Goal: Task Accomplishment & Management: Complete application form

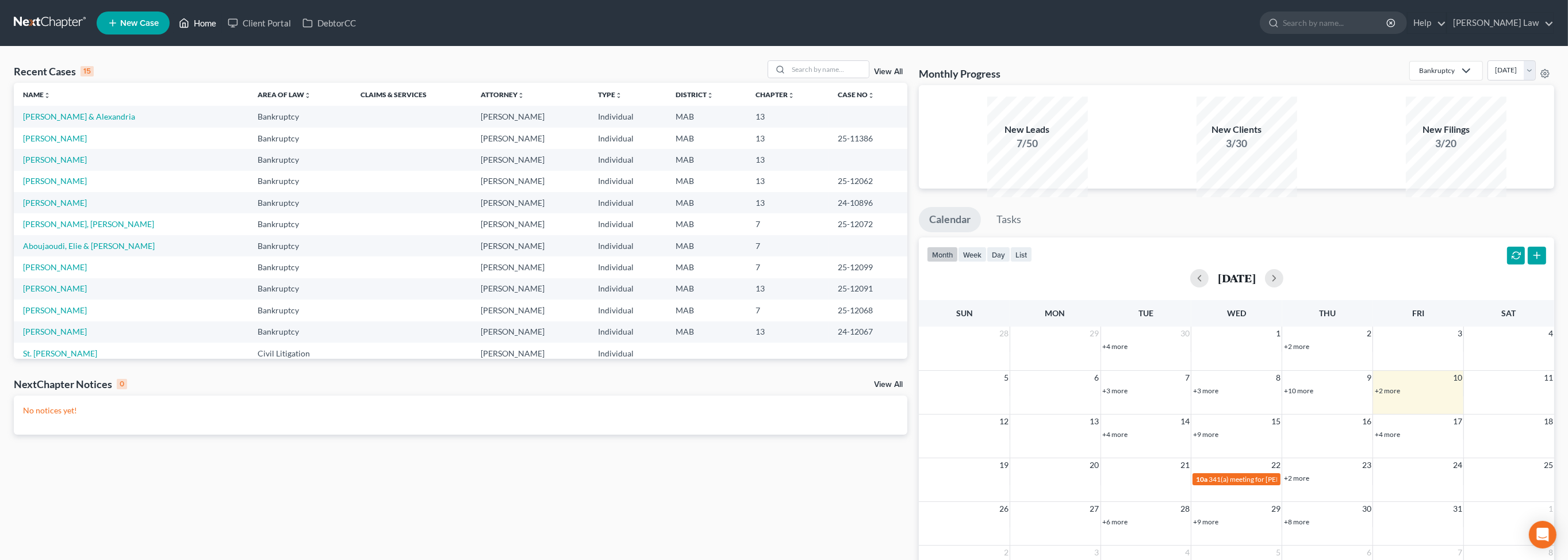
click at [222, 28] on link "Home" at bounding box center [198, 23] width 49 height 21
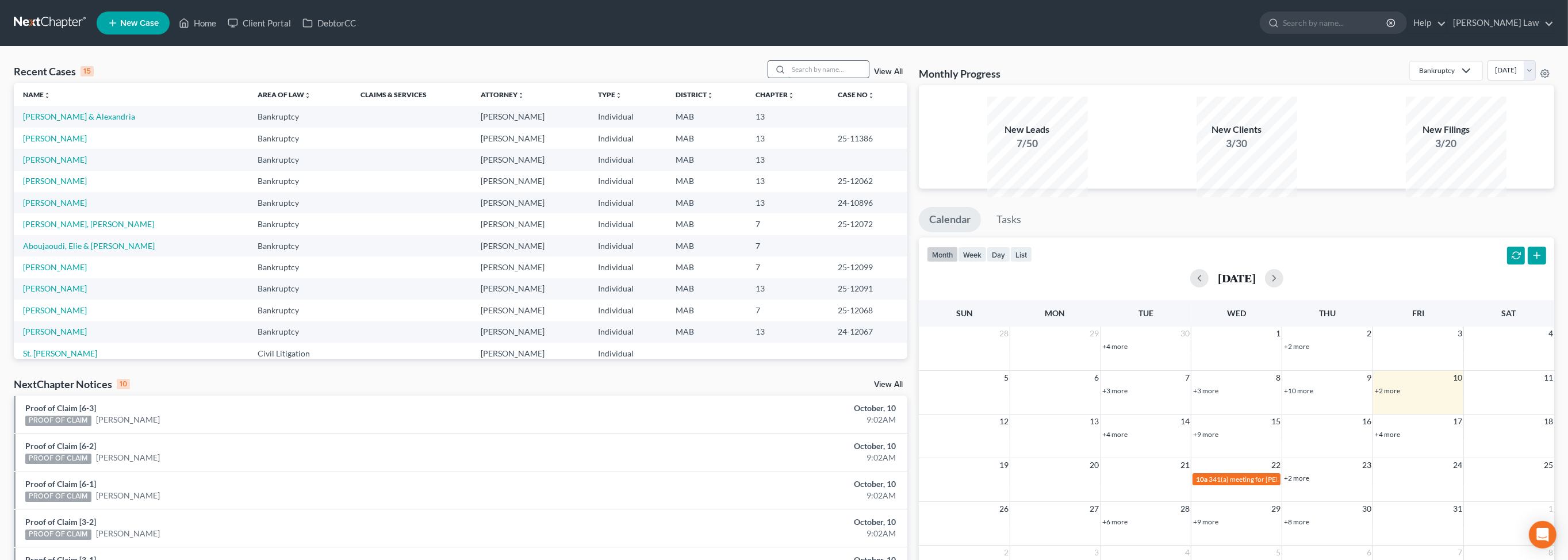
click at [789, 78] on input "search" at bounding box center [829, 69] width 80 height 17
type input "gourdin"
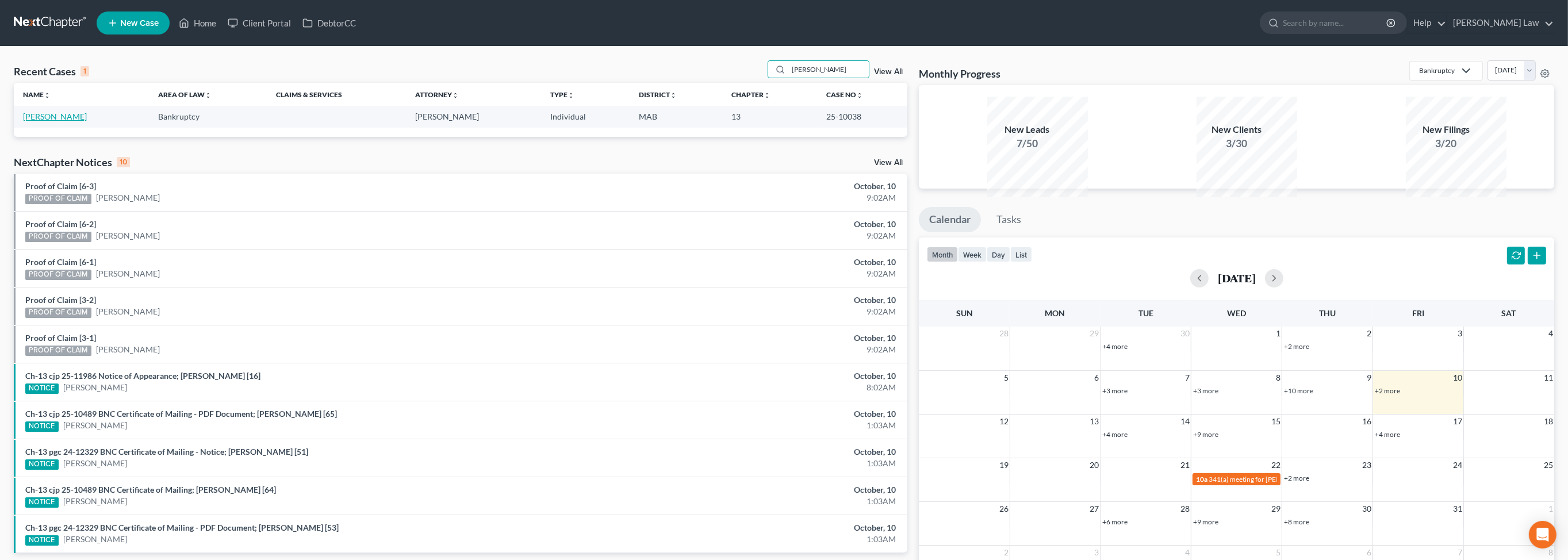
click at [60, 121] on link "Gourdin, Christine" at bounding box center [54, 116] width 64 height 10
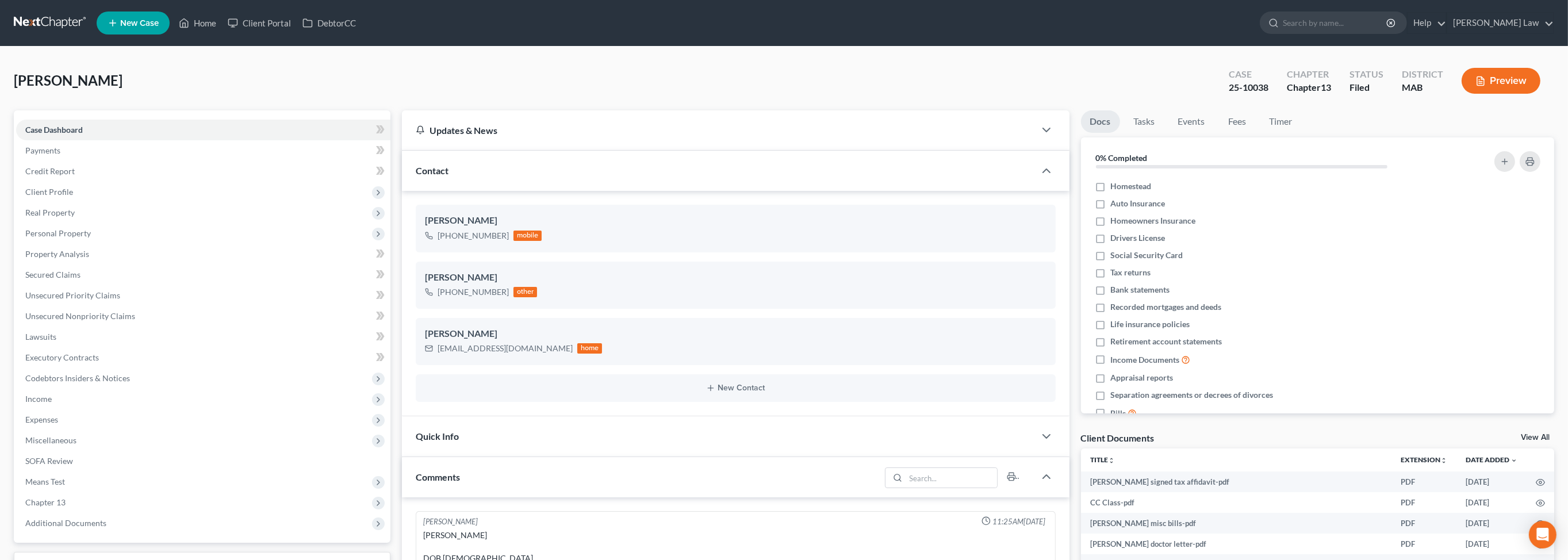
scroll to position [1178, 0]
click at [222, 29] on link "Home" at bounding box center [198, 23] width 49 height 21
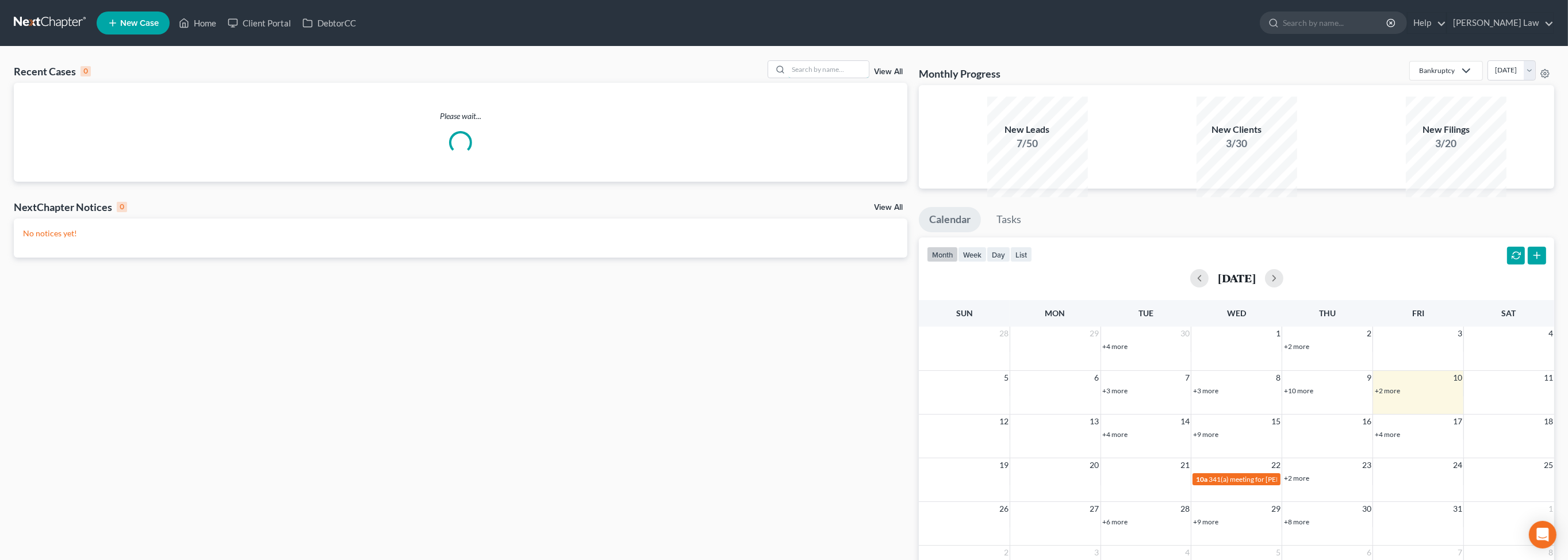
drag, startPoint x: 788, startPoint y: 91, endPoint x: 1483, endPoint y: 276, distance: 719.2
click at [792, 78] on input "search" at bounding box center [829, 69] width 80 height 17
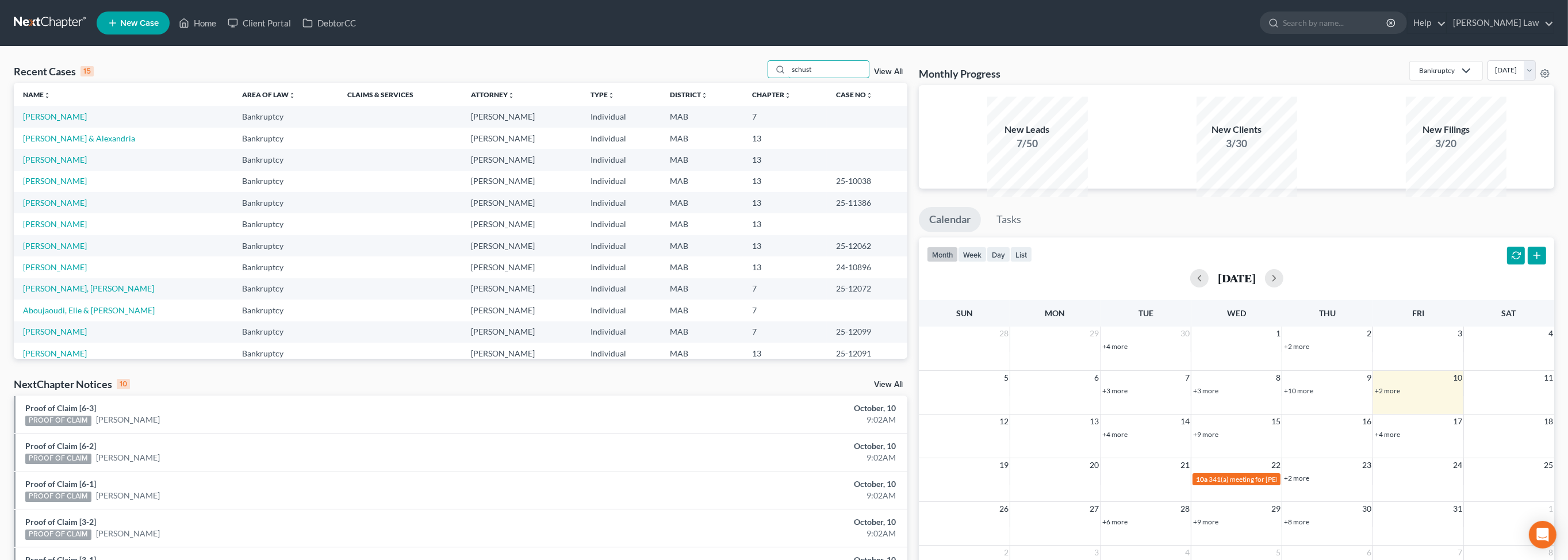
type input "schust"
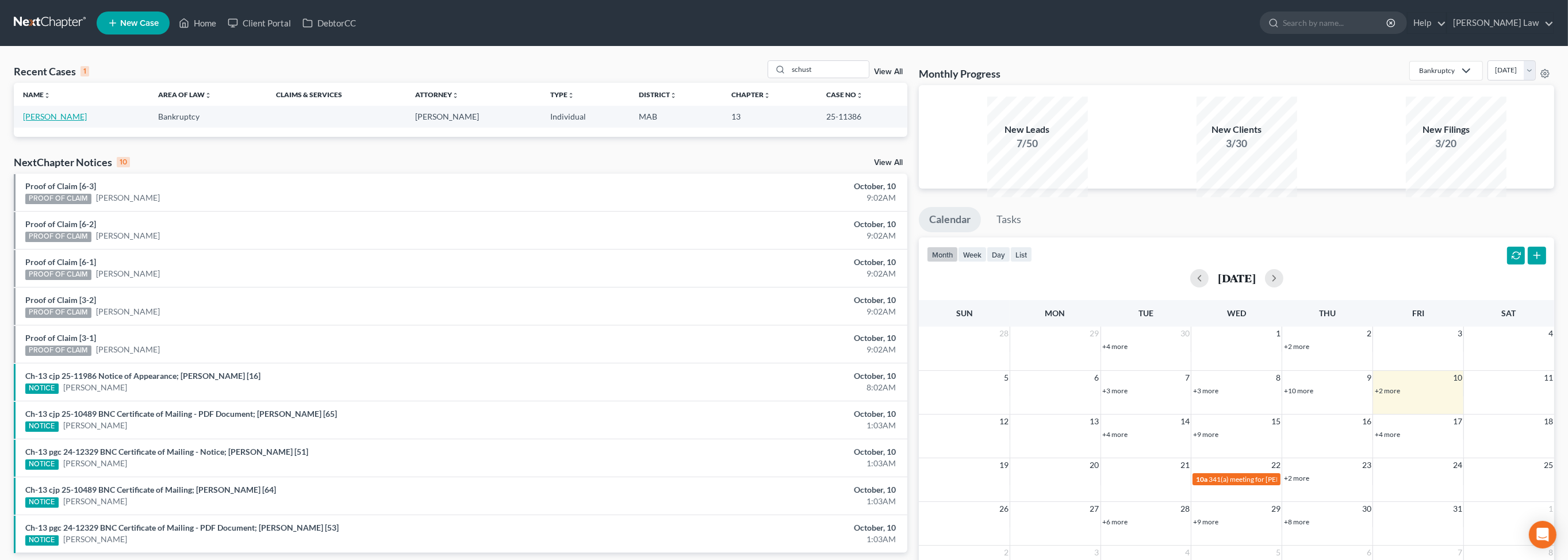
click at [82, 121] on link "[PERSON_NAME]" at bounding box center [54, 116] width 64 height 10
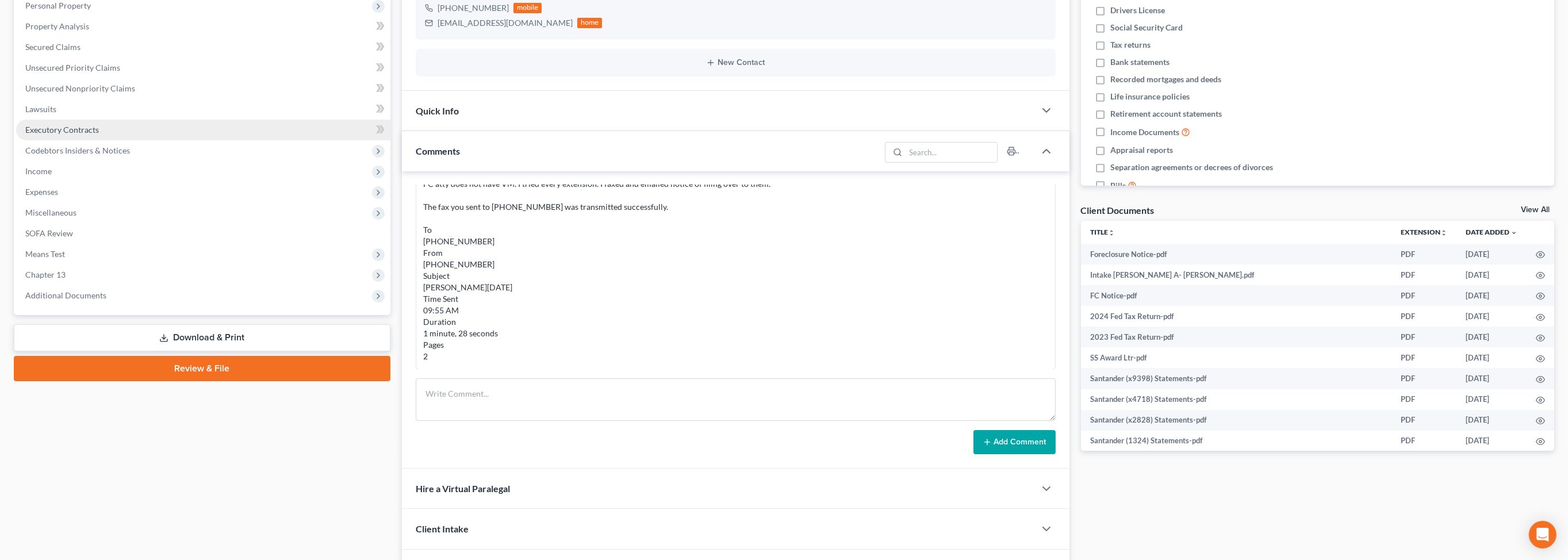
scroll to position [199, 0]
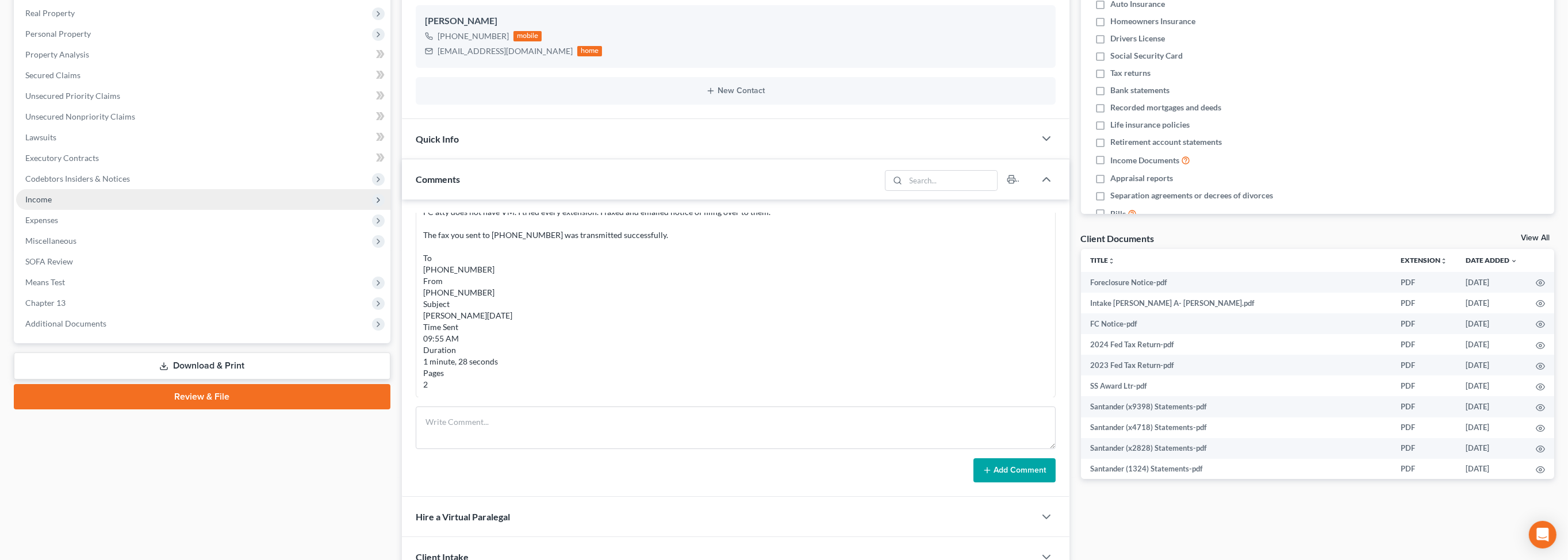
click at [52, 204] on span "Income" at bounding box center [39, 199] width 27 height 10
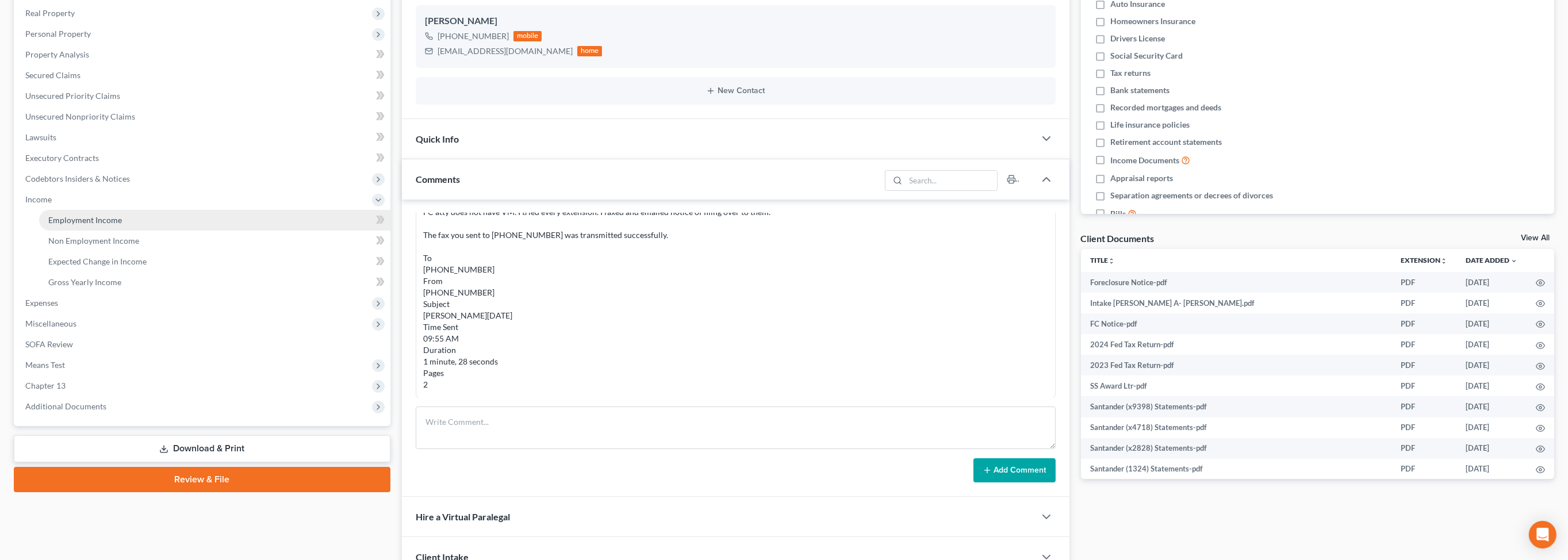
click at [122, 225] on span "Employment Income" at bounding box center [85, 220] width 74 height 10
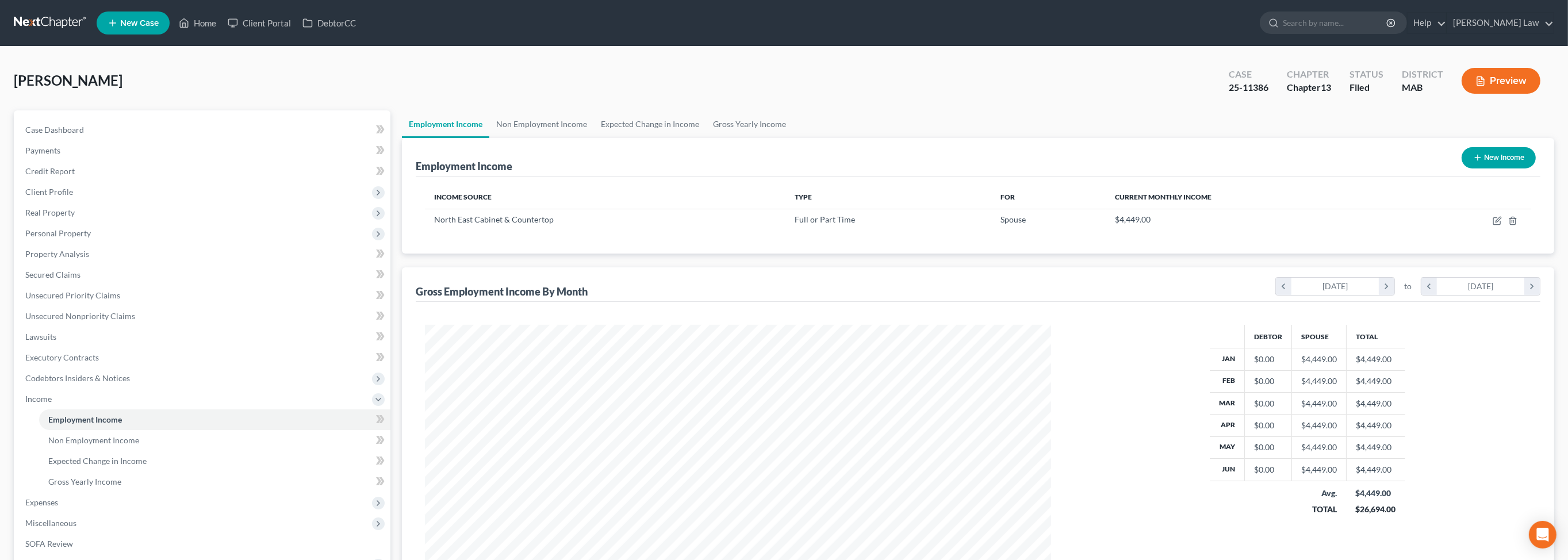
scroll to position [313, 649]
click at [564, 138] on link "Non Employment Income" at bounding box center [541, 124] width 105 height 28
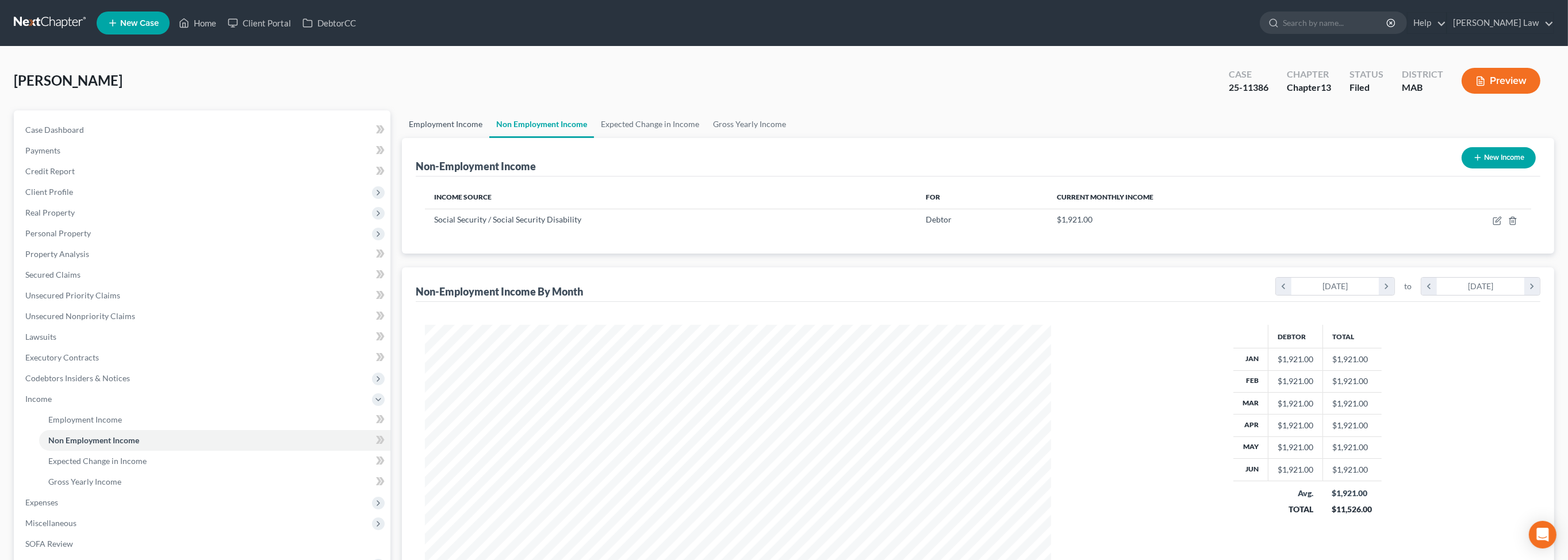
scroll to position [313, 649]
click at [414, 138] on link "Employment Income" at bounding box center [445, 124] width 87 height 28
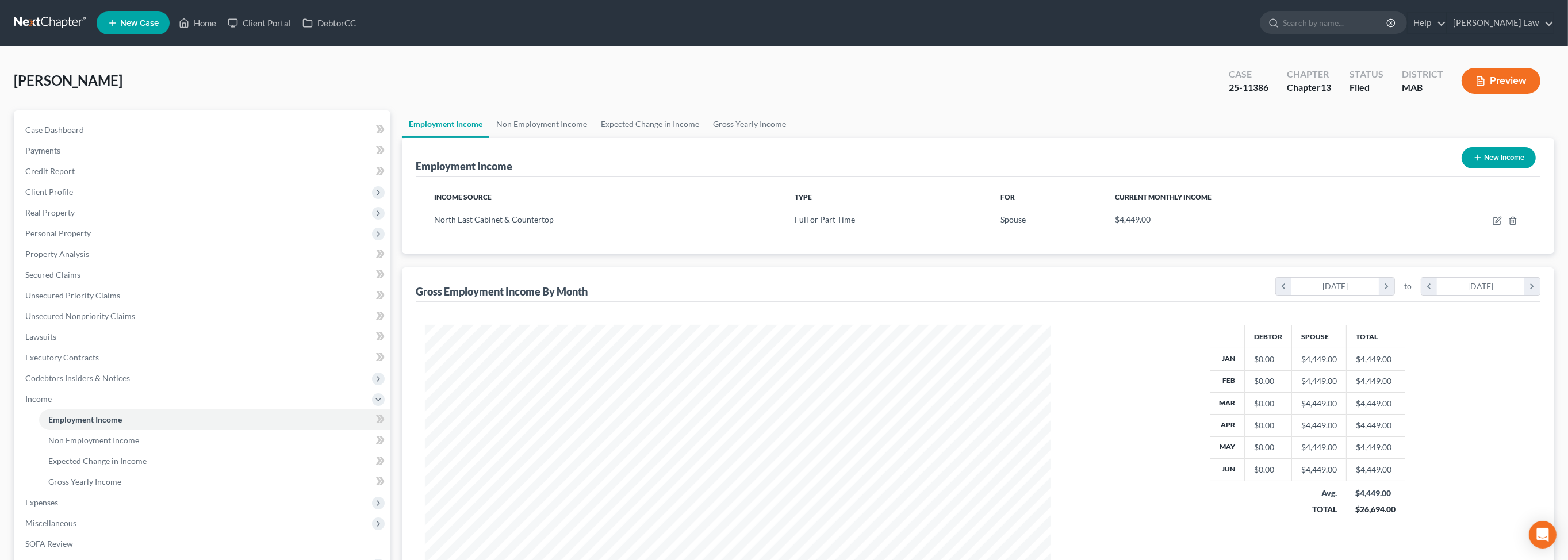
scroll to position [313, 649]
click at [560, 138] on link "Non Employment Income" at bounding box center [541, 124] width 105 height 28
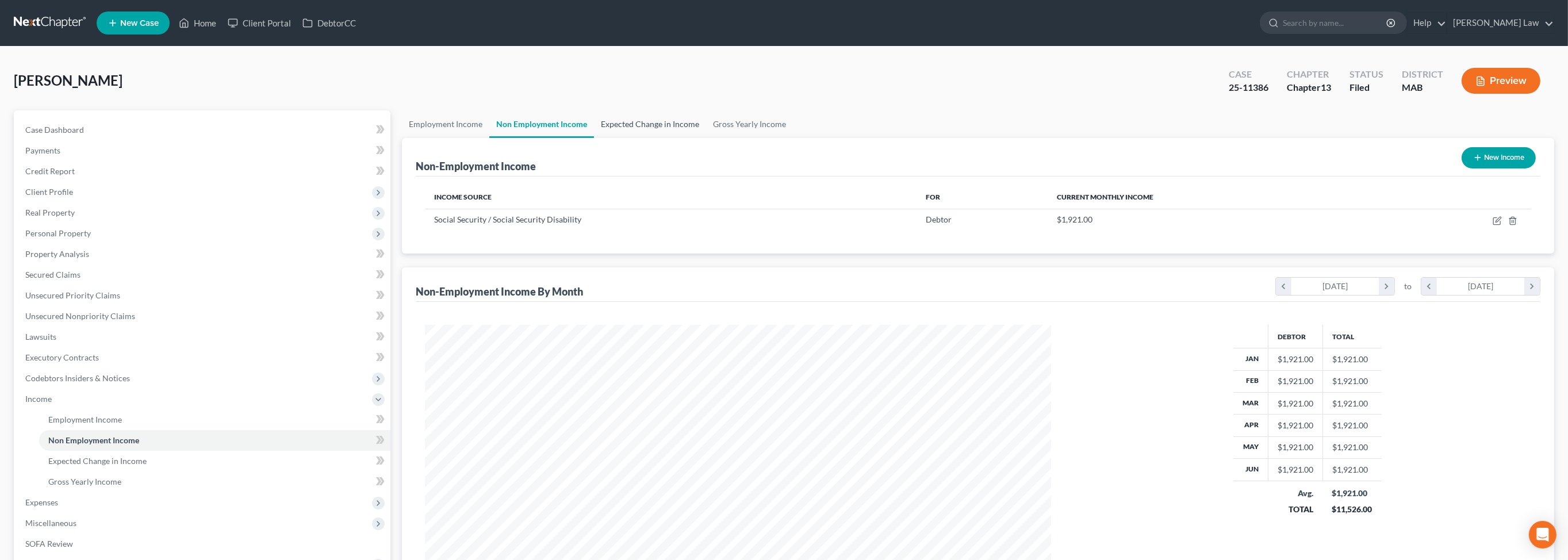
scroll to position [313, 649]
click at [451, 138] on link "Employment Income" at bounding box center [445, 124] width 87 height 28
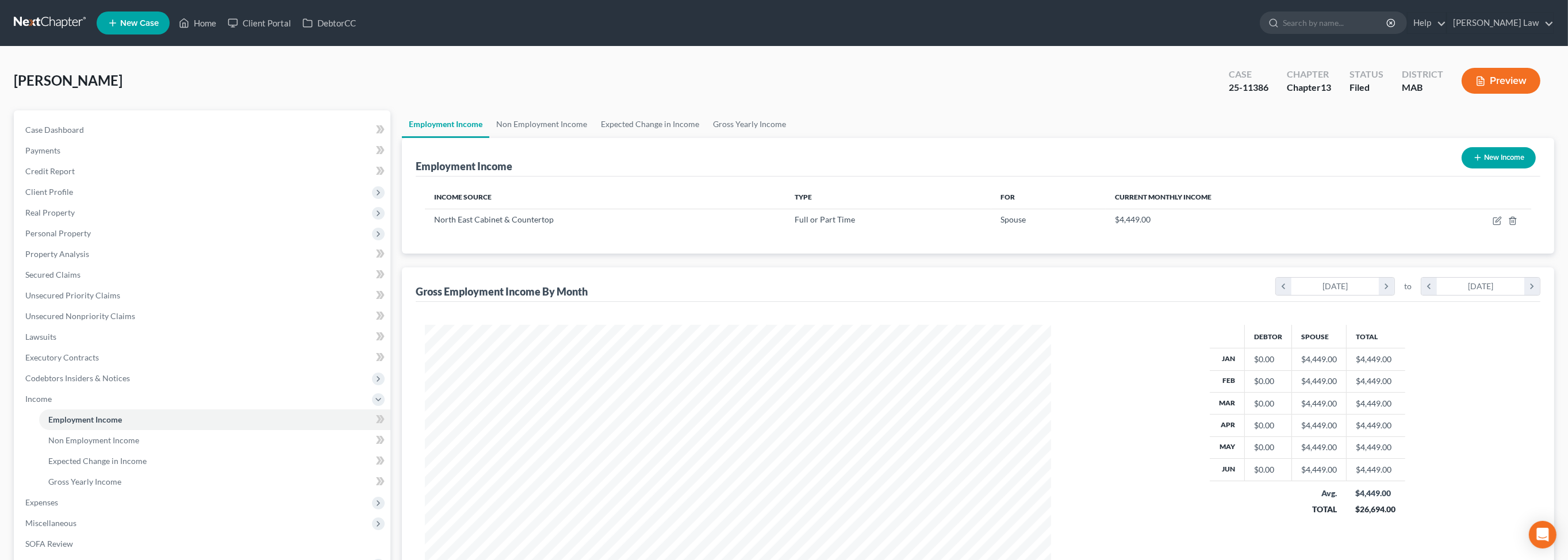
scroll to position [313, 649]
click at [49, 218] on span "Real Property" at bounding box center [49, 213] width 49 height 10
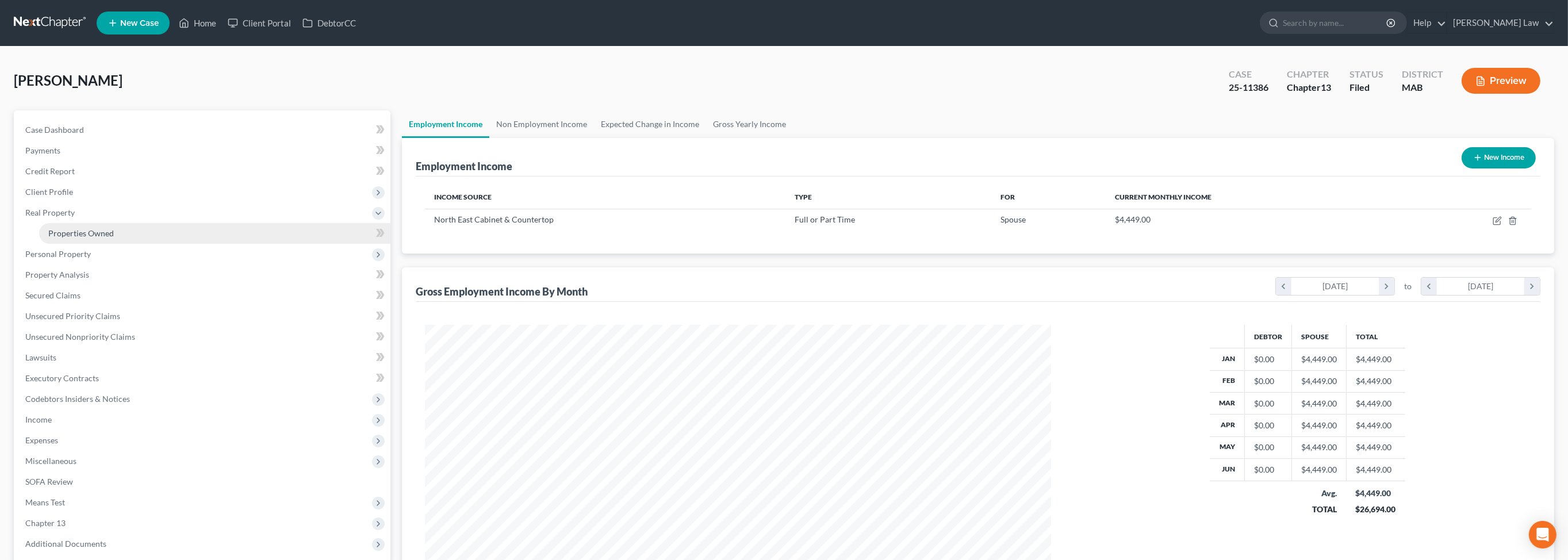
click at [95, 238] on span "Properties Owned" at bounding box center [81, 234] width 65 height 10
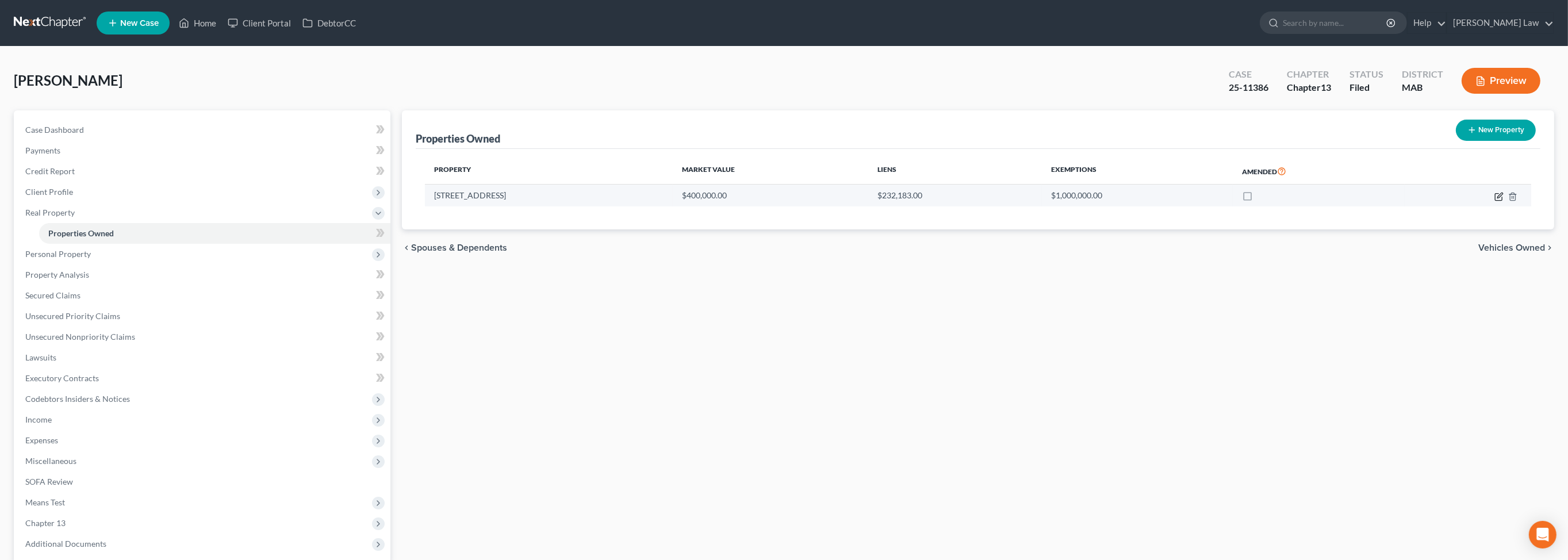
click at [1497, 198] on icon "button" at bounding box center [1499, 195] width 5 height 5
select select "22"
select select "2"
select select "0"
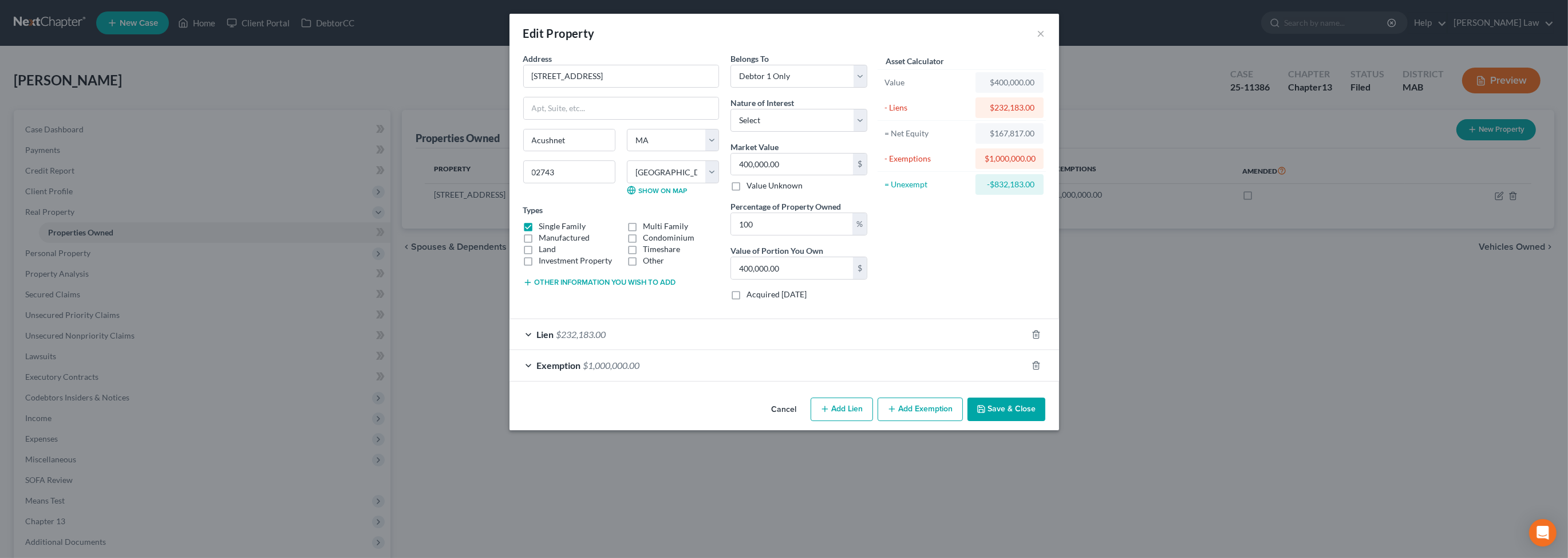
click at [1045, 421] on button "Save & Close" at bounding box center [1006, 410] width 78 height 24
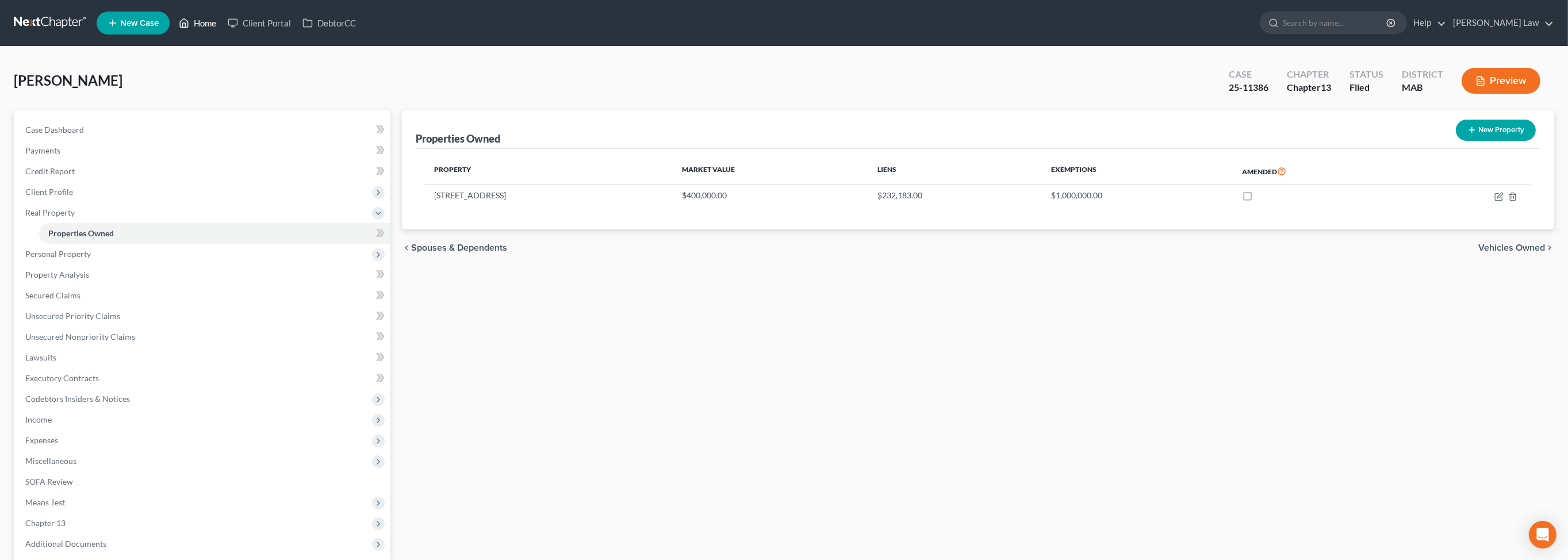
click at [222, 28] on link "Home" at bounding box center [198, 23] width 49 height 21
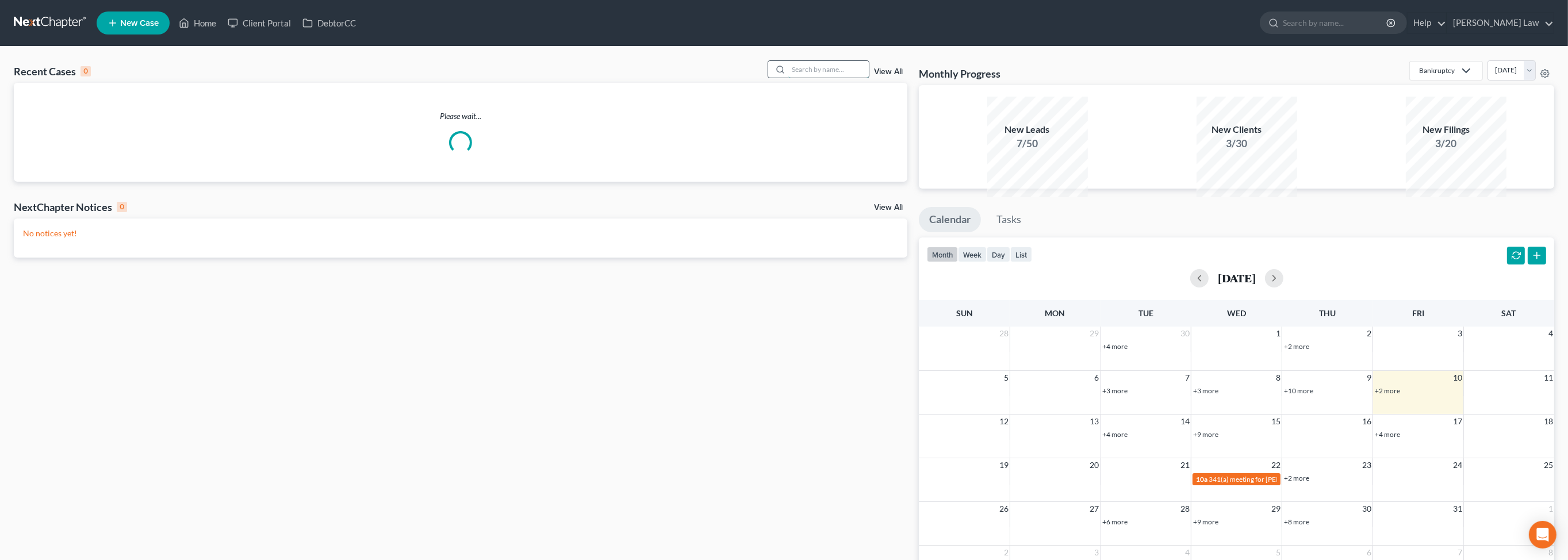
click at [795, 78] on input "search" at bounding box center [829, 69] width 80 height 17
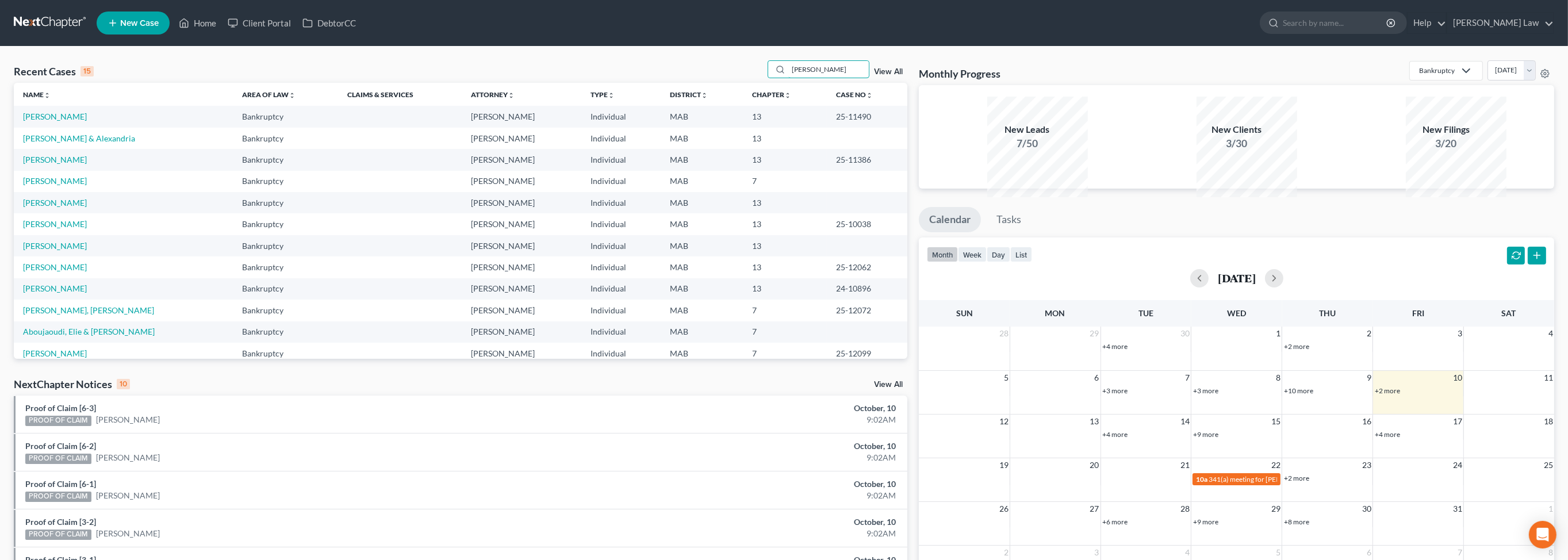
type input "matthew"
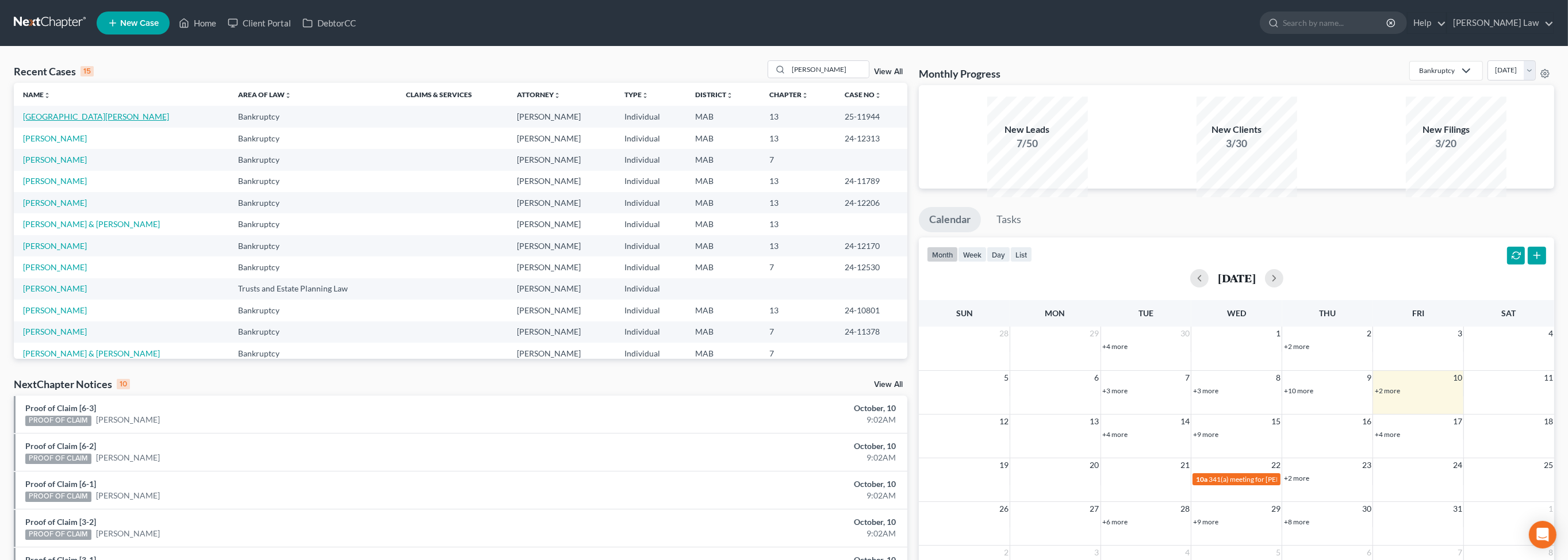
click at [93, 121] on link "Birmingham, Matthew" at bounding box center [95, 116] width 146 height 10
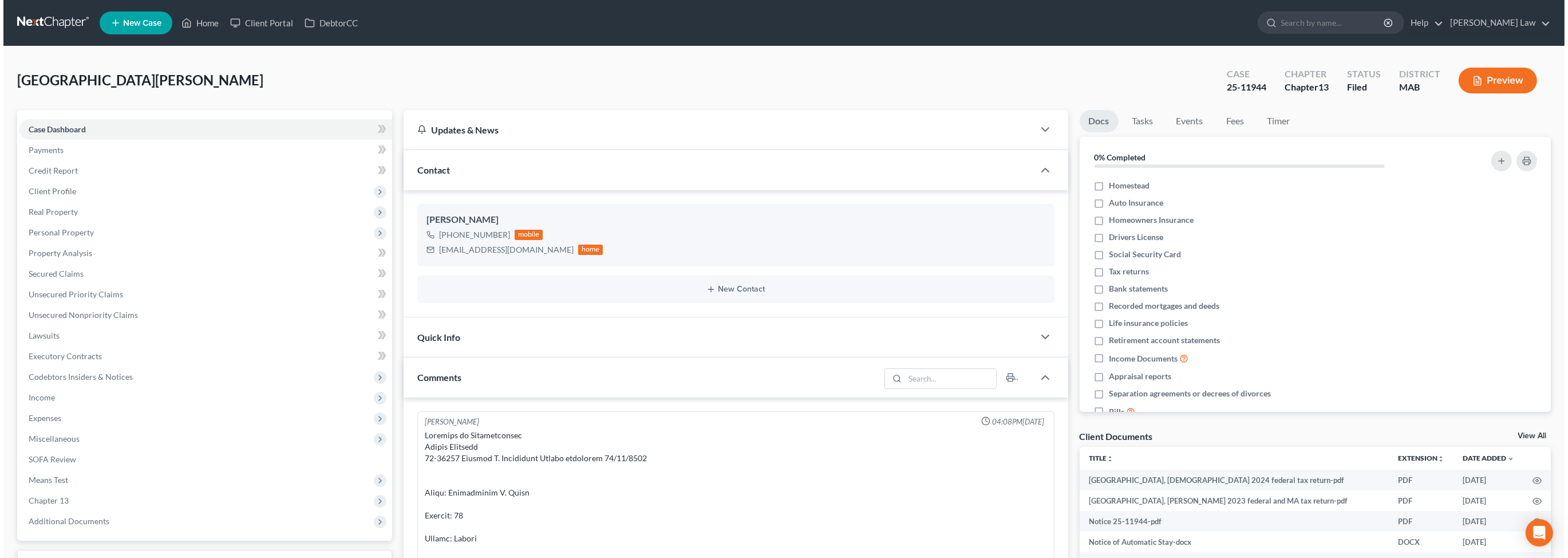
scroll to position [6748, 0]
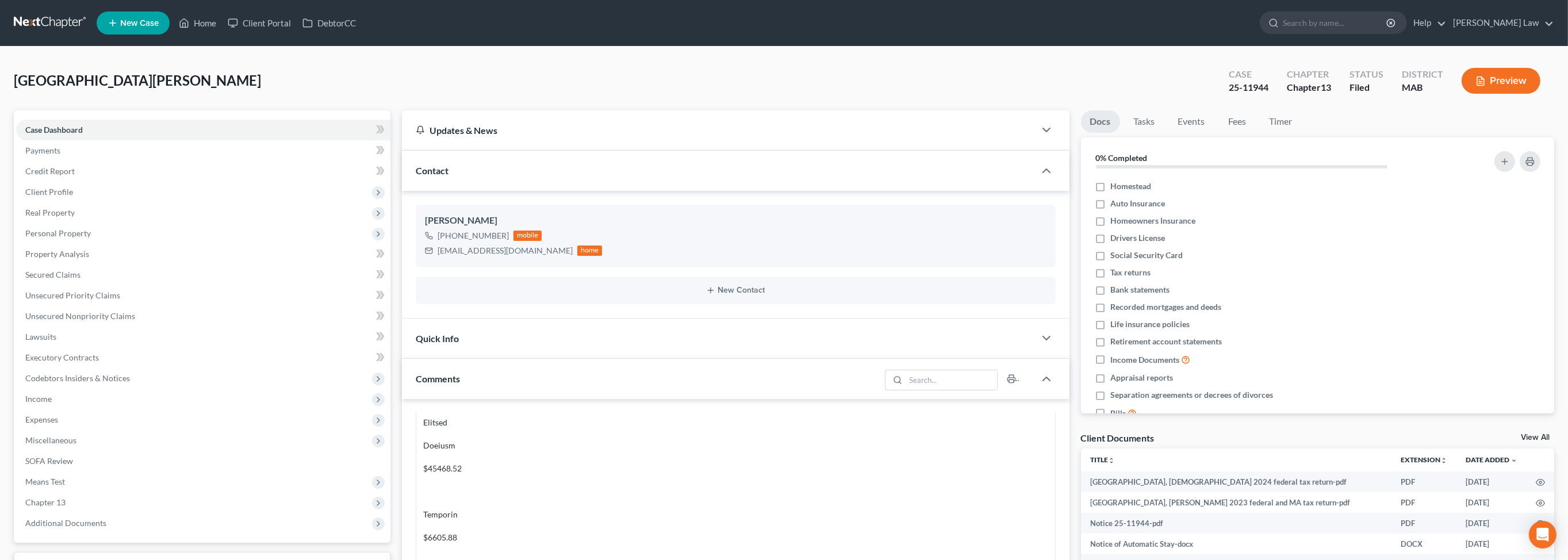
click at [1490, 94] on button "Preview" at bounding box center [1501, 80] width 79 height 26
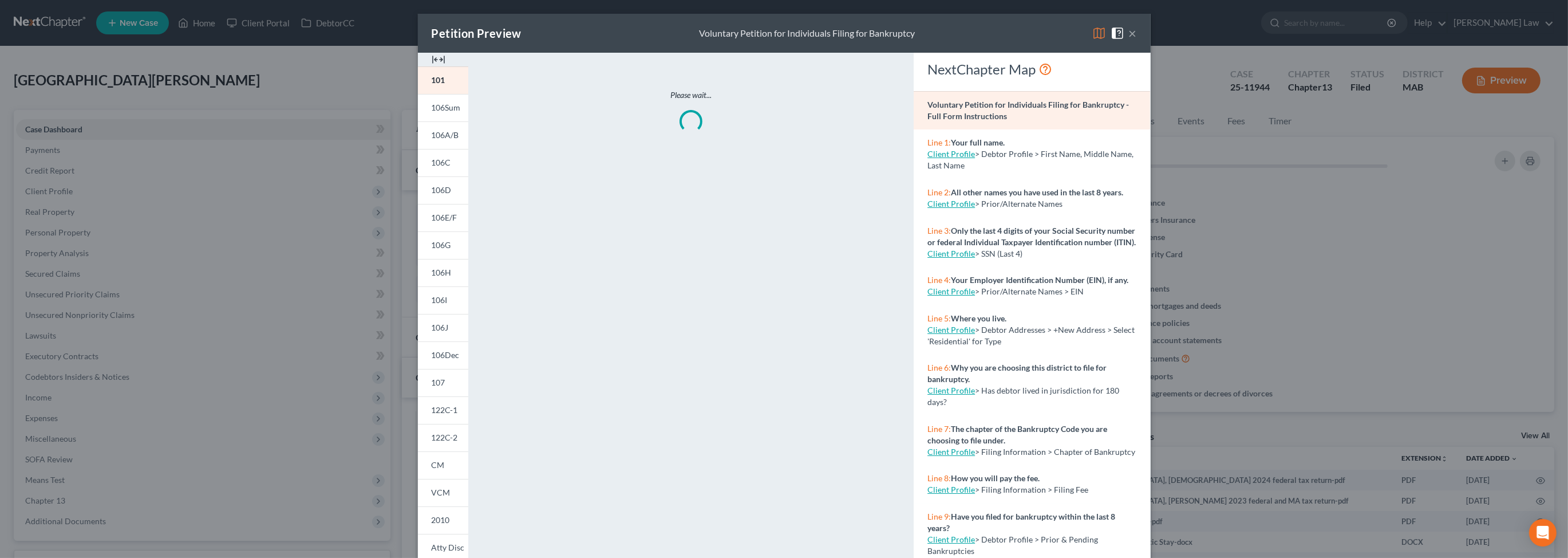
click at [432, 67] on img at bounding box center [438, 59] width 13 height 13
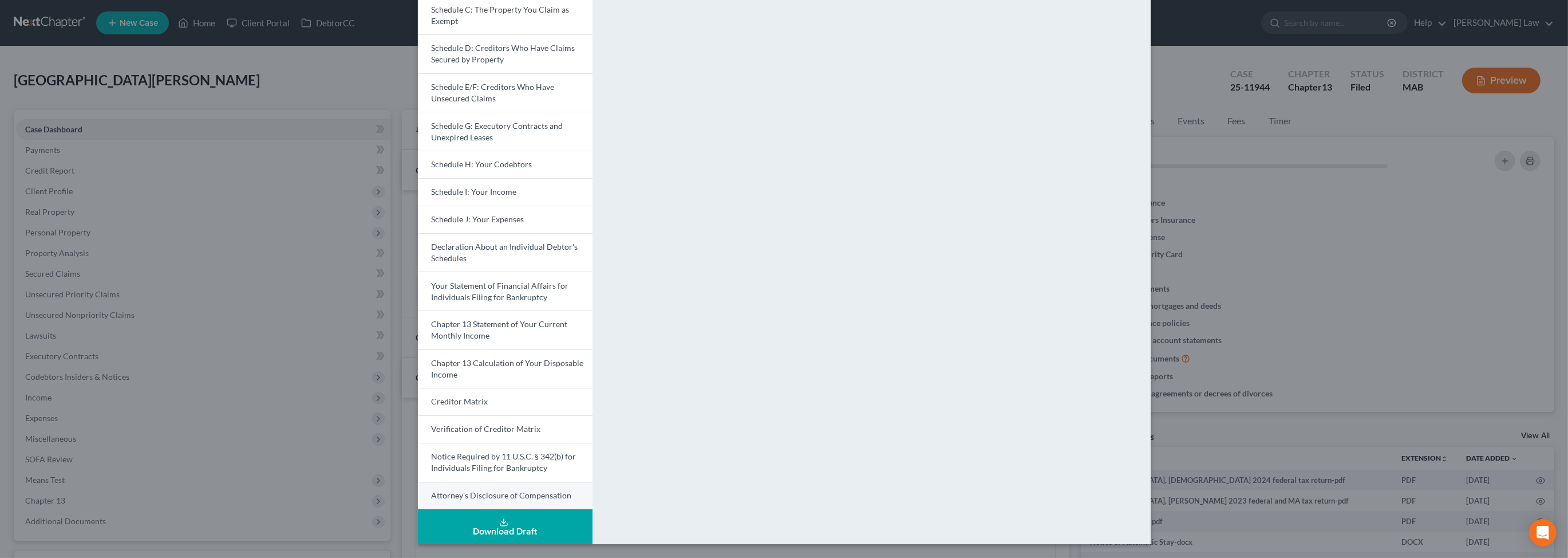
scroll to position [339, 0]
click at [454, 516] on button "Download Draft" at bounding box center [504, 527] width 174 height 35
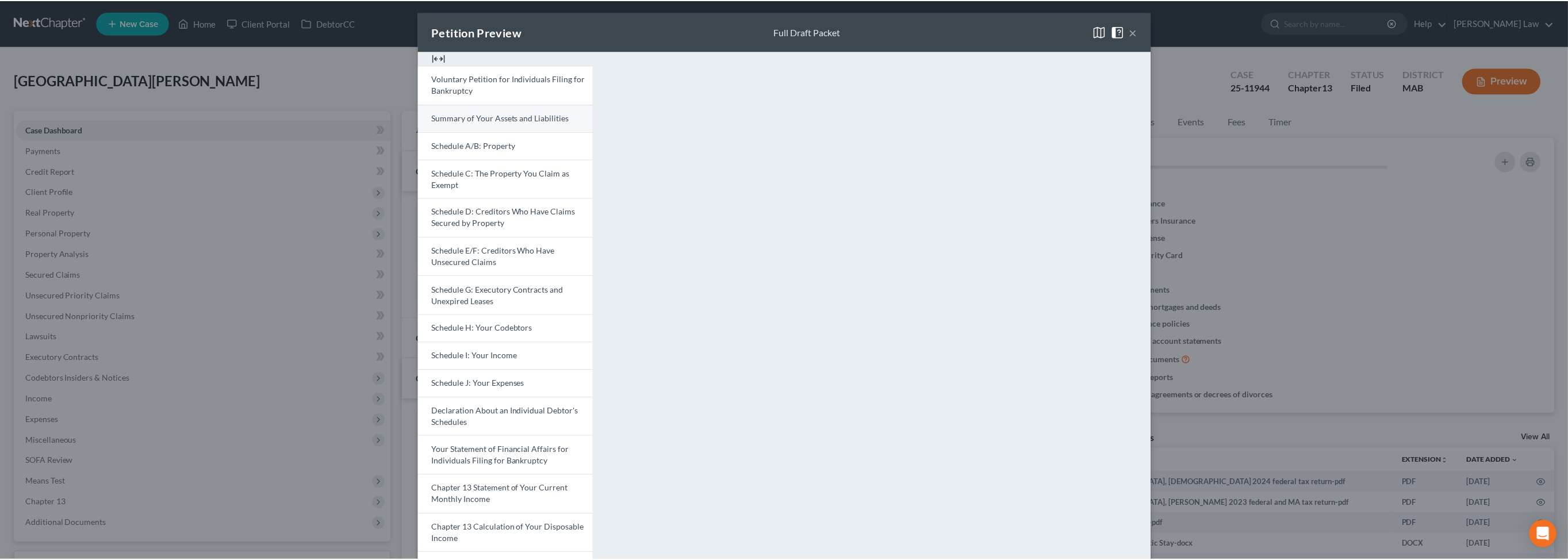
scroll to position [0, 0]
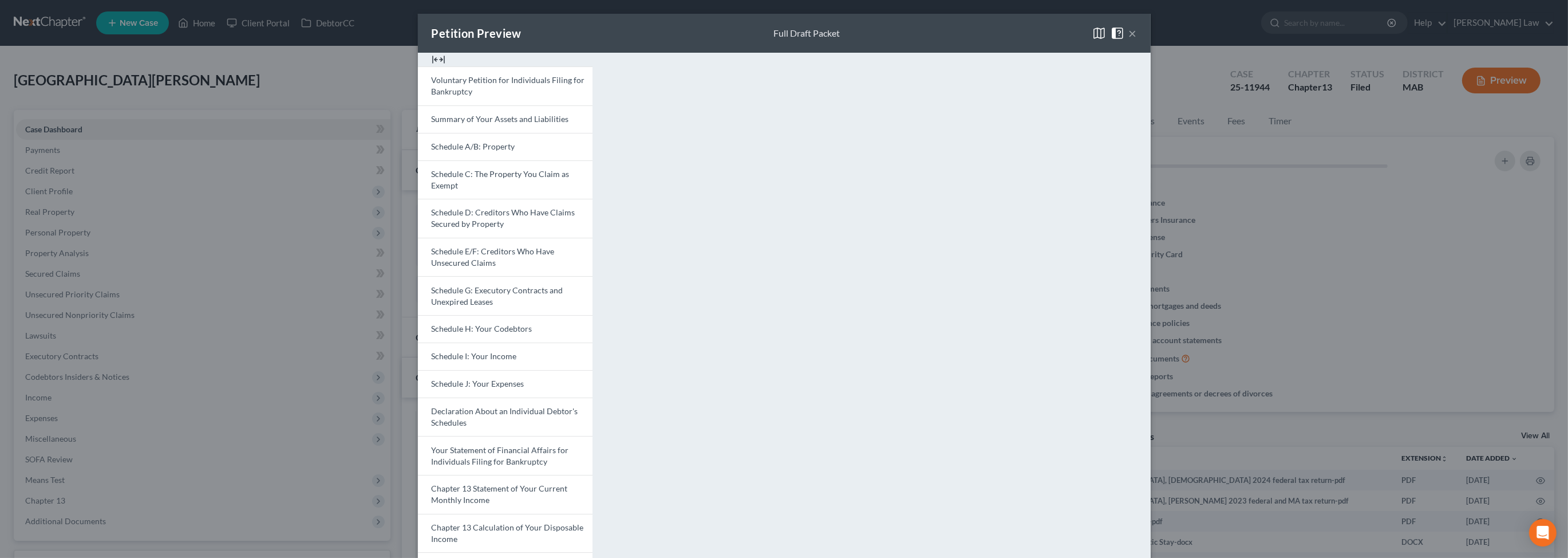
click at [1137, 40] on button "×" at bounding box center [1133, 33] width 8 height 13
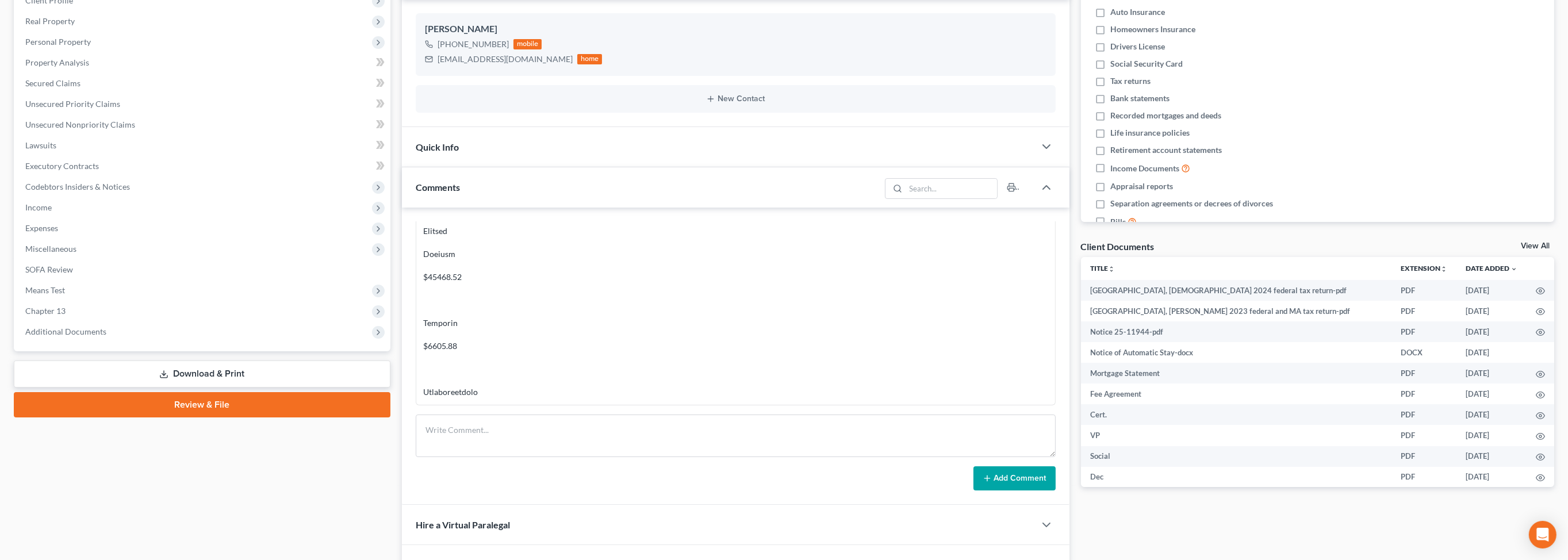
scroll to position [458, 0]
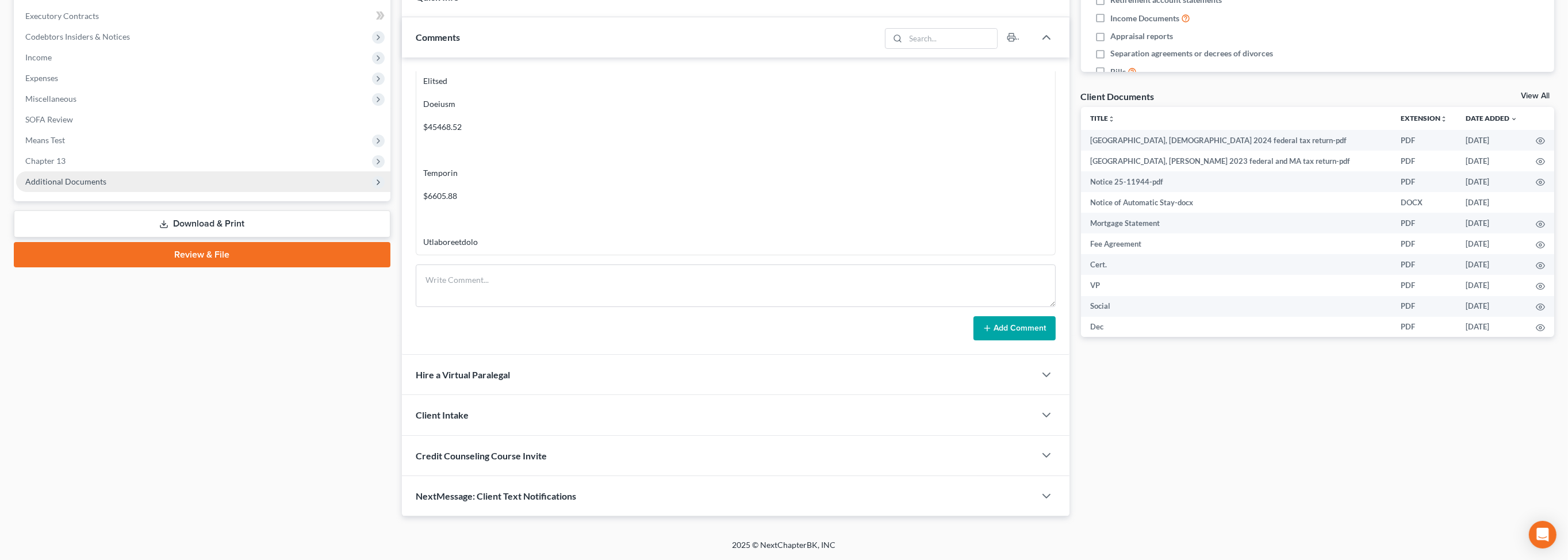
drag, startPoint x: 135, startPoint y: 196, endPoint x: 142, endPoint y: 198, distance: 7.3
click at [140, 192] on span "Additional Documents" at bounding box center [203, 182] width 374 height 21
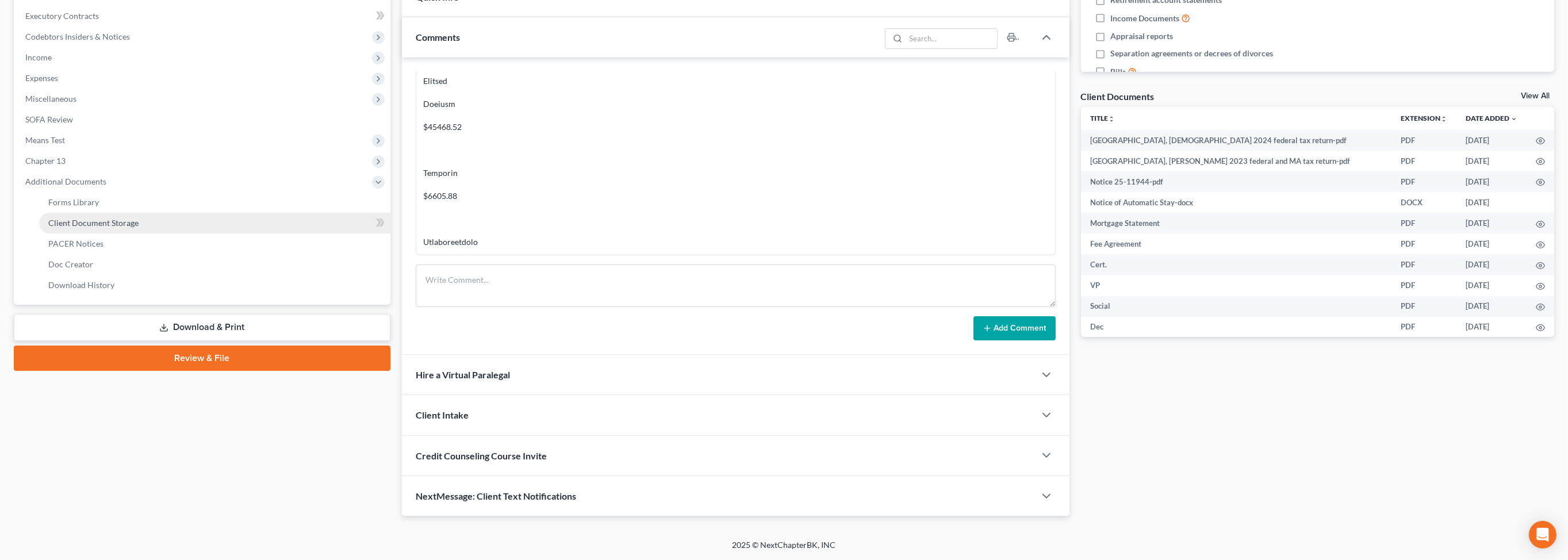
click at [156, 234] on link "Client Document Storage" at bounding box center [215, 223] width 352 height 21
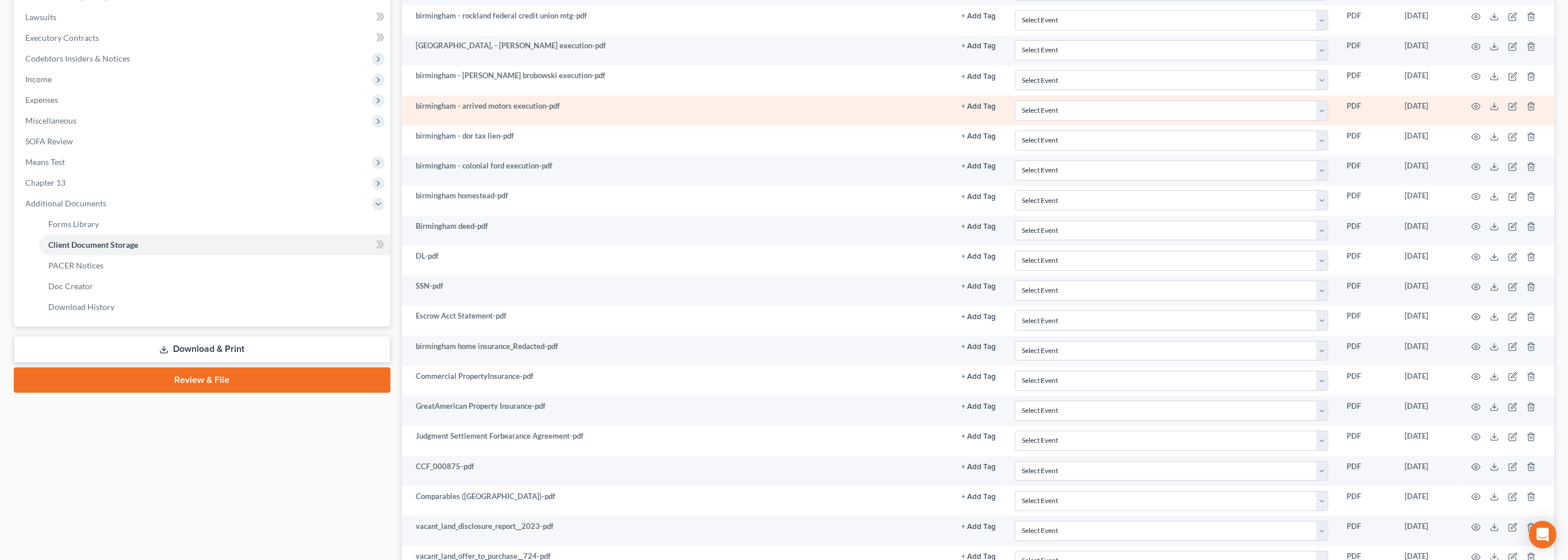
scroll to position [321, 0]
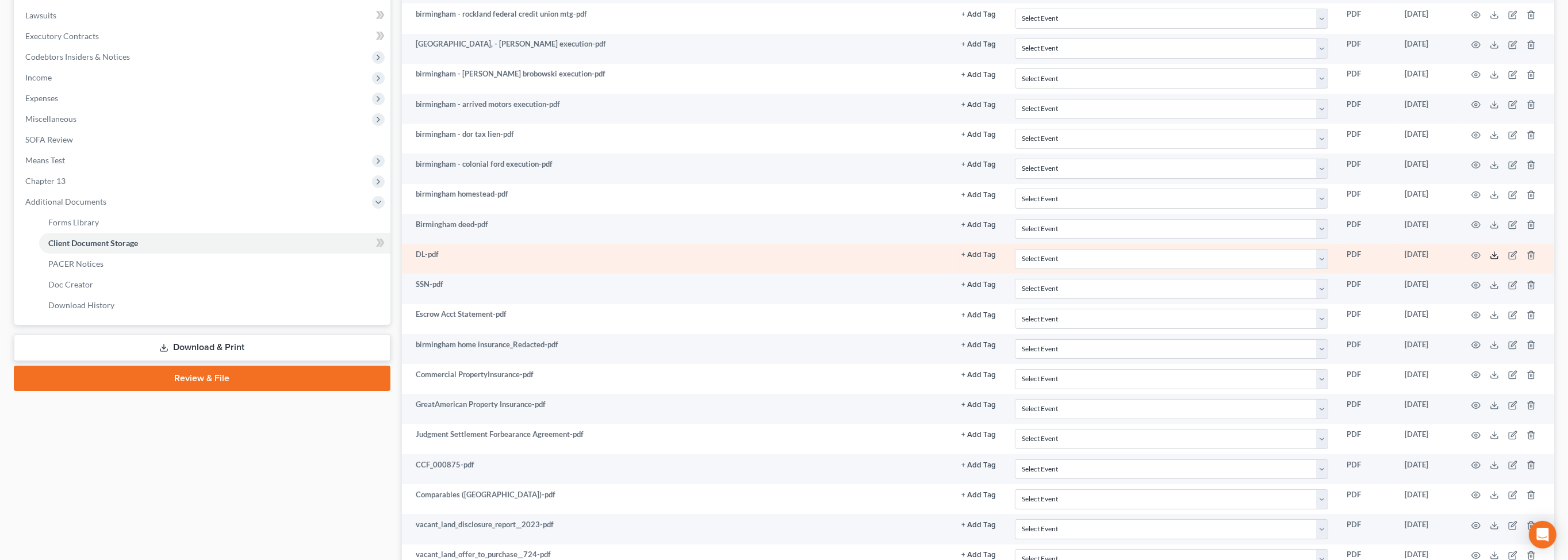
click at [1489, 259] on icon at bounding box center [1493, 254] width 9 height 9
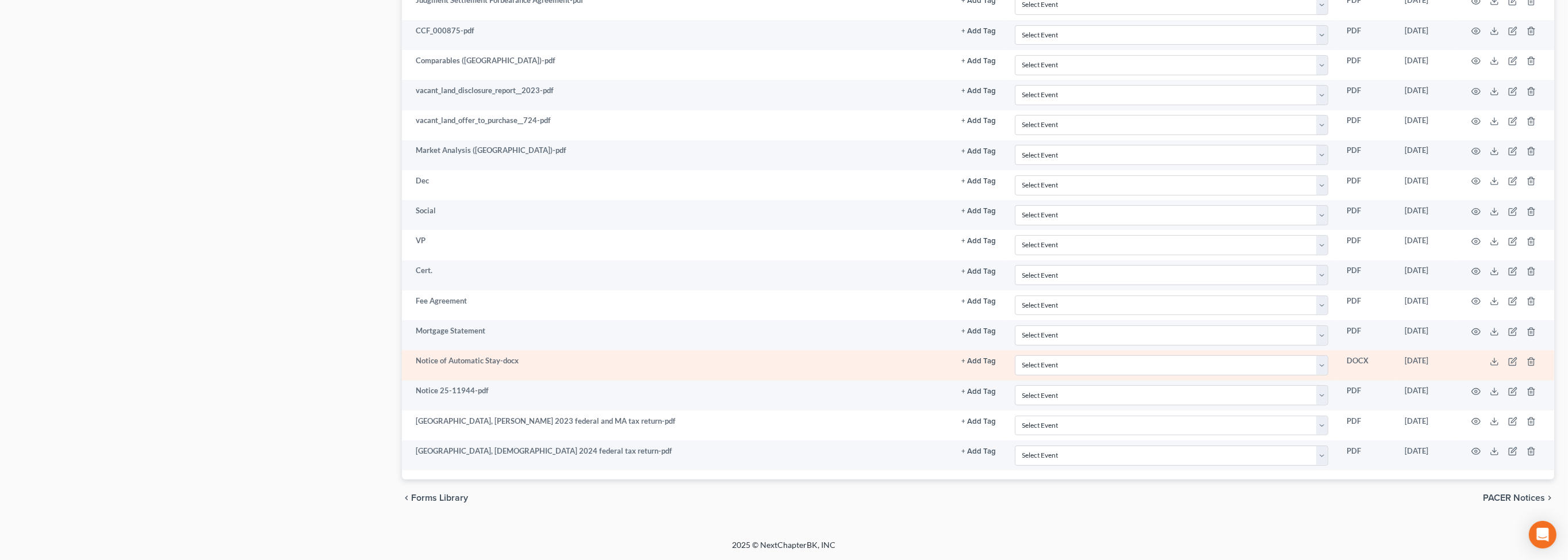
scroll to position [998, 0]
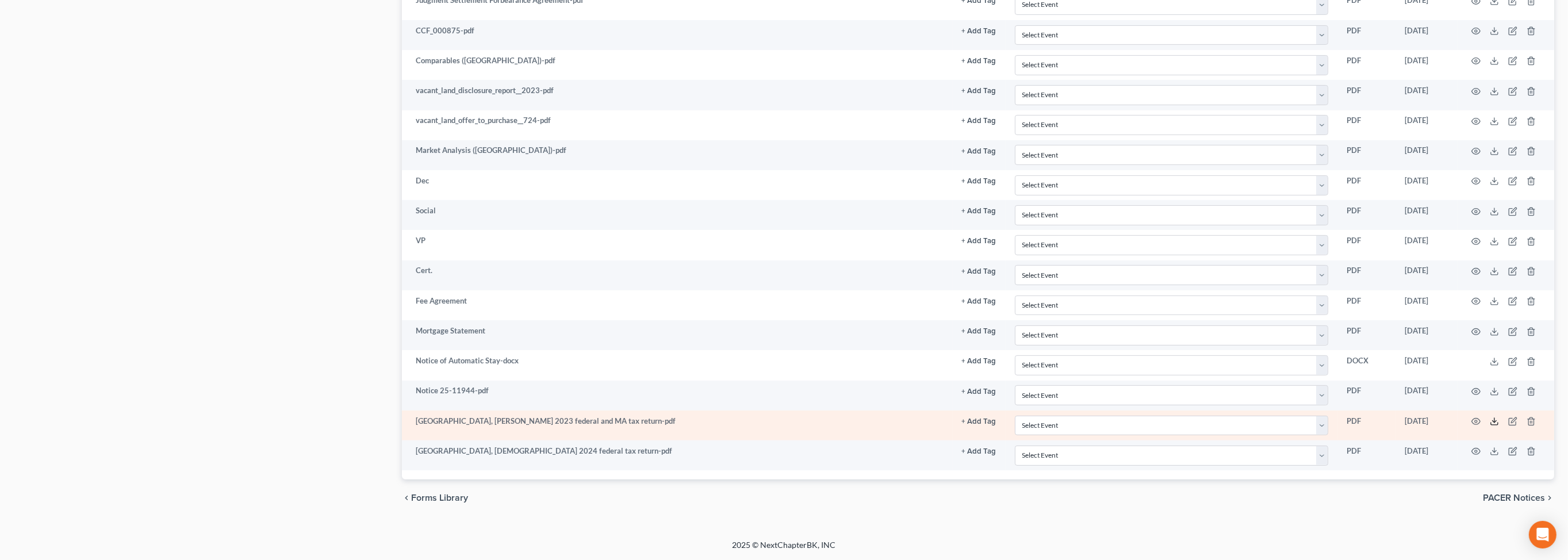
click at [1489, 426] on icon at bounding box center [1493, 421] width 9 height 9
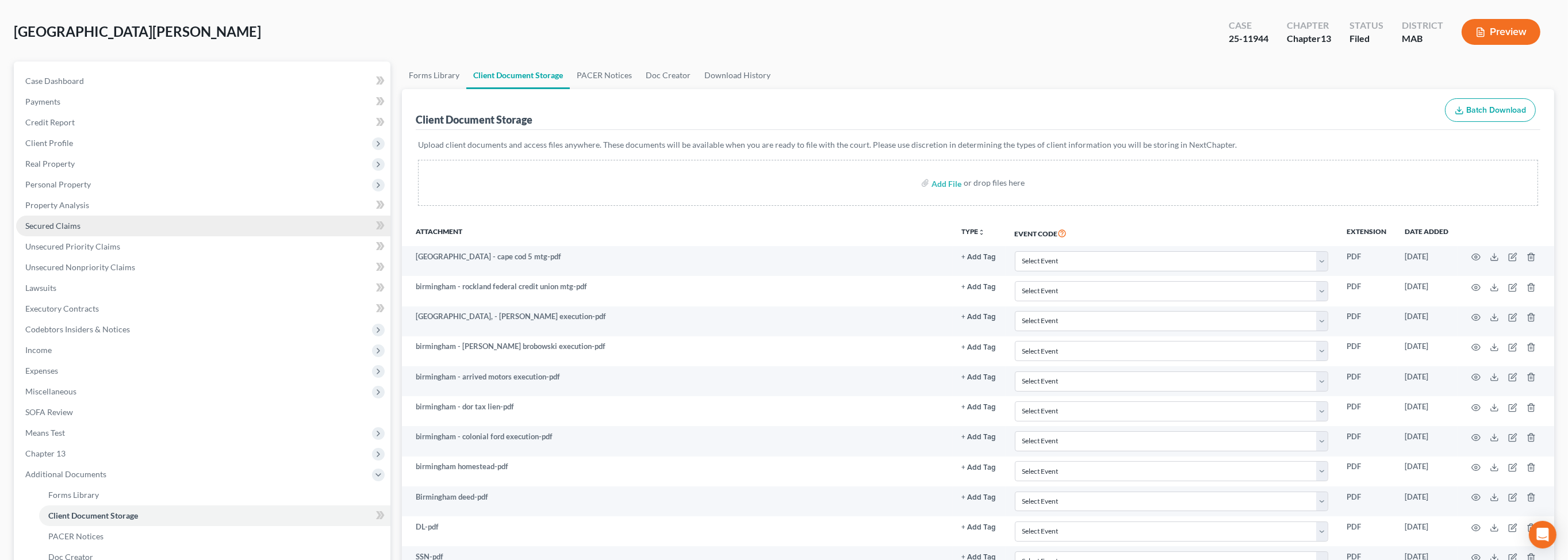
scroll to position [49, 0]
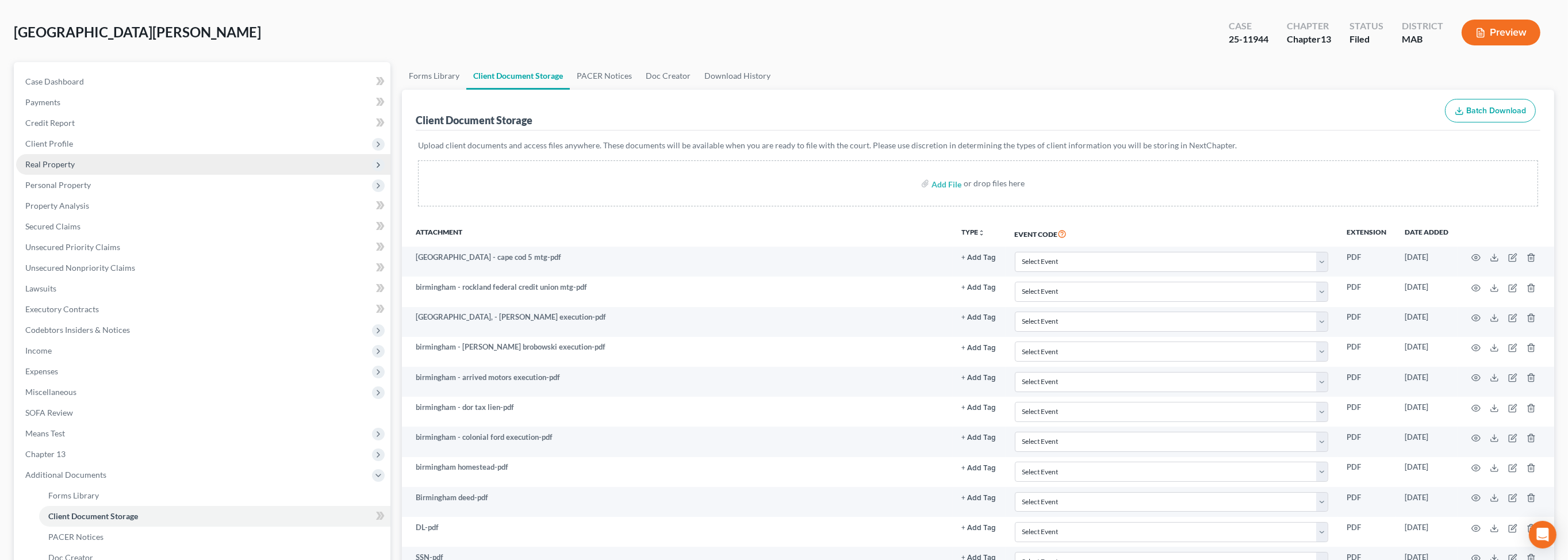
click at [47, 169] on span "Real Property" at bounding box center [49, 164] width 49 height 10
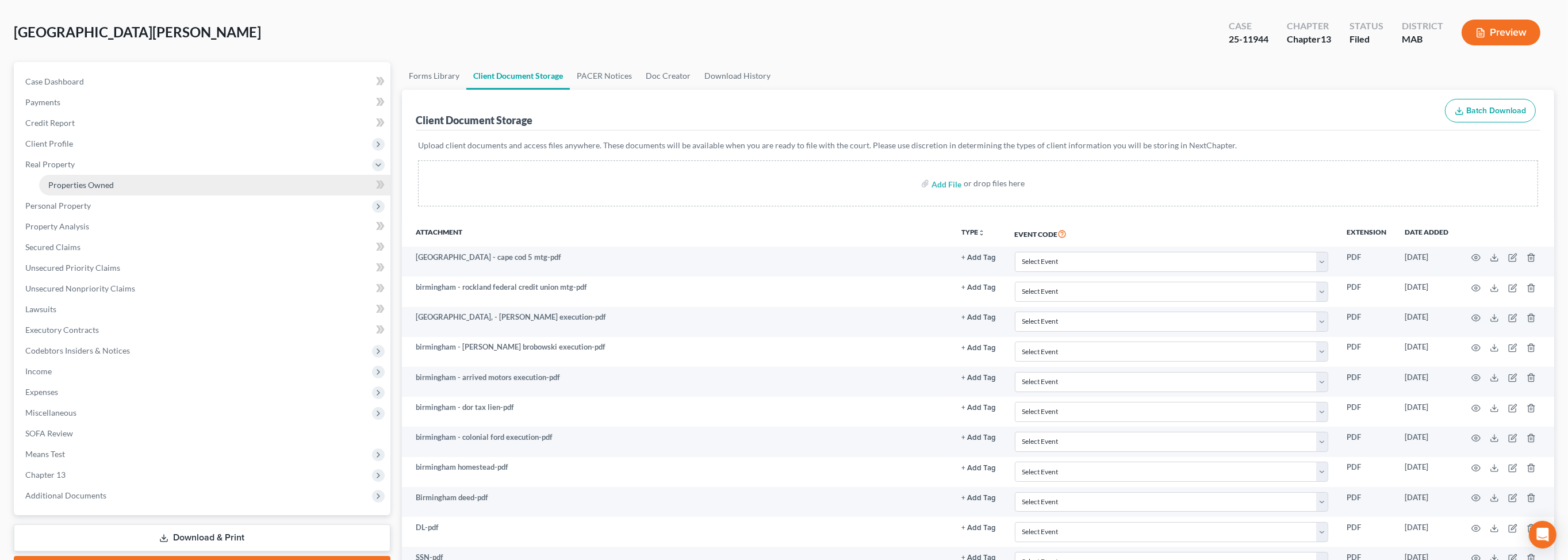
click at [89, 190] on span "Properties Owned" at bounding box center [81, 185] width 65 height 10
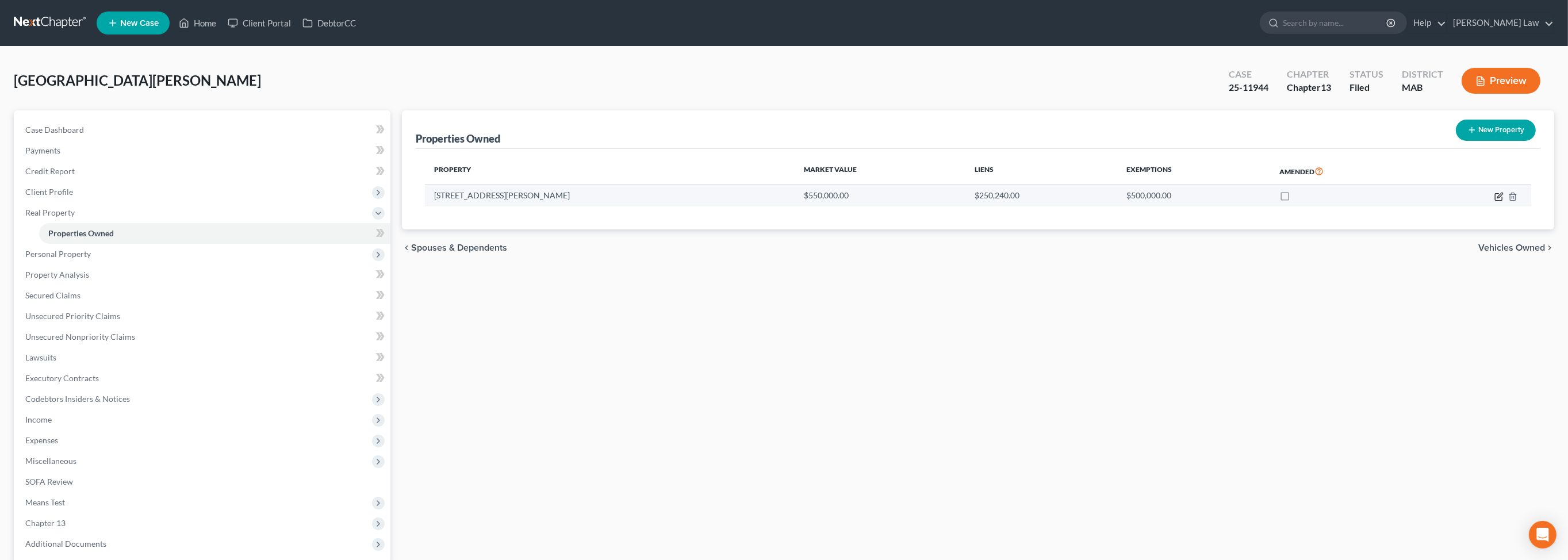
click at [1497, 198] on icon "button" at bounding box center [1499, 195] width 5 height 5
select select "22"
select select "0"
select select "3"
select select "1"
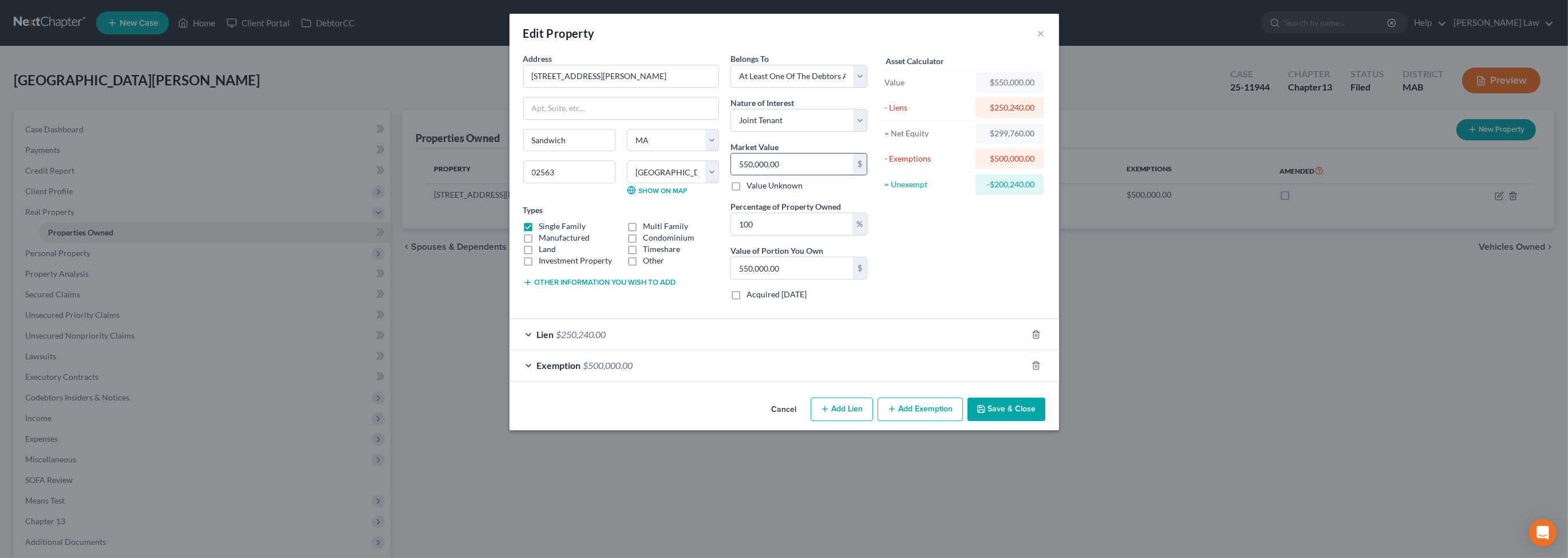
click at [790, 175] on input "550,000.00" at bounding box center [792, 164] width 122 height 22
click at [1045, 421] on button "Save & Close" at bounding box center [1006, 410] width 78 height 24
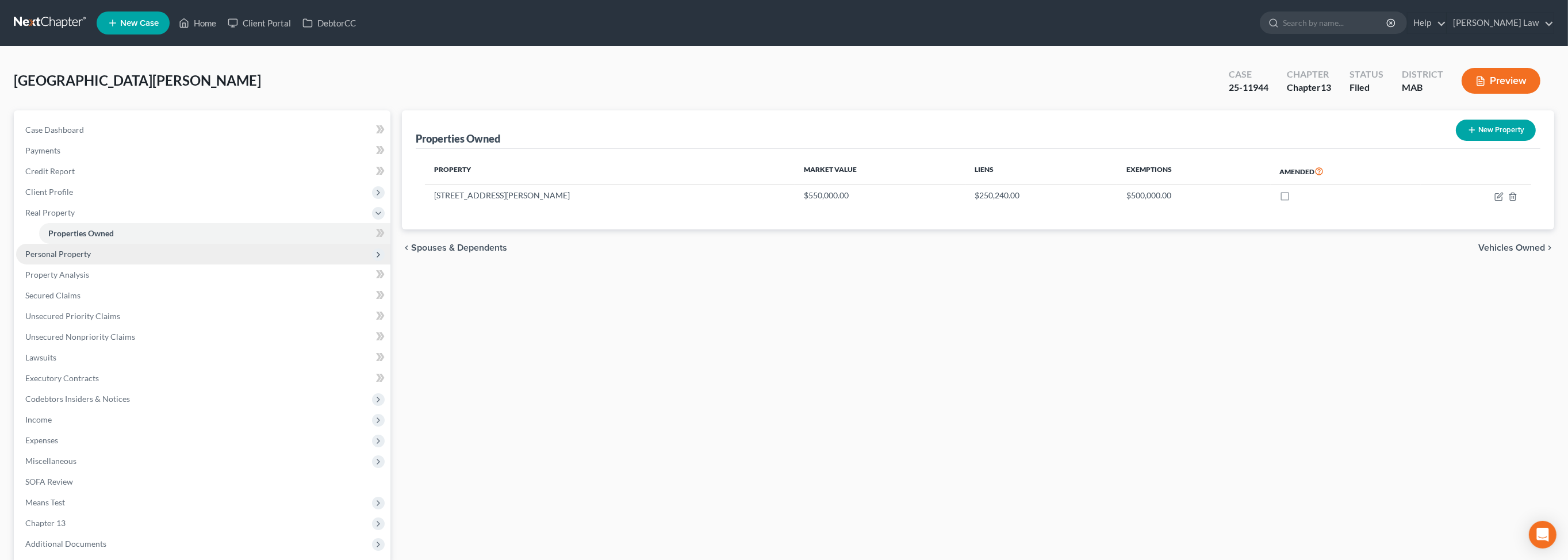
click at [72, 265] on span "Personal Property" at bounding box center [203, 254] width 374 height 21
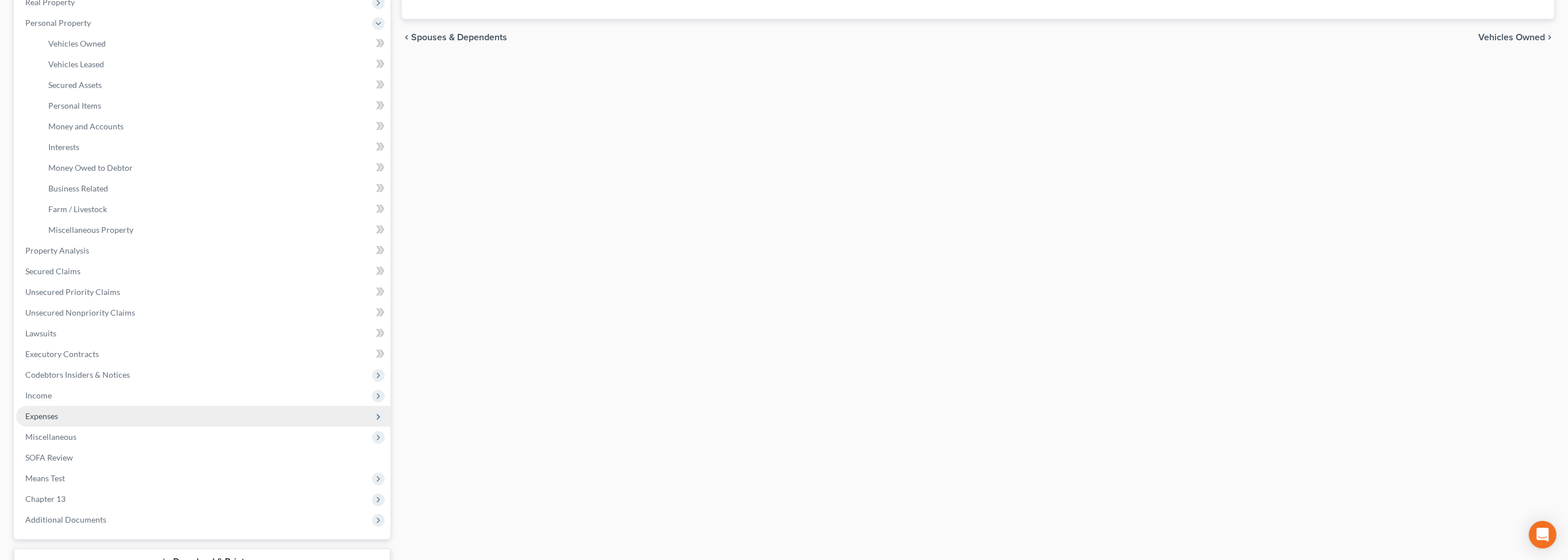
scroll to position [398, 0]
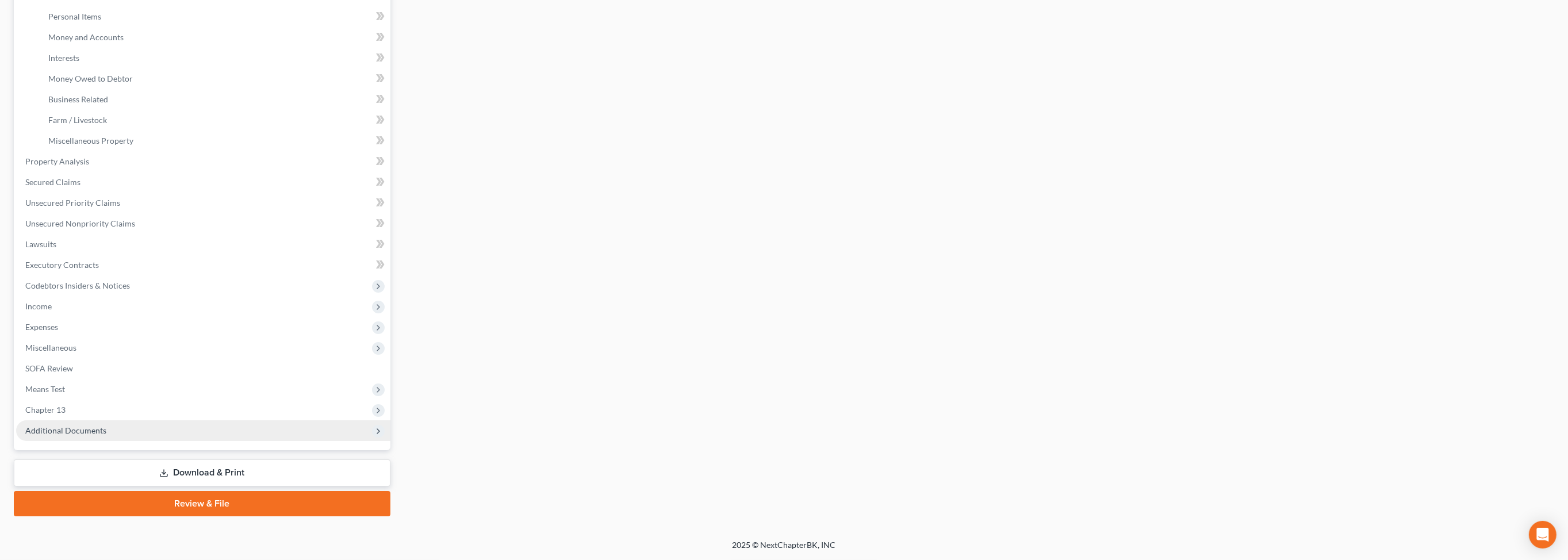
click at [106, 435] on span "Additional Documents" at bounding box center [65, 430] width 81 height 10
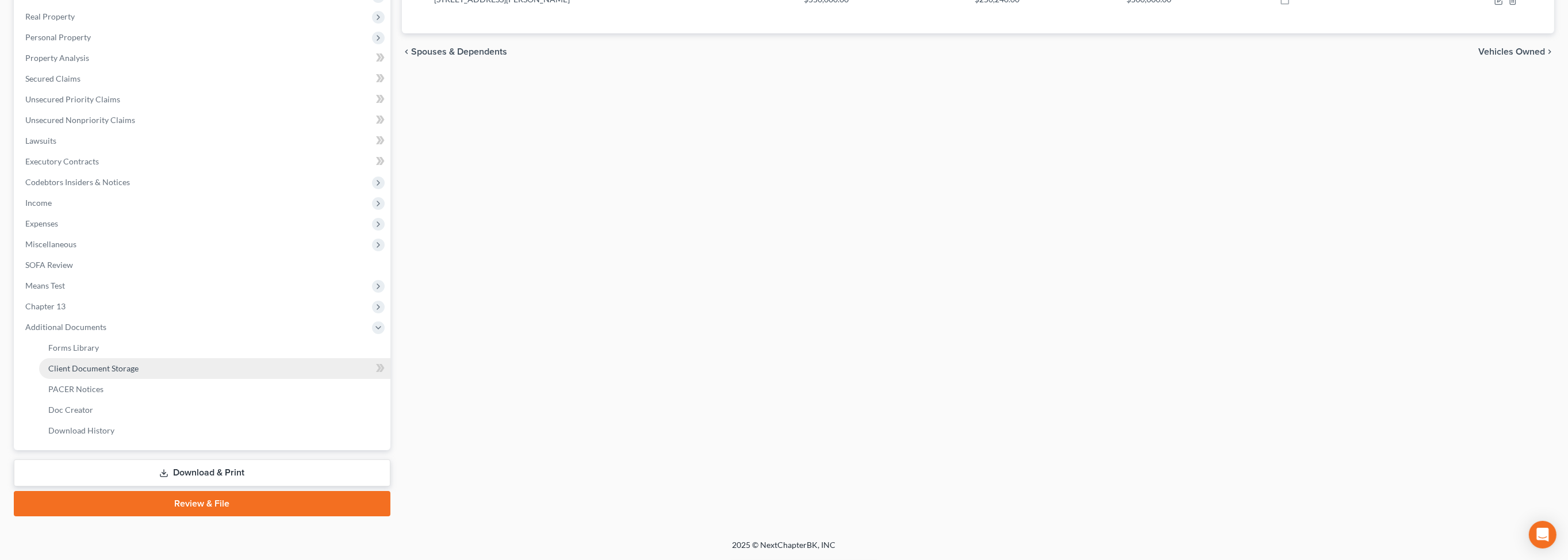
click at [167, 358] on link "Client Document Storage" at bounding box center [215, 368] width 352 height 21
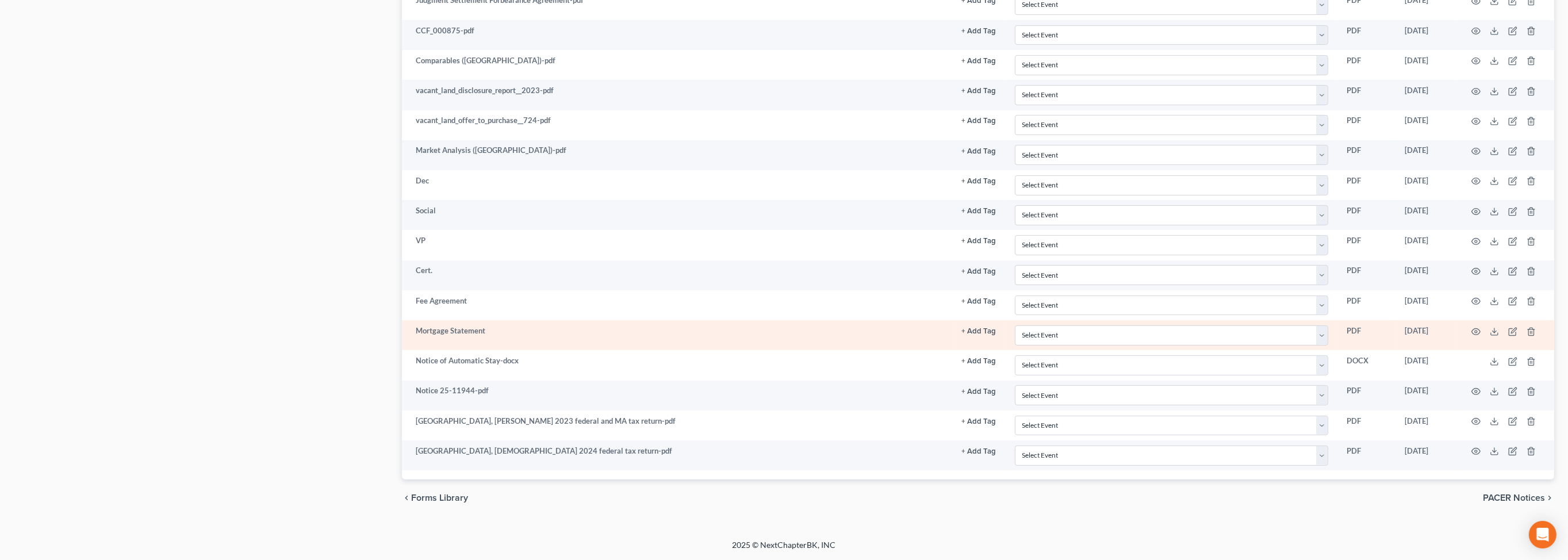
scroll to position [979, 0]
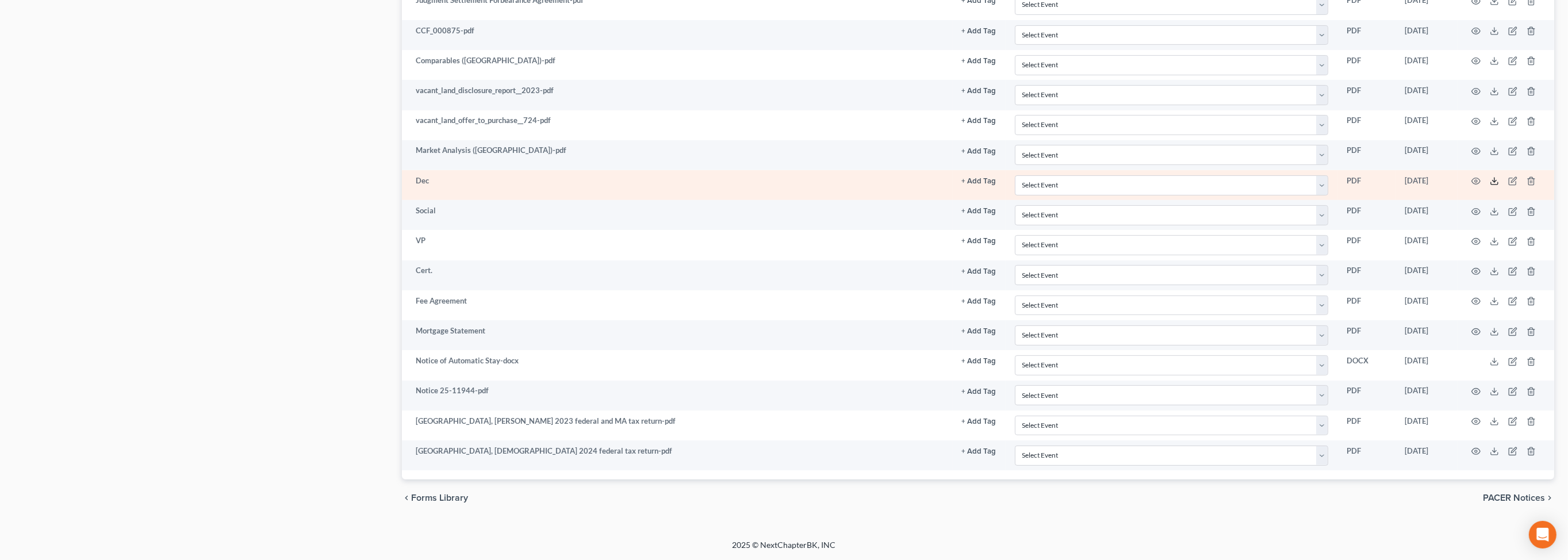
click at [1489, 177] on icon at bounding box center [1493, 181] width 9 height 9
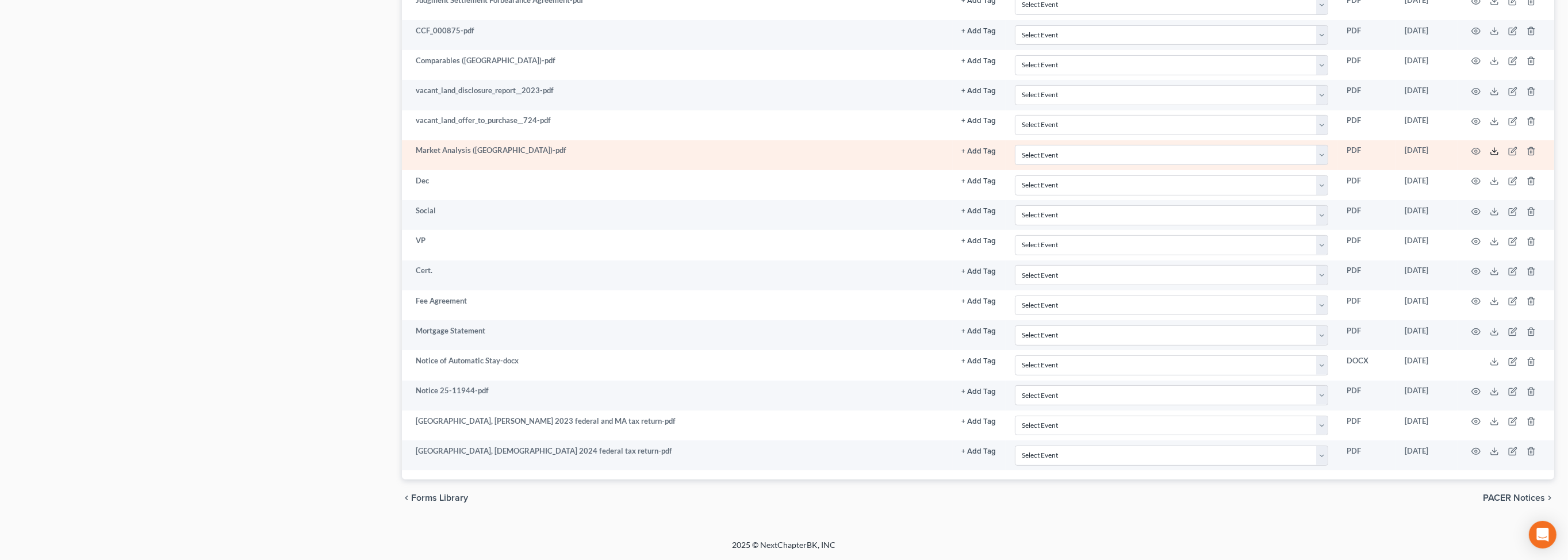
click at [1489, 146] on icon at bounding box center [1493, 151] width 9 height 9
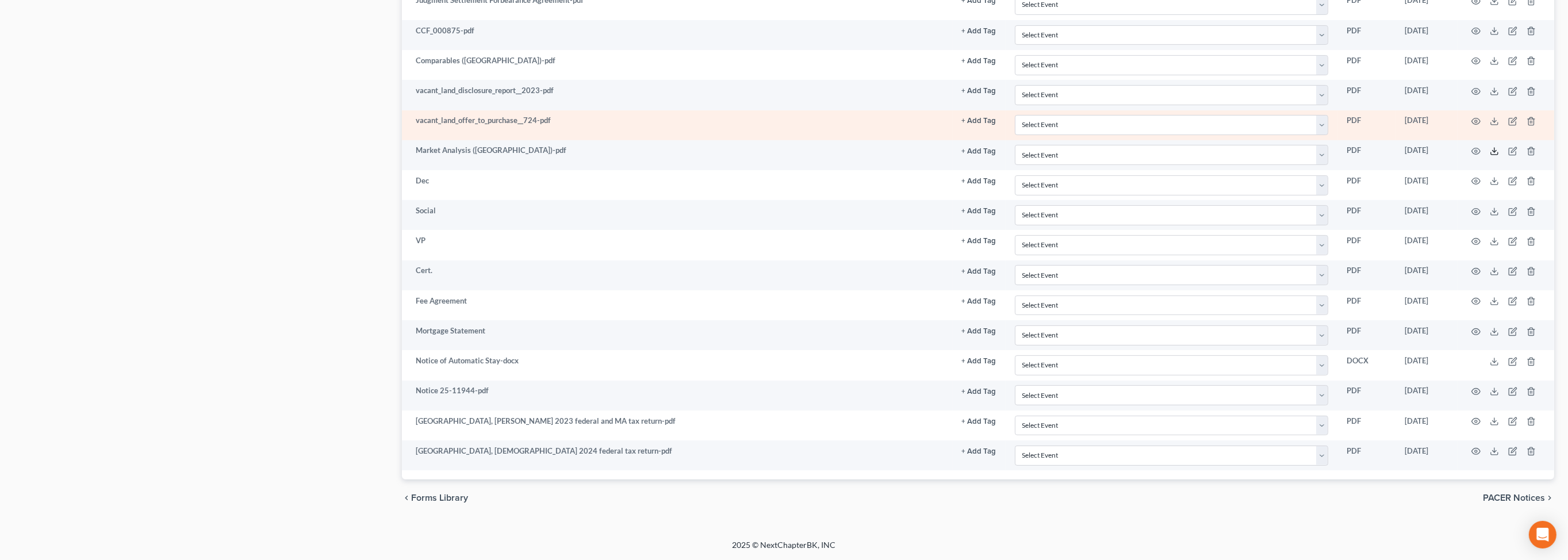
scroll to position [849, 0]
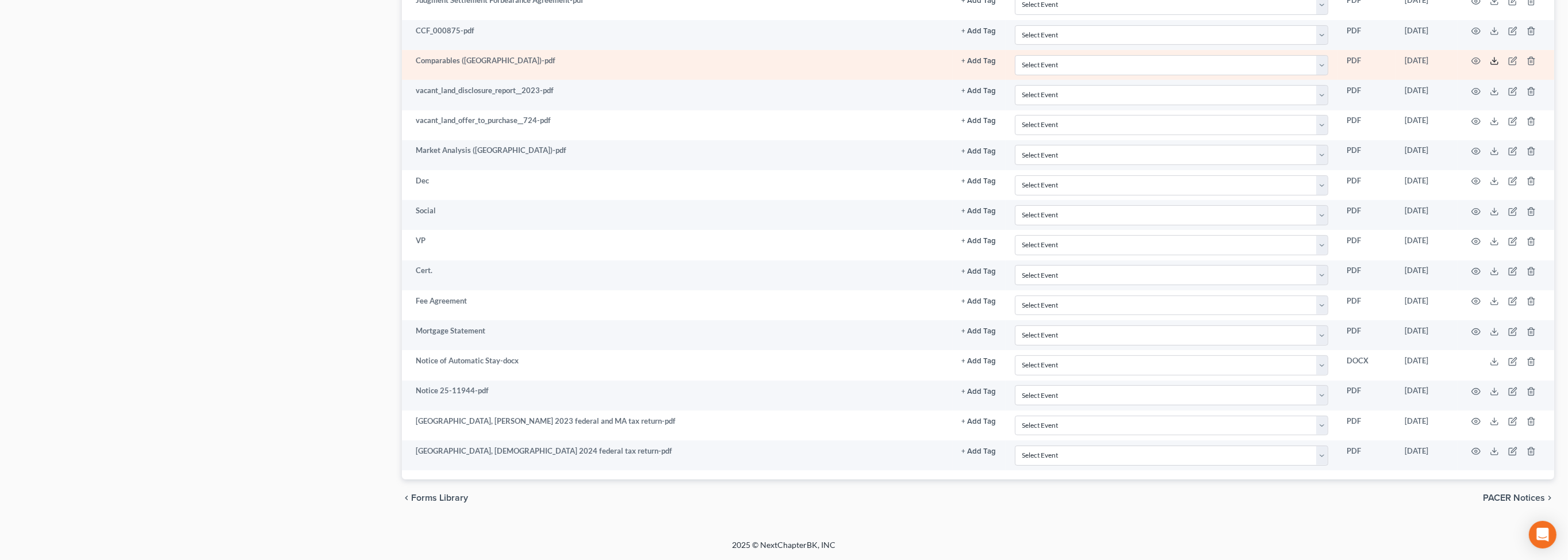
click at [1493, 62] on polyline at bounding box center [1494, 61] width 4 height 2
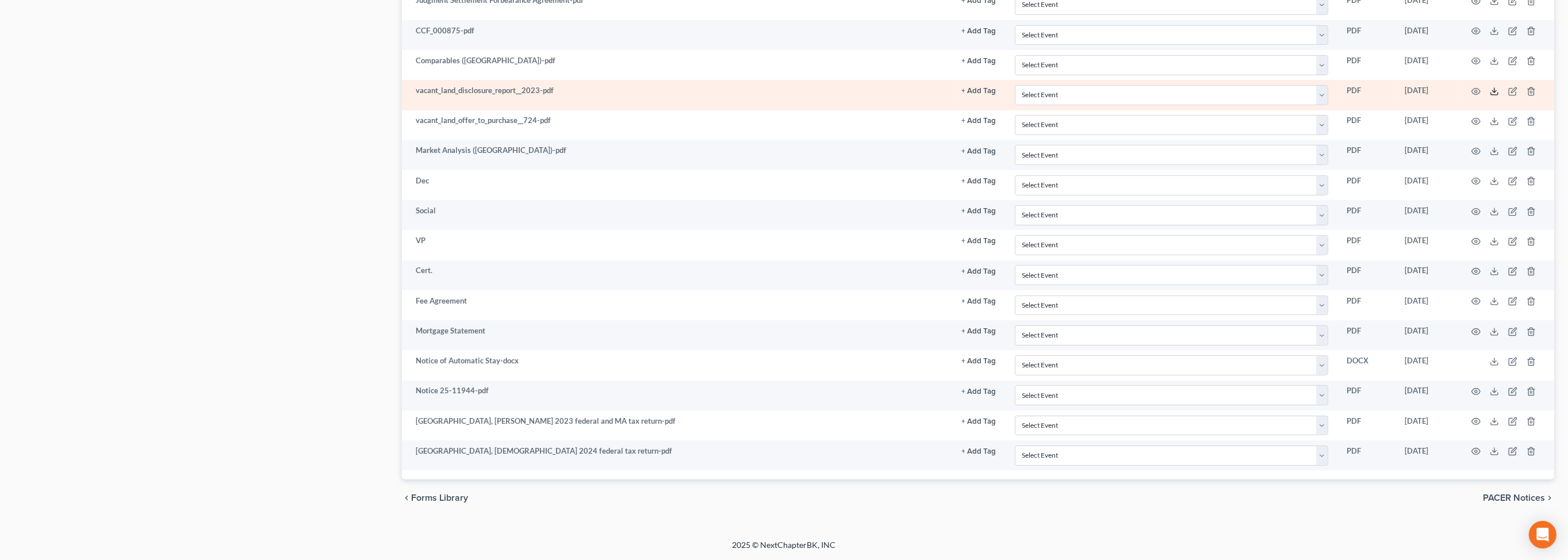
click at [1494, 93] on line at bounding box center [1494, 90] width 0 height 4
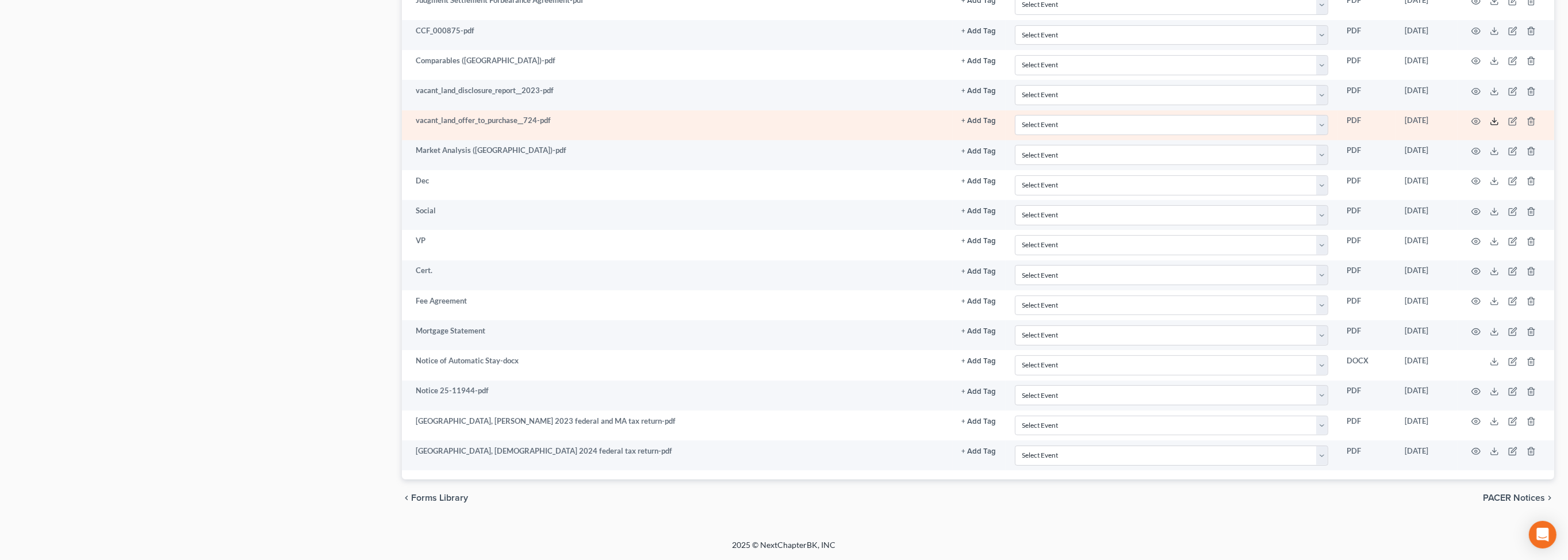
click at [1494, 122] on line at bounding box center [1494, 120] width 0 height 4
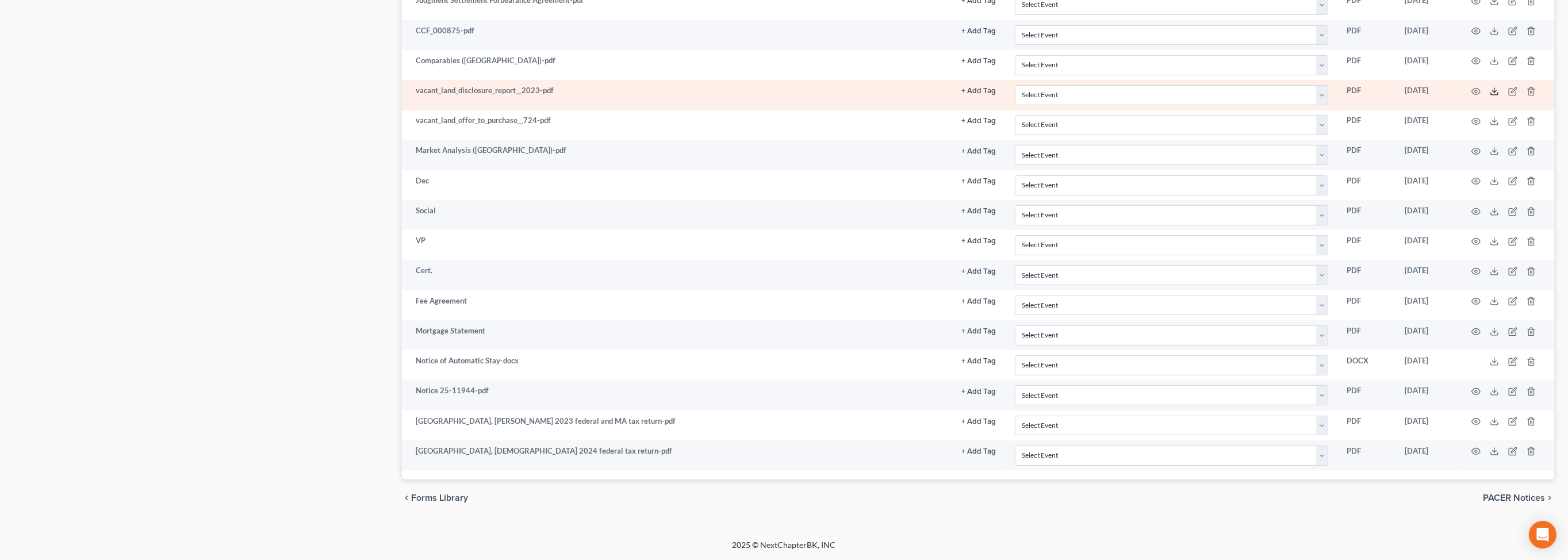
click at [1494, 93] on line at bounding box center [1494, 90] width 0 height 4
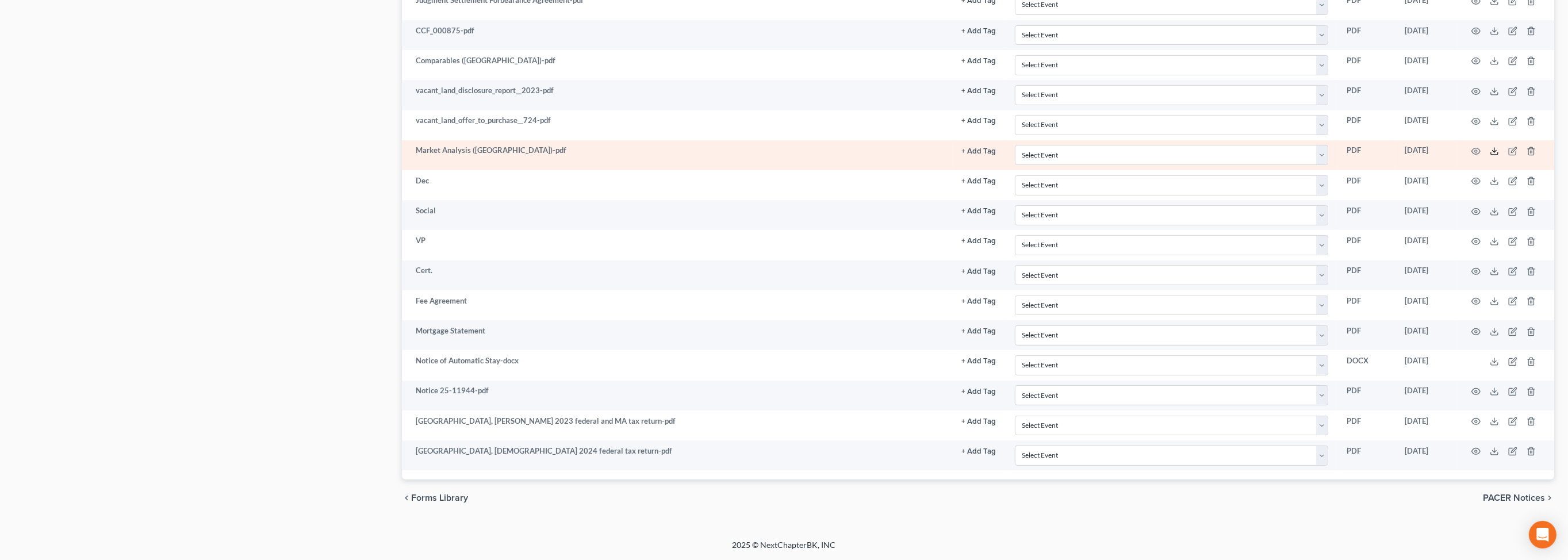
click at [1494, 152] on line at bounding box center [1494, 150] width 0 height 4
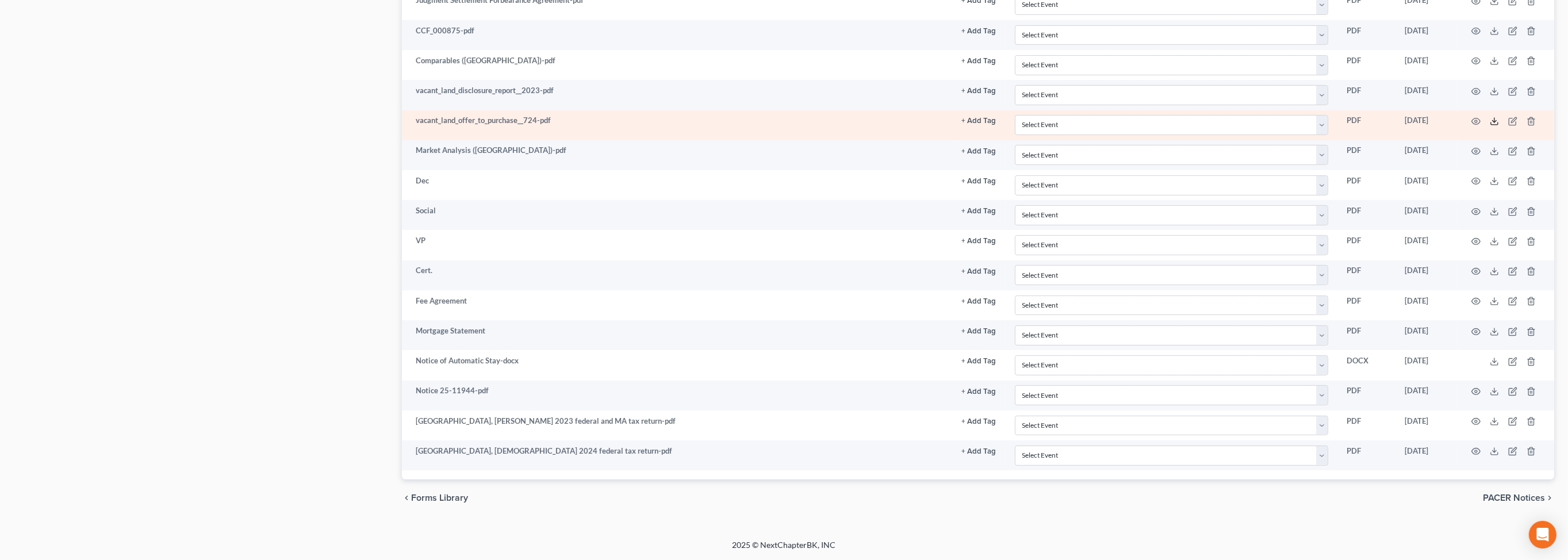
click at [1494, 122] on line at bounding box center [1494, 120] width 0 height 4
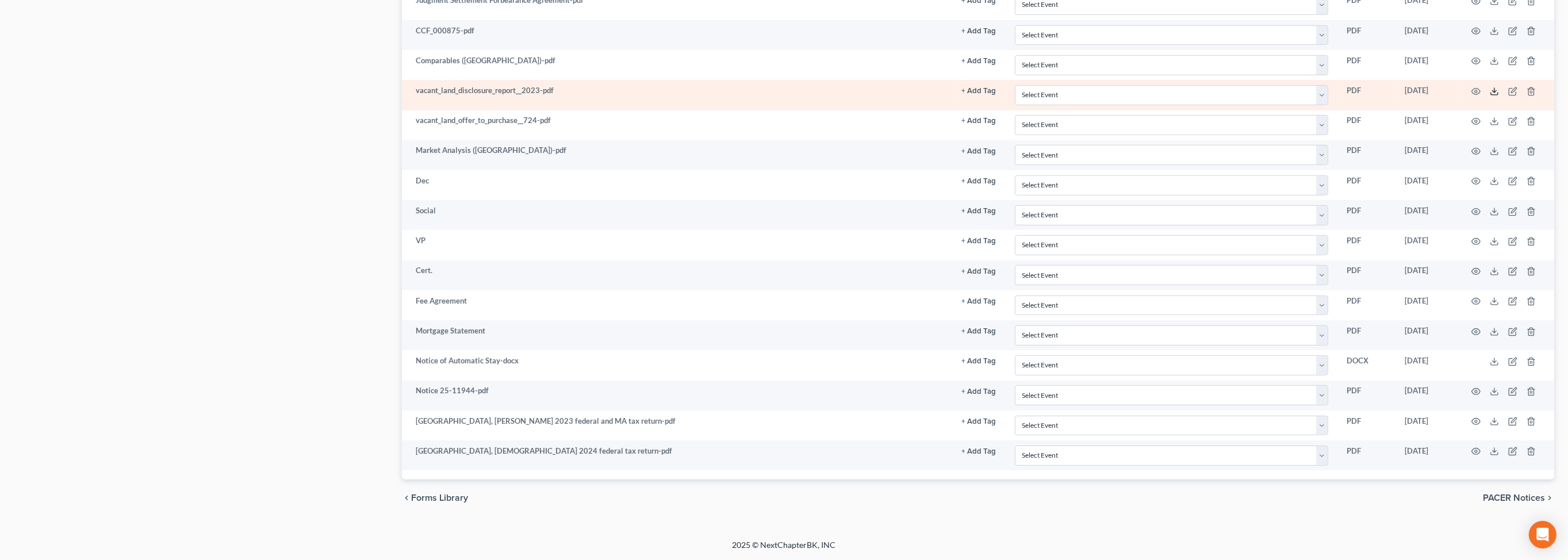
click at [1489, 96] on icon at bounding box center [1493, 91] width 9 height 9
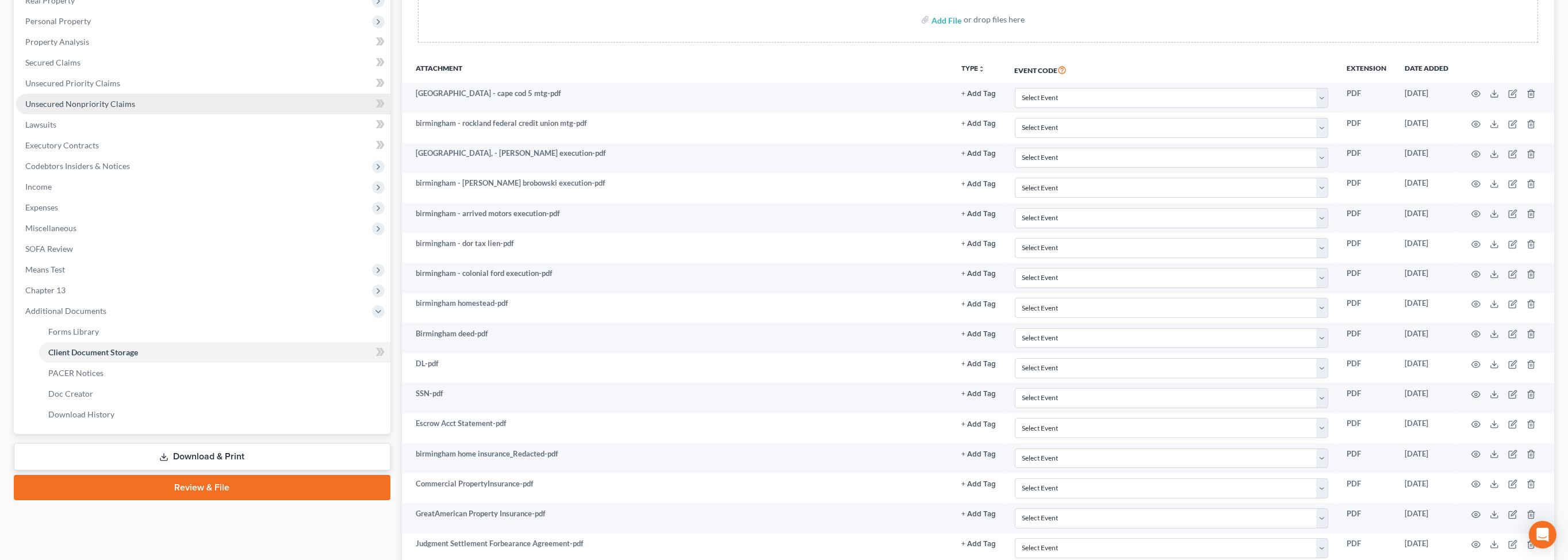
scroll to position [188, 0]
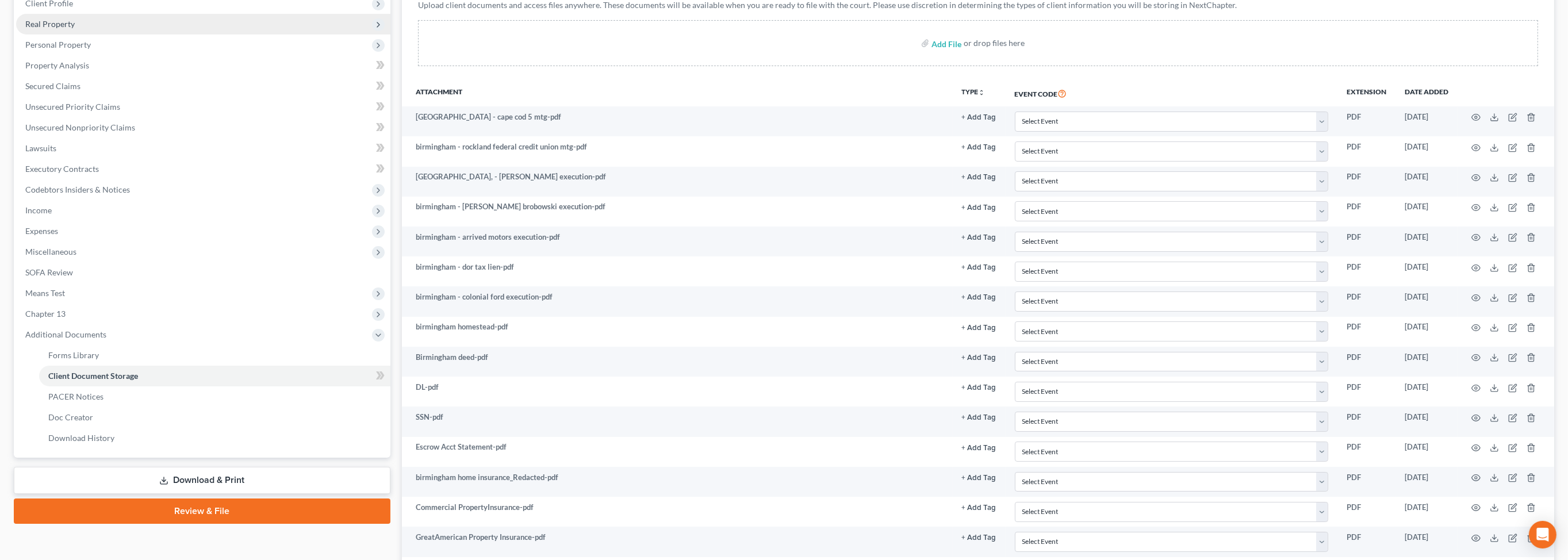
click at [58, 28] on span "Real Property" at bounding box center [49, 24] width 49 height 10
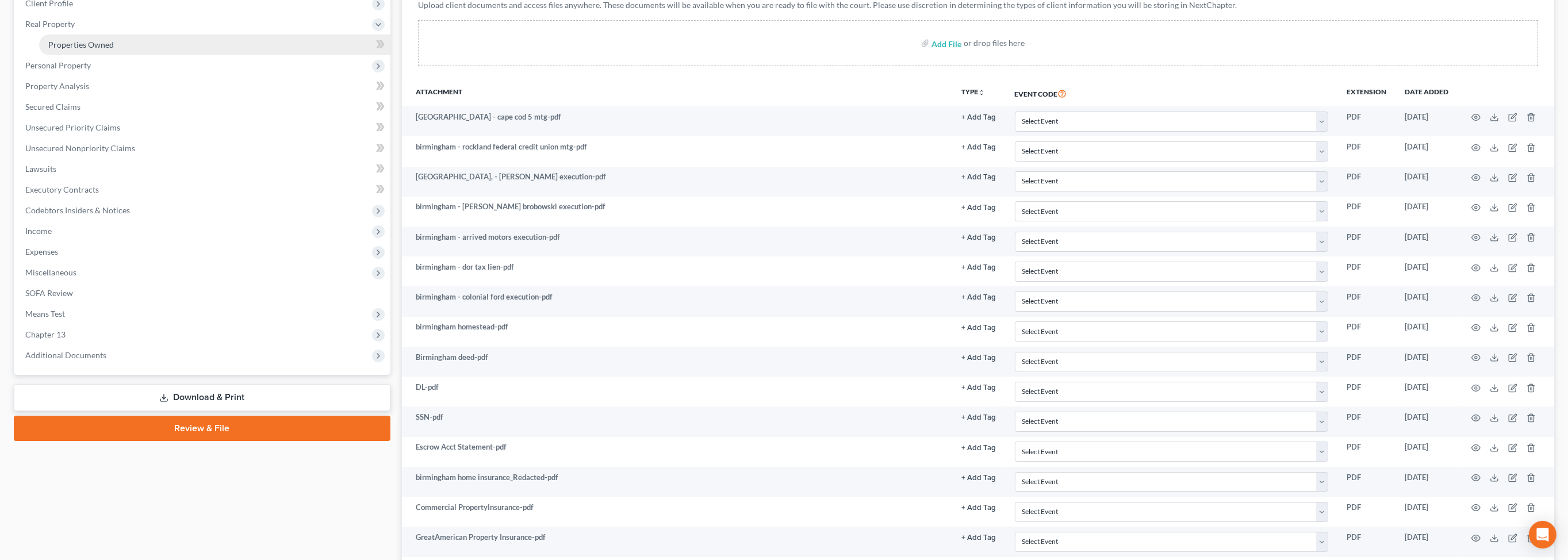
click at [96, 49] on span "Properties Owned" at bounding box center [81, 44] width 65 height 10
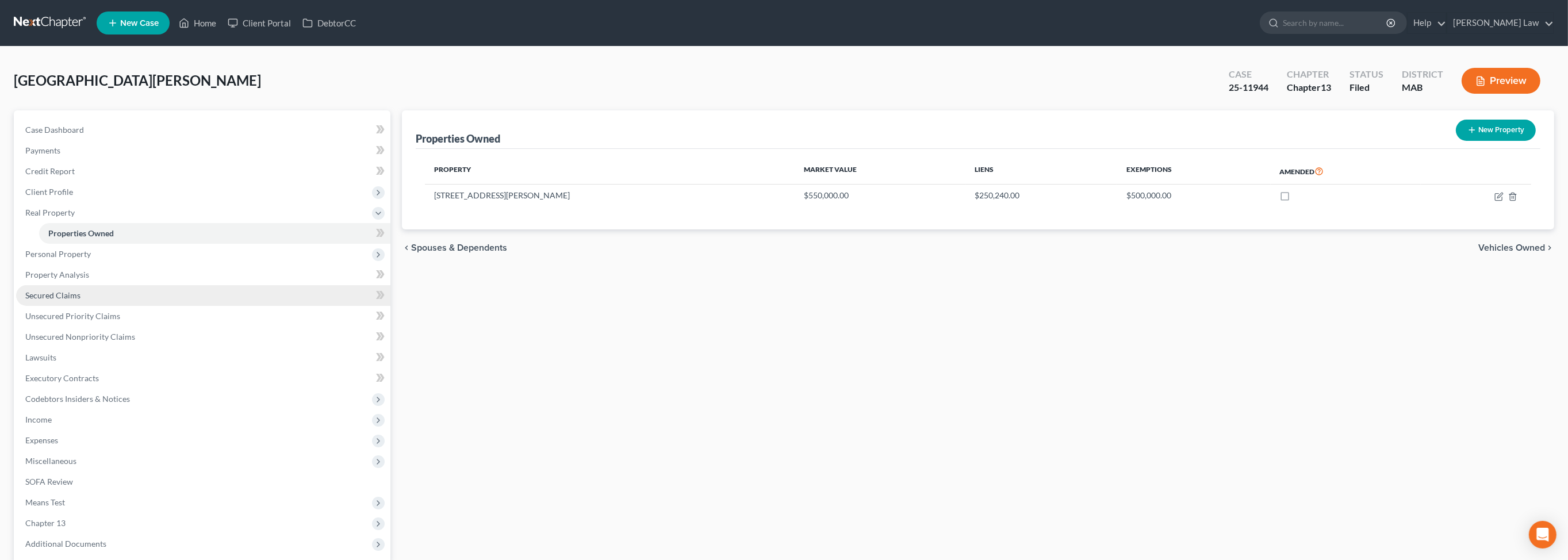
click at [65, 300] on span "Secured Claims" at bounding box center [53, 295] width 55 height 10
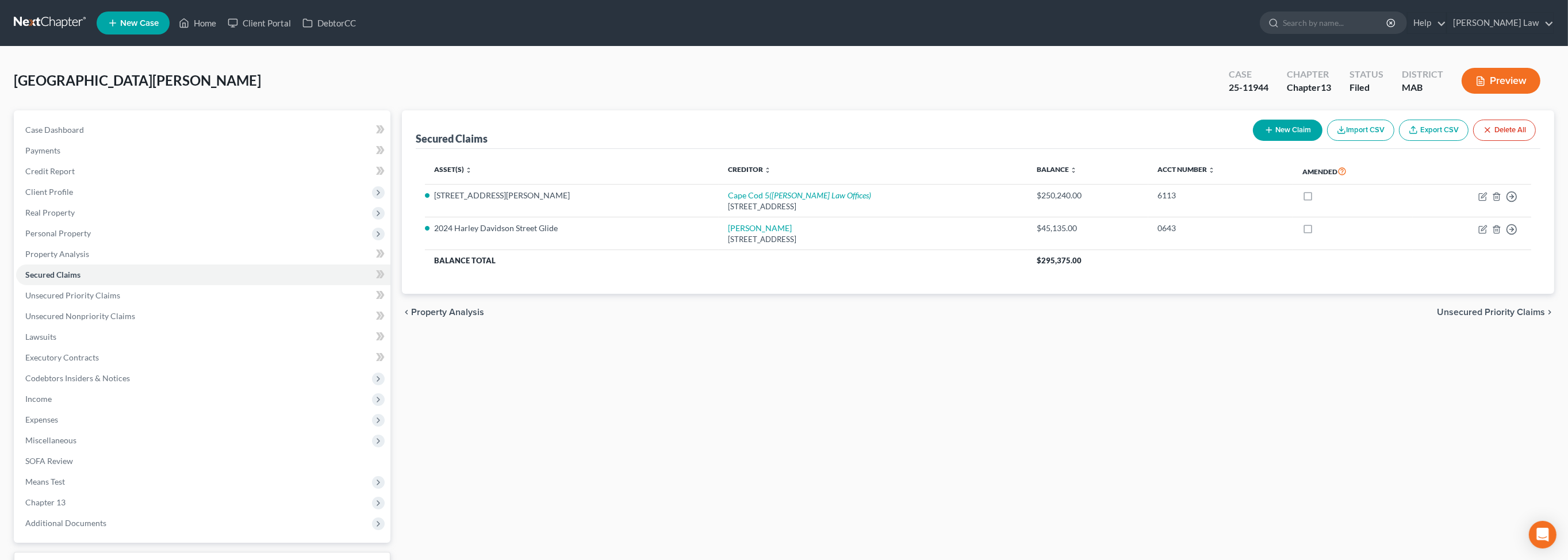
scroll to position [253, 0]
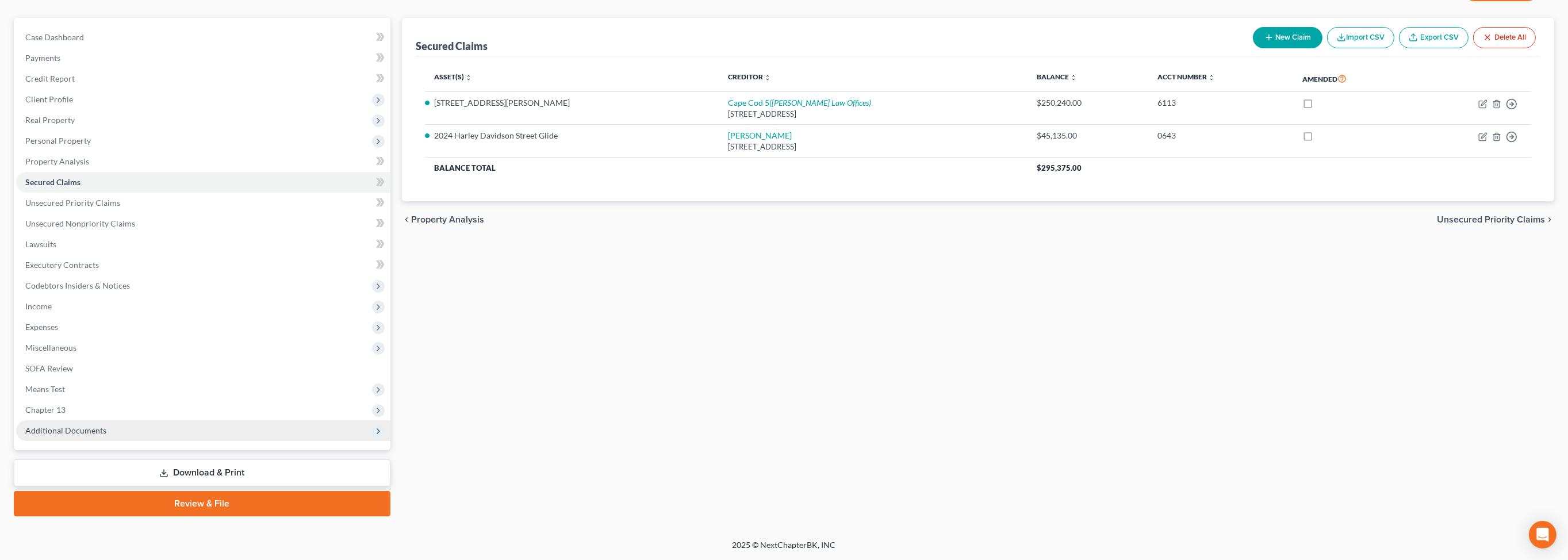
click at [78, 425] on span "Additional Documents" at bounding box center [65, 430] width 81 height 10
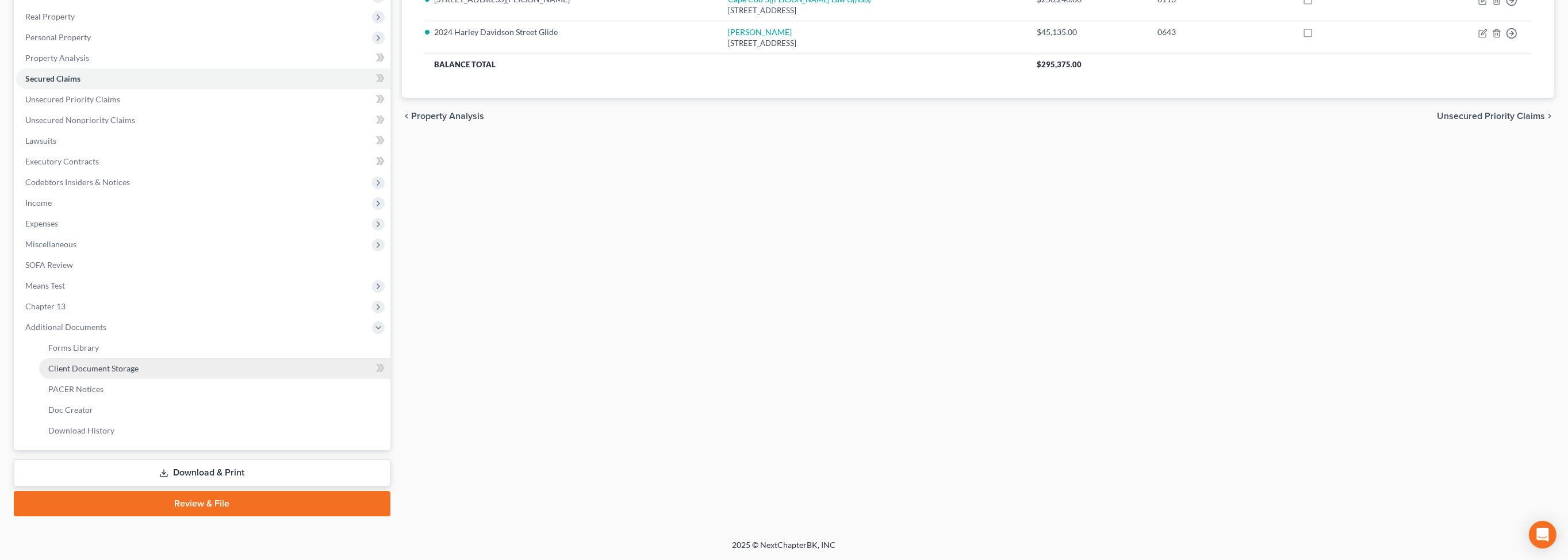
click at [136, 379] on link "Client Document Storage" at bounding box center [215, 368] width 352 height 21
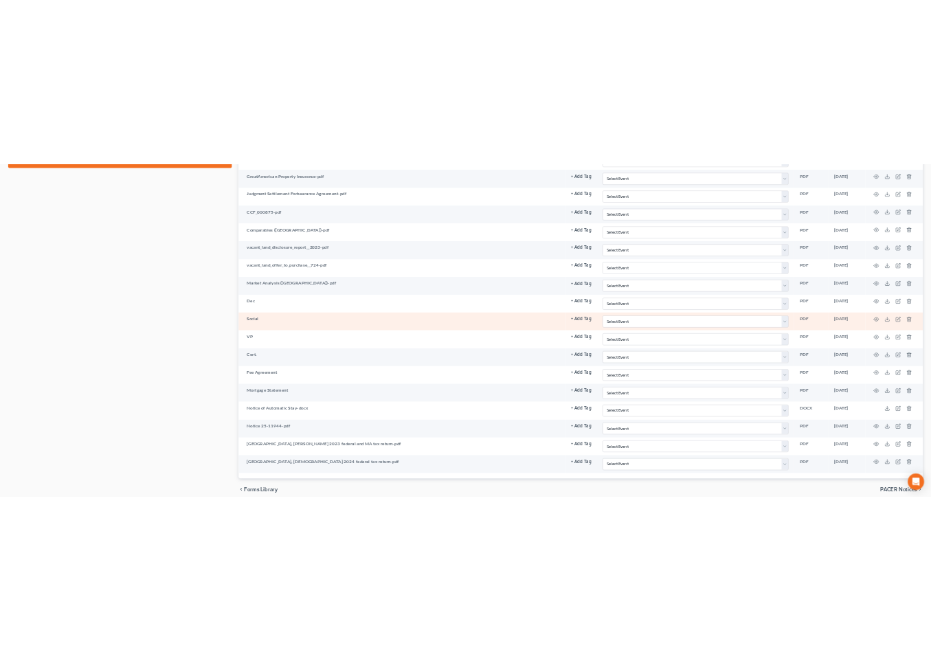
scroll to position [835, 0]
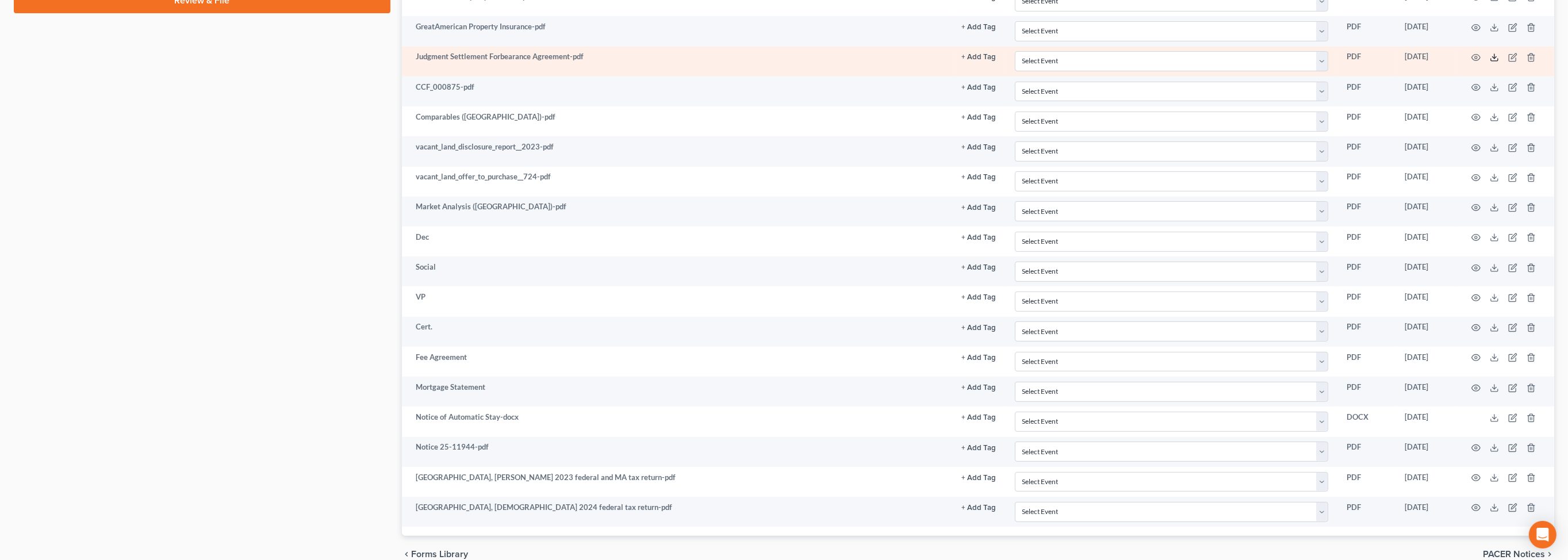
click at [1493, 59] on polyline at bounding box center [1494, 58] width 4 height 2
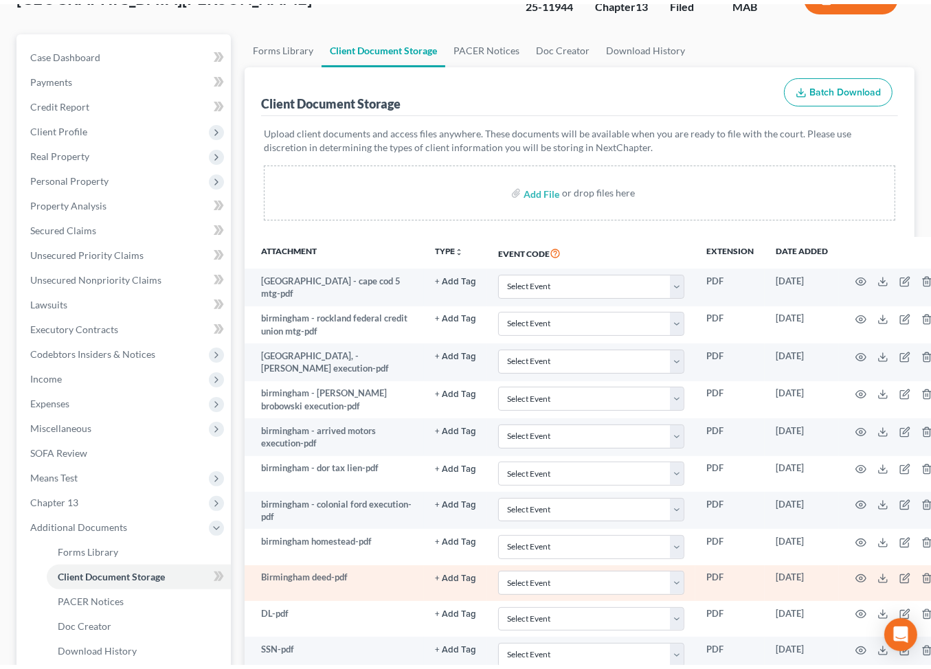
scroll to position [82, 0]
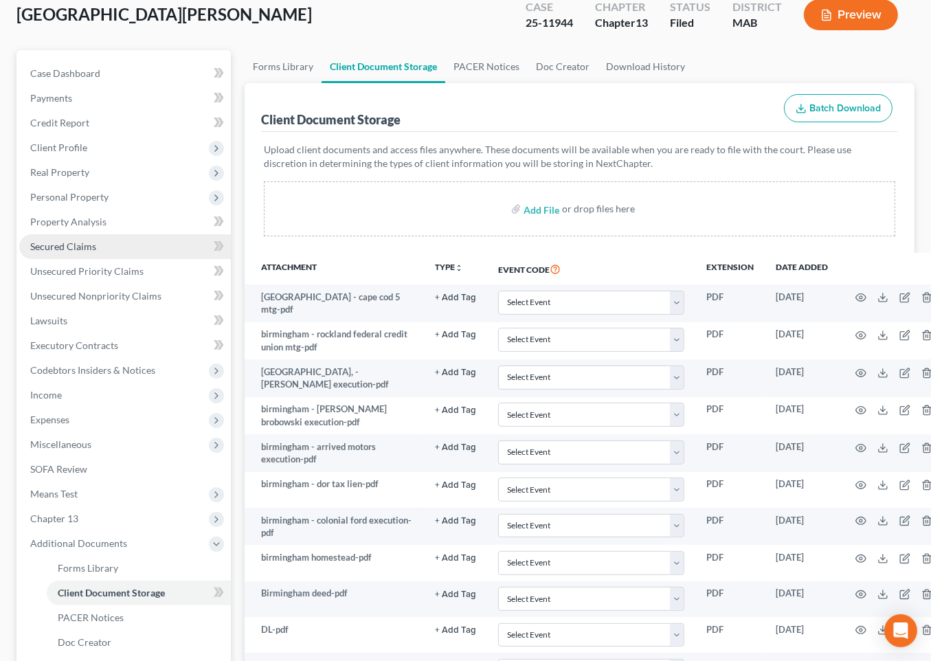
drag, startPoint x: 74, startPoint y: 334, endPoint x: 90, endPoint y: 330, distance: 16.2
click at [75, 259] on link "Secured Claims" at bounding box center [125, 246] width 212 height 25
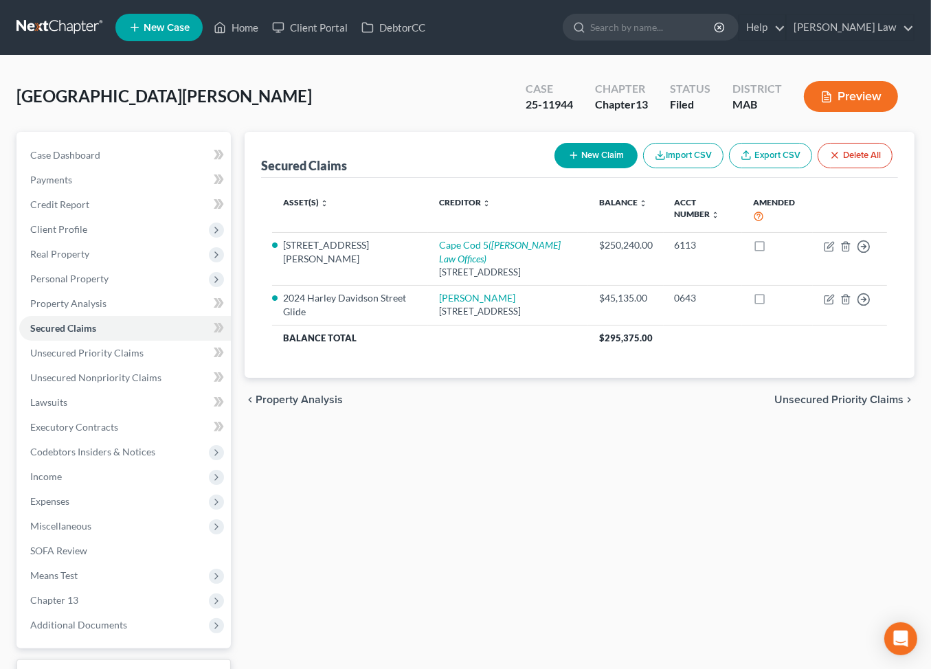
click at [554, 168] on button "New Claim" at bounding box center [595, 155] width 83 height 25
select select "0"
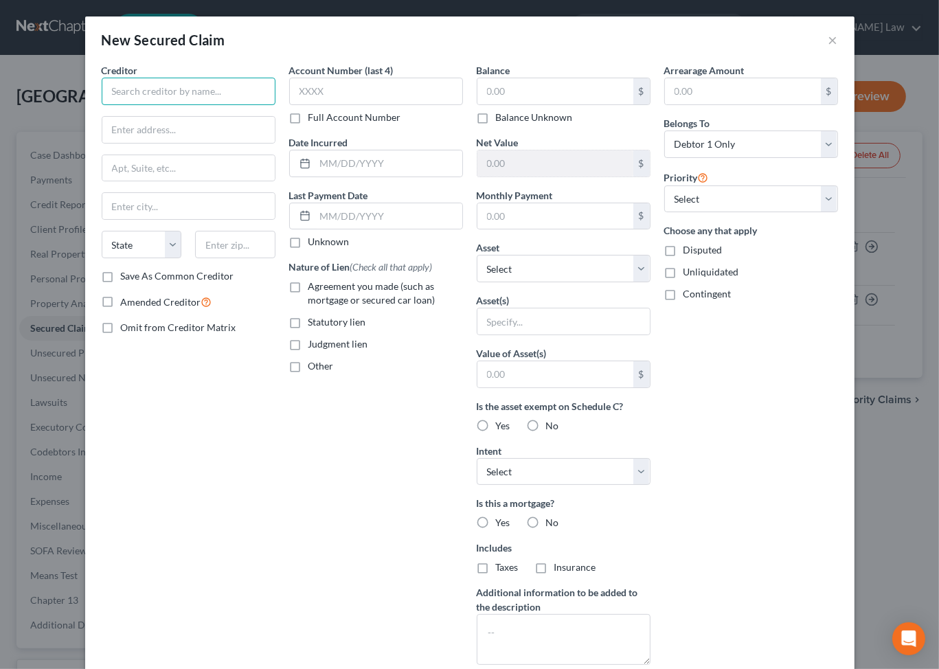
click at [143, 105] on input "text" at bounding box center [189, 91] width 174 height 27
type input "F Street Investments LLC"
type input "5601 W North Avenue"
type input "Milwaukee"
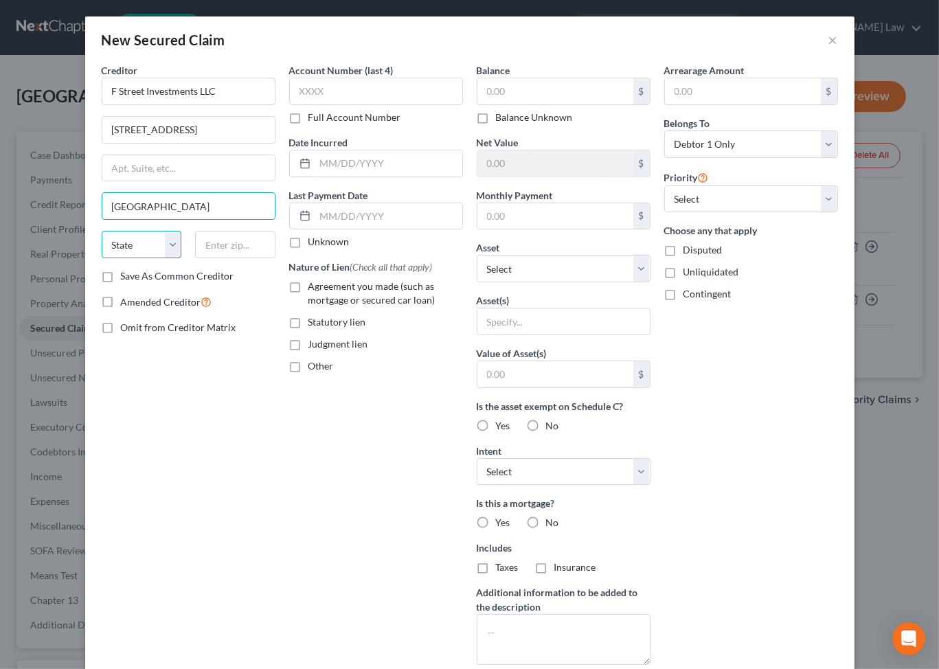
click at [102, 258] on select "State AL AK AR AZ CA CO CT DE DC FL GA GU HI ID IL IN IA KS KY LA ME MD MA MI M…" at bounding box center [142, 244] width 80 height 27
select select "52"
click at [102, 258] on select "State AL AK AR AZ CA CO CT DE DC FL GA GU HI ID IL IN IA KS KY LA ME MD MA MI M…" at bounding box center [142, 244] width 80 height 27
click at [195, 258] on input "text" at bounding box center [235, 244] width 80 height 27
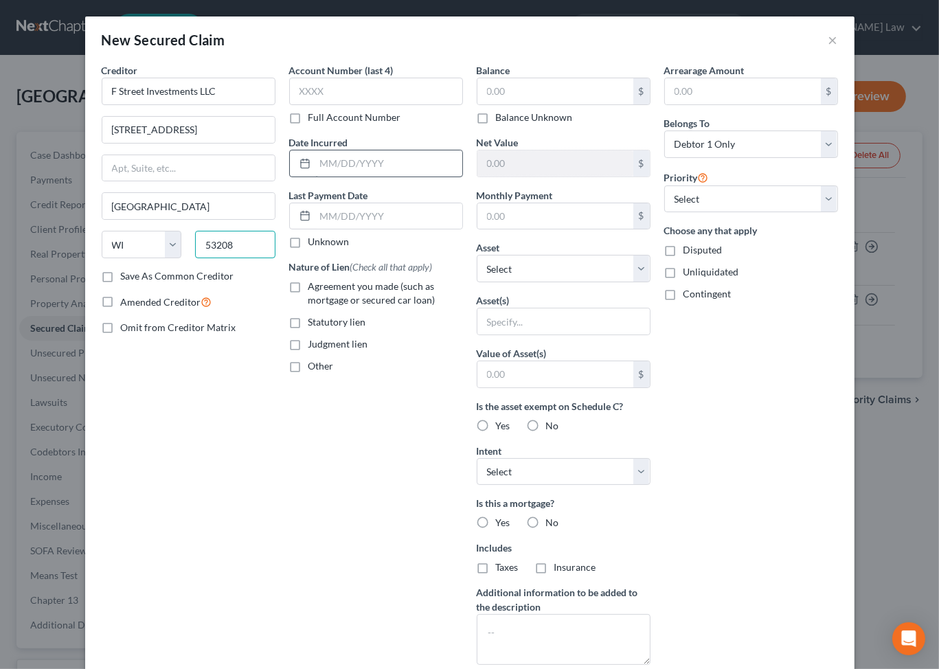
type input "53208"
click at [322, 177] on input "text" at bounding box center [388, 163] width 147 height 26
type input "2024"
click at [547, 104] on input "text" at bounding box center [555, 91] width 156 height 26
click at [496, 104] on input "text" at bounding box center [555, 91] width 156 height 26
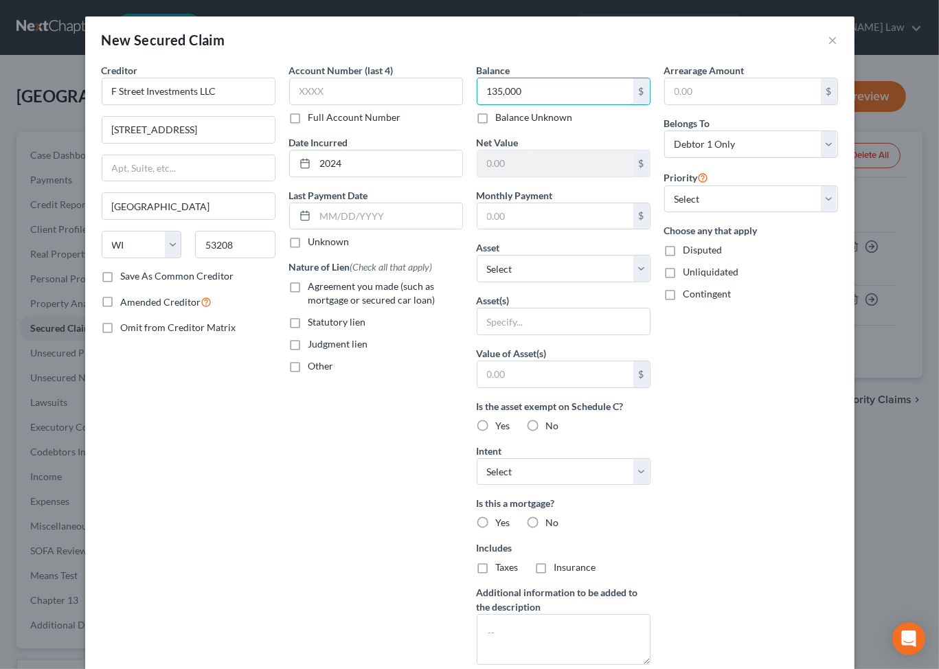
type input "135,000"
click at [308, 307] on label "Agreement you made (such as mortgage or secured car loan)" at bounding box center [385, 293] width 155 height 27
click at [314, 288] on input "Agreement you made (such as mortgage or secured car loan)" at bounding box center [318, 284] width 9 height 9
checkbox input "true"
click at [650, 282] on select "Select Other Multiple Assets 4 Freeman Avenue - $550000.0 Jewelry - Misc. Jewel…" at bounding box center [564, 268] width 174 height 27
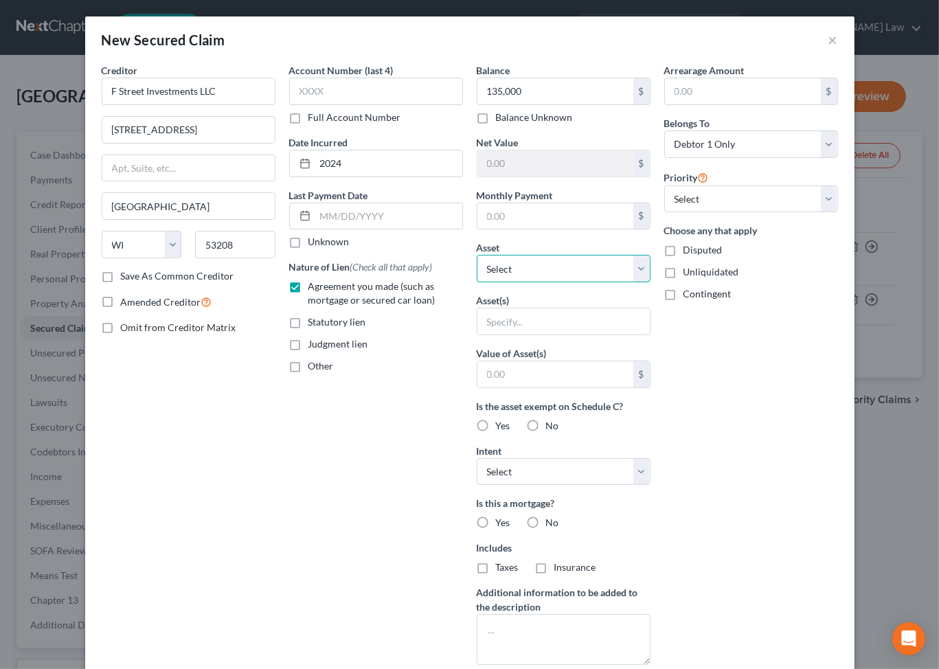
select select "12"
click at [477, 282] on select "Select Other Multiple Assets 4 Freeman Avenue - $550000.0 Jewelry - Misc. Jewel…" at bounding box center [564, 268] width 174 height 27
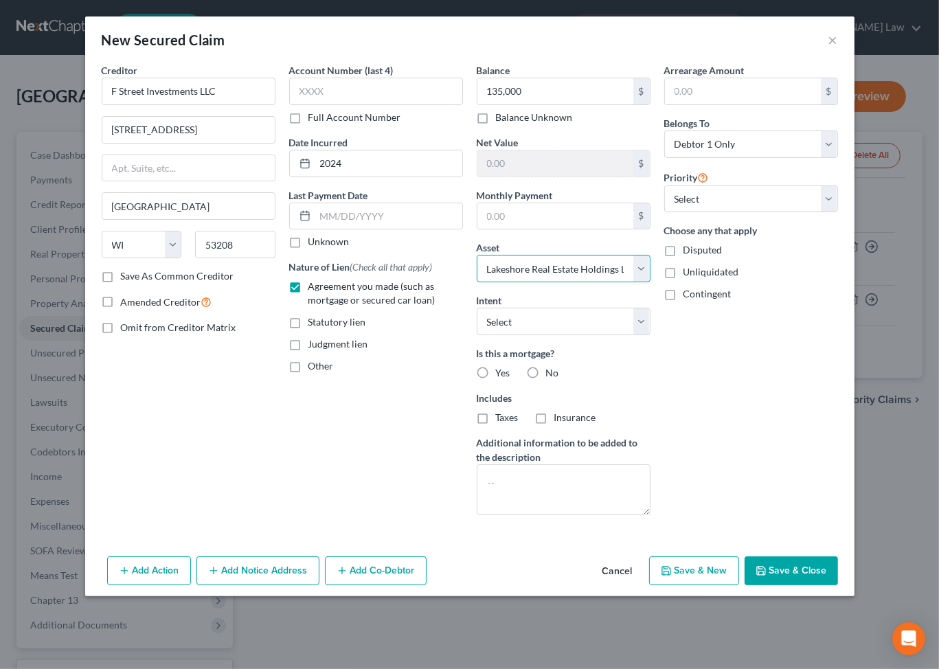
click at [630, 282] on select "Select Other Multiple Assets 4 Freeman Avenue - $550000.0 Jewelry - Misc. Jewel…" at bounding box center [564, 268] width 174 height 27
click at [477, 282] on select "Select Other Multiple Assets 4 Freeman Avenue - $550000.0 Jewelry - Misc. Jewel…" at bounding box center [564, 268] width 174 height 27
click at [341, 585] on button "Add Co-Debtor" at bounding box center [376, 570] width 102 height 29
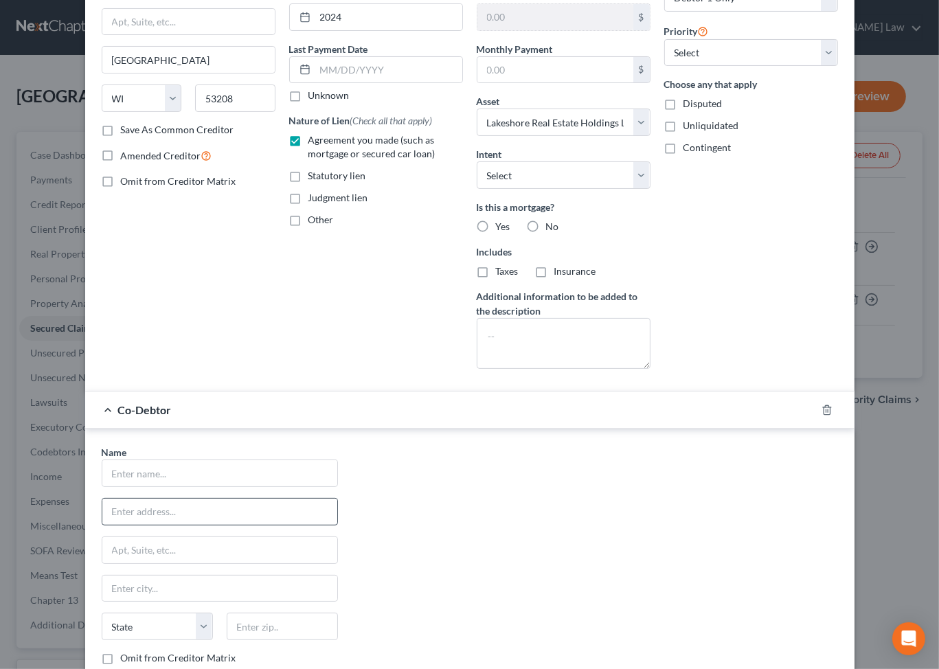
scroll to position [313, 0]
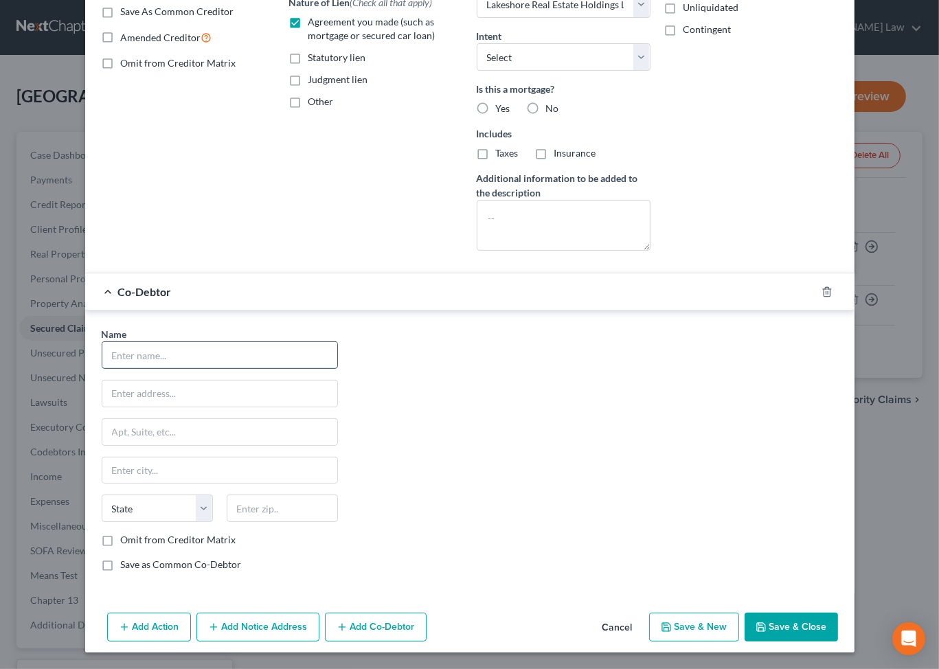
click at [113, 368] on input "text" at bounding box center [219, 355] width 235 height 26
type input "Lakeshore Real Estate Holding"
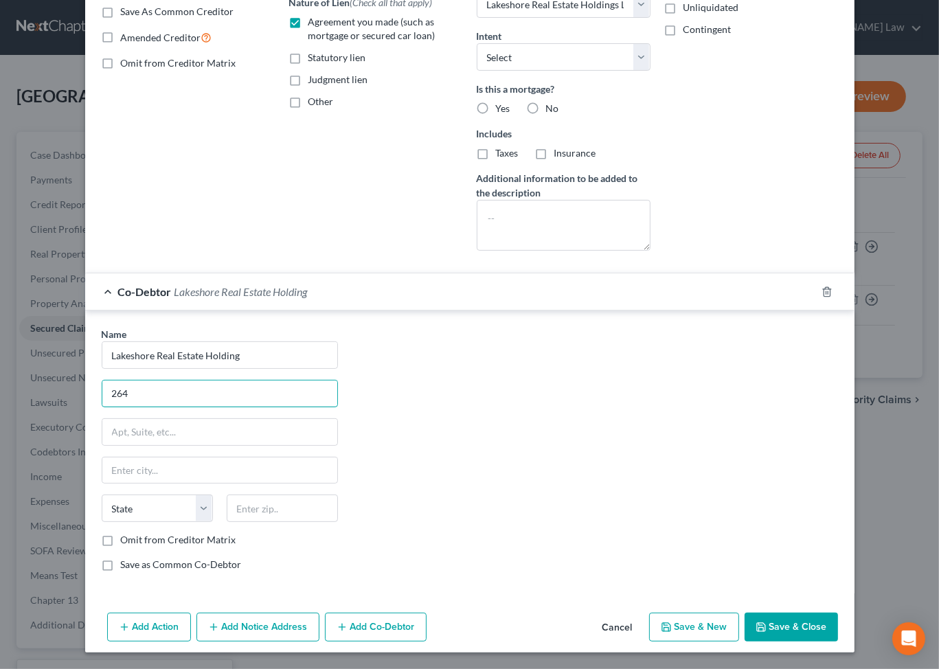
type input "26434 253rd Street"
click at [102, 483] on input "text" at bounding box center [219, 470] width 235 height 26
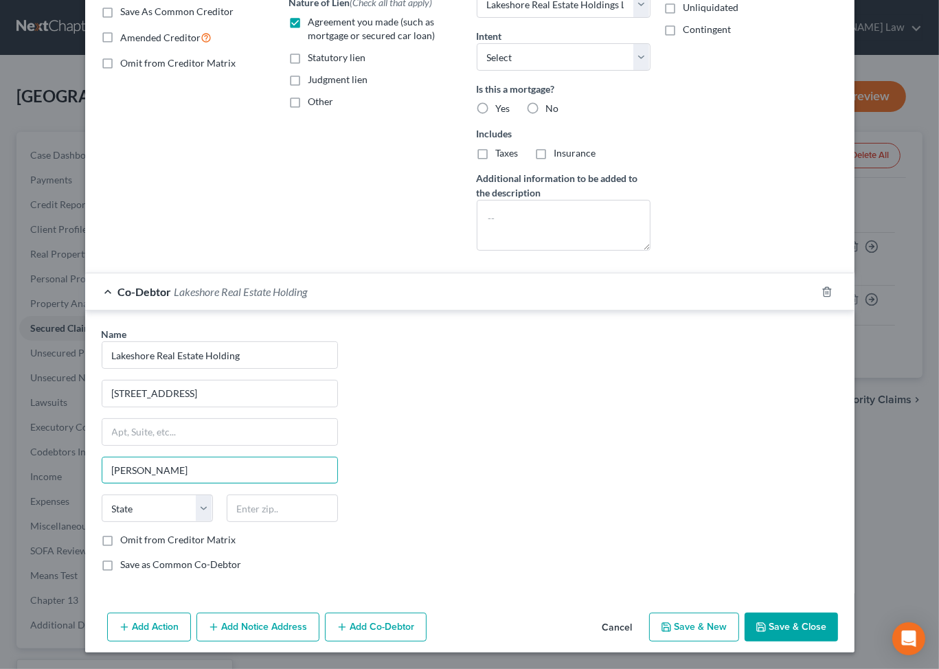
type input "Holcomb"
select select "52"
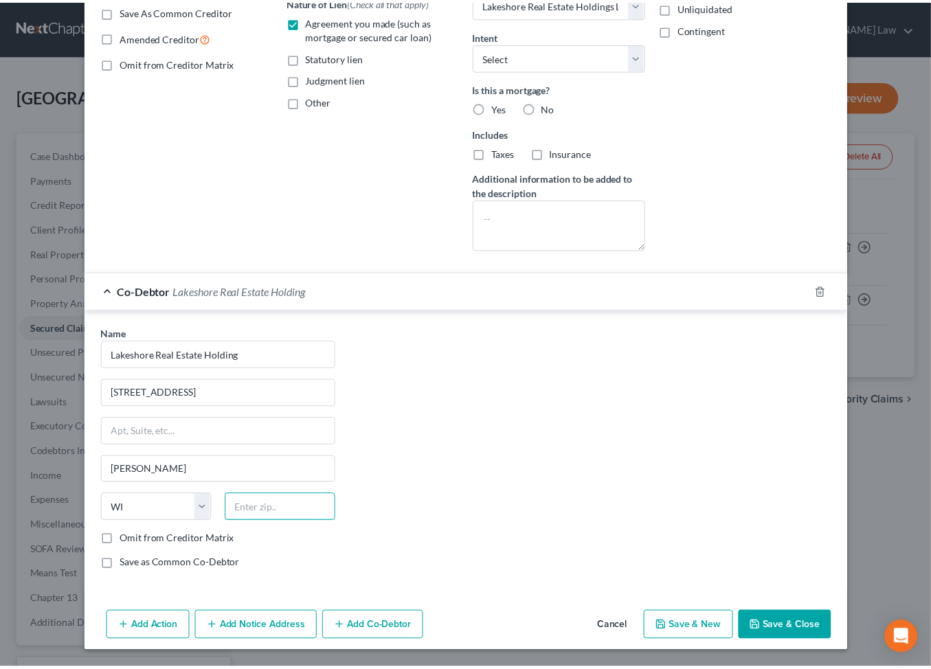
scroll to position [489, 0]
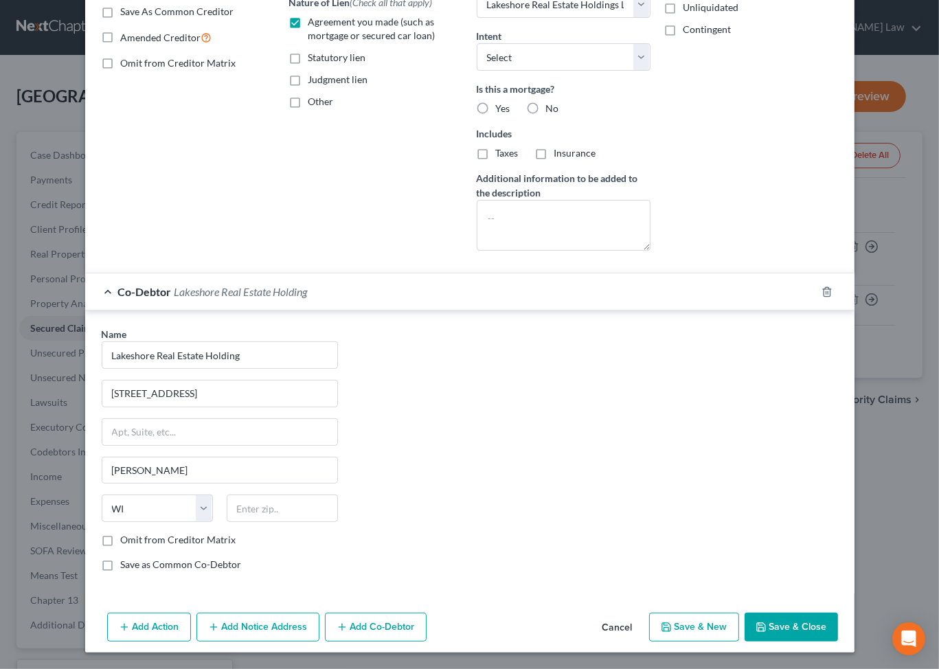
click at [821, 616] on button "Save & Close" at bounding box center [790, 627] width 93 height 29
select select
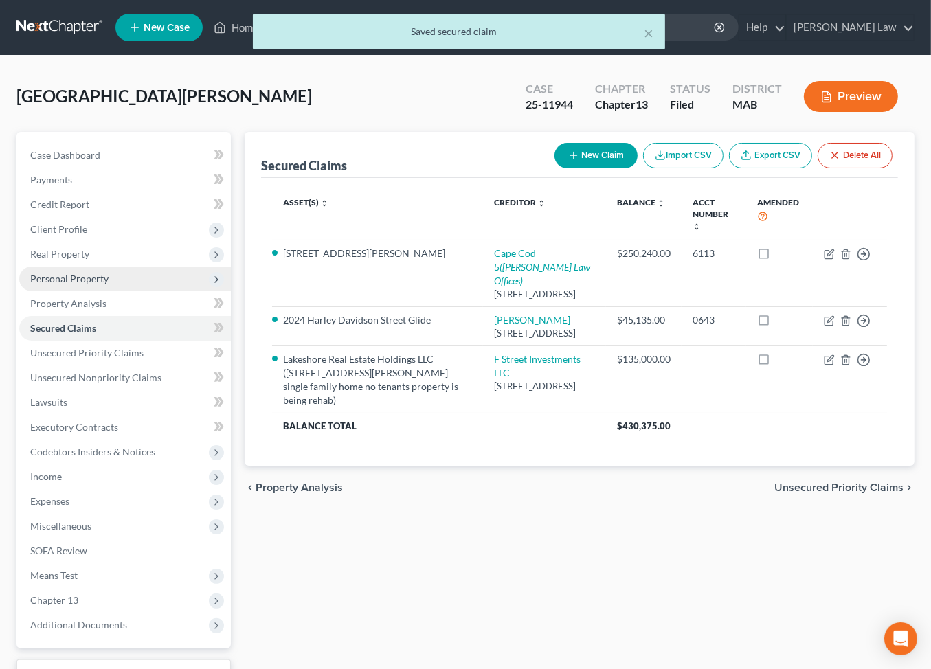
click at [65, 284] on span "Personal Property" at bounding box center [69, 279] width 78 height 12
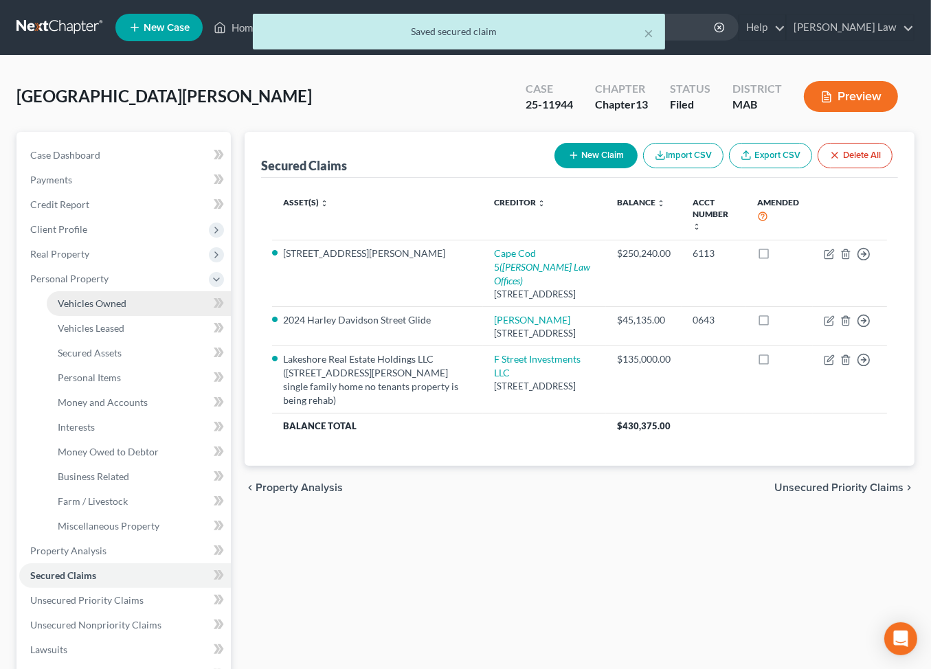
click at [112, 309] on span "Vehicles Owned" at bounding box center [92, 303] width 69 height 12
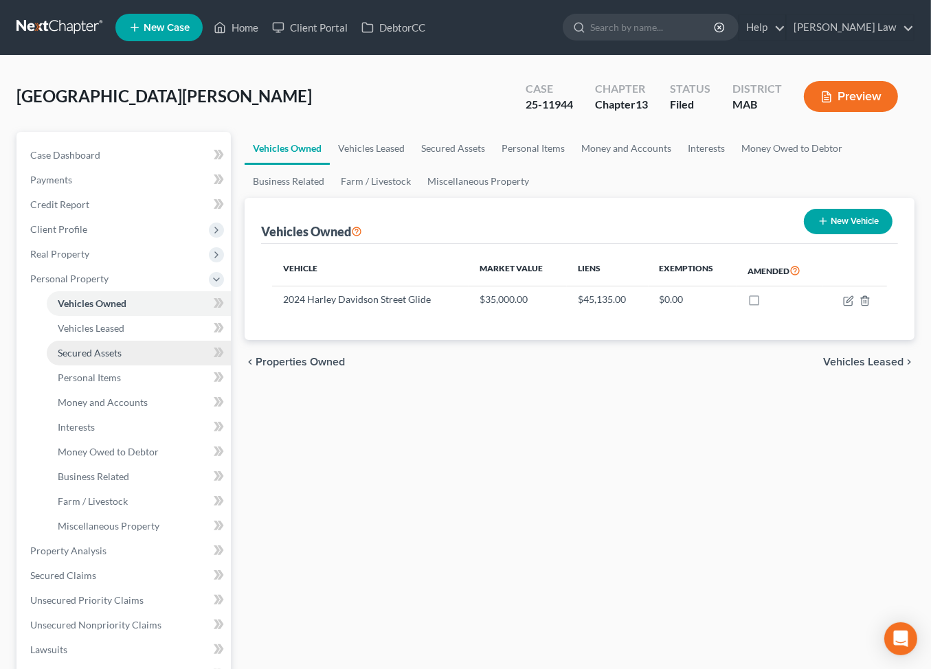
scroll to position [19, 0]
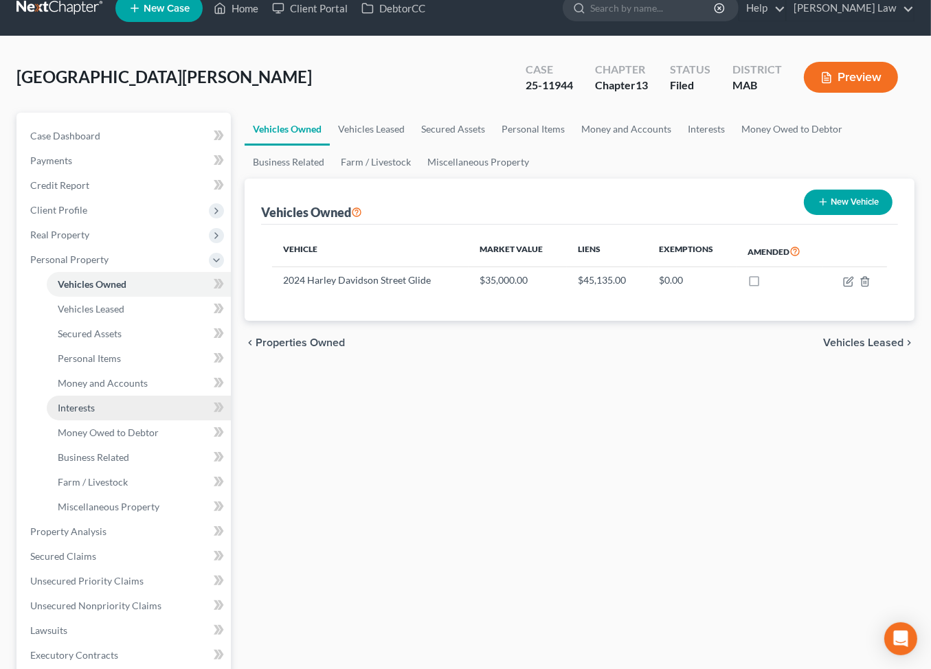
click at [80, 413] on span "Interests" at bounding box center [76, 408] width 37 height 12
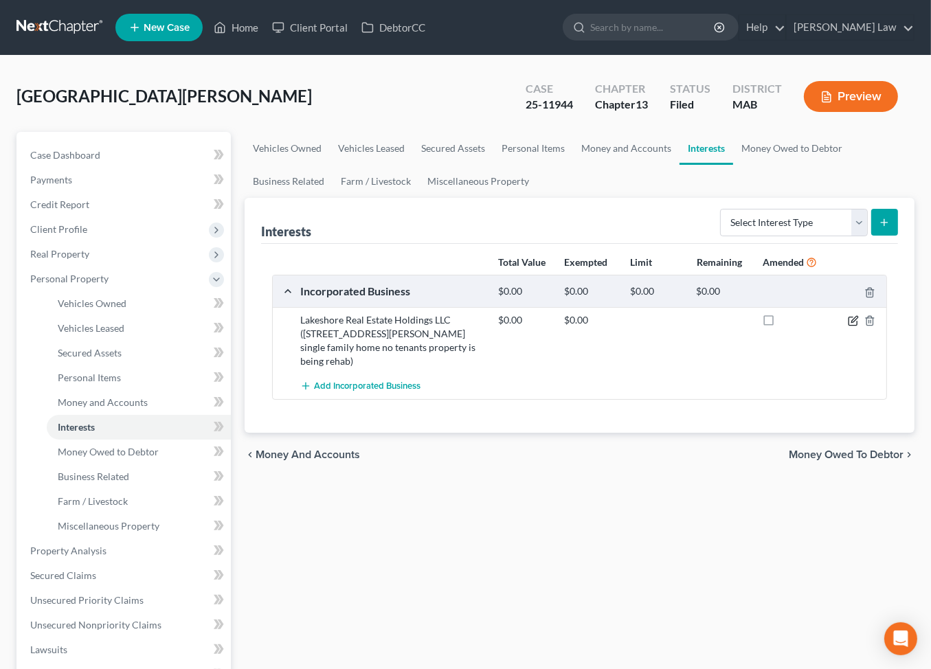
click at [851, 322] on icon "button" at bounding box center [854, 319] width 6 height 6
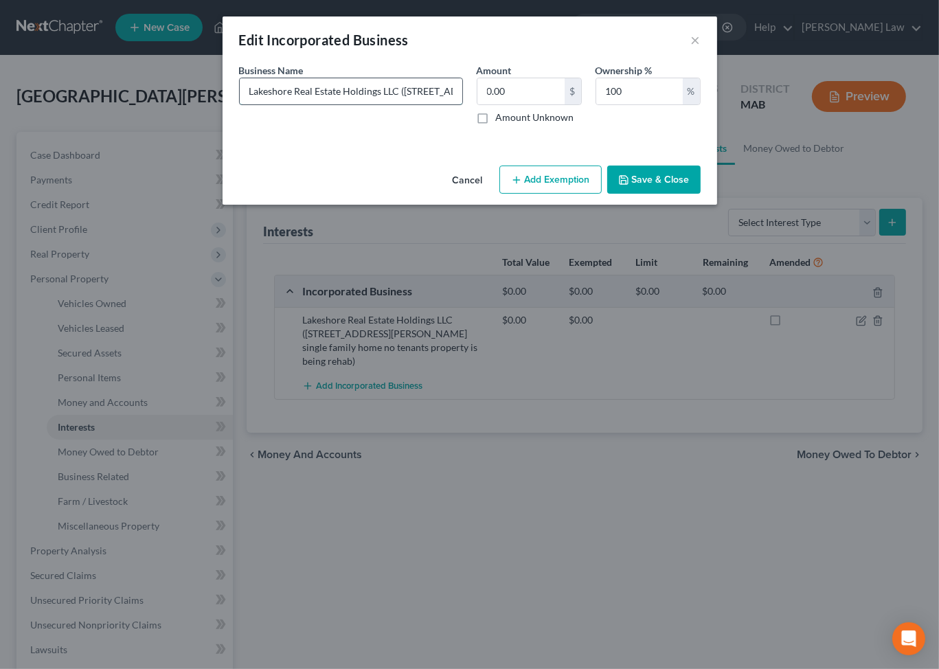
click at [448, 104] on input "Lakeshore Real Estate Holdings LLC (26434 253rd Street Holcombe, Wi 54745 singl…" at bounding box center [351, 91] width 223 height 26
click at [701, 194] on button "Save & Close" at bounding box center [653, 180] width 93 height 29
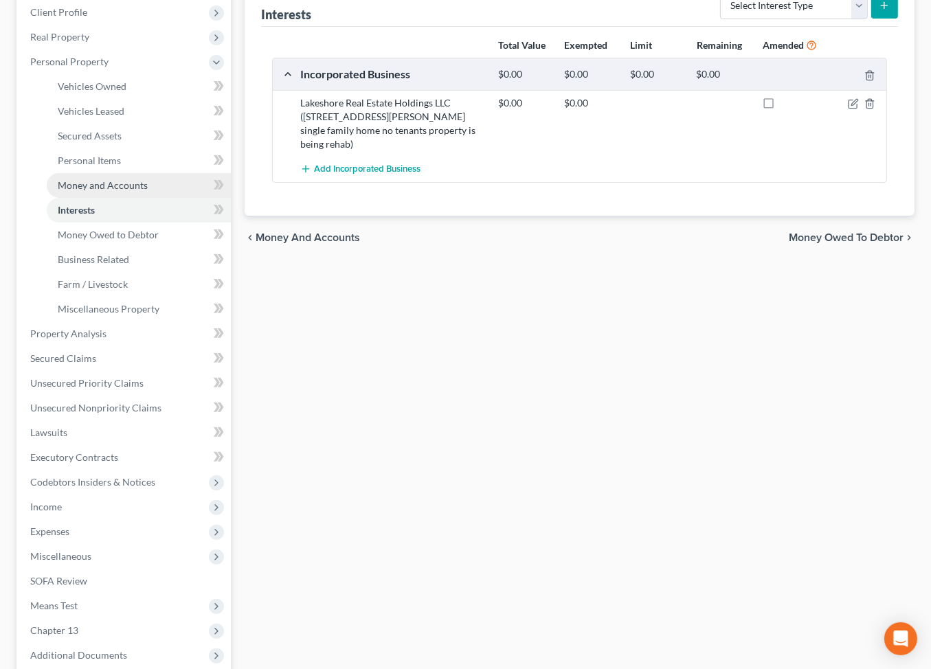
scroll to position [229, 0]
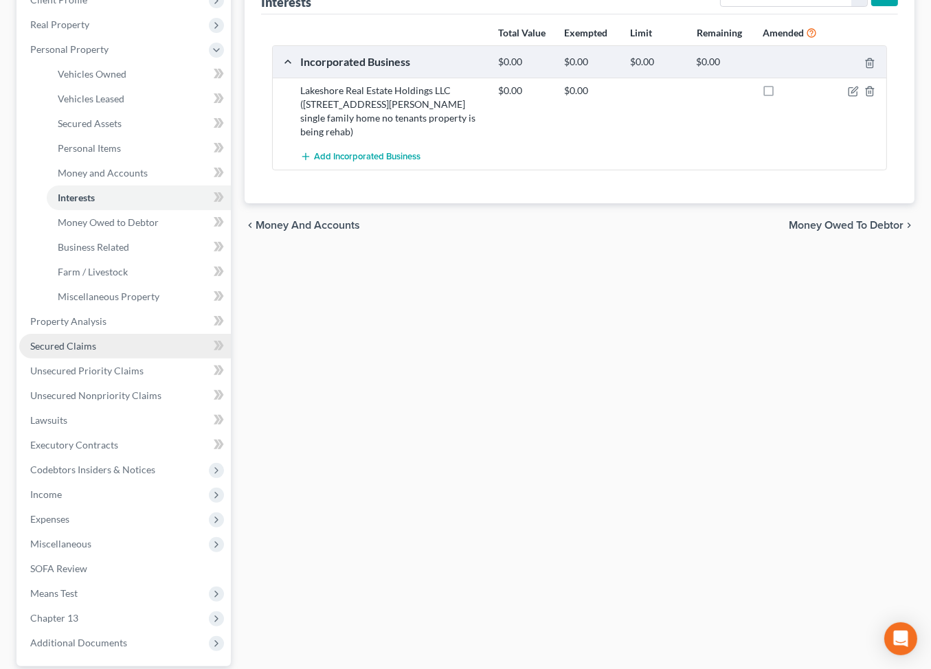
click at [96, 352] on span "Secured Claims" at bounding box center [63, 346] width 66 height 12
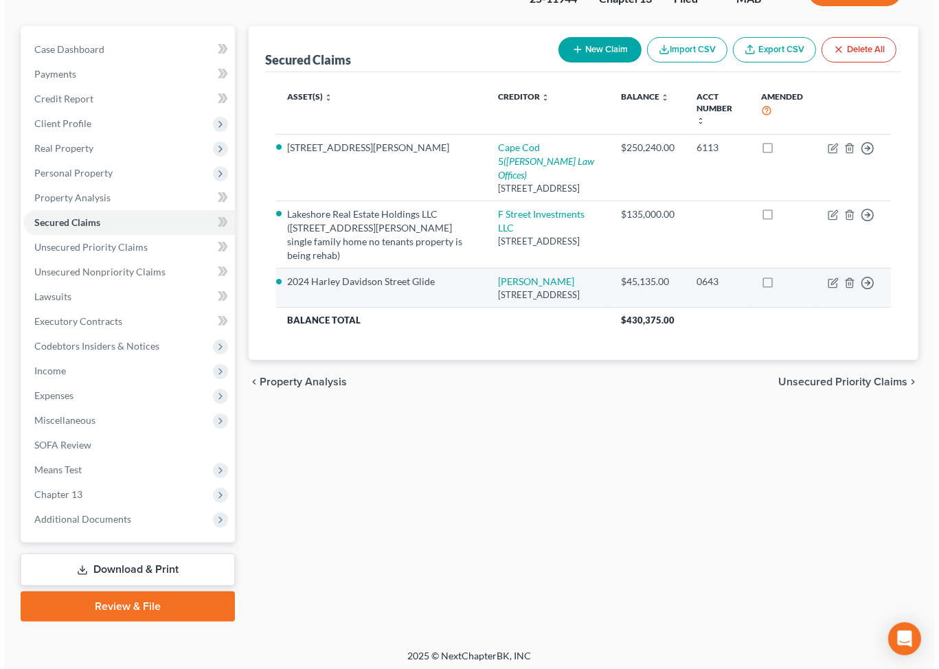
scroll to position [106, 0]
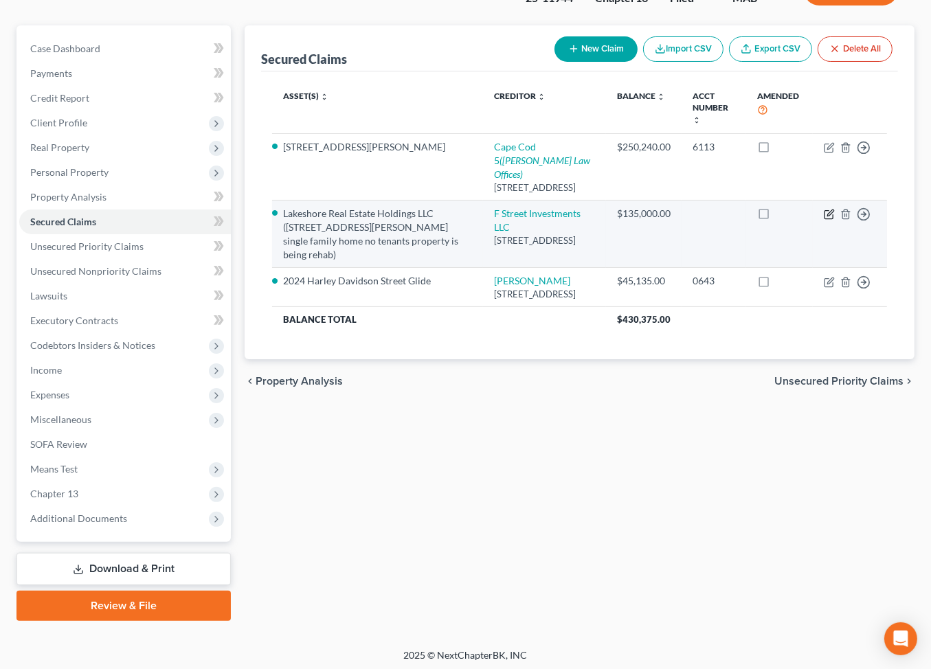
click at [827, 216] on icon "button" at bounding box center [830, 212] width 6 height 6
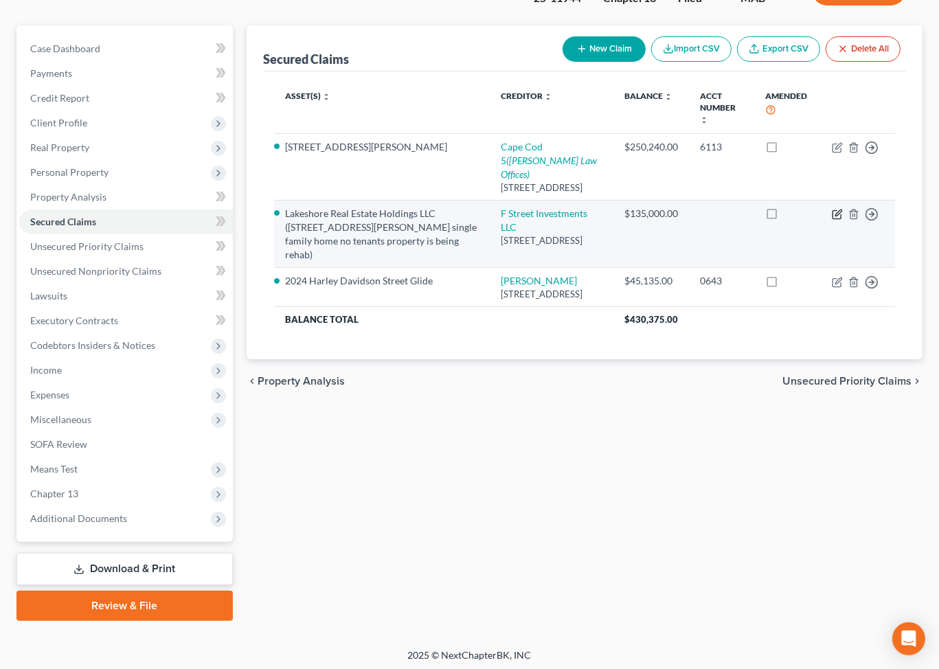
select select "52"
select select "12"
select select "0"
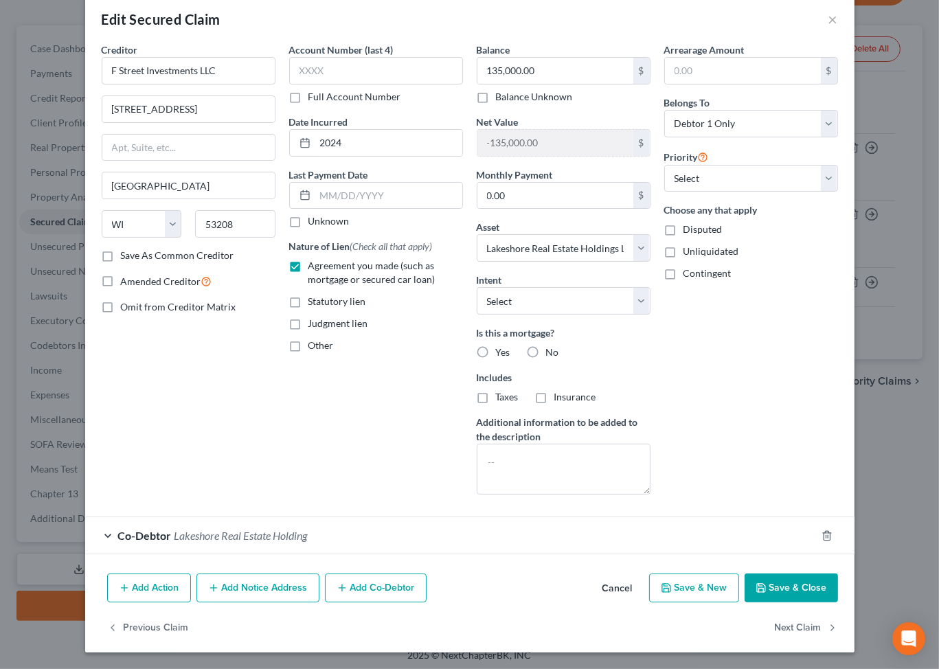
scroll to position [187, 0]
click at [310, 517] on div "Co-Debtor Lakeshore Real Estate Holding" at bounding box center [450, 535] width 731 height 36
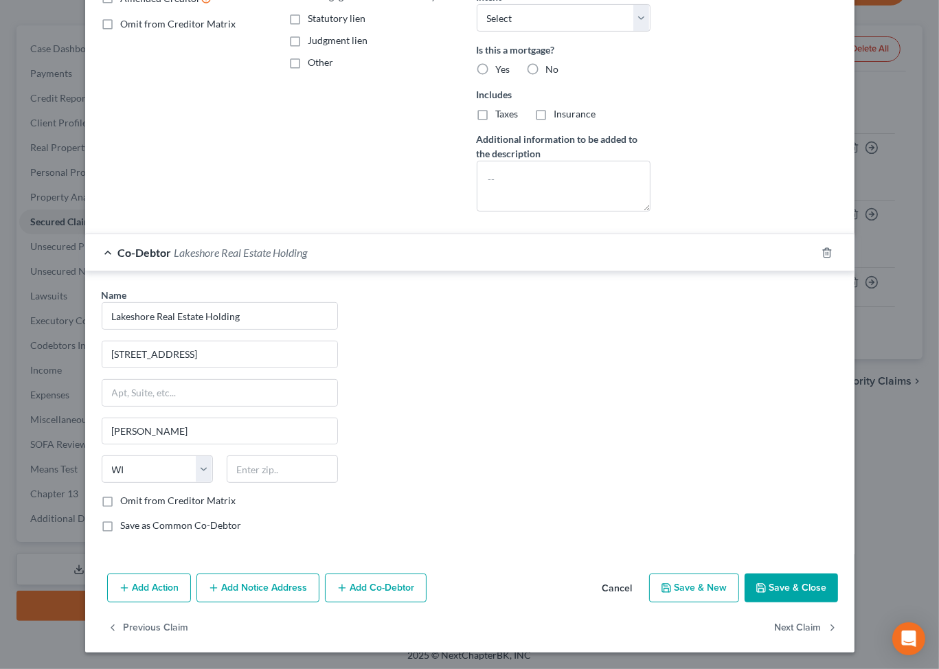
scroll to position [407, 0]
click at [232, 483] on input "text" at bounding box center [282, 468] width 111 height 27
type input "54745"
type input "Holcombe"
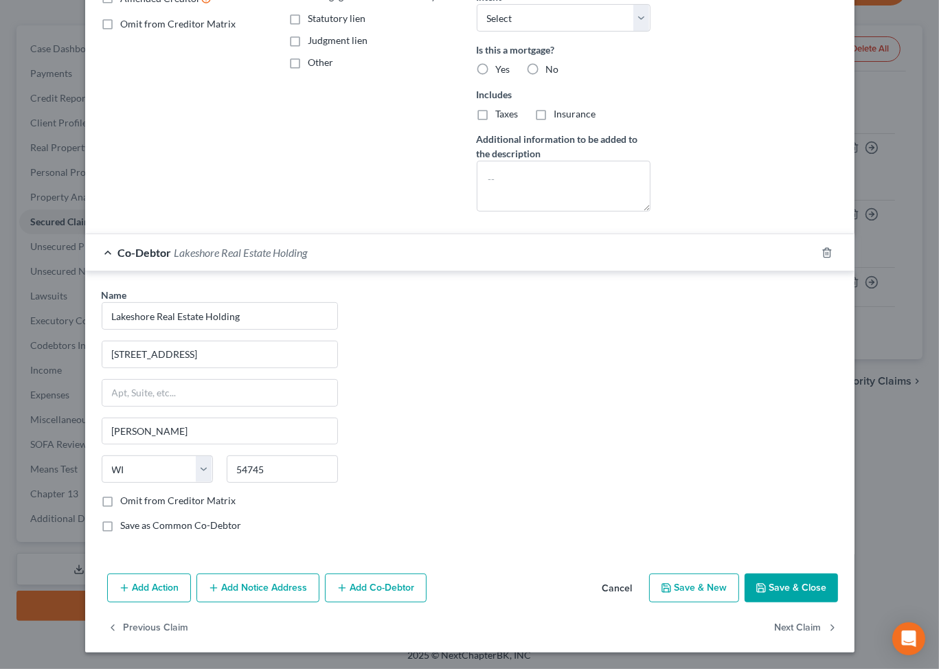
click at [812, 573] on button "Save & Close" at bounding box center [790, 587] width 93 height 29
select select
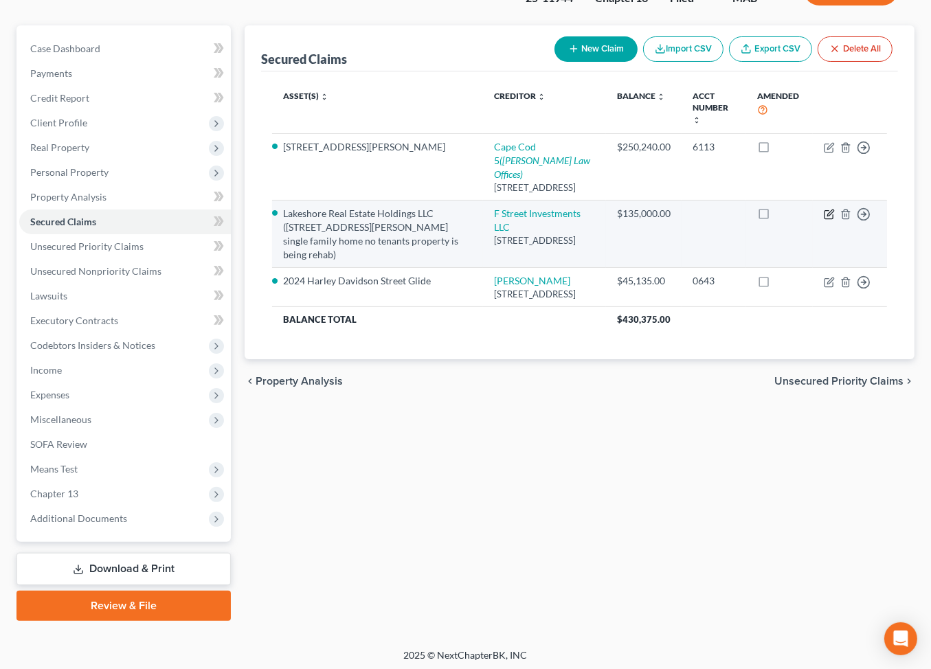
click at [823, 220] on icon "button" at bounding box center [828, 214] width 11 height 11
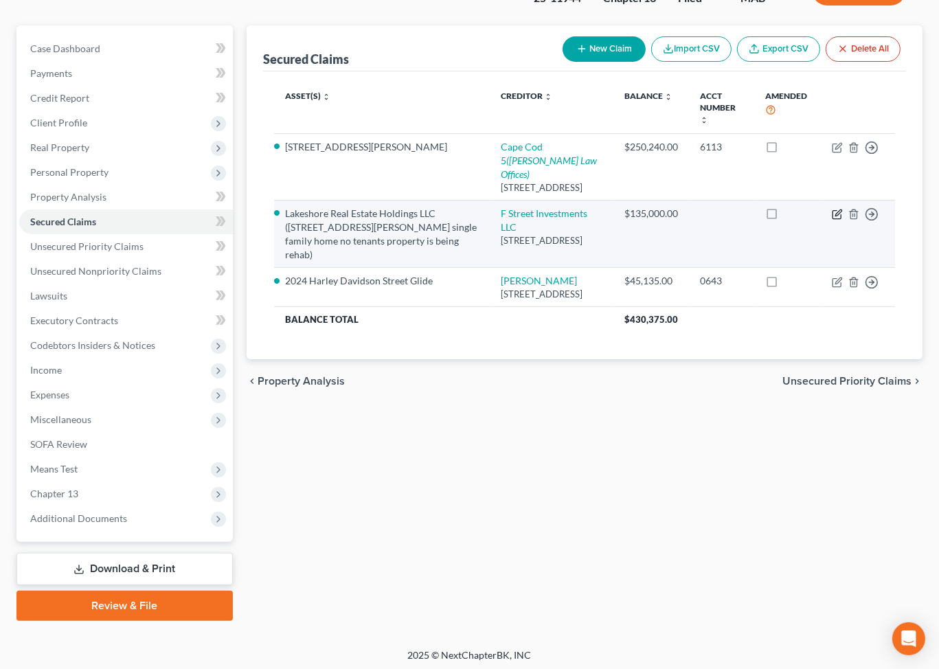
select select "52"
select select "12"
select select "0"
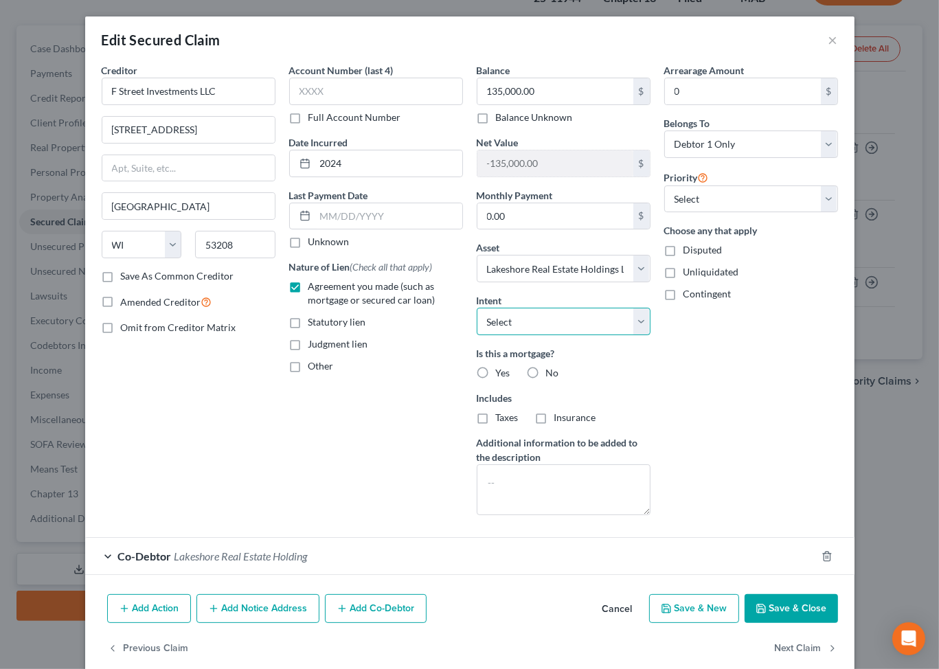
click at [650, 335] on select "Select Surrender Redeem Reaffirm Avoid Other" at bounding box center [564, 321] width 174 height 27
select select "2"
click at [477, 335] on select "Select Surrender Redeem Reaffirm Avoid Other" at bounding box center [564, 321] width 174 height 27
drag, startPoint x: 737, startPoint y: 107, endPoint x: 726, endPoint y: 101, distance: 12.6
click at [735, 104] on input "0" at bounding box center [743, 91] width 156 height 26
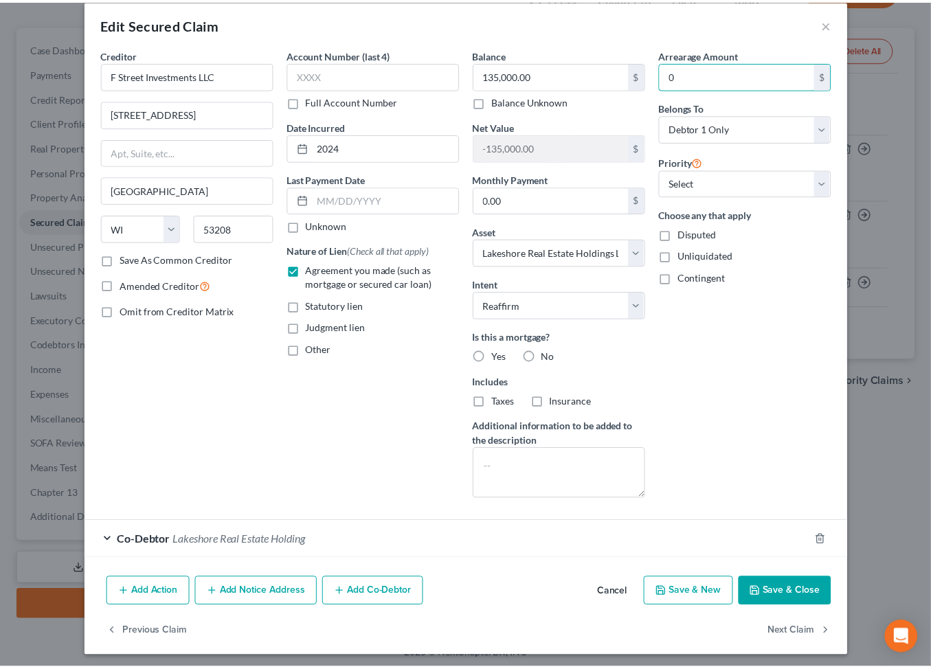
scroll to position [187, 0]
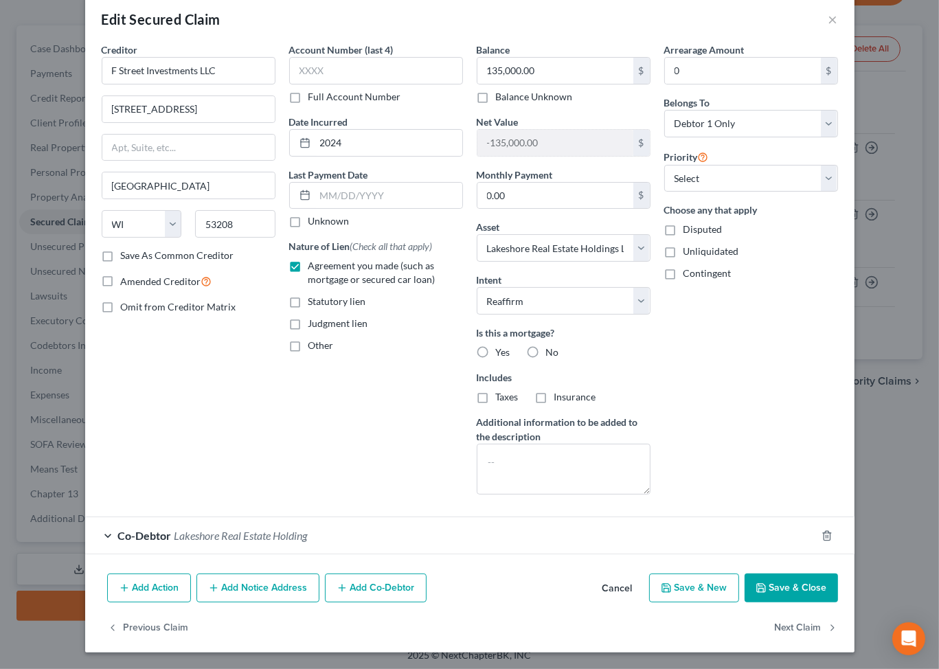
click at [838, 573] on button "Save & Close" at bounding box center [790, 587] width 93 height 29
select select
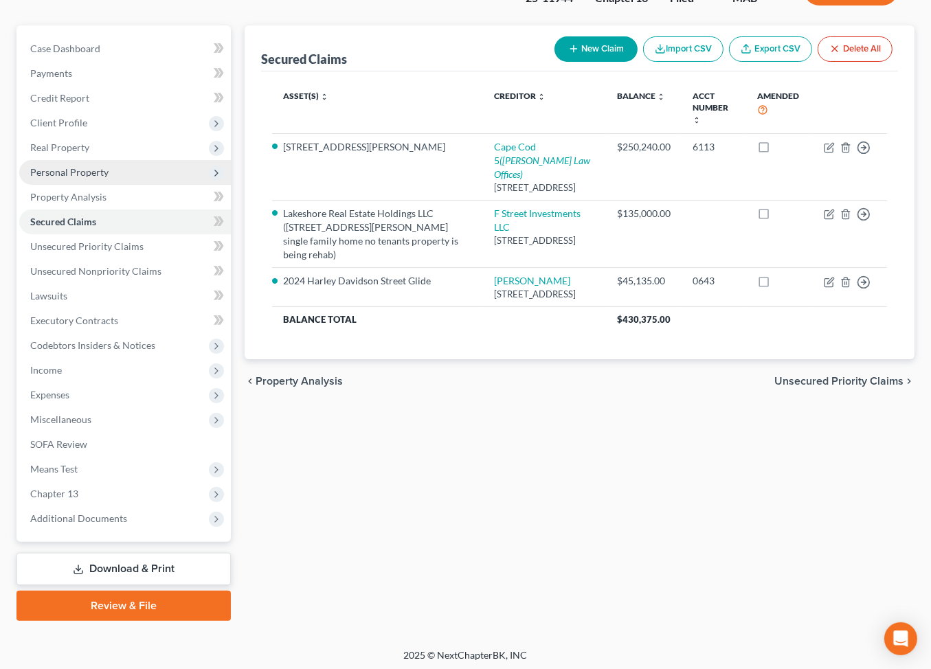
click at [82, 178] on span "Personal Property" at bounding box center [69, 172] width 78 height 12
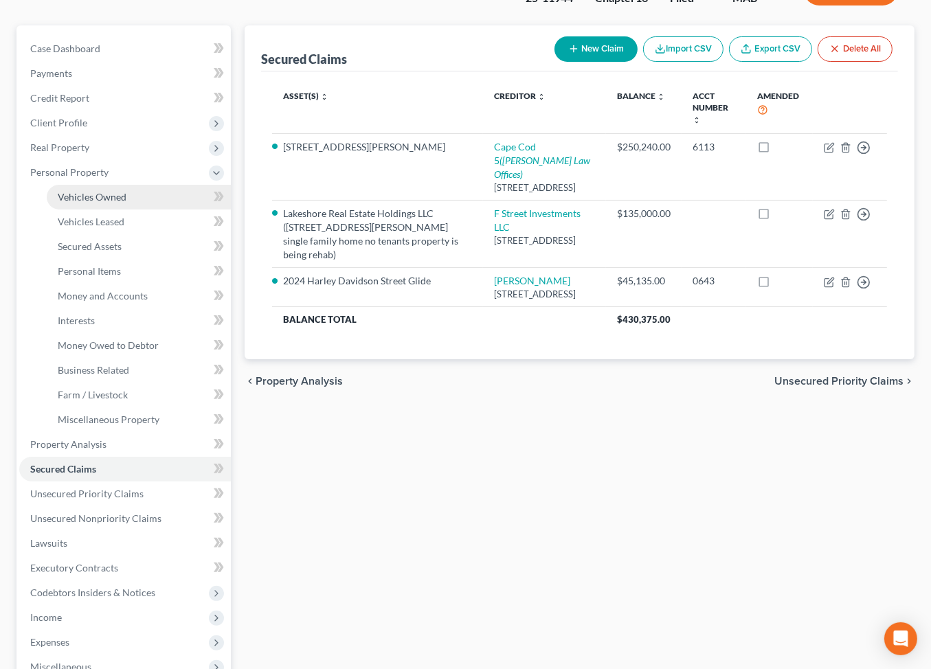
click at [98, 203] on span "Vehicles Owned" at bounding box center [92, 197] width 69 height 12
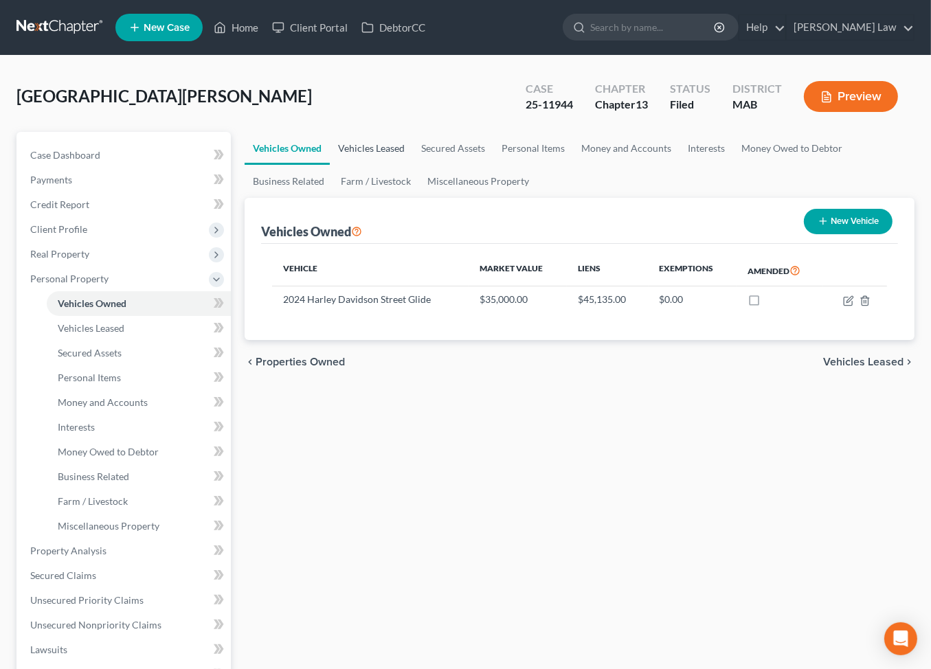
click at [394, 165] on link "Vehicles Leased" at bounding box center [371, 148] width 83 height 33
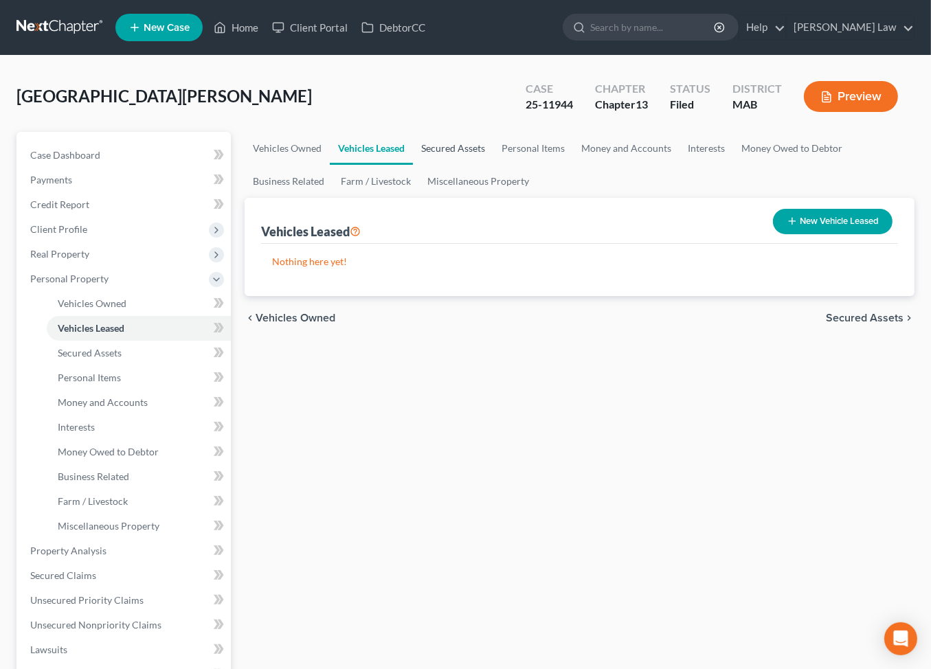
click at [493, 165] on link "Secured Assets" at bounding box center [453, 148] width 80 height 33
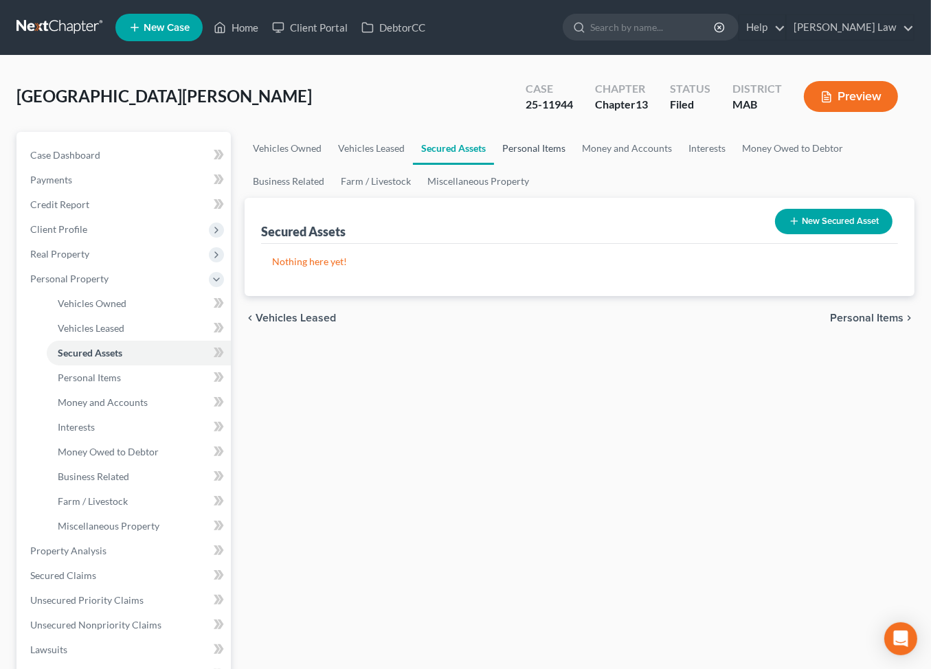
click at [573, 165] on link "Personal Items" at bounding box center [534, 148] width 80 height 33
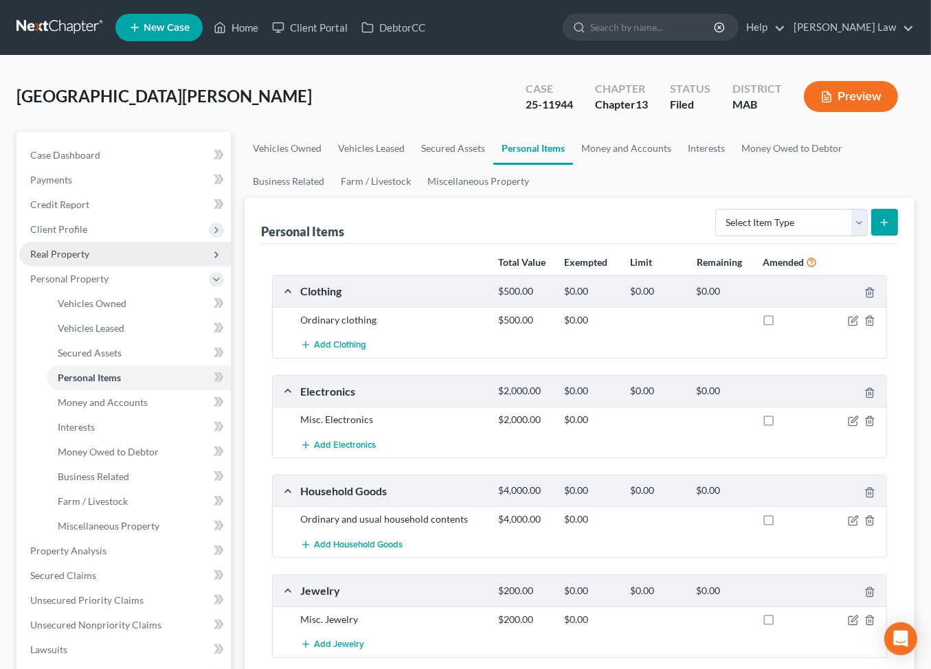
click at [76, 260] on span "Real Property" at bounding box center [59, 254] width 59 height 12
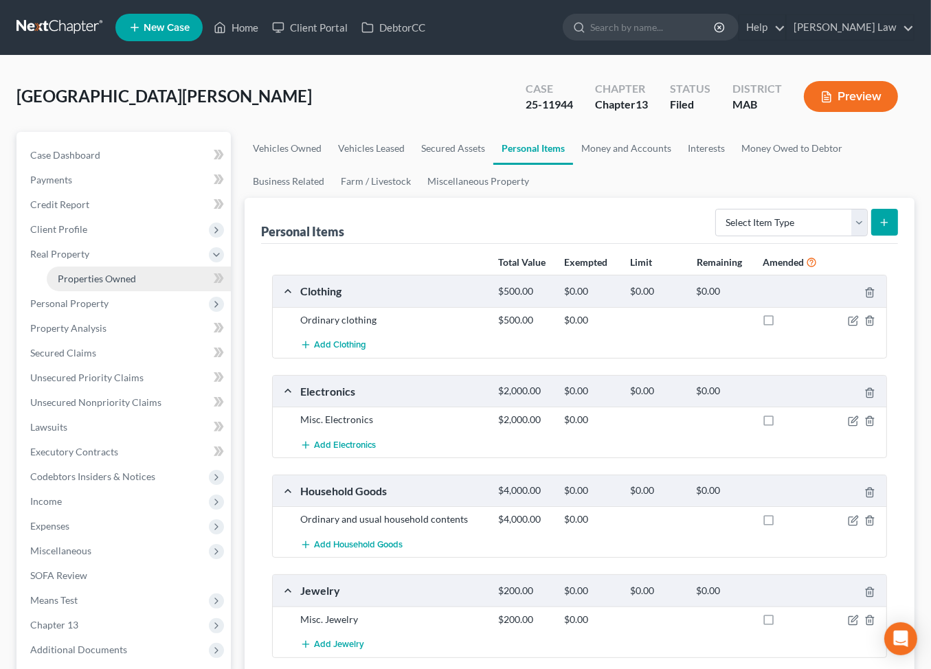
click at [101, 284] on span "Properties Owned" at bounding box center [97, 279] width 78 height 12
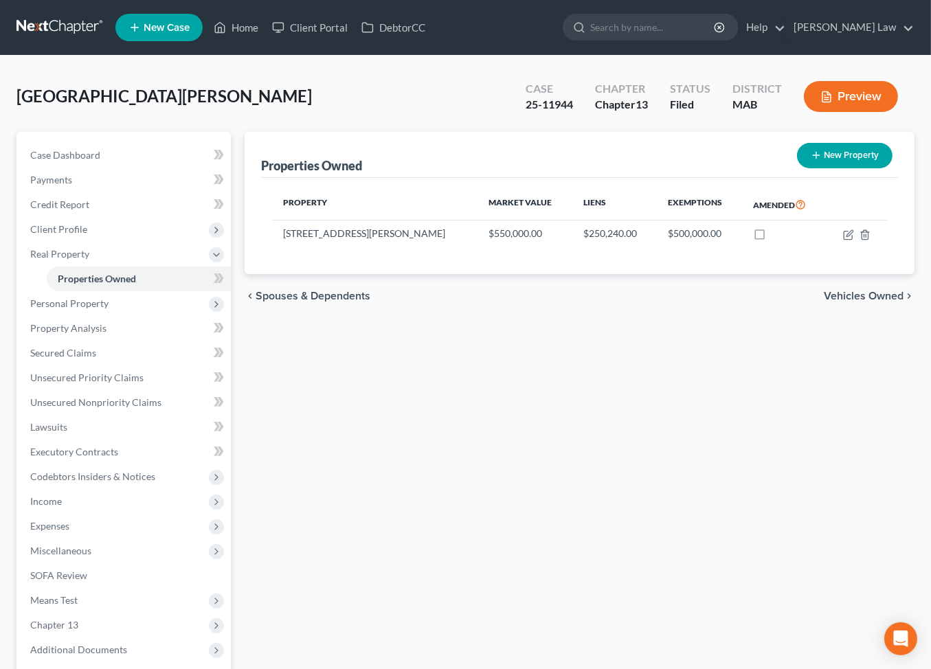
click at [797, 168] on button "New Property" at bounding box center [844, 155] width 95 height 25
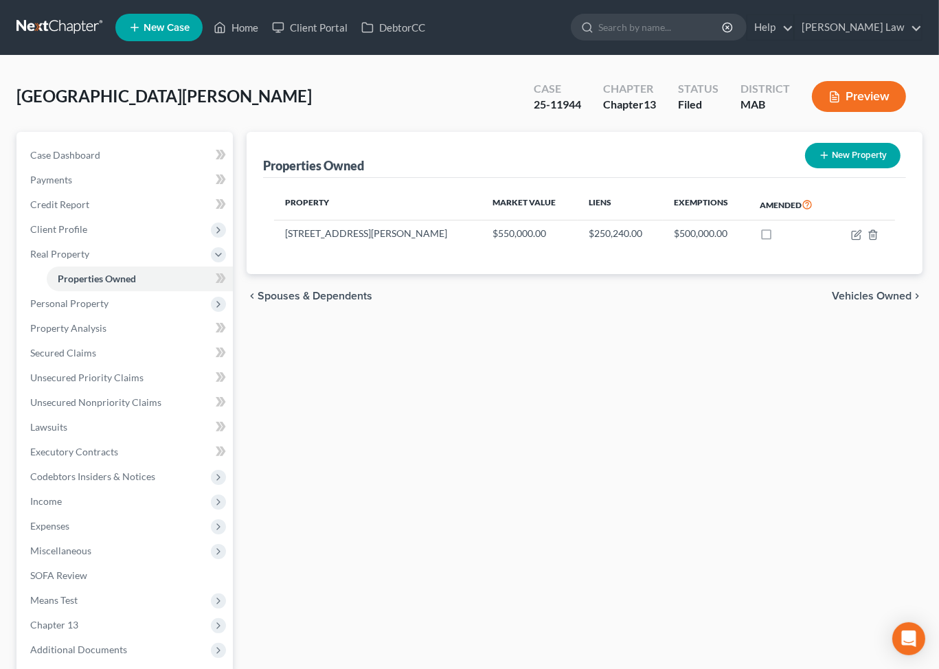
select select "22"
select select "0"
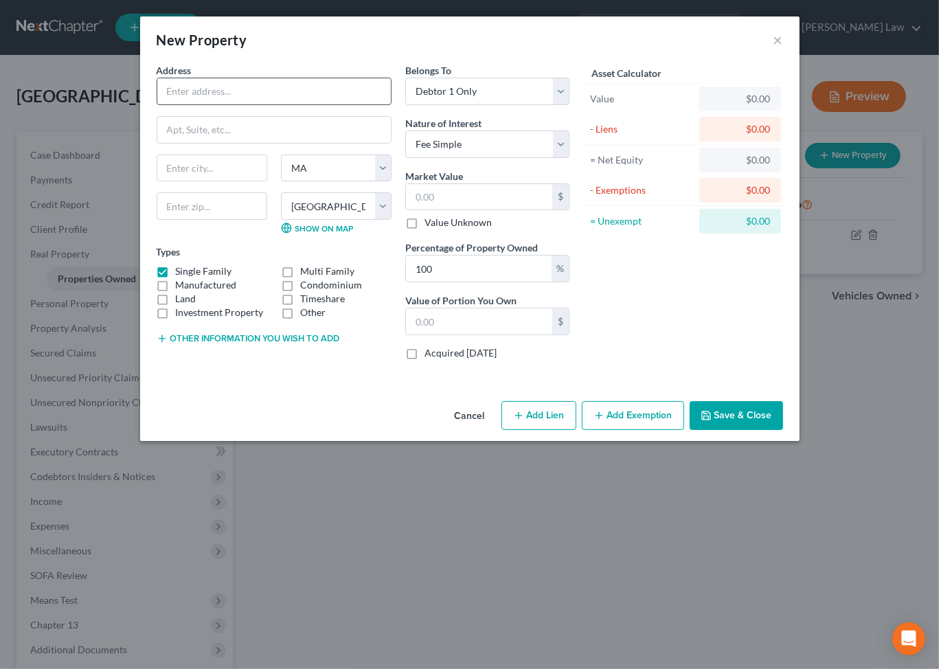
click at [157, 104] on input "text" at bounding box center [274, 91] width 234 height 26
type input "90 Loon Mountain"
type input "unit 1325"
click at [150, 190] on div "Address * 90 Loon Mountain unit 1325 State AL AK AR AZ CA CO CT DE DC FL GA GU …" at bounding box center [274, 217] width 249 height 308
click at [157, 181] on input "text" at bounding box center [211, 168] width 109 height 26
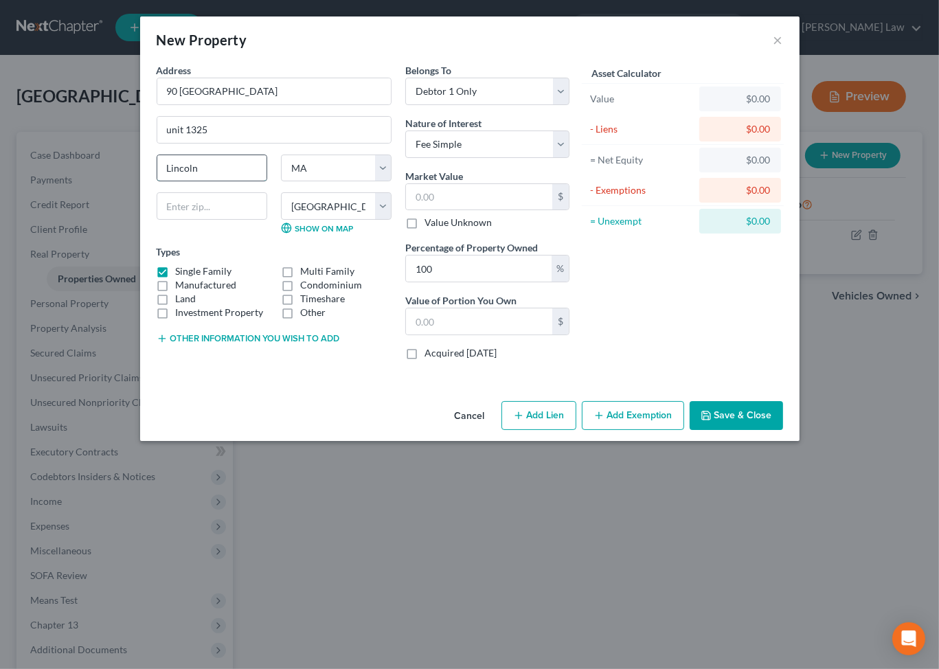
type input "Lincoln"
select select "32"
select select
click at [569, 158] on select "Select Fee Simple Joint Tenant Life Estate Equitable Interest Future Interest T…" at bounding box center [487, 143] width 164 height 27
click at [405, 158] on select "Select Fee Simple Joint Tenant Life Estate Equitable Interest Future Interest T…" at bounding box center [487, 143] width 164 height 27
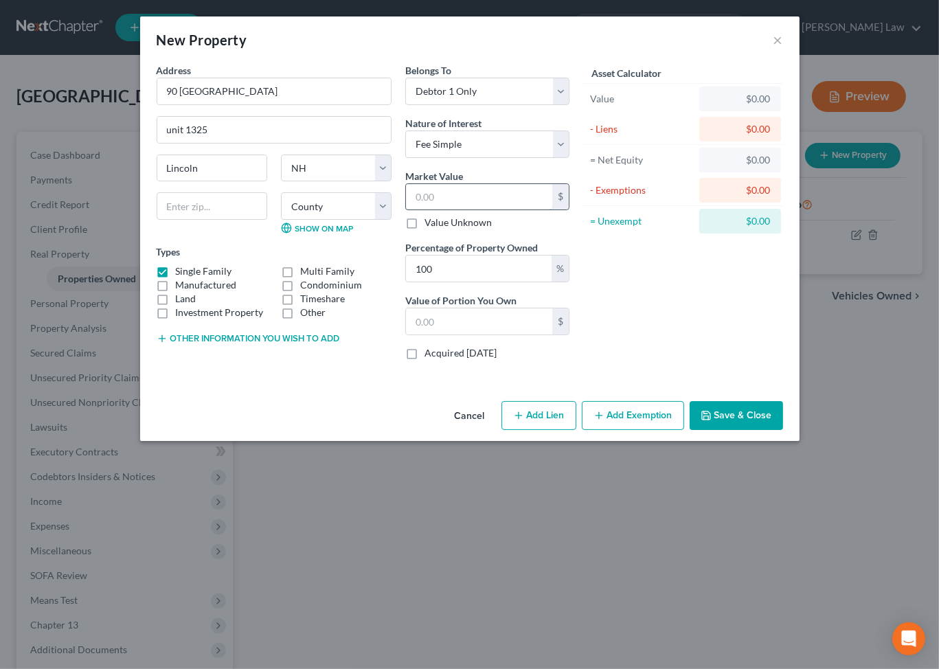
click at [440, 210] on input "text" at bounding box center [479, 197] width 146 height 26
type input "9"
type input "9.00"
type input "90"
type input "90.00"
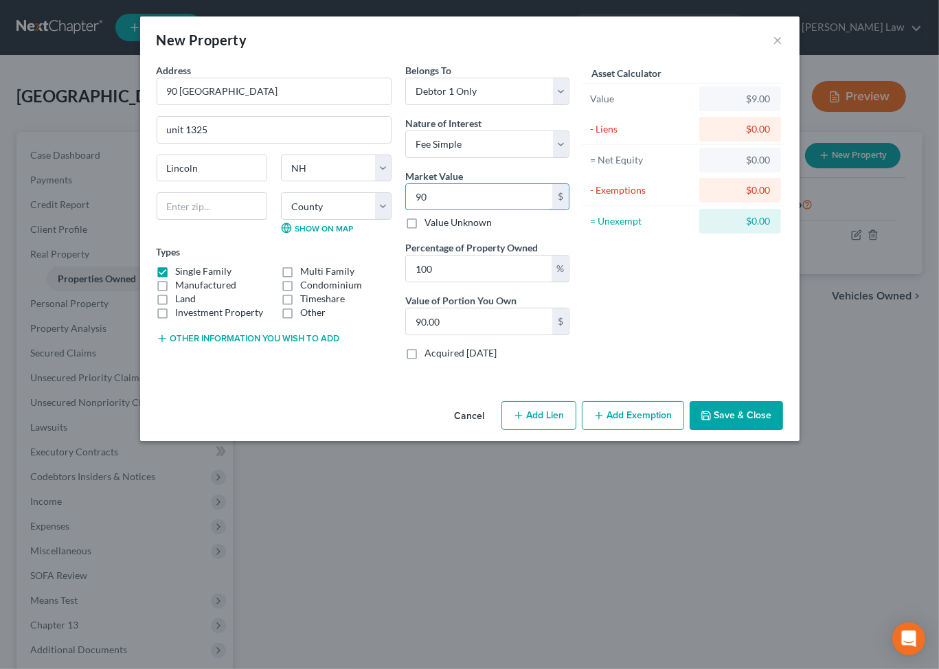
type input "900"
type input "900.00"
type input "9000"
type input "9,000.00"
type input "9,000"
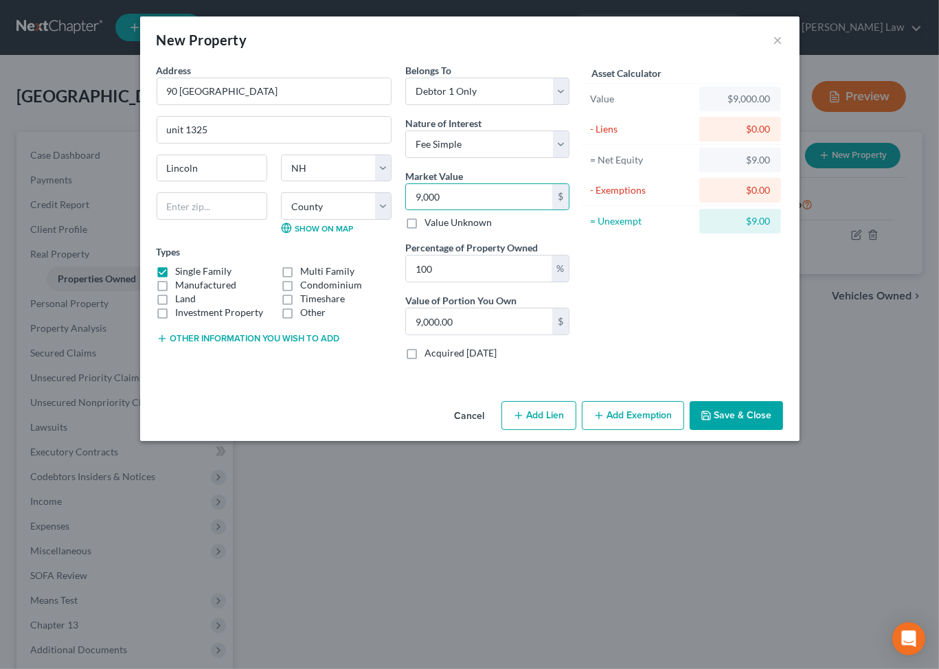
click at [783, 430] on button "Save & Close" at bounding box center [736, 415] width 93 height 29
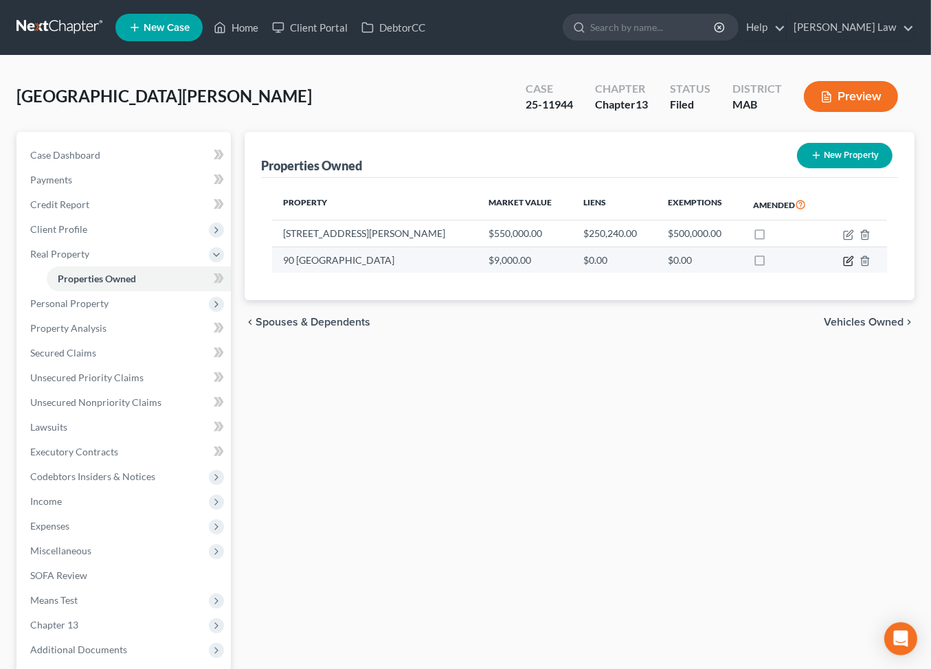
click at [843, 266] on icon "button" at bounding box center [848, 260] width 11 height 11
select select "32"
select select "0"
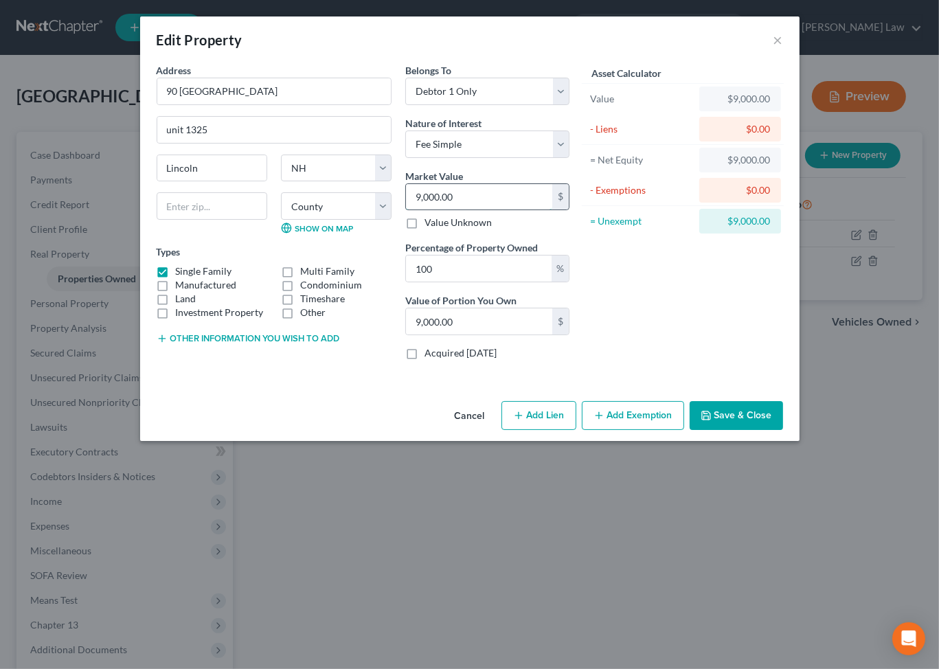
click at [481, 210] on input "9,000.00" at bounding box center [479, 197] width 146 height 26
type input "2"
type input "2.00"
type input "25"
type input "25.00"
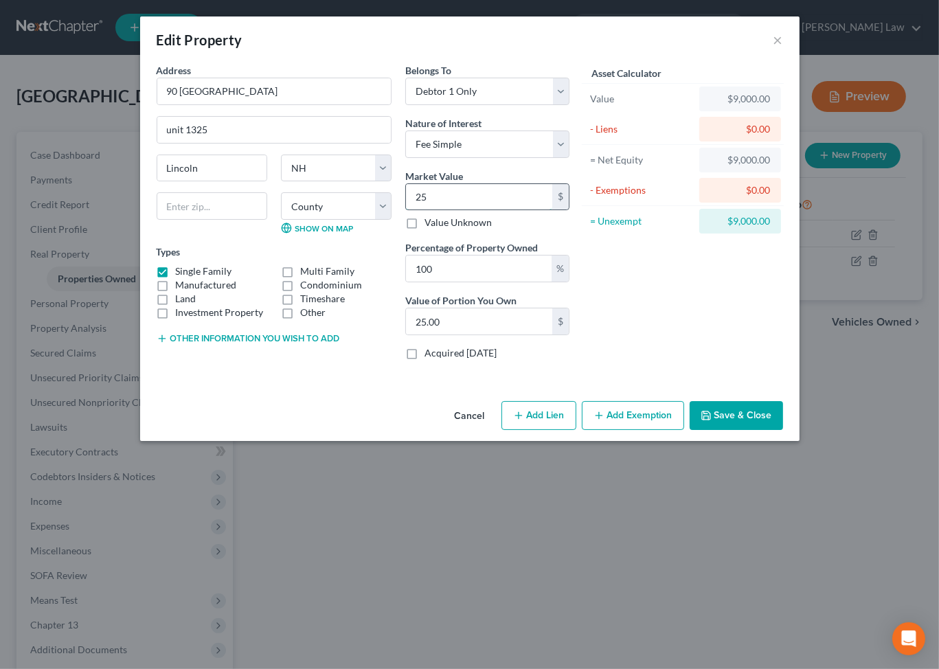
type input "250"
type input "250.00"
type input "2500"
type input "2,500.00"
click at [451, 210] on input "2,500" at bounding box center [479, 197] width 146 height 26
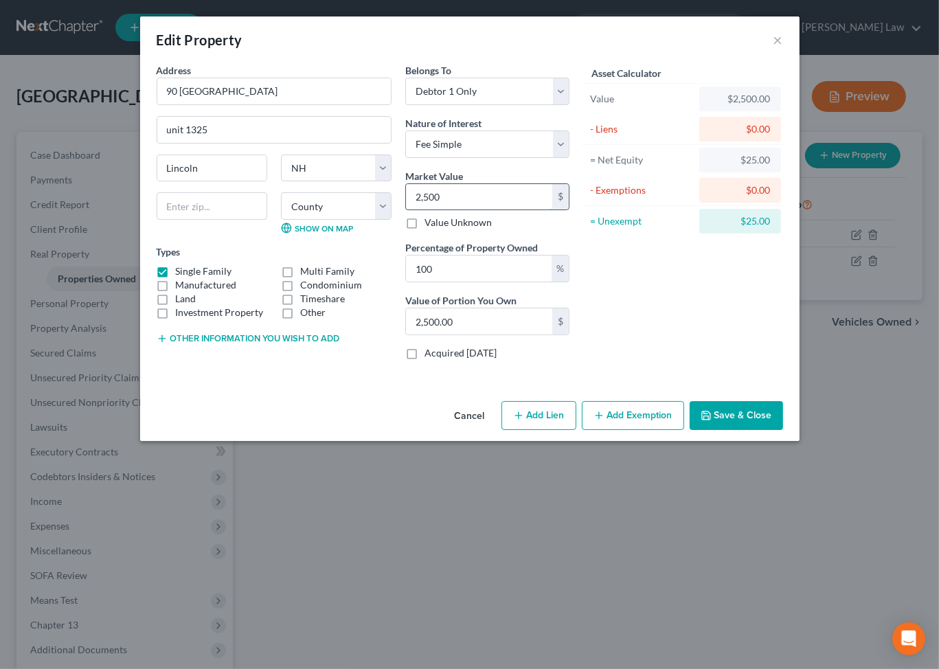
type input "5"
type input "5.00"
type input "50"
type input "50.00"
type input "500"
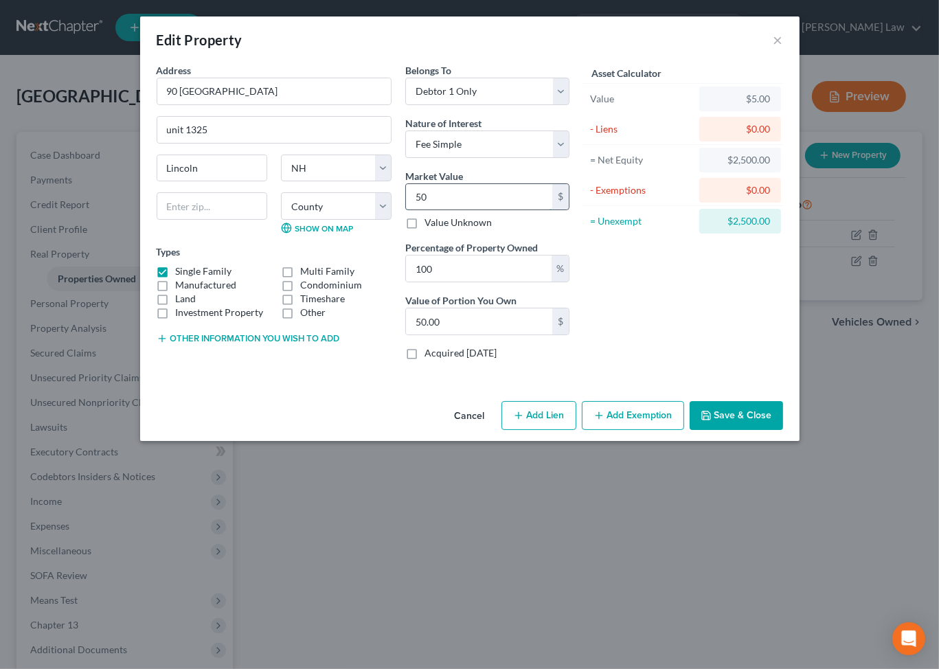
type input "500.00"
type input "5000"
type input "5,000.00"
click at [783, 430] on button "Save & Close" at bounding box center [736, 415] width 93 height 29
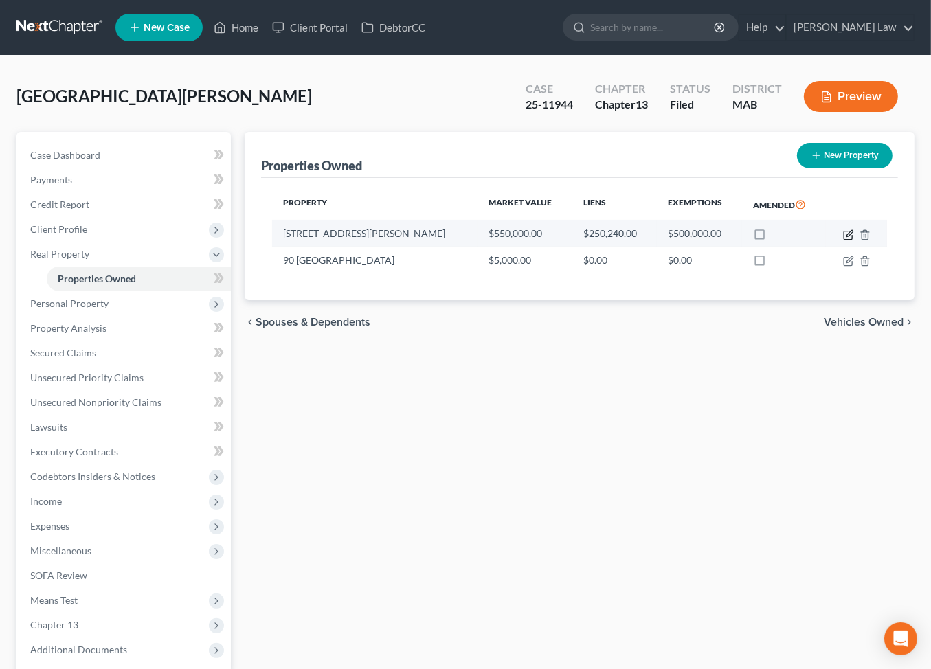
click at [846, 236] on icon "button" at bounding box center [849, 233] width 6 height 6
select select "22"
select select "0"
select select "3"
select select "1"
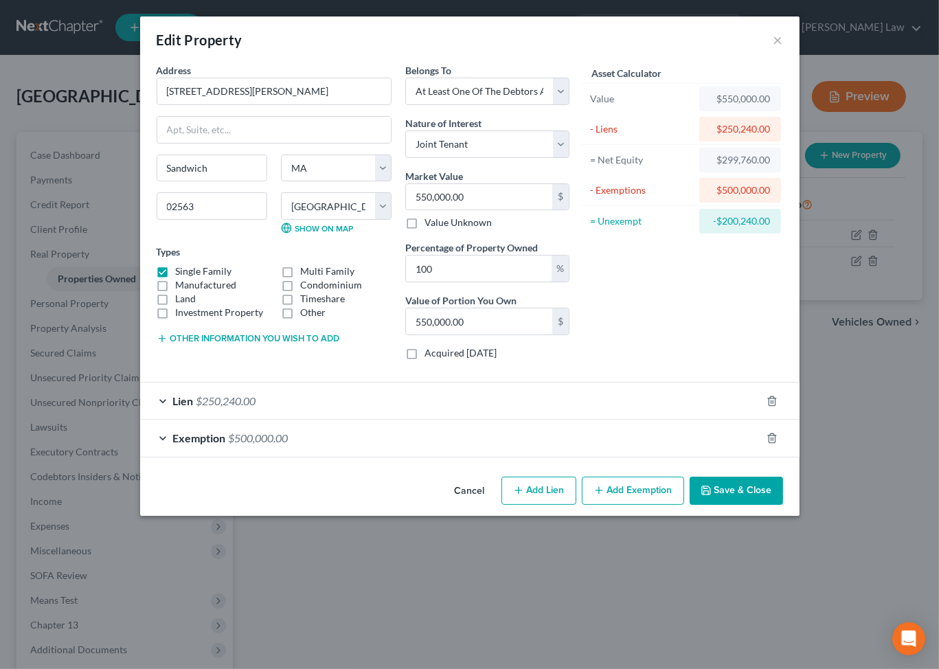
click at [309, 419] on div "Lien $250,240.00" at bounding box center [450, 401] width 621 height 36
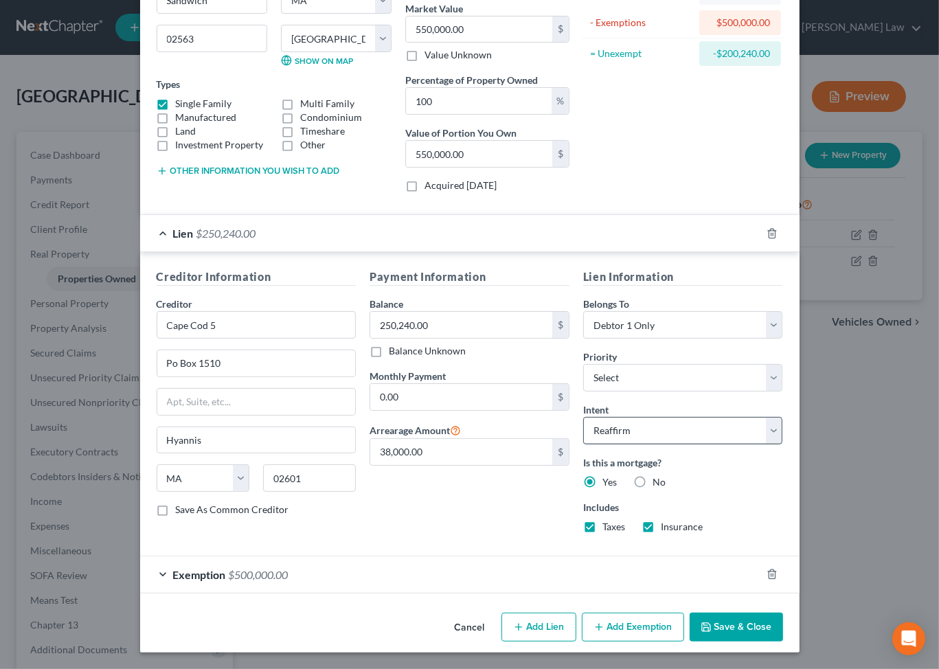
scroll to position [343, 0]
click at [783, 630] on button "Save & Close" at bounding box center [736, 627] width 93 height 29
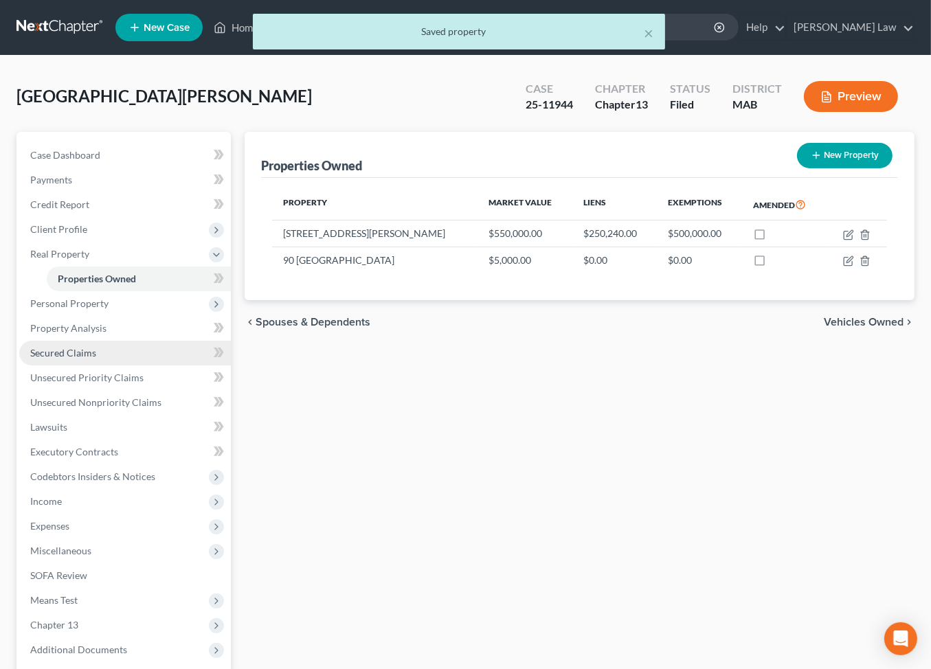
click at [89, 358] on span "Secured Claims" at bounding box center [63, 353] width 66 height 12
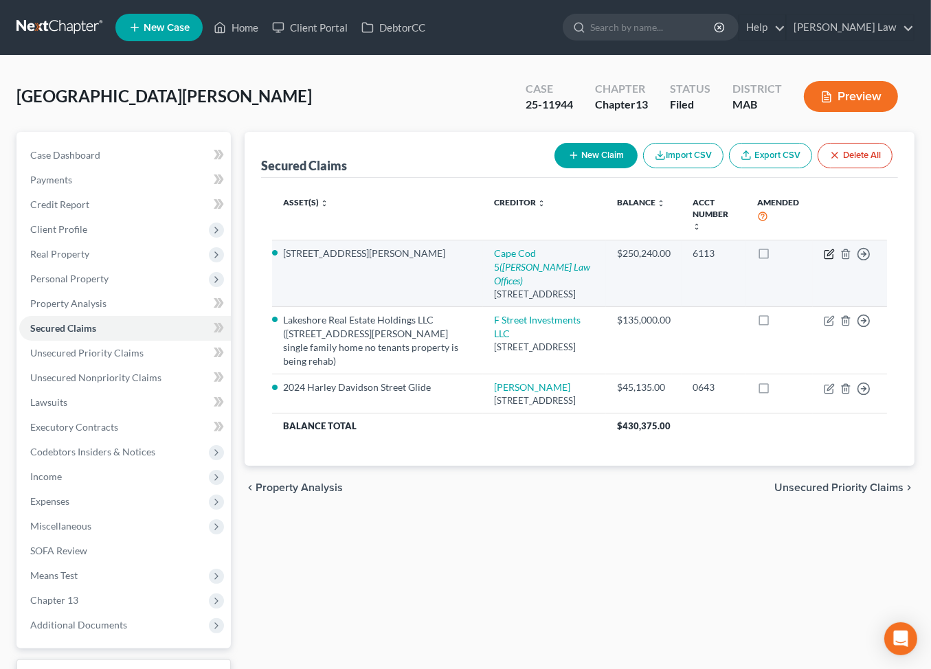
click at [823, 260] on icon "button" at bounding box center [828, 254] width 11 height 11
select select "22"
select select "2"
select select "0"
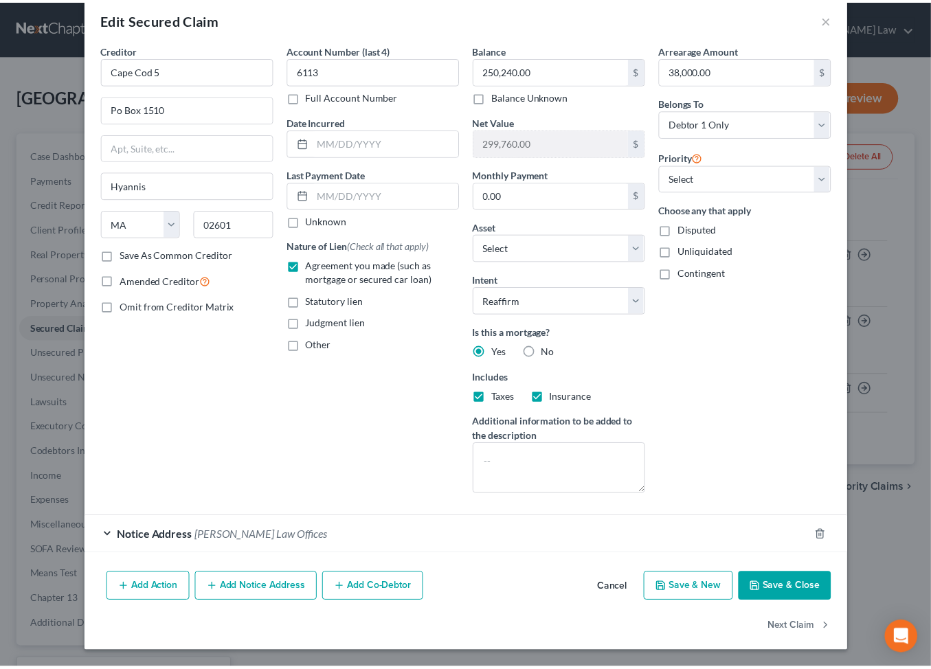
scroll to position [187, 0]
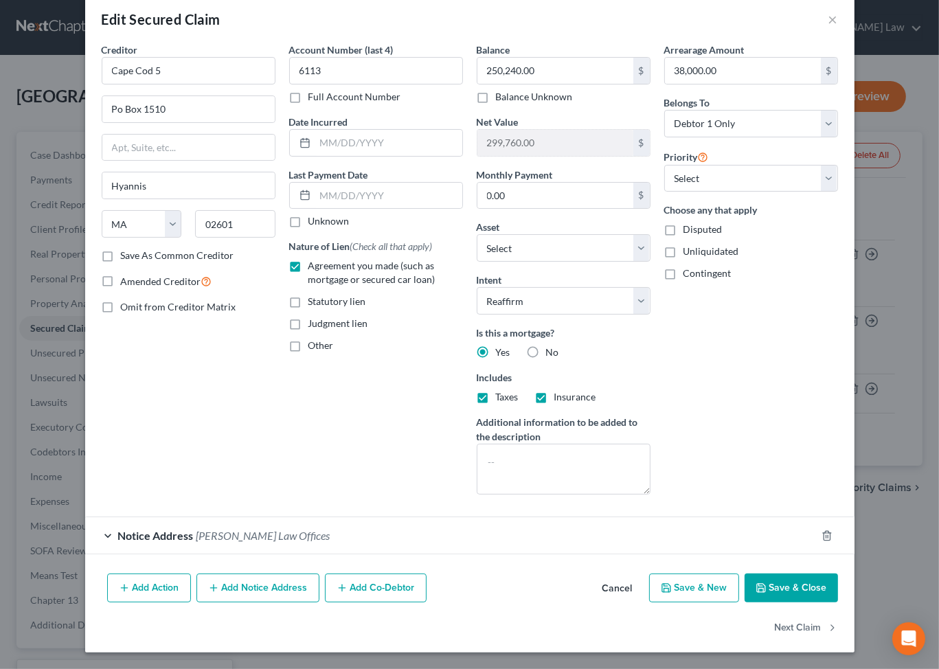
click at [821, 573] on button "Save & Close" at bounding box center [790, 587] width 93 height 29
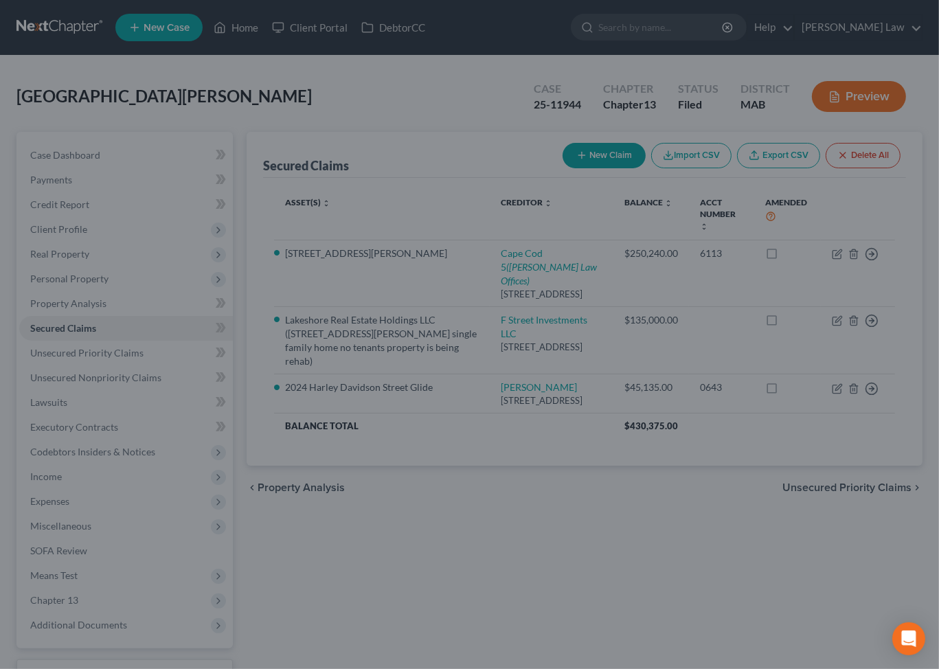
select select "2"
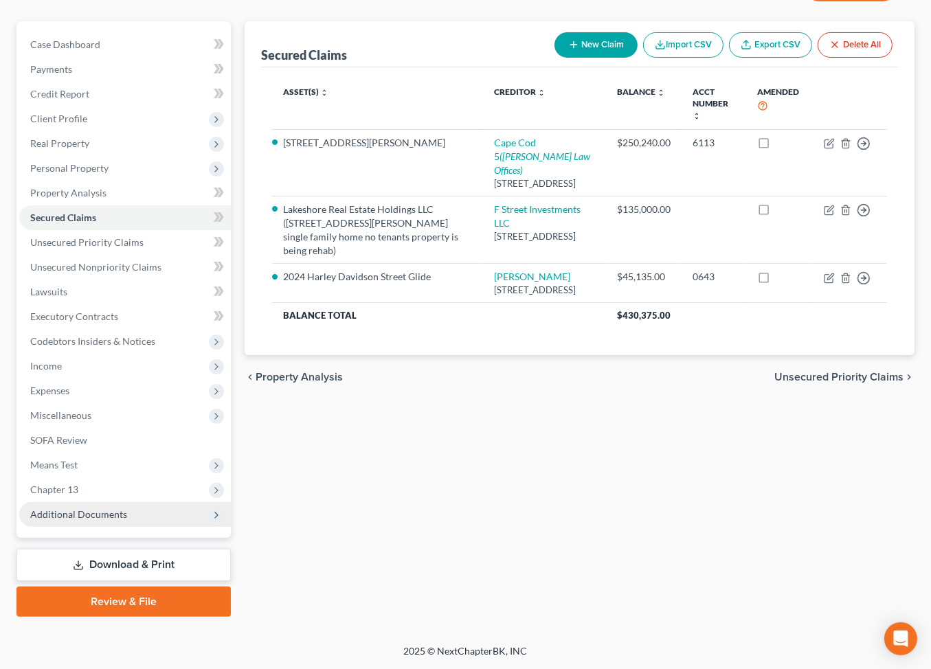
scroll to position [302, 0]
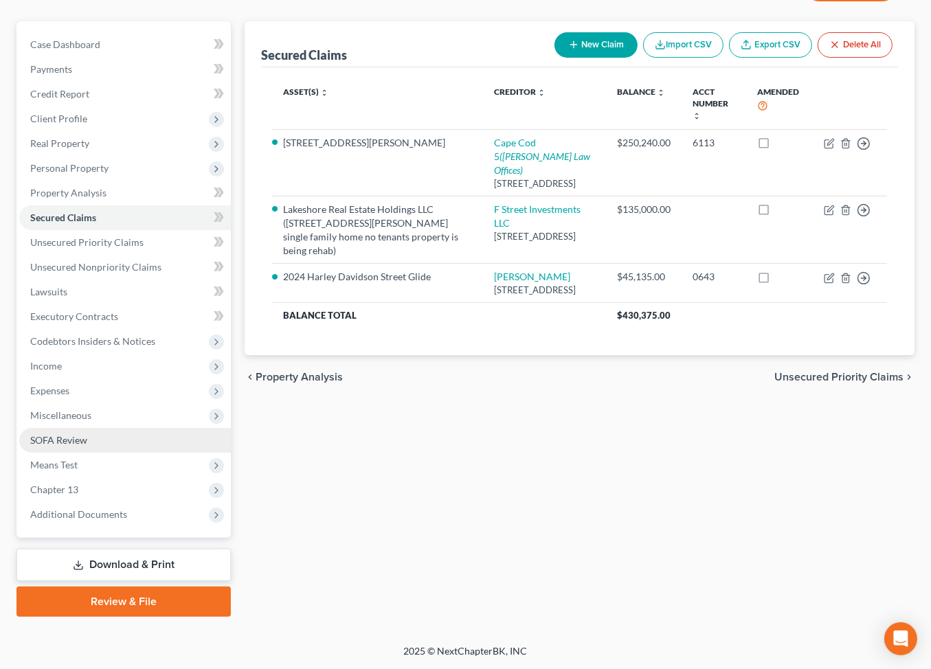
click at [87, 434] on span "SOFA Review" at bounding box center [58, 440] width 57 height 12
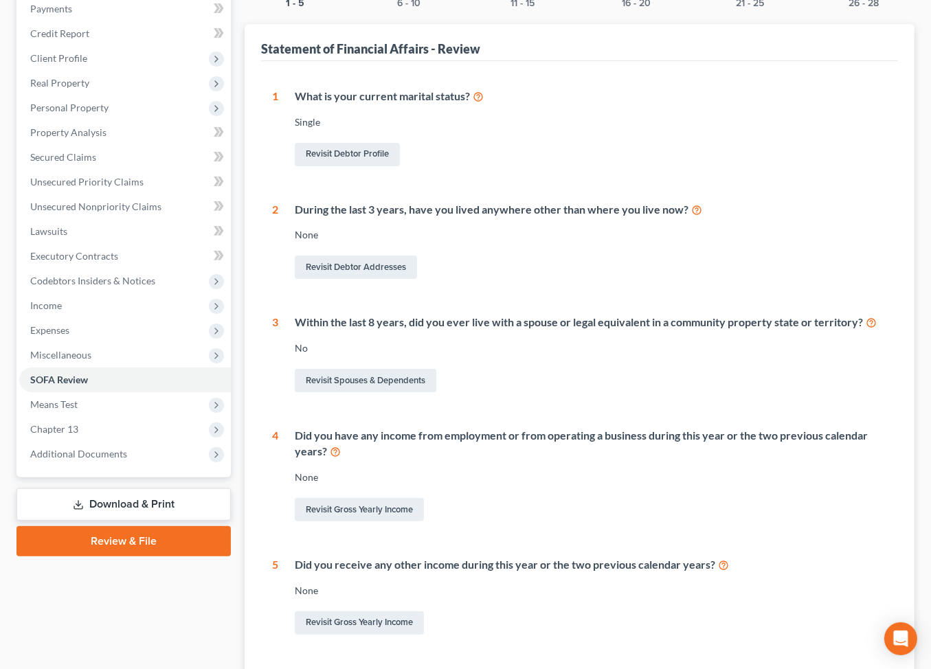
scroll to position [155, 0]
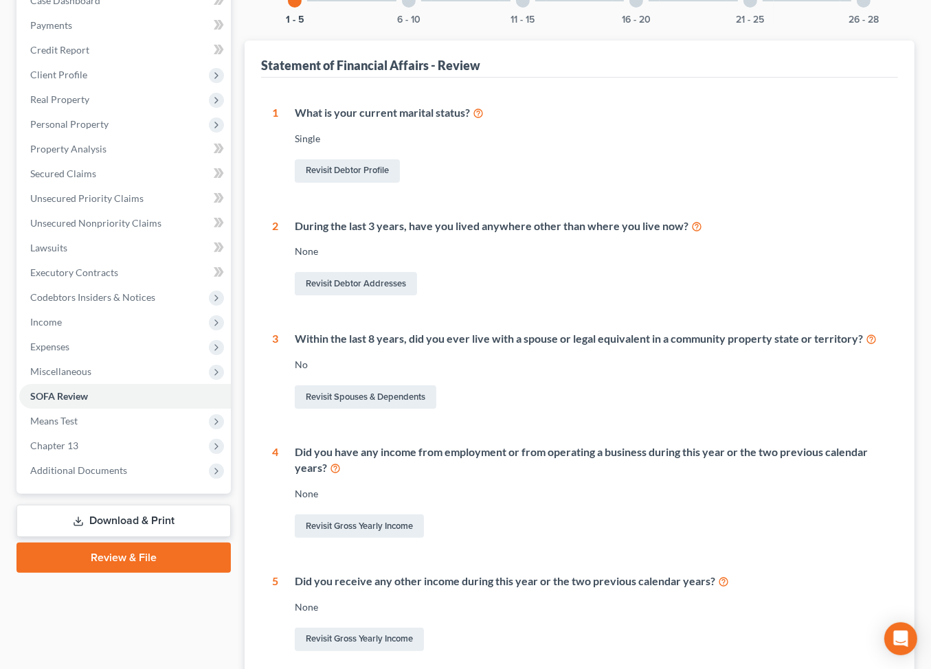
click at [757, 8] on div at bounding box center [750, 1] width 14 height 14
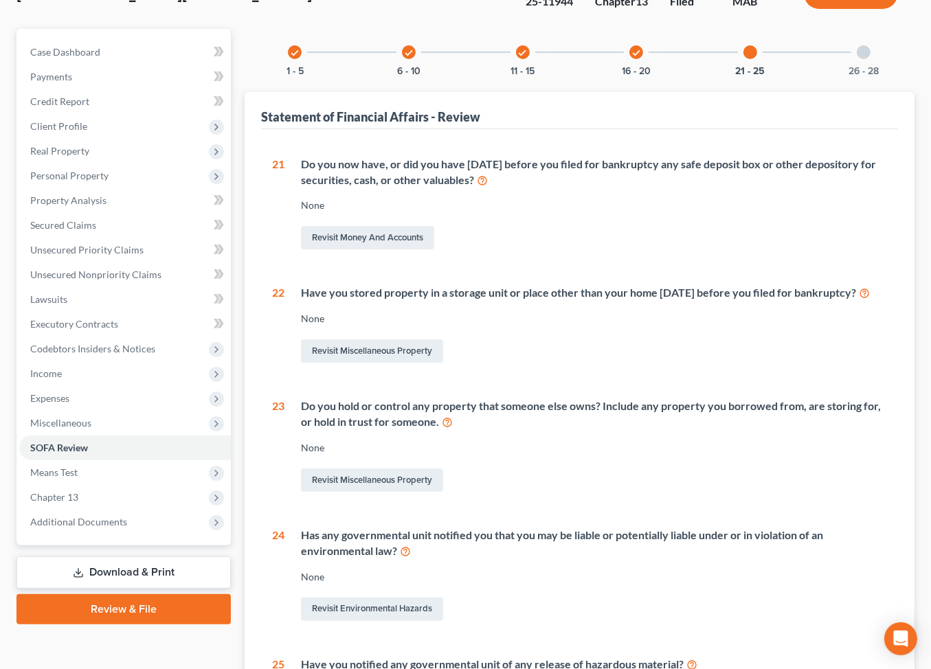
scroll to position [24, 0]
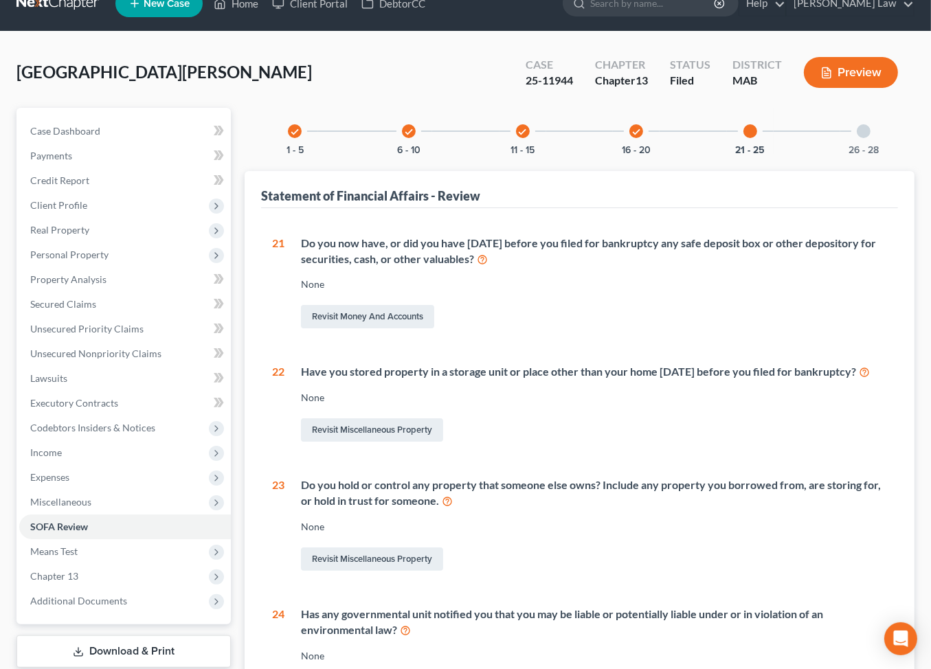
click at [870, 138] on div at bounding box center [863, 131] width 14 height 14
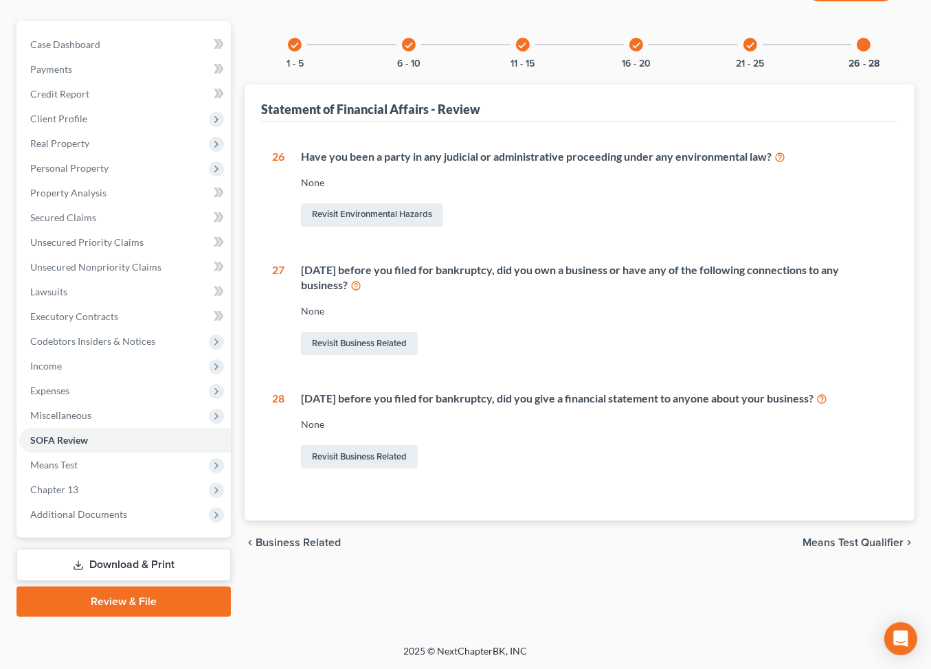
scroll to position [128, 0]
click at [755, 50] on icon "check" at bounding box center [750, 46] width 10 height 10
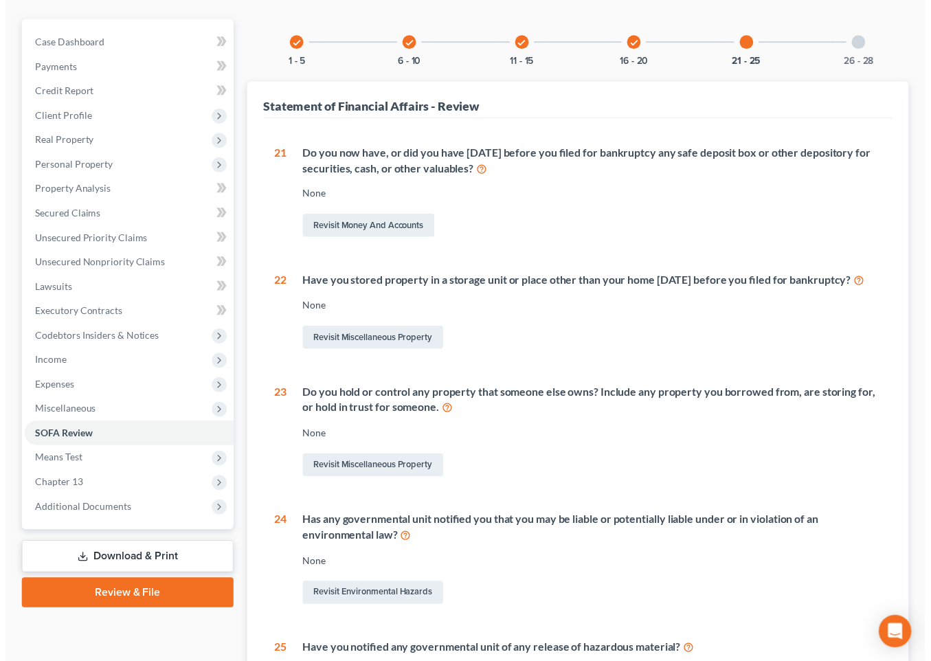
scroll to position [107, 0]
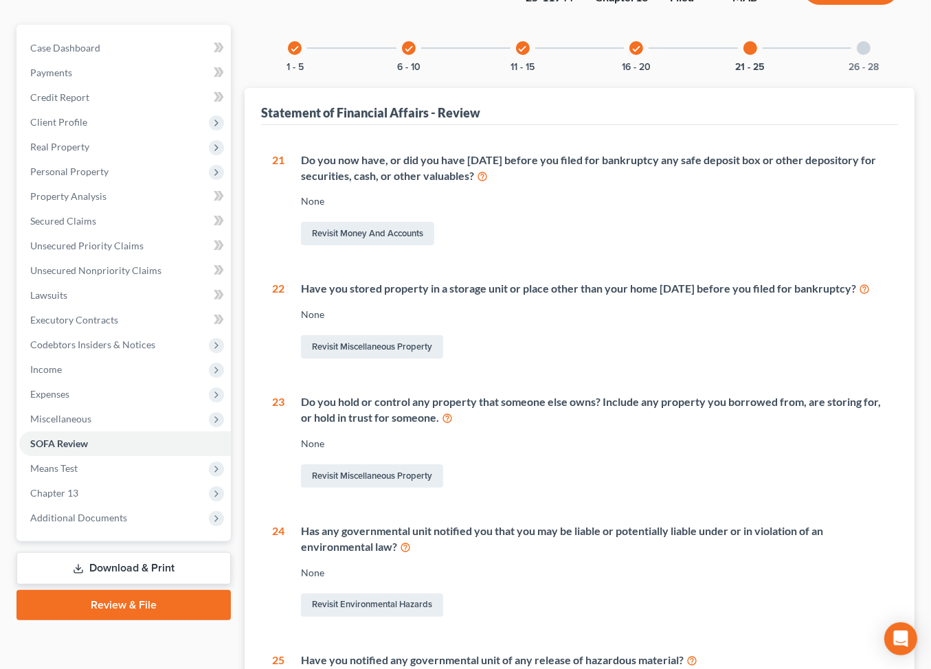
click at [640, 54] on icon "check" at bounding box center [636, 49] width 10 height 10
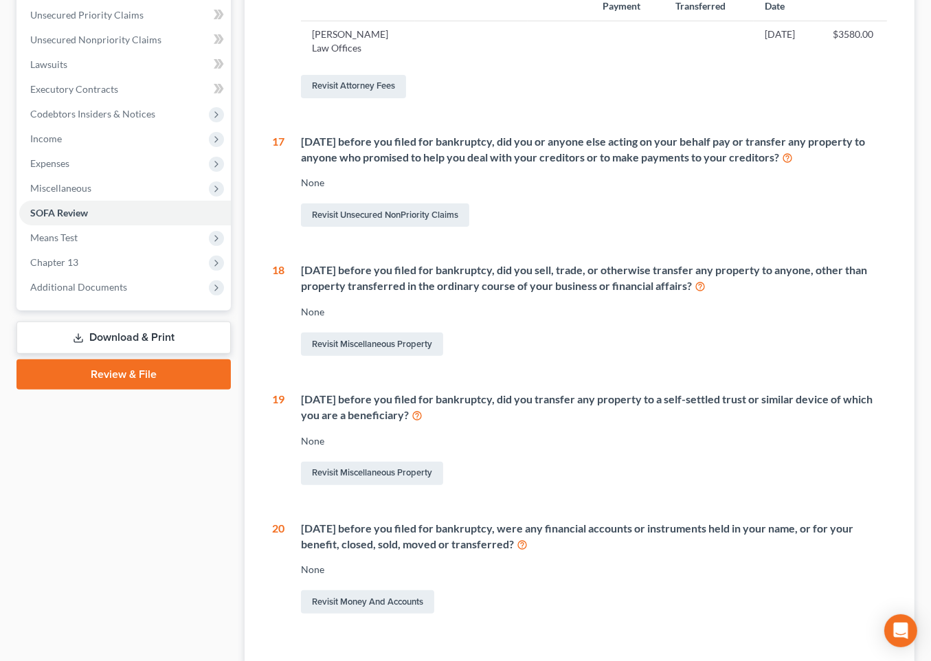
scroll to position [349, 0]
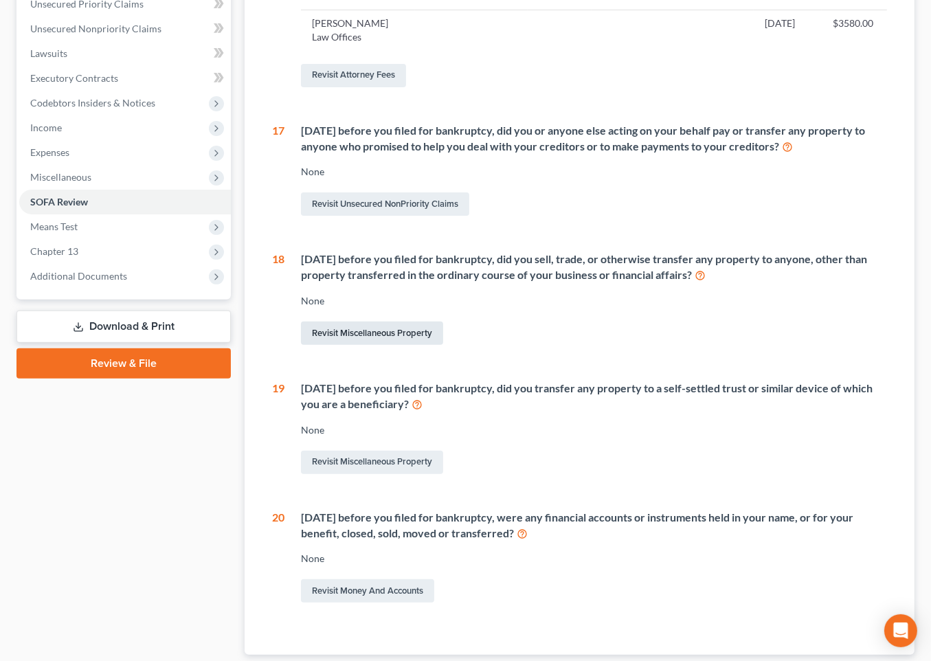
click at [376, 345] on link "Revisit Miscellaneous Property" at bounding box center [372, 332] width 142 height 23
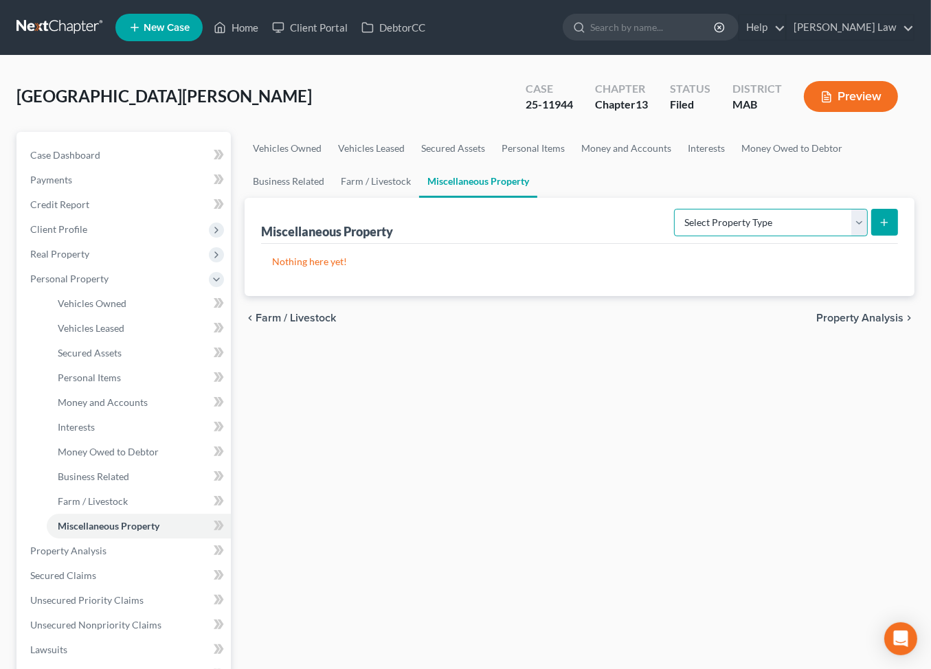
click at [846, 236] on select "Select Property Type Assigned for Creditor Benefit Within 1 Year Holding for An…" at bounding box center [771, 222] width 194 height 27
select select "transferred"
click at [674, 236] on select "Select Property Type Assigned for Creditor Benefit Within 1 Year Holding for An…" at bounding box center [771, 222] width 194 height 27
click at [884, 225] on line "submit" at bounding box center [884, 222] width 0 height 6
select select "Ordinary (within 2 years)"
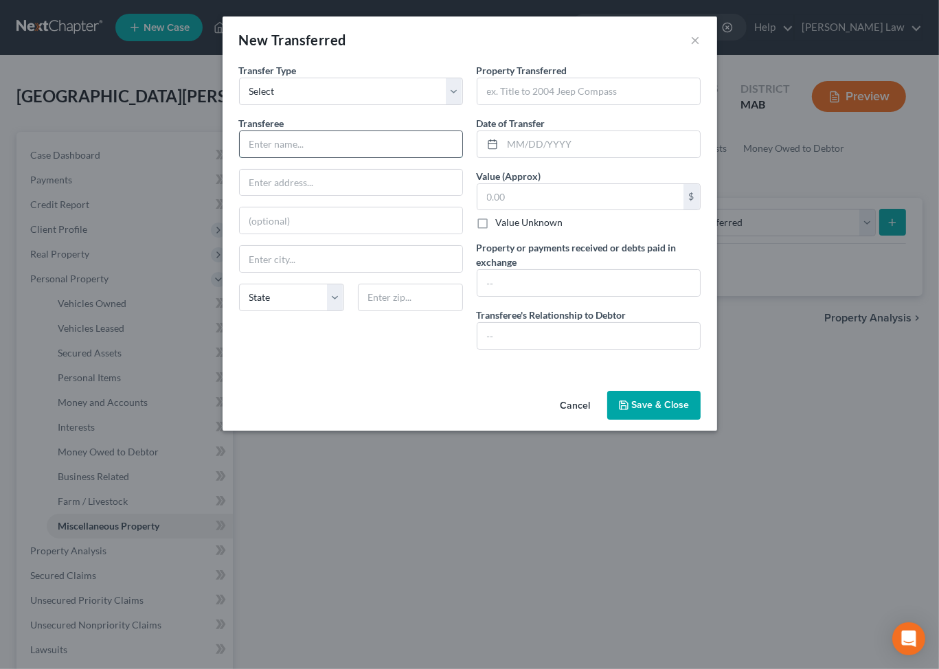
click at [282, 157] on input "text" at bounding box center [351, 144] width 223 height 26
type input "4"
drag, startPoint x: 351, startPoint y: 183, endPoint x: 915, endPoint y: 371, distance: 594.4
click at [351, 157] on input "Scott Ryan Builders" at bounding box center [351, 144] width 223 height 26
type input "Scott Ryan Construction LLC"
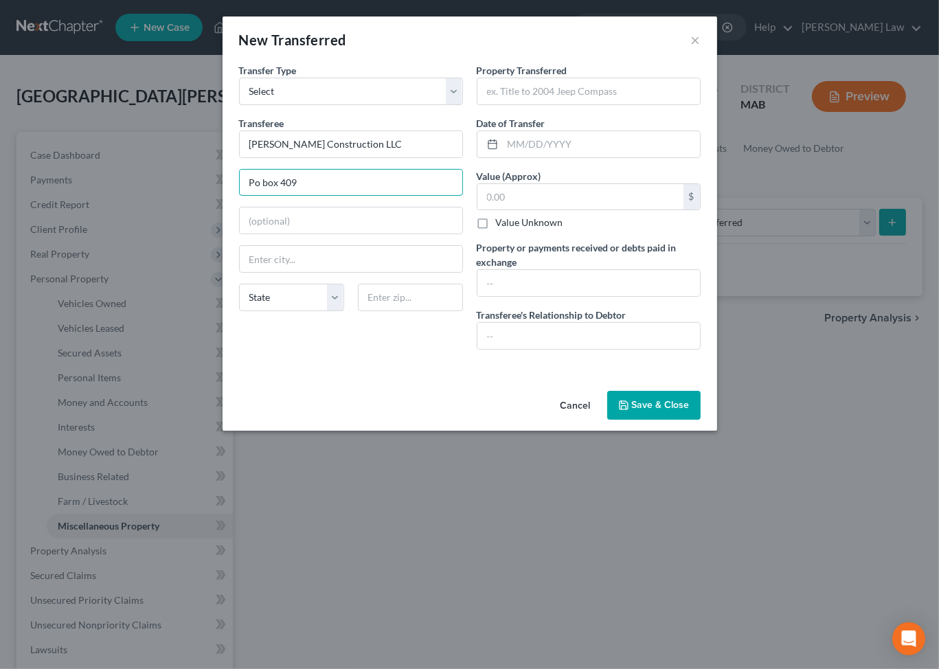
type input "Po box 409"
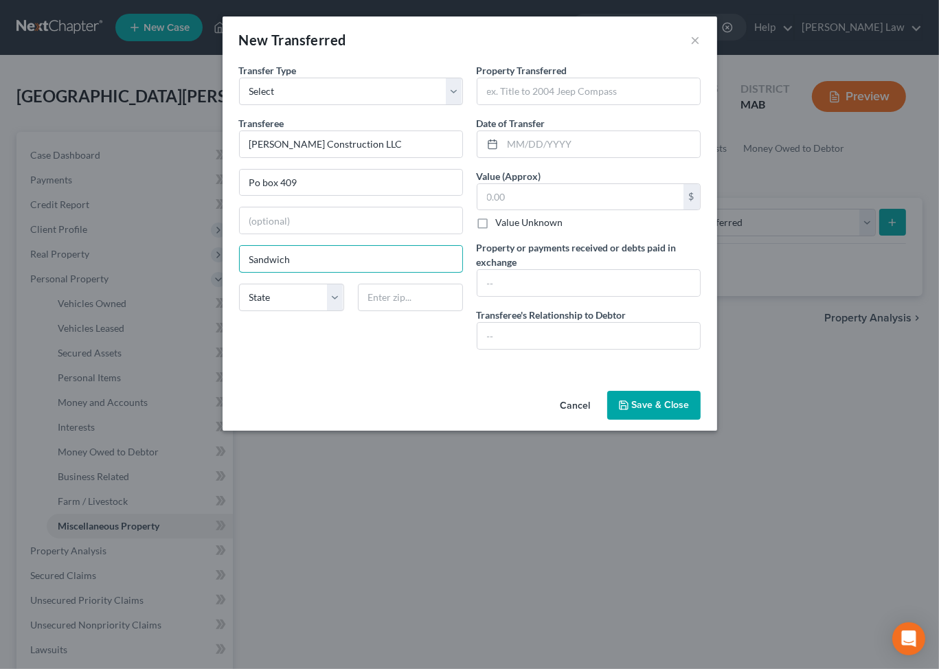
type input "Sandwich"
select select "22"
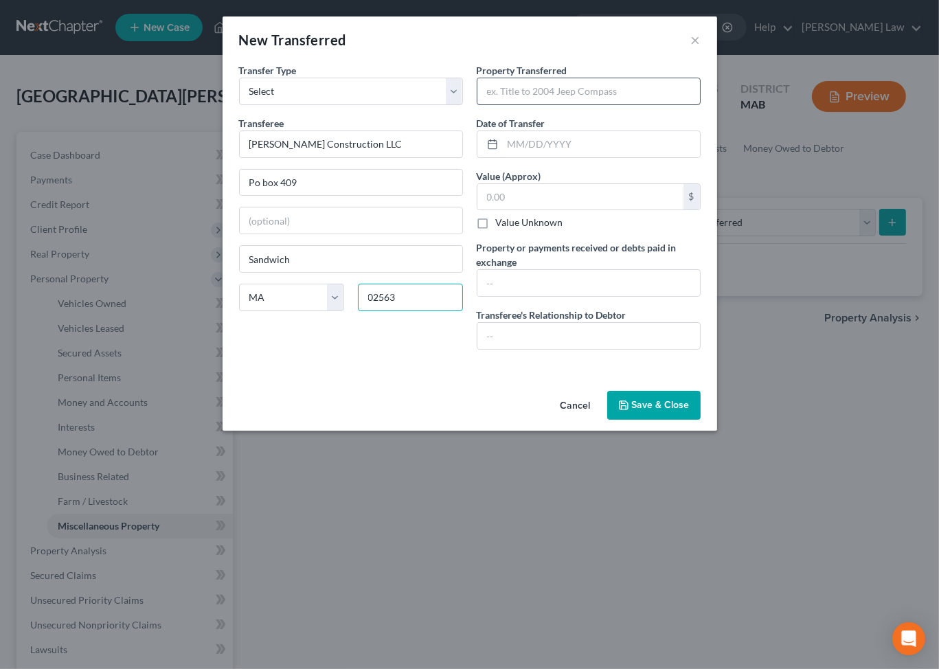
type input "02563"
click at [634, 104] on input "text" at bounding box center [588, 91] width 223 height 26
type input "48 Wood Avenue, Sandwich, MA 02563"
click at [563, 157] on input "text" at bounding box center [601, 144] width 197 height 26
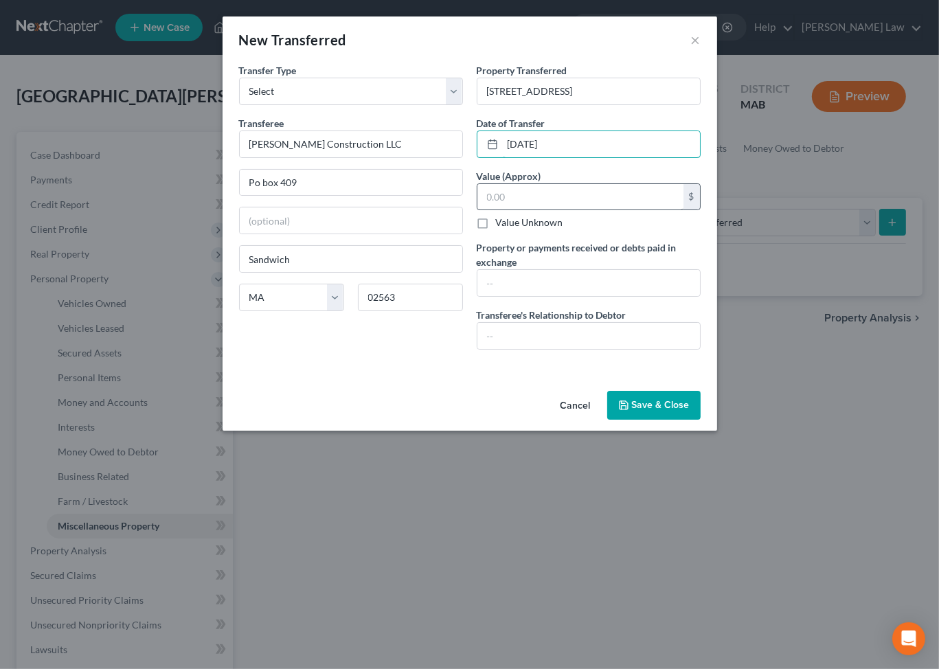
type input "10/30/2023"
click at [543, 210] on input "text" at bounding box center [580, 197] width 206 height 26
type input "325,000"
click at [604, 349] on input "text" at bounding box center [588, 336] width 223 height 26
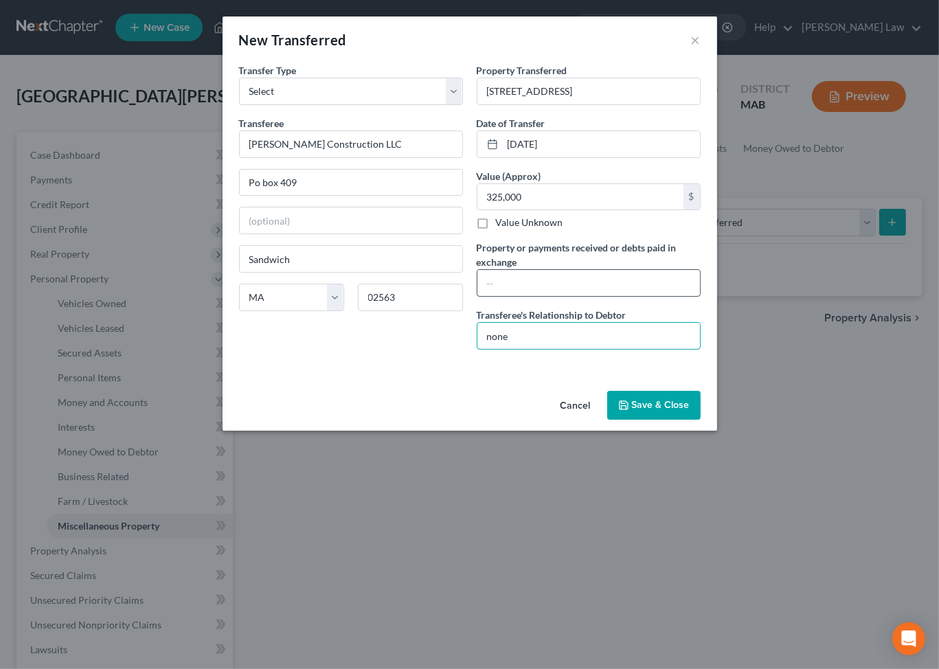
type input "none"
click at [567, 296] on input "text" at bounding box center [588, 283] width 223 height 26
type input "was owned with Debtor's Father proceeds were used to buy the property debtor ow…"
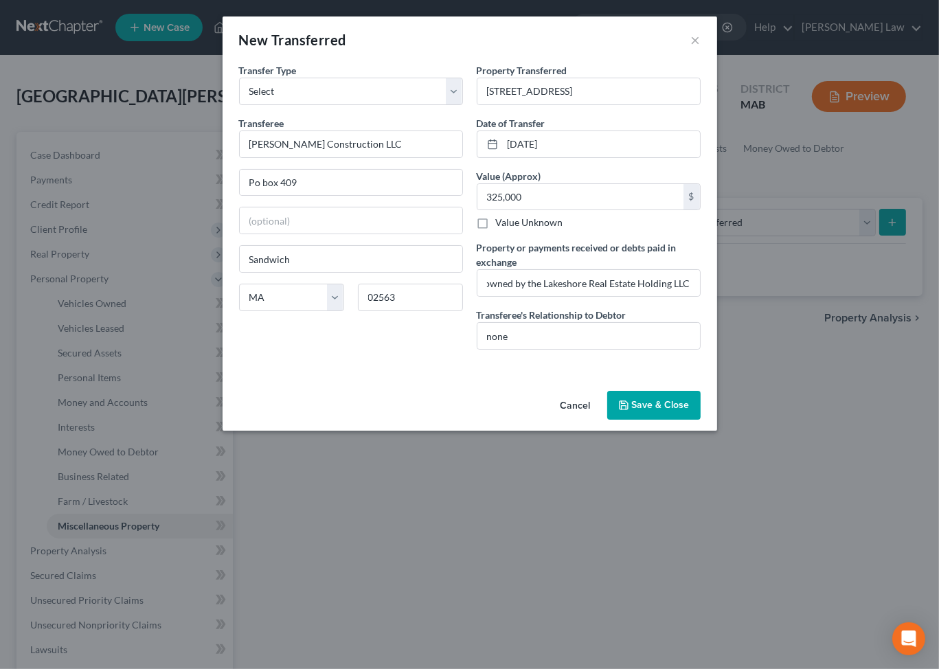
scroll to position [0, 0]
click at [701, 420] on button "Save & Close" at bounding box center [653, 405] width 93 height 29
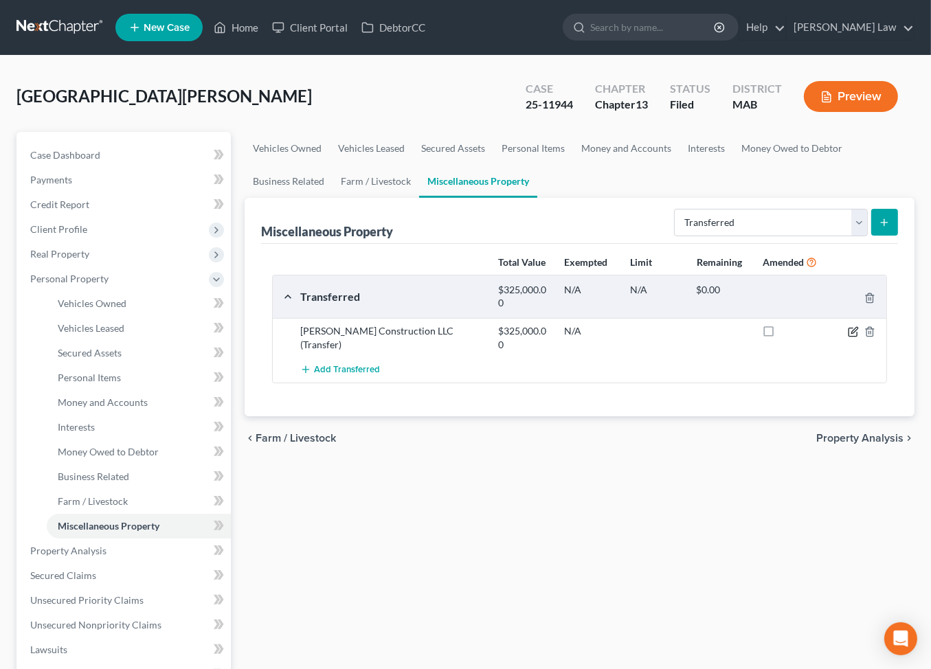
click at [848, 337] on icon "button" at bounding box center [852, 332] width 8 height 8
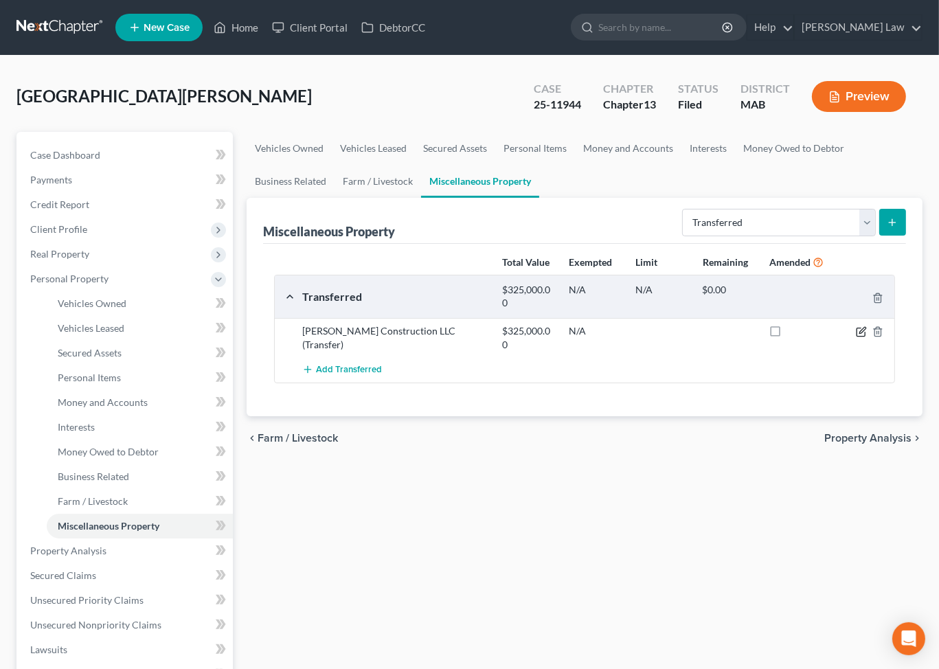
select select "Ordinary (within 2 years)"
select select "22"
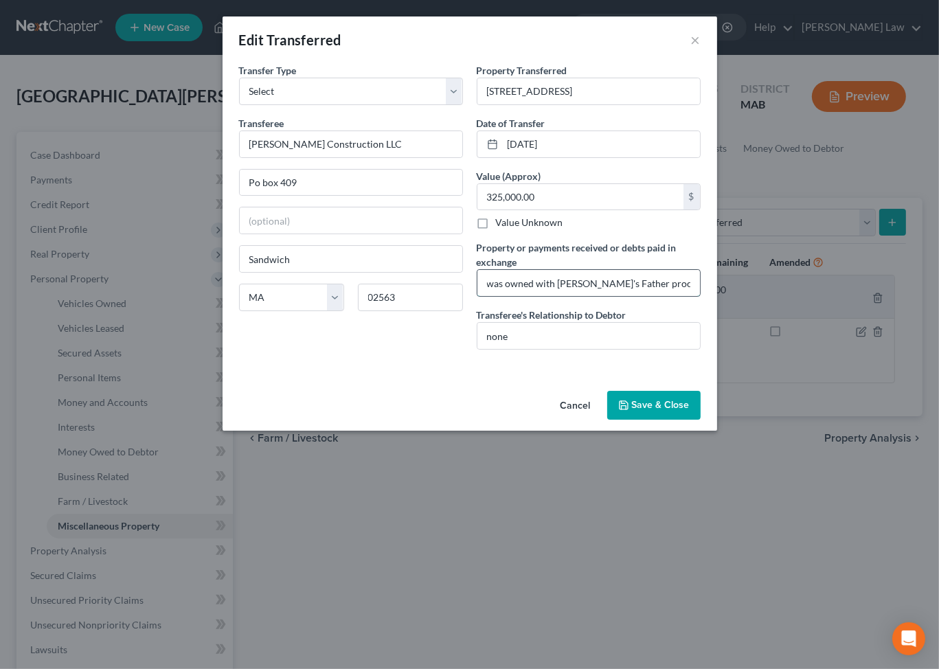
click at [618, 296] on input "was owned with Debtor's Father proceeds were used to buy the property debtor ow…" at bounding box center [588, 283] width 223 height 26
click at [695, 420] on button "Save & Close" at bounding box center [653, 405] width 93 height 29
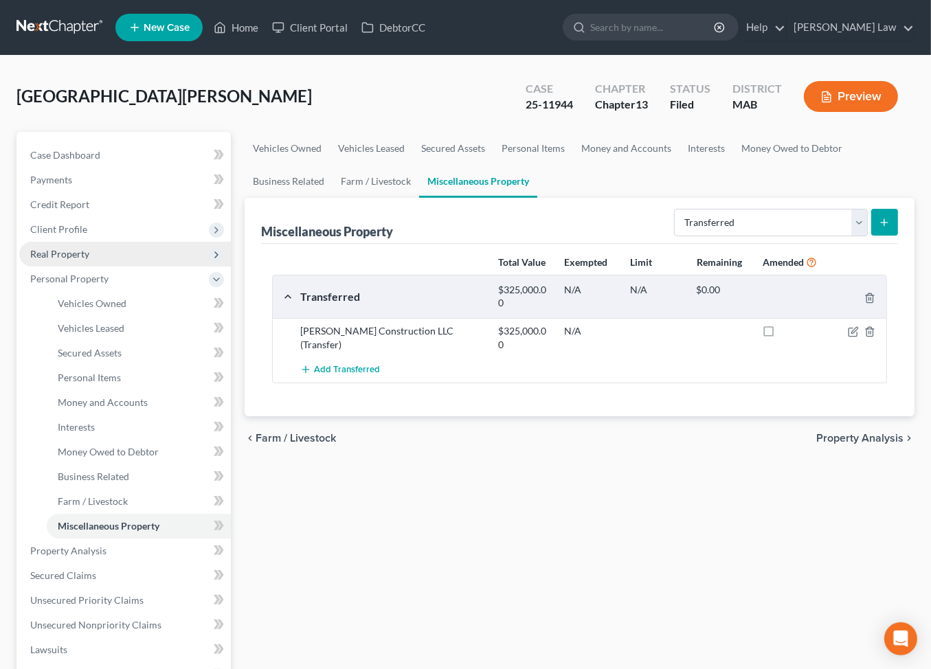
click at [56, 260] on span "Real Property" at bounding box center [59, 254] width 59 height 12
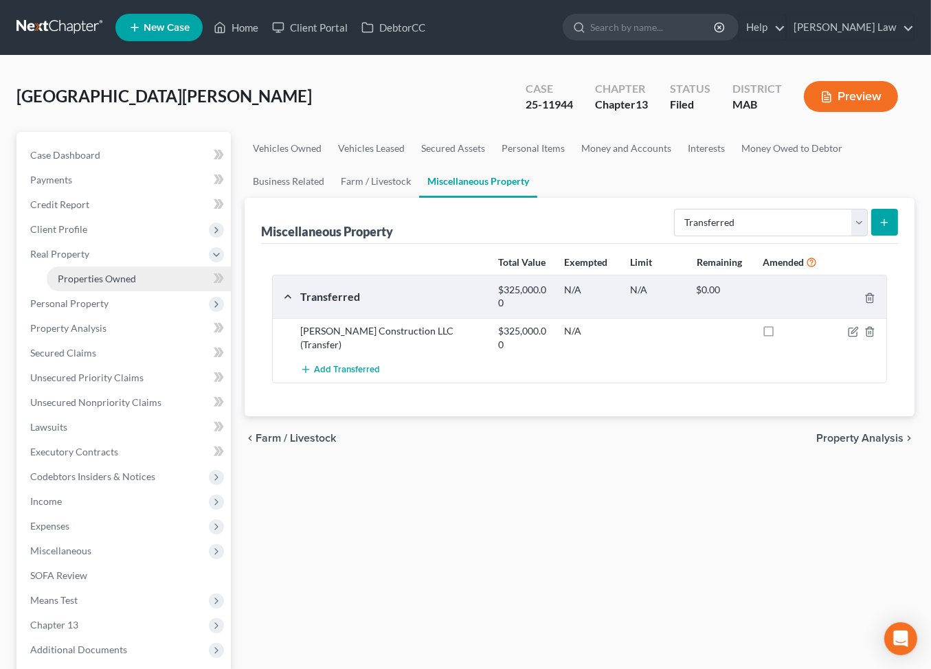
click at [82, 284] on span "Properties Owned" at bounding box center [97, 279] width 78 height 12
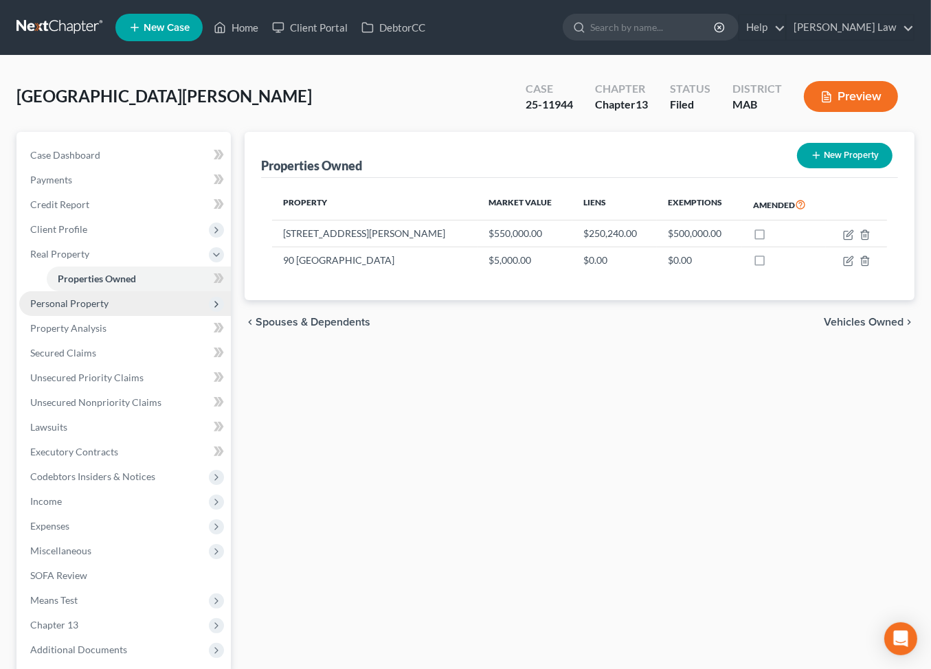
click at [60, 316] on span "Personal Property" at bounding box center [125, 303] width 212 height 25
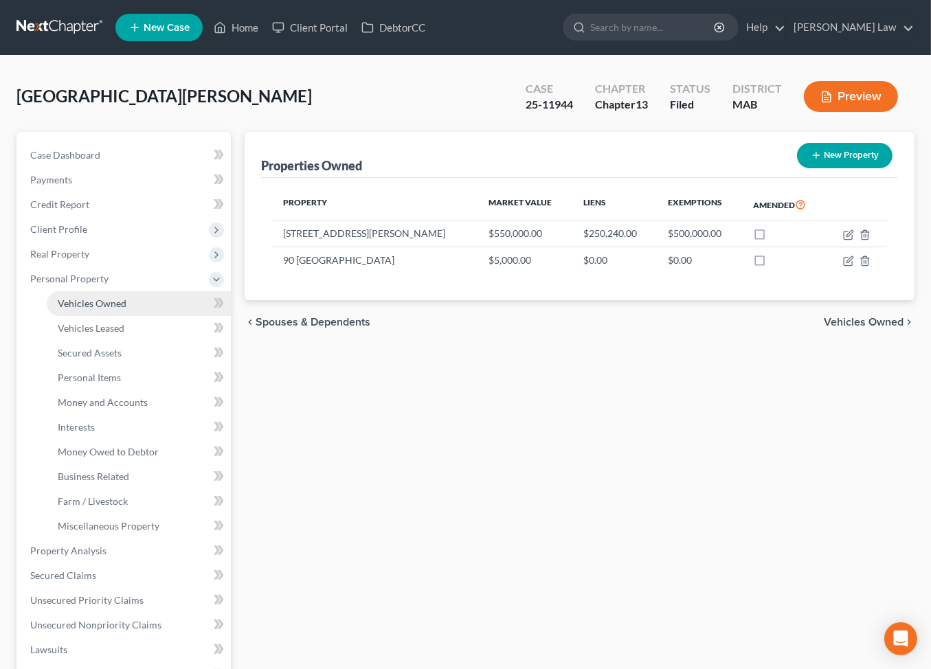
click at [80, 309] on span "Vehicles Owned" at bounding box center [92, 303] width 69 height 12
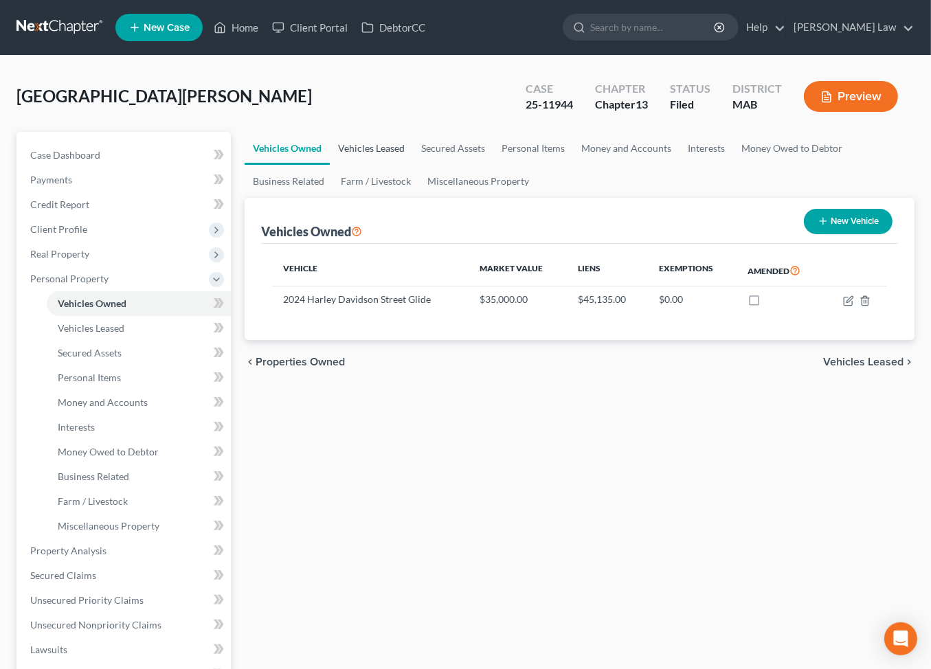
click at [406, 165] on link "Vehicles Leased" at bounding box center [371, 148] width 83 height 33
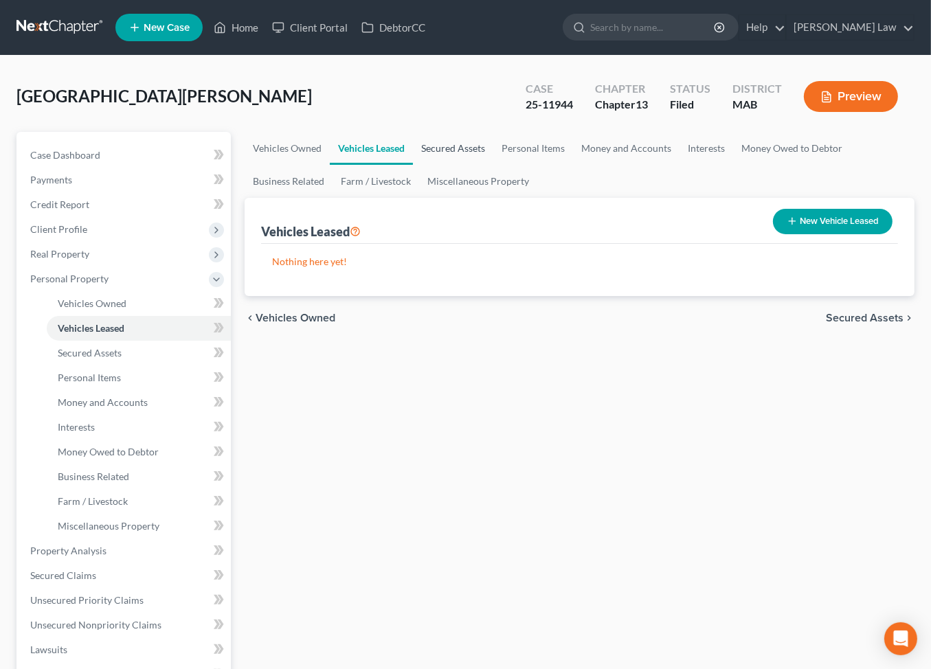
click at [493, 165] on link "Secured Assets" at bounding box center [453, 148] width 80 height 33
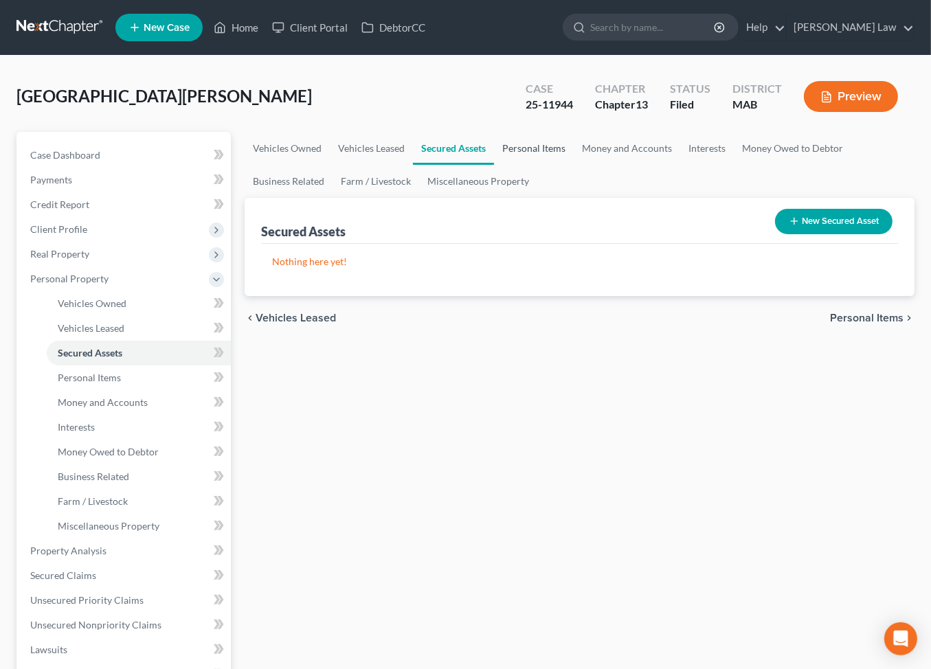
click at [573, 165] on link "Personal Items" at bounding box center [534, 148] width 80 height 33
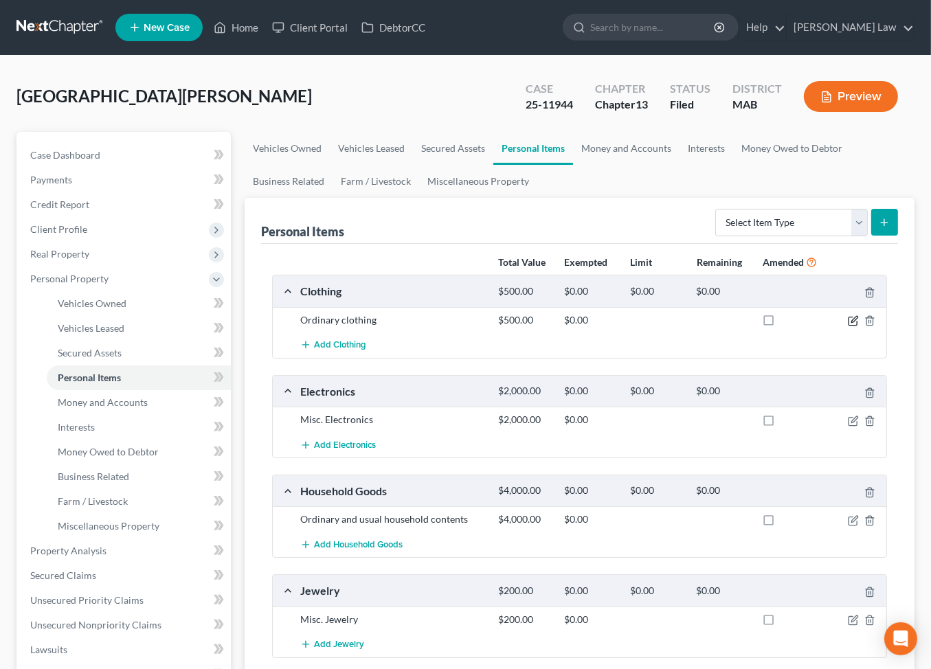
click at [847, 326] on icon "button" at bounding box center [852, 320] width 11 height 11
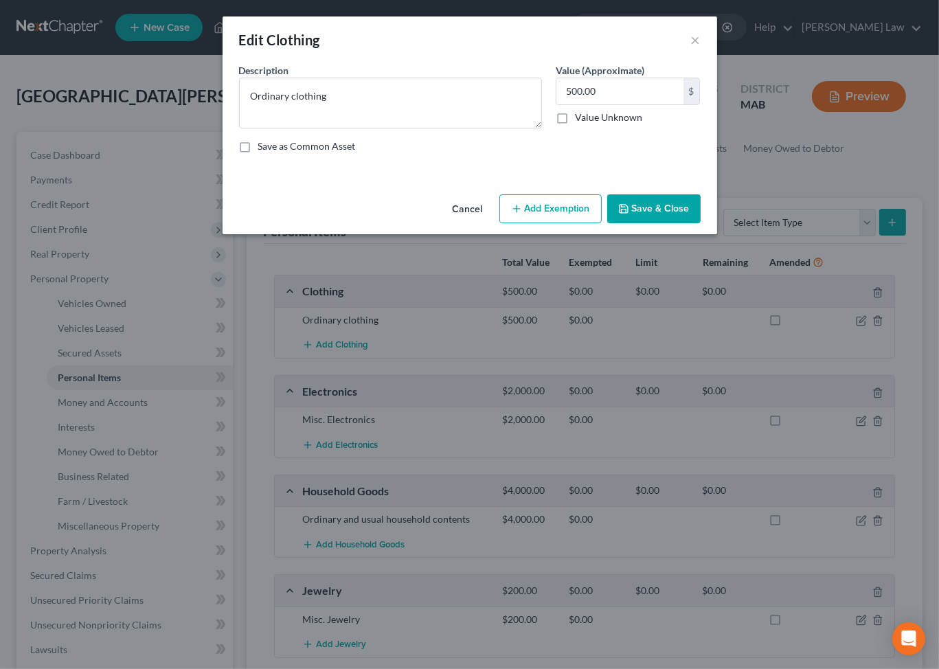
click at [540, 223] on button "Add Exemption" at bounding box center [550, 208] width 102 height 29
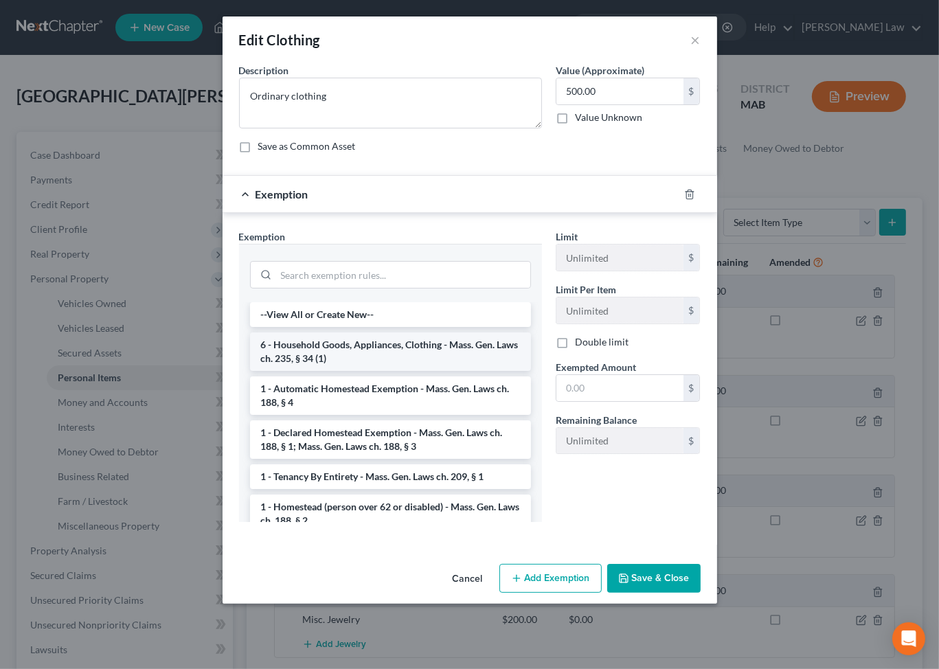
click at [306, 371] on li "6 - Household Goods, Appliances, Clothing - Mass. Gen. Laws ch. 235, § 34 (1)" at bounding box center [390, 351] width 281 height 38
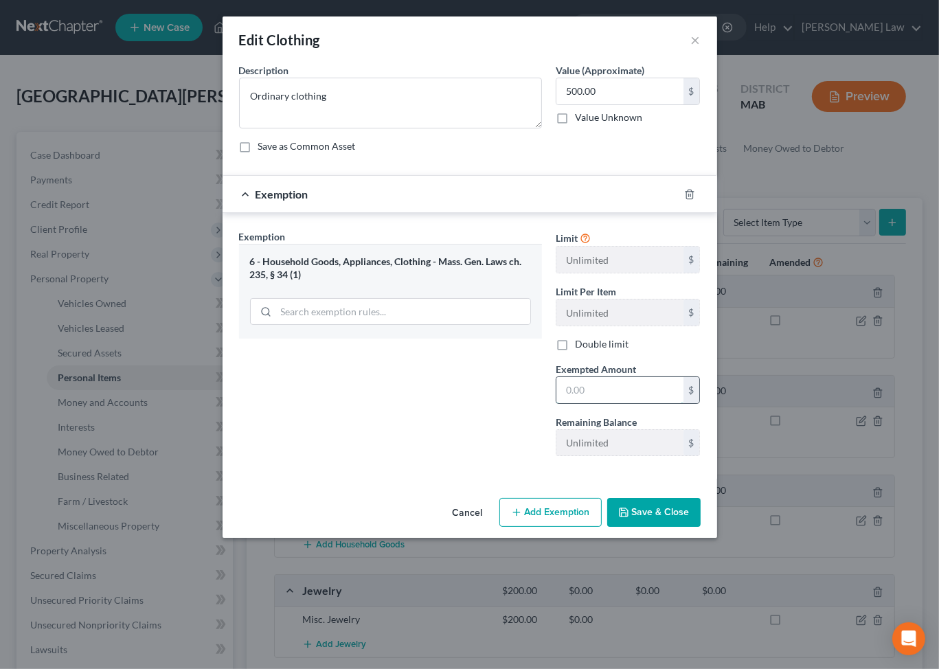
click at [668, 403] on input "text" at bounding box center [619, 390] width 127 height 26
type input "500"
click at [678, 527] on button "Save & Close" at bounding box center [653, 512] width 93 height 29
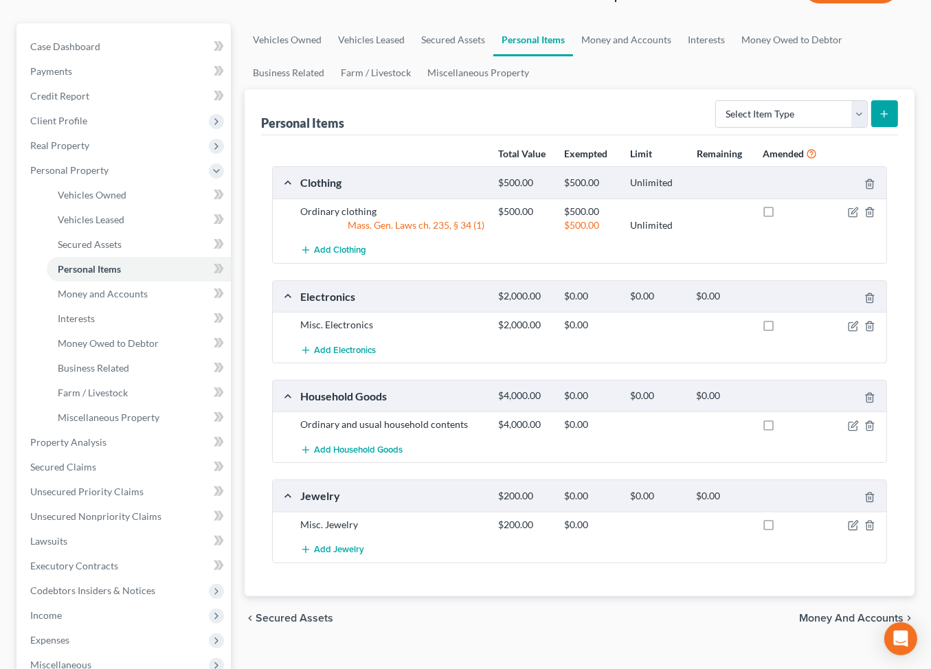
scroll to position [115, 0]
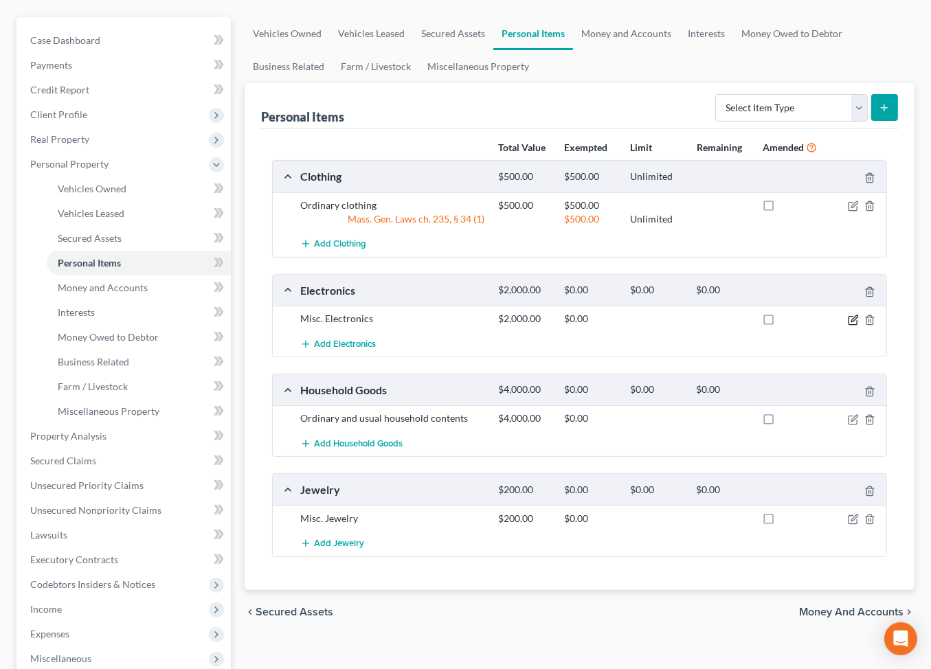
click at [847, 326] on icon "button" at bounding box center [852, 320] width 11 height 11
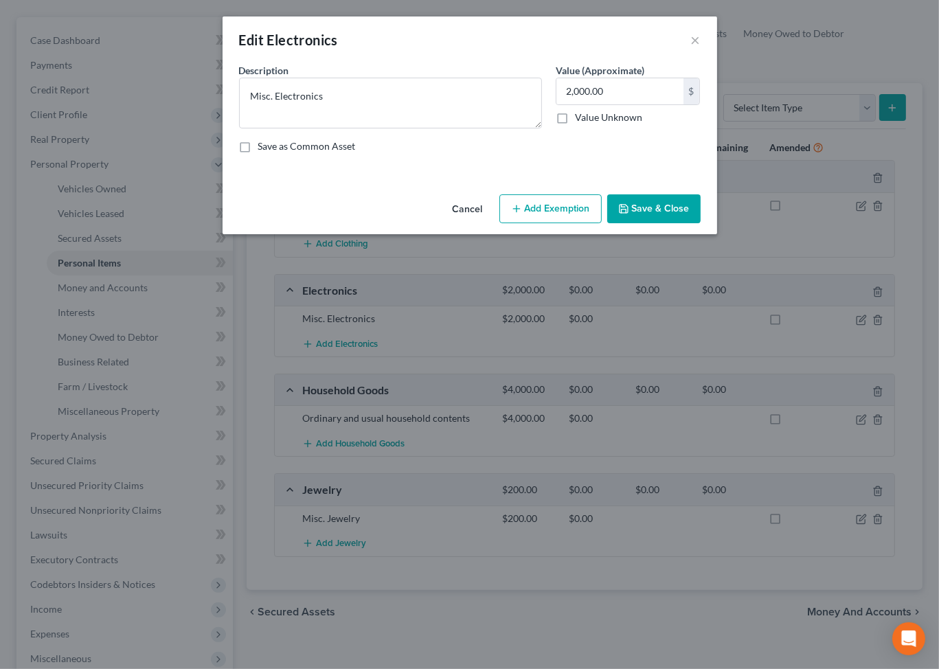
click at [546, 223] on button "Add Exemption" at bounding box center [550, 208] width 102 height 29
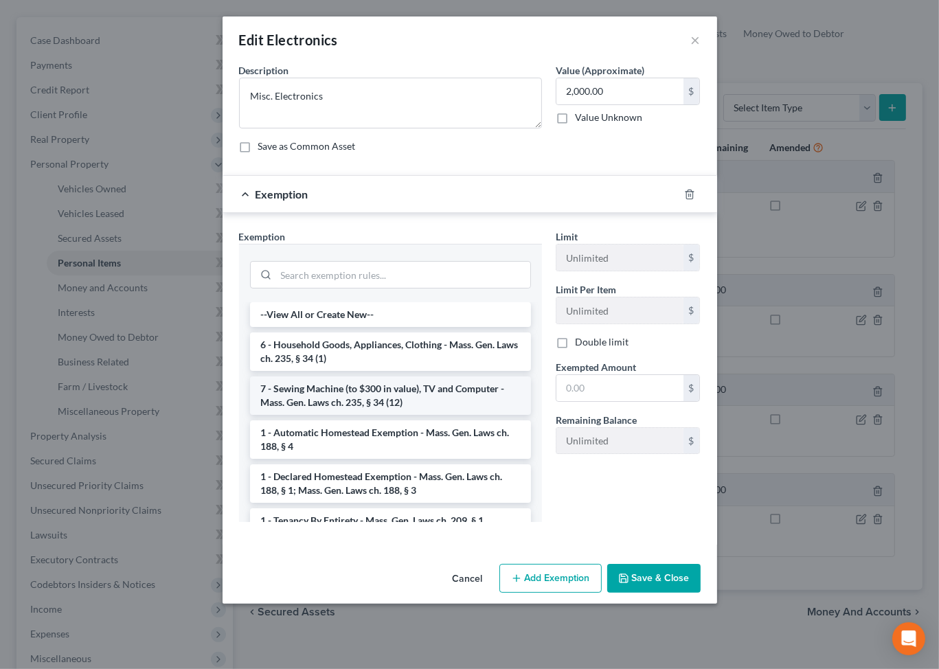
click at [398, 415] on li "7 - Sewing Machine (to $300 in value), TV and Computer - Mass. Gen. Laws ch. 23…" at bounding box center [390, 395] width 281 height 38
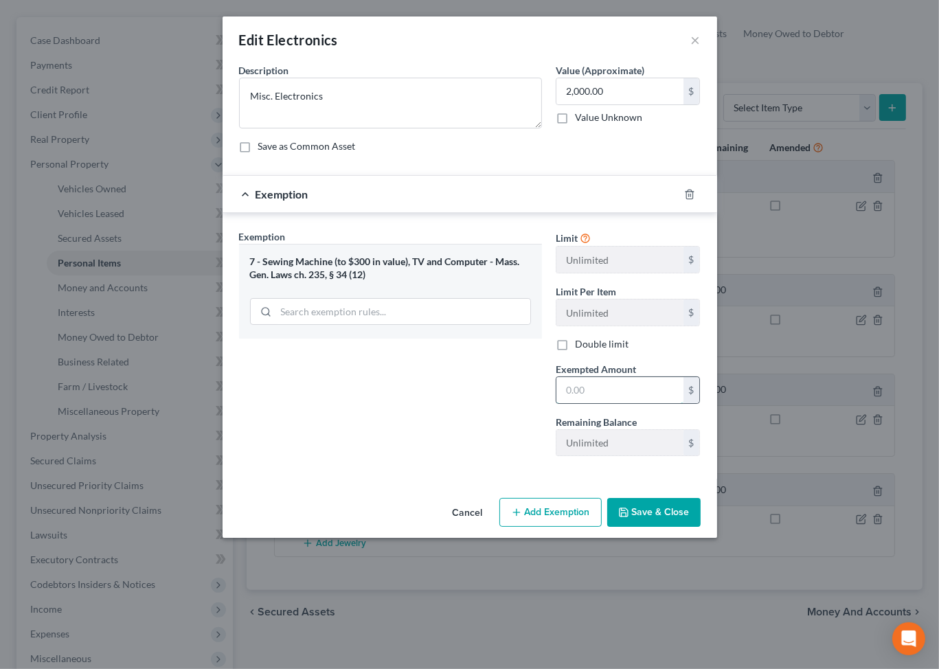
click at [683, 403] on input "text" at bounding box center [619, 390] width 127 height 26
type input "2,000"
click at [701, 527] on button "Save & Close" at bounding box center [653, 512] width 93 height 29
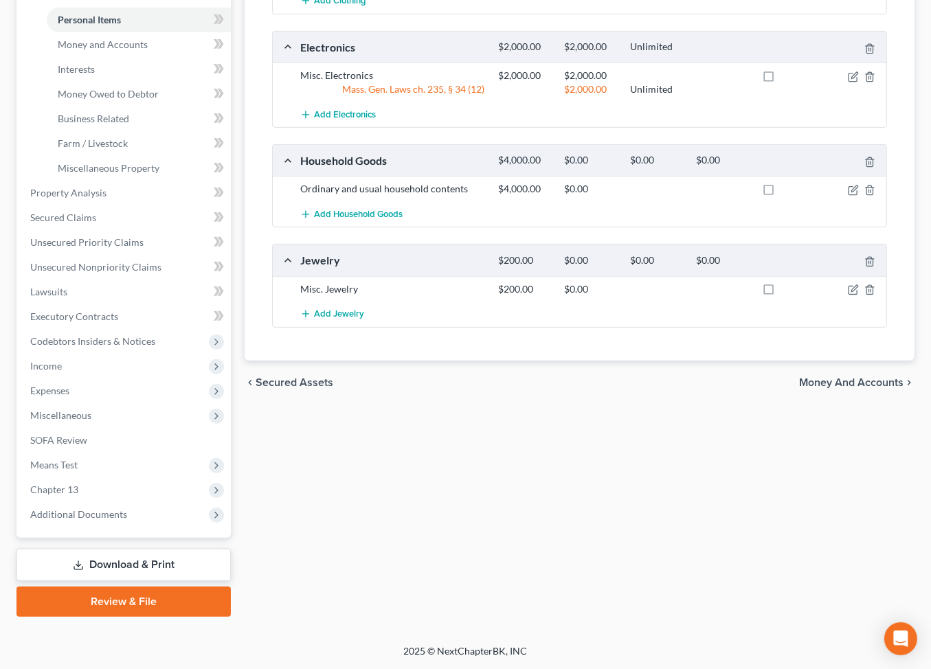
scroll to position [451, 0]
click at [847, 196] on icon "button" at bounding box center [852, 190] width 11 height 11
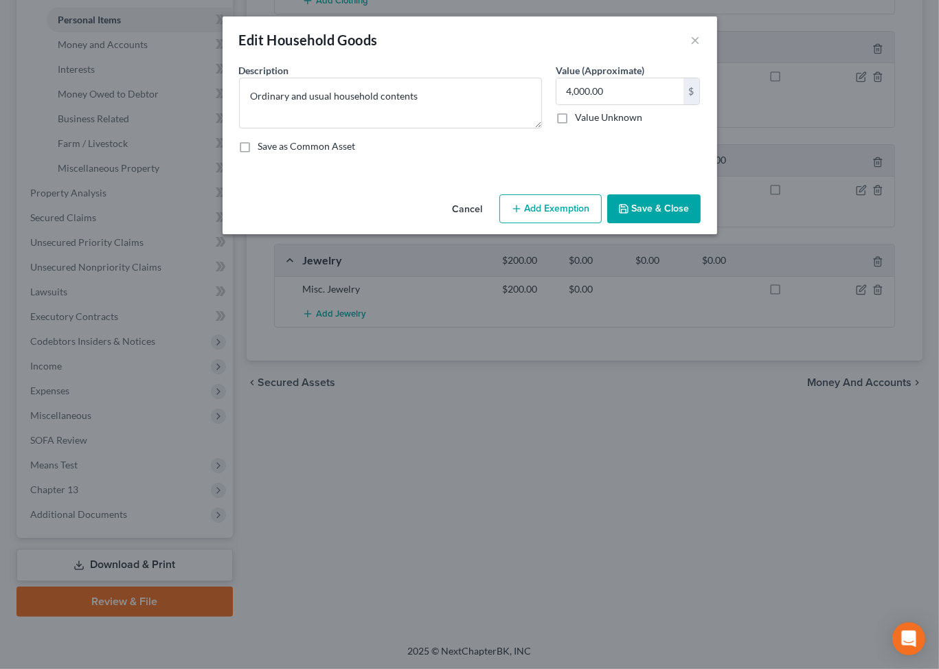
click at [540, 223] on button "Add Exemption" at bounding box center [550, 208] width 102 height 29
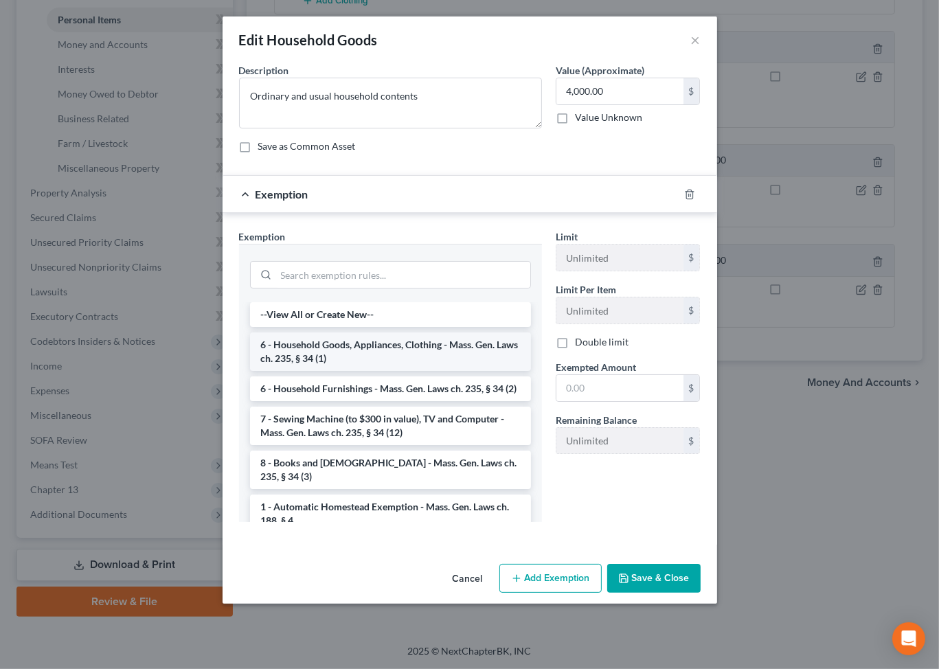
click at [355, 371] on li "6 - Household Goods, Appliances, Clothing - Mass. Gen. Laws ch. 235, § 34 (1)" at bounding box center [390, 351] width 281 height 38
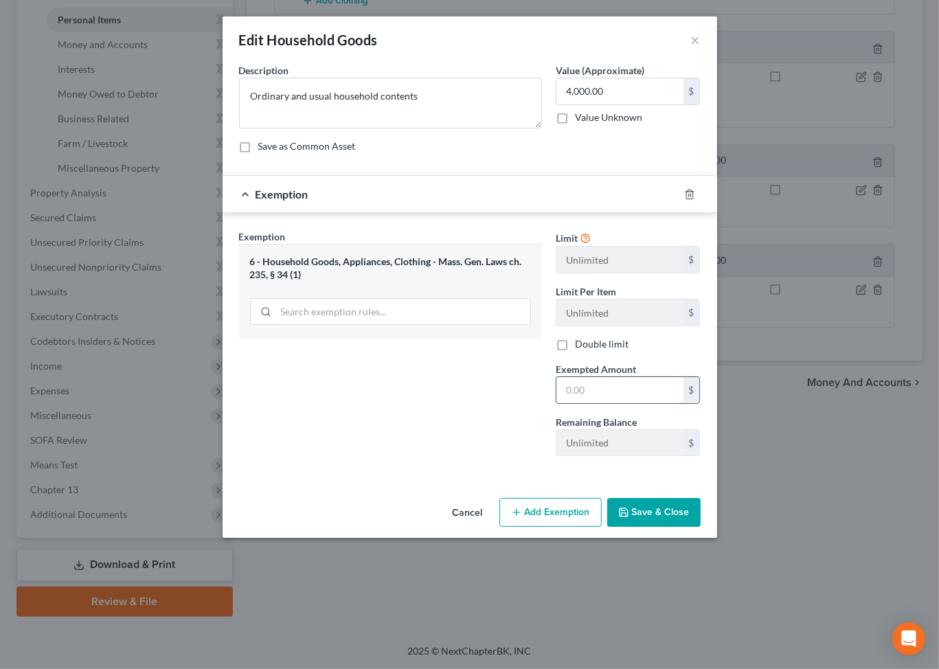
click at [635, 403] on input "text" at bounding box center [619, 390] width 127 height 26
type input "4,000"
click at [683, 527] on button "Save & Close" at bounding box center [653, 512] width 93 height 29
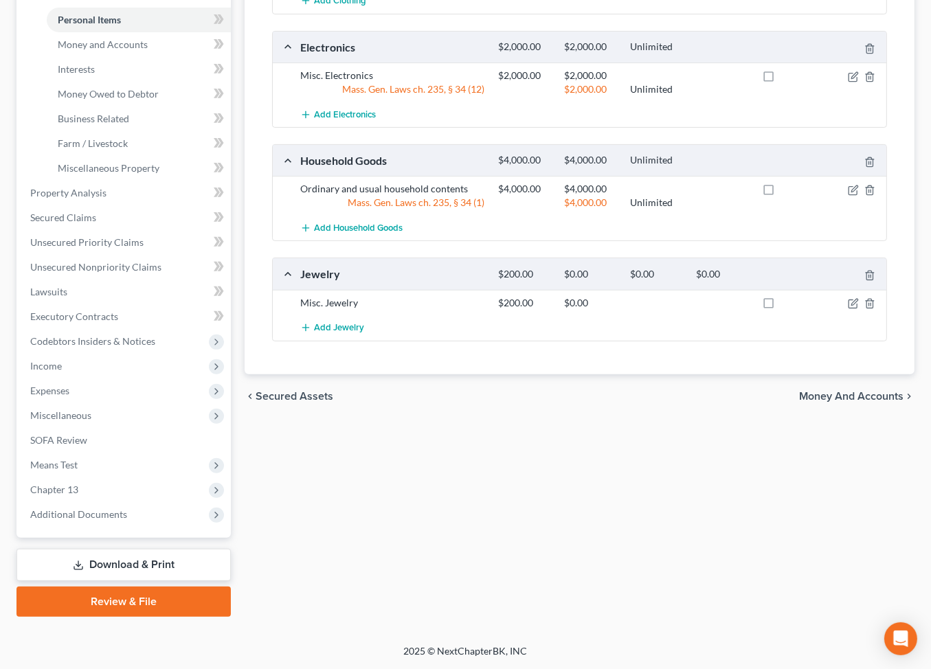
scroll to position [473, 0]
click at [847, 309] on icon "button" at bounding box center [852, 303] width 11 height 11
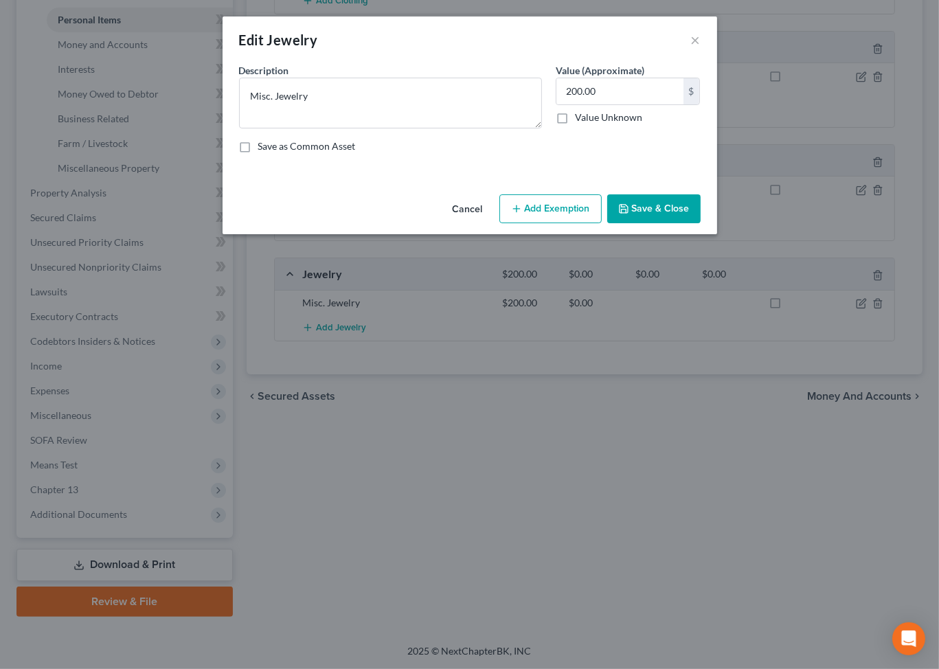
click at [572, 223] on button "Add Exemption" at bounding box center [550, 208] width 102 height 29
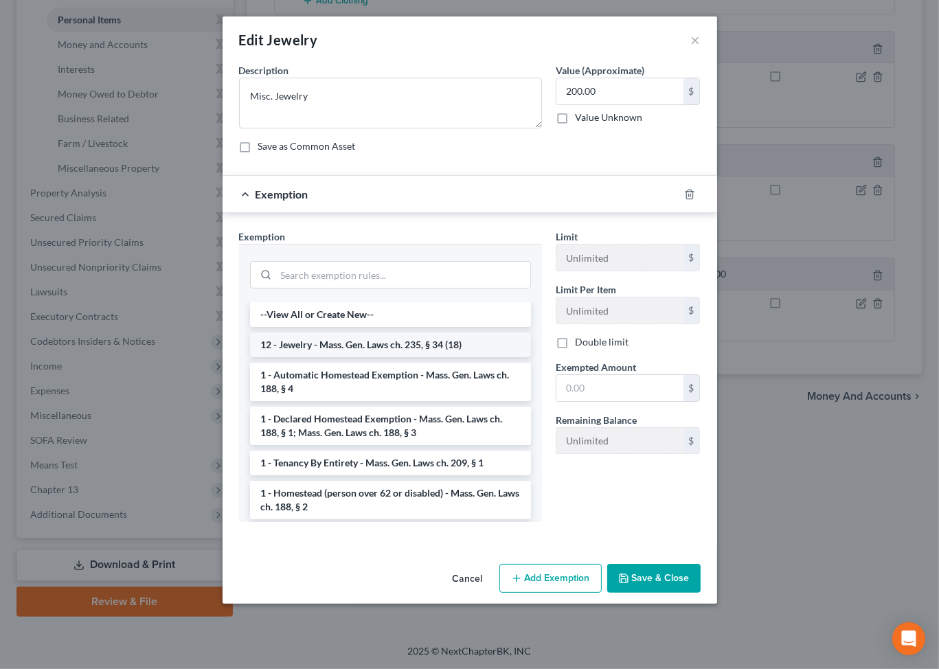
click at [310, 357] on li "12 - Jewelry - Mass. Gen. Laws ch. 235, § 34 (18)" at bounding box center [390, 344] width 281 height 25
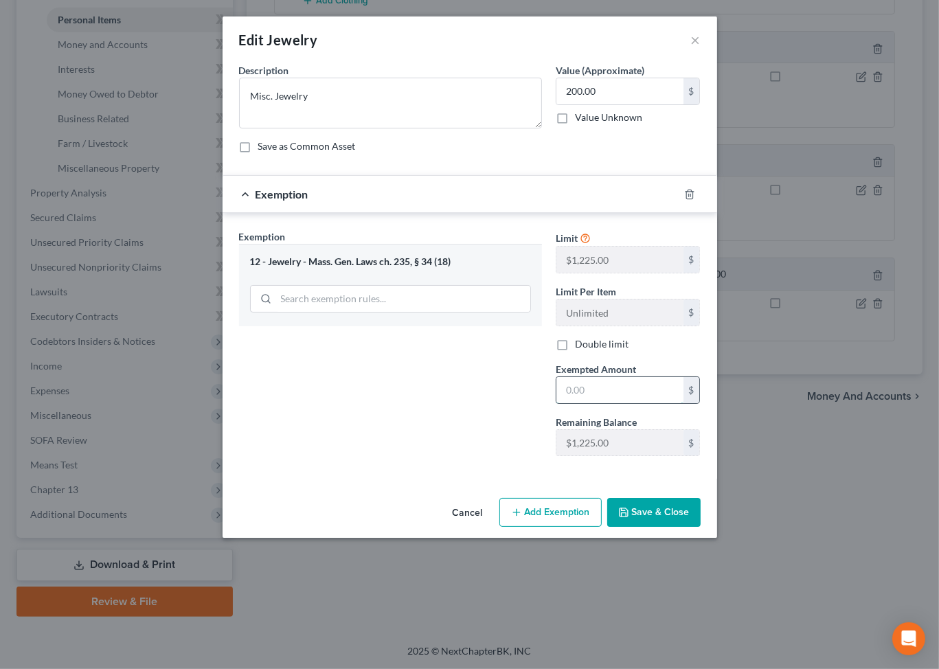
click at [641, 403] on input "text" at bounding box center [619, 390] width 127 height 26
type input "200"
drag, startPoint x: 687, startPoint y: 640, endPoint x: 689, endPoint y: 630, distance: 10.4
click at [687, 527] on button "Save & Close" at bounding box center [653, 512] width 93 height 29
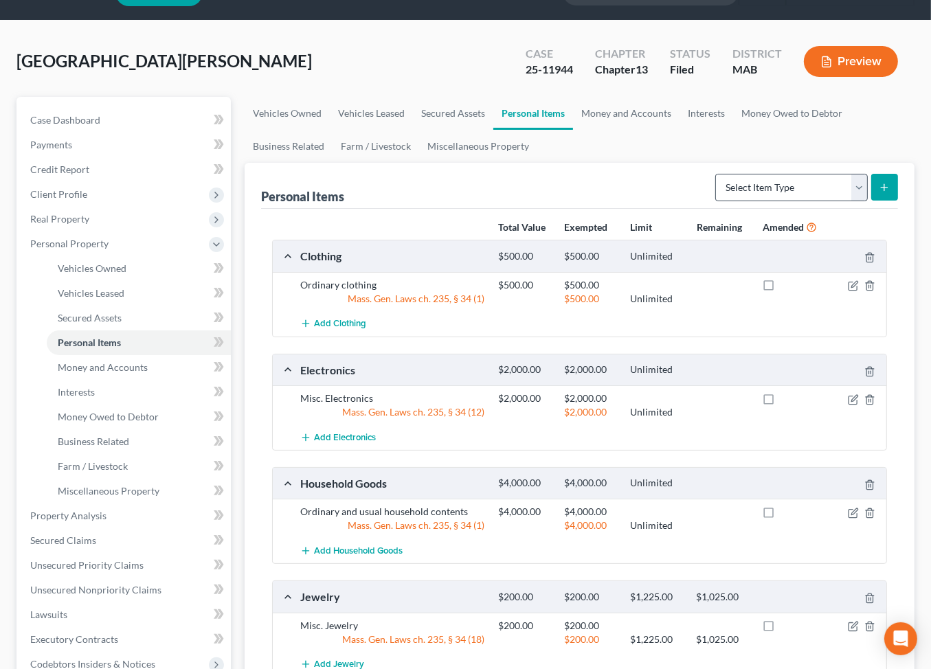
scroll to position [0, 0]
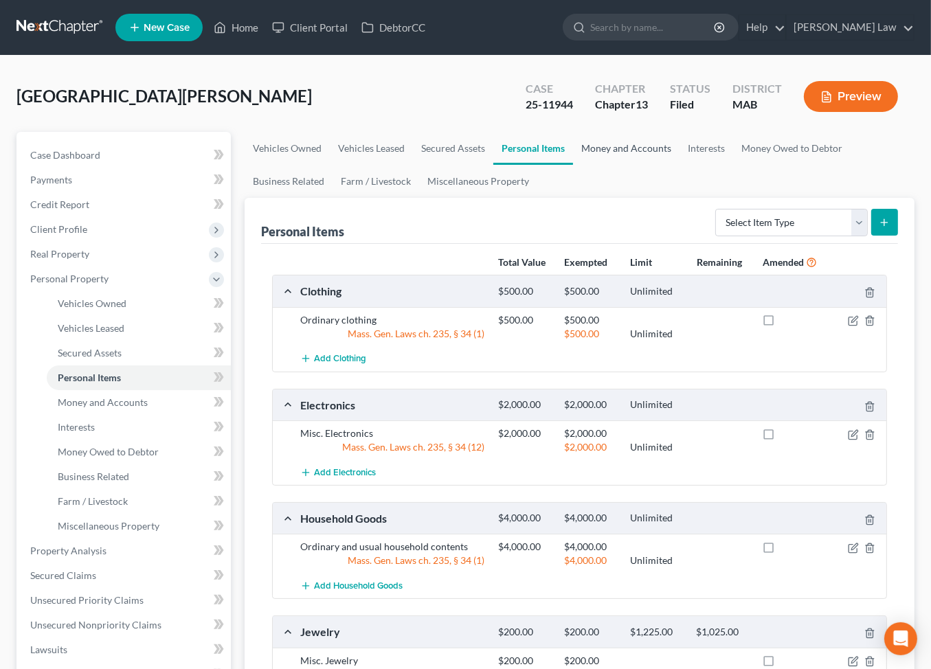
click at [679, 165] on link "Money and Accounts" at bounding box center [626, 148] width 106 height 33
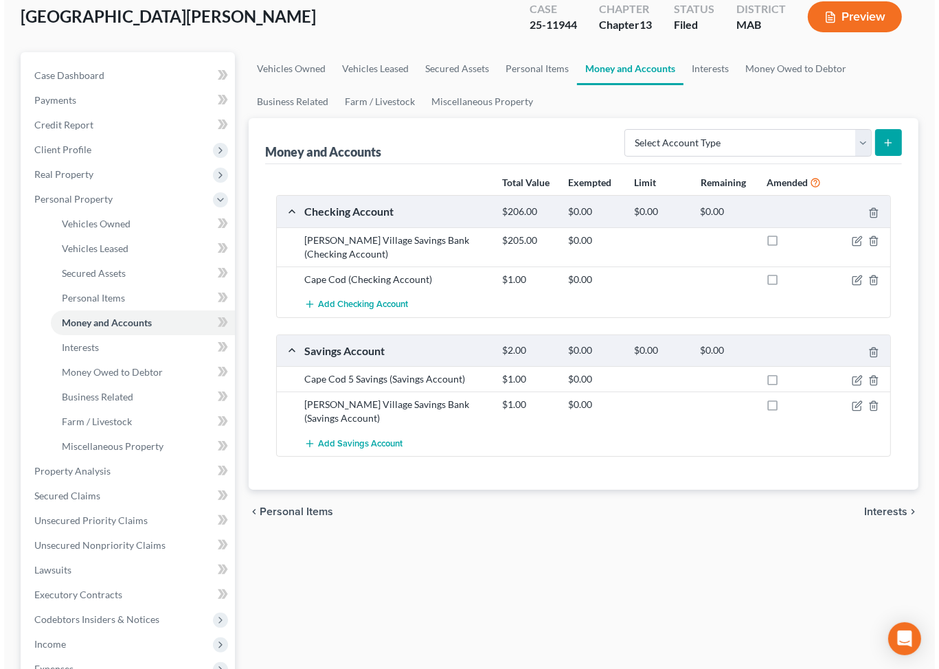
scroll to position [82, 0]
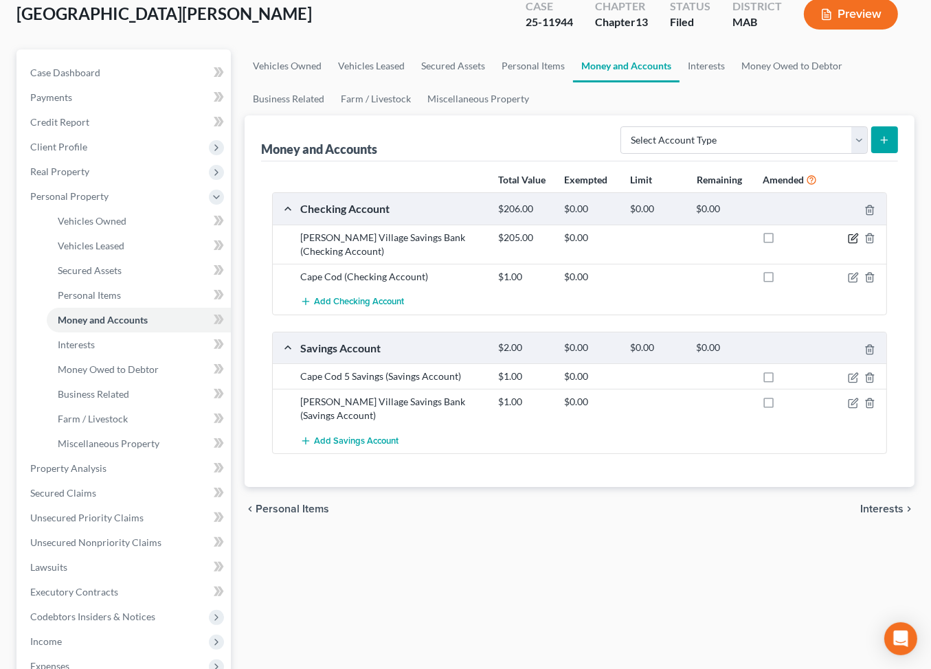
click at [847, 244] on icon "button" at bounding box center [852, 238] width 11 height 11
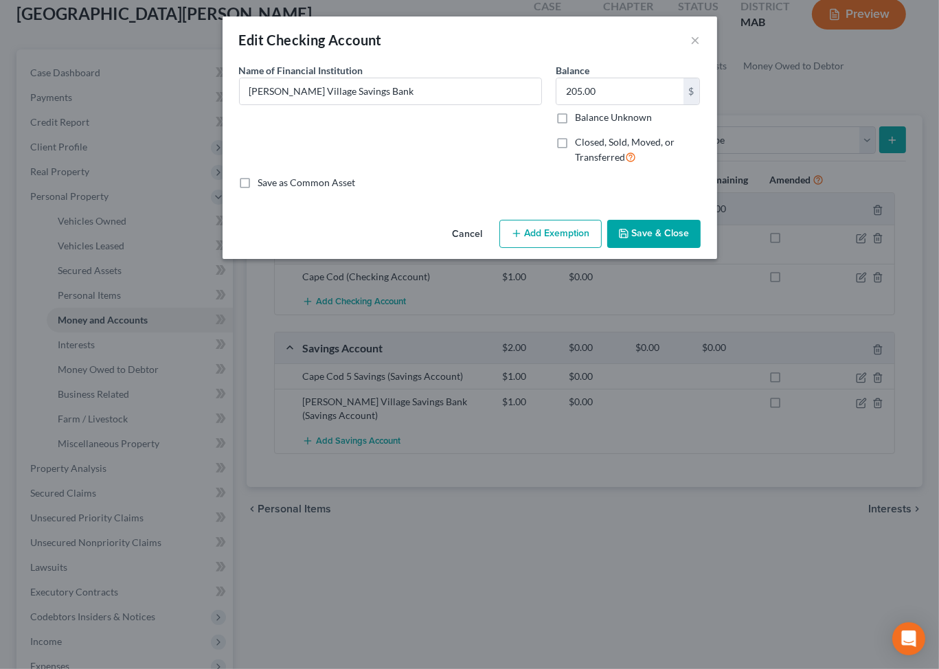
click at [578, 249] on button "Add Exemption" at bounding box center [550, 234] width 102 height 29
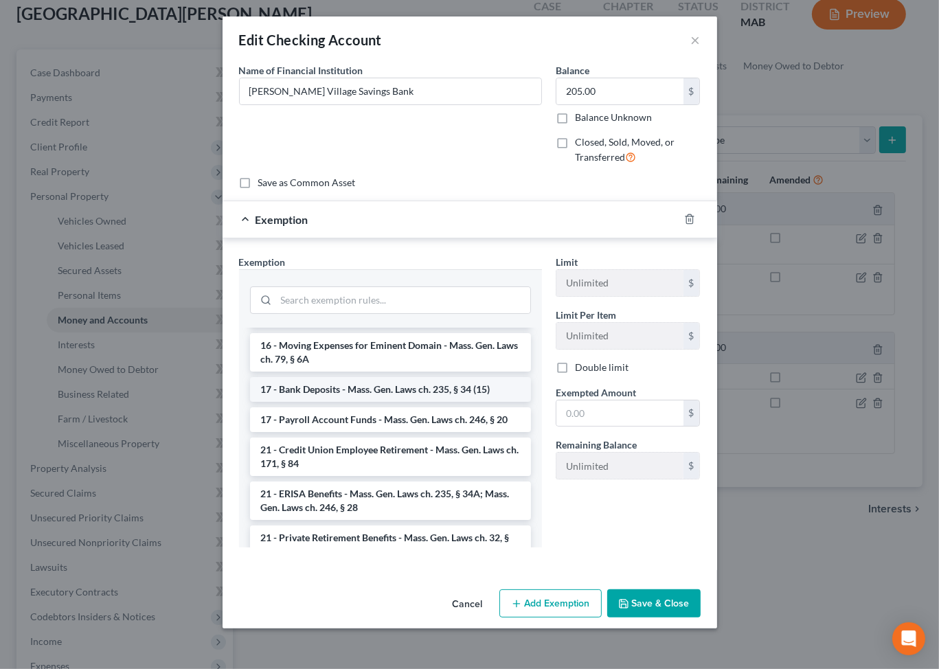
scroll to position [456, 0]
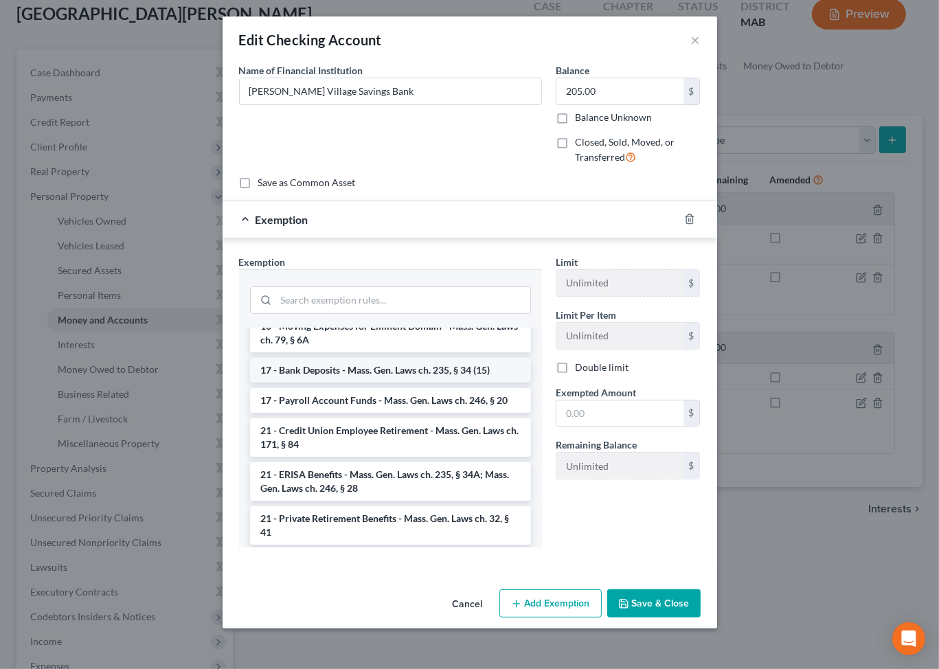
click at [273, 383] on li "17 - Bank Deposits - Mass. Gen. Laws ch. 235, § 34 (15)" at bounding box center [390, 370] width 281 height 25
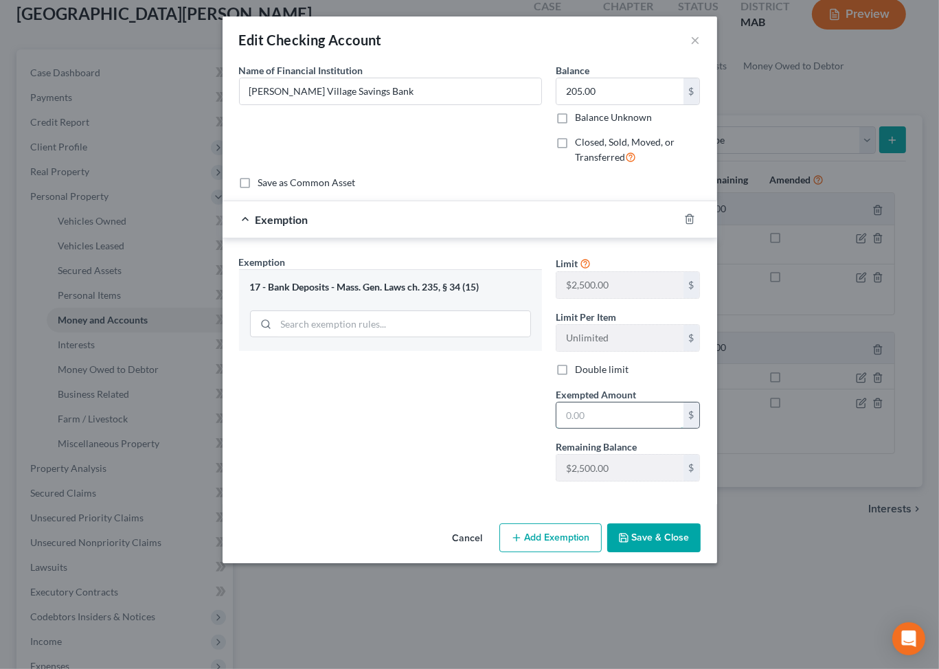
click at [613, 429] on input "text" at bounding box center [619, 415] width 127 height 26
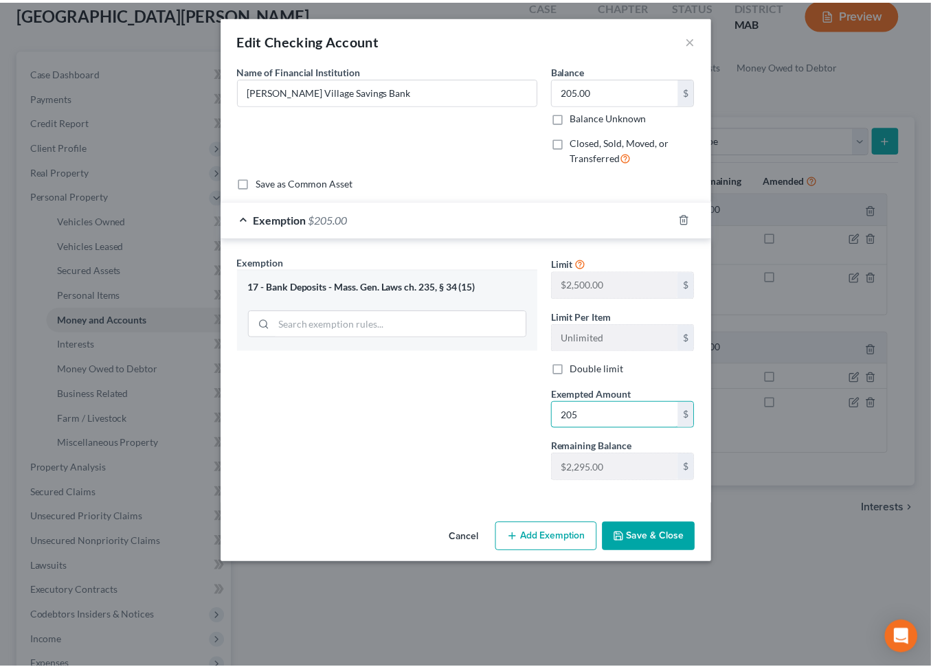
scroll to position [50, 0]
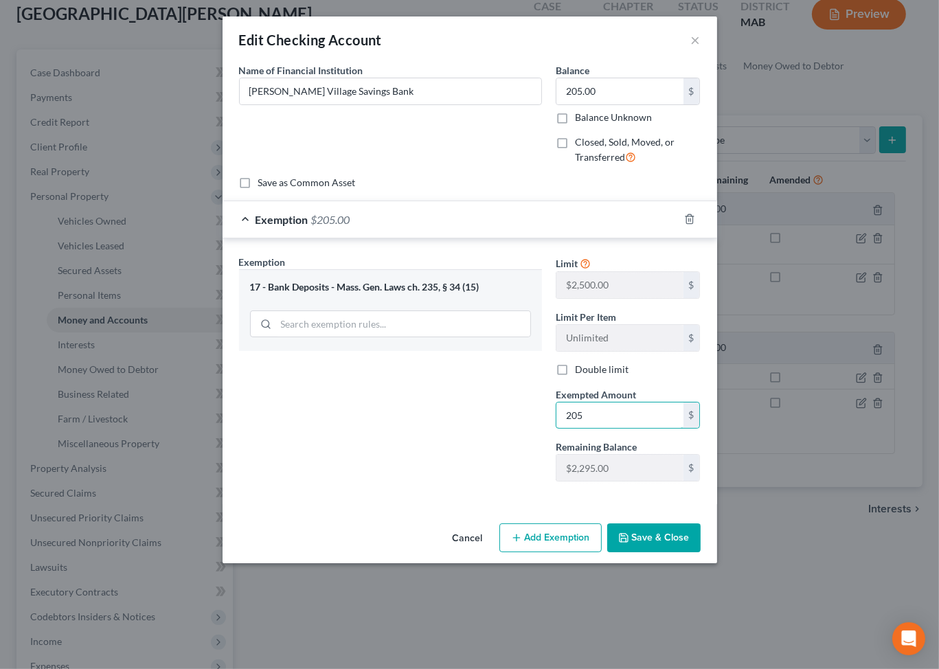
type input "205"
click at [701, 552] on button "Save & Close" at bounding box center [653, 537] width 93 height 29
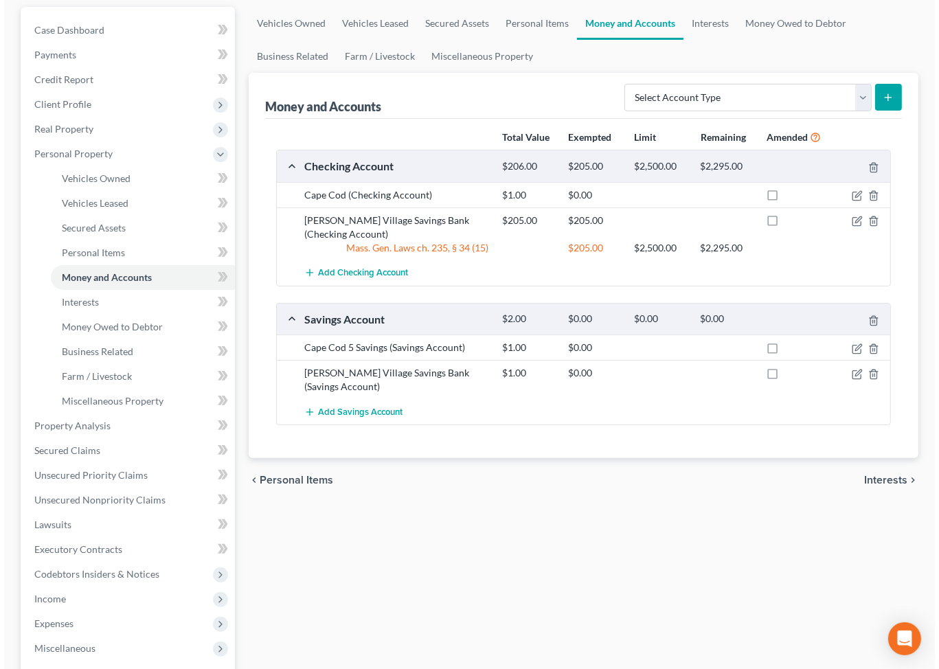
scroll to position [134, 0]
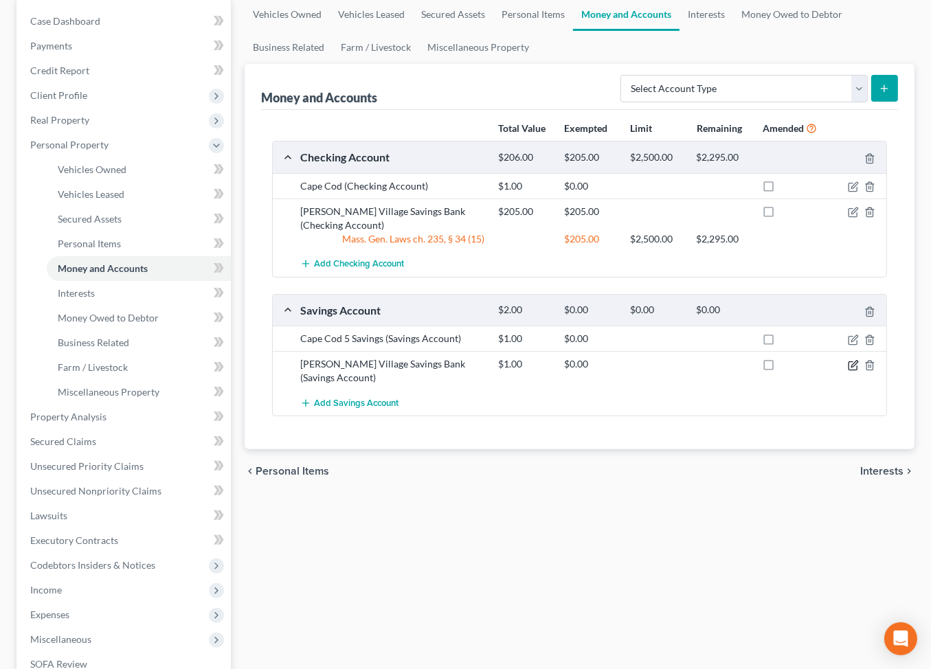
click at [851, 367] on icon "button" at bounding box center [854, 364] width 6 height 6
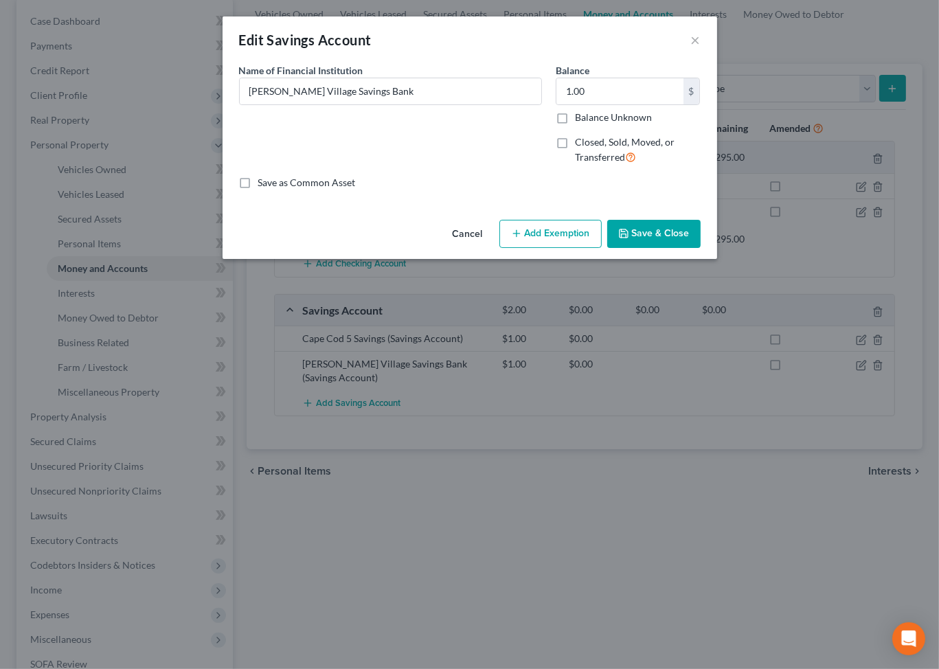
click at [580, 249] on button "Add Exemption" at bounding box center [550, 234] width 102 height 29
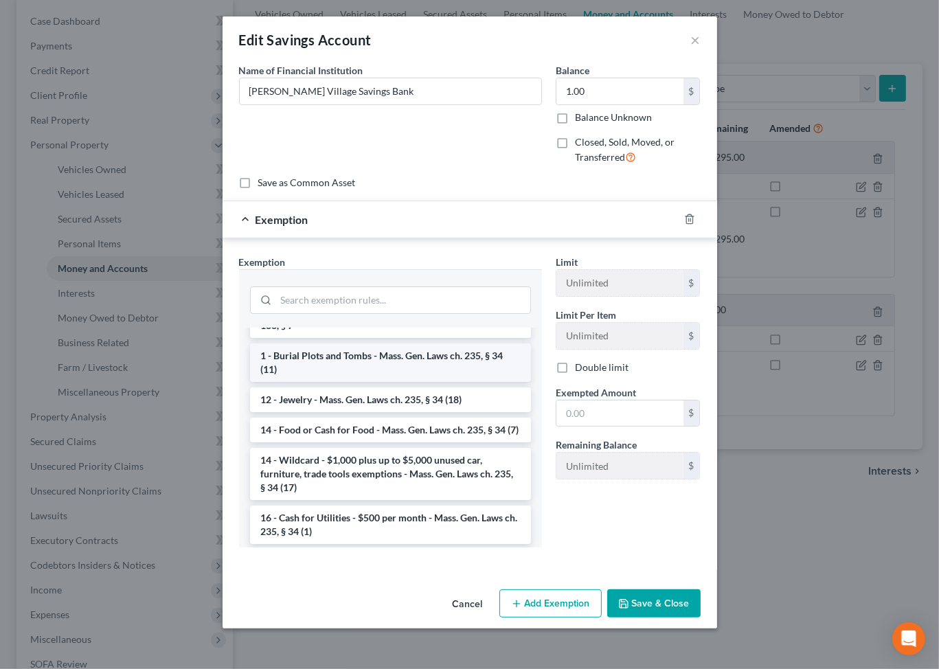
scroll to position [440, 0]
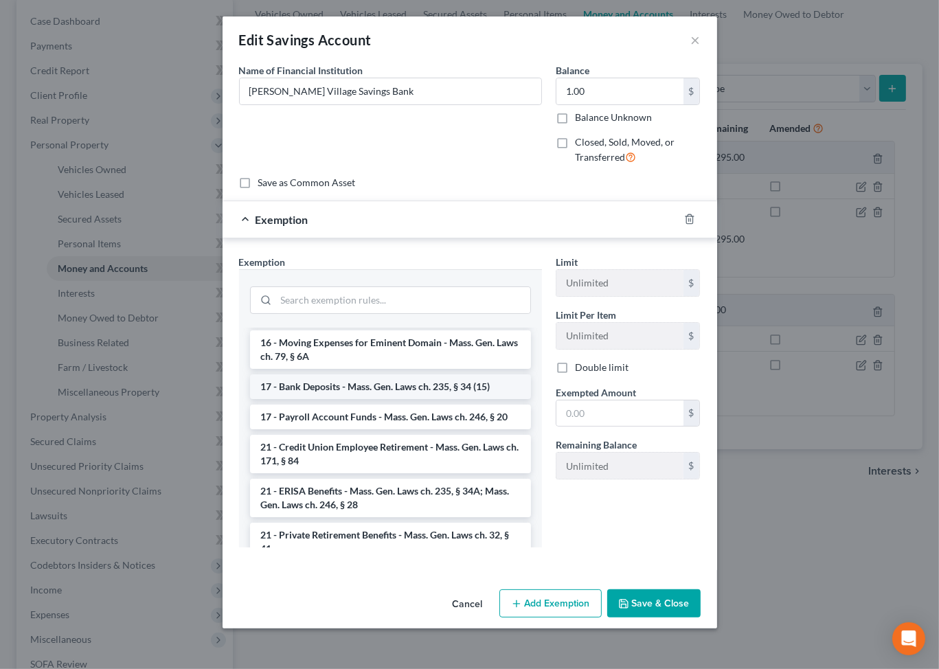
click at [269, 399] on li "17 - Bank Deposits - Mass. Gen. Laws ch. 235, § 34 (15)" at bounding box center [390, 386] width 281 height 25
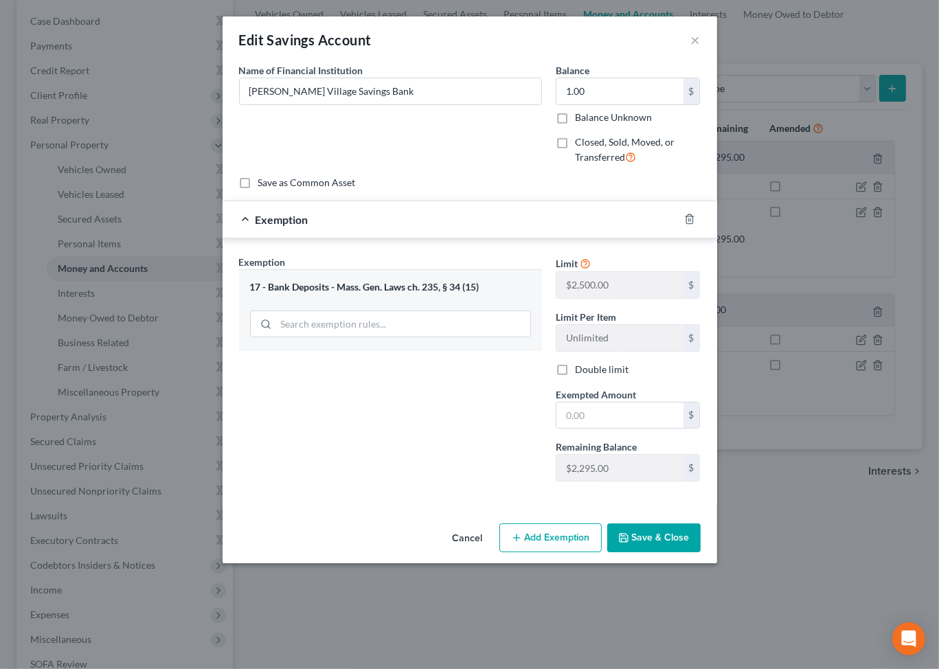
scroll to position [50, 0]
click at [701, 552] on button "Save & Close" at bounding box center [653, 537] width 93 height 29
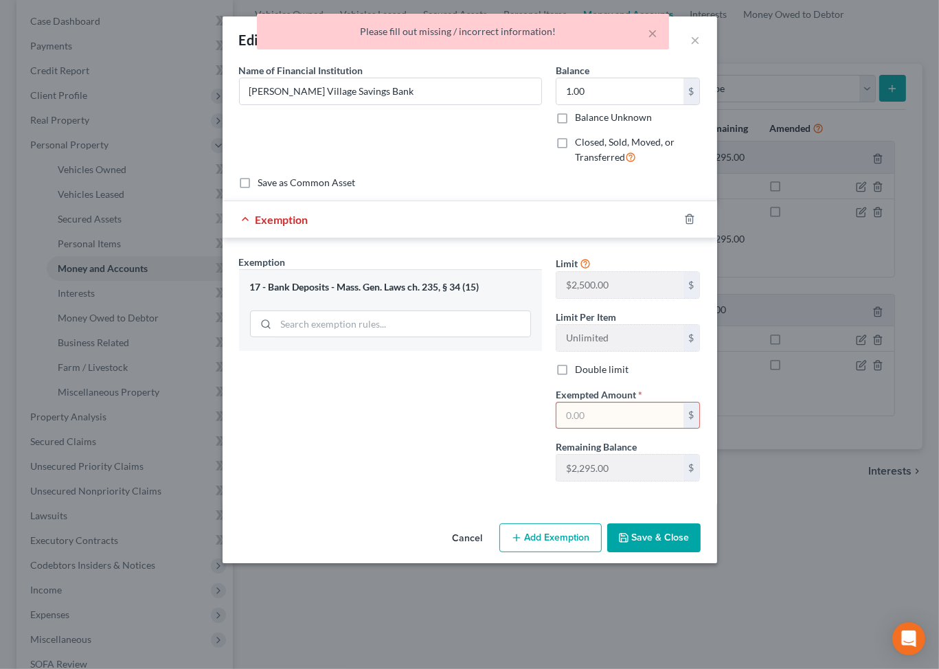
click at [665, 429] on input "text" at bounding box center [619, 415] width 127 height 26
type input "1.00"
click at [676, 552] on button "Save & Close" at bounding box center [653, 537] width 93 height 29
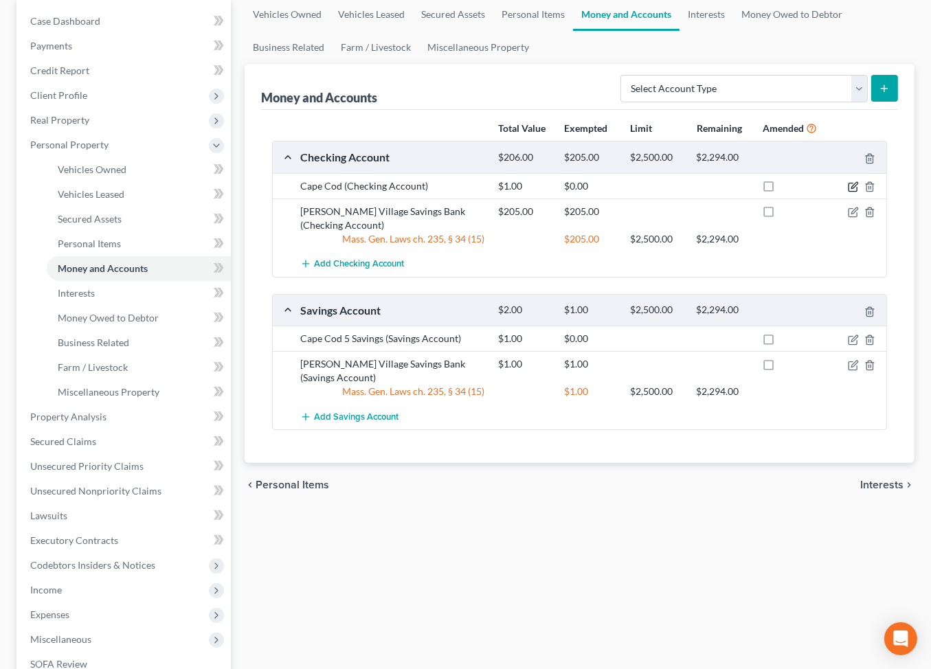
click at [848, 192] on icon "button" at bounding box center [852, 187] width 8 height 8
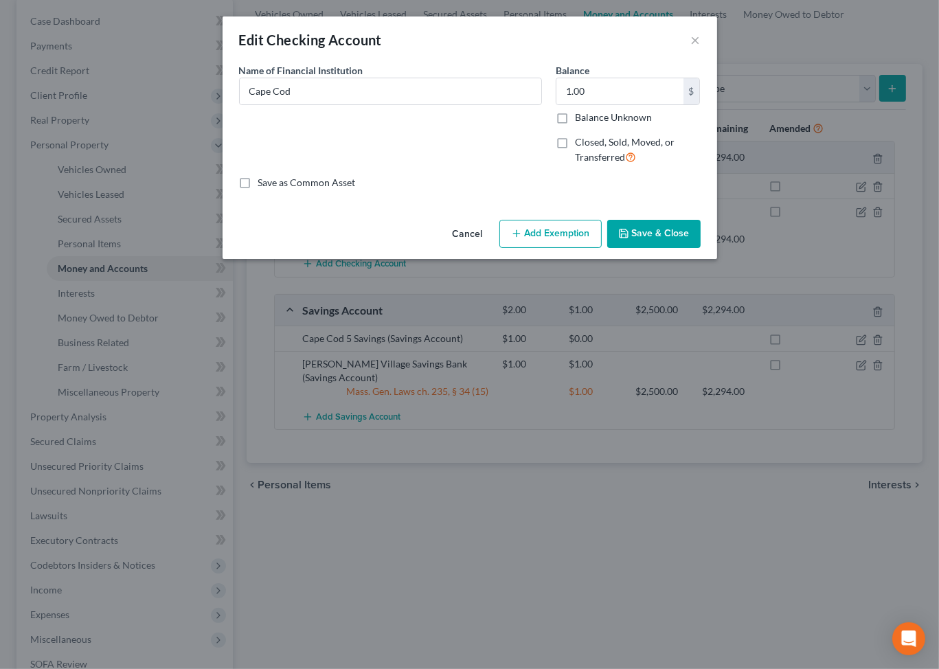
click at [559, 249] on button "Add Exemption" at bounding box center [550, 234] width 102 height 29
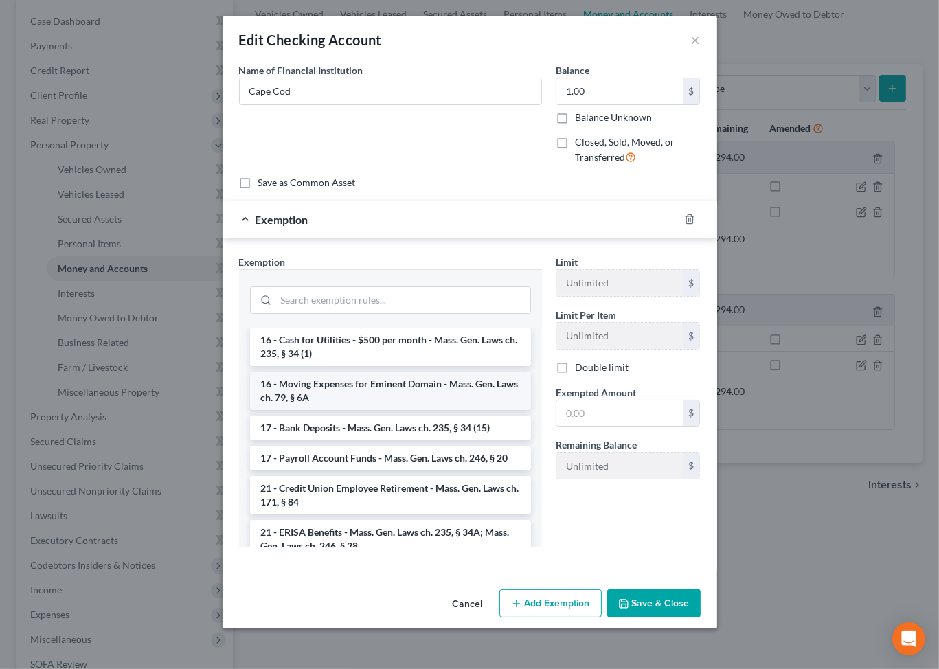
scroll to position [413, 0]
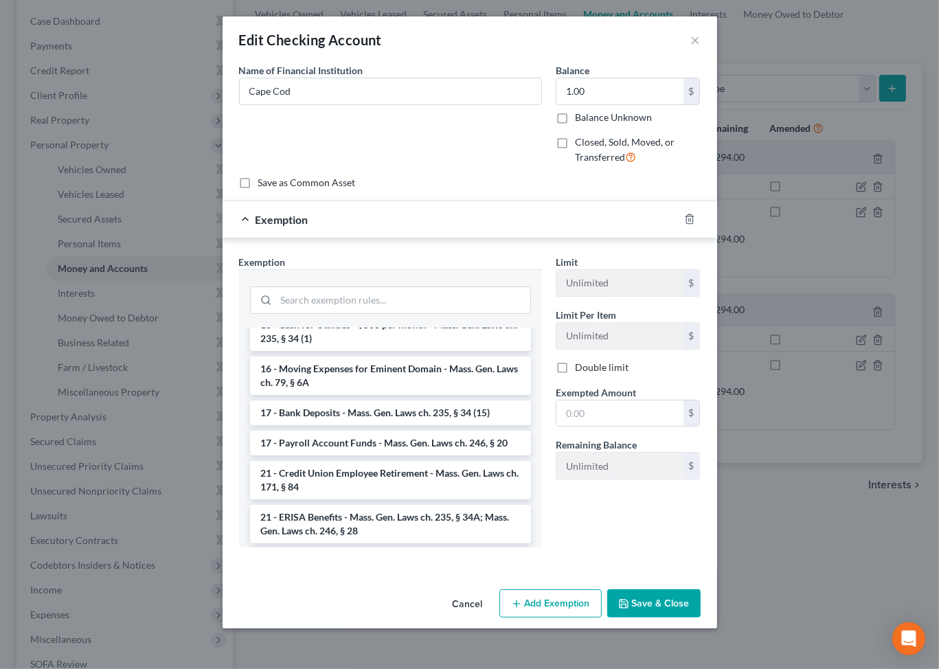
drag, startPoint x: 345, startPoint y: 630, endPoint x: 440, endPoint y: 579, distance: 106.9
click at [350, 425] on li "17 - Bank Deposits - Mass. Gen. Laws ch. 235, § 34 (15)" at bounding box center [390, 412] width 281 height 25
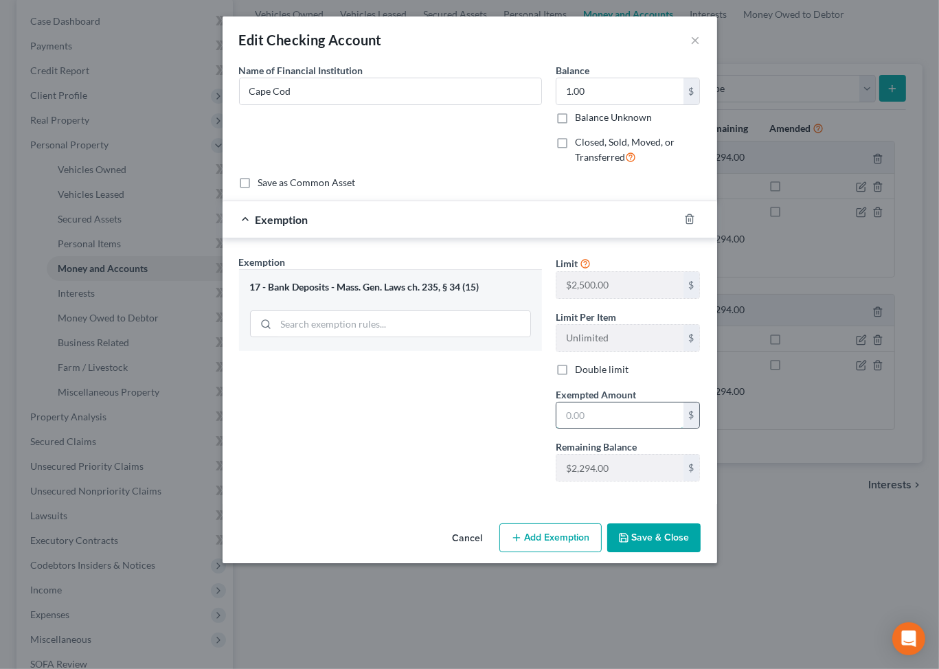
click at [605, 429] on input "text" at bounding box center [619, 415] width 127 height 26
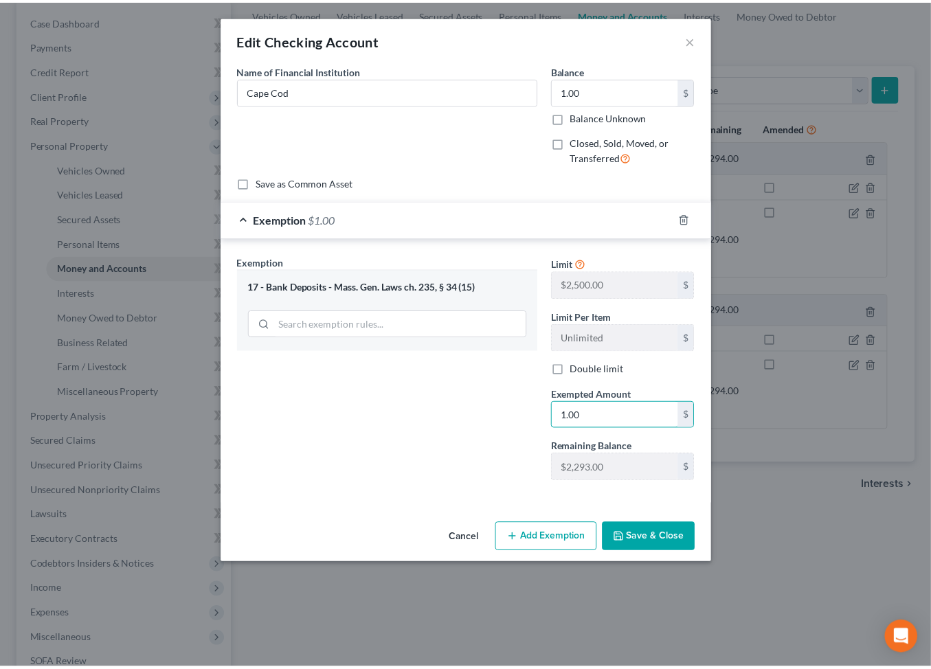
scroll to position [50, 0]
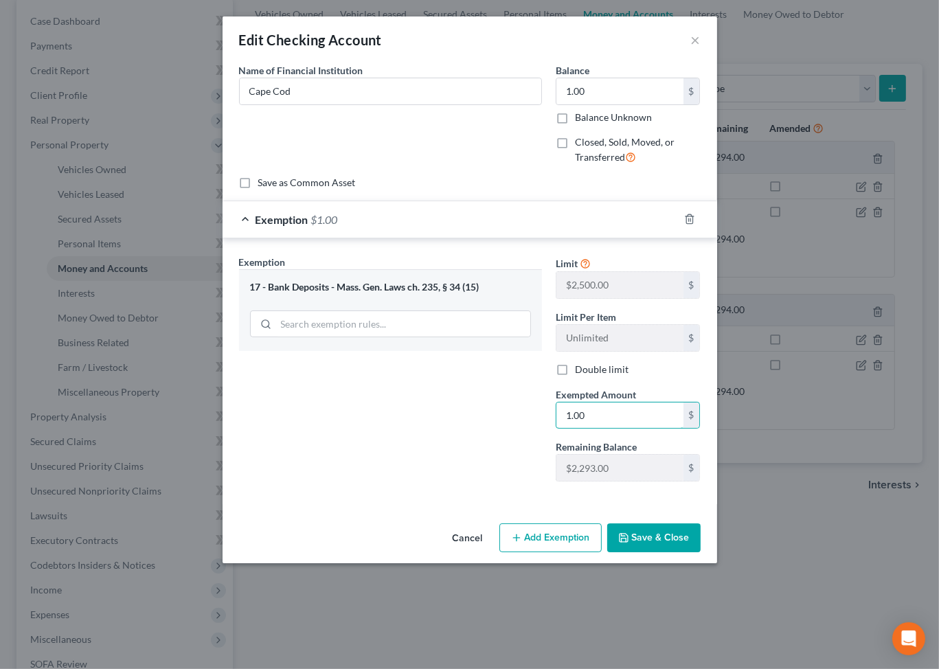
type input "1.00"
click at [692, 552] on button "Save & Close" at bounding box center [653, 537] width 93 height 29
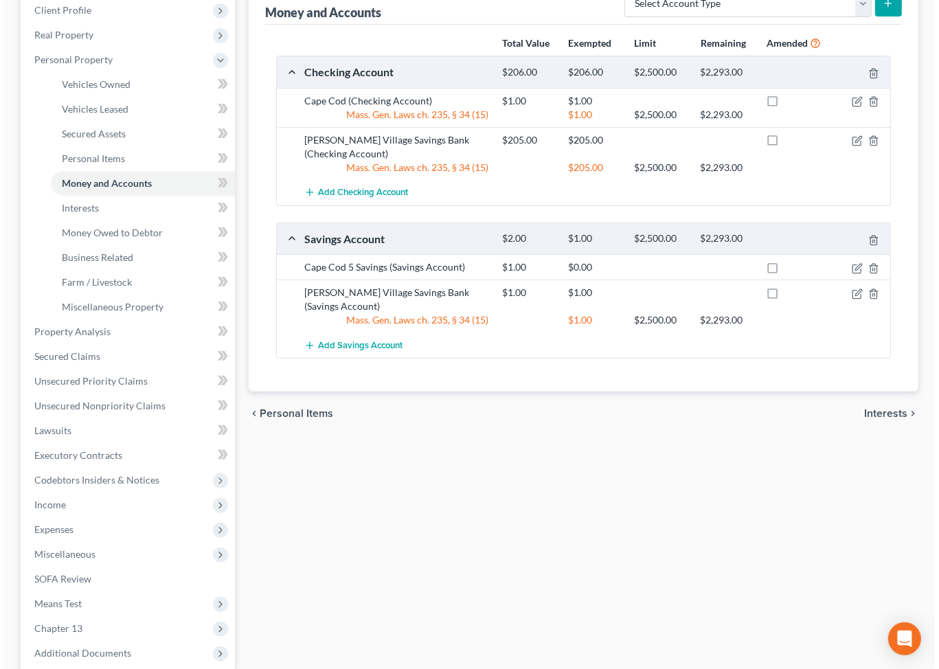
scroll to position [220, 0]
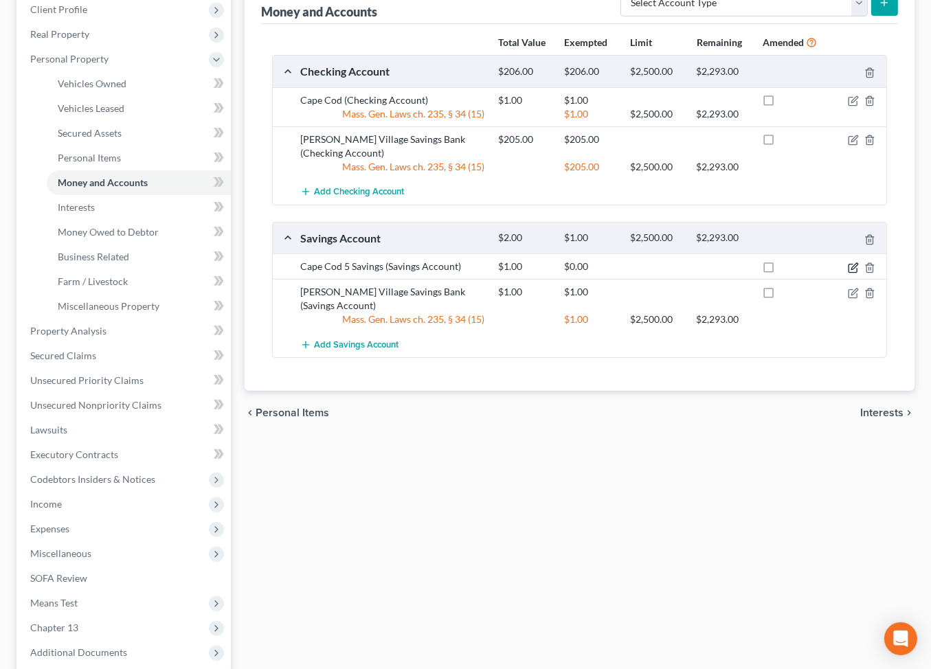
click at [847, 273] on icon "button" at bounding box center [852, 267] width 11 height 11
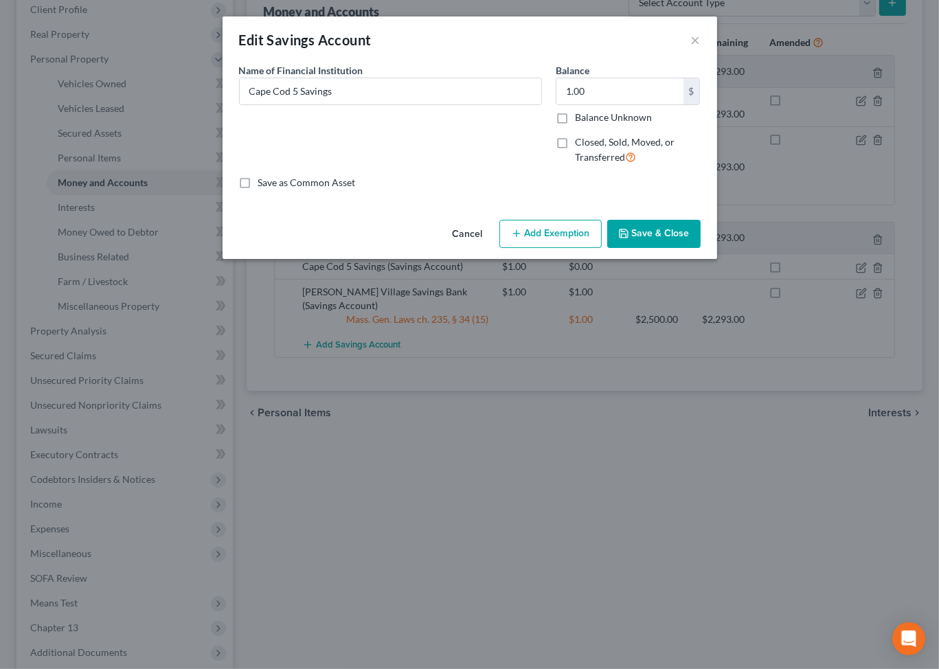
click at [566, 249] on button "Add Exemption" at bounding box center [550, 234] width 102 height 29
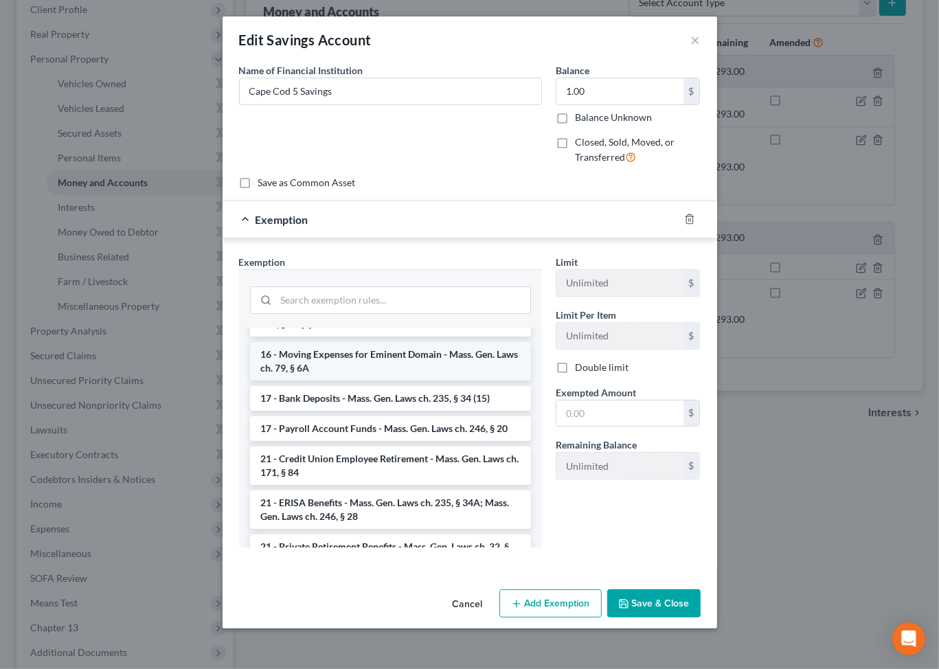
scroll to position [442, 0]
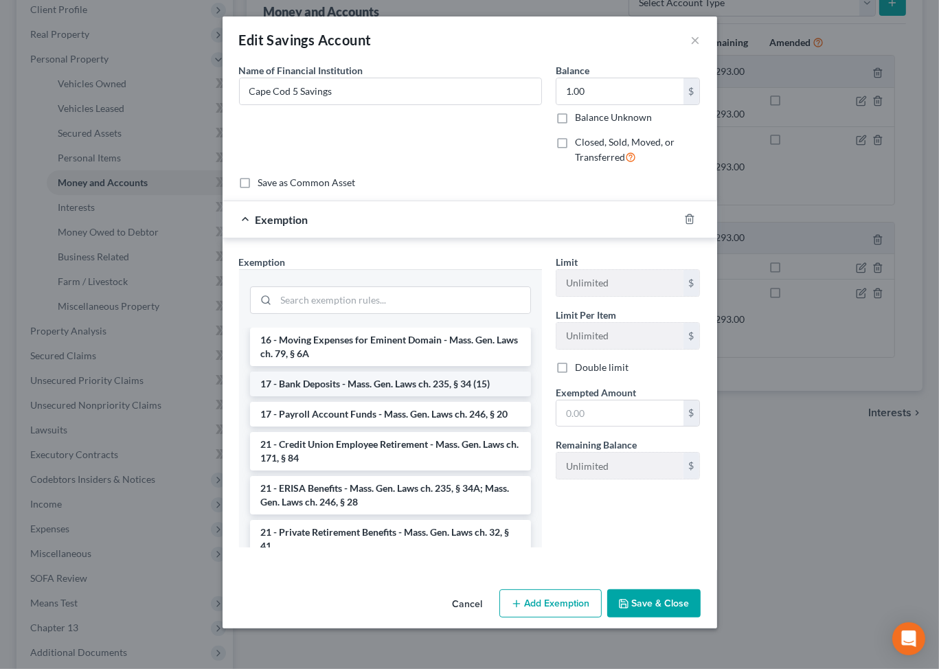
click at [279, 396] on li "17 - Bank Deposits - Mass. Gen. Laws ch. 235, § 34 (15)" at bounding box center [390, 384] width 281 height 25
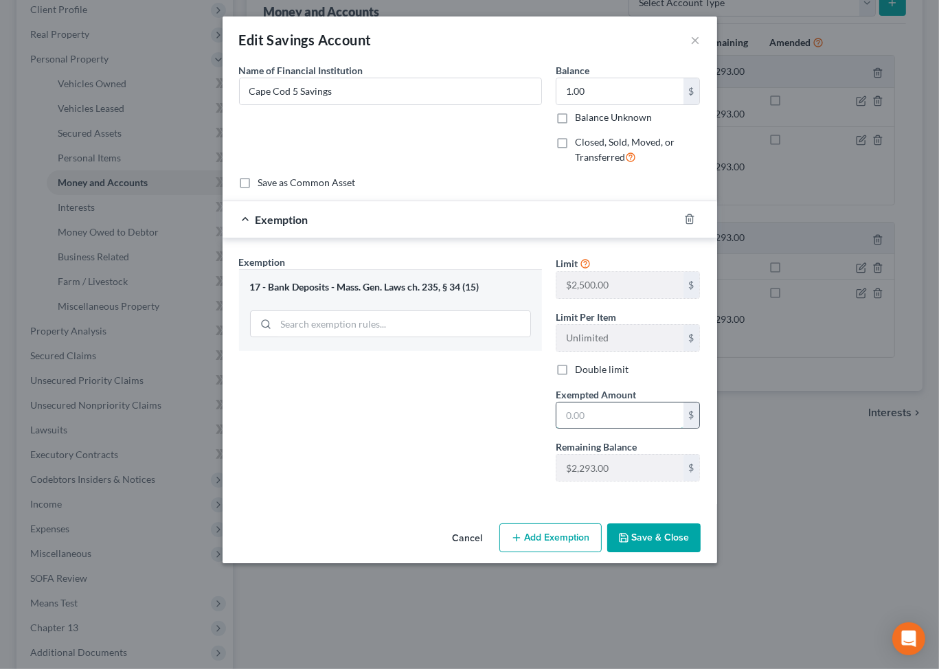
click at [629, 429] on input "text" at bounding box center [619, 415] width 127 height 26
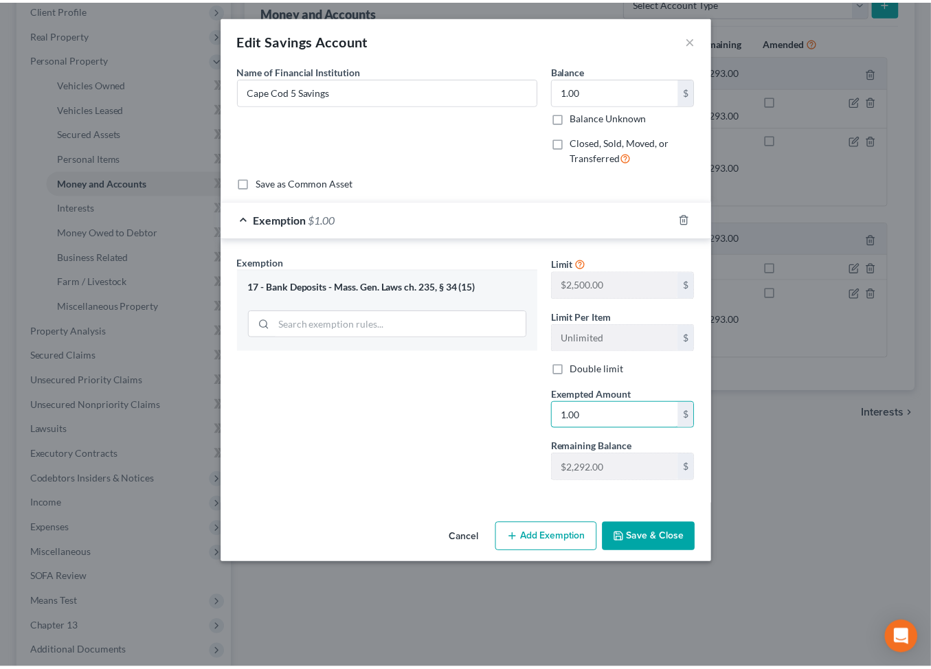
scroll to position [50, 0]
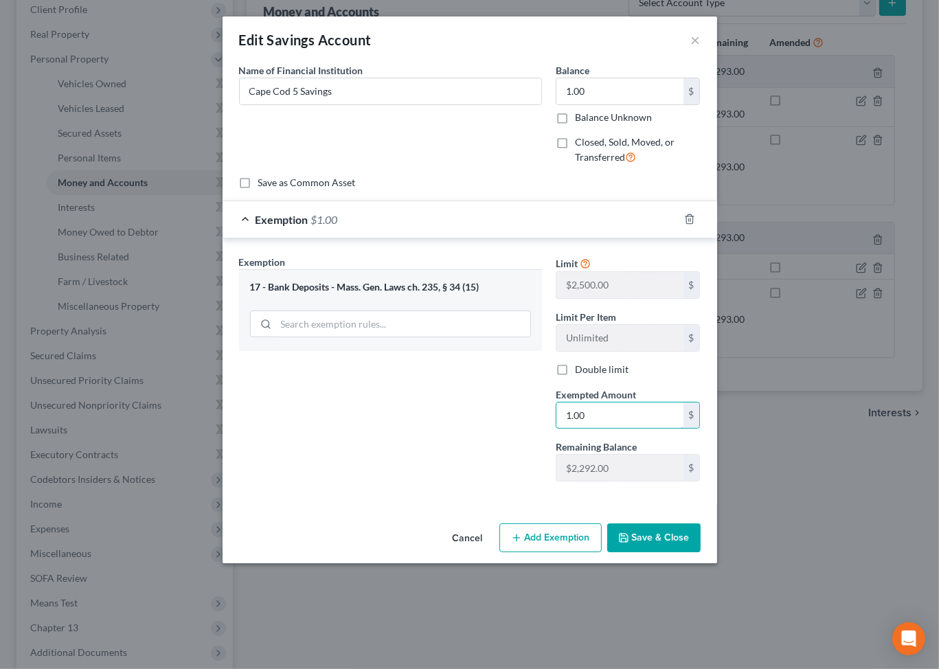
type input "1.00"
click at [701, 552] on button "Save & Close" at bounding box center [653, 537] width 93 height 29
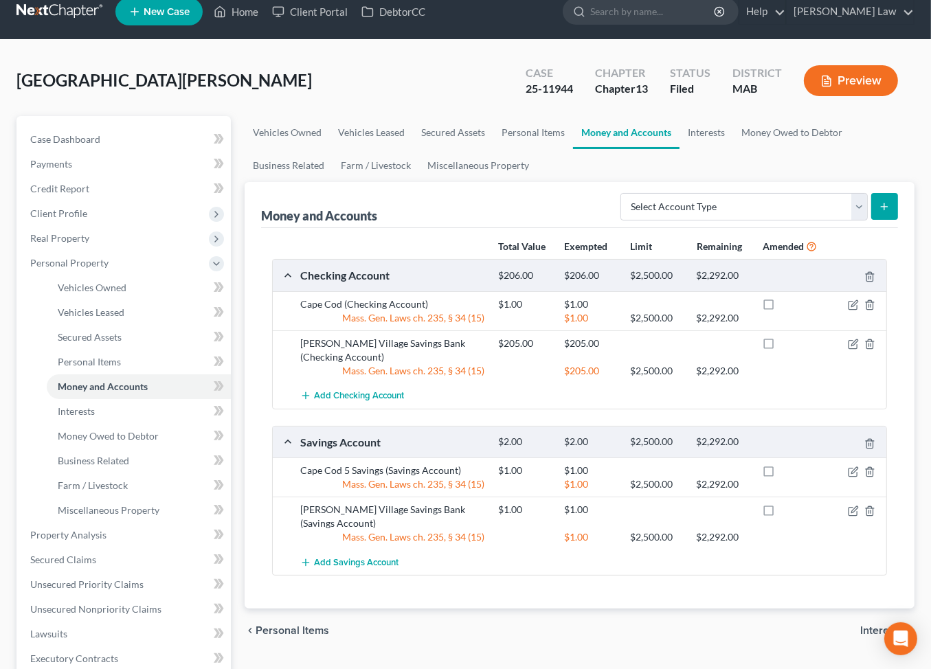
scroll to position [13, 0]
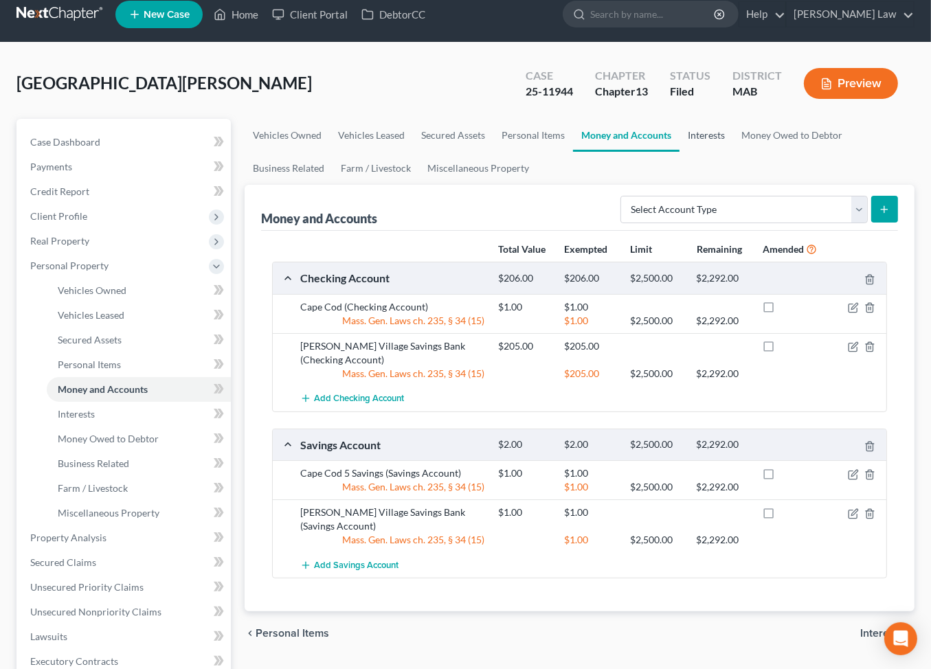
click at [733, 152] on link "Interests" at bounding box center [706, 135] width 54 height 33
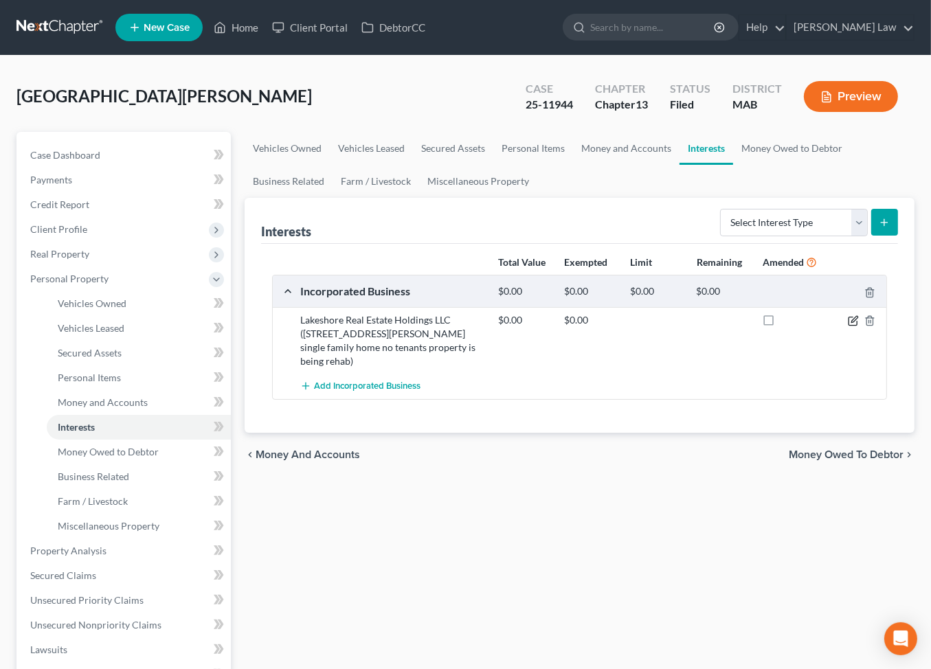
click at [847, 326] on icon "button" at bounding box center [852, 320] width 11 height 11
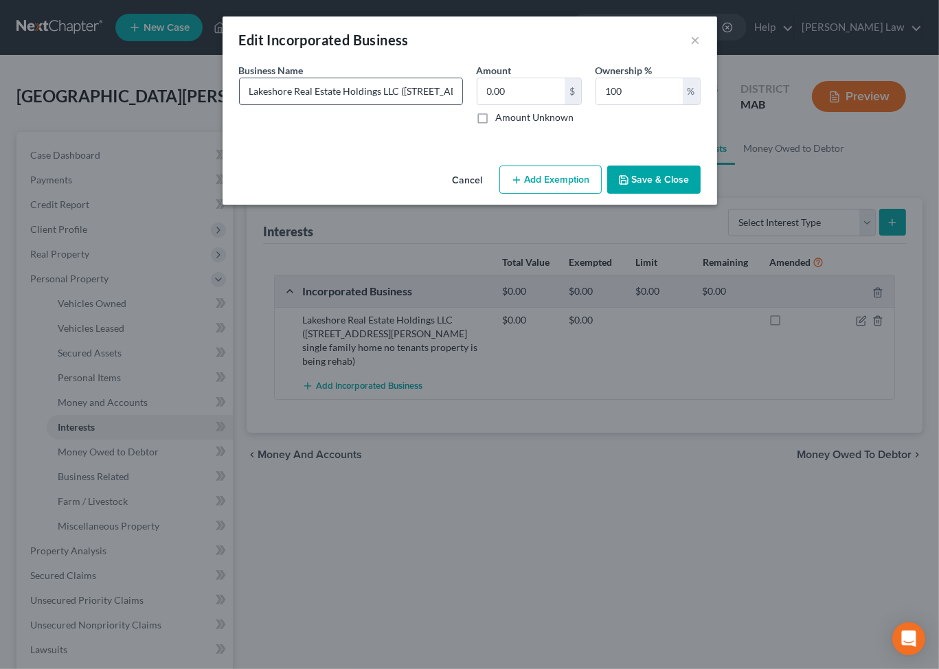
click at [373, 104] on input "Lakeshore Real Estate Holdings LLC (26434 253rd Street Holcombe, Wi 54745 singl…" at bounding box center [351, 91] width 223 height 26
type input "Lakeshore Real Estate Holdings LLC (26434 253rd Street Holcombe, Wi 54745 singl…"
click at [530, 104] on input "0.00" at bounding box center [520, 91] width 87 height 26
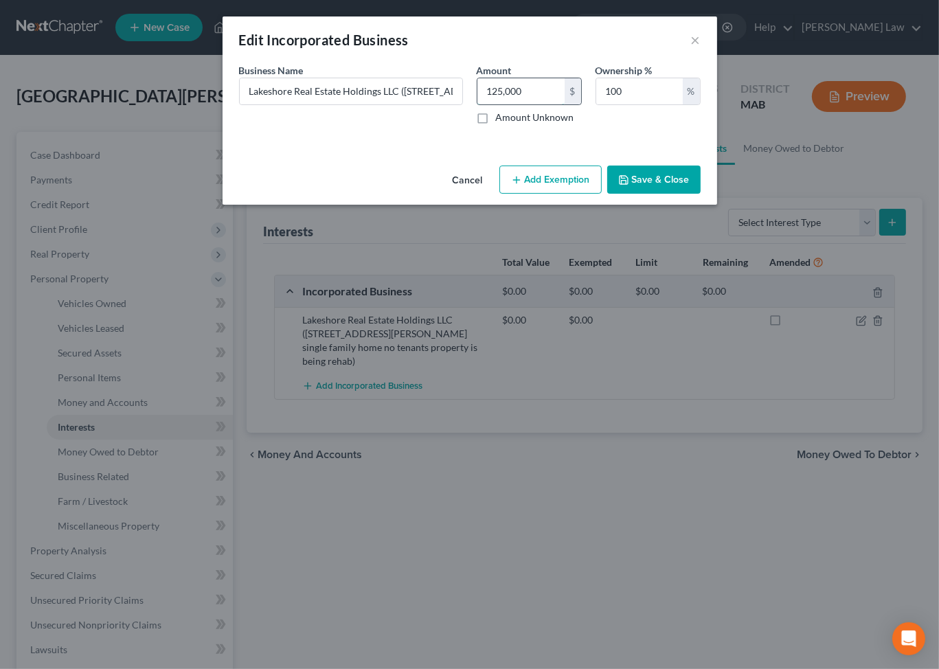
drag, startPoint x: 543, startPoint y: 118, endPoint x: 515, endPoint y: 107, distance: 30.2
click at [509, 104] on input "125,000" at bounding box center [520, 91] width 87 height 26
click at [547, 104] on input "125,000" at bounding box center [520, 91] width 87 height 26
drag, startPoint x: 547, startPoint y: 116, endPoint x: 477, endPoint y: 117, distance: 69.4
click at [480, 104] on input "125,000" at bounding box center [520, 91] width 87 height 26
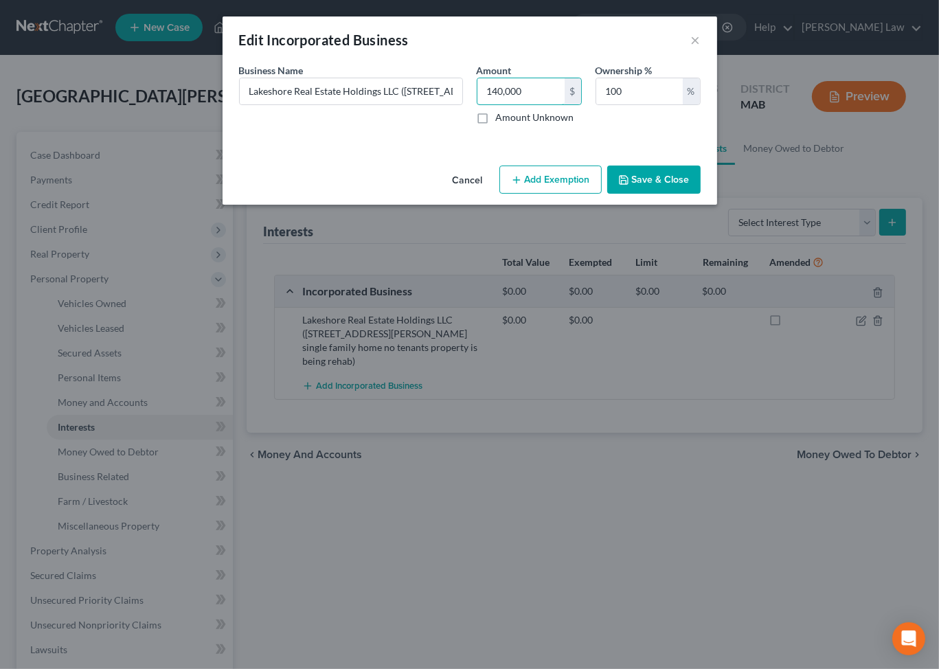
type input "140,000"
click at [692, 194] on button "Save & Close" at bounding box center [653, 180] width 93 height 29
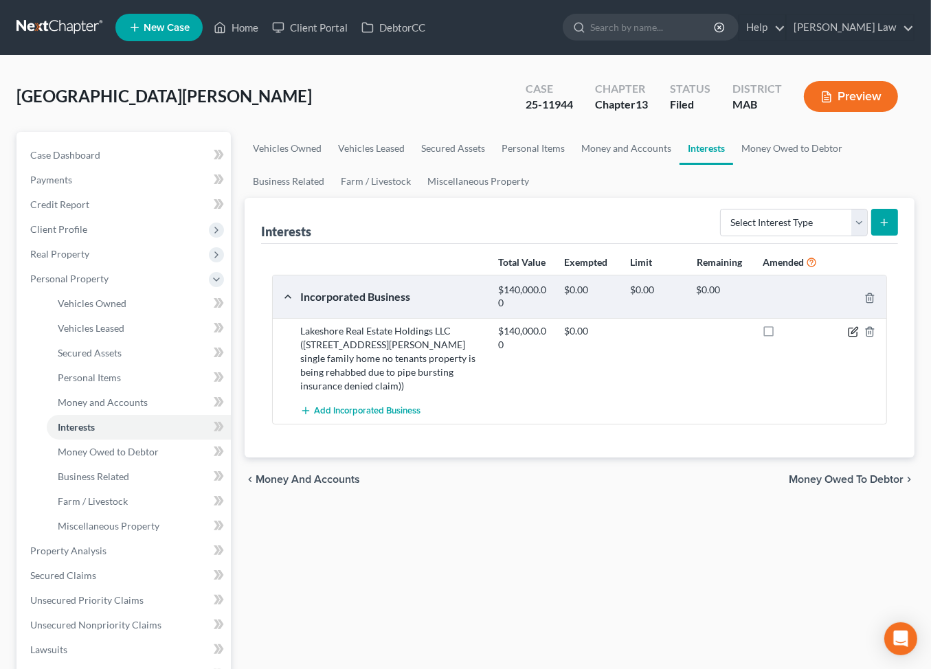
click at [847, 337] on icon "button" at bounding box center [852, 331] width 11 height 11
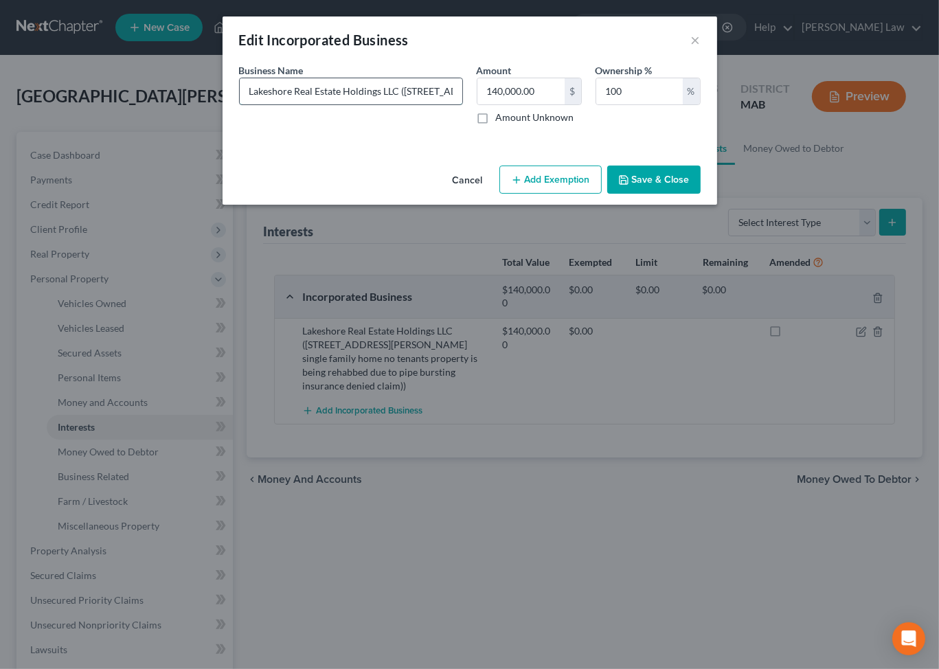
click at [448, 104] on input "Lakeshore Real Estate Holdings LLC (26434 253rd Street Holcombe, Wi 54745 singl…" at bounding box center [351, 91] width 223 height 26
type input "Lakeshore Real Estate Holdings LLC (26434 253rd Street Holcombe, Wi 54745 singl…"
click at [556, 104] on input "140,000.00" at bounding box center [520, 91] width 87 height 26
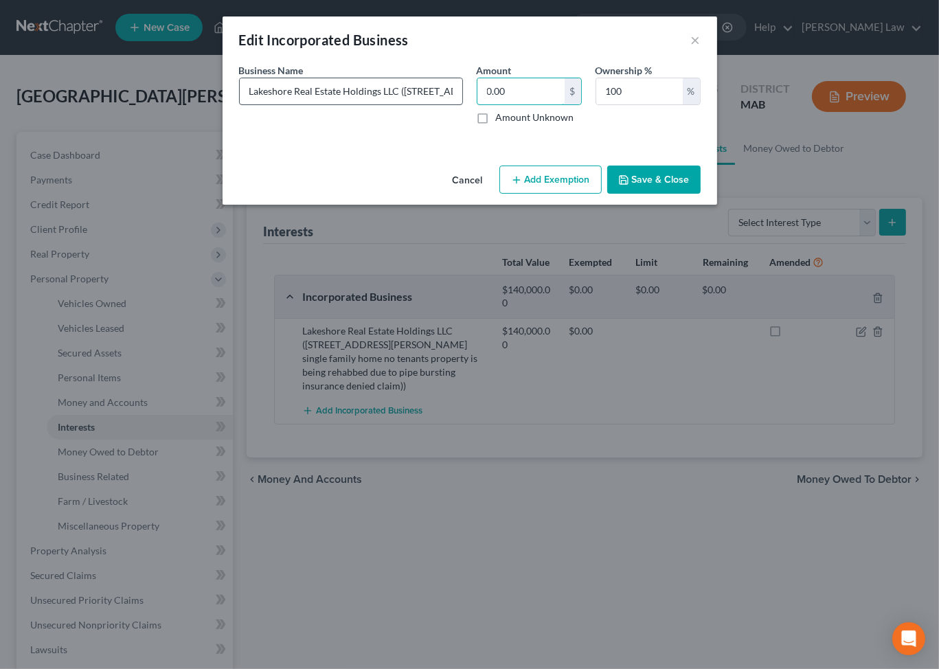
type input "0.00"
click at [354, 104] on input "Lakeshore Real Estate Holdings LLC (26434 253rd Street Holcombe, Wi 54745 singl…" at bounding box center [351, 91] width 223 height 26
type input "Lakeshore Real Estate Holdings LLC (26434 253rd Street Holcombe, Wi 54745 singl…"
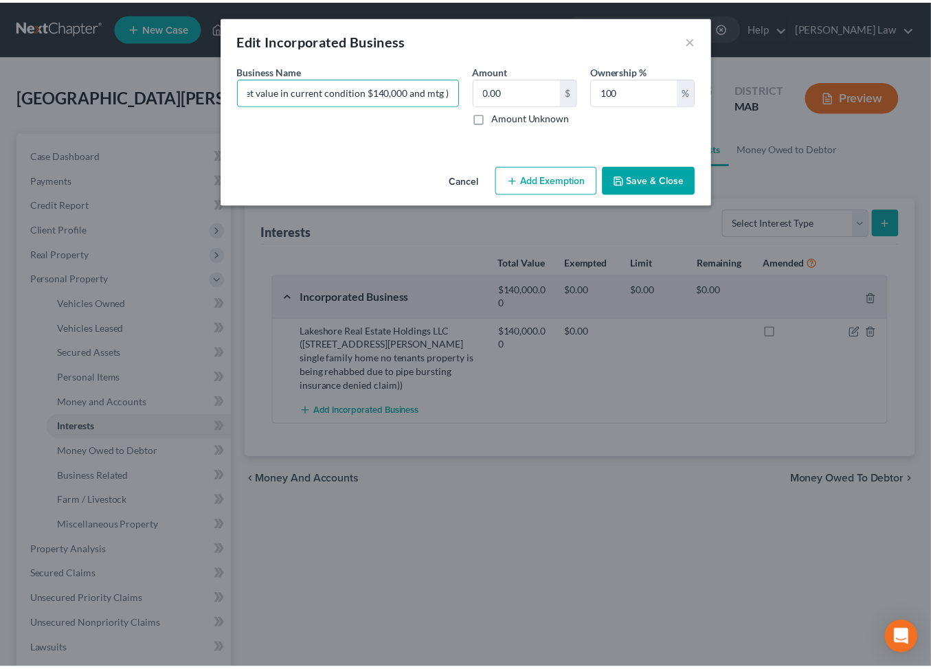
scroll to position [0, 0]
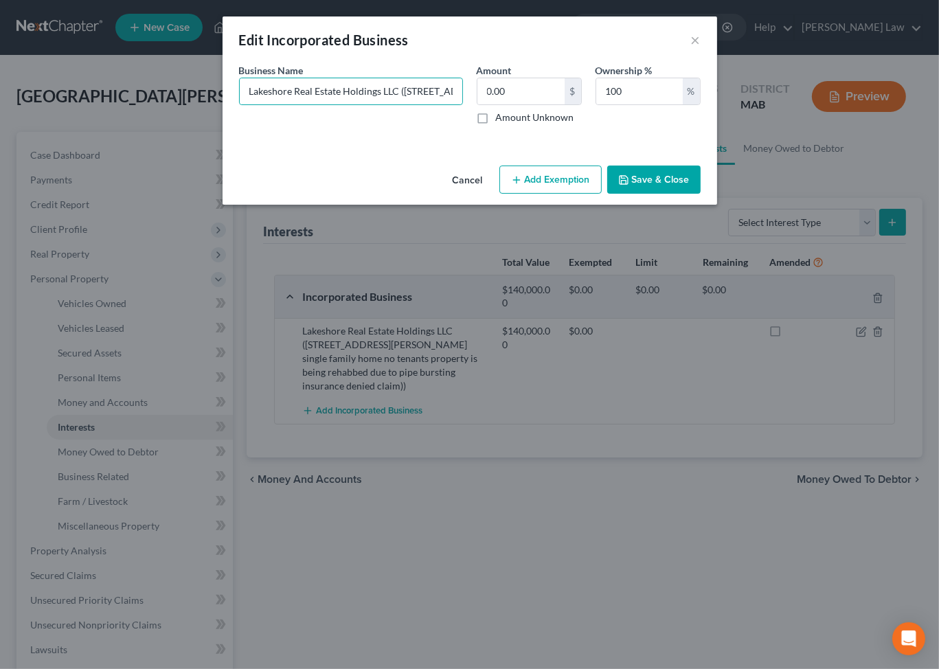
click at [701, 194] on button "Save & Close" at bounding box center [653, 180] width 93 height 29
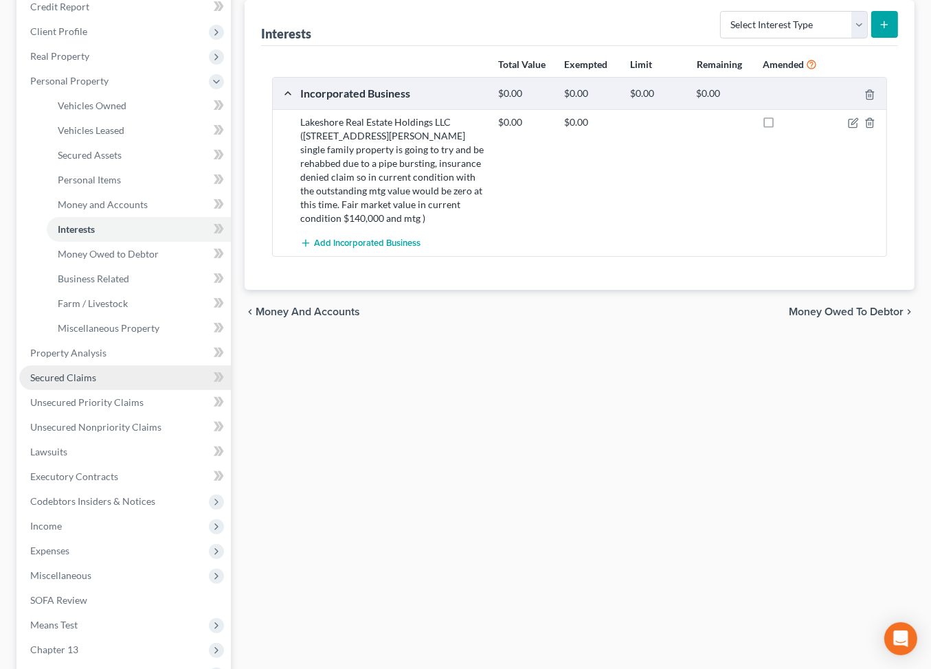
click at [96, 383] on span "Secured Claims" at bounding box center [63, 378] width 66 height 12
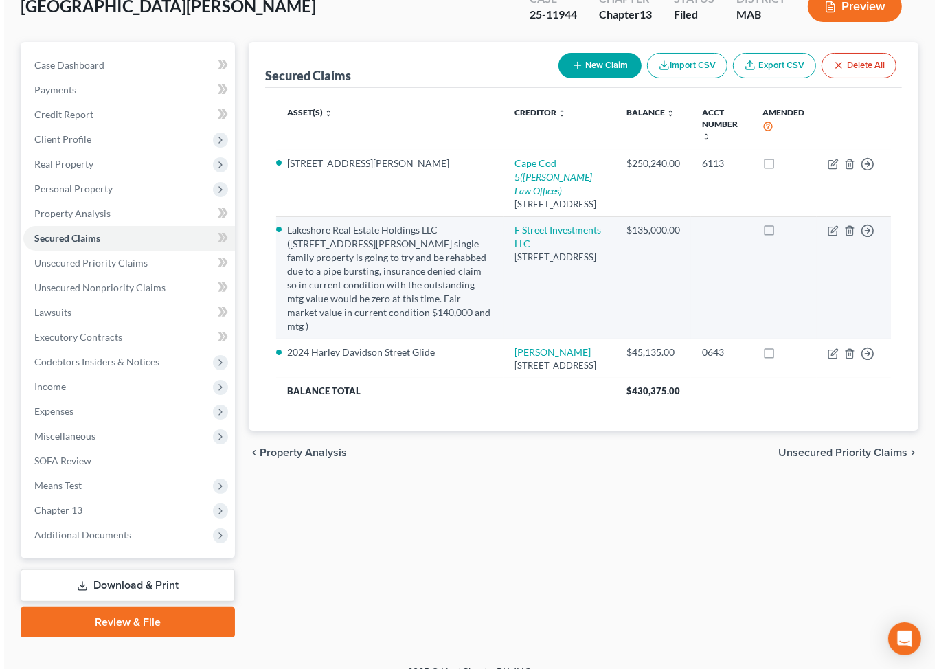
scroll to position [109, 0]
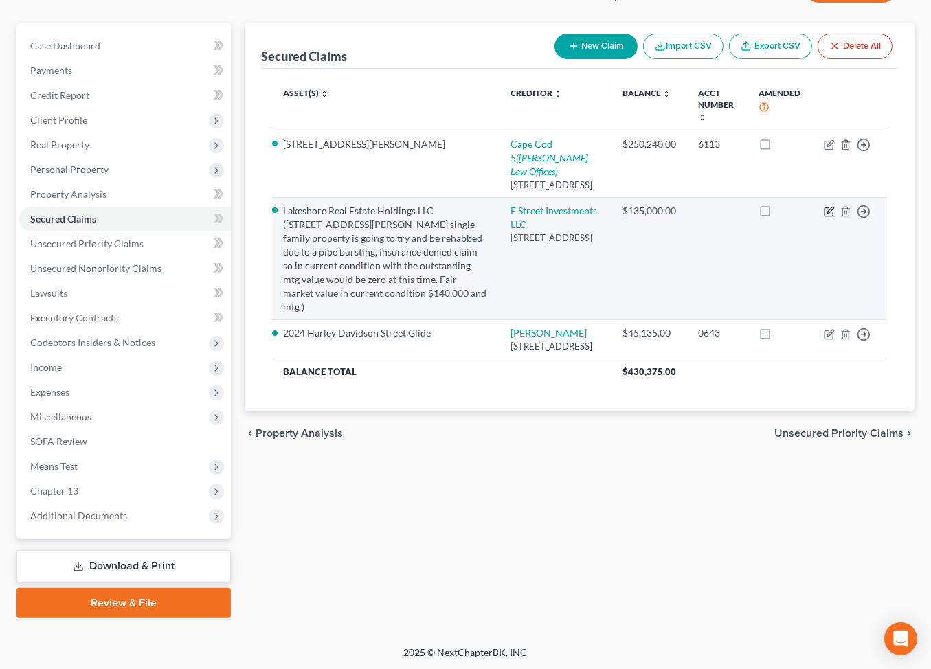
click at [823, 217] on icon "button" at bounding box center [828, 211] width 11 height 11
select select "52"
select select "2"
select select "0"
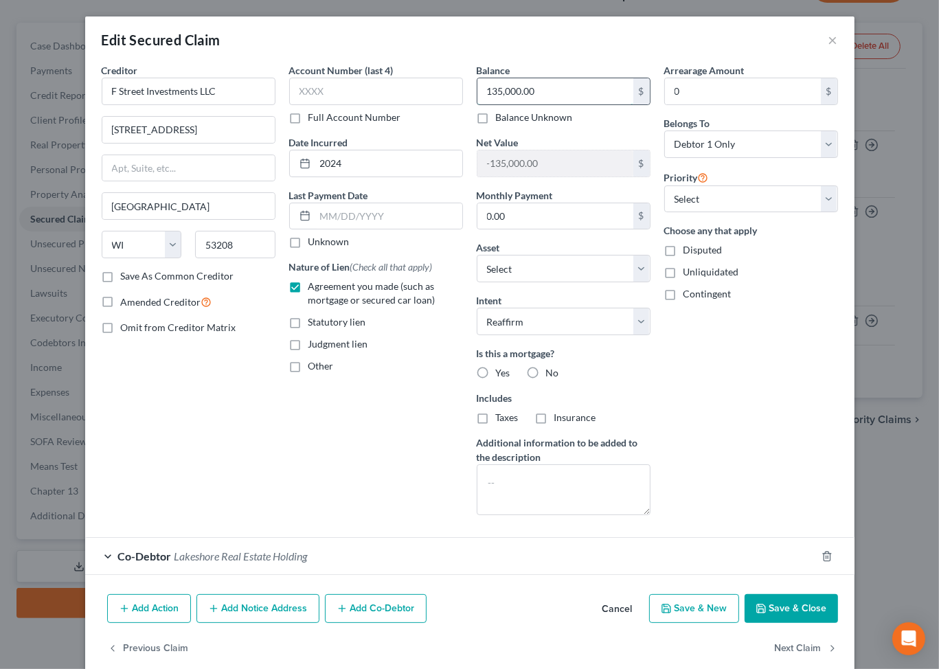
click at [569, 104] on input "135,000.00" at bounding box center [555, 91] width 156 height 26
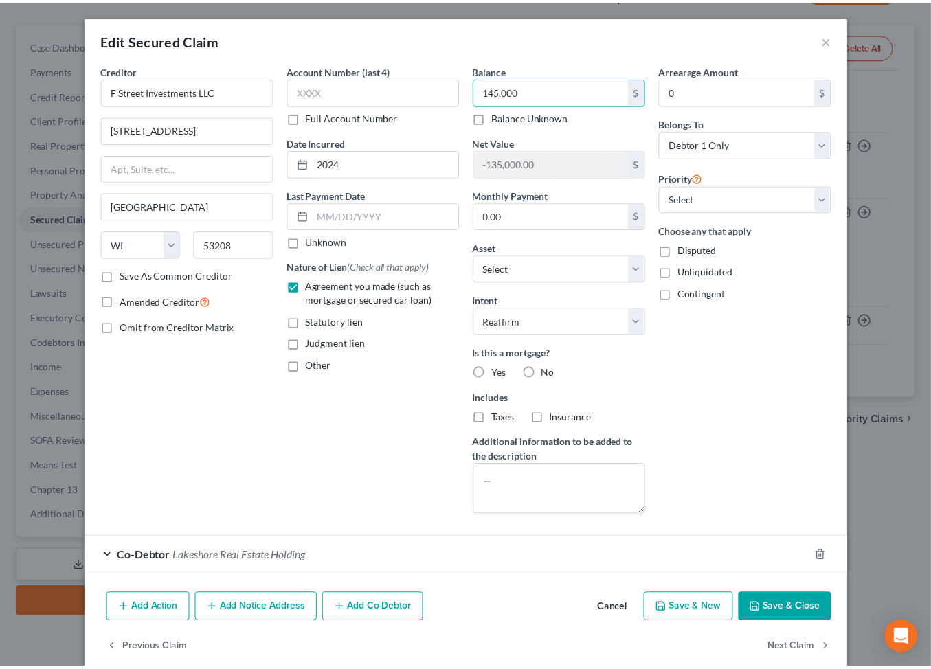
scroll to position [187, 0]
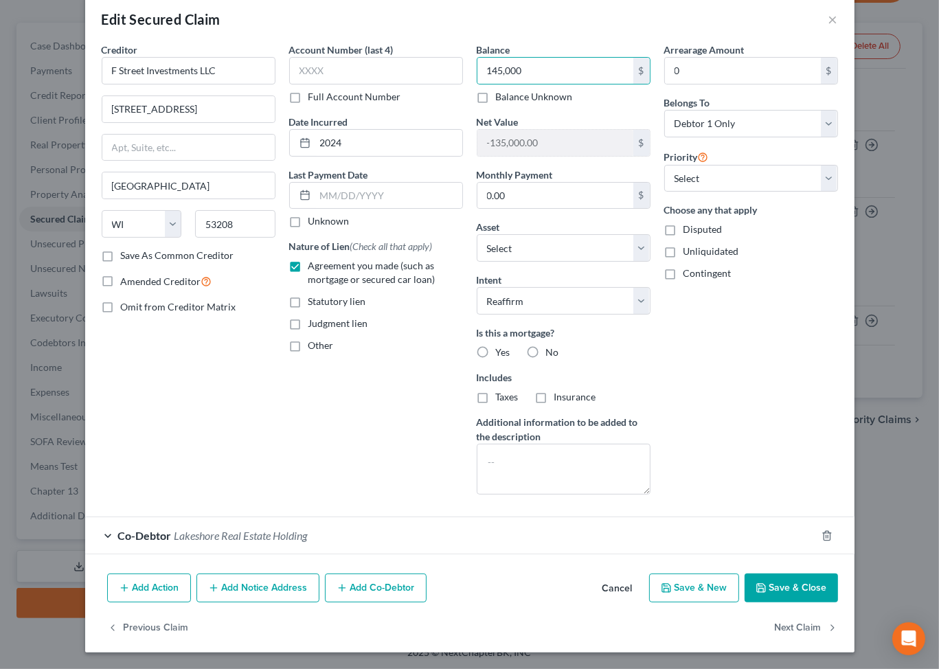
click at [823, 573] on button "Save & Close" at bounding box center [790, 587] width 93 height 29
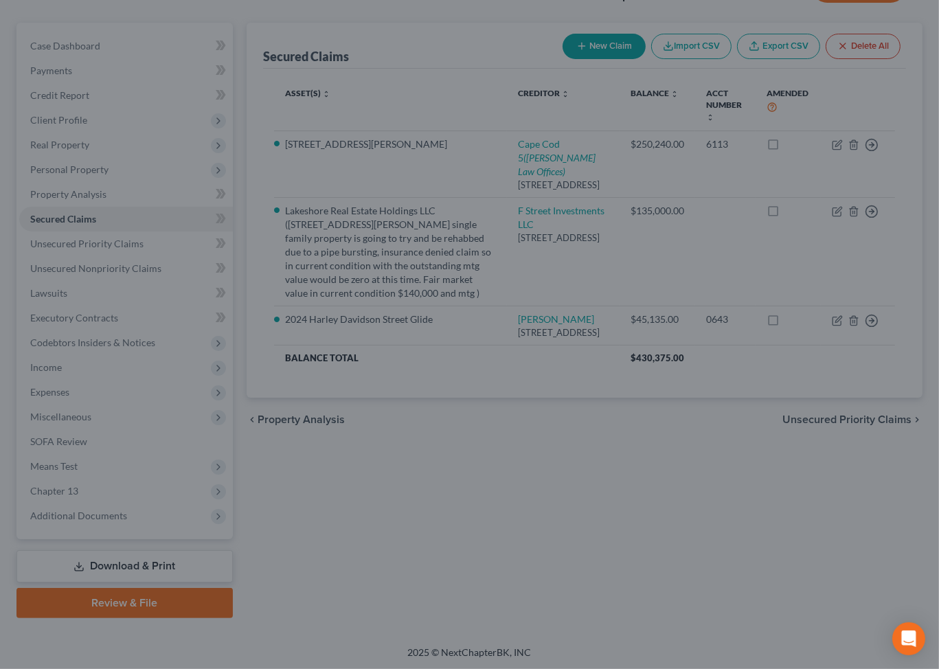
type input "145,000.00"
type input "-145,000.00"
select select "10"
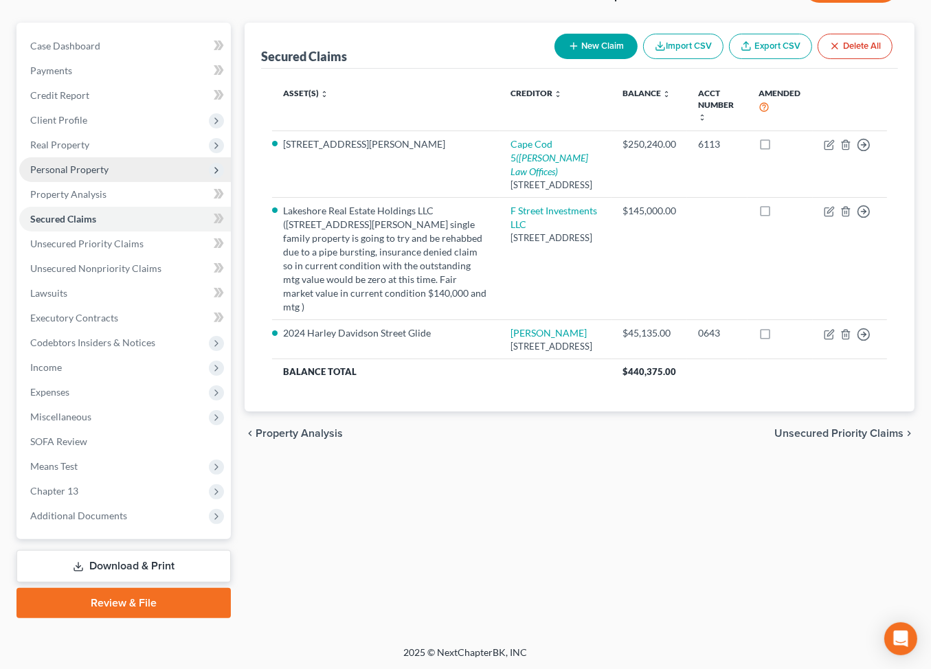
click at [109, 175] on span "Personal Property" at bounding box center [69, 169] width 78 height 12
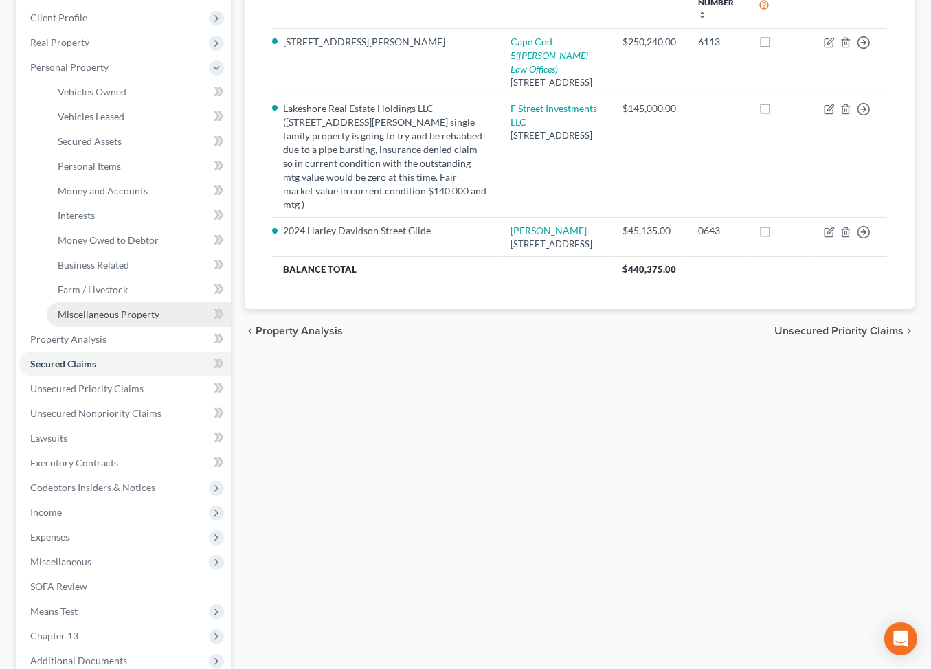
scroll to position [198, 0]
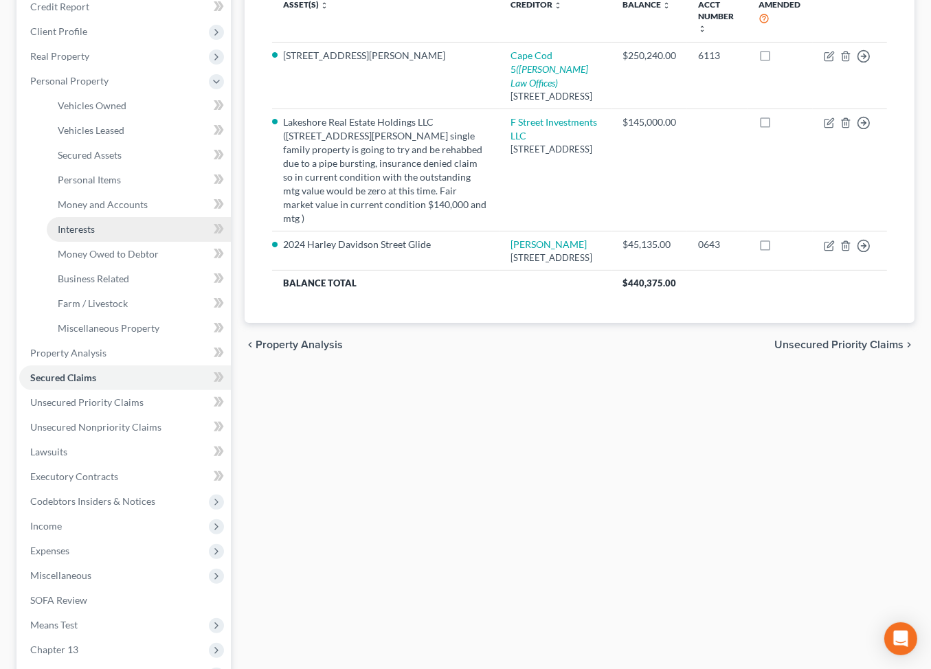
click at [95, 235] on span "Interests" at bounding box center [76, 229] width 37 height 12
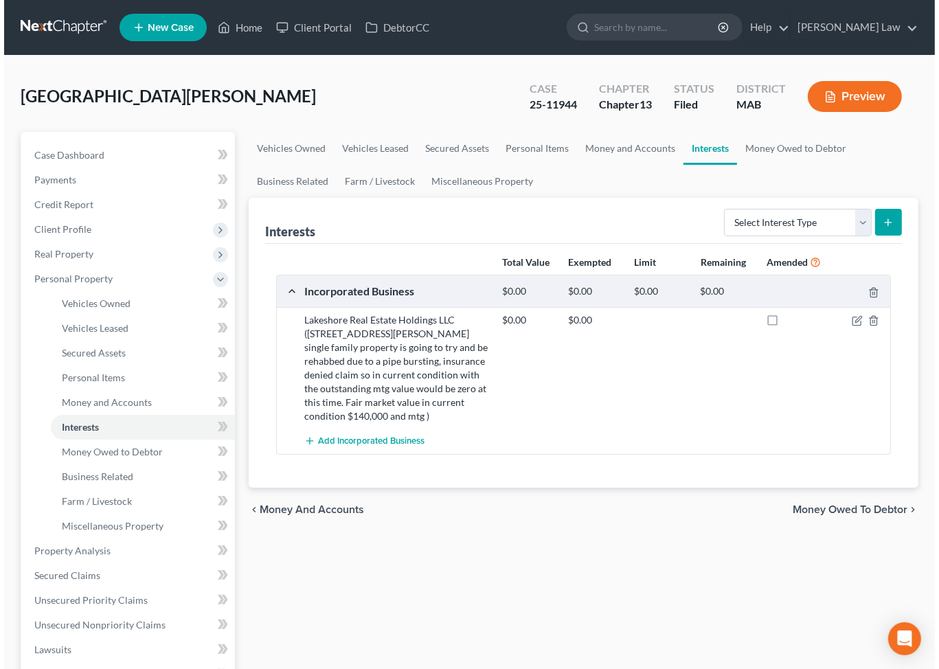
scroll to position [16, 0]
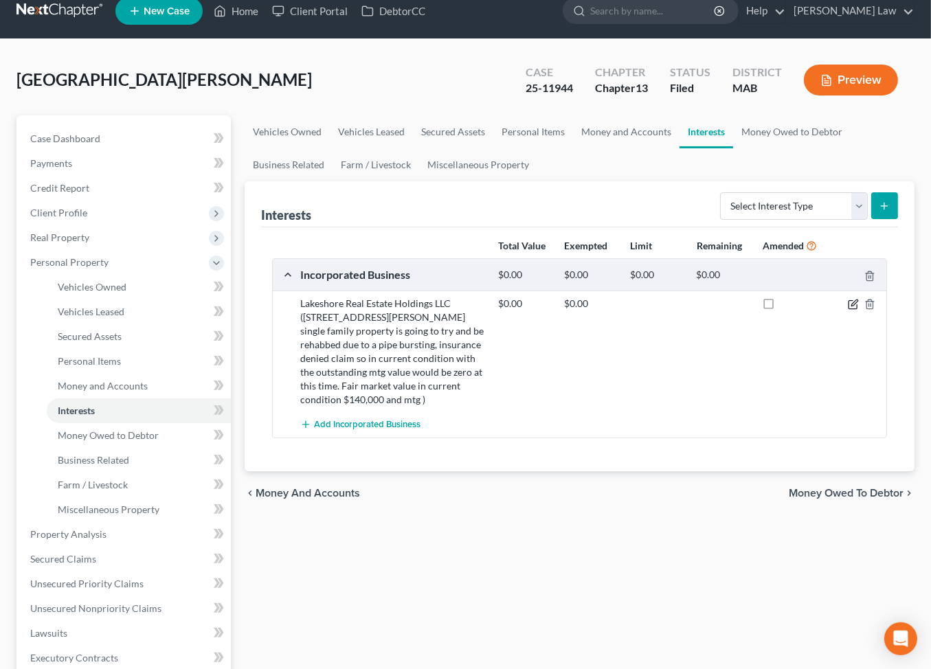
click at [847, 310] on icon "button" at bounding box center [852, 304] width 11 height 11
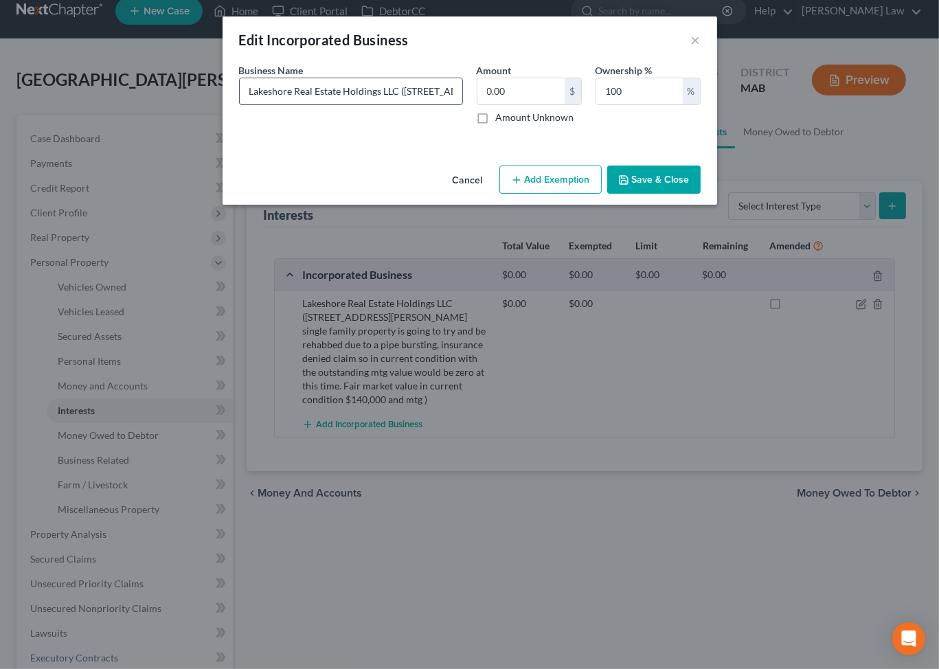
click at [433, 104] on input "Lakeshore Real Estate Holdings LLC (26434 253rd Street Holcombe, Wi 54745 singl…" at bounding box center [351, 91] width 223 height 26
type input "Lakeshore Real Estate Holdings LLC (26434 253rd Street Holcombe, Wi 54745 singl…"
click at [701, 194] on button "Save & Close" at bounding box center [653, 180] width 93 height 29
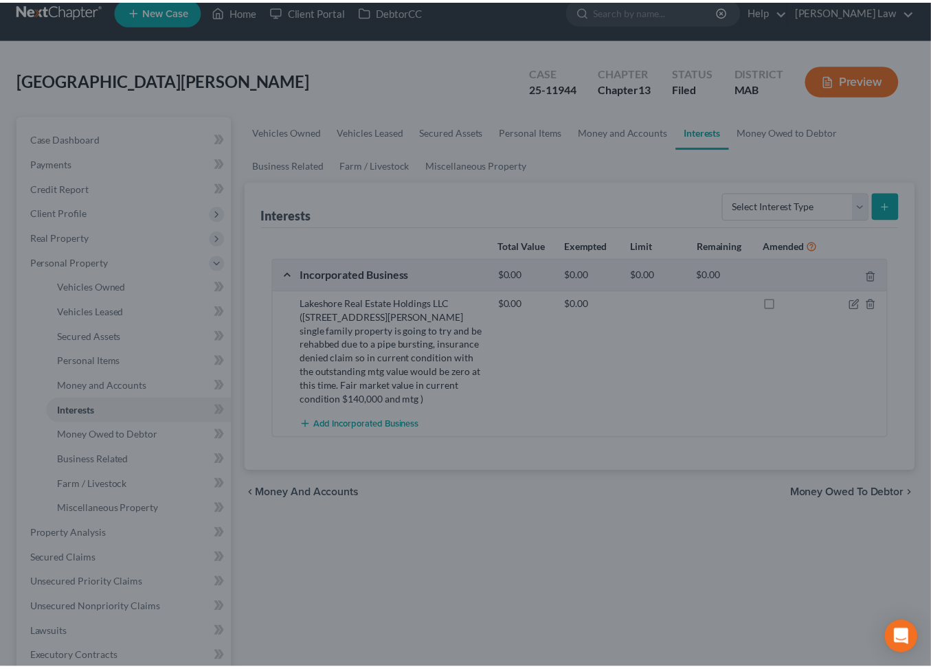
scroll to position [0, 0]
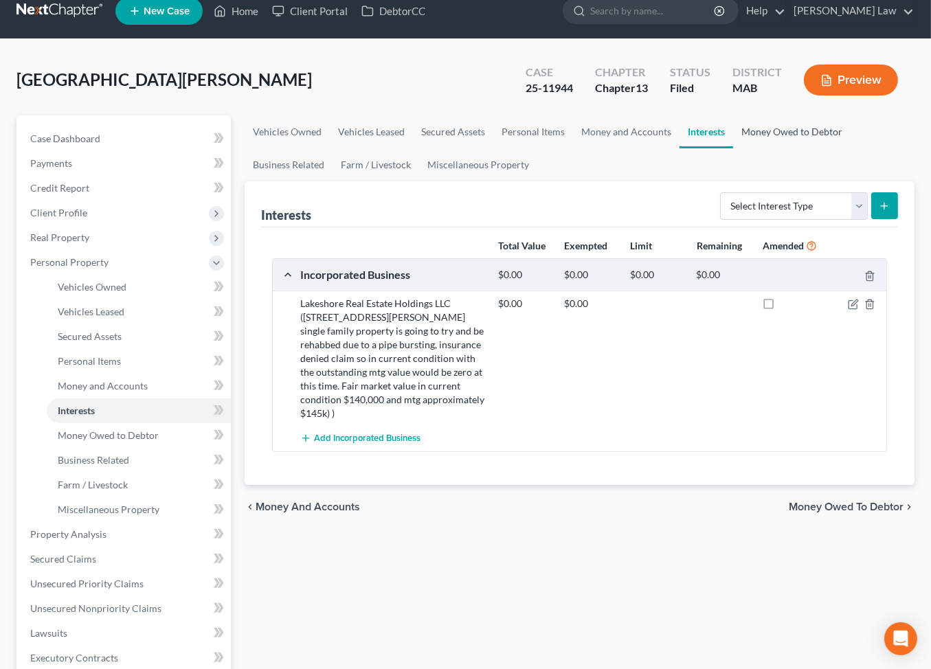
click at [733, 148] on link "Money Owed to Debtor" at bounding box center [791, 131] width 117 height 33
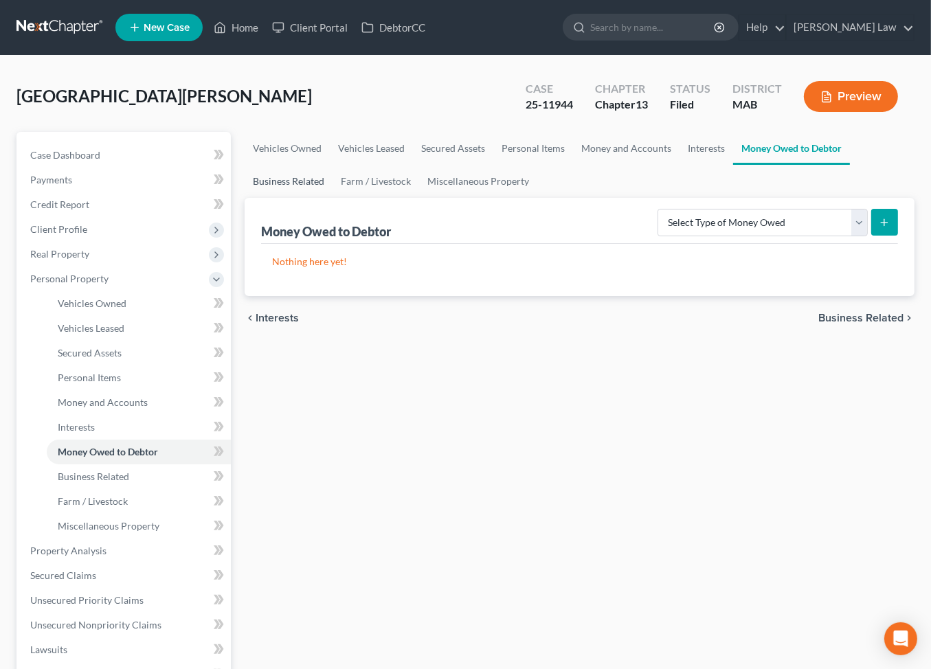
click at [332, 198] on link "Business Related" at bounding box center [288, 181] width 88 height 33
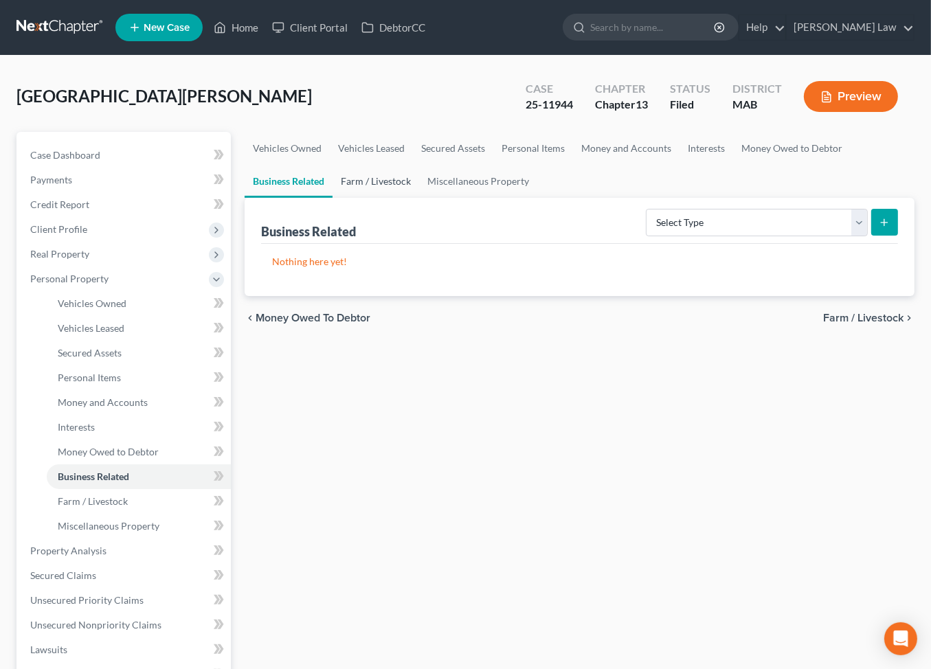
click at [419, 198] on link "Farm / Livestock" at bounding box center [375, 181] width 87 height 33
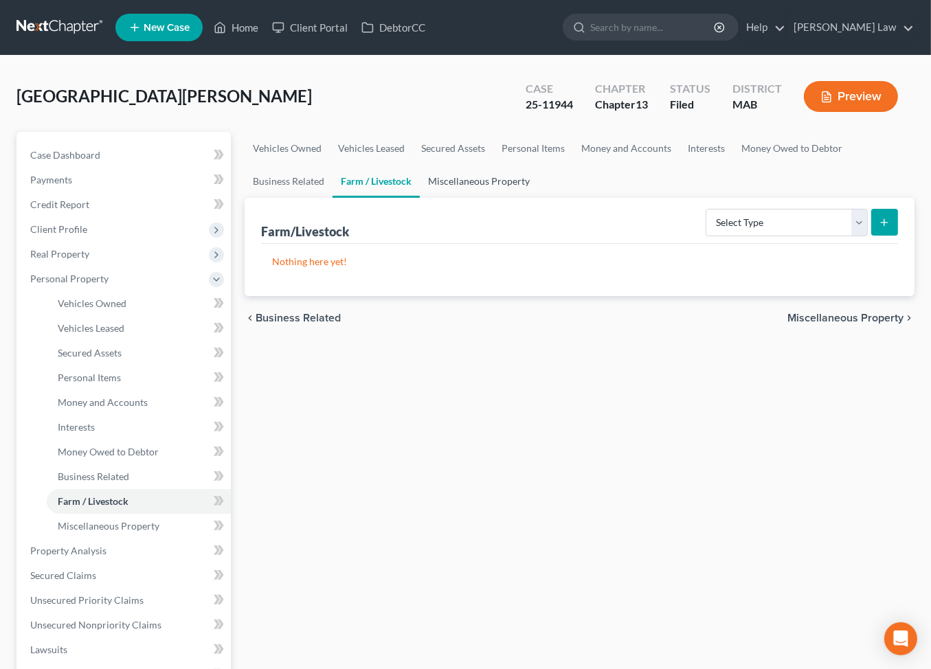
click at [538, 198] on link "Miscellaneous Property" at bounding box center [479, 181] width 118 height 33
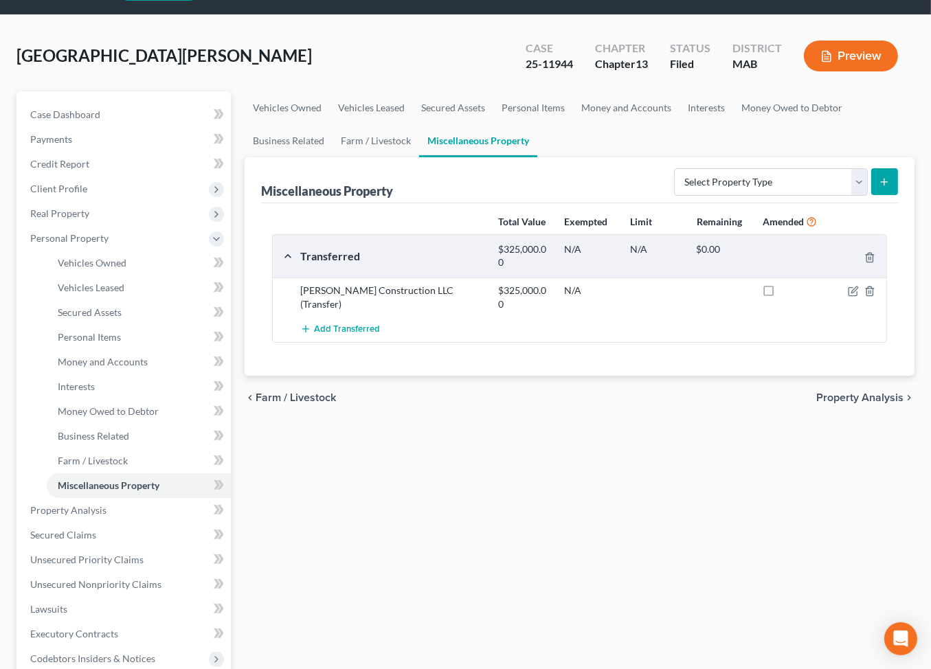
scroll to position [40, 0]
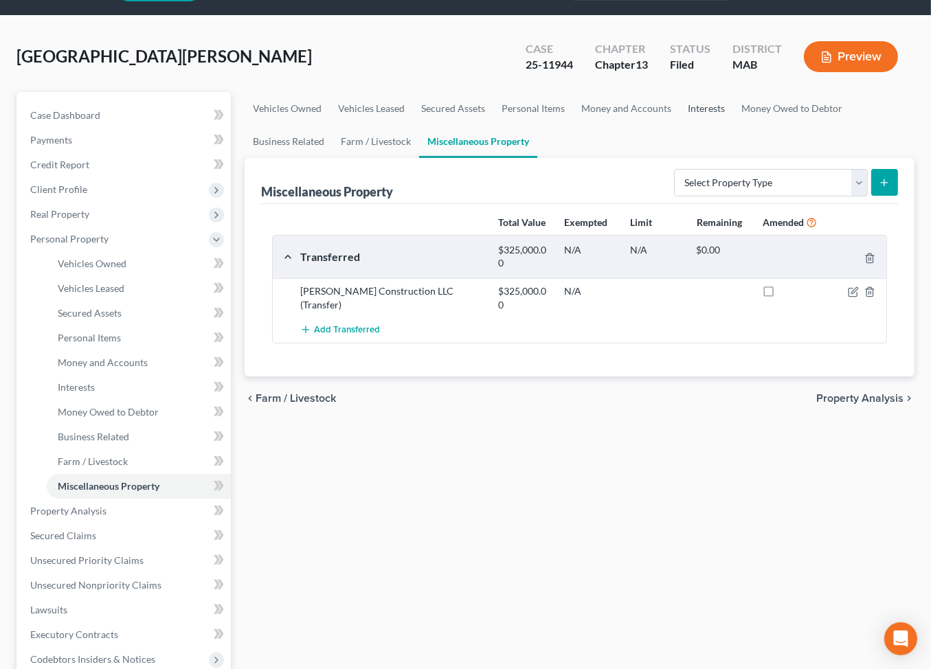
click at [733, 125] on link "Interests" at bounding box center [706, 108] width 54 height 33
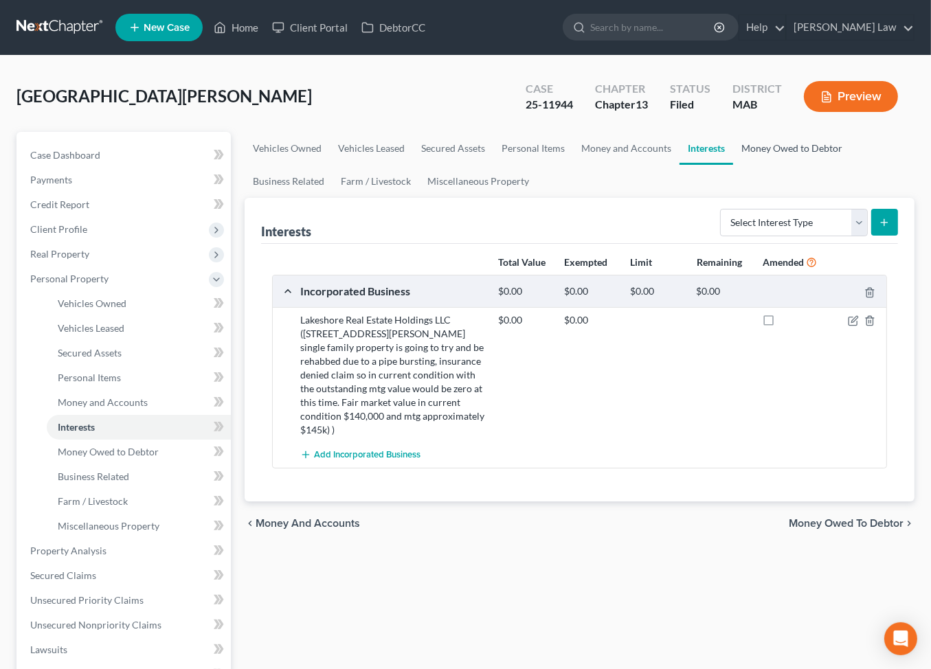
click at [733, 165] on link "Money Owed to Debtor" at bounding box center [791, 148] width 117 height 33
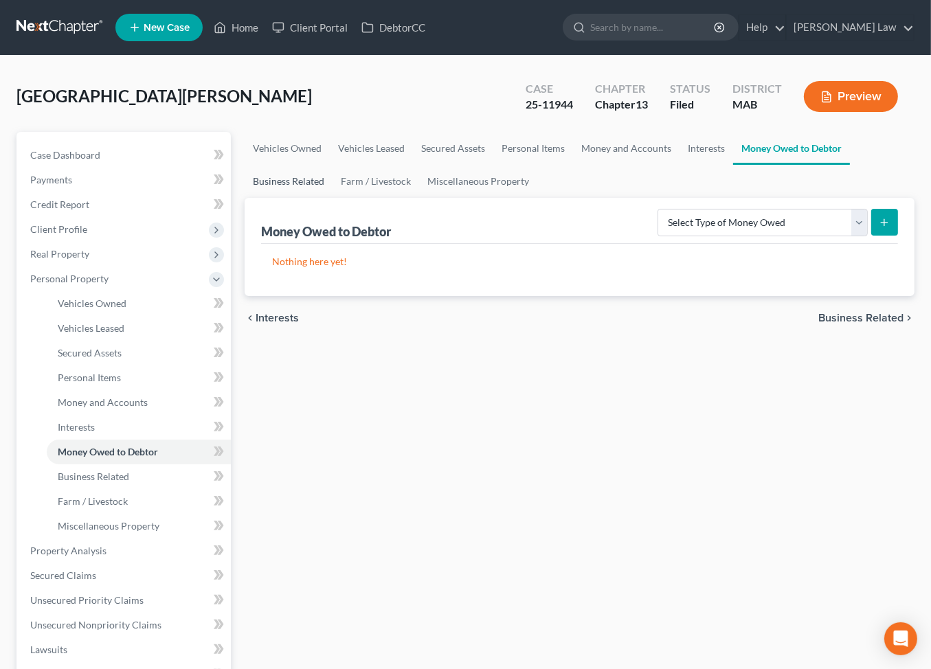
click at [332, 198] on link "Business Related" at bounding box center [288, 181] width 88 height 33
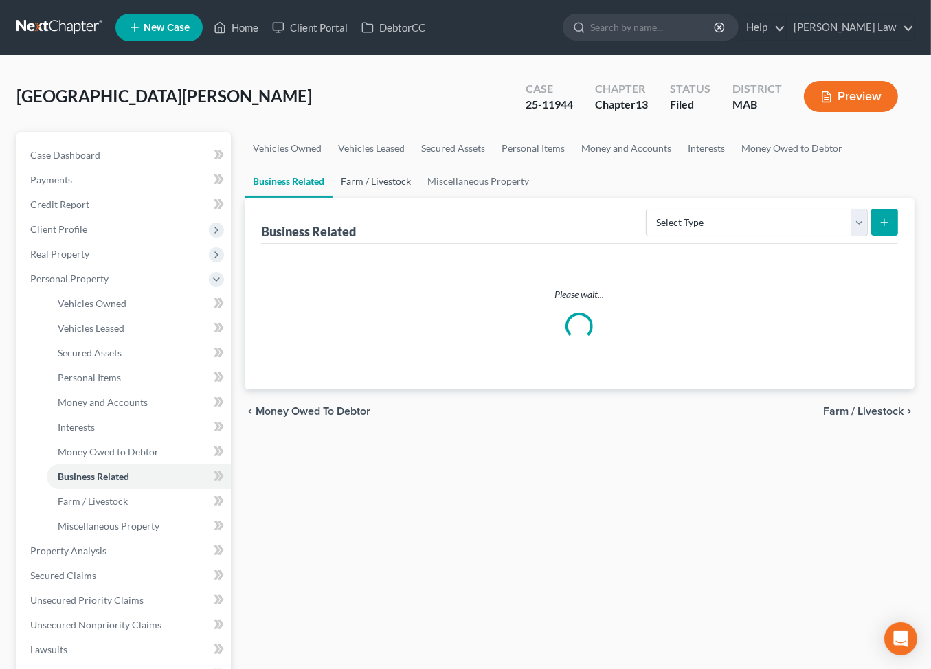
click at [419, 198] on link "Farm / Livestock" at bounding box center [375, 181] width 87 height 33
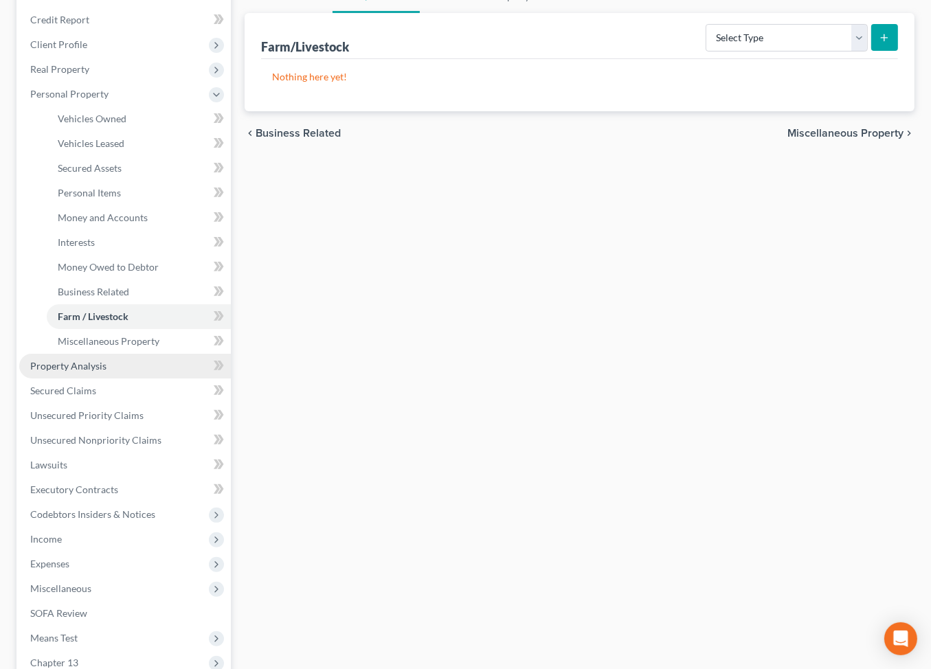
click at [71, 372] on span "Property Analysis" at bounding box center [68, 366] width 76 height 12
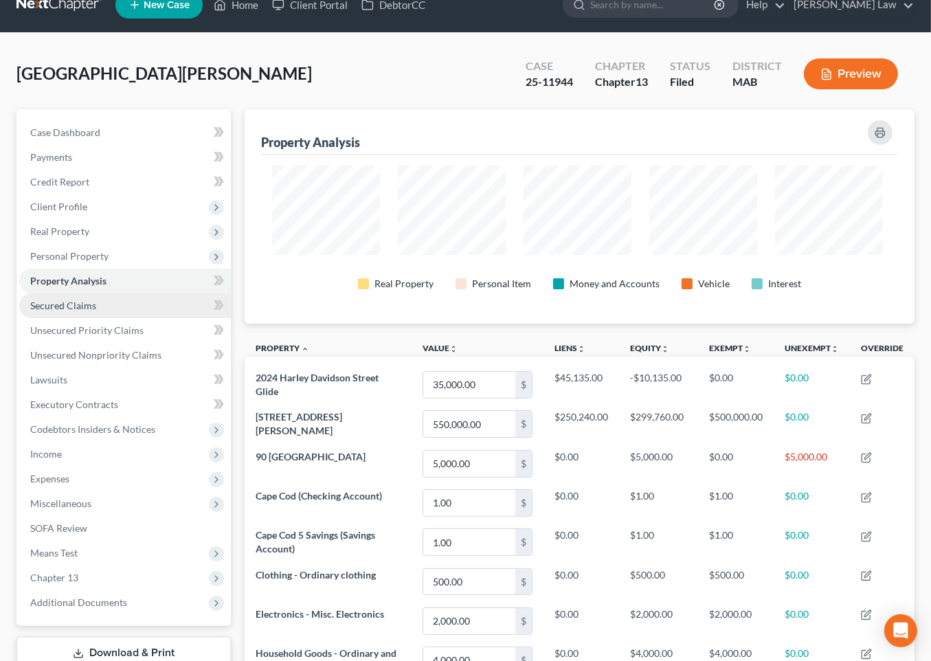
click at [89, 311] on span "Secured Claims" at bounding box center [63, 305] width 66 height 12
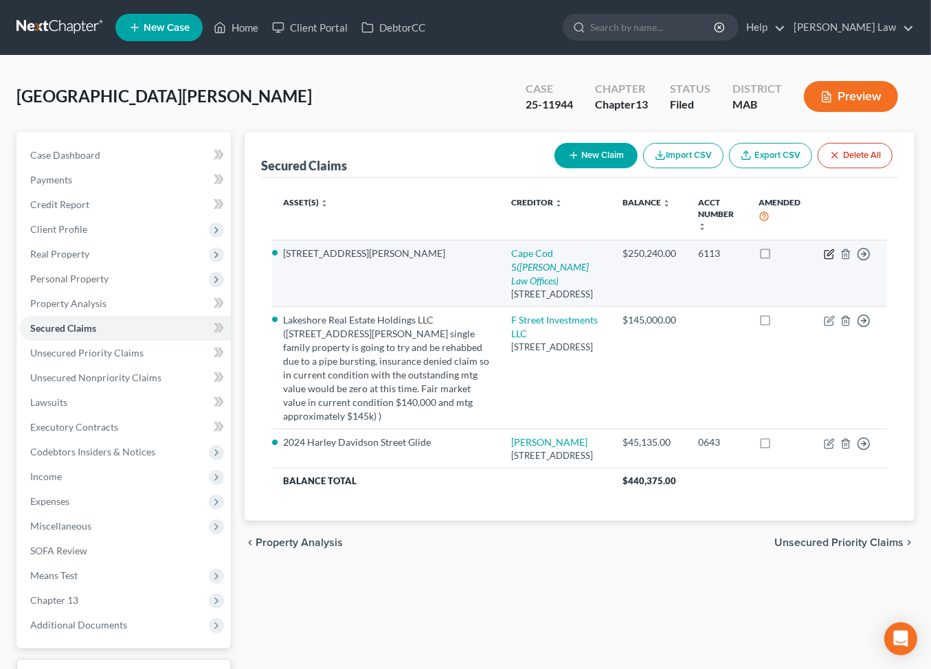
click at [823, 260] on icon "button" at bounding box center [828, 254] width 11 height 11
select select "22"
select select "2"
select select "0"
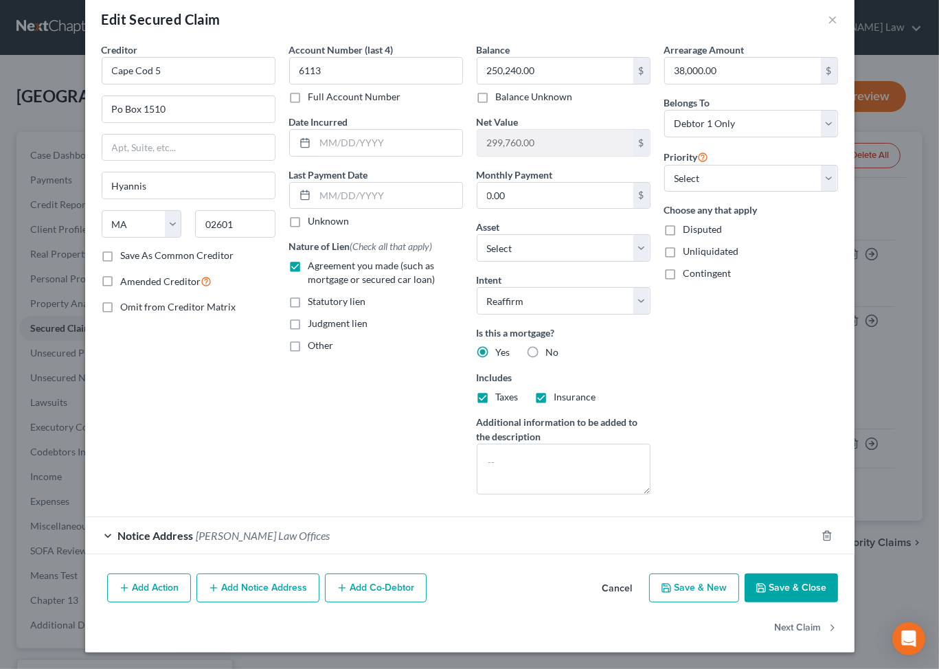
click at [838, 575] on button "Save & Close" at bounding box center [790, 587] width 93 height 29
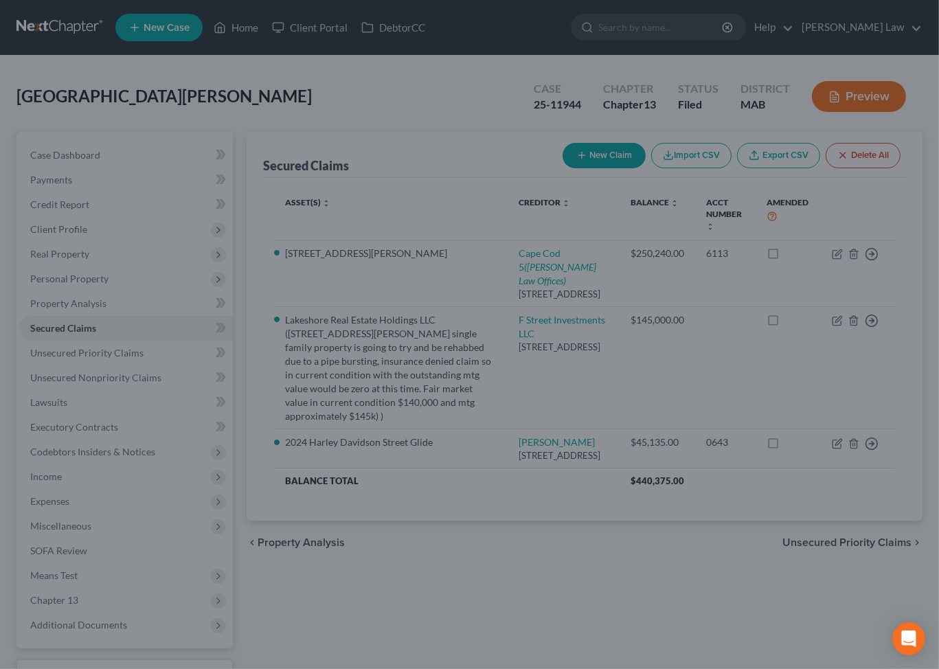
select select "2"
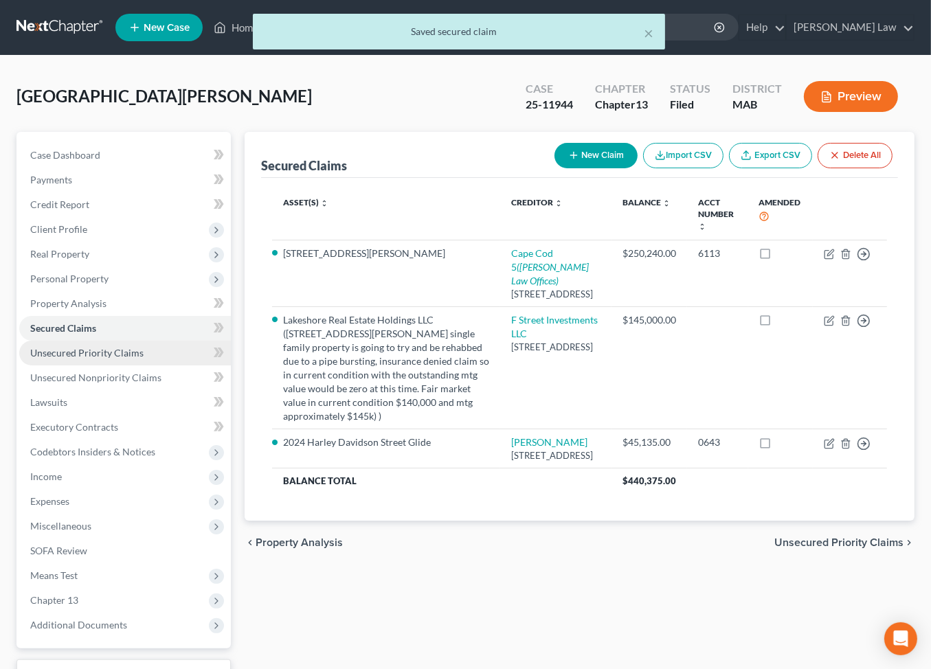
click at [145, 365] on link "Unsecured Priority Claims" at bounding box center [125, 353] width 212 height 25
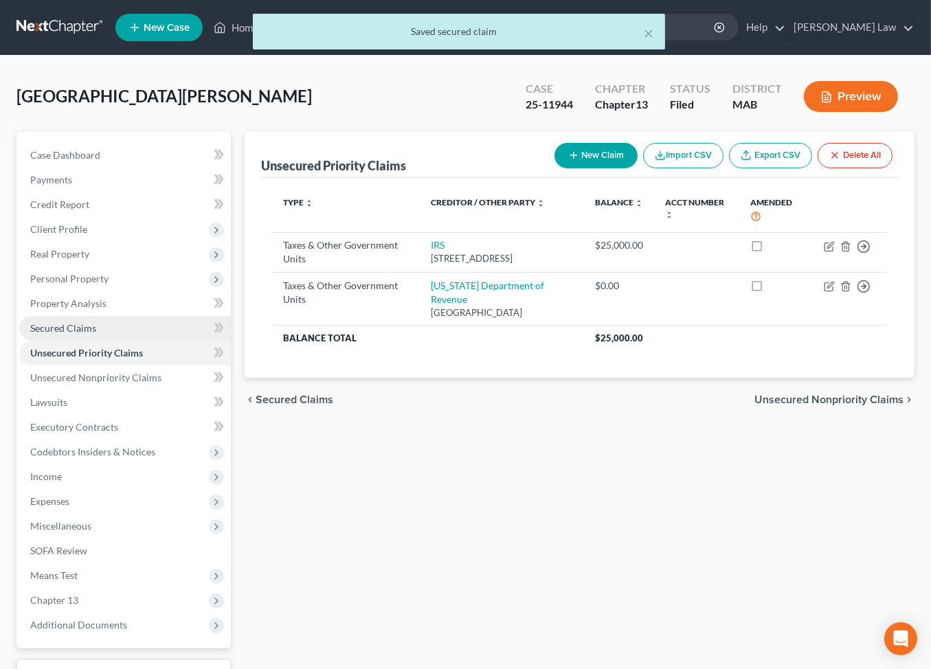
click at [69, 341] on link "Secured Claims" at bounding box center [125, 328] width 212 height 25
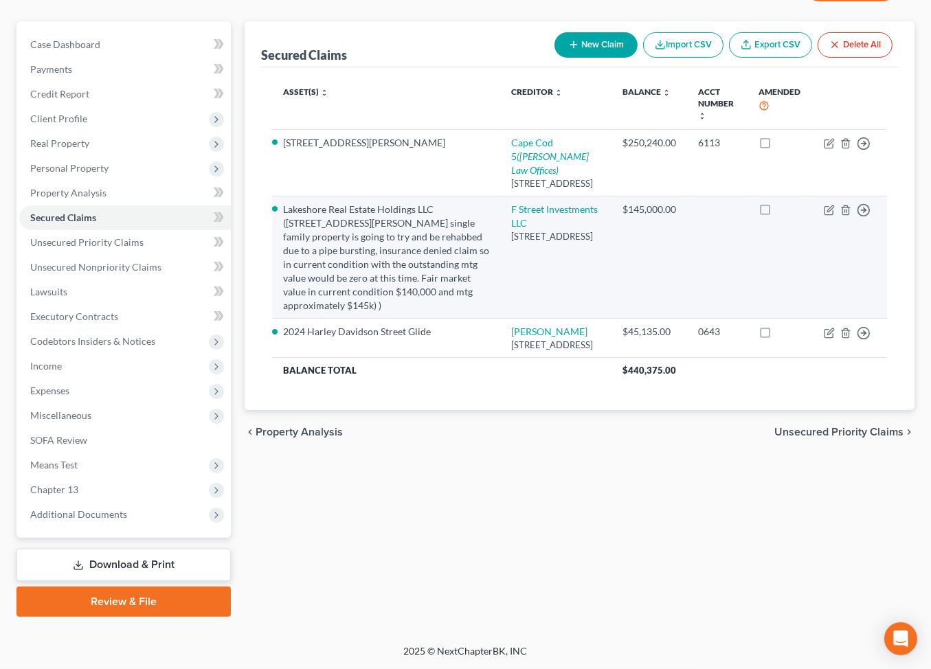
scroll to position [184, 0]
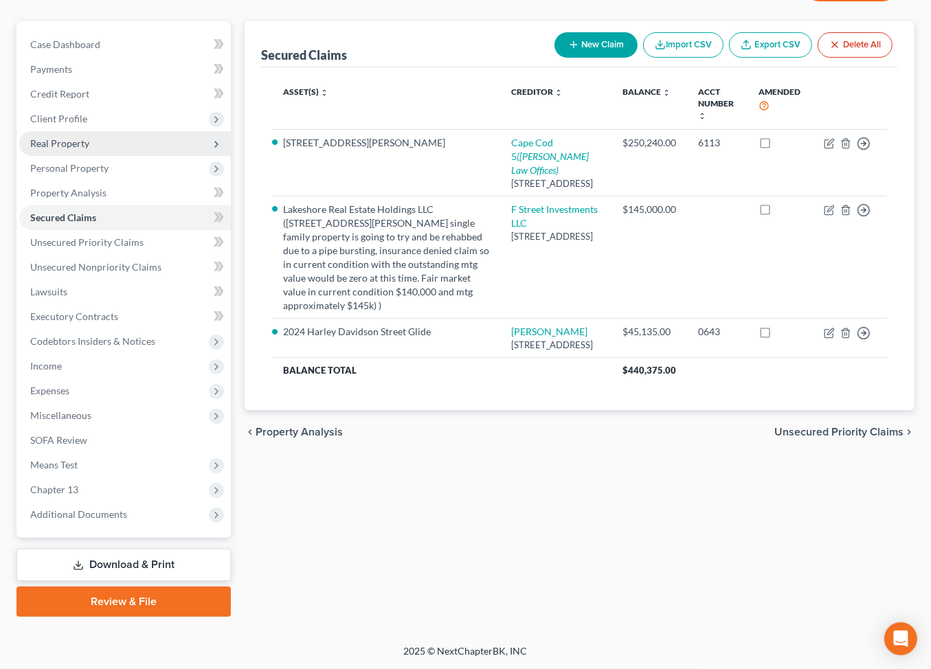
click at [76, 131] on span "Real Property" at bounding box center [125, 143] width 212 height 25
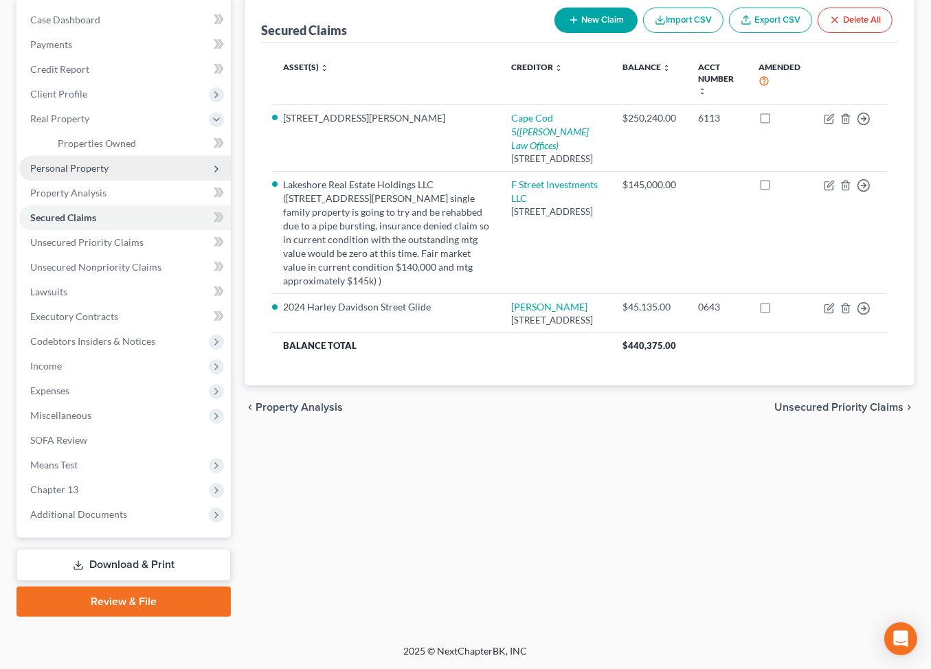
click at [97, 174] on span "Personal Property" at bounding box center [69, 168] width 78 height 12
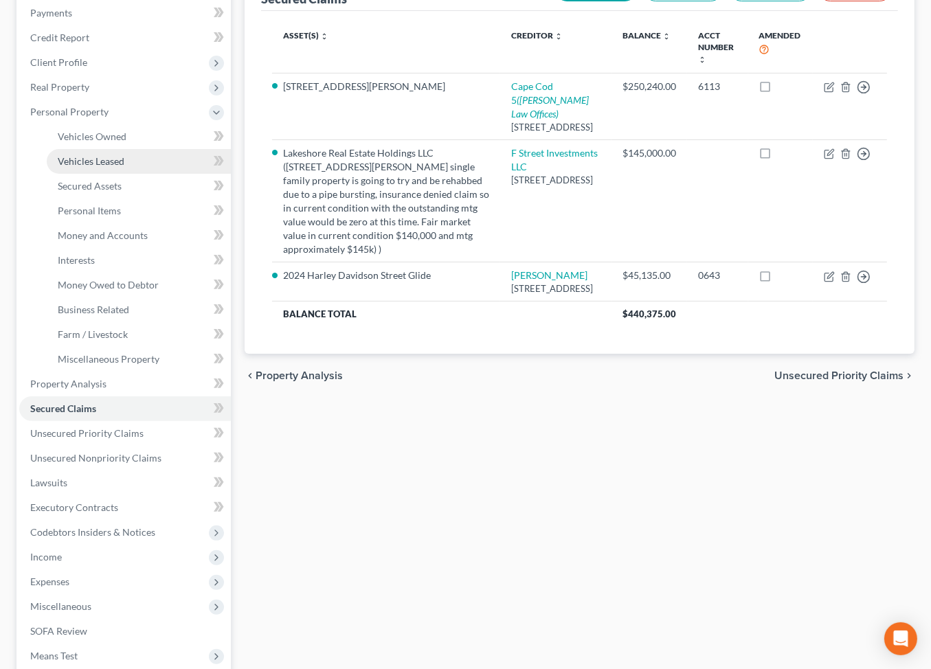
scroll to position [89, 0]
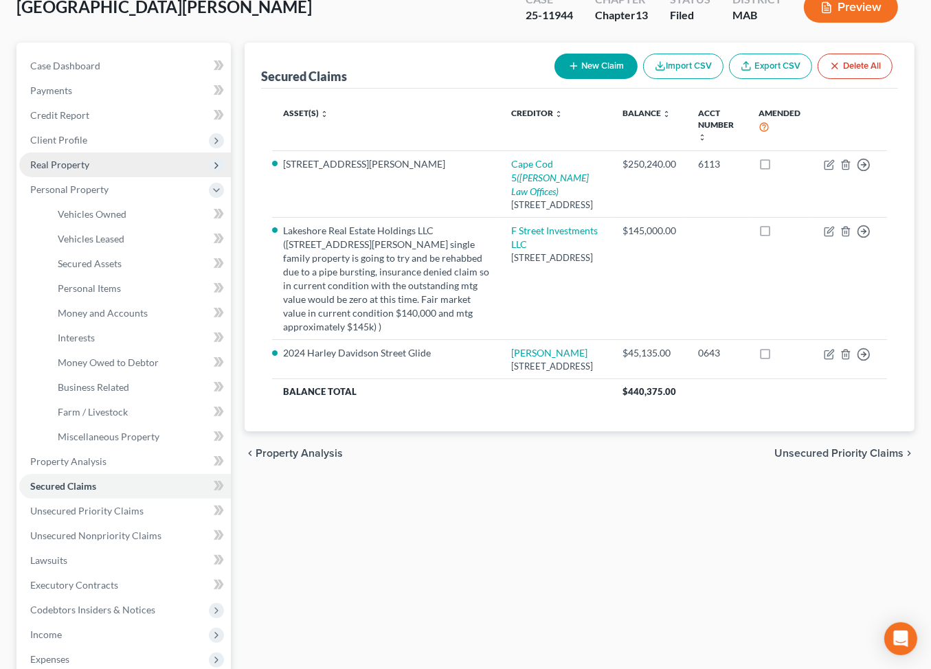
click at [79, 170] on span "Real Property" at bounding box center [59, 165] width 59 height 12
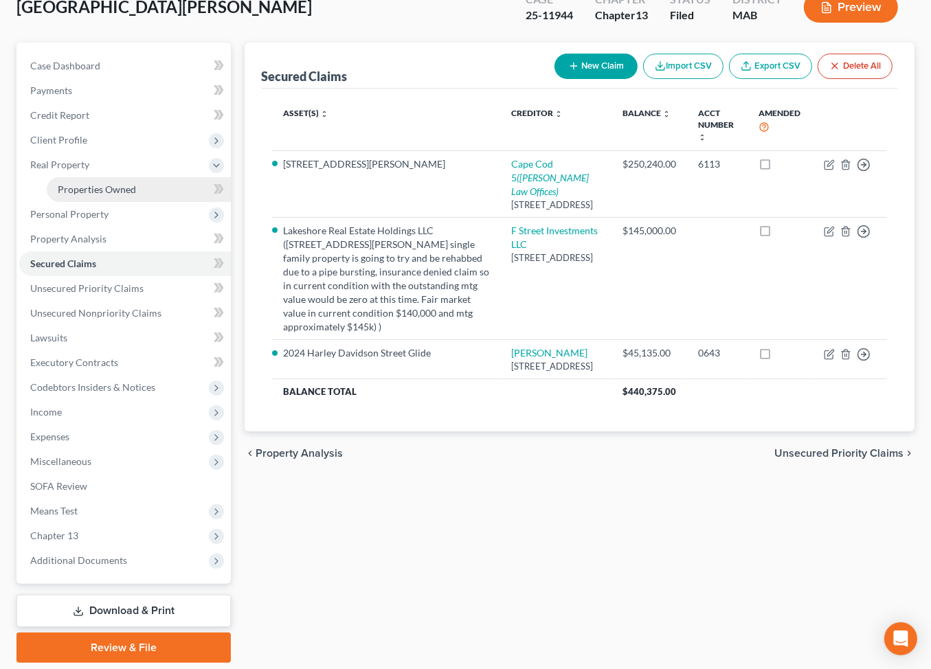
click at [98, 195] on span "Properties Owned" at bounding box center [97, 189] width 78 height 12
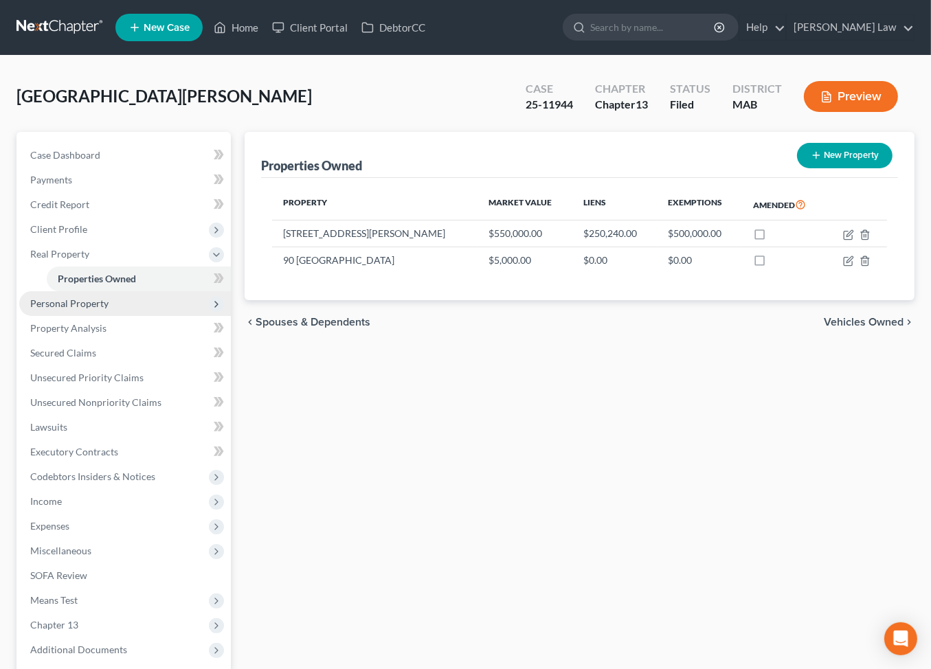
click at [91, 309] on span "Personal Property" at bounding box center [69, 303] width 78 height 12
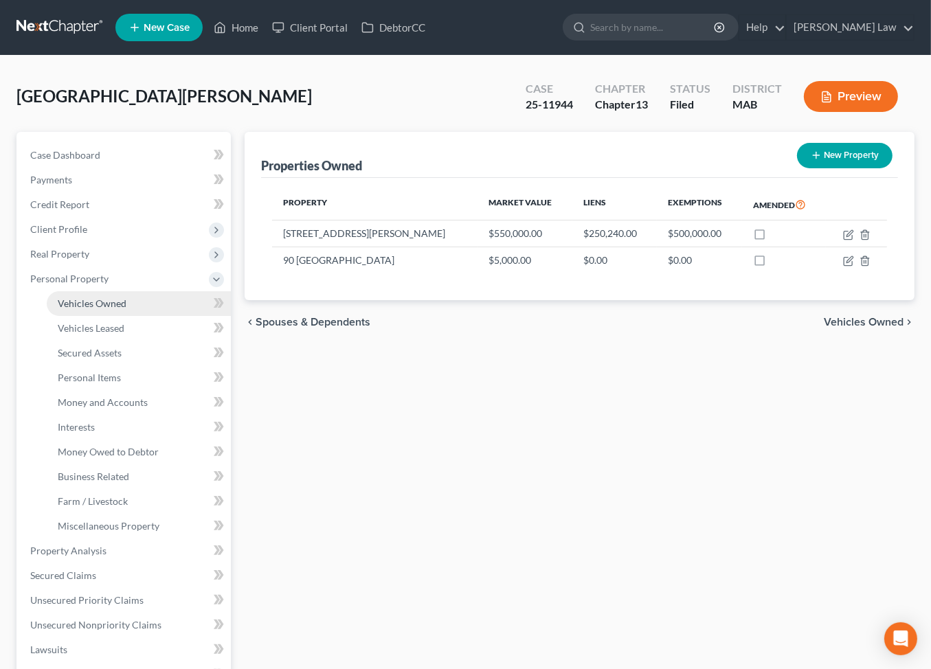
click at [119, 309] on span "Vehicles Owned" at bounding box center [92, 303] width 69 height 12
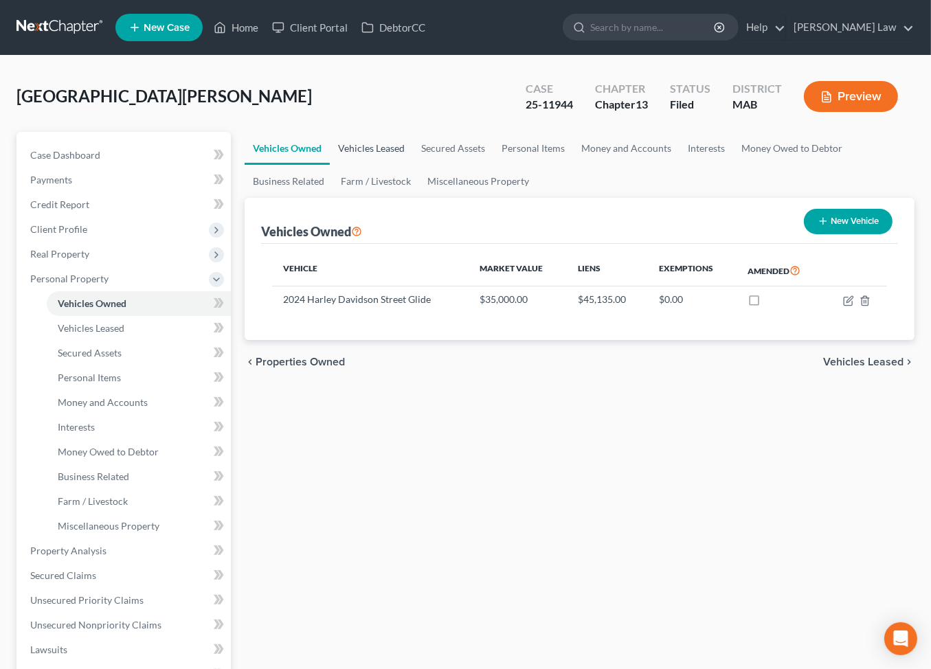
click at [385, 165] on link "Vehicles Leased" at bounding box center [371, 148] width 83 height 33
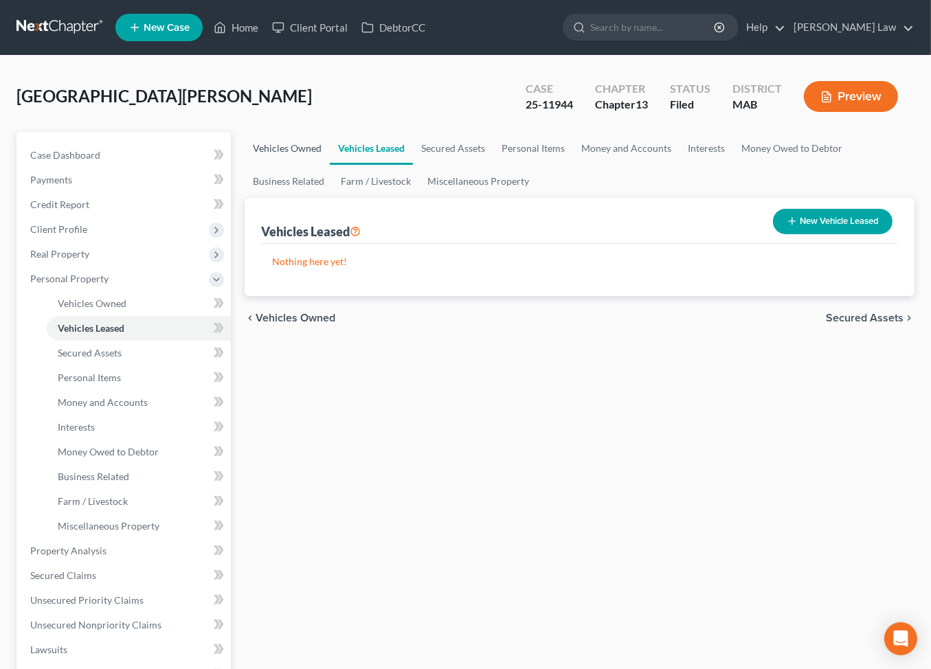
click at [308, 165] on link "Vehicles Owned" at bounding box center [286, 148] width 85 height 33
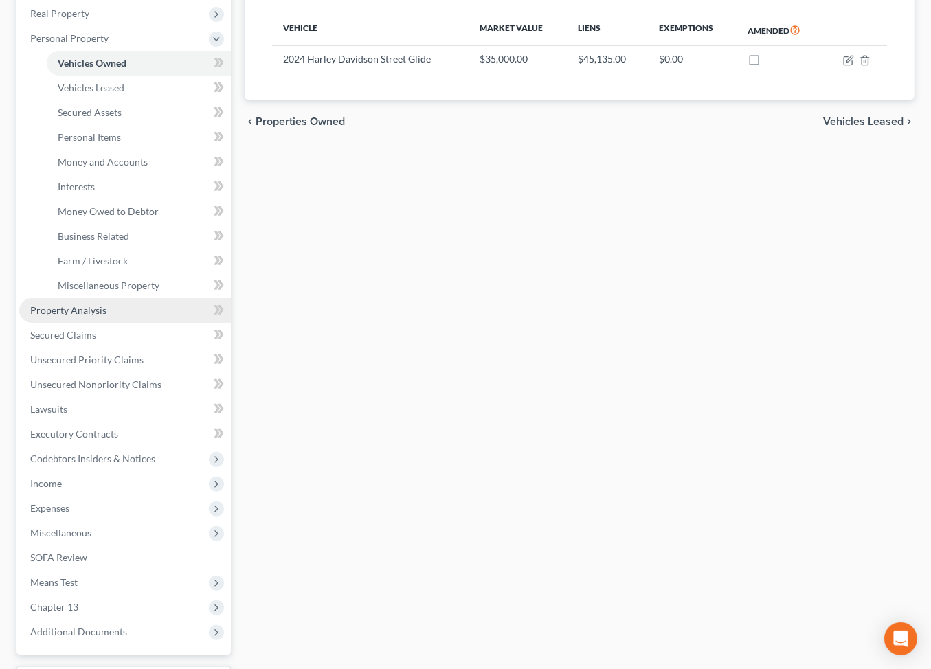
scroll to position [244, 0]
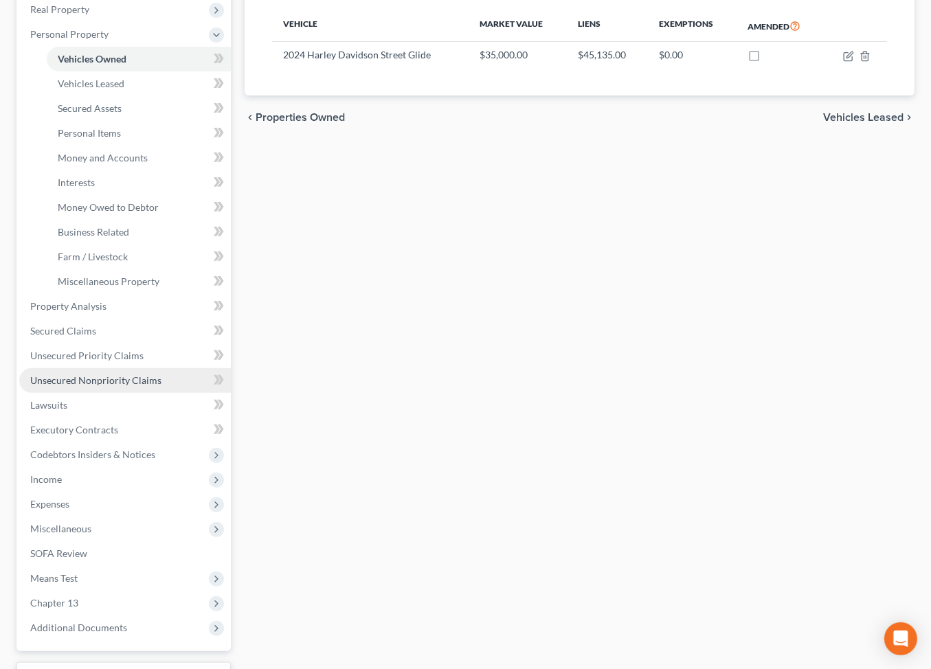
click at [135, 386] on span "Unsecured Nonpriority Claims" at bounding box center [95, 380] width 131 height 12
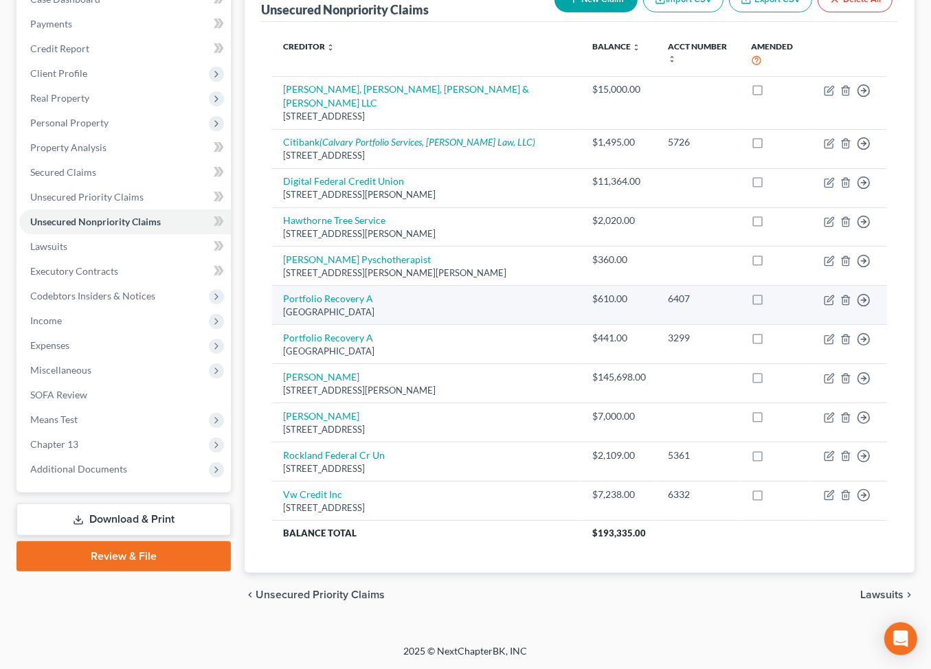
scroll to position [351, 0]
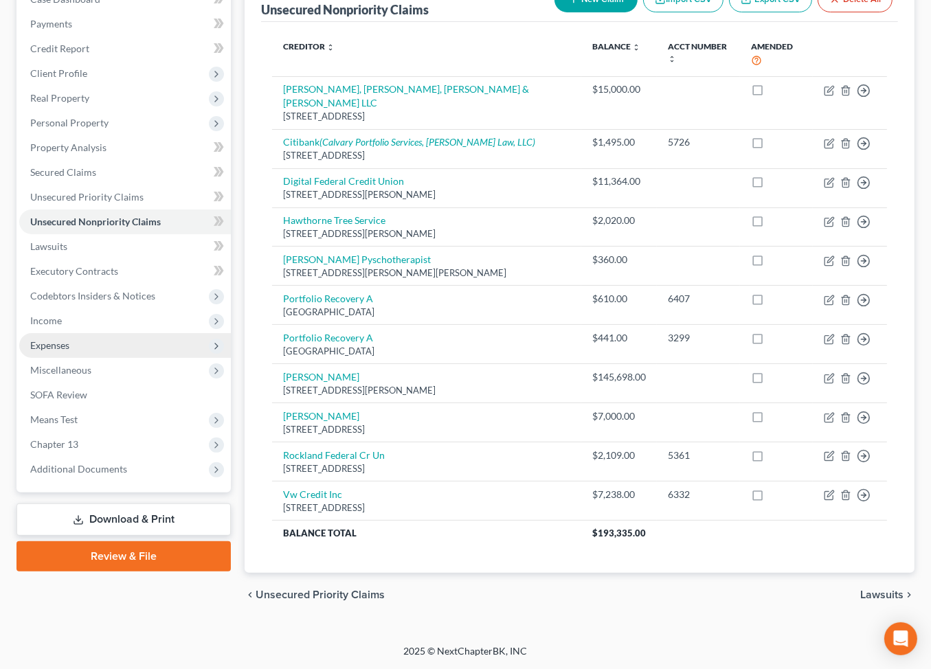
click at [69, 339] on span "Expenses" at bounding box center [49, 345] width 39 height 12
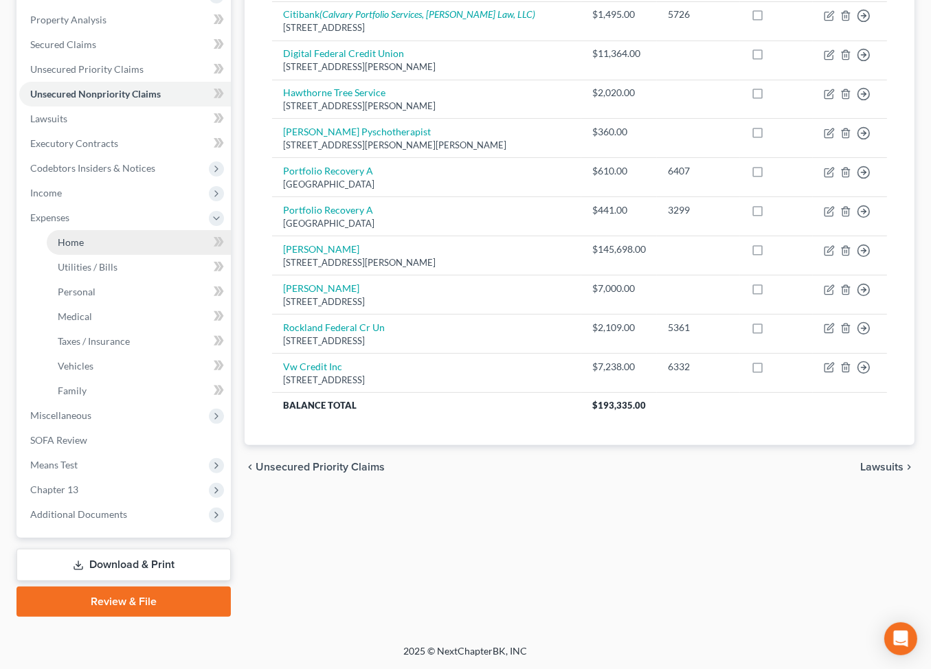
click at [80, 255] on link "Home" at bounding box center [139, 242] width 184 height 25
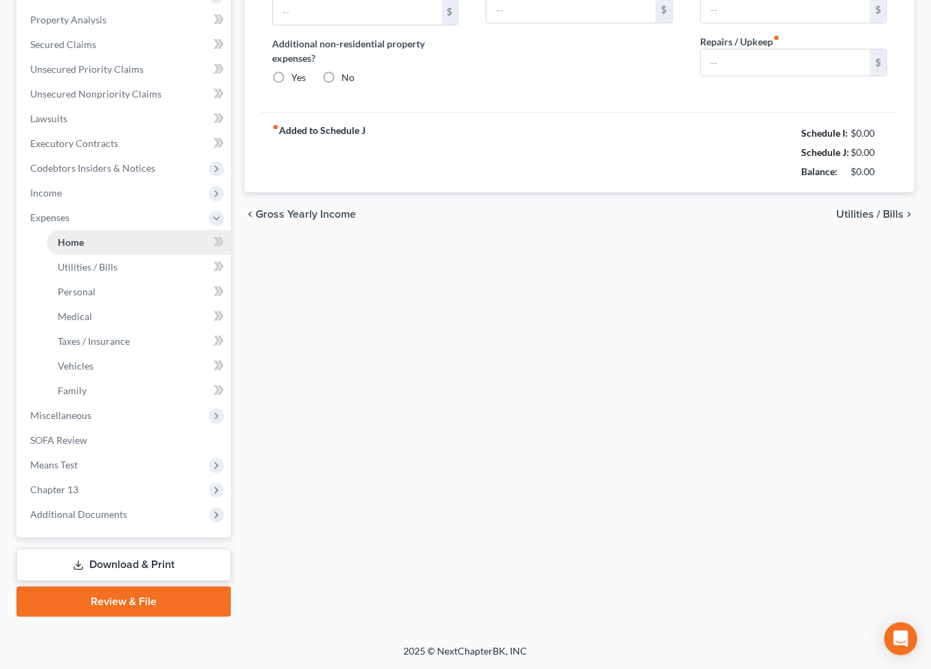
type input "2,416.00"
type input "1,000.00"
radio input "true"
type input "75.00"
type input "50.00"
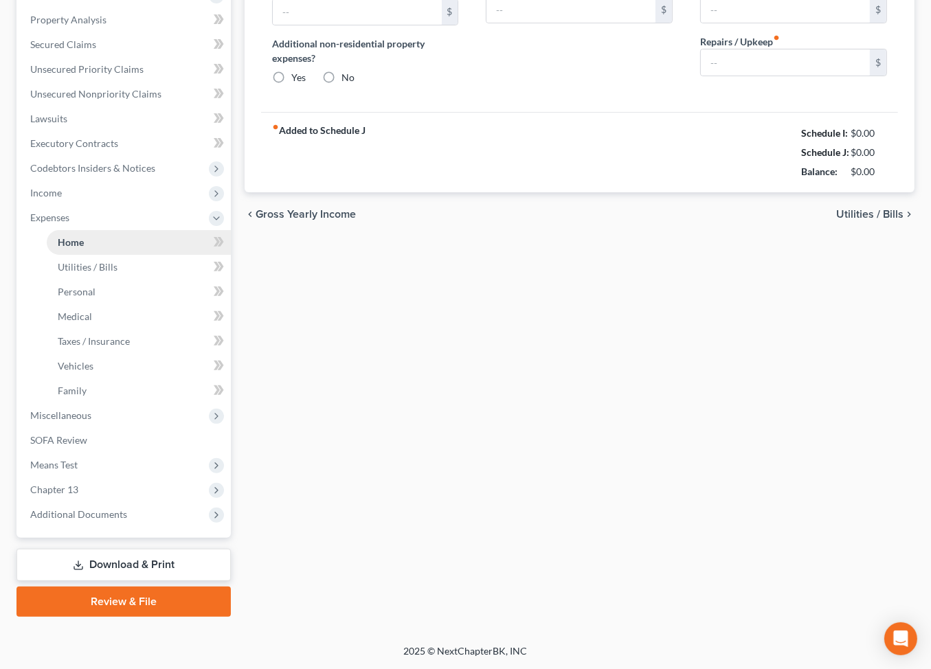
type input "0.00"
type input "100.00"
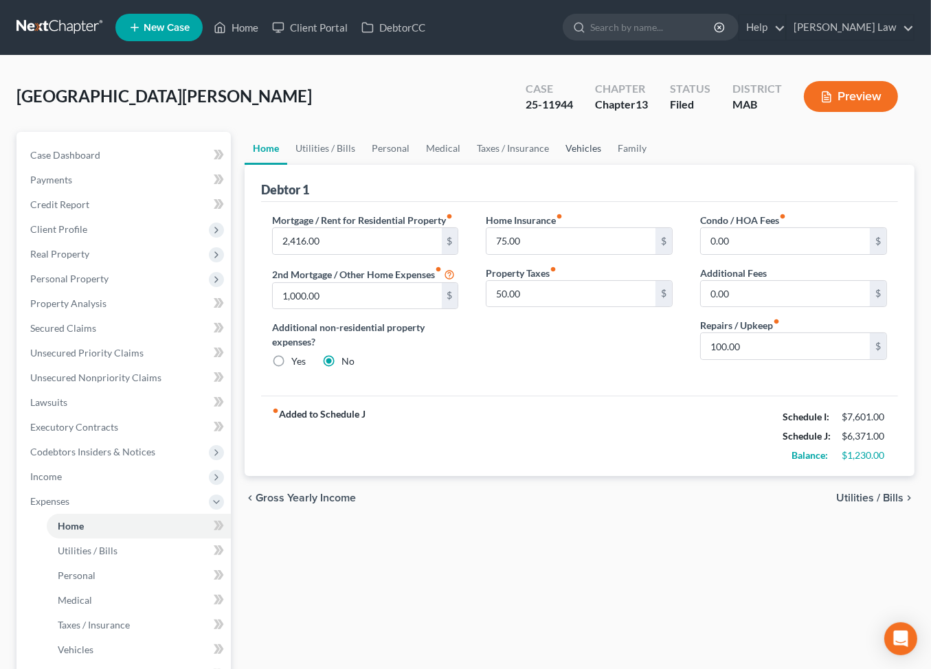
click at [609, 165] on link "Vehicles" at bounding box center [583, 148] width 52 height 33
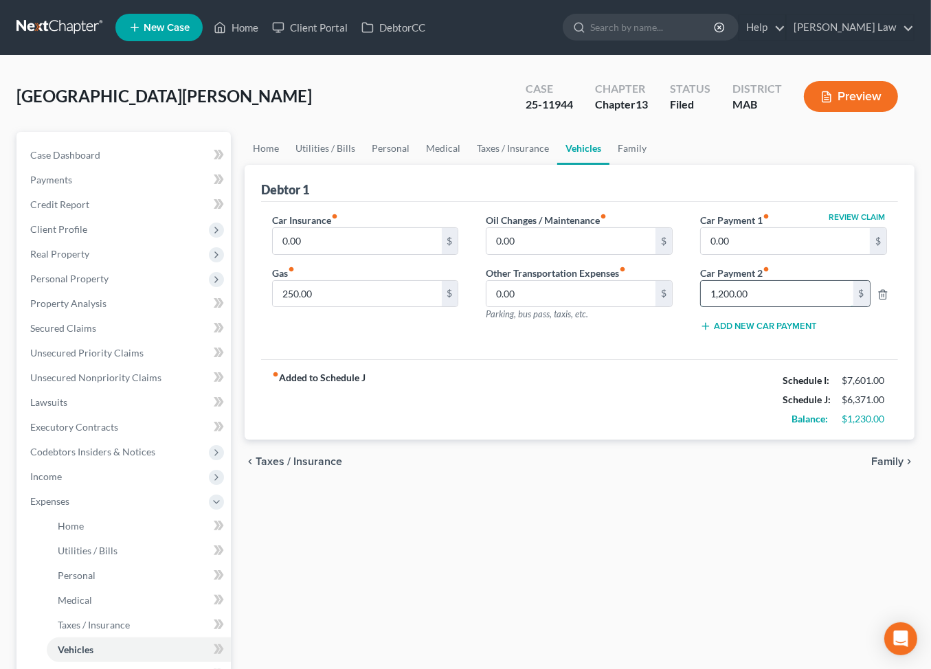
click at [778, 307] on input "1,200.00" at bounding box center [777, 294] width 152 height 26
click at [745, 254] on input "0.00" at bounding box center [785, 241] width 169 height 26
click at [72, 383] on span "Unsecured Nonpriority Claims" at bounding box center [95, 378] width 131 height 12
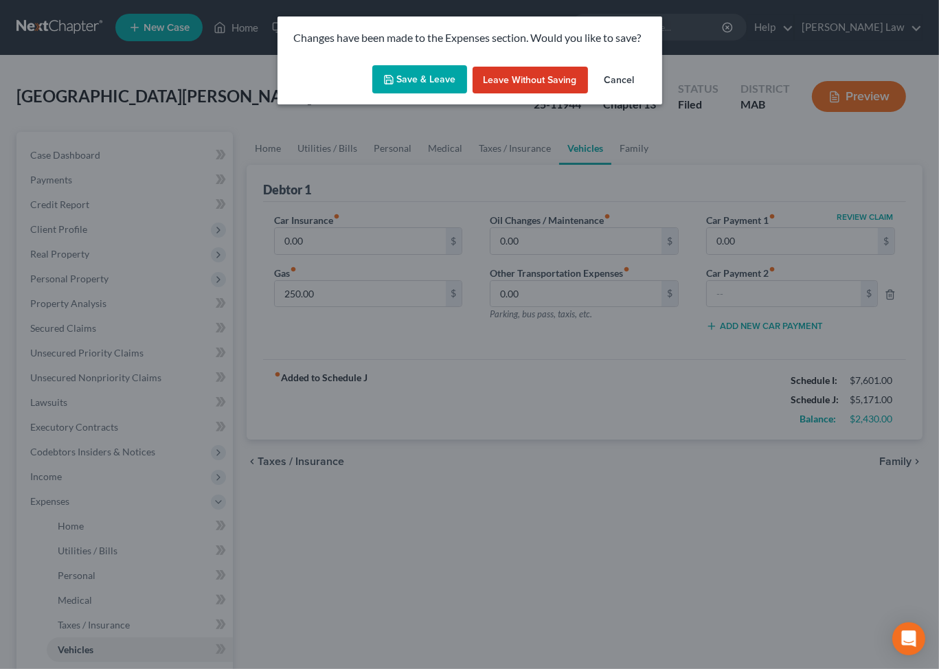
click at [403, 83] on button "Save & Leave" at bounding box center [419, 79] width 95 height 29
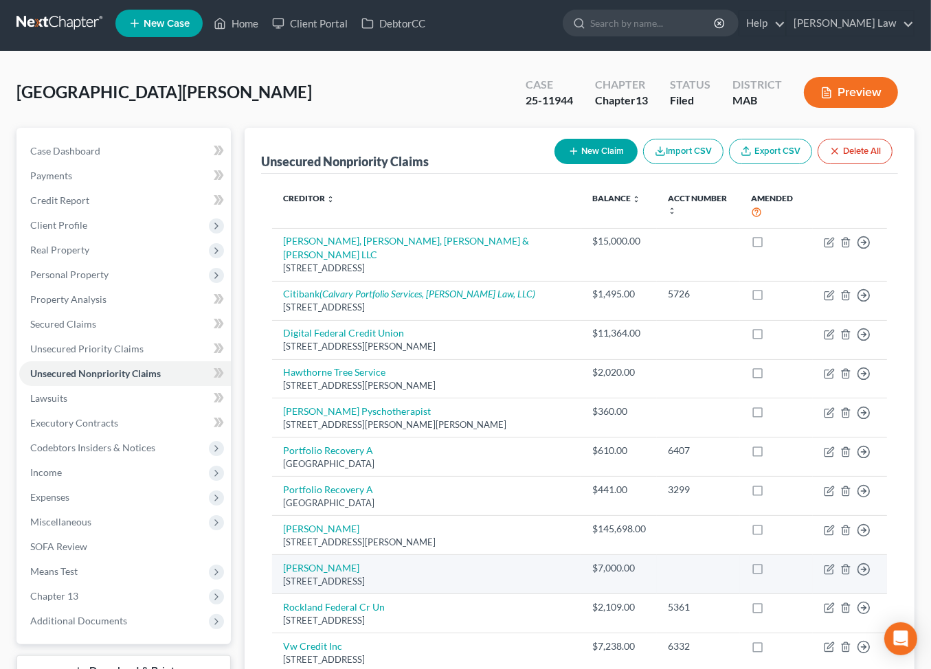
scroll to position [3, 0]
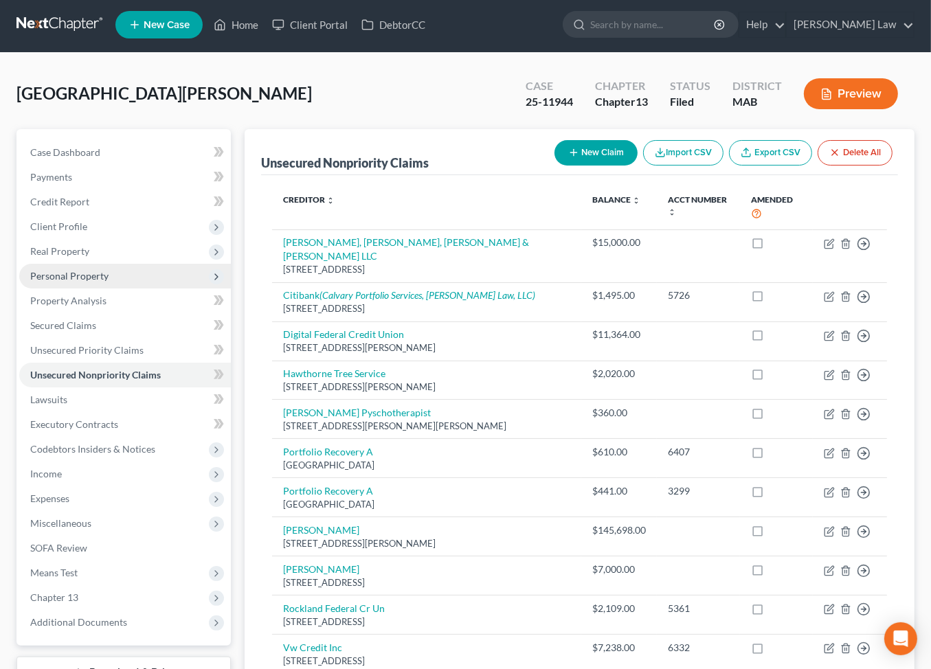
click at [92, 282] on span "Personal Property" at bounding box center [69, 276] width 78 height 12
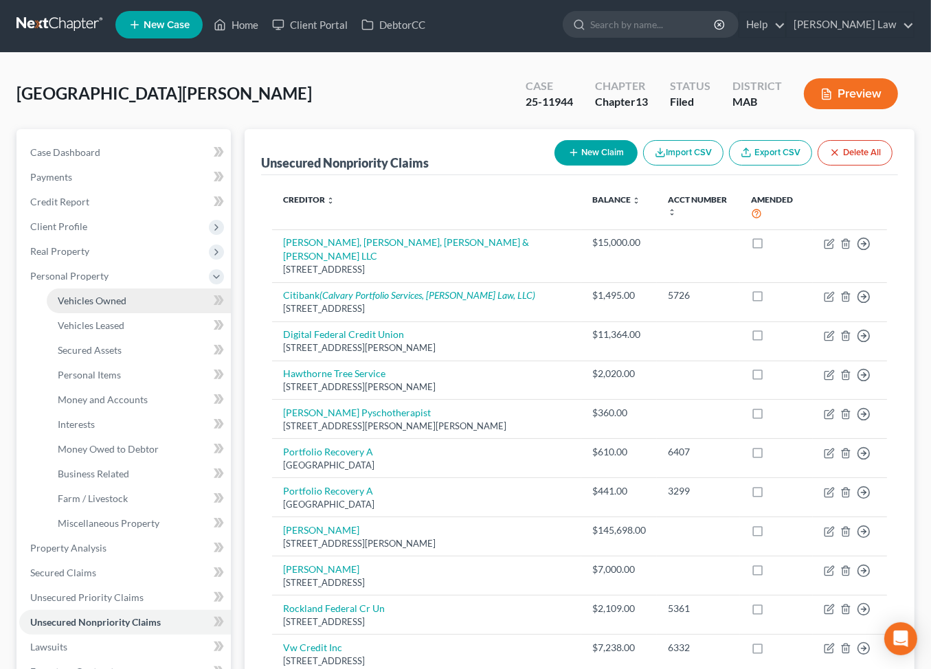
click at [102, 306] on span "Vehicles Owned" at bounding box center [92, 301] width 69 height 12
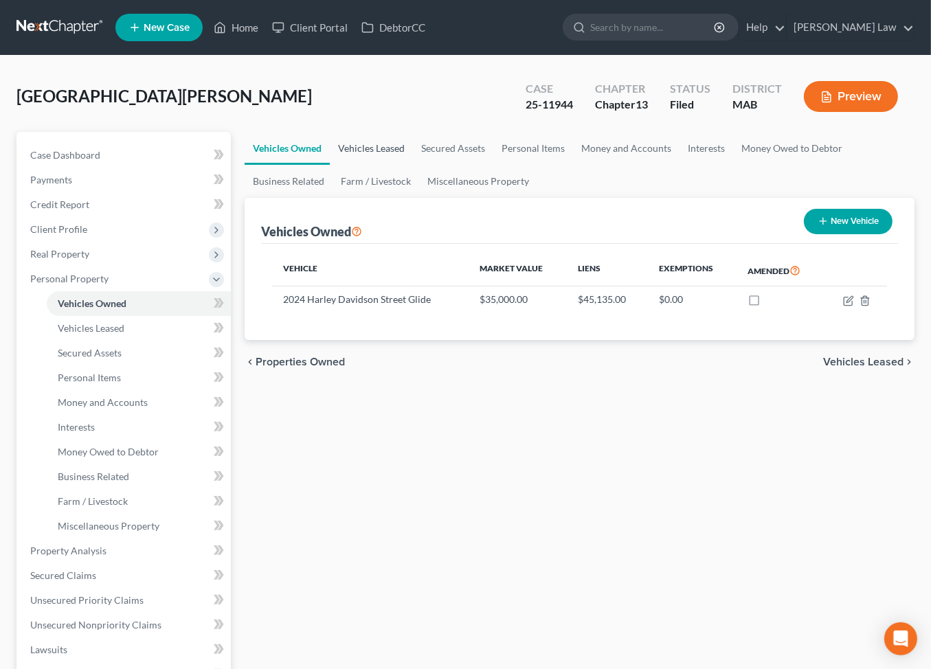
click at [396, 165] on link "Vehicles Leased" at bounding box center [371, 148] width 83 height 33
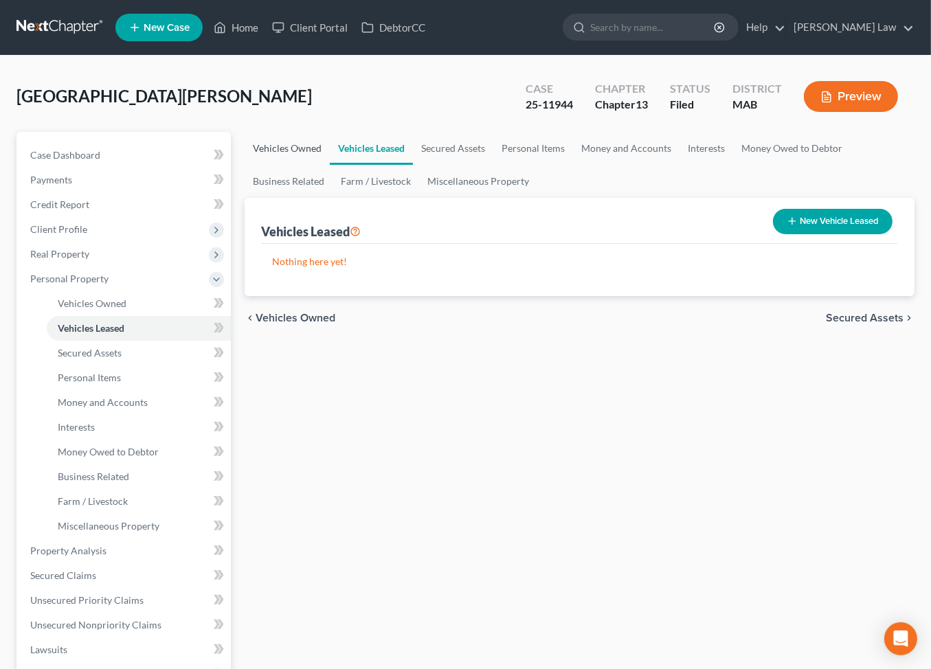
click at [276, 165] on link "Vehicles Owned" at bounding box center [286, 148] width 85 height 33
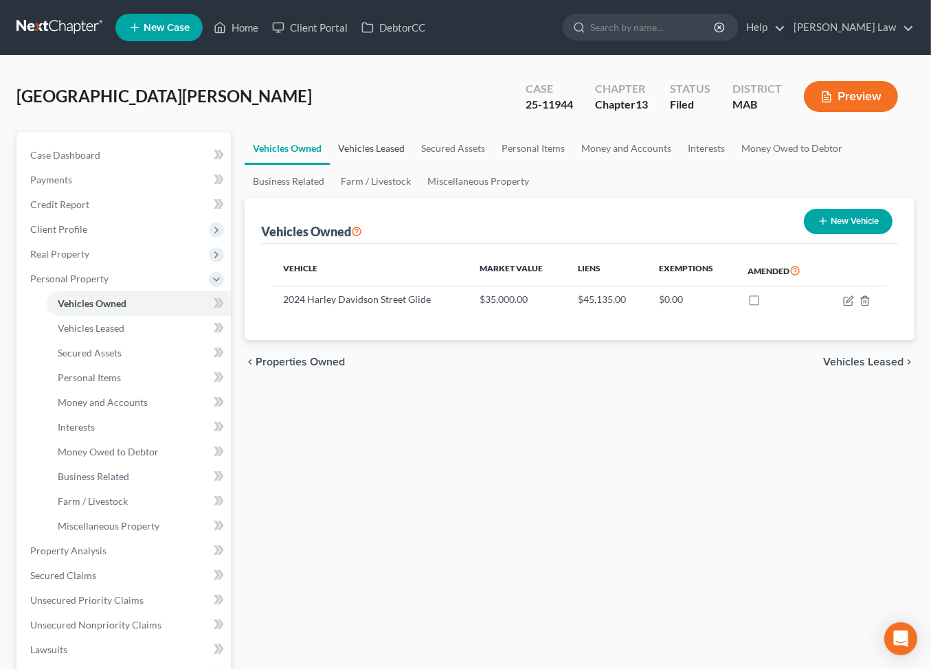
click at [413, 165] on link "Vehicles Leased" at bounding box center [371, 148] width 83 height 33
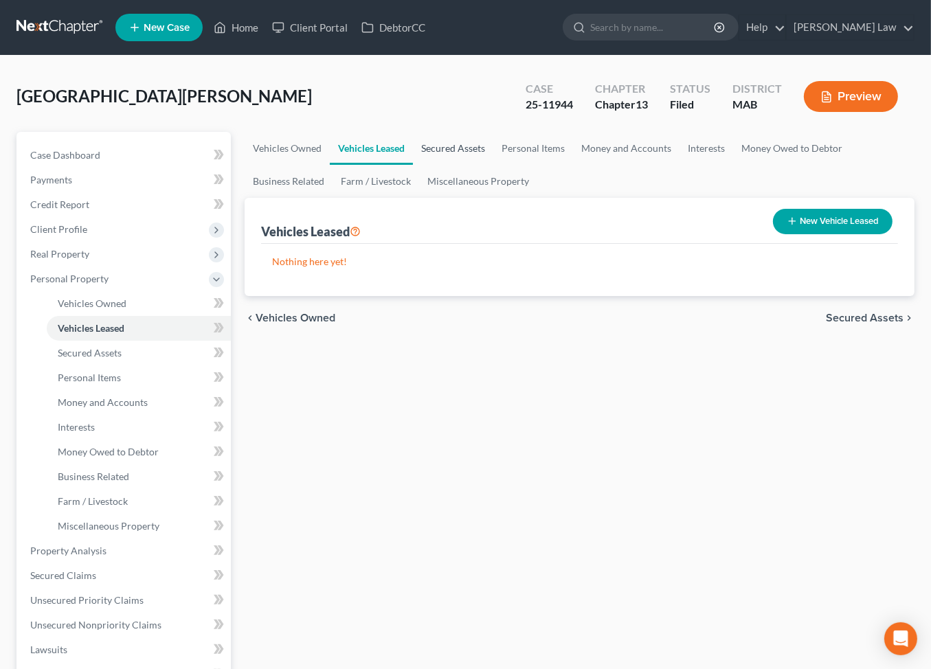
click at [493, 165] on link "Secured Assets" at bounding box center [453, 148] width 80 height 33
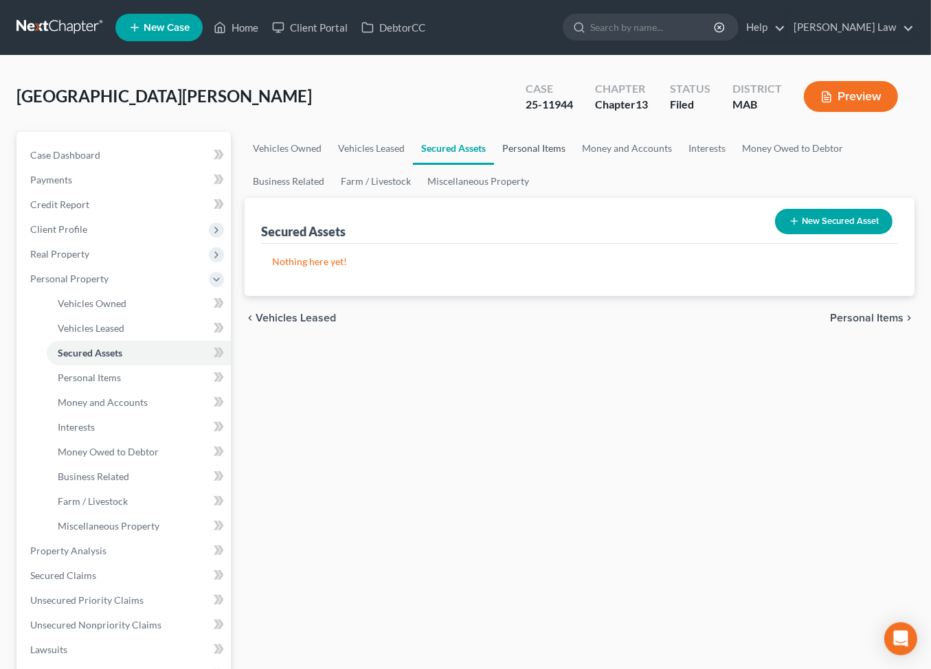
click at [573, 165] on link "Personal Items" at bounding box center [534, 148] width 80 height 33
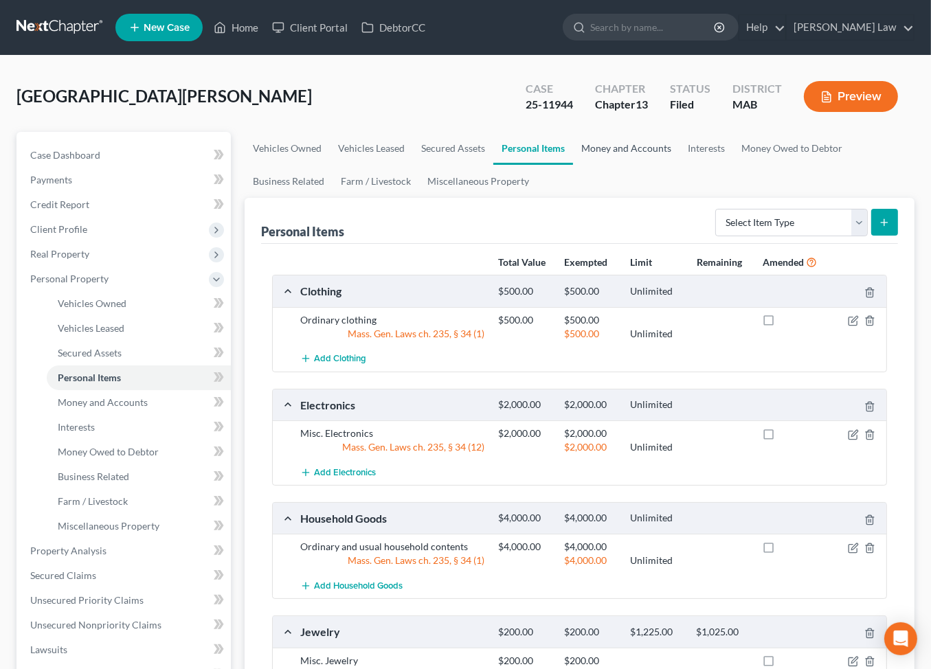
click at [679, 165] on link "Money and Accounts" at bounding box center [626, 148] width 106 height 33
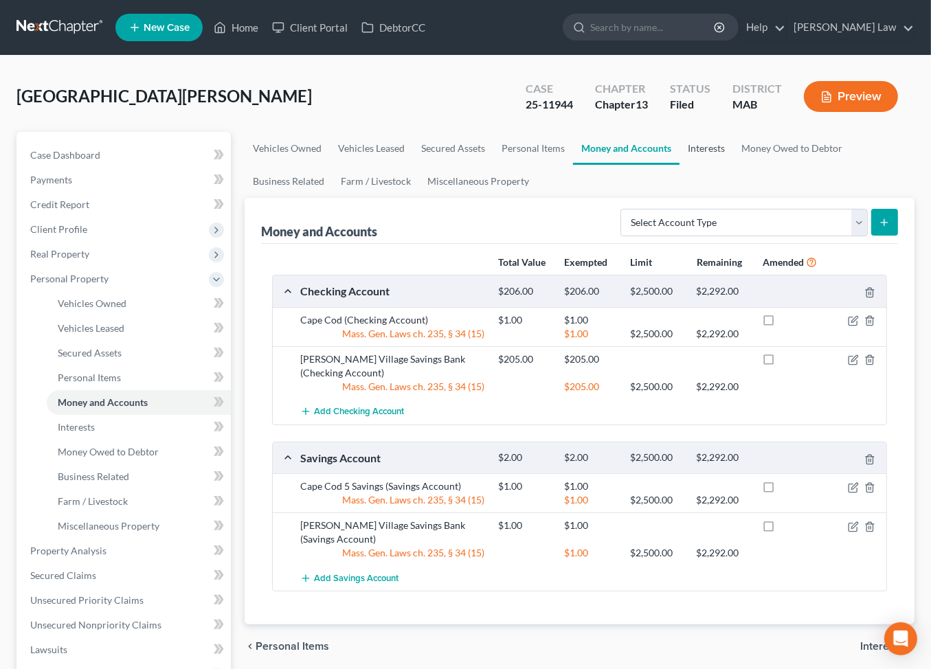
click at [733, 165] on link "Interests" at bounding box center [706, 148] width 54 height 33
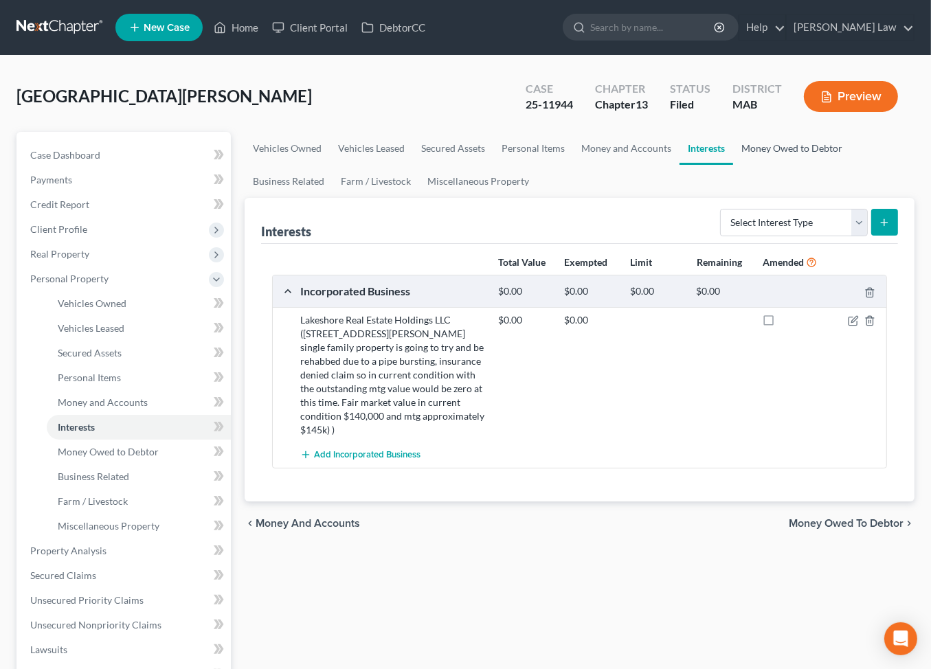
click at [733, 165] on link "Money Owed to Debtor" at bounding box center [791, 148] width 117 height 33
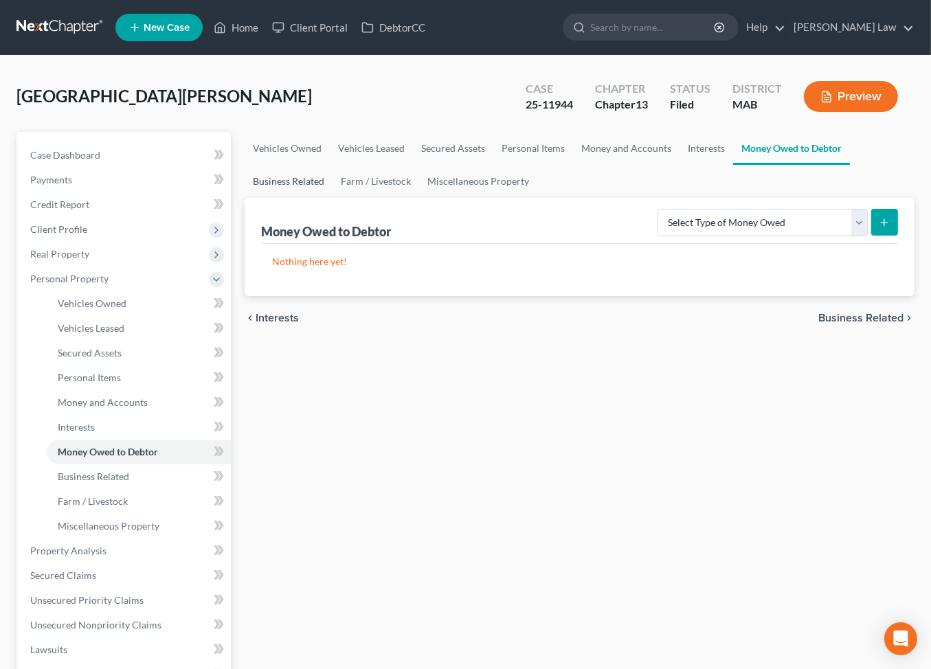
click at [332, 198] on link "Business Related" at bounding box center [288, 181] width 88 height 33
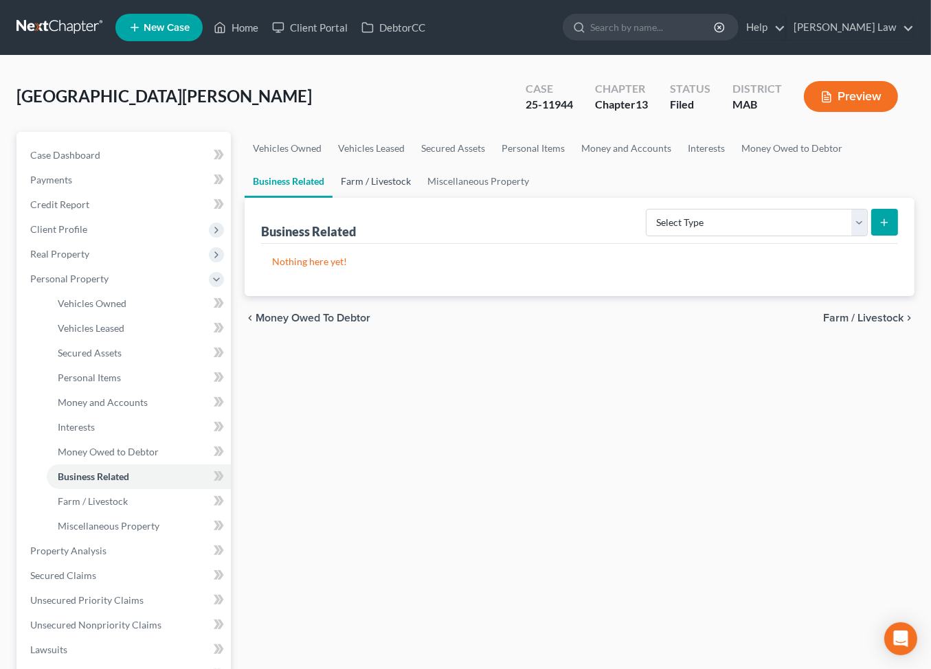
click at [419, 198] on link "Farm / Livestock" at bounding box center [375, 181] width 87 height 33
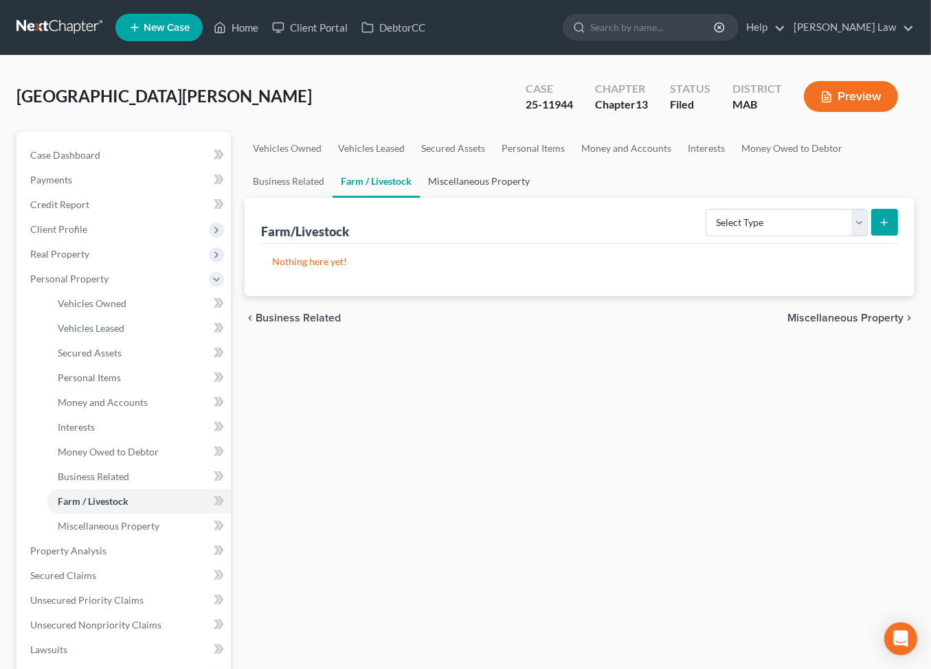
click at [538, 198] on link "Miscellaneous Property" at bounding box center [479, 181] width 118 height 33
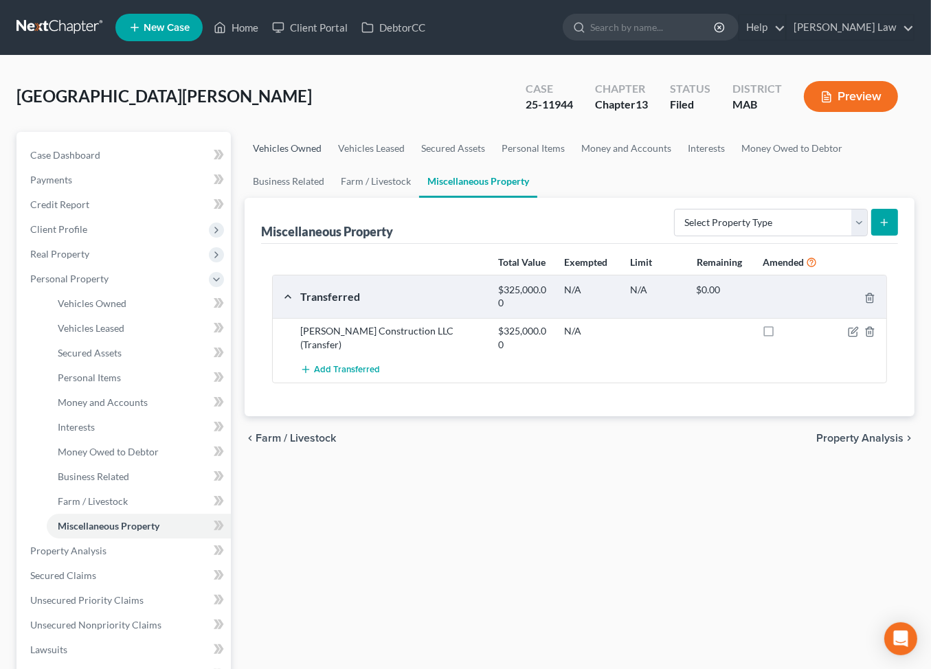
click at [294, 165] on link "Vehicles Owned" at bounding box center [286, 148] width 85 height 33
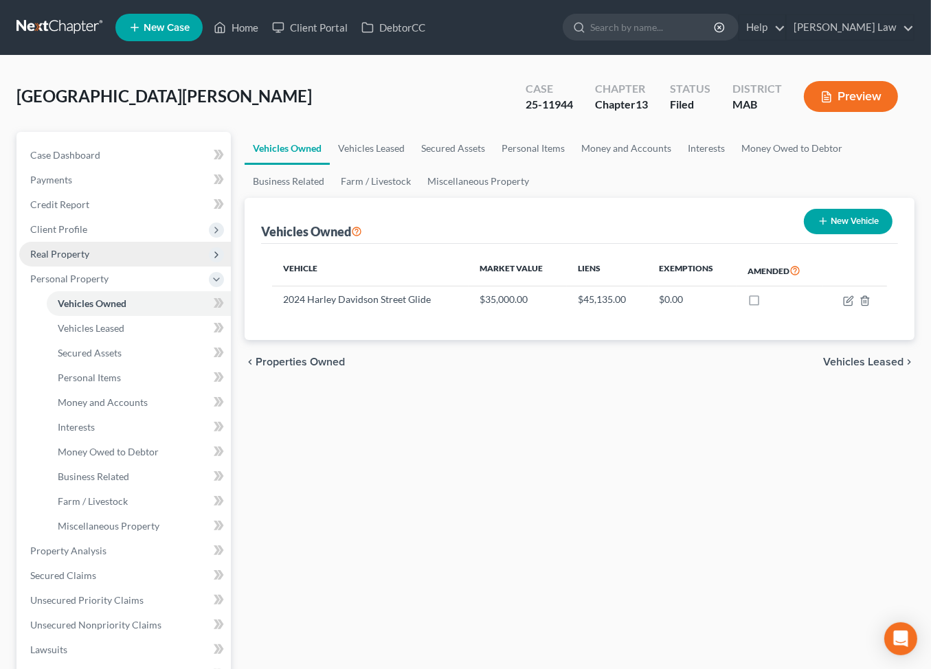
click at [74, 260] on span "Real Property" at bounding box center [59, 254] width 59 height 12
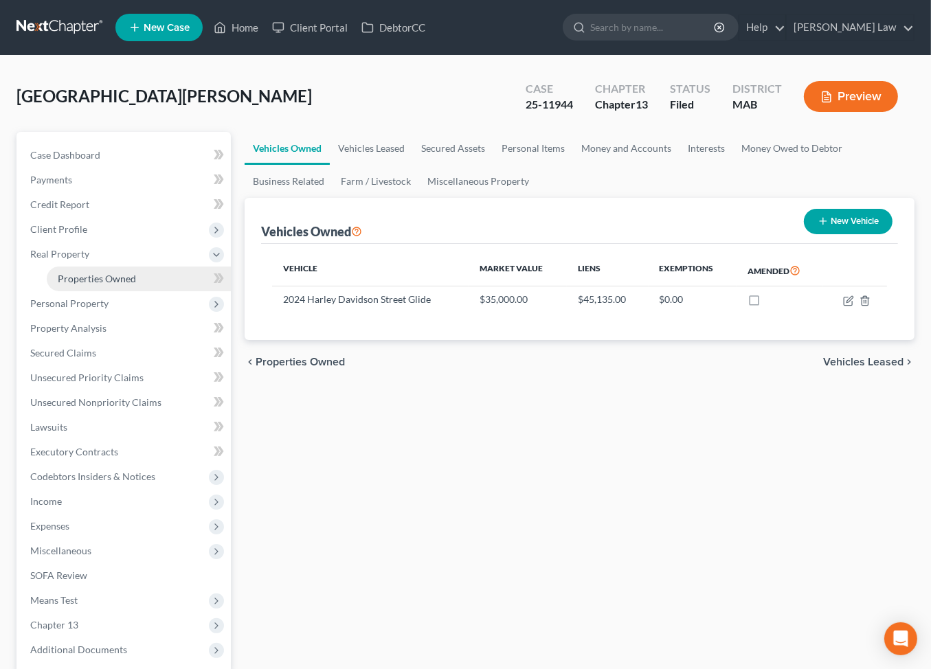
click at [122, 284] on span "Properties Owned" at bounding box center [97, 279] width 78 height 12
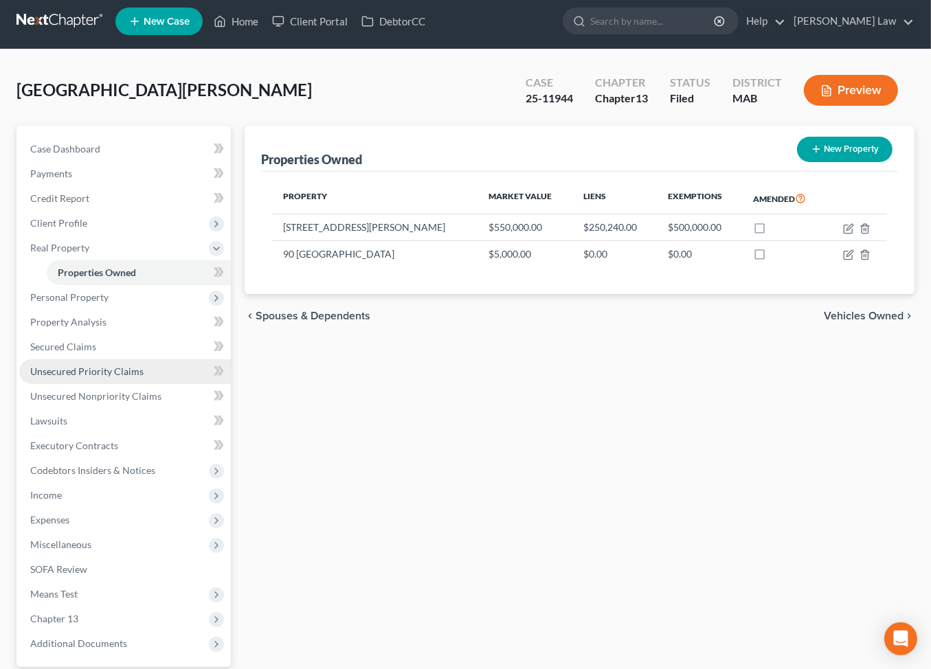
scroll to position [21, 0]
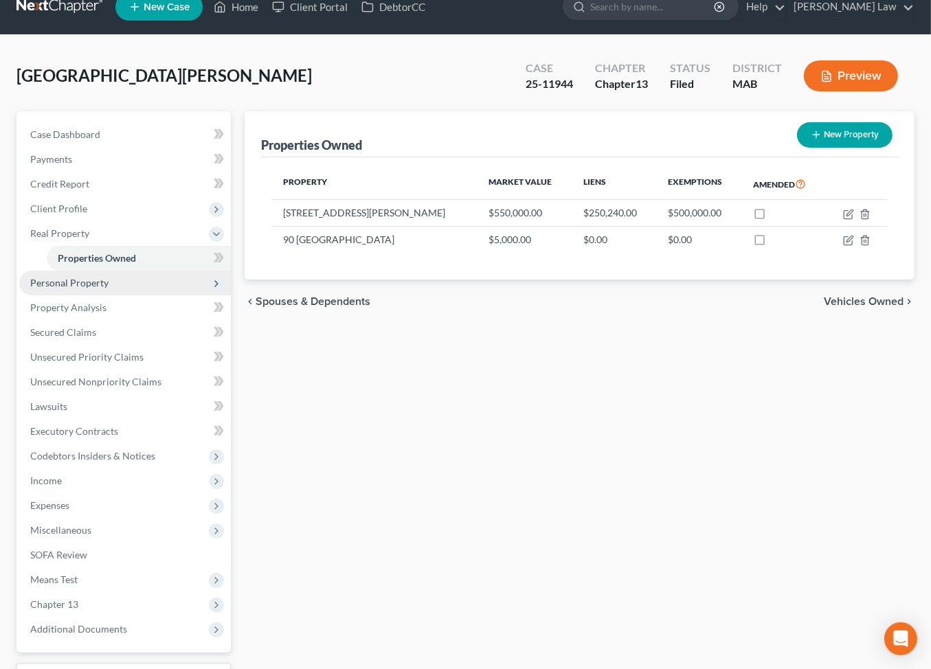
click at [87, 288] on span "Personal Property" at bounding box center [69, 283] width 78 height 12
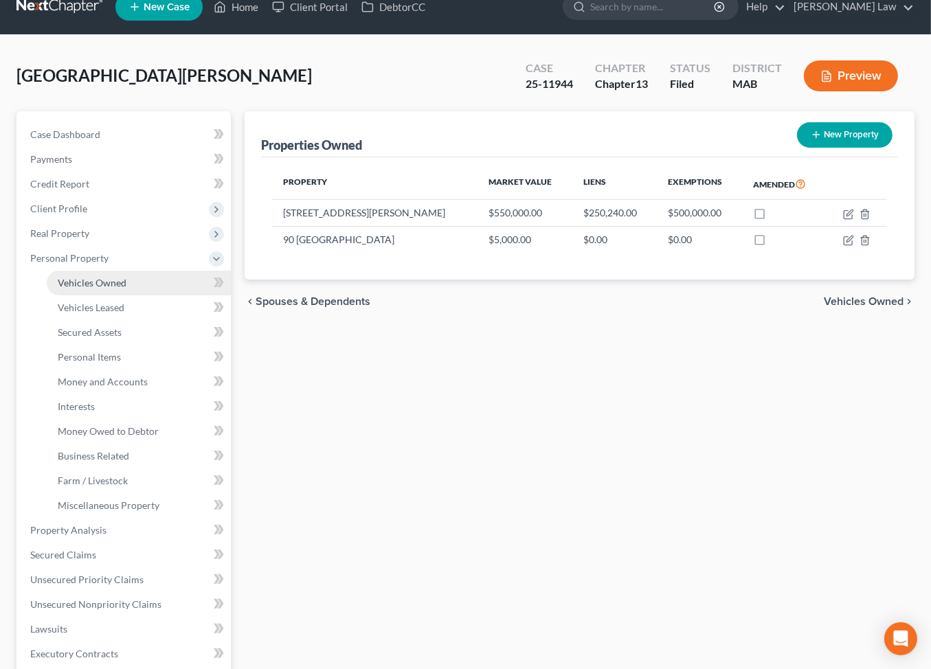
click at [111, 288] on span "Vehicles Owned" at bounding box center [92, 283] width 69 height 12
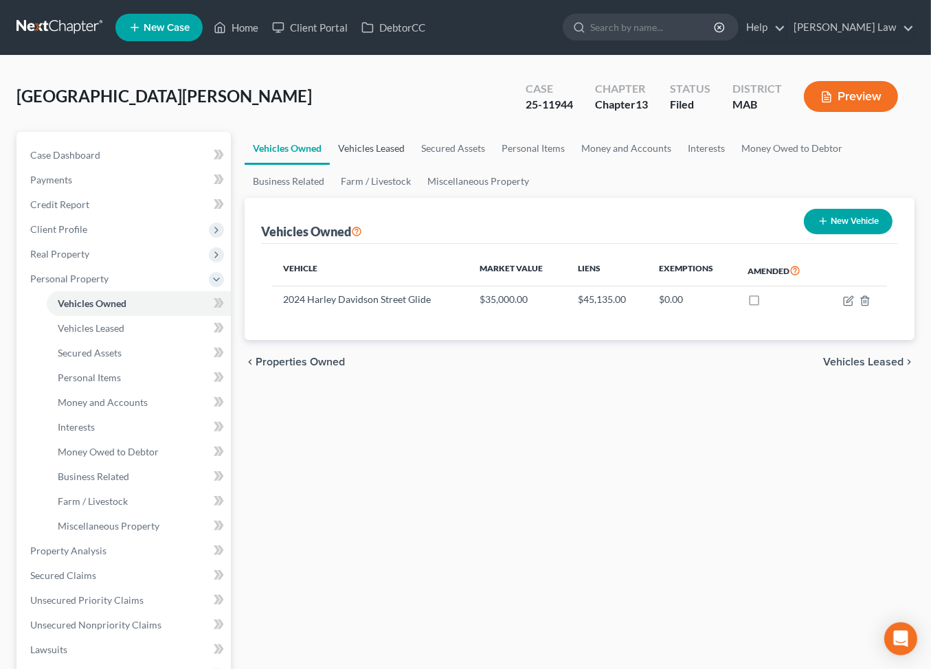
click at [400, 165] on link "Vehicles Leased" at bounding box center [371, 148] width 83 height 33
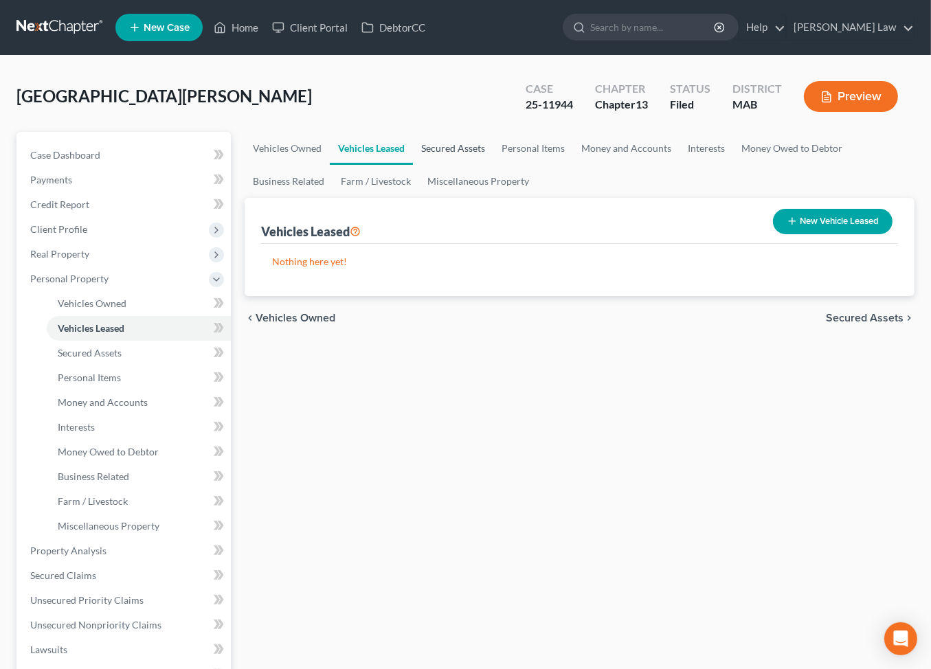
click at [493, 165] on link "Secured Assets" at bounding box center [453, 148] width 80 height 33
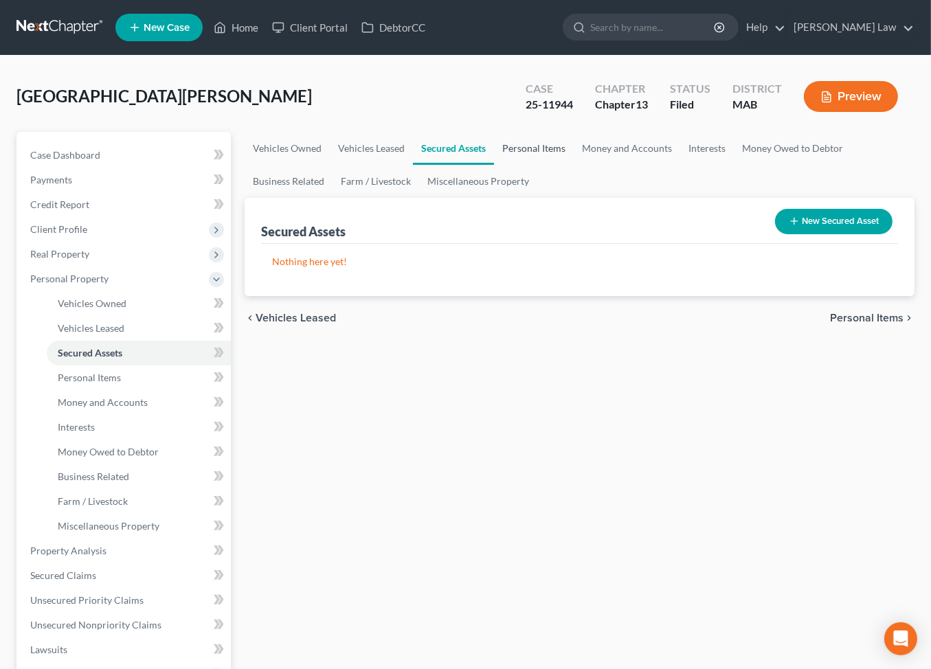
click at [573, 165] on link "Personal Items" at bounding box center [534, 148] width 80 height 33
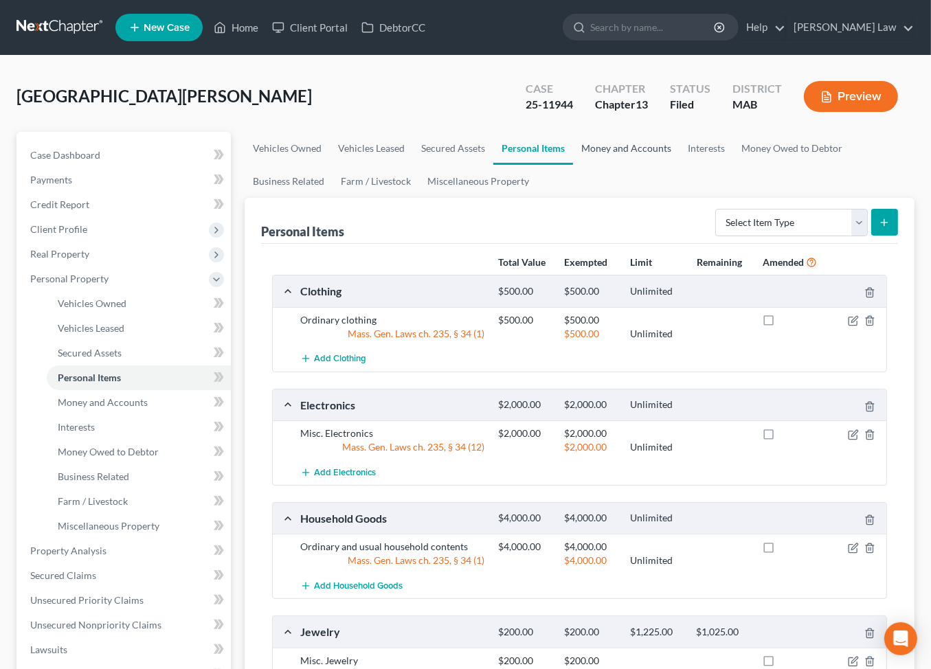
click at [679, 165] on link "Money and Accounts" at bounding box center [626, 148] width 106 height 33
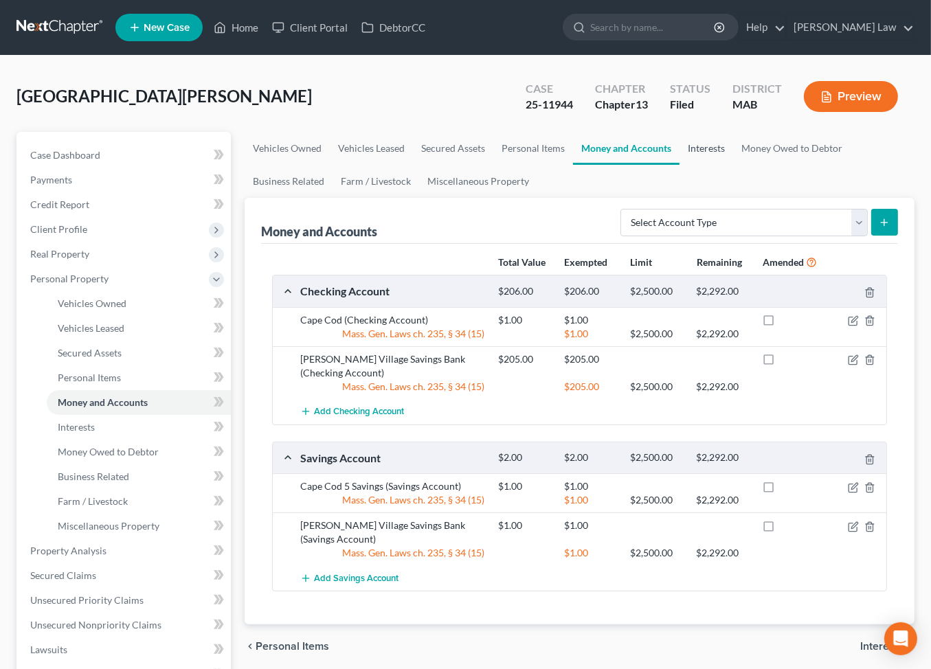
click at [733, 165] on link "Interests" at bounding box center [706, 148] width 54 height 33
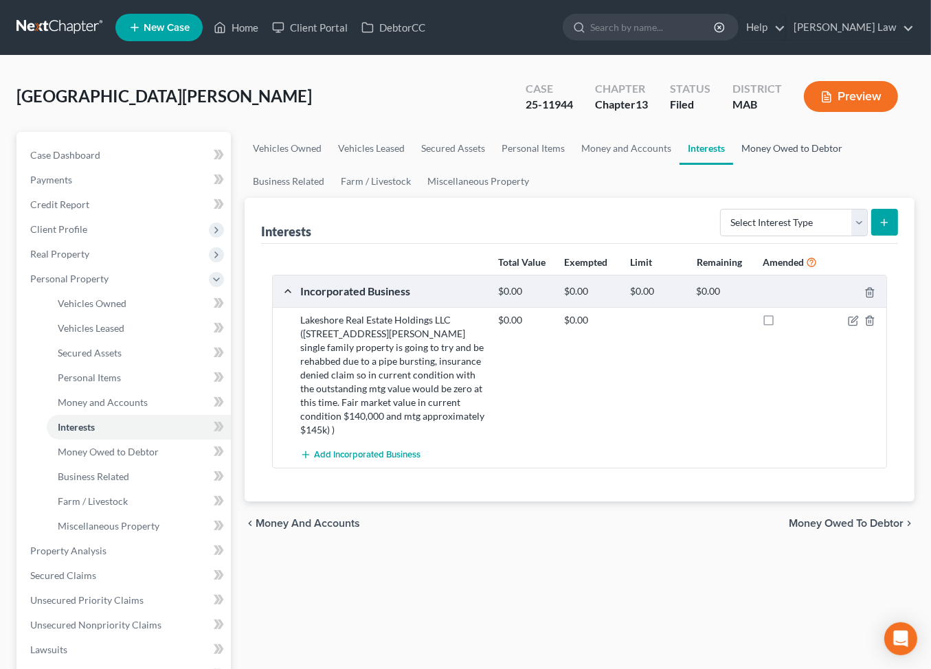
click at [733, 165] on link "Money Owed to Debtor" at bounding box center [791, 148] width 117 height 33
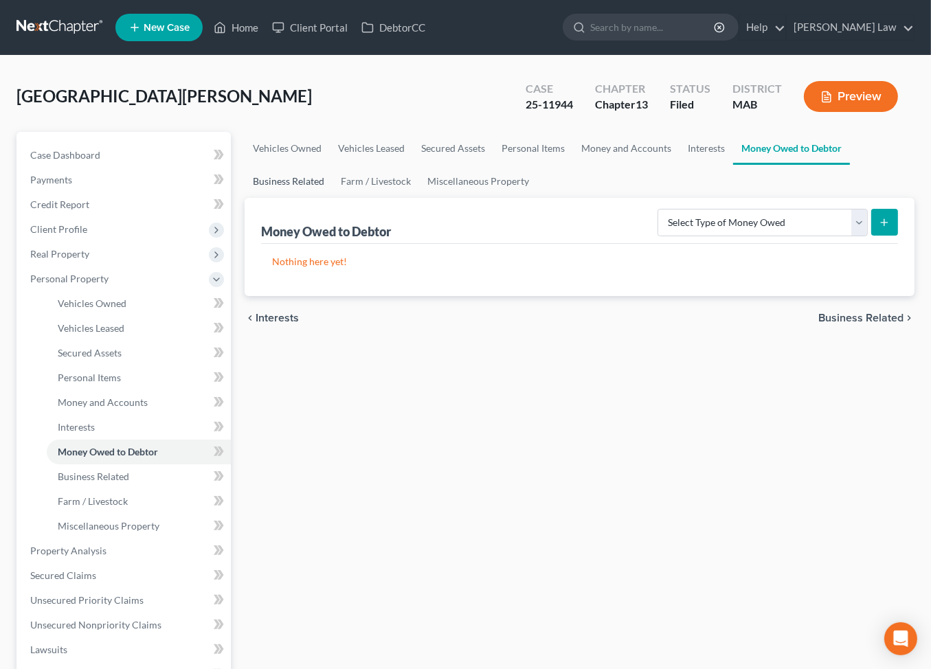
click at [332, 198] on link "Business Related" at bounding box center [288, 181] width 88 height 33
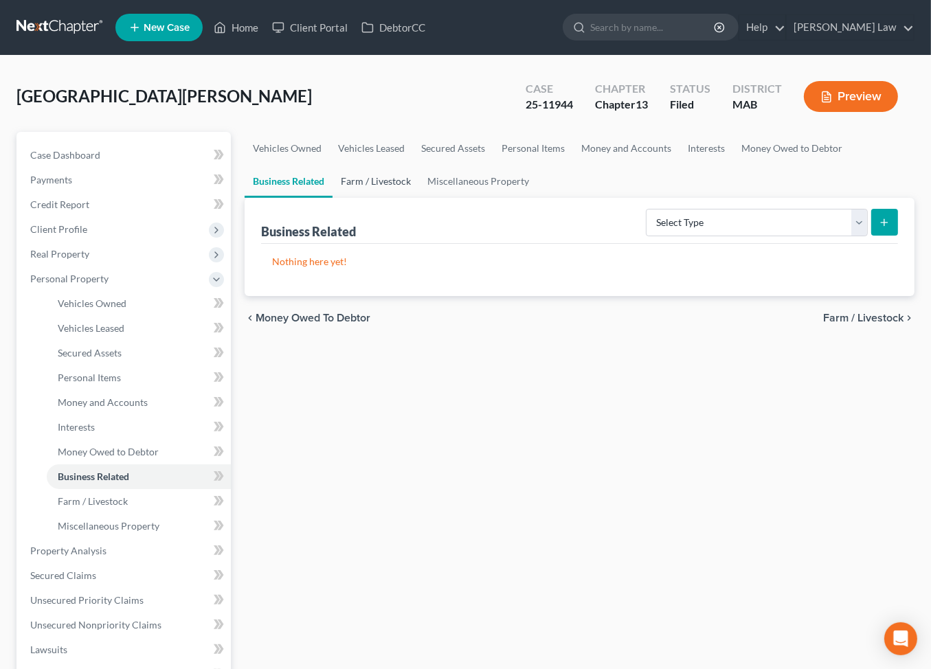
click at [419, 198] on link "Farm / Livestock" at bounding box center [375, 181] width 87 height 33
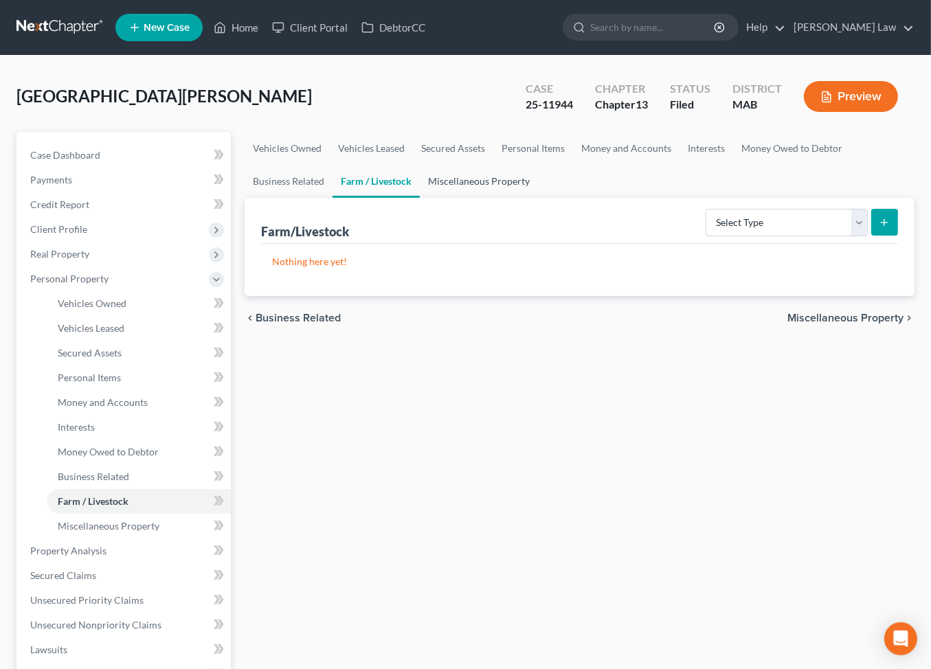
click at [538, 198] on link "Miscellaneous Property" at bounding box center [479, 181] width 118 height 33
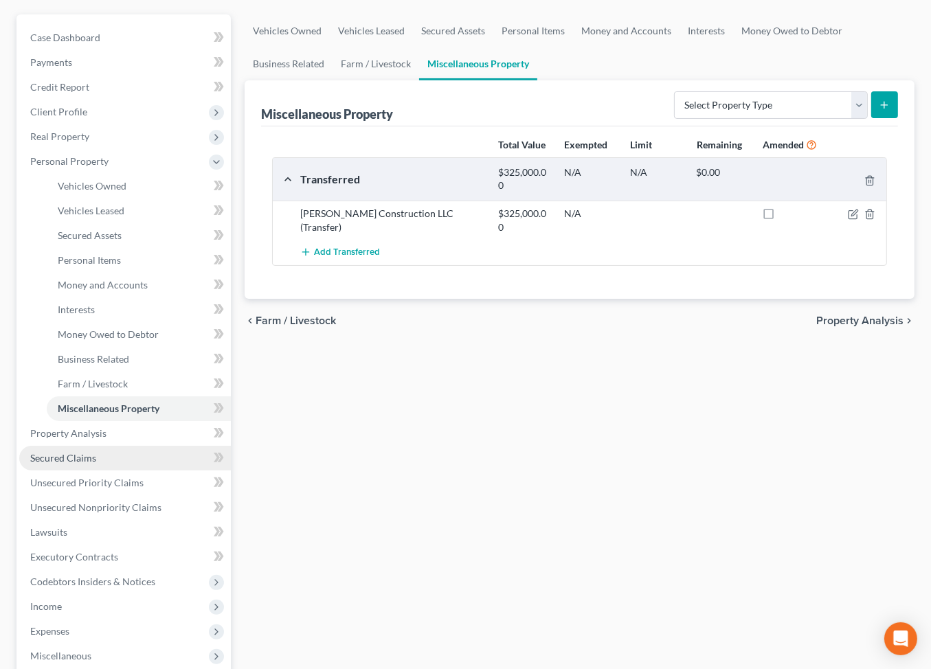
click at [62, 464] on span "Secured Claims" at bounding box center [63, 458] width 66 height 12
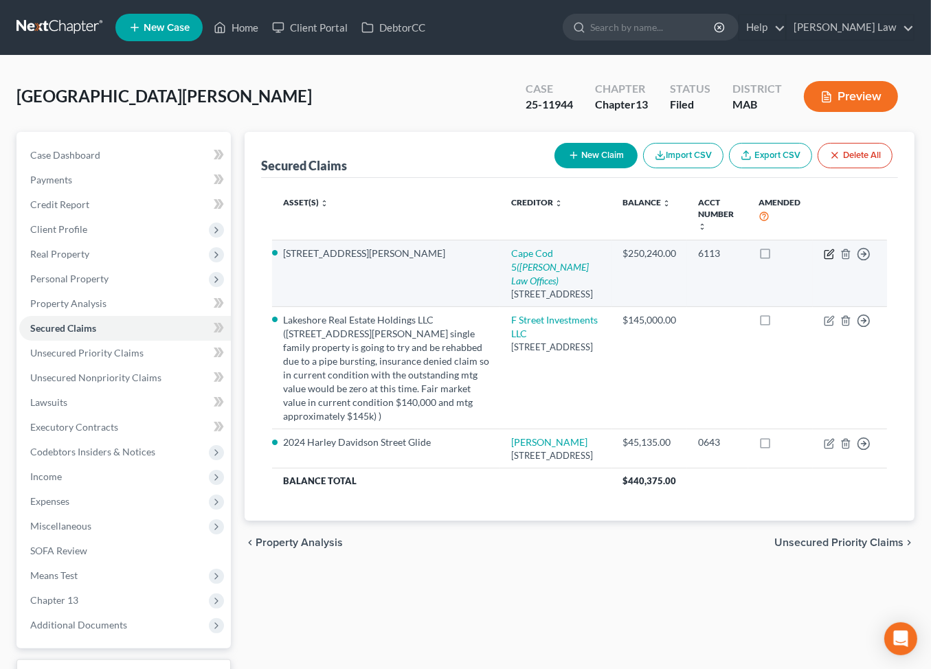
click at [823, 260] on icon "button" at bounding box center [828, 254] width 11 height 11
select select "22"
select select "2"
select select "0"
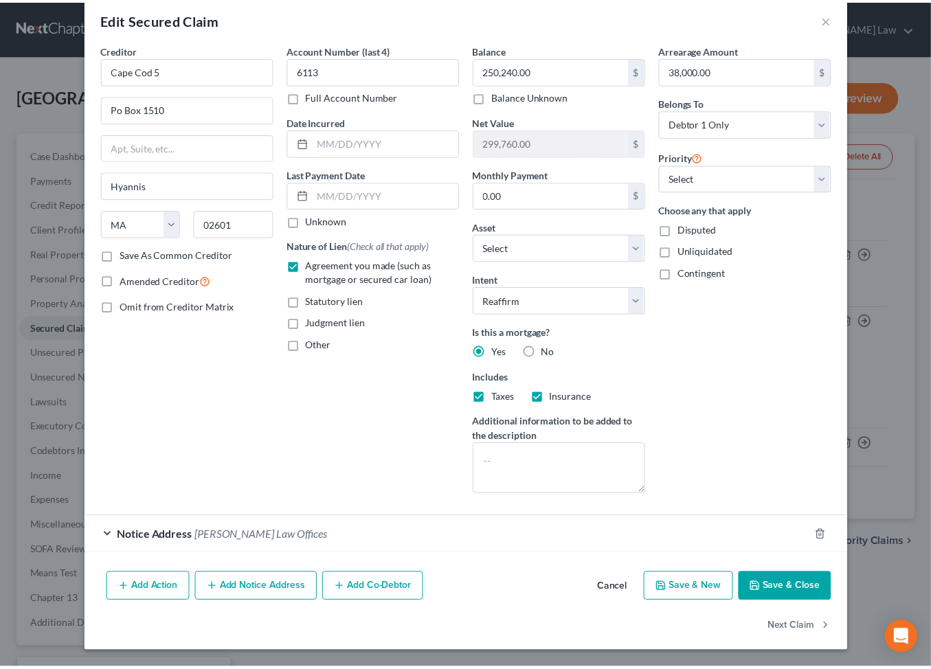
scroll to position [187, 0]
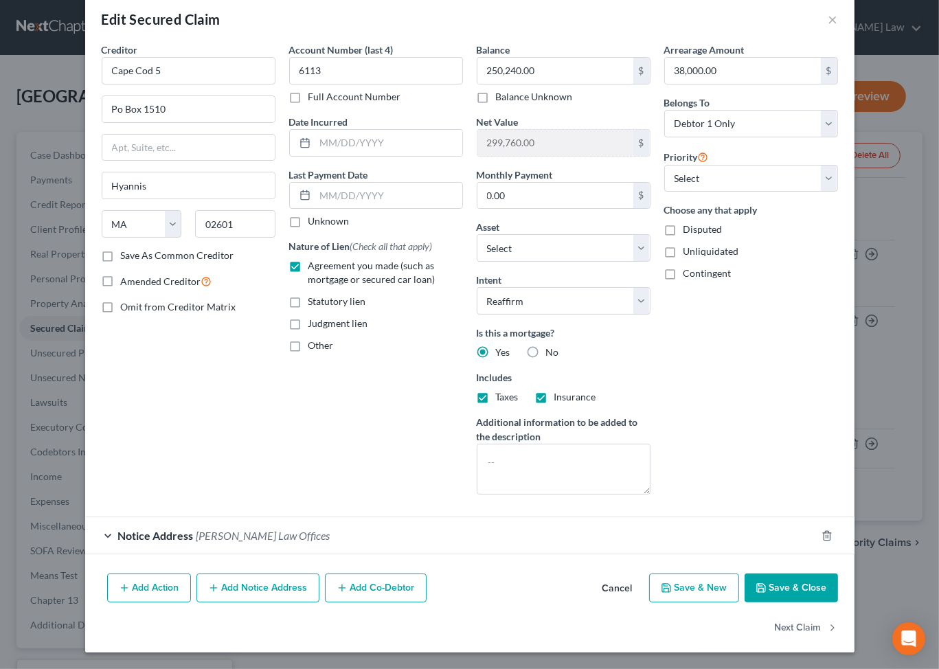
click at [832, 573] on button "Save & Close" at bounding box center [790, 587] width 93 height 29
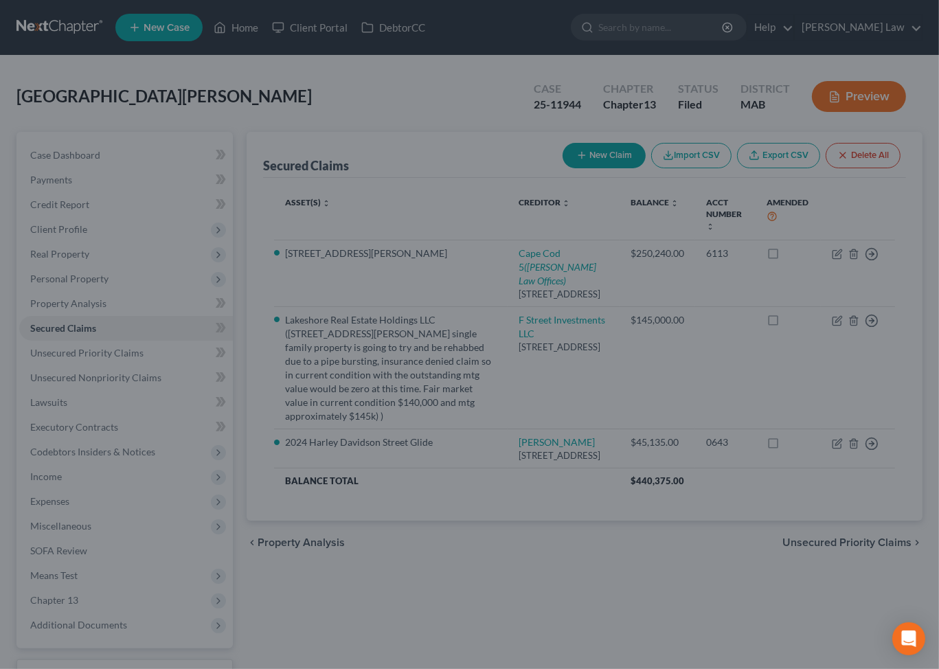
select select "2"
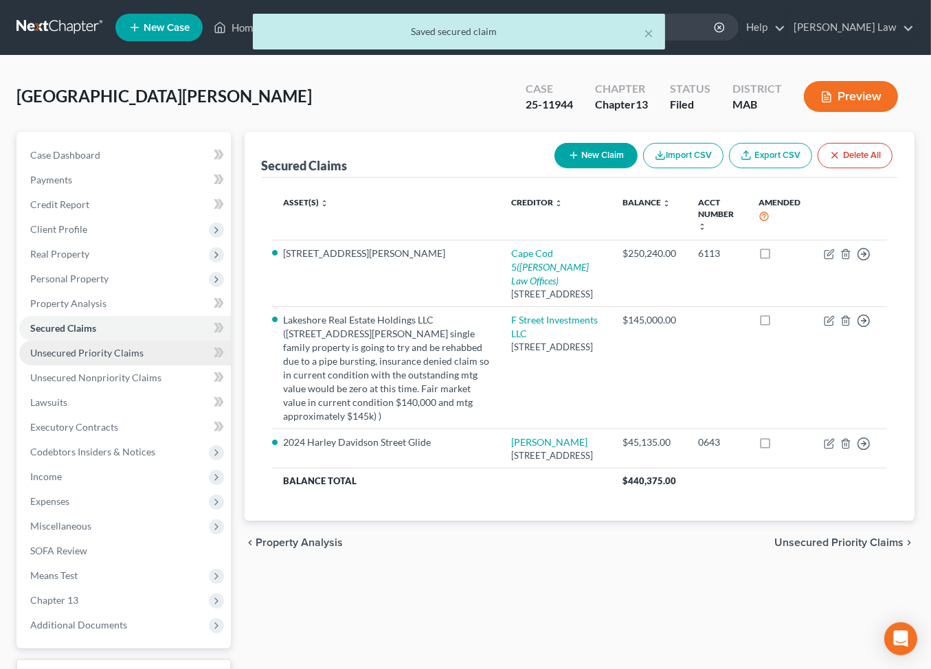
click at [115, 358] on span "Unsecured Priority Claims" at bounding box center [86, 353] width 113 height 12
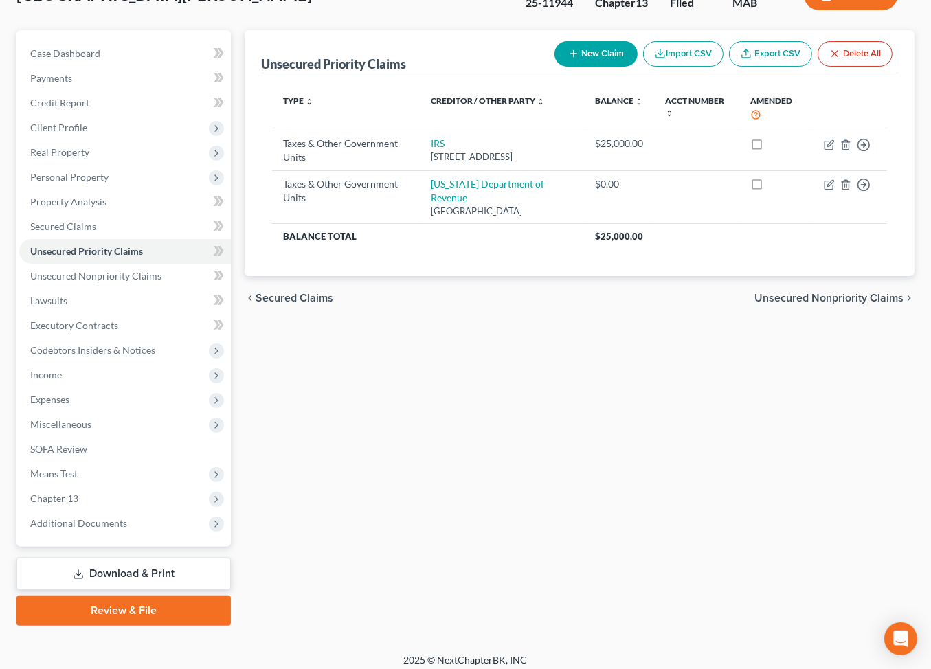
scroll to position [302, 0]
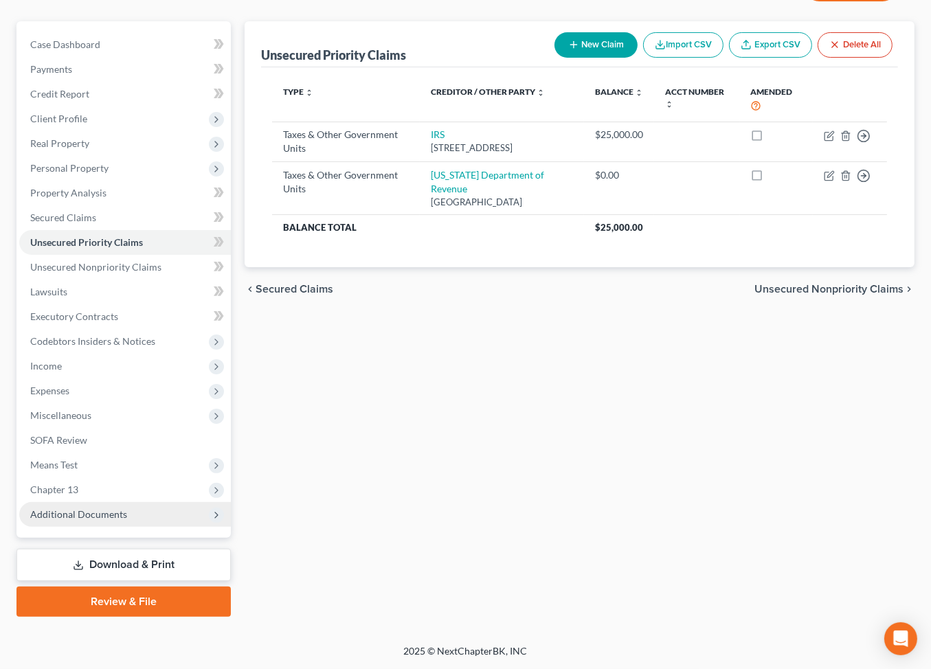
click at [127, 508] on span "Additional Documents" at bounding box center [78, 514] width 97 height 12
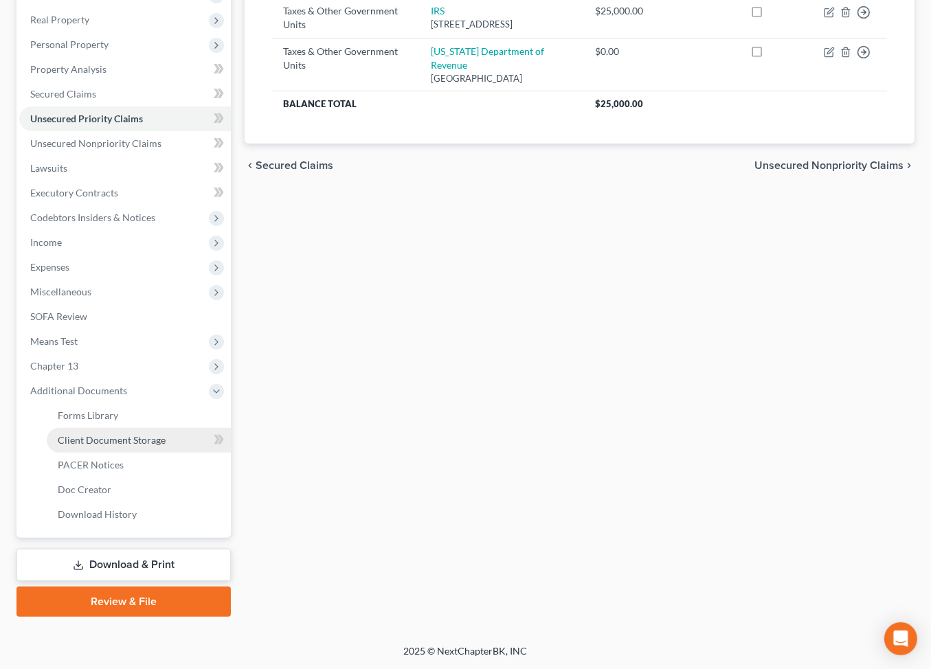
click at [157, 446] on span "Client Document Storage" at bounding box center [112, 440] width 108 height 12
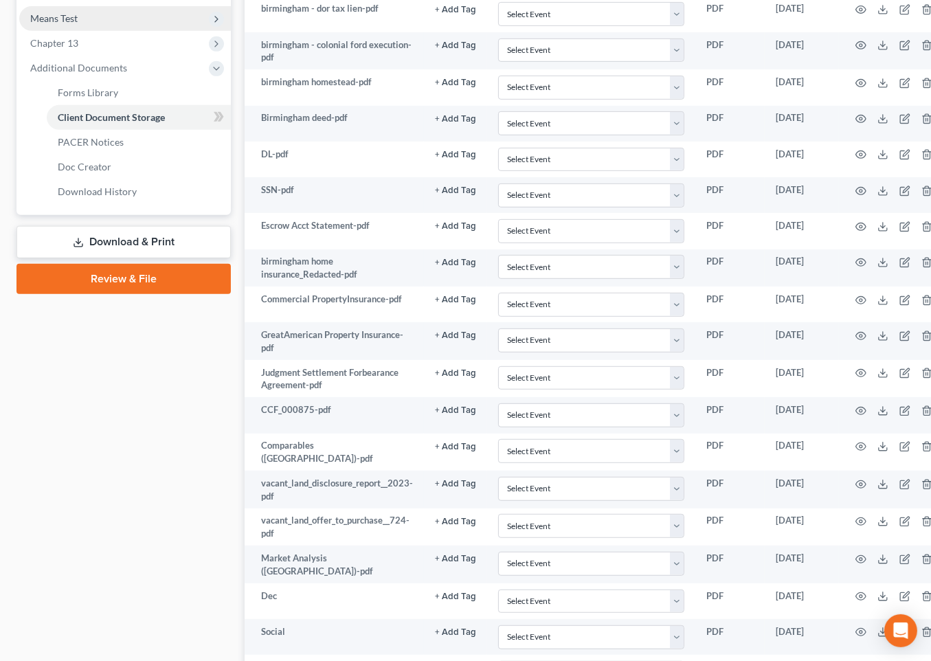
scroll to position [553, 0]
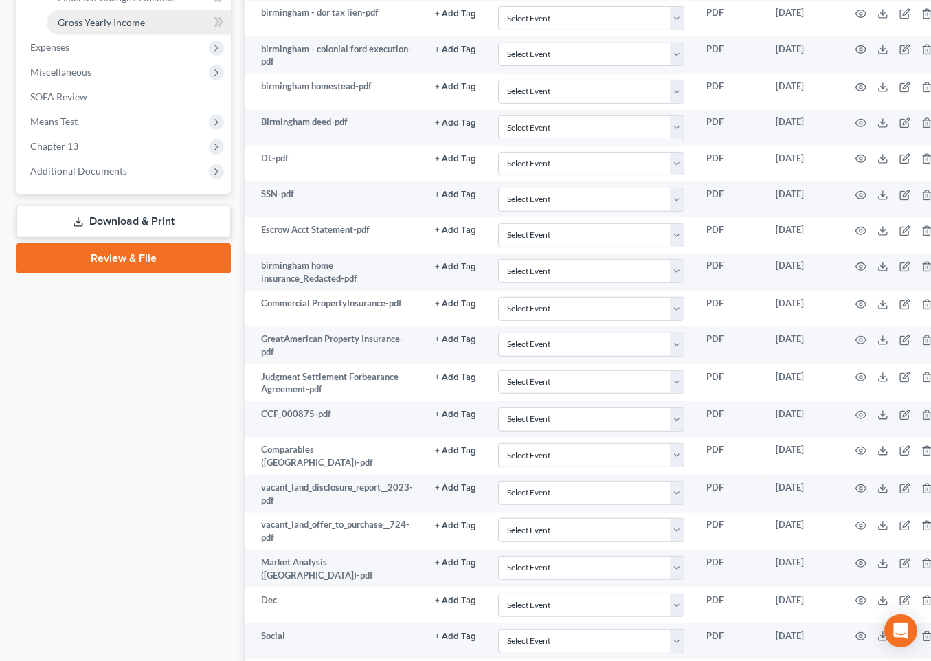
click at [108, 28] on span "Gross Yearly Income" at bounding box center [101, 22] width 87 height 12
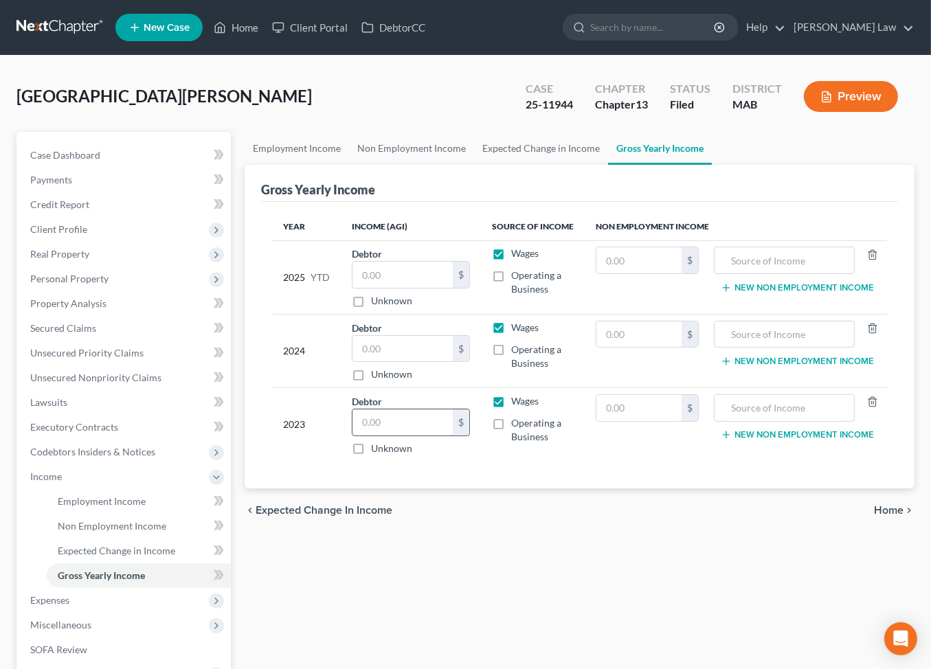
click at [409, 435] on input "text" at bounding box center [402, 422] width 100 height 26
type input "31,685"
click at [635, 421] on input "text" at bounding box center [638, 408] width 85 height 26
type input "40,250"
click at [815, 421] on input "text" at bounding box center [784, 408] width 126 height 26
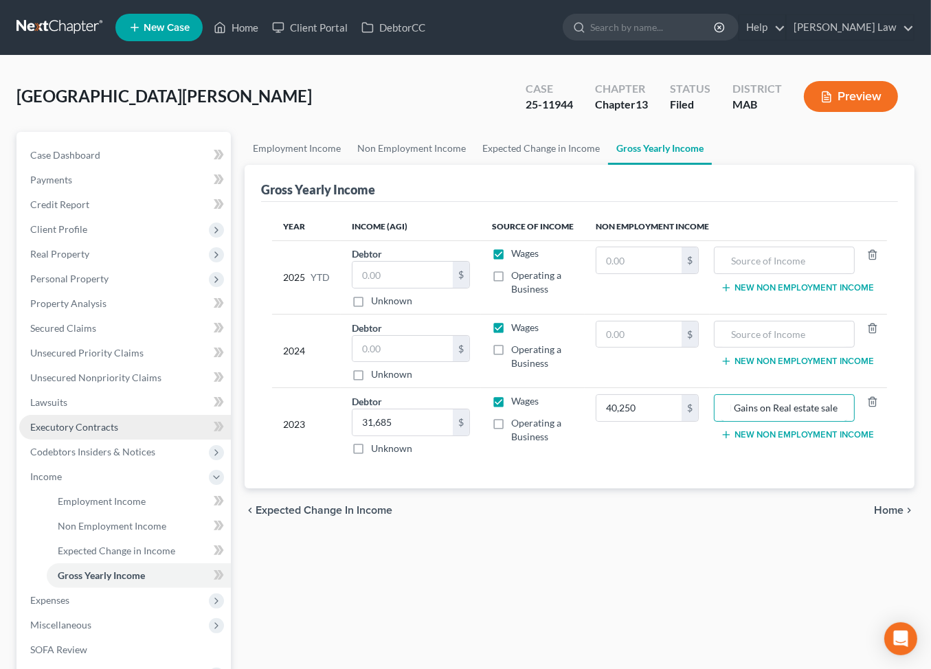
scroll to position [0, 39]
type input "Capital Gains on Real estate sale"
drag, startPoint x: 444, startPoint y: 181, endPoint x: 457, endPoint y: 201, distance: 23.8
click at [444, 165] on link "Non Employment Income" at bounding box center [411, 148] width 125 height 33
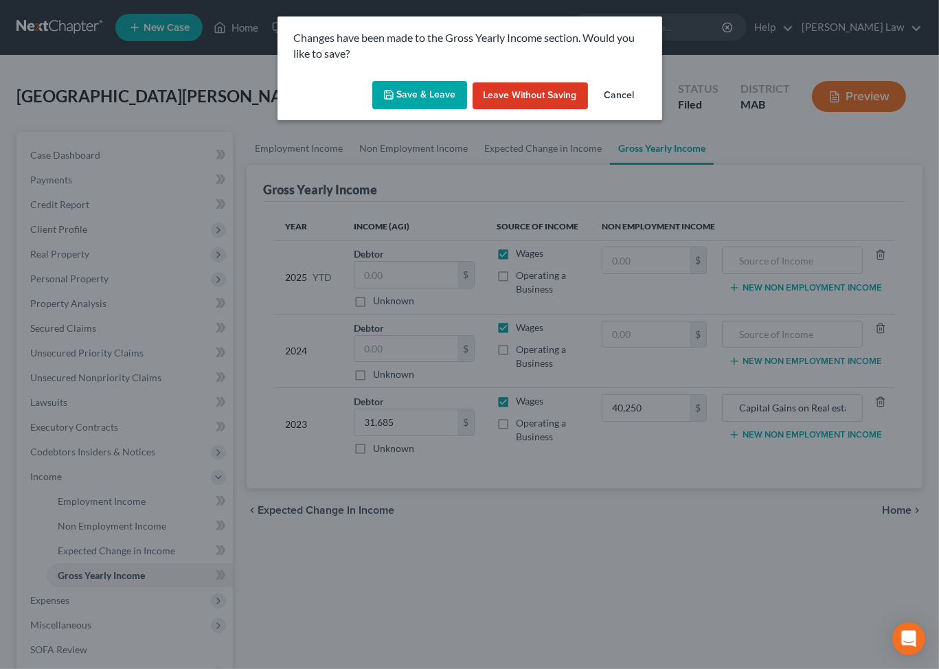
click at [404, 110] on button "Save & Leave" at bounding box center [419, 95] width 95 height 29
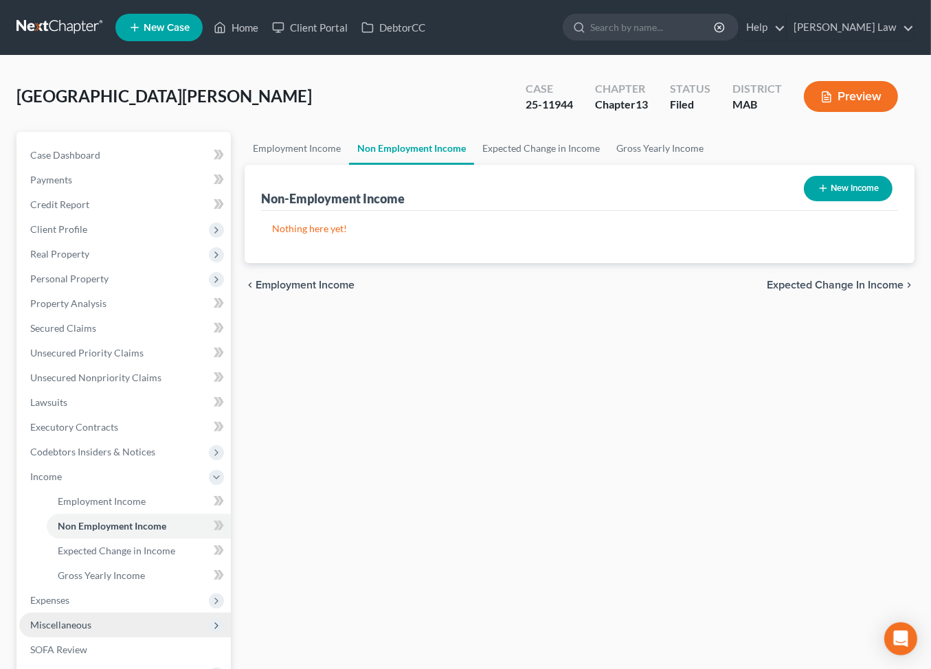
scroll to position [332, 0]
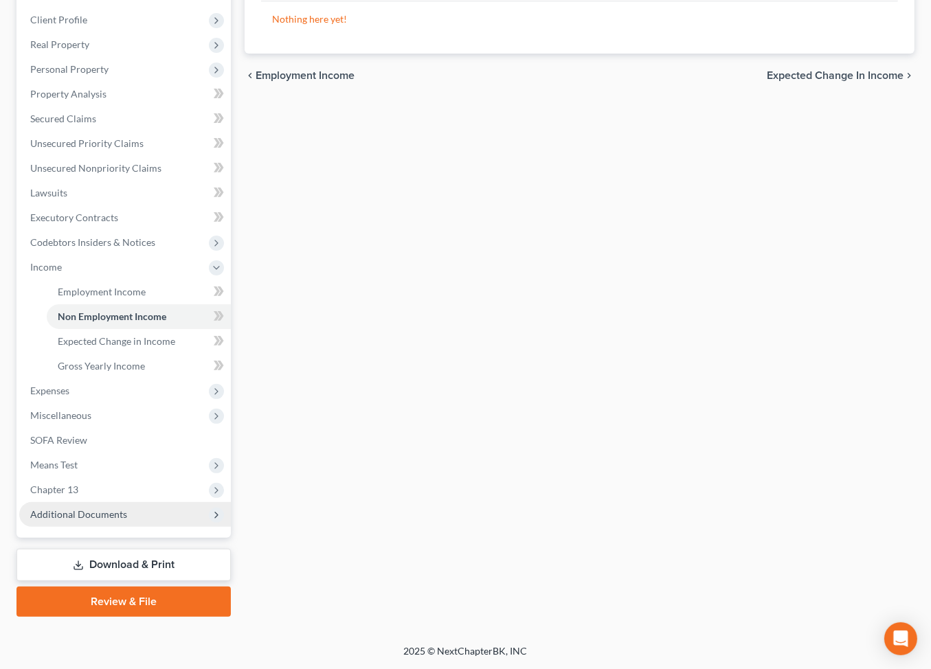
click at [110, 520] on span "Additional Documents" at bounding box center [78, 514] width 97 height 12
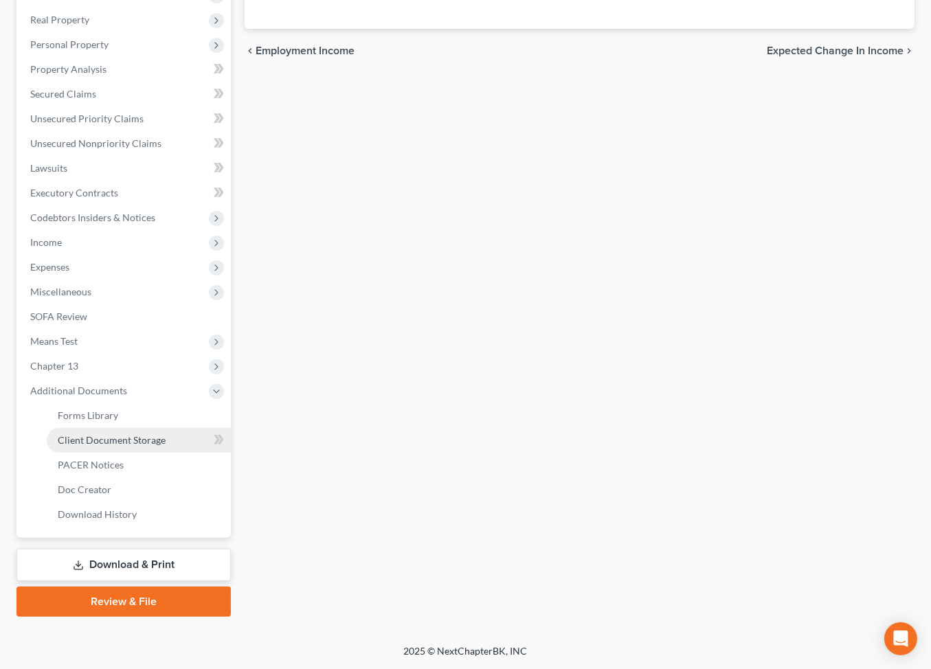
click at [145, 446] on span "Client Document Storage" at bounding box center [112, 440] width 108 height 12
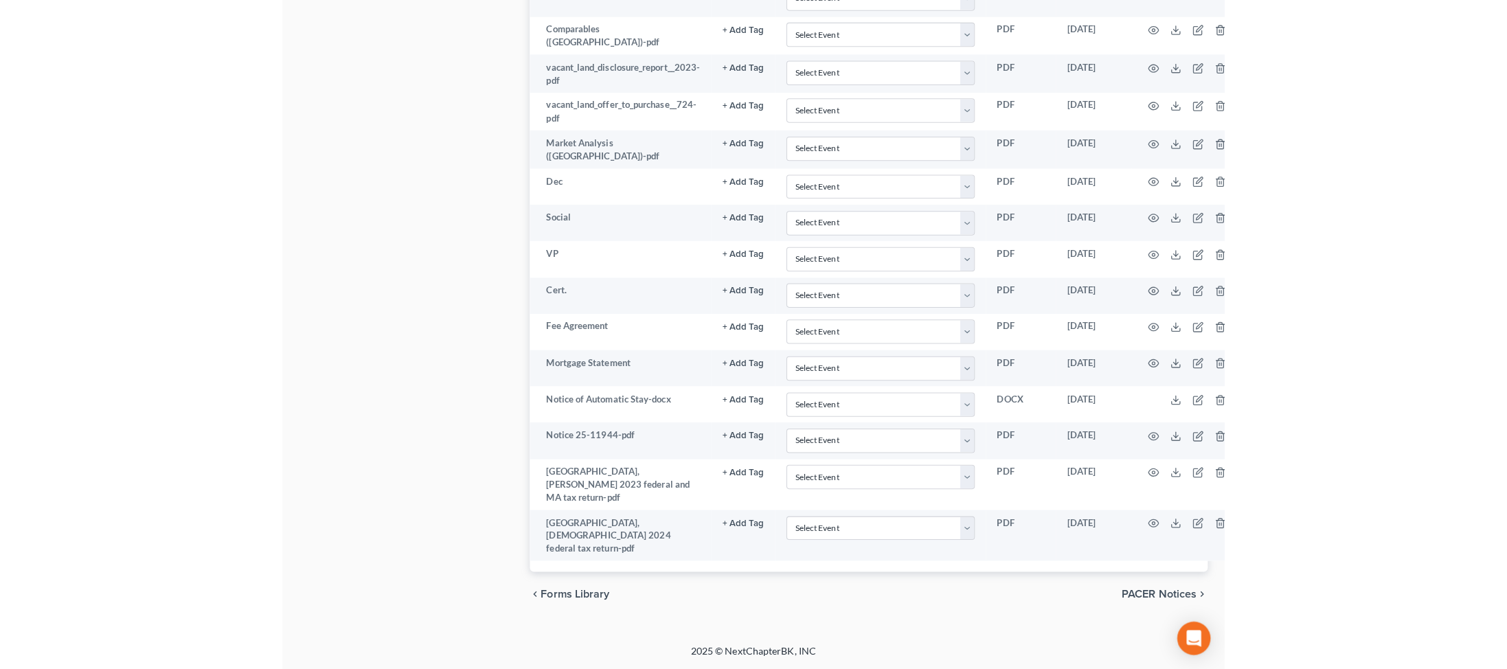
scroll to position [1272, 0]
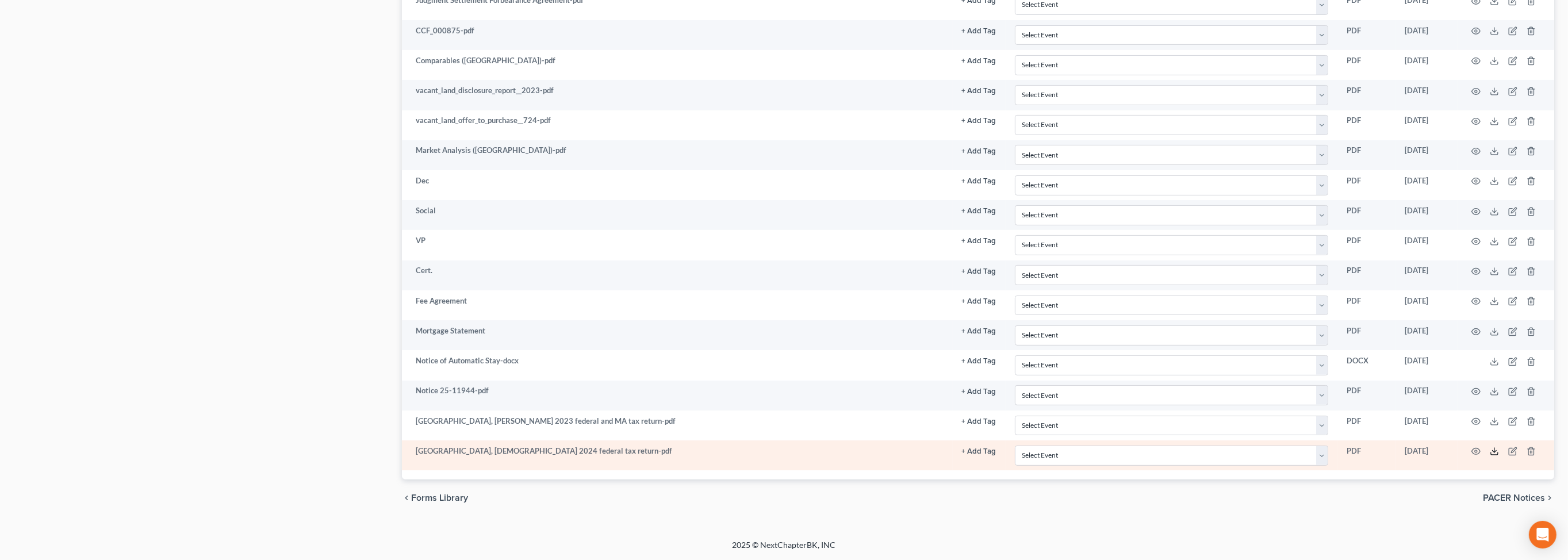
click at [1489, 447] on icon at bounding box center [1493, 451] width 9 height 9
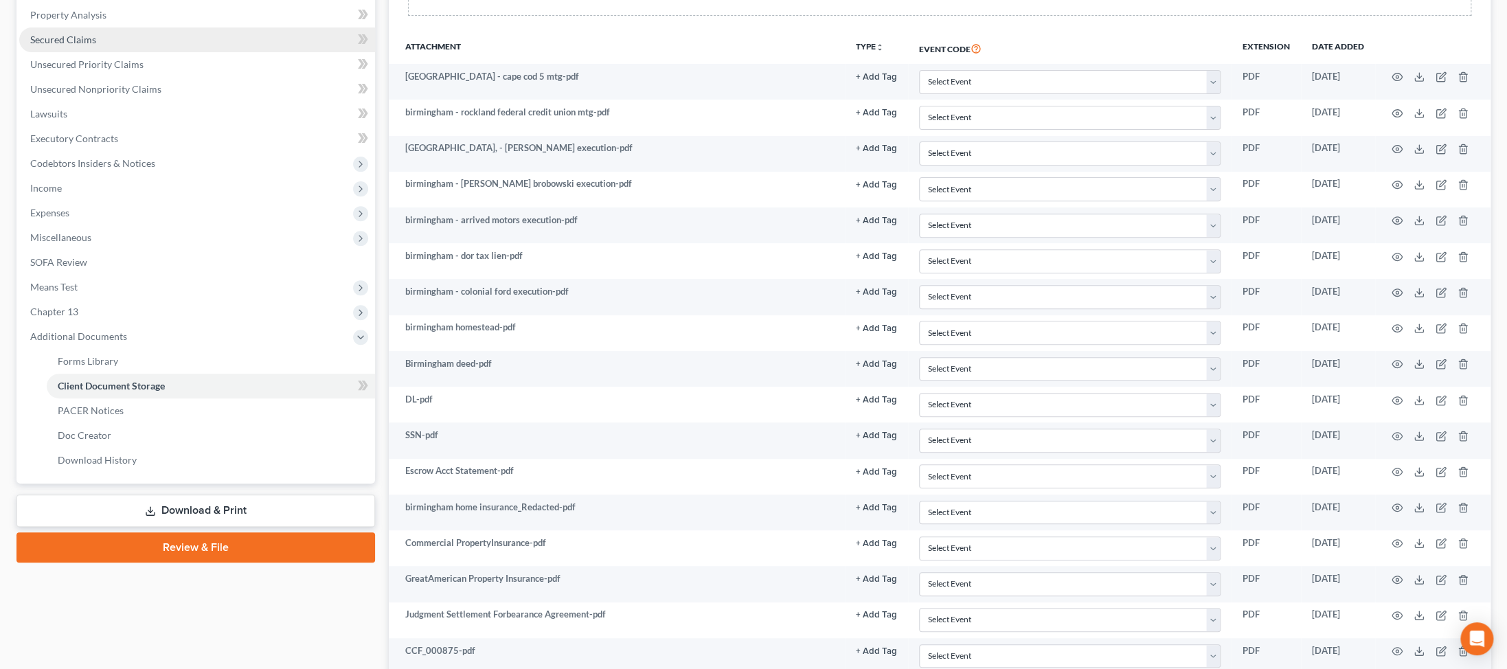
click at [87, 45] on span "Secured Claims" at bounding box center [63, 40] width 66 height 12
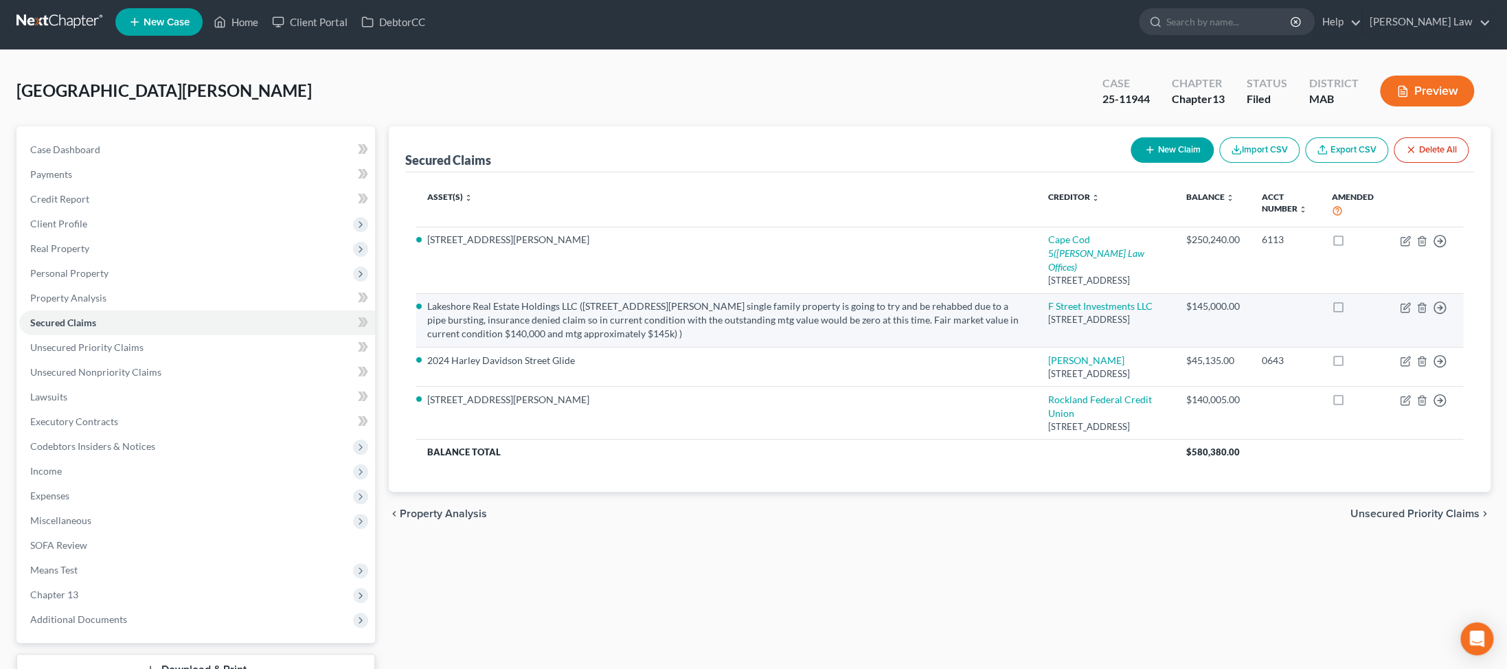
scroll to position [19, 0]
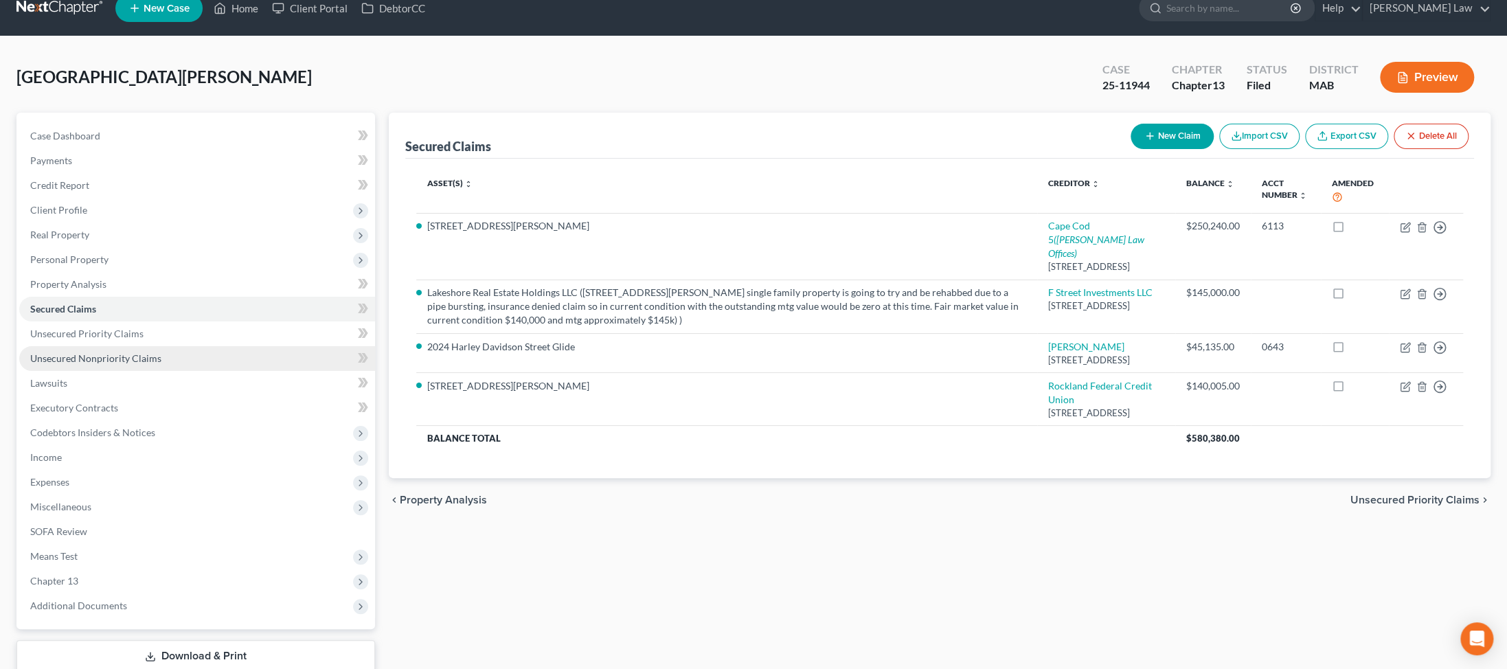
click at [108, 371] on link "Unsecured Nonpriority Claims" at bounding box center [197, 358] width 356 height 25
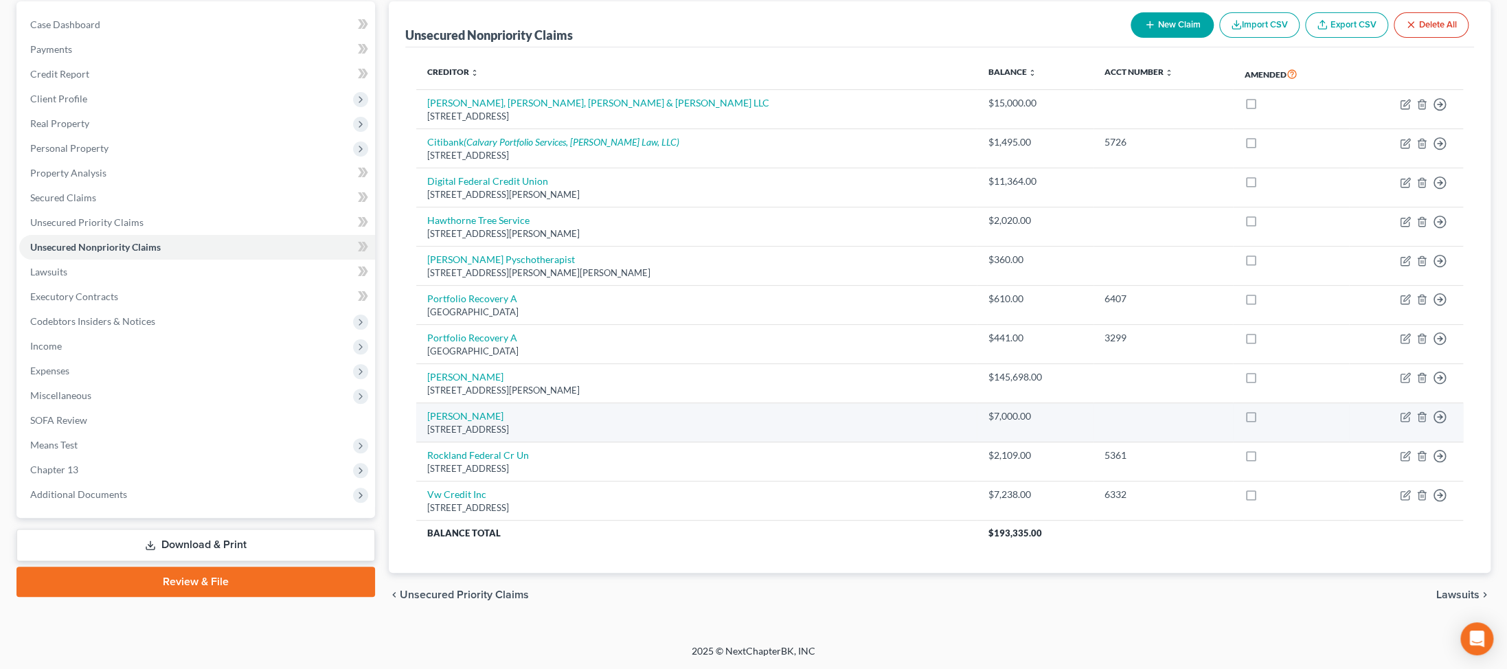
scroll to position [184, 0]
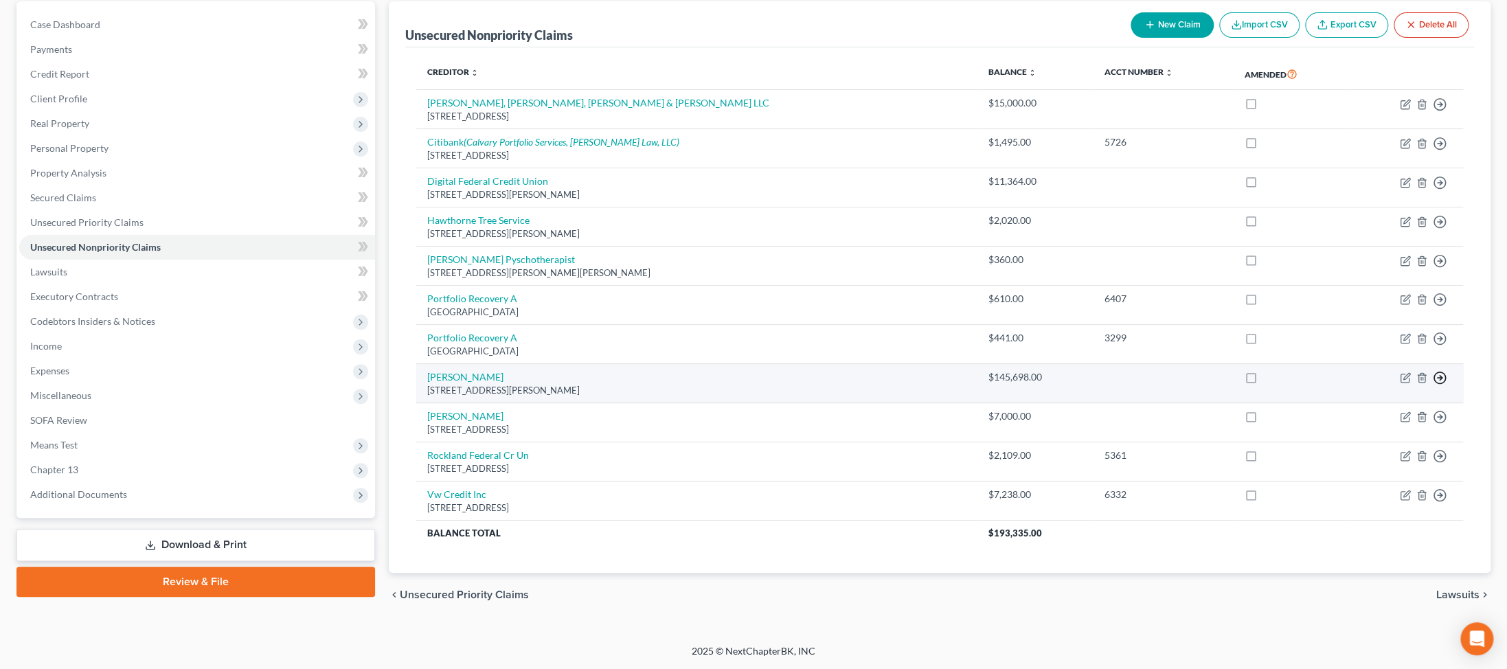
click at [1433, 385] on icon "button" at bounding box center [1440, 378] width 14 height 14
click at [1347, 402] on link "Move to D" at bounding box center [1348, 390] width 115 height 23
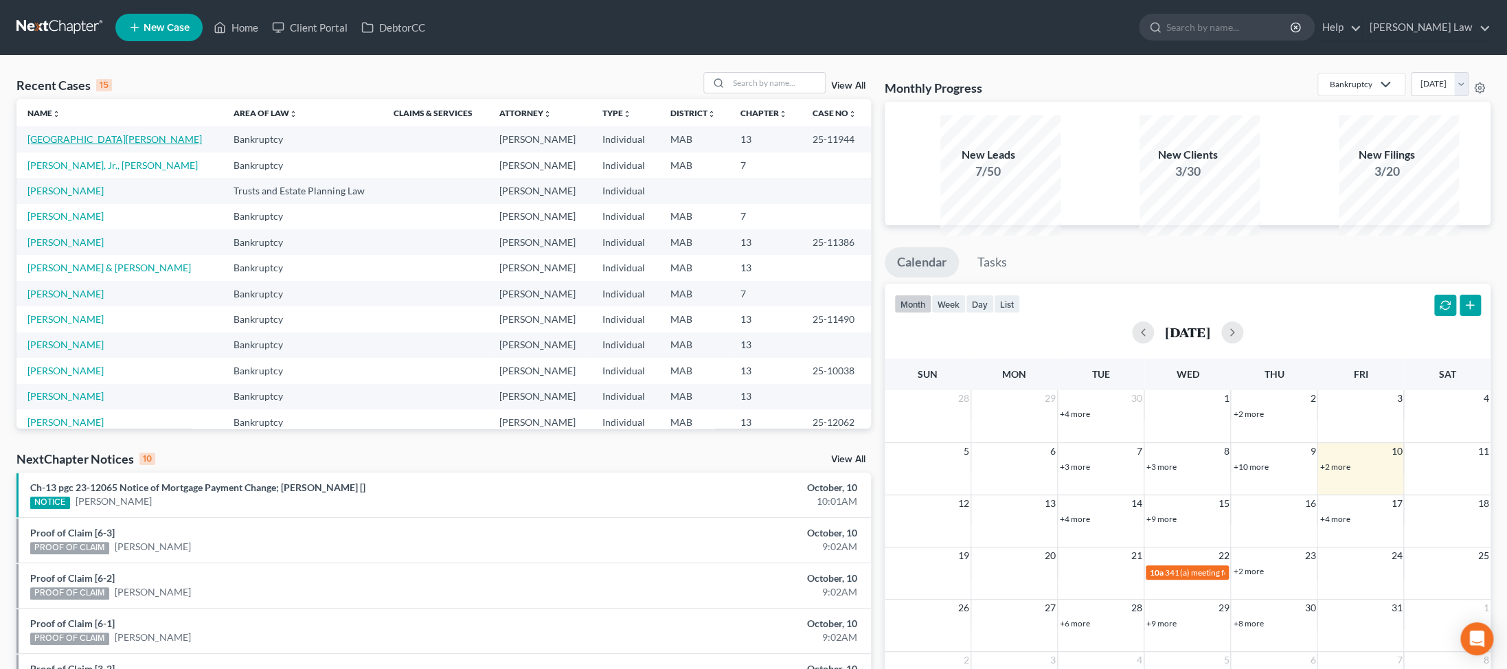
click at [55, 145] on link "[GEOGRAPHIC_DATA][PERSON_NAME]" at bounding box center [114, 139] width 174 height 12
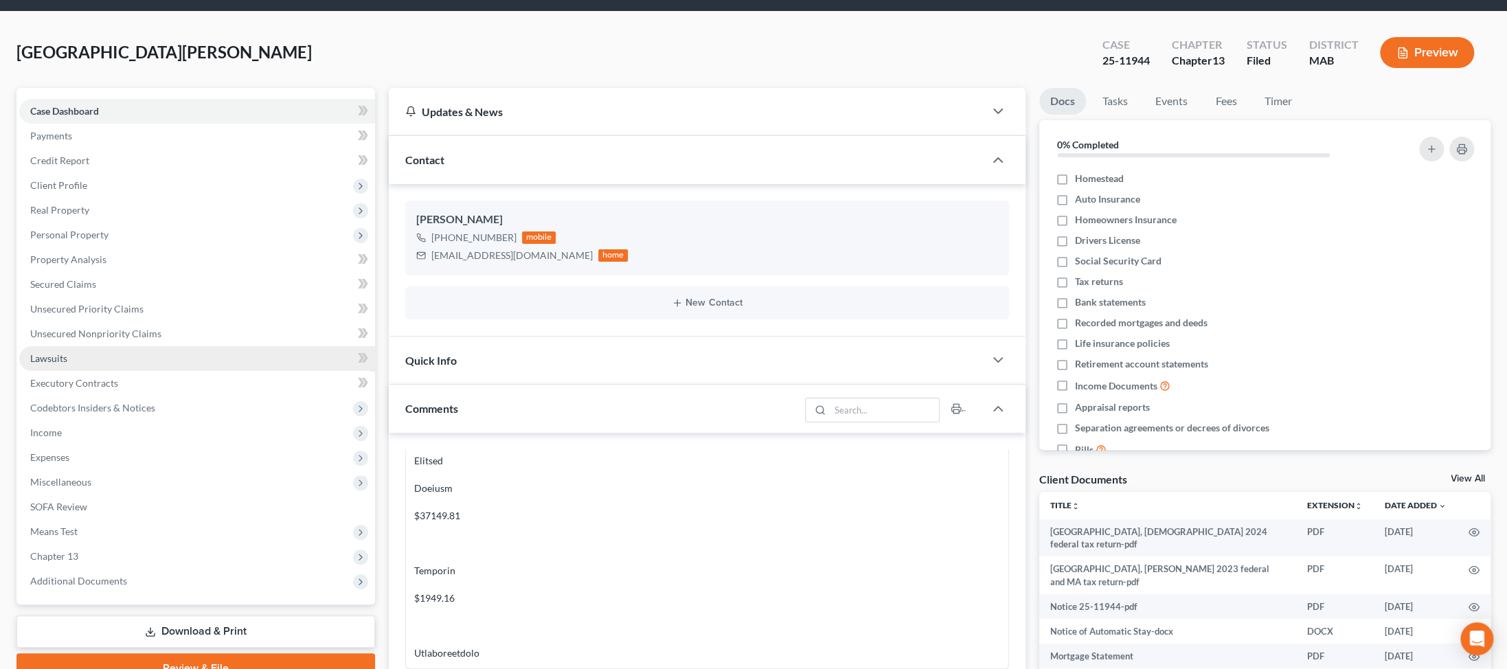
scroll to position [73, 0]
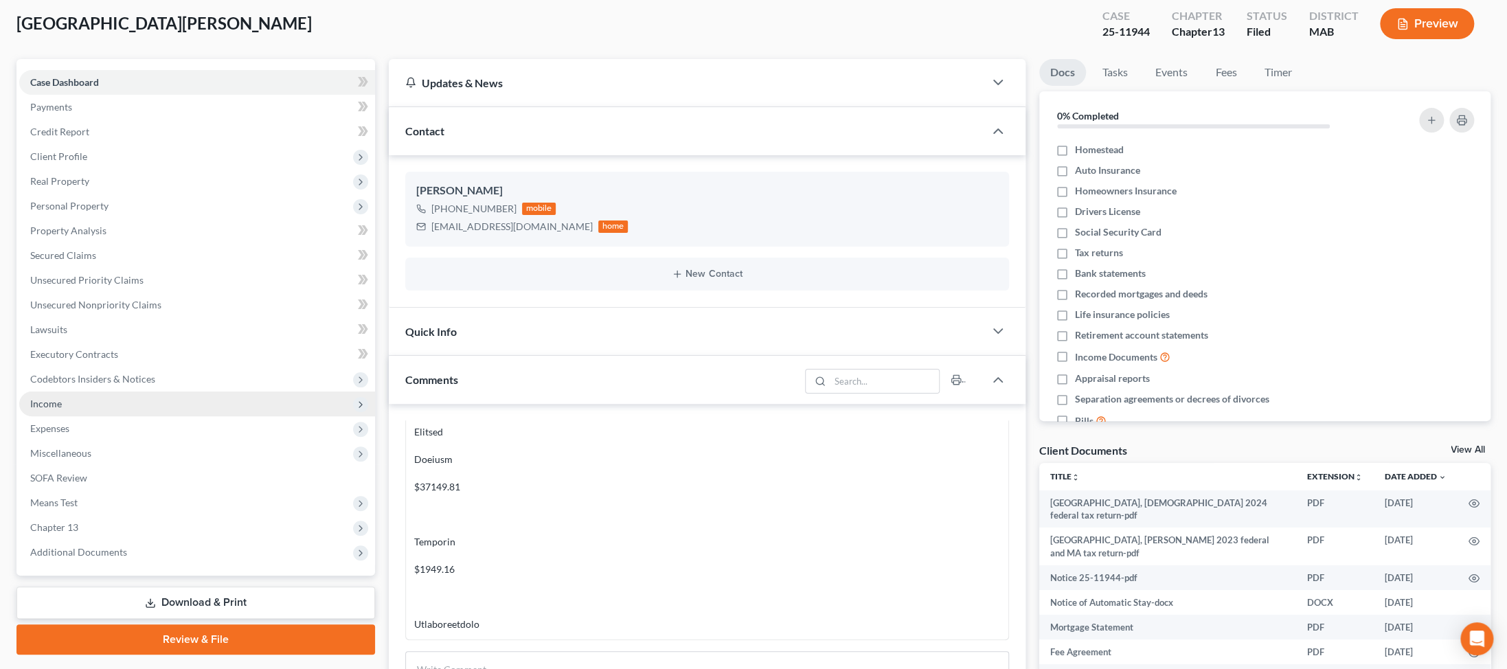
click at [45, 416] on span "Income" at bounding box center [197, 403] width 356 height 25
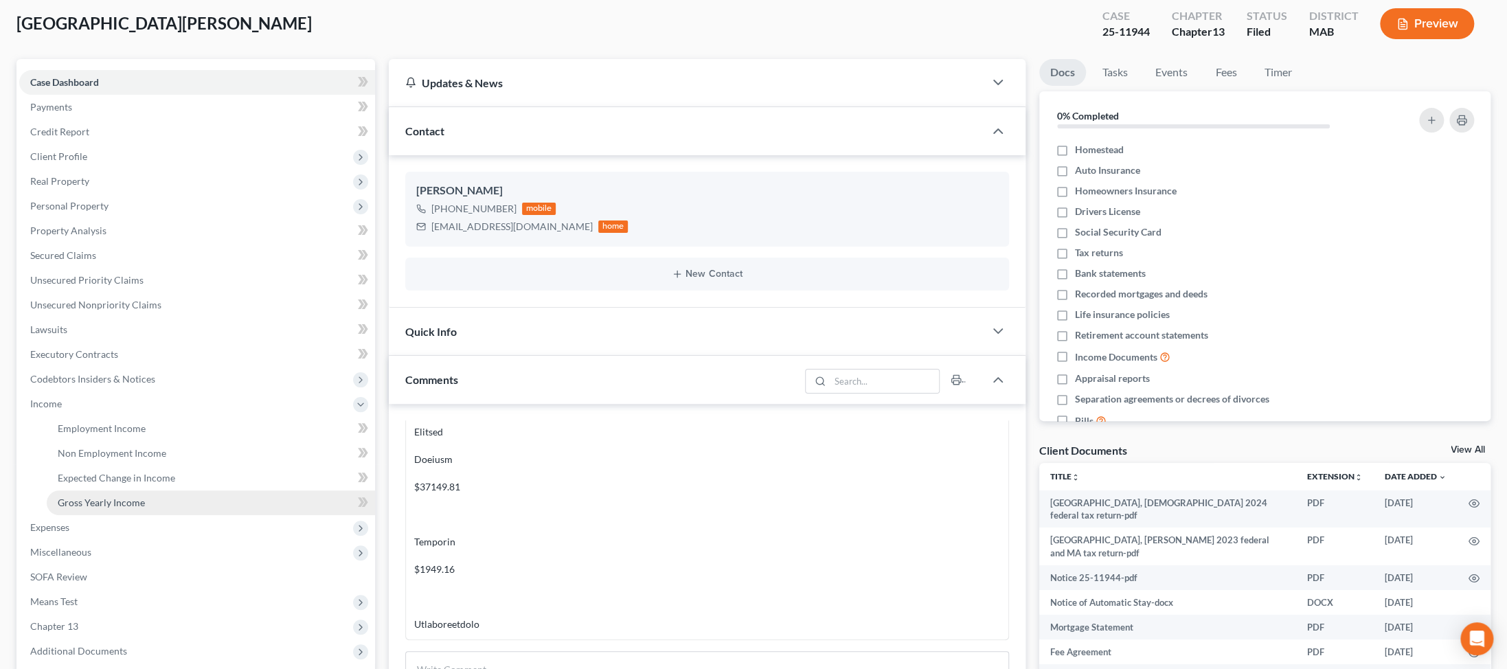
click at [143, 508] on span "Gross Yearly Income" at bounding box center [101, 503] width 87 height 12
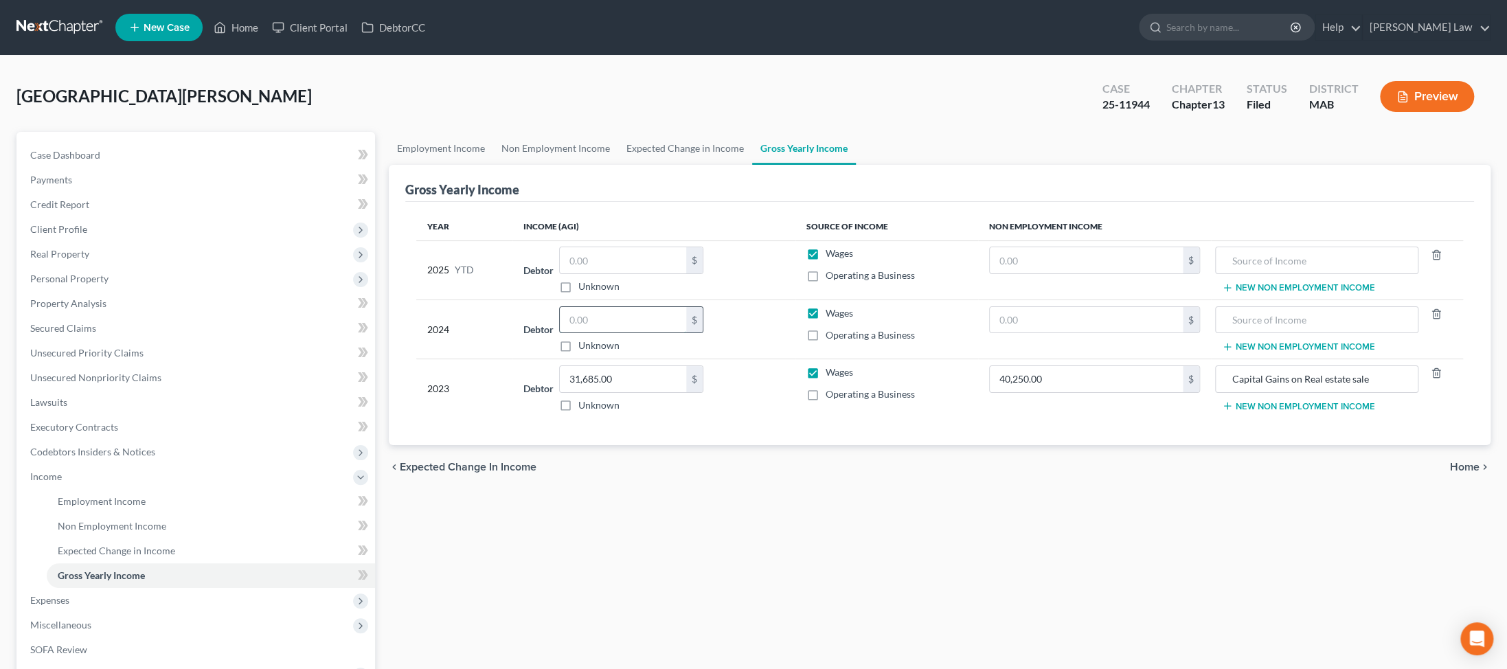
click at [361, 333] on input "text" at bounding box center [623, 320] width 126 height 26
type input "36,176"
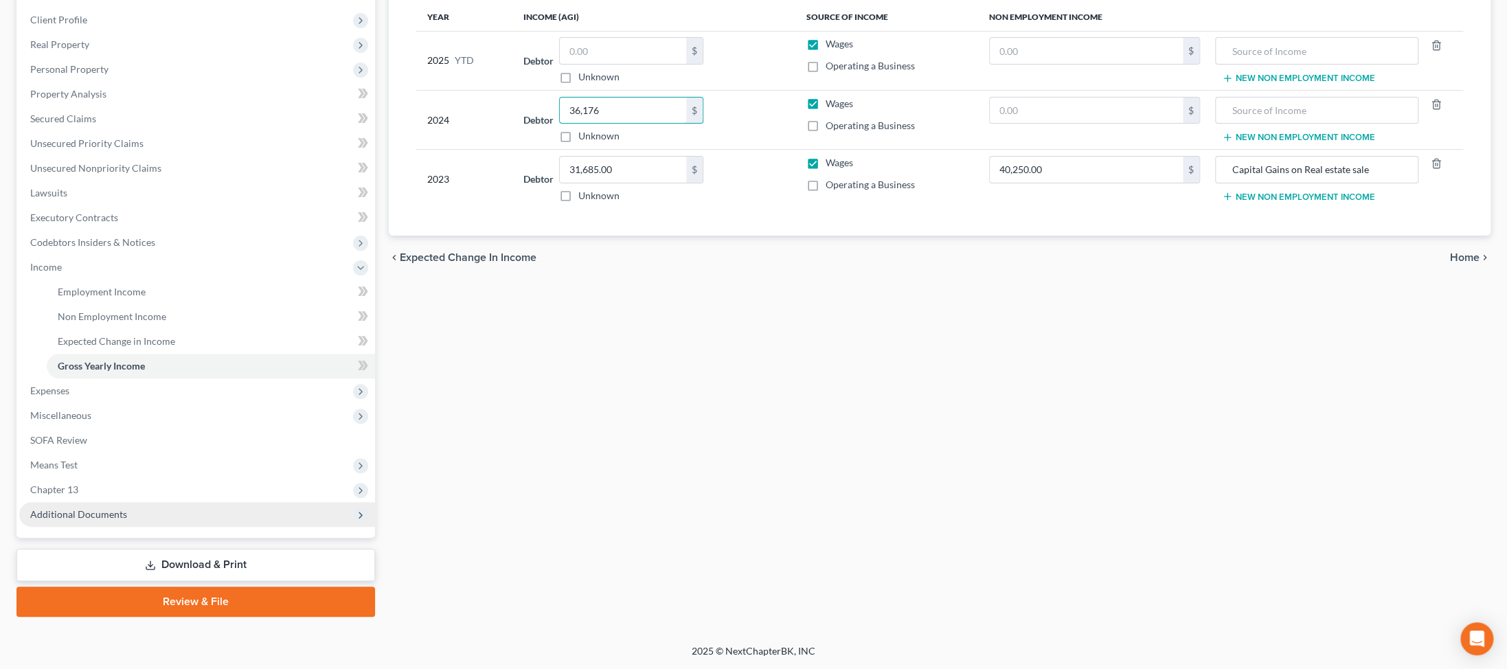
scroll to position [350, 0]
click at [127, 520] on span "Additional Documents" at bounding box center [78, 514] width 97 height 12
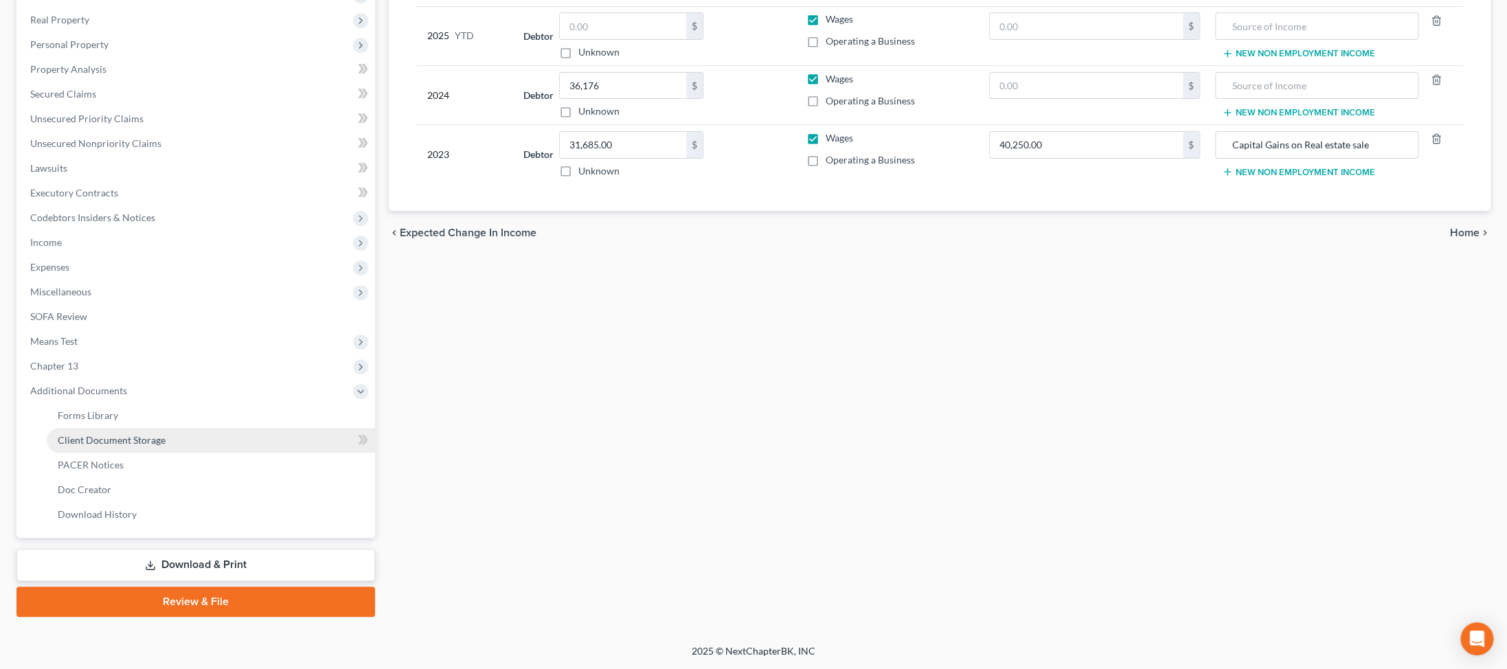
click at [166, 446] on span "Client Document Storage" at bounding box center [112, 440] width 108 height 12
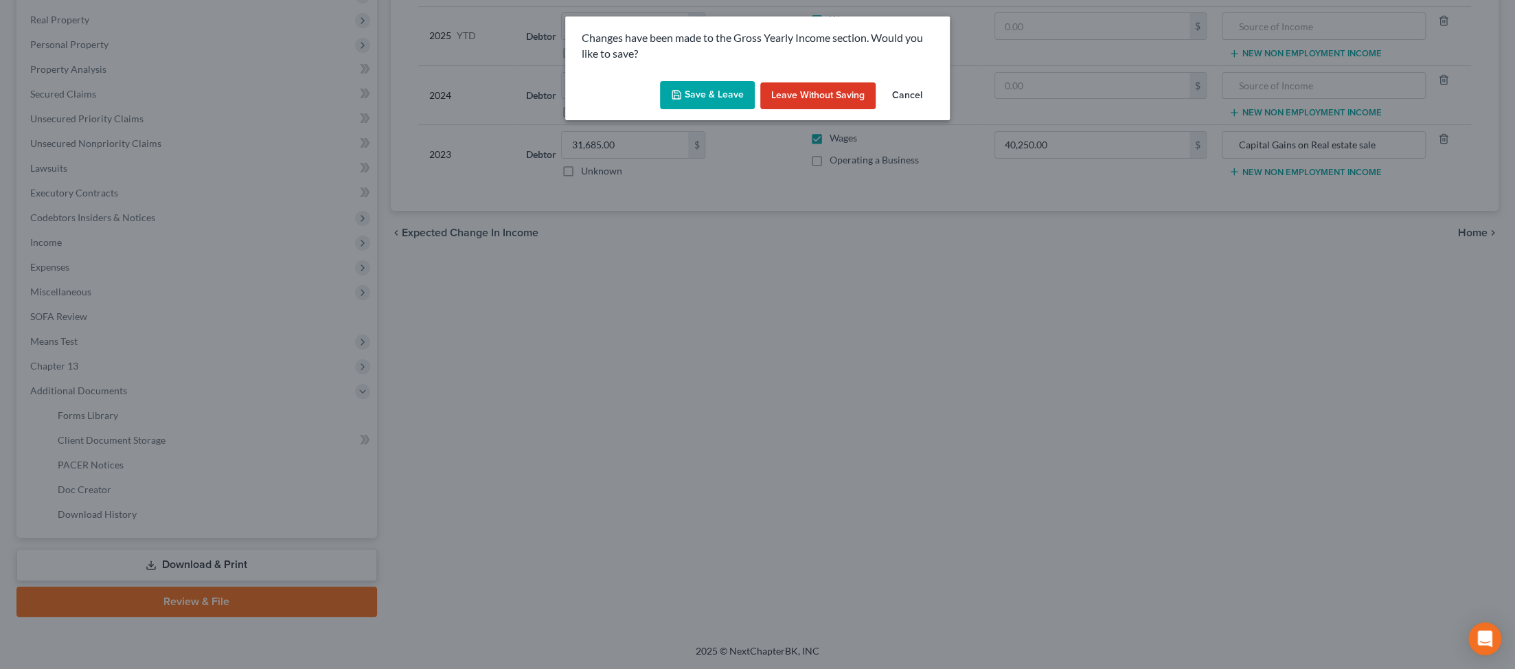
click at [361, 110] on button "Save & Leave" at bounding box center [707, 95] width 95 height 29
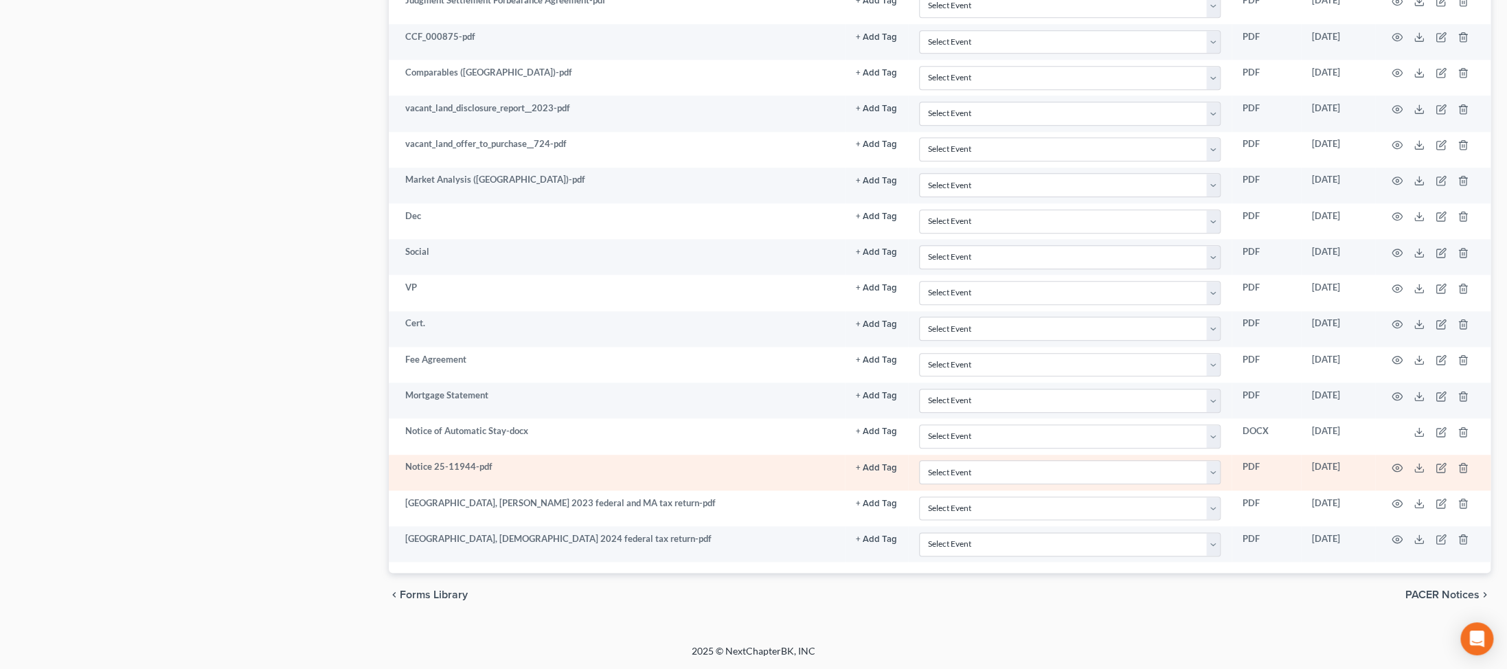
scroll to position [1289, 0]
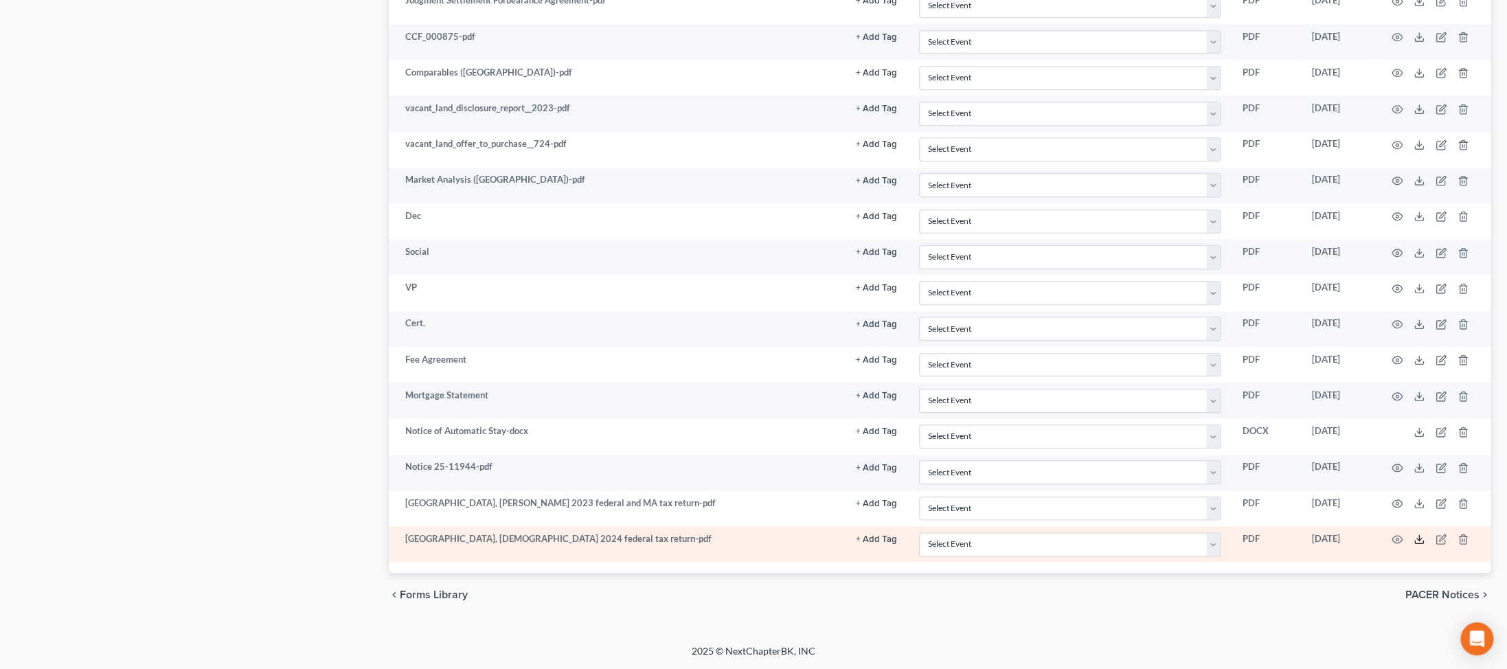
click at [361, 535] on line at bounding box center [1419, 537] width 0 height 5
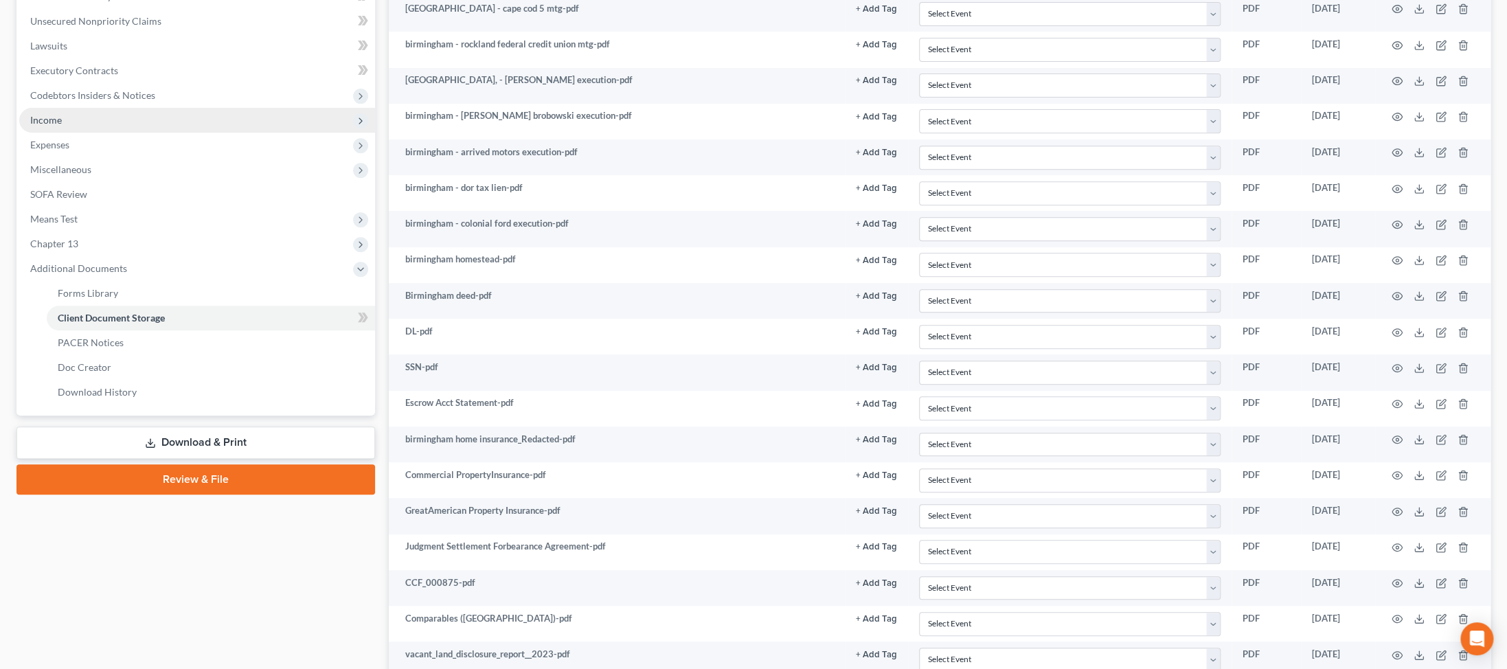
scroll to position [355, 0]
click at [45, 127] on span "Income" at bounding box center [46, 121] width 32 height 12
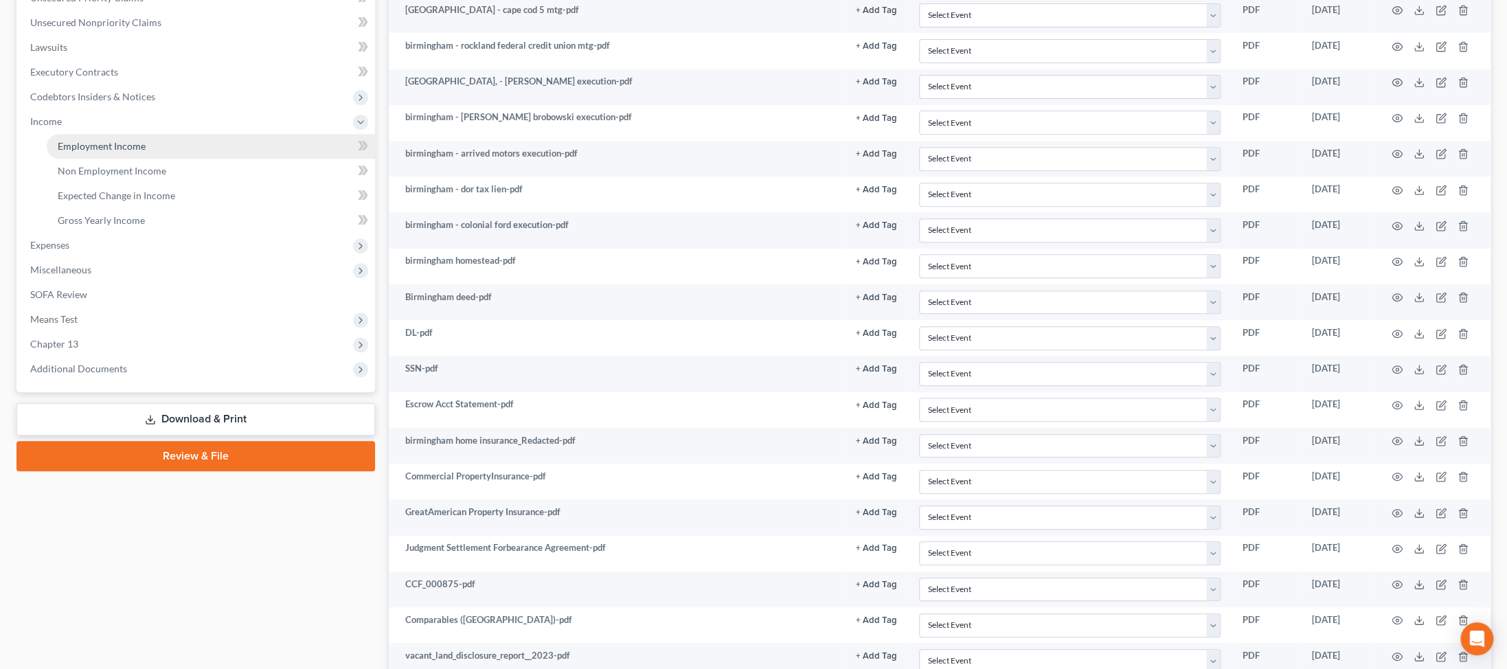
click at [122, 152] on span "Employment Income" at bounding box center [102, 146] width 88 height 12
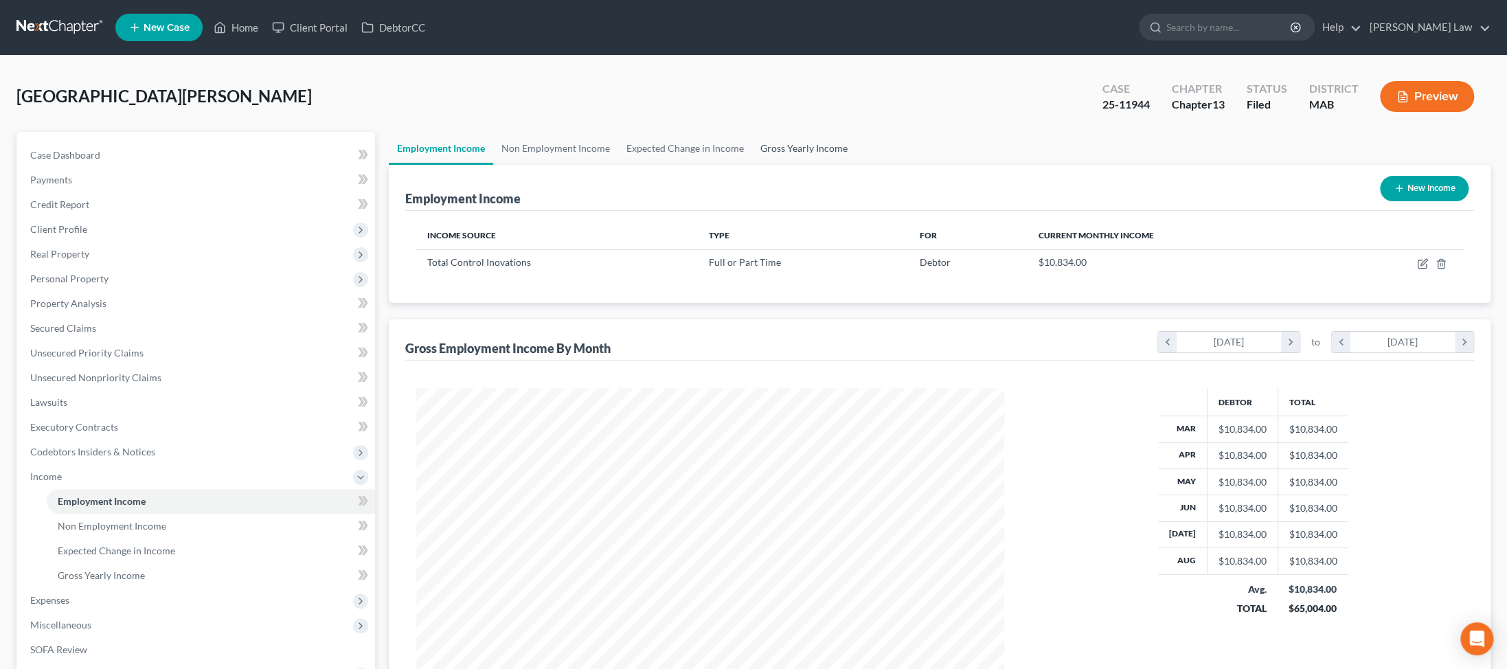
click at [361, 165] on link "Gross Yearly Income" at bounding box center [804, 148] width 104 height 33
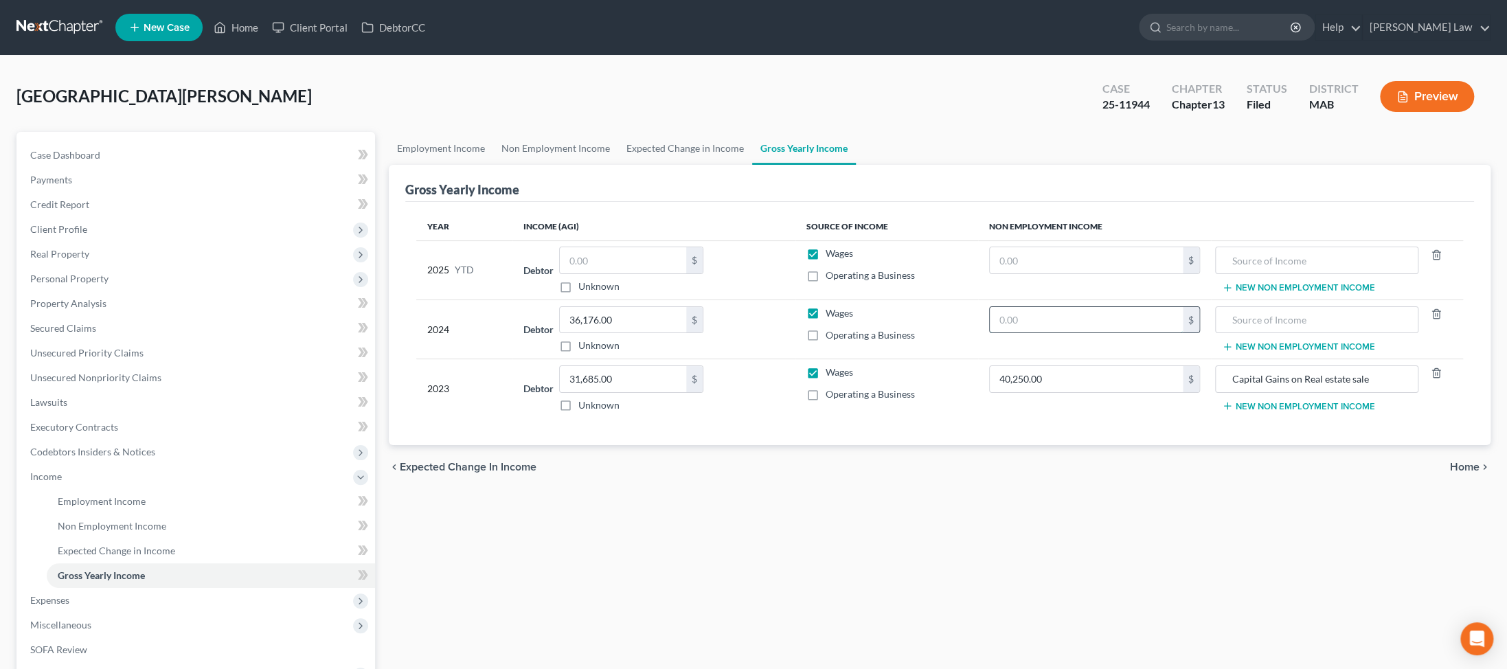
click at [361, 333] on input "text" at bounding box center [1086, 320] width 193 height 26
type input "549"
click at [361, 333] on input "text" at bounding box center [1316, 320] width 188 height 26
type input "Timeshare rental profit"
drag, startPoint x: 656, startPoint y: 391, endPoint x: 550, endPoint y: 392, distance: 105.8
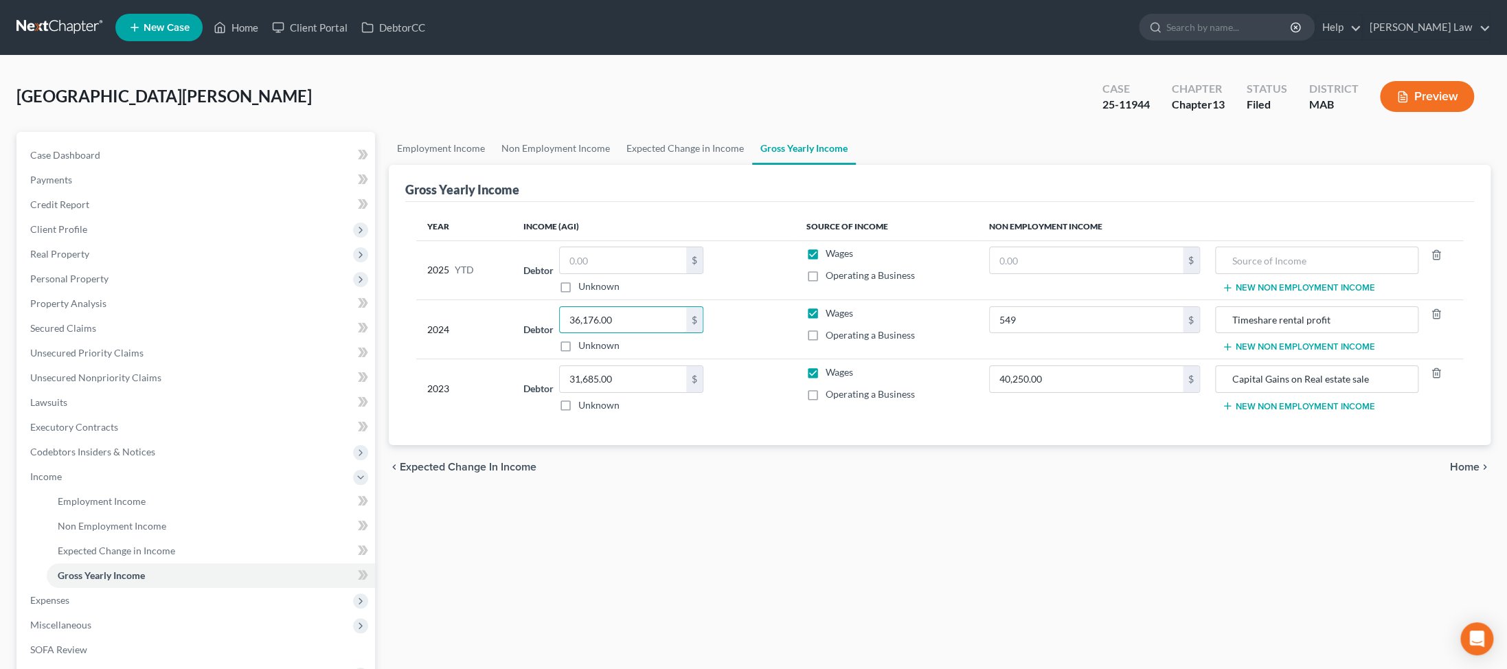
click at [361, 353] on div "Debtor 36,176.00 $ Unknown Balance Undetermined 36,176.00 $ Unknown" at bounding box center [653, 329] width 261 height 47
drag, startPoint x: 680, startPoint y: 393, endPoint x: 517, endPoint y: 396, distance: 162.8
click at [361, 358] on tr "2024 Debtor 36,176.00 $ Unknown Balance Undetermined 36,176.00 $ Unknown Wages …" at bounding box center [939, 328] width 1047 height 59
type input "35,609"
click at [361, 273] on input "text" at bounding box center [623, 260] width 126 height 26
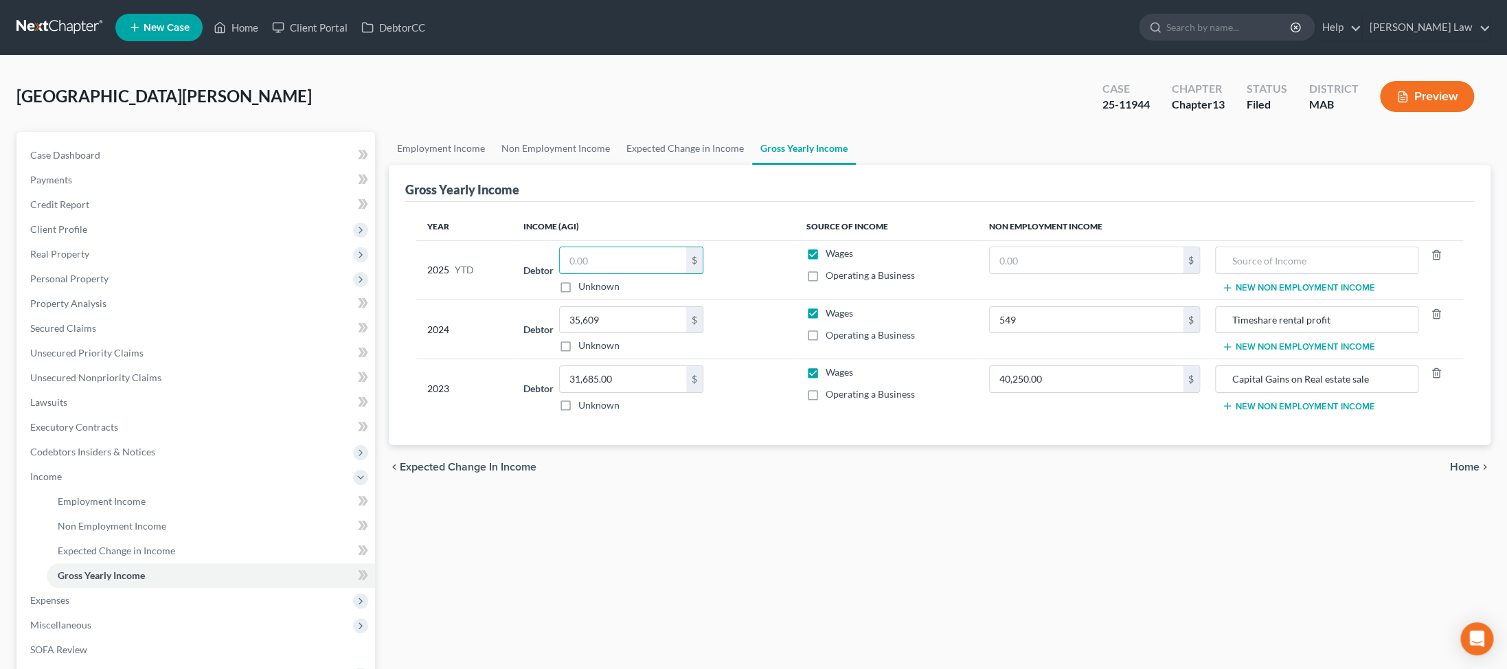
click at [361, 260] on label "Wages" at bounding box center [839, 254] width 27 height 14
click at [361, 255] on input "Wages" at bounding box center [835, 251] width 9 height 9
checkbox input "false"
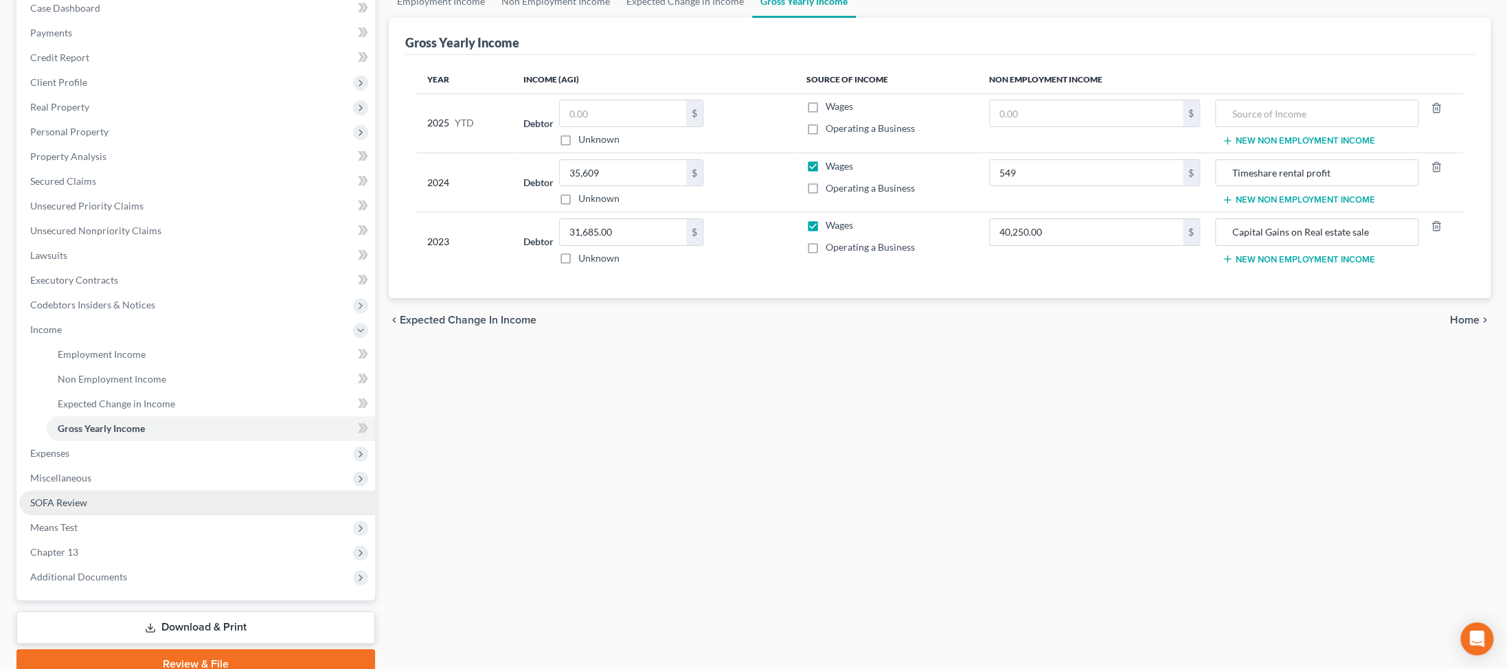
scroll to position [319, 0]
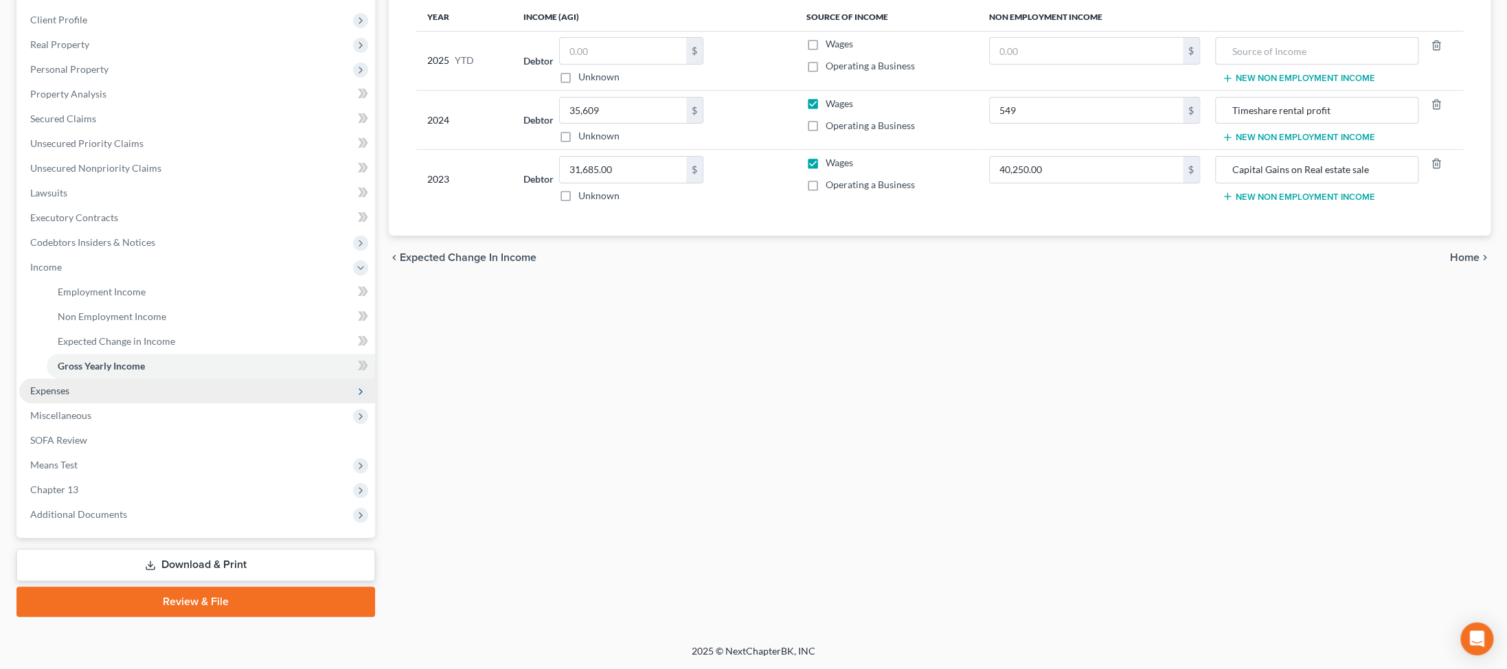
click at [58, 396] on span "Expenses" at bounding box center [49, 391] width 39 height 12
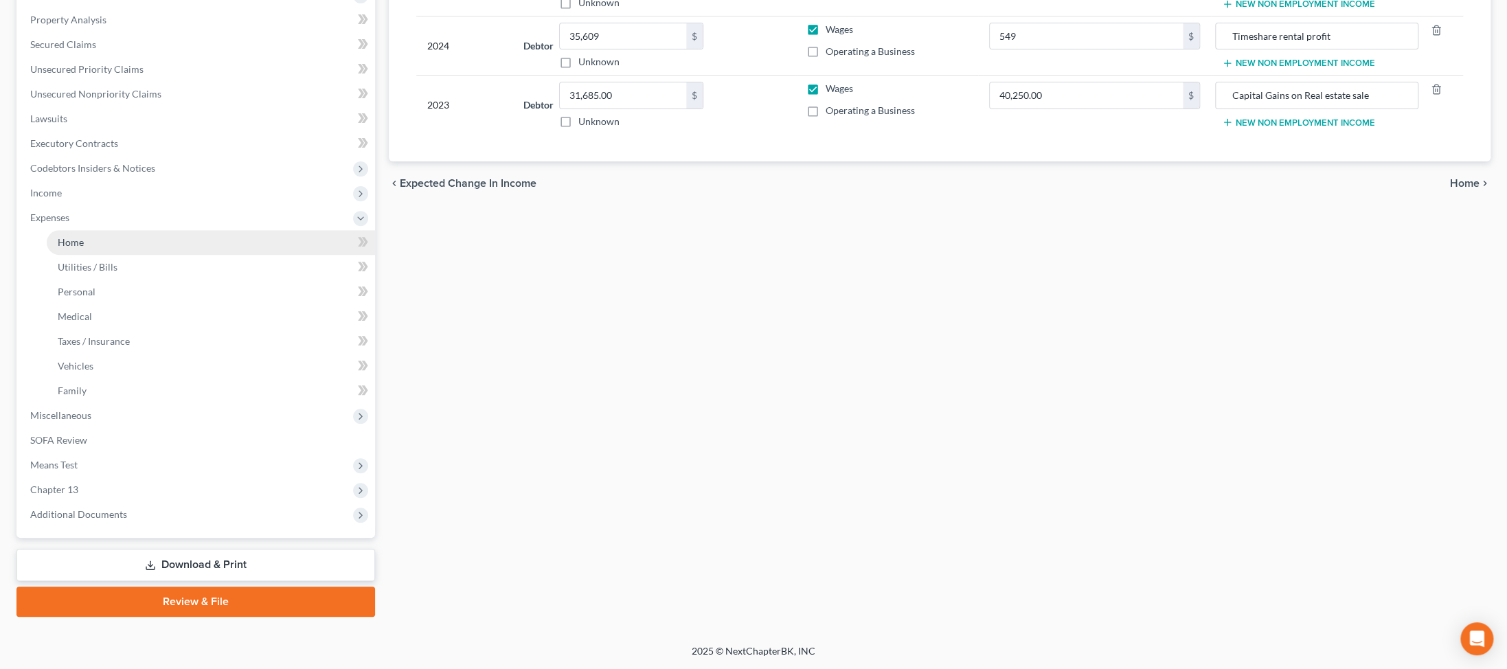
click at [84, 248] on span "Home" at bounding box center [71, 242] width 26 height 12
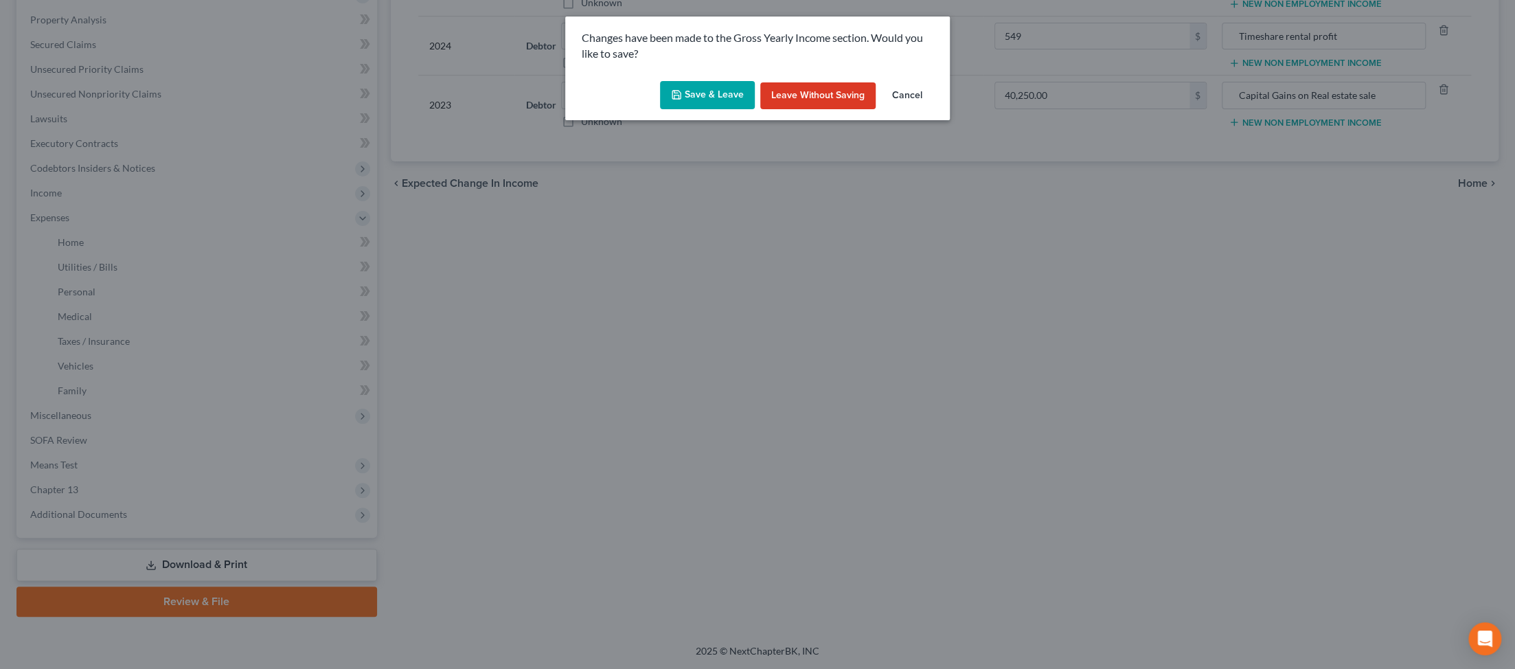
click at [361, 99] on icon "button" at bounding box center [676, 95] width 8 height 8
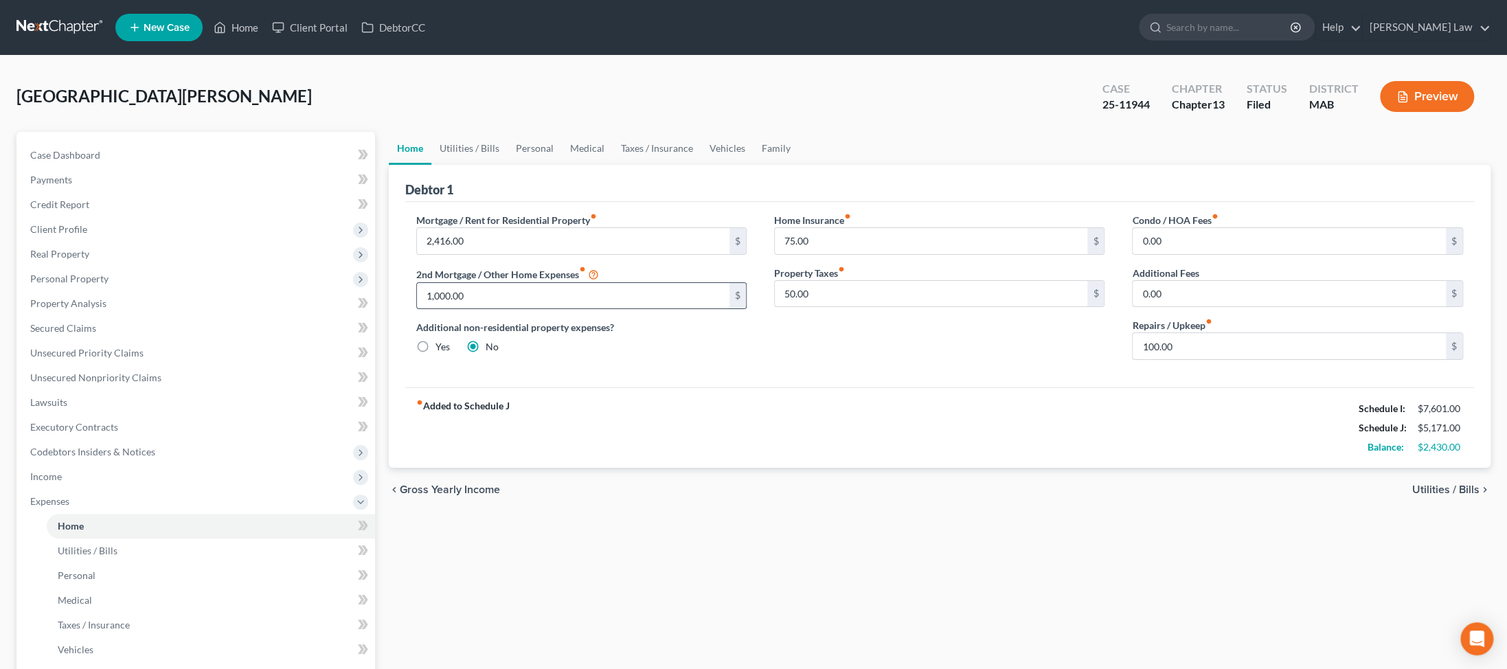
click at [361, 309] on input "1,000.00" at bounding box center [573, 296] width 313 height 26
click at [85, 334] on span "Secured Claims" at bounding box center [63, 328] width 66 height 12
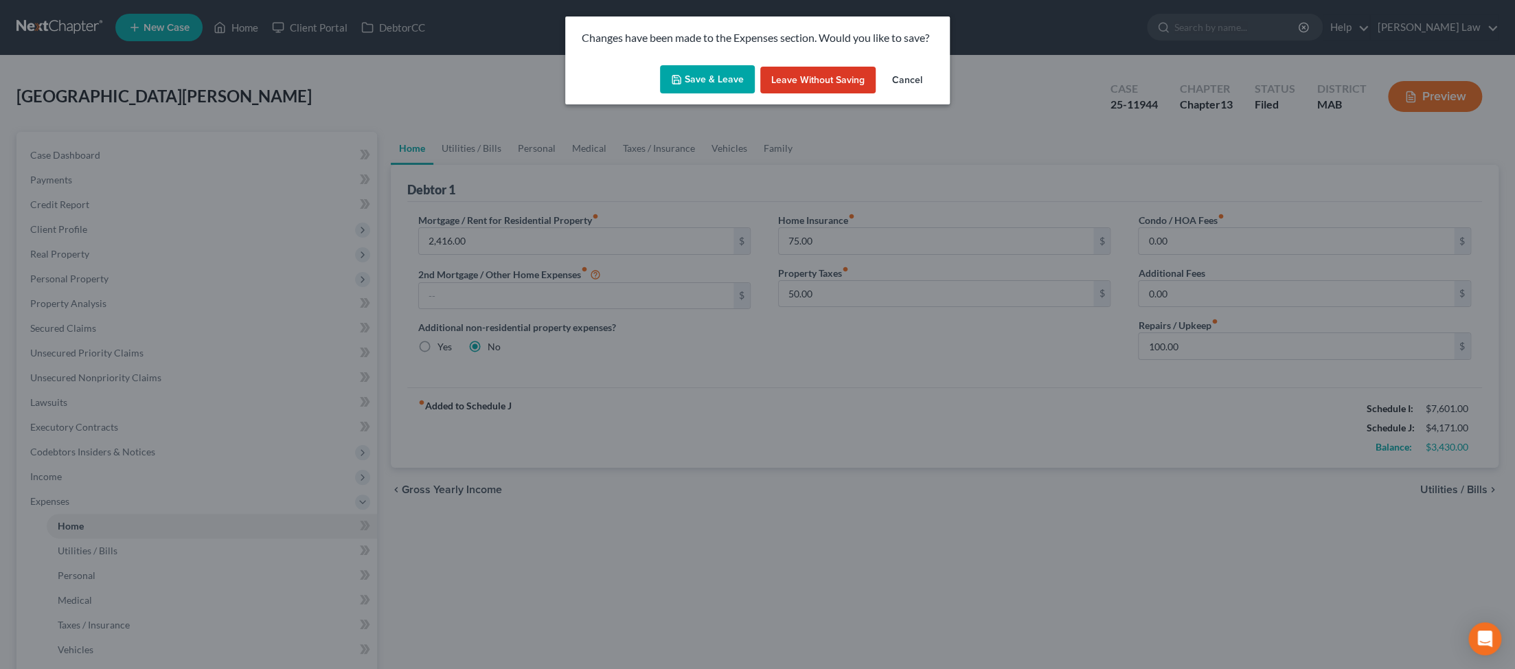
click at [361, 94] on button "Save & Leave" at bounding box center [707, 79] width 95 height 29
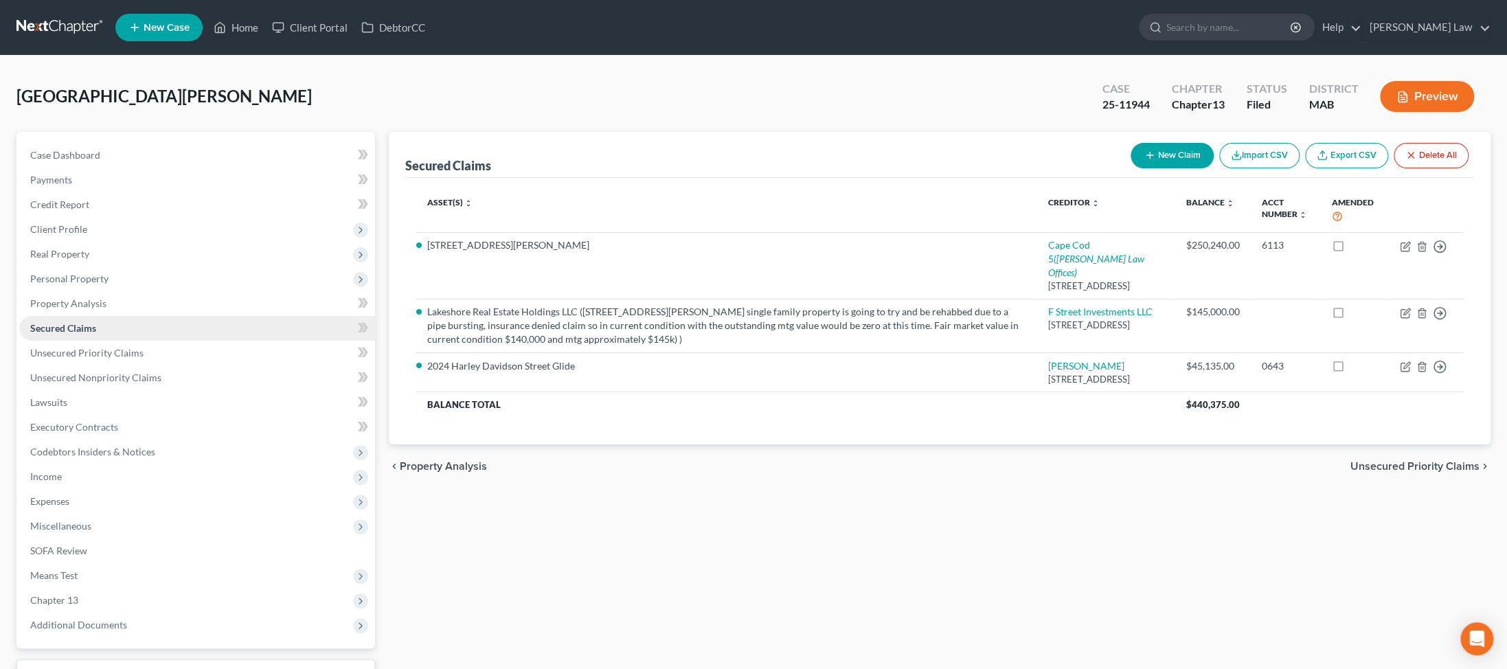
click at [76, 334] on span "Secured Claims" at bounding box center [63, 328] width 66 height 12
click at [361, 168] on button "New Claim" at bounding box center [1171, 155] width 83 height 25
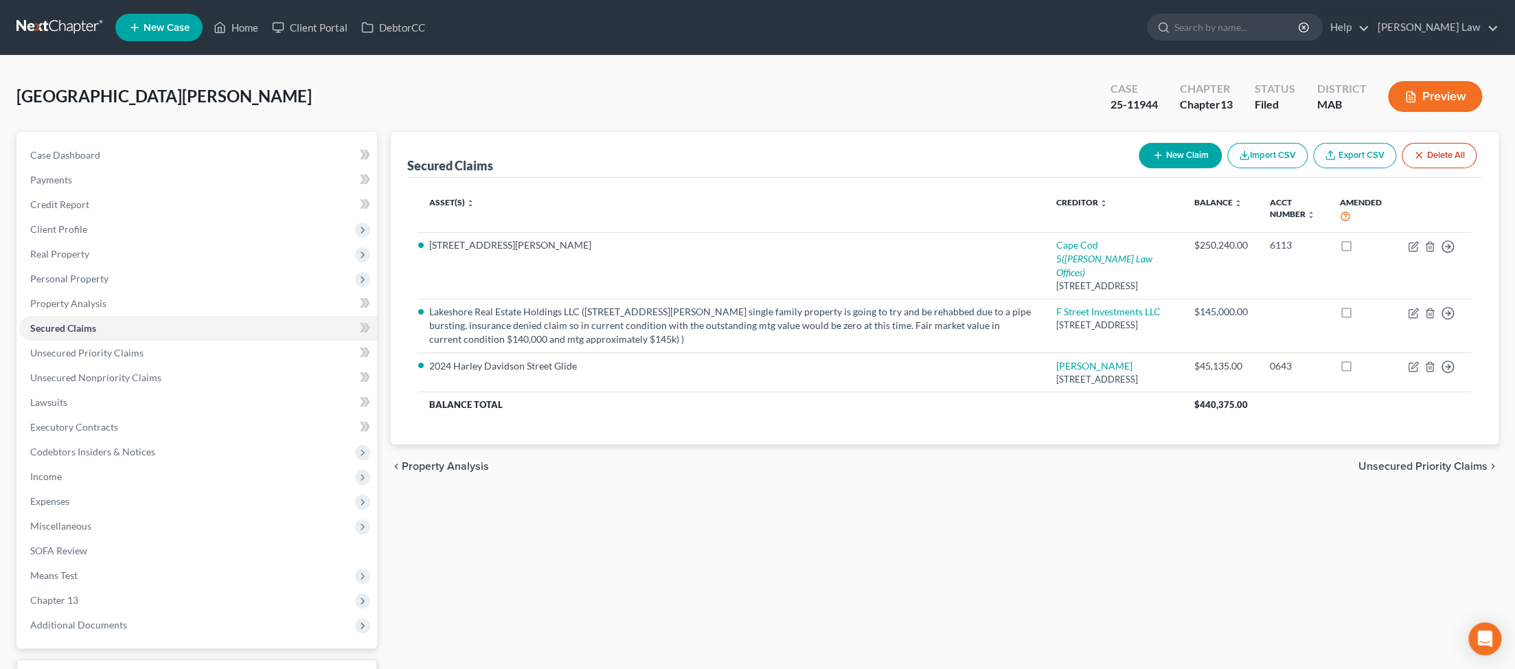
select select "0"
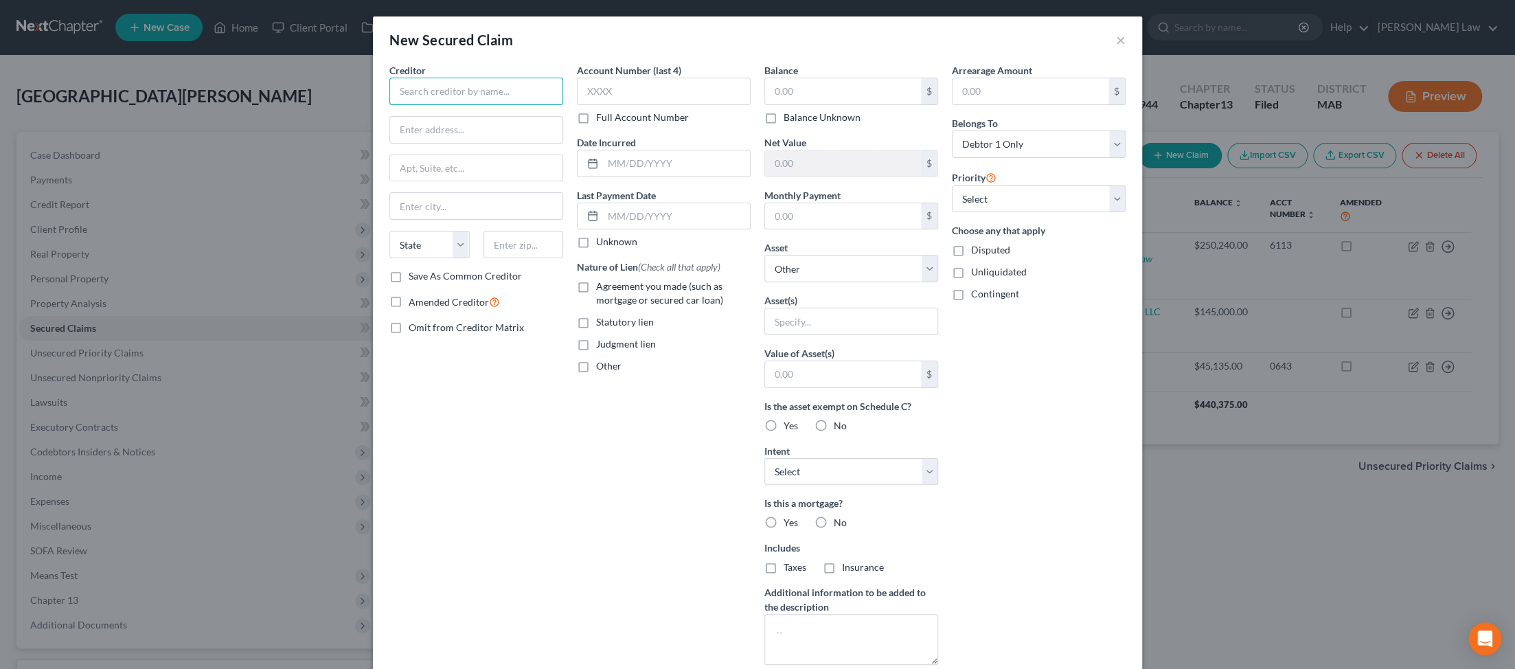
click at [361, 105] on input "text" at bounding box center [476, 91] width 174 height 27
type input "Rockland Federal Credit Union"
click at [361, 143] on input "text" at bounding box center [476, 130] width 172 height 26
type input "241 Union Street"
type input "R"
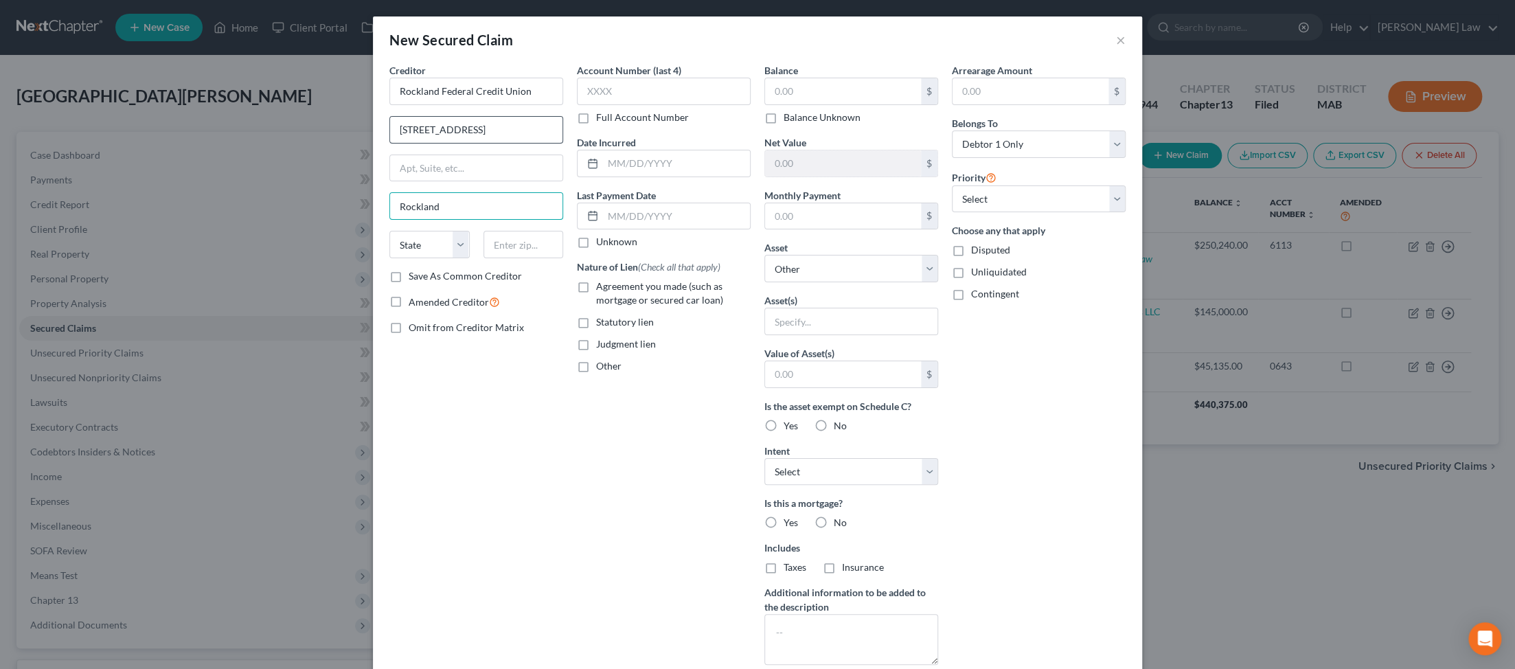
type input "Rockland"
select select "22"
type input "02370"
click at [361, 177] on input "text" at bounding box center [676, 163] width 147 height 26
type input "2023"
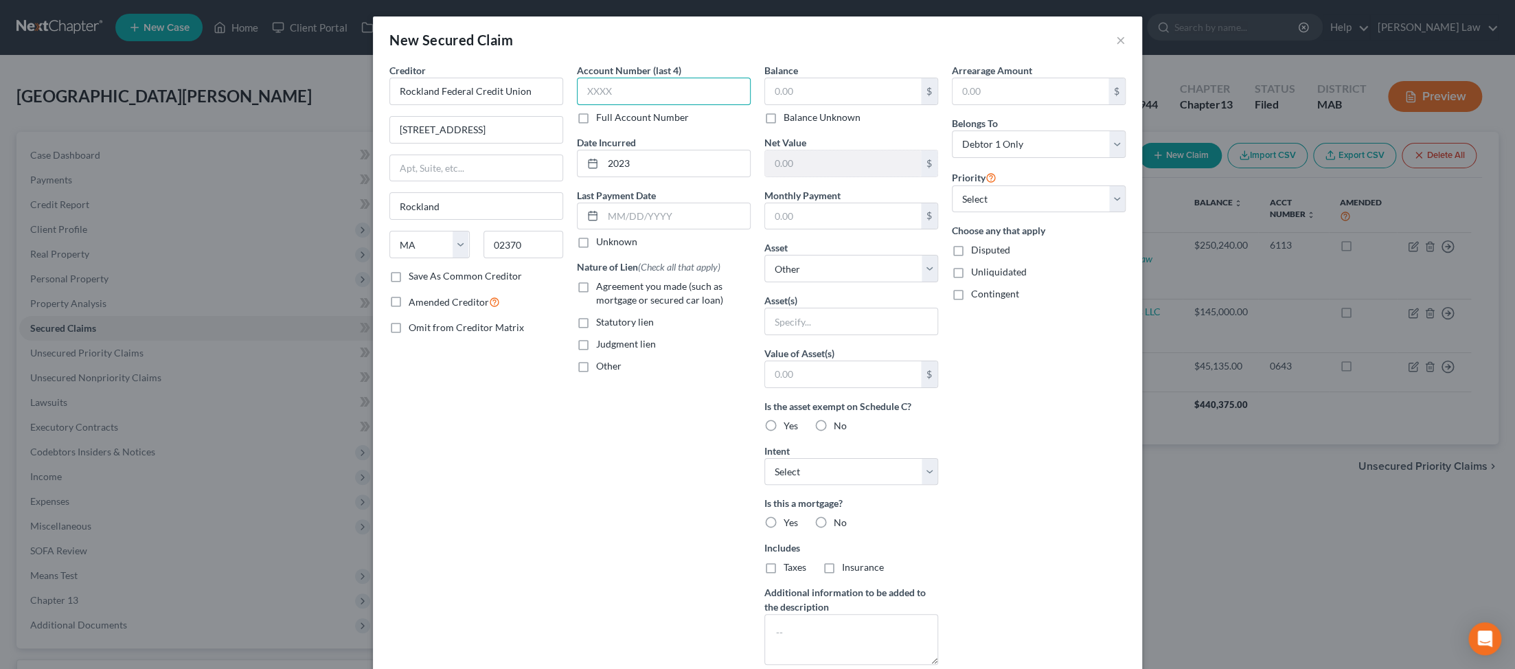
click at [361, 105] on input "text" at bounding box center [664, 91] width 174 height 27
click at [361, 104] on input "text" at bounding box center [843, 91] width 156 height 26
click at [361, 307] on label "Agreement you made (such as mortgage or secured car loan)" at bounding box center [673, 293] width 155 height 27
click at [361, 288] on input "Agreement you made (such as mortgage or secured car loan)" at bounding box center [606, 284] width 9 height 9
checkbox input "true"
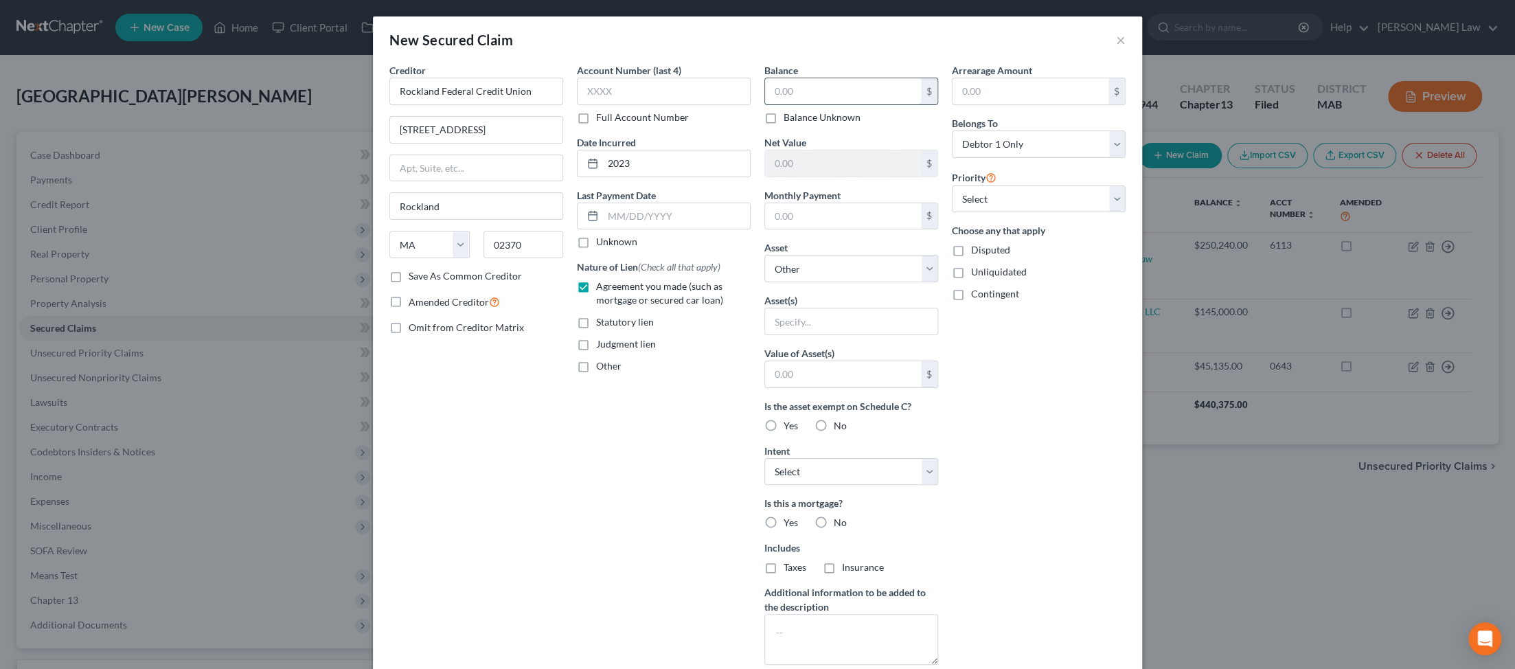
click at [361, 104] on input "text" at bounding box center [843, 91] width 156 height 26
type input "140,005.00"
click at [361, 229] on input "text" at bounding box center [843, 216] width 156 height 26
click at [361, 282] on select "Select Other Multiple Assets 4 Freeman Avenue - $550000.0 Jewelry - Misc. Jewel…" at bounding box center [851, 268] width 174 height 27
select select "2"
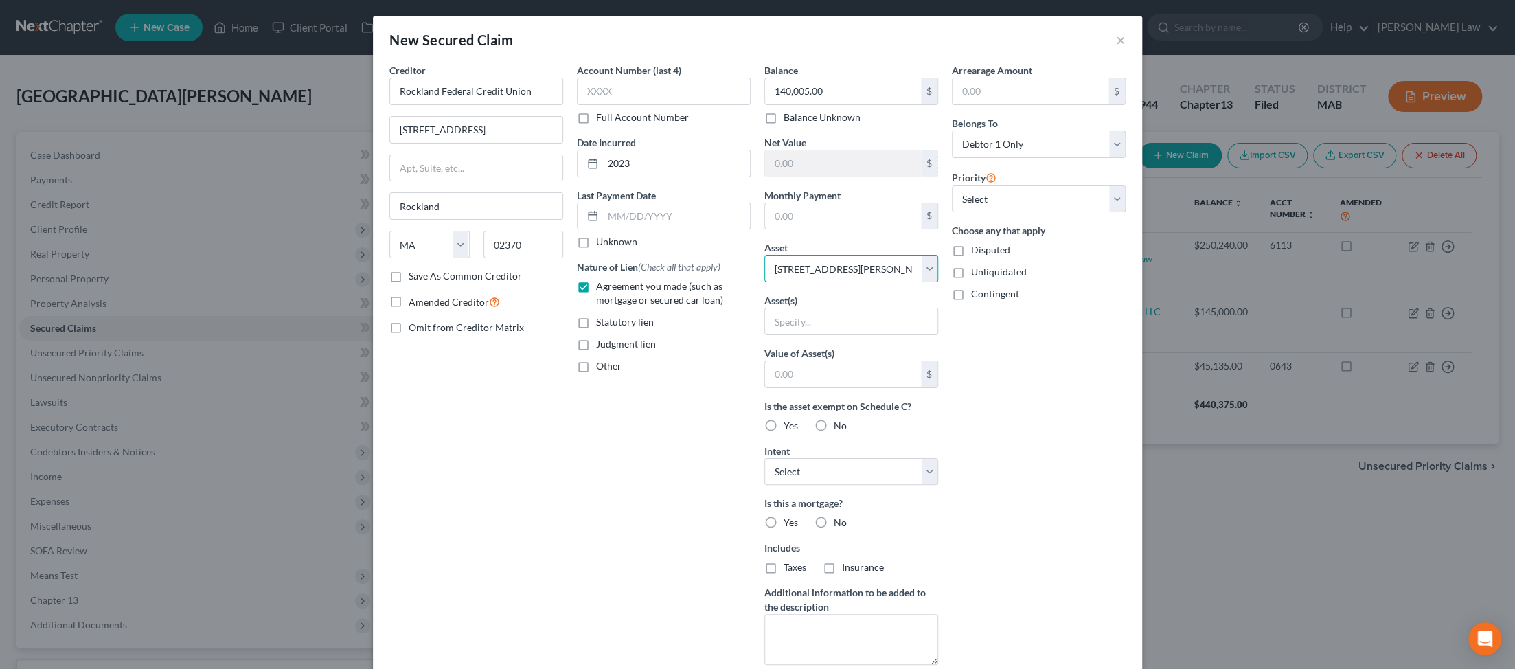
click at [361, 282] on select "Select Other Multiple Assets 4 Freeman Avenue - $550000.0 Jewelry - Misc. Jewel…" at bounding box center [851, 268] width 174 height 27
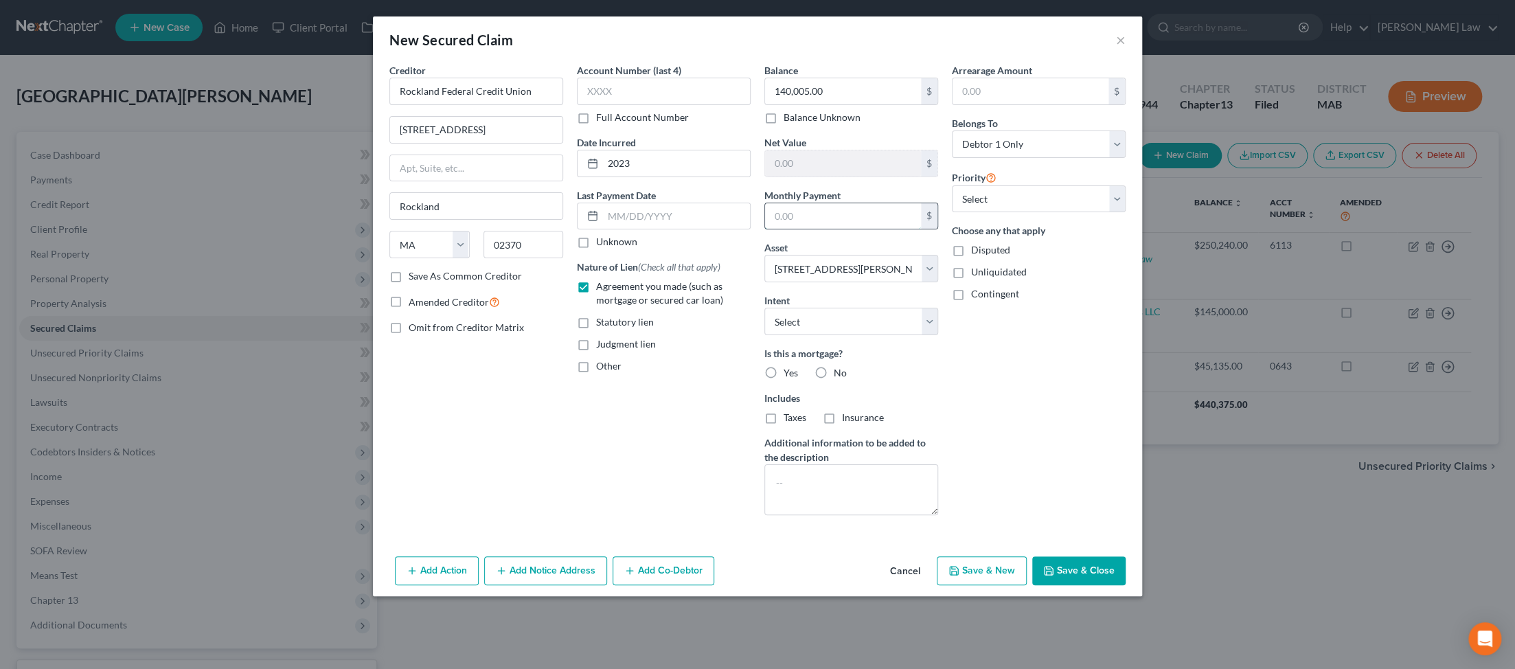
click at [361, 229] on input "text" at bounding box center [843, 216] width 156 height 26
click at [361, 104] on input "text" at bounding box center [1031, 91] width 156 height 26
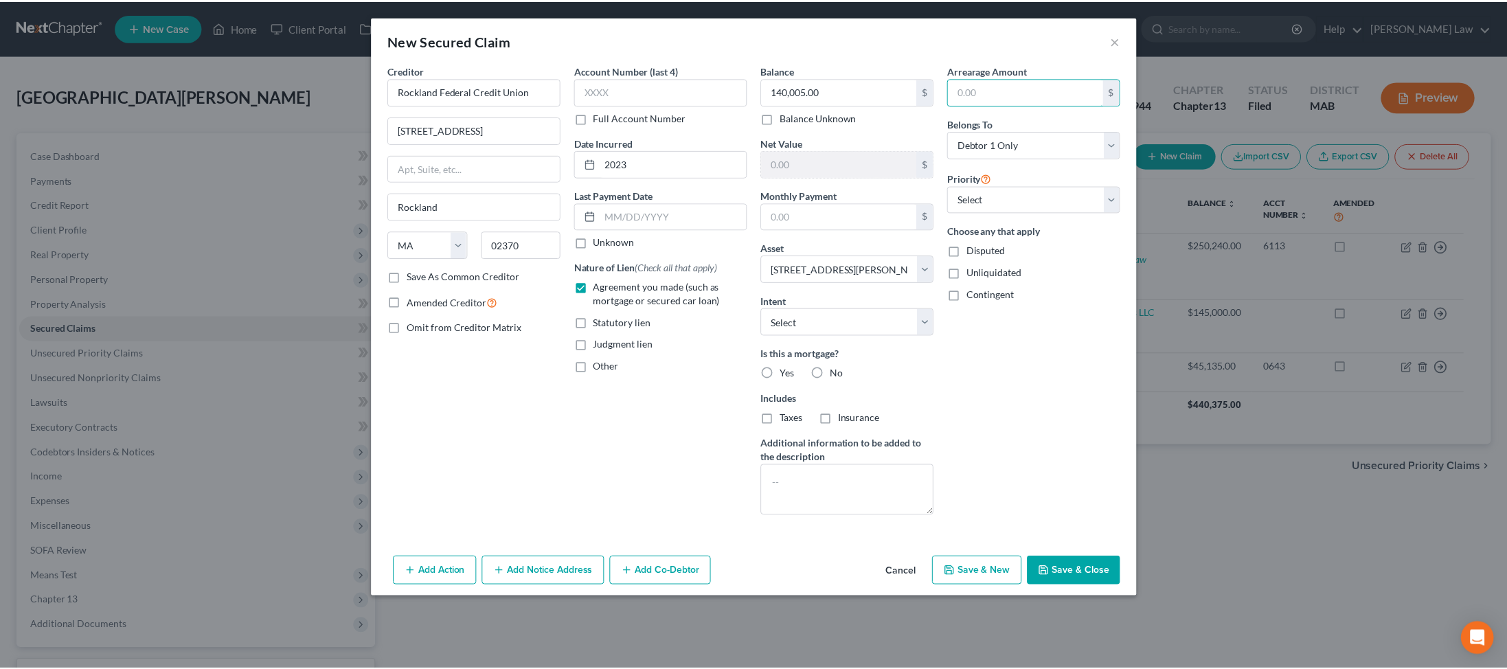
scroll to position [69, 0]
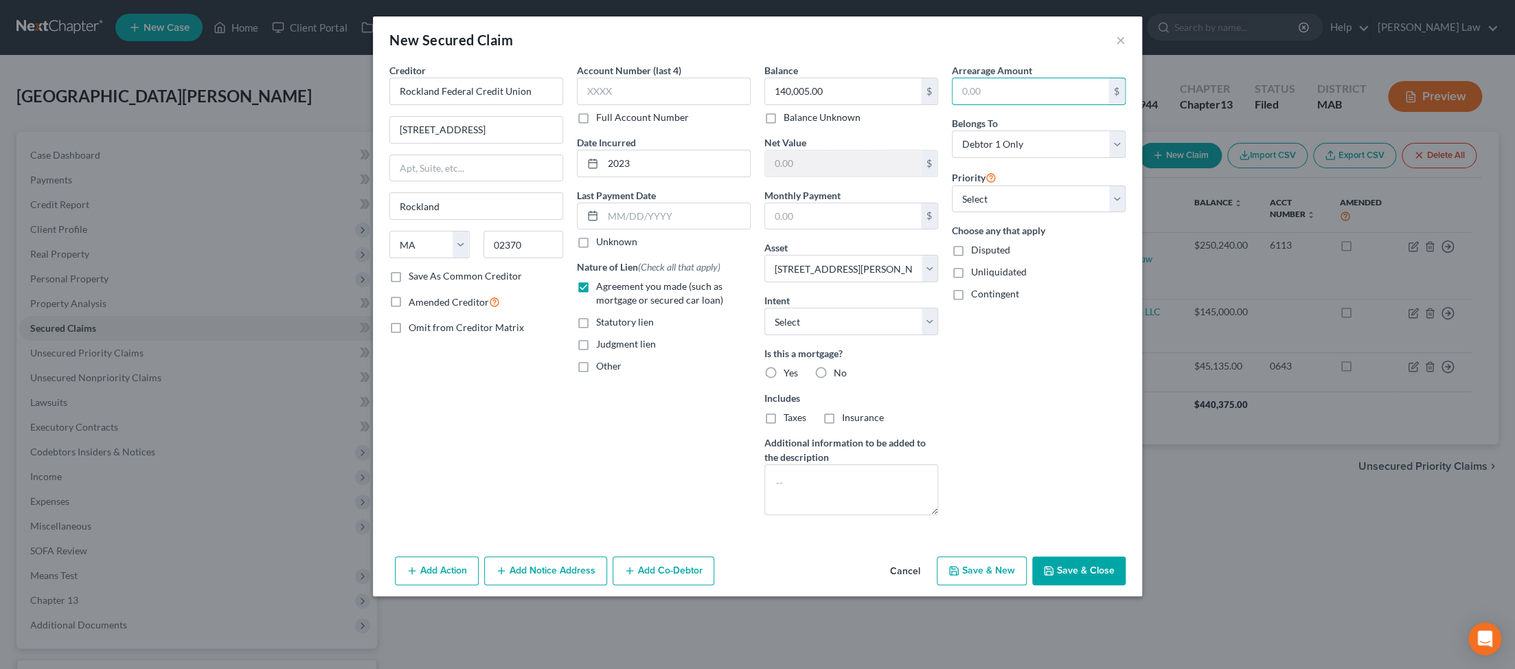
click at [361, 585] on button "Save & Close" at bounding box center [1078, 570] width 93 height 29
select select
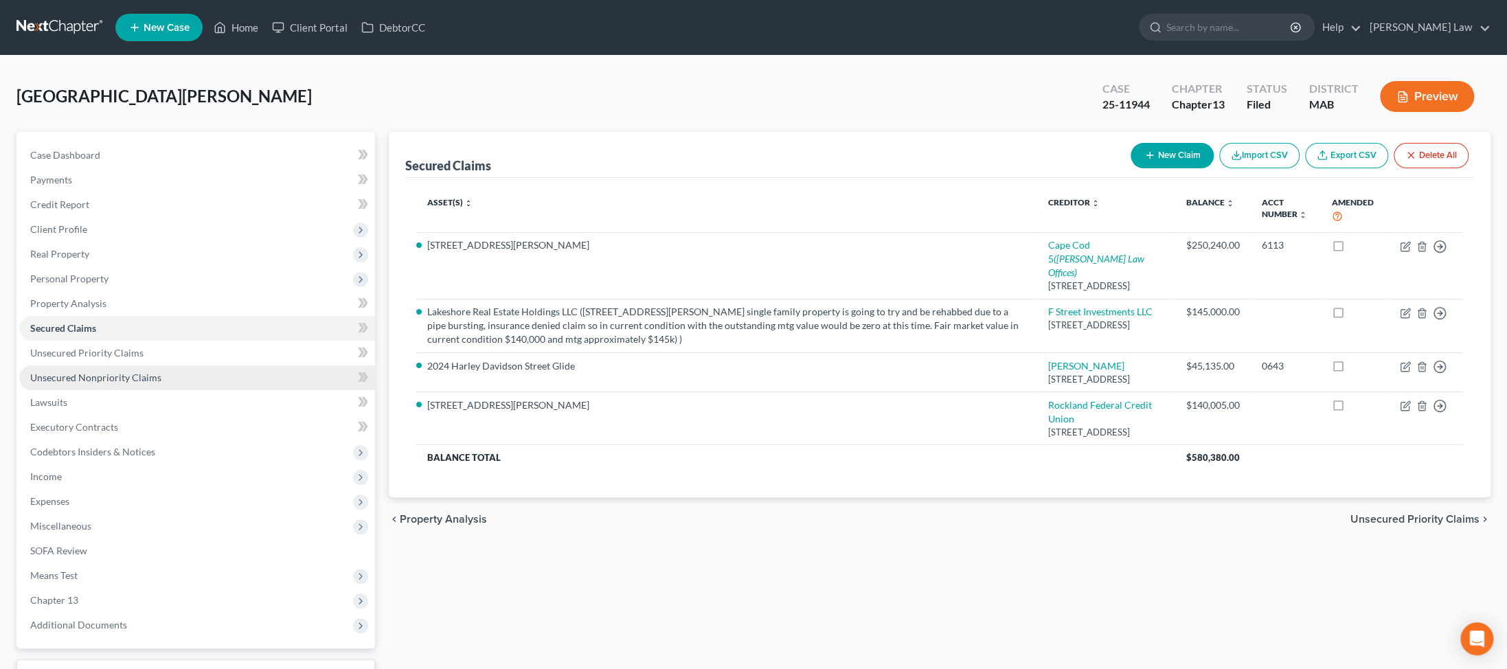
click at [105, 383] on span "Unsecured Nonpriority Claims" at bounding box center [95, 378] width 131 height 12
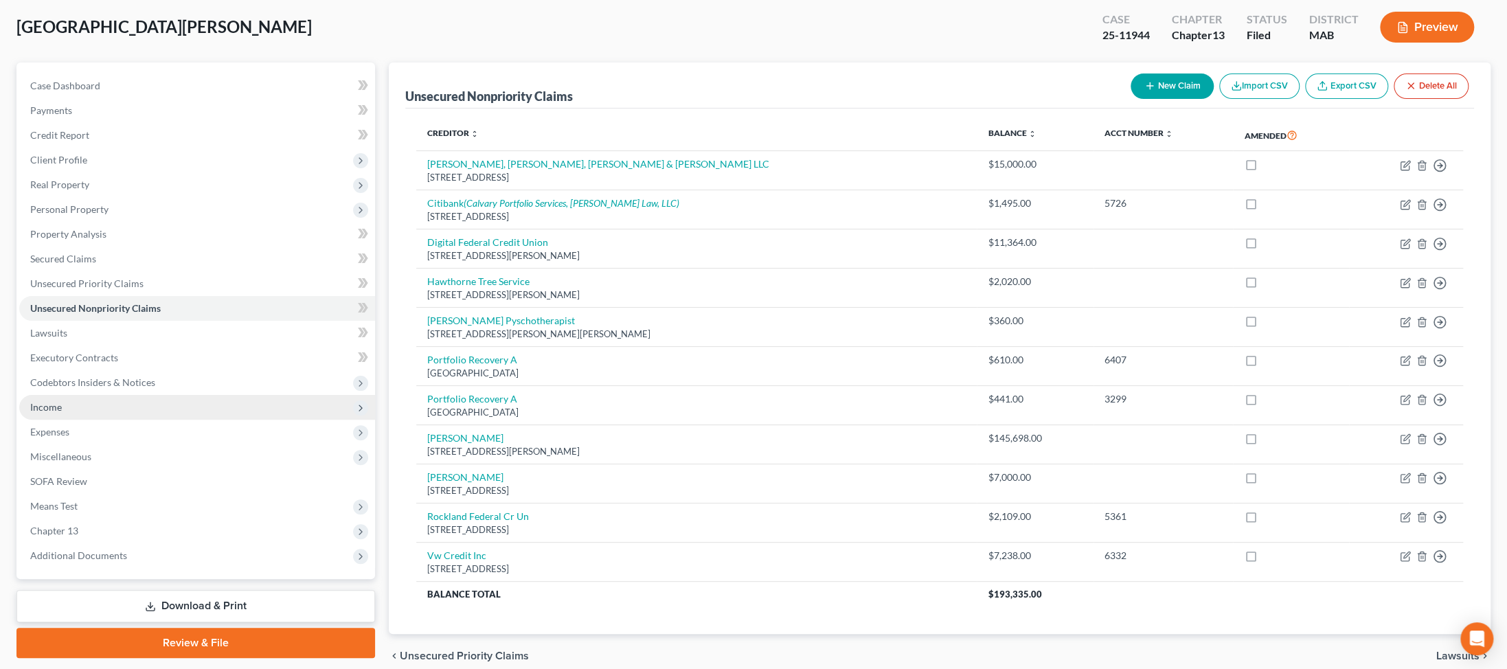
scroll to position [321, 0]
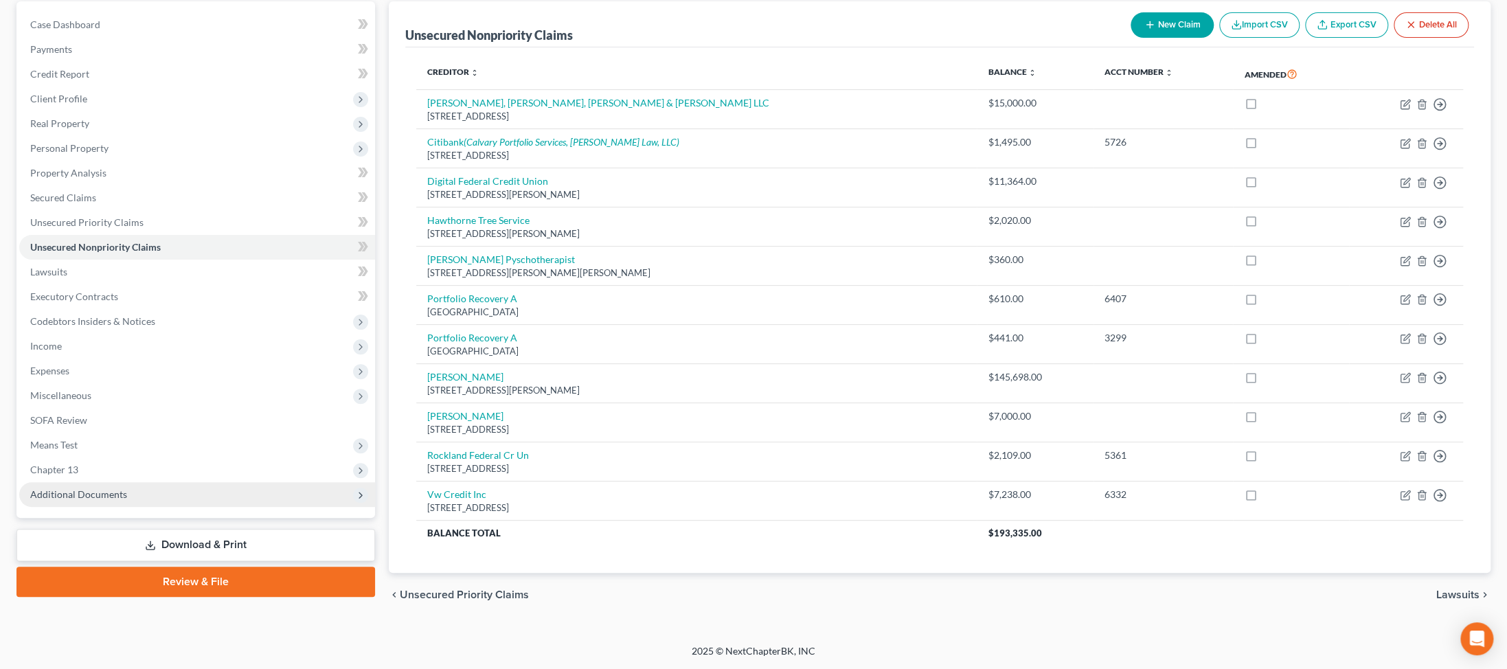
click at [118, 488] on span "Additional Documents" at bounding box center [78, 494] width 97 height 12
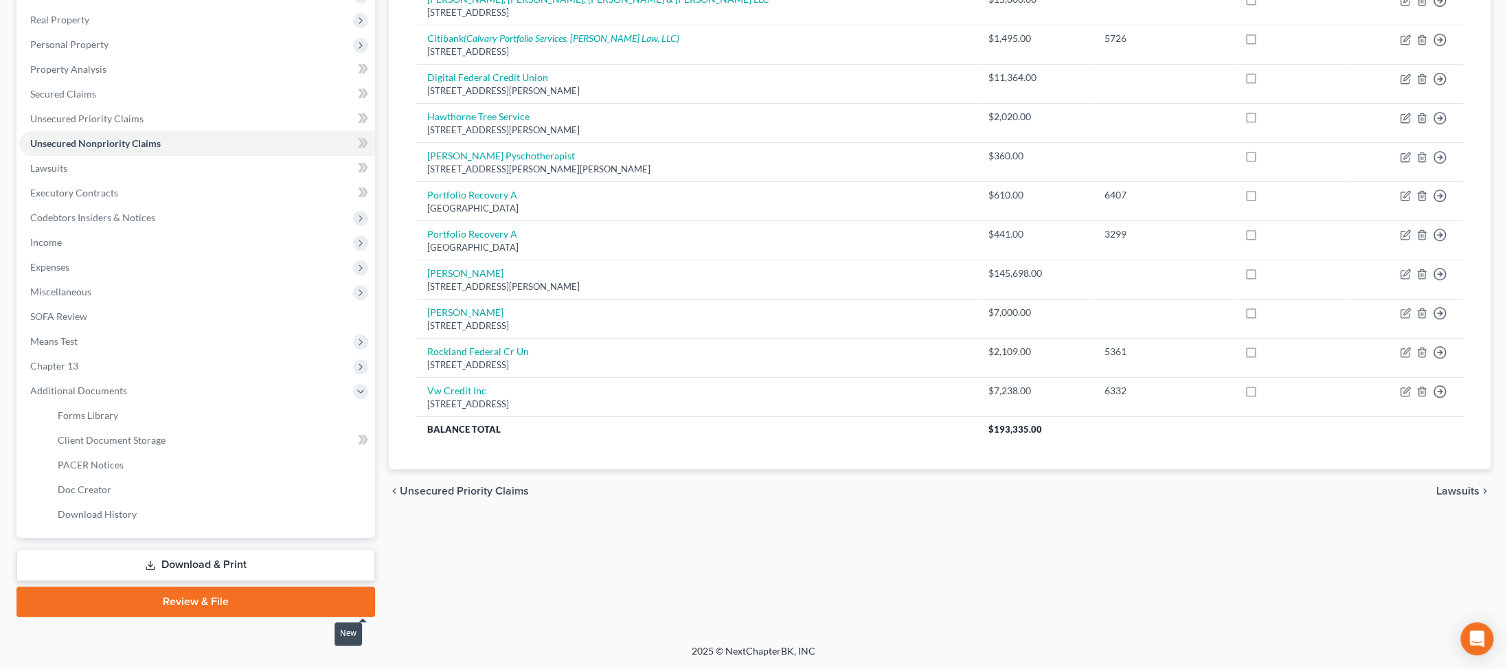
click at [361, 444] on icon at bounding box center [361, 440] width 6 height 10
click at [130, 446] on span "Client Document Storage" at bounding box center [112, 440] width 108 height 12
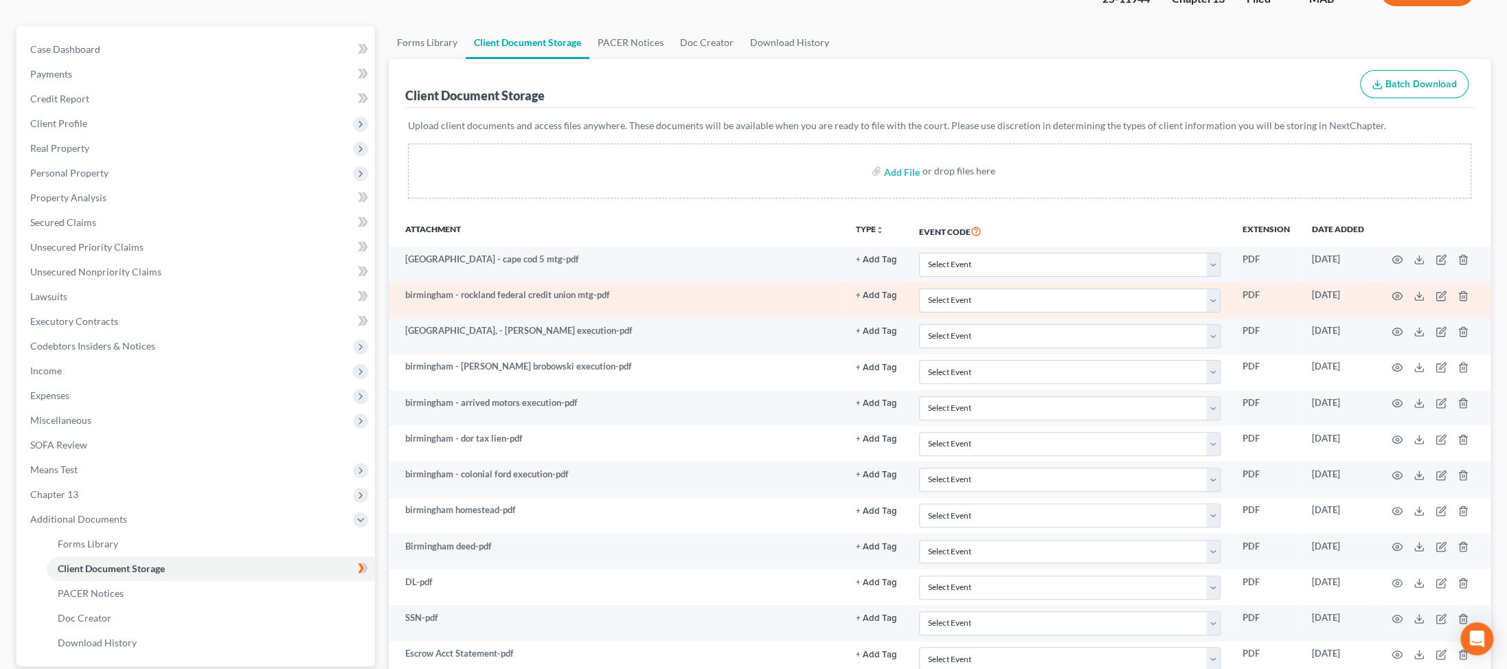
scroll to position [107, 0]
click at [361, 295] on polyline at bounding box center [1419, 294] width 5 height 2
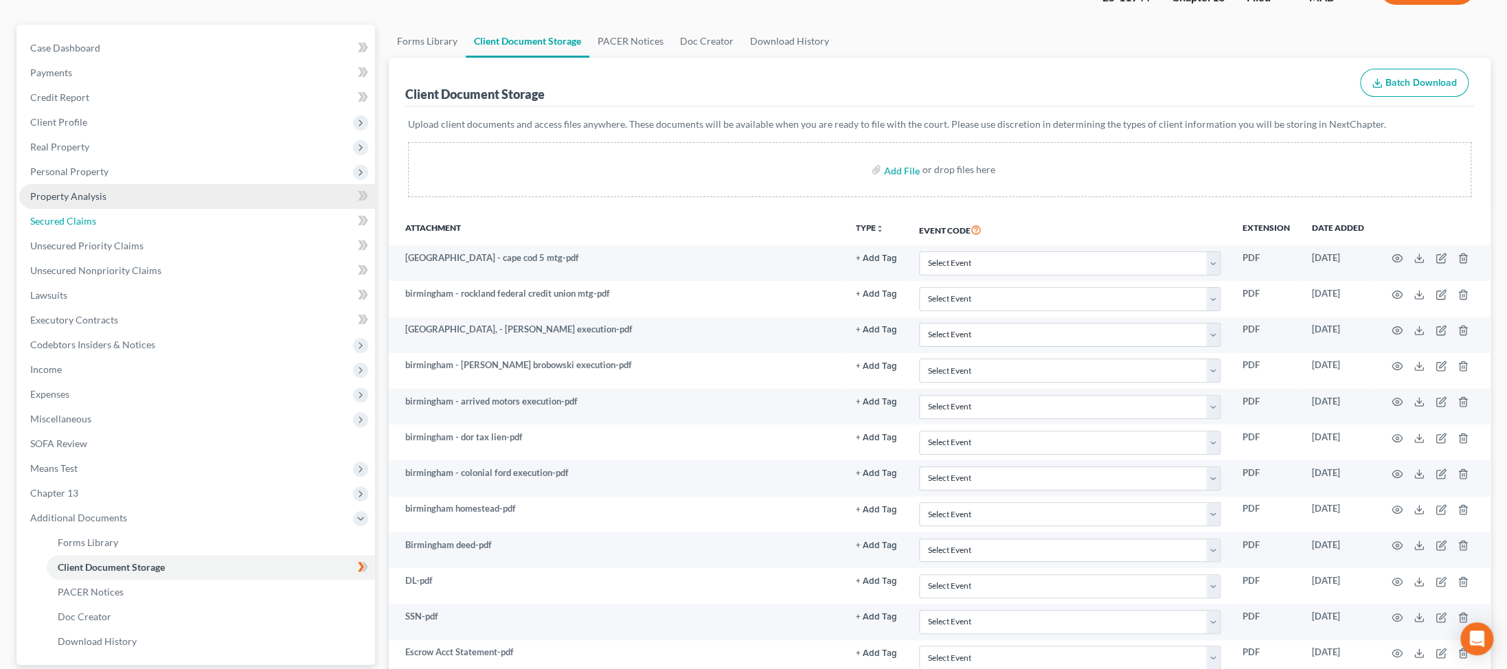
click at [84, 227] on span "Secured Claims" at bounding box center [63, 221] width 66 height 12
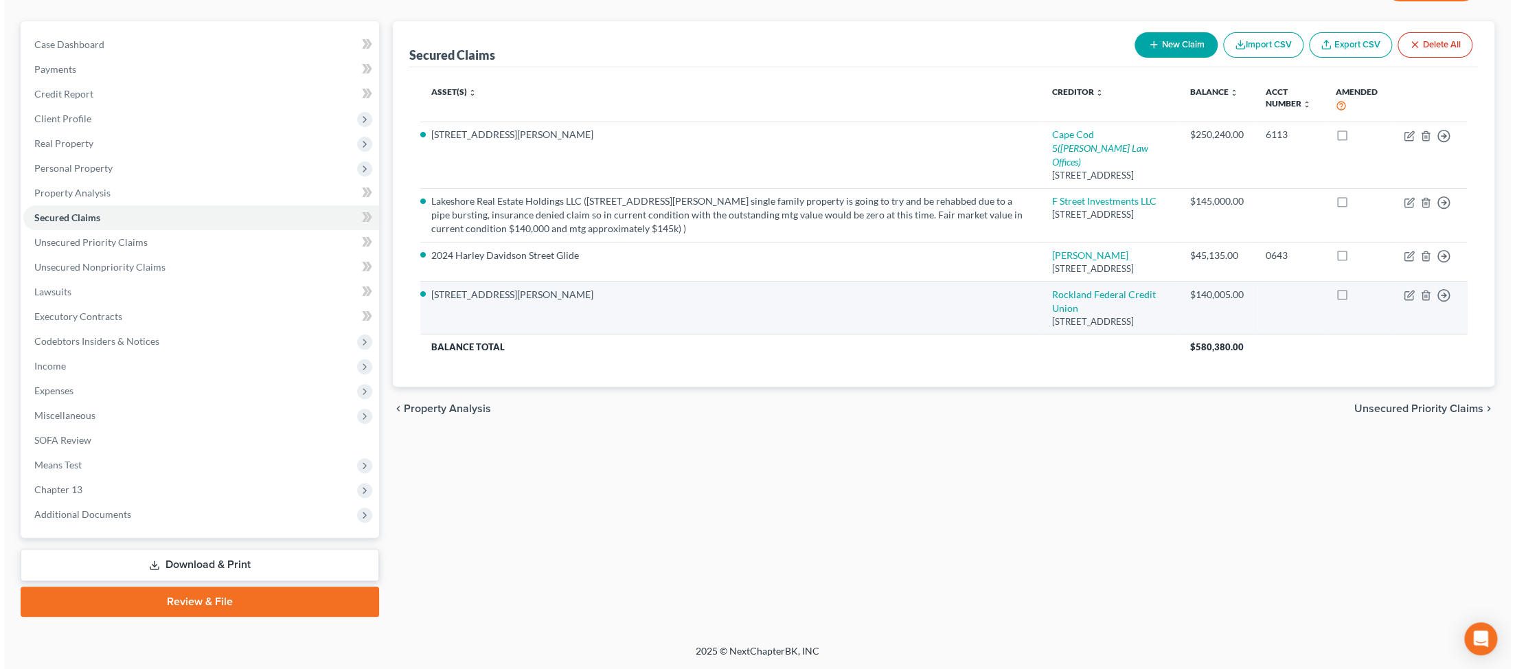
scroll to position [181, 0]
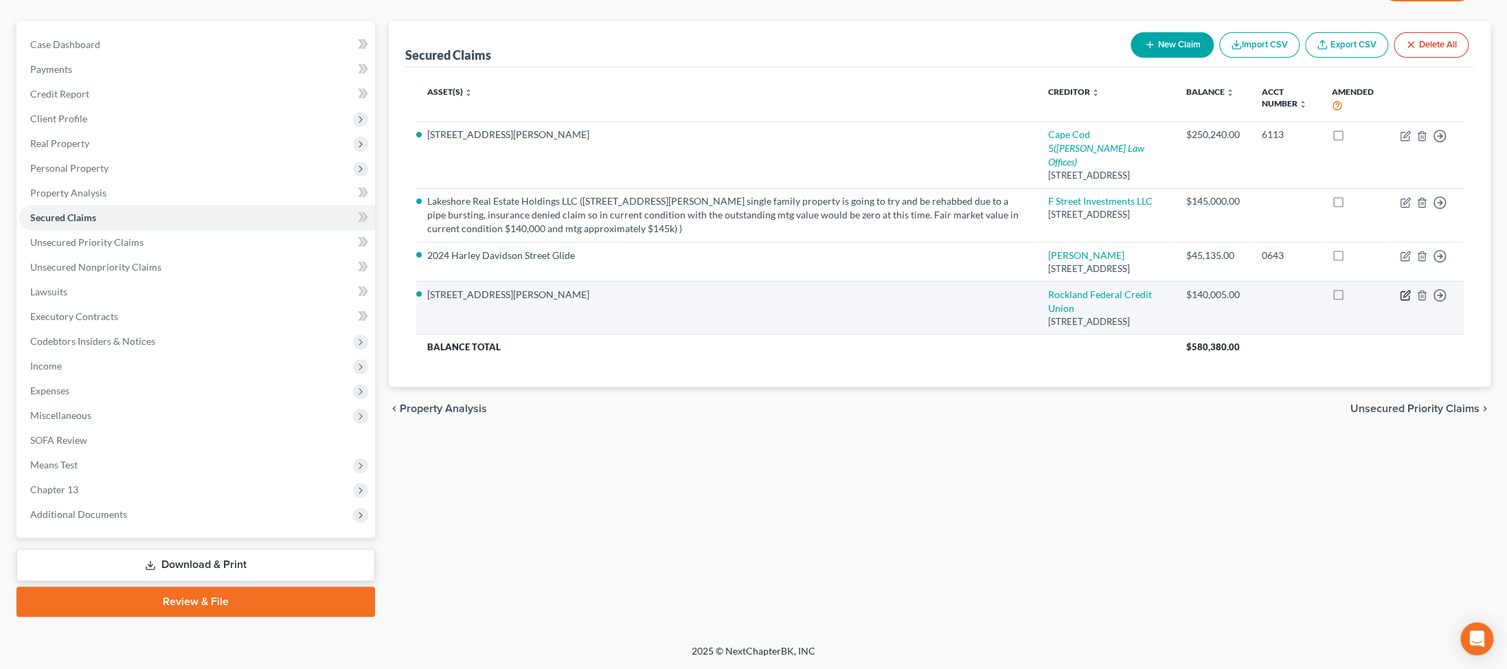
click at [361, 301] on icon "button" at bounding box center [1405, 295] width 11 height 11
select select "22"
select select "0"
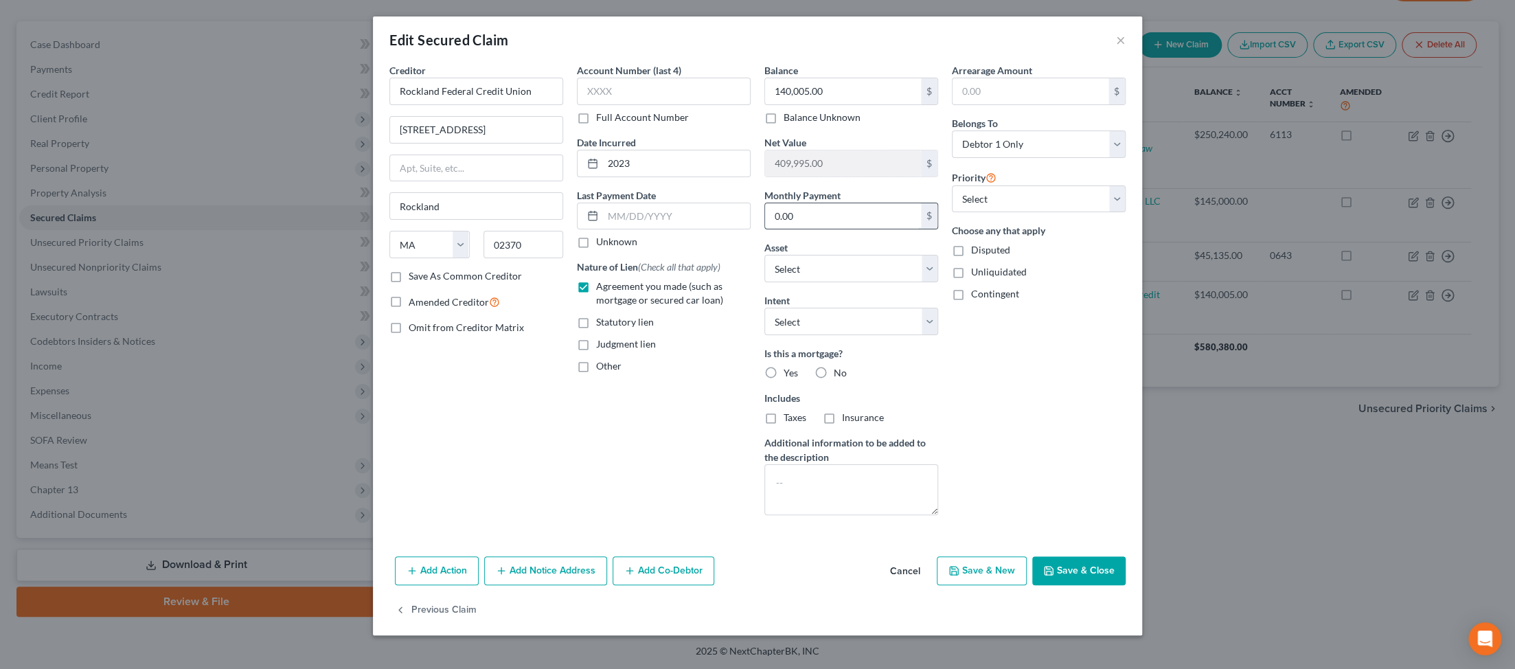
click at [361, 229] on input "0.00" at bounding box center [843, 216] width 156 height 26
type input "1,475.00"
click at [361, 335] on select "Select Surrender Redeem Reaffirm Avoid Other" at bounding box center [851, 321] width 174 height 27
select select "2"
click at [361, 335] on select "Select Surrender Redeem Reaffirm Avoid Other" at bounding box center [851, 321] width 174 height 27
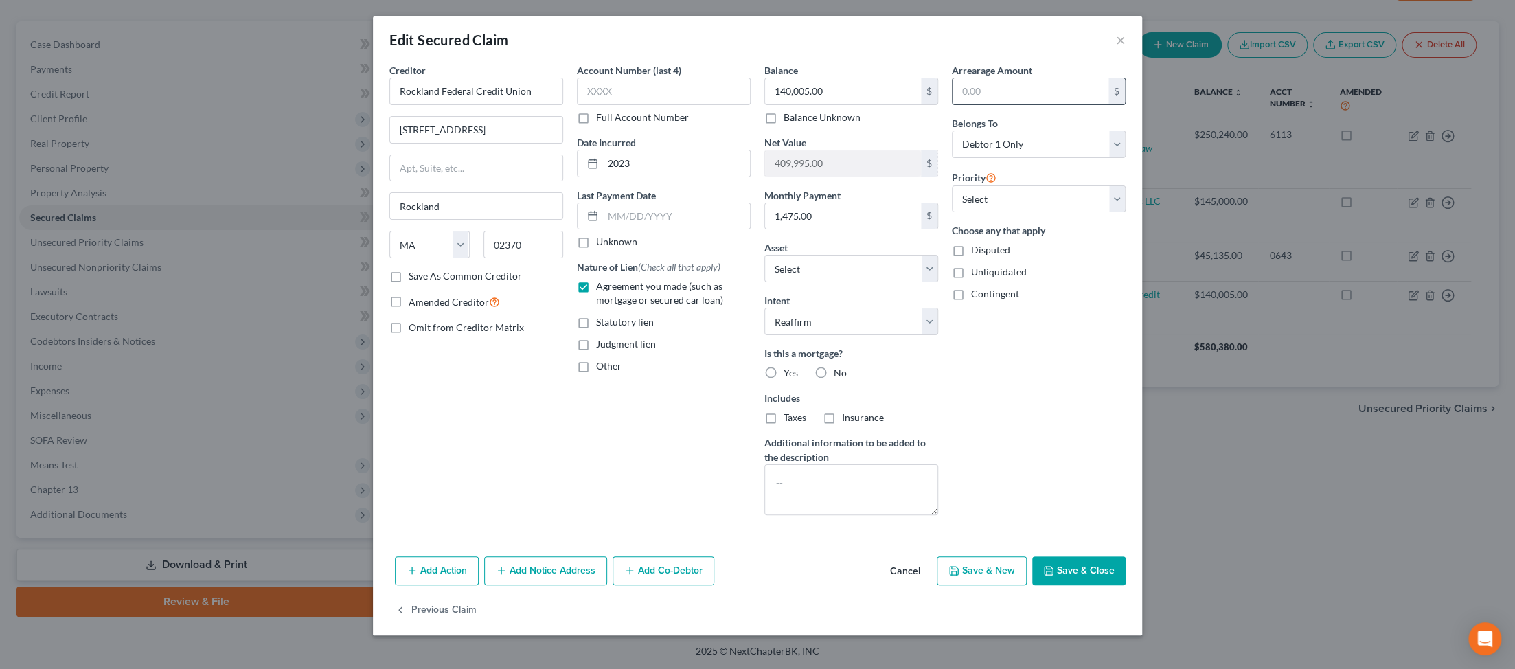
click at [361, 104] on input "text" at bounding box center [1031, 91] width 156 height 26
type input "17,700"
click at [361, 366] on label "Yes" at bounding box center [791, 373] width 14 height 14
click at [361, 366] on input "Yes" at bounding box center [793, 370] width 9 height 9
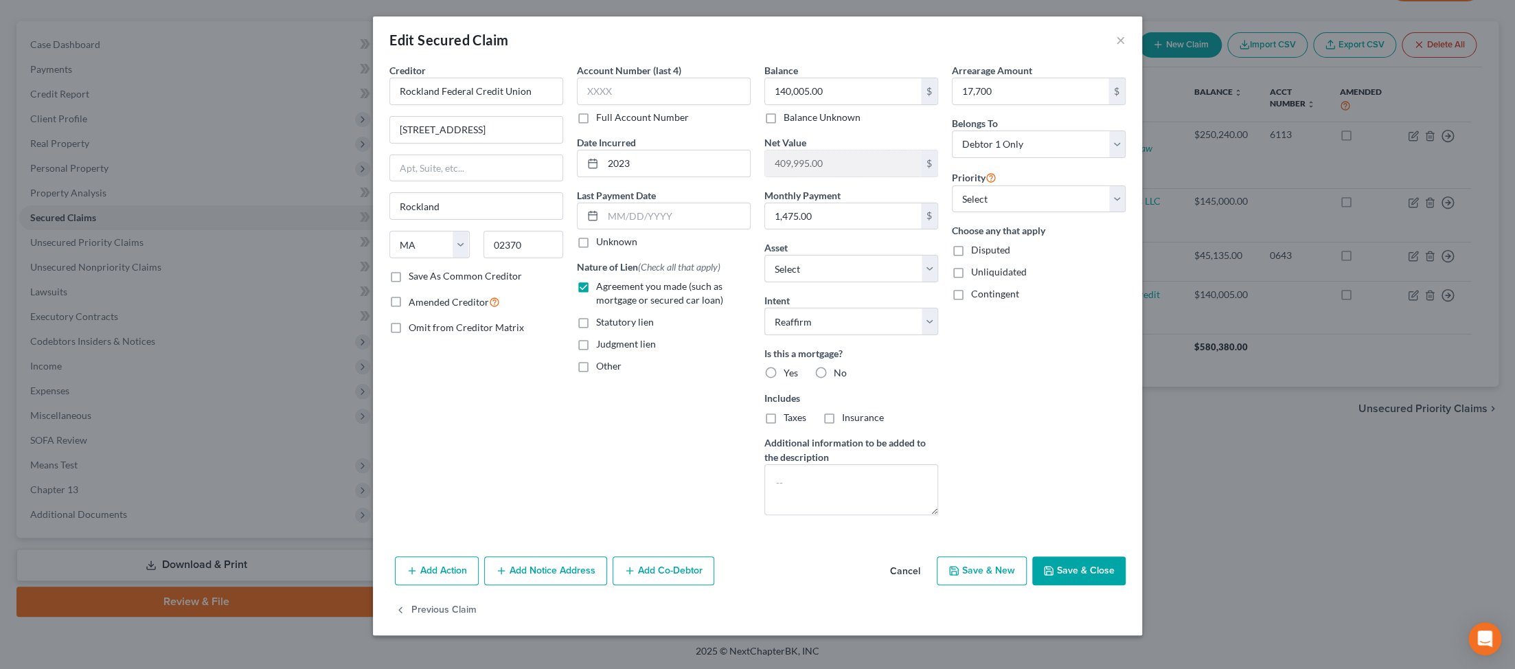
radio input "true"
click at [361, 571] on button "Add Co-Debtor" at bounding box center [664, 570] width 102 height 29
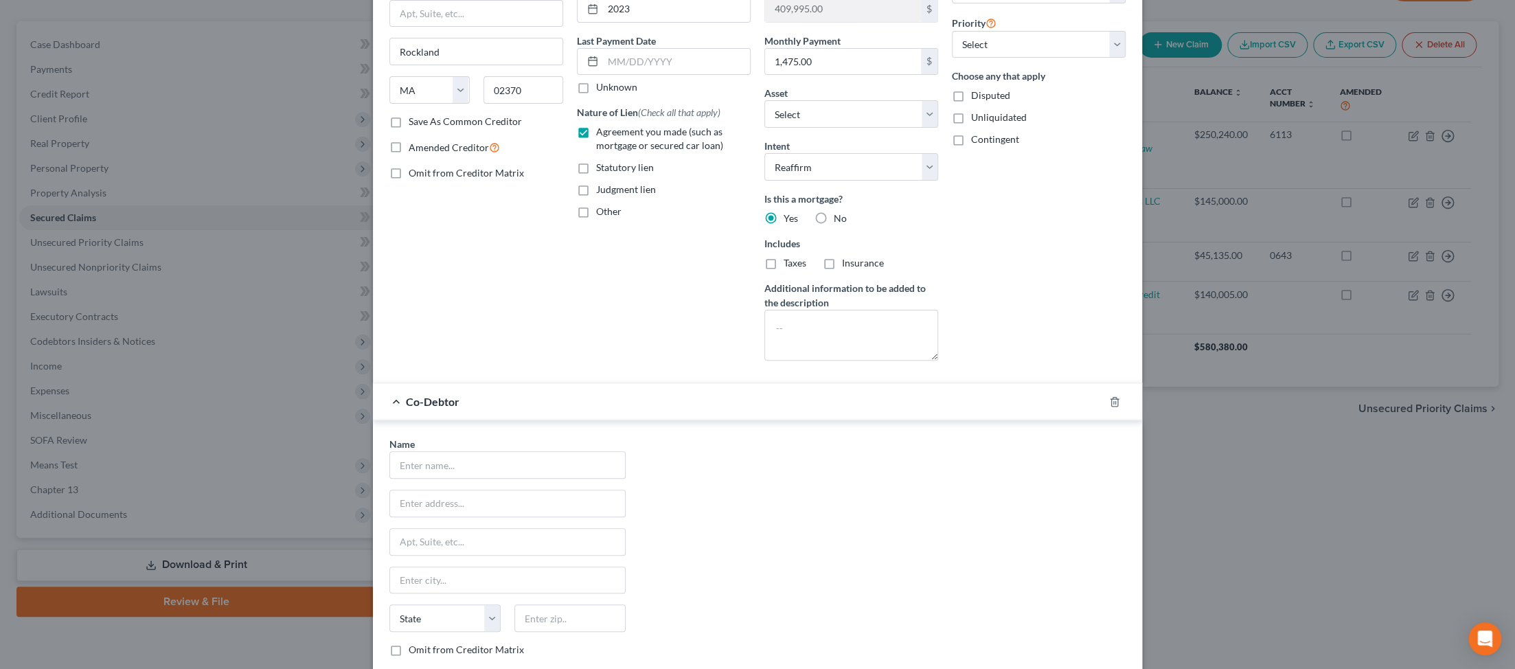
scroll to position [235, 0]
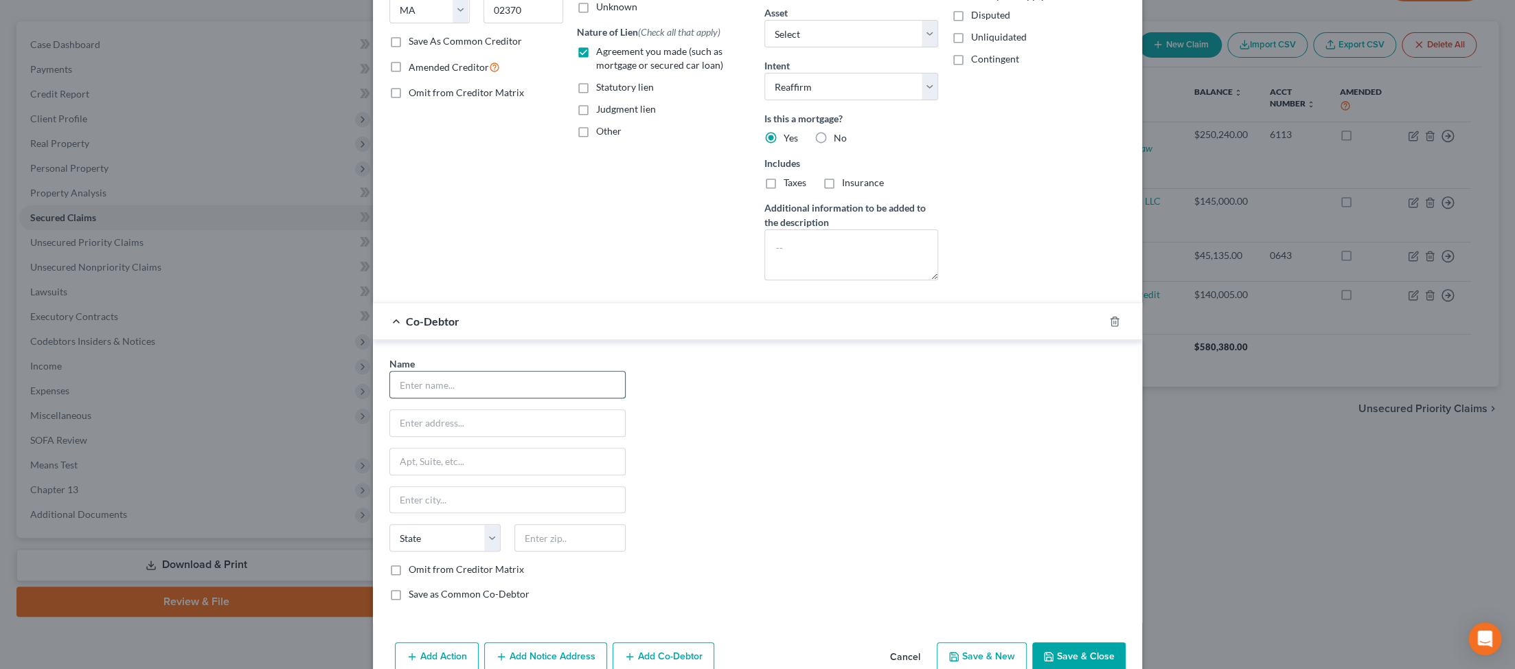
drag, startPoint x: 343, startPoint y: 534, endPoint x: 323, endPoint y: 534, distance: 19.2
click at [361, 398] on input "text" at bounding box center [507, 385] width 235 height 26
type input "Priscilla Birmingham"
type input "45 Washington Street"
type input "unit 508"
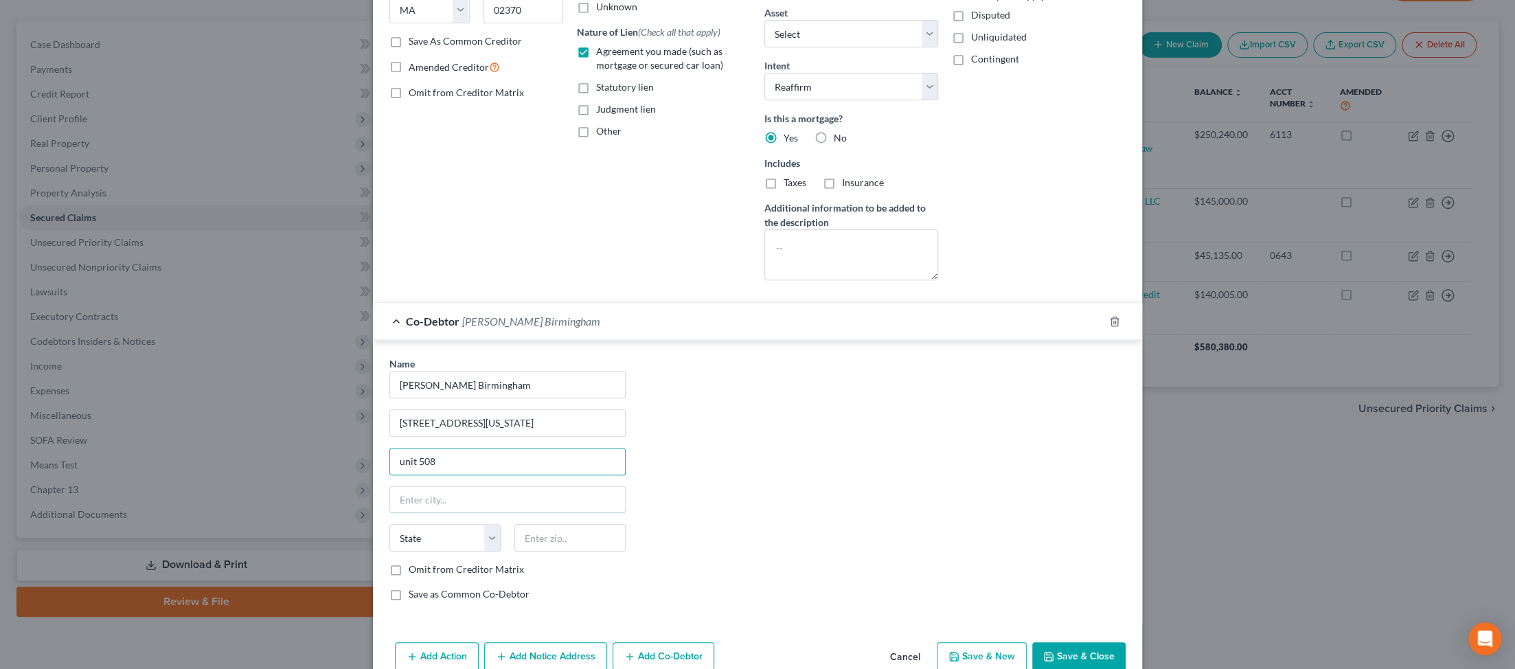
scroll to position [260, 0]
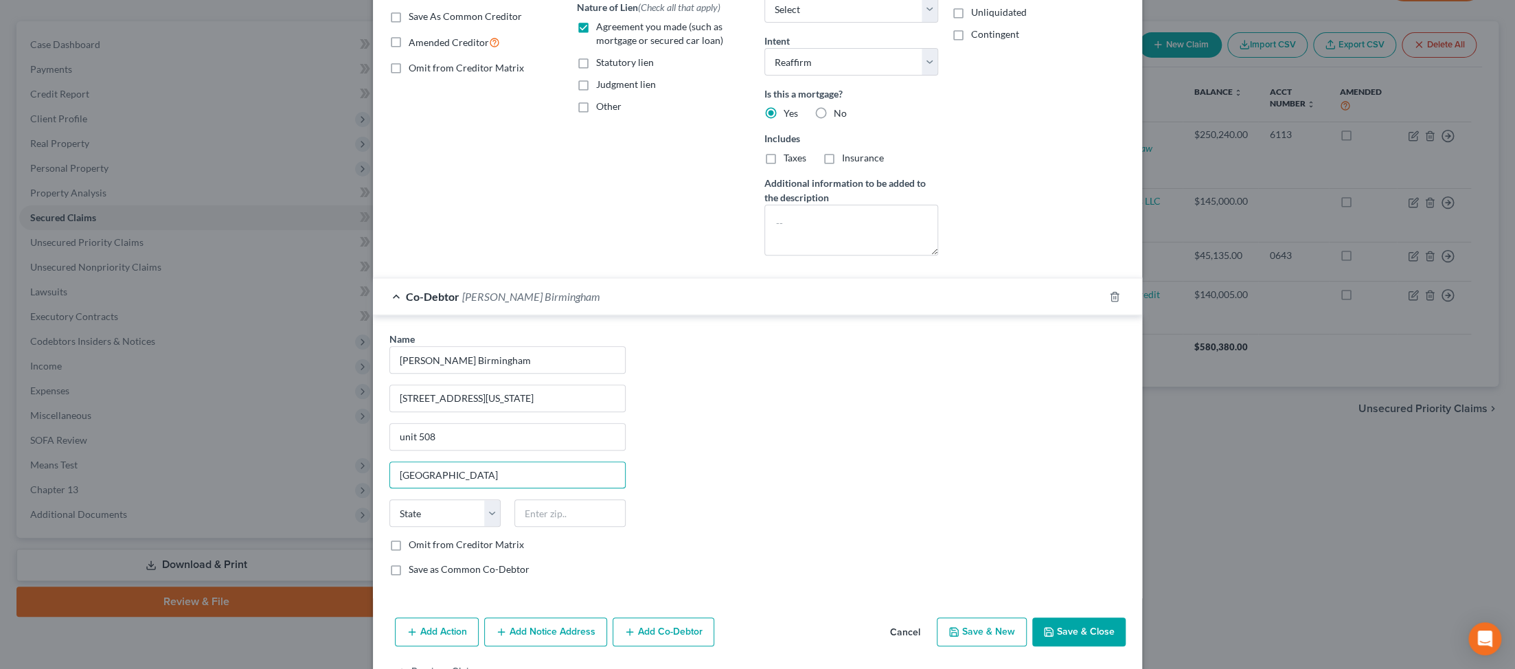
type input "Plainville"
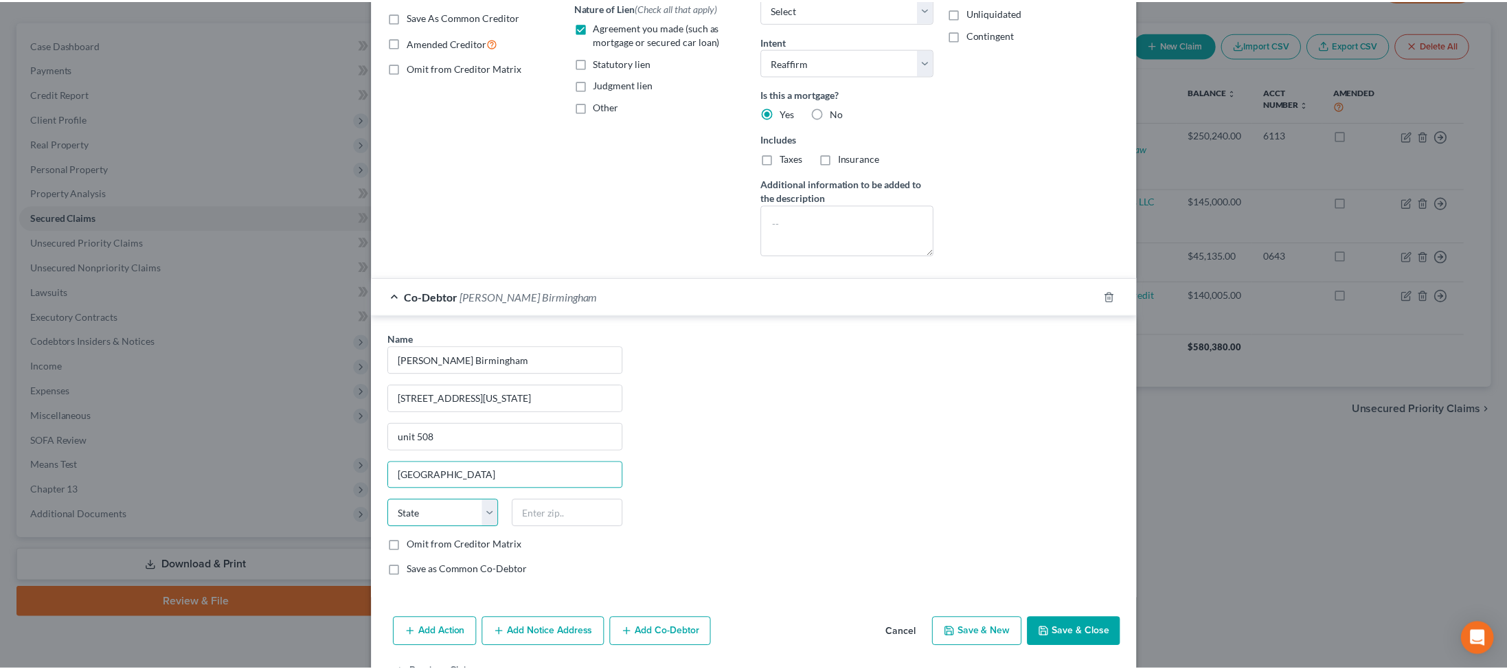
scroll to position [537, 0]
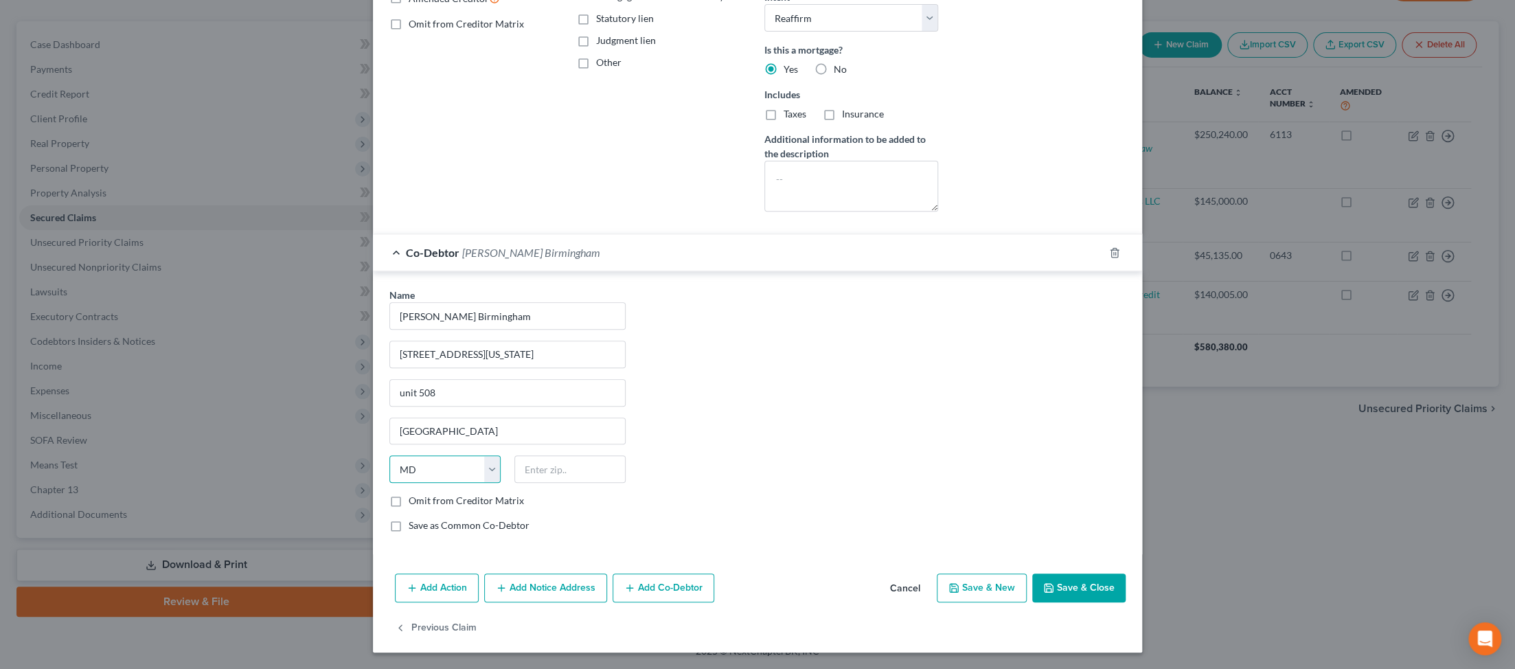
select select "22"
type input "02762"
click at [361, 494] on label "Omit from Creditor Matrix" at bounding box center [466, 501] width 115 height 14
click at [361, 494] on input "Omit from Creditor Matrix" at bounding box center [418, 498] width 9 height 9
checkbox input "true"
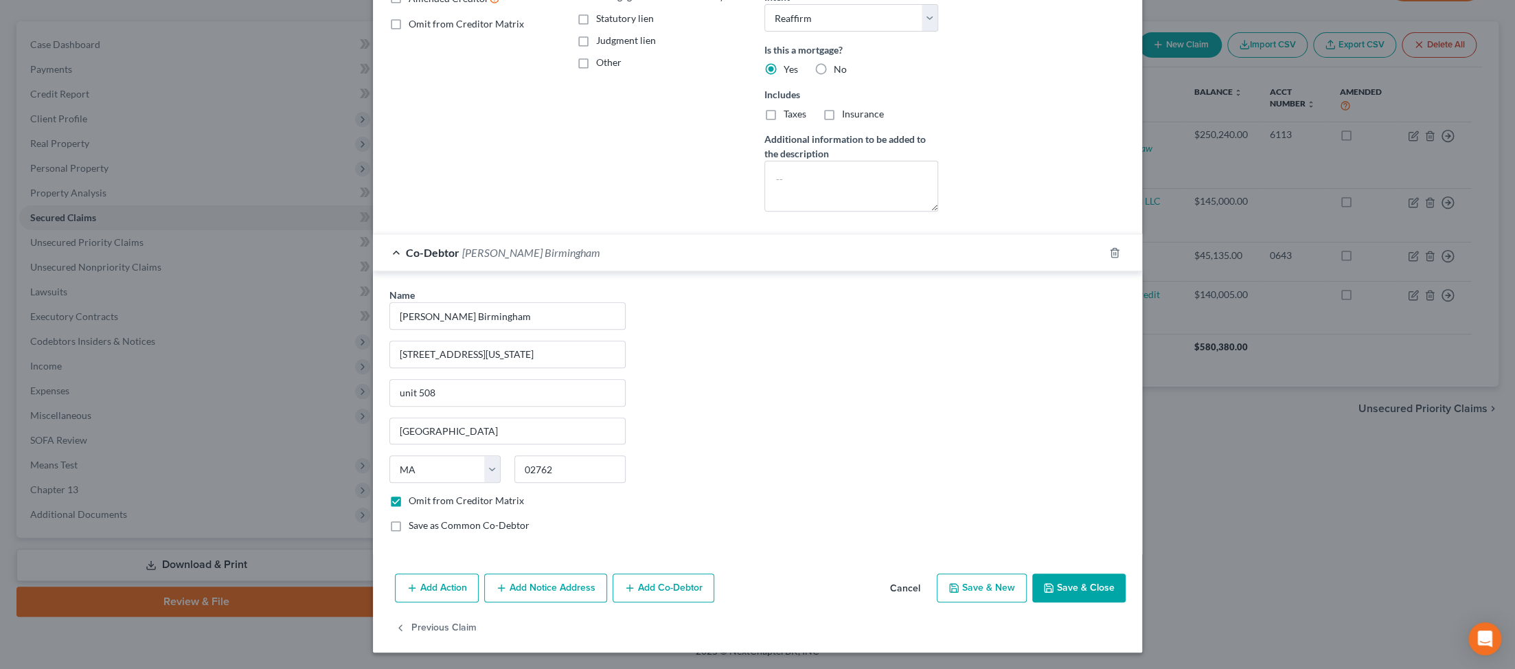
click at [361, 573] on button "Save & Close" at bounding box center [1078, 587] width 93 height 29
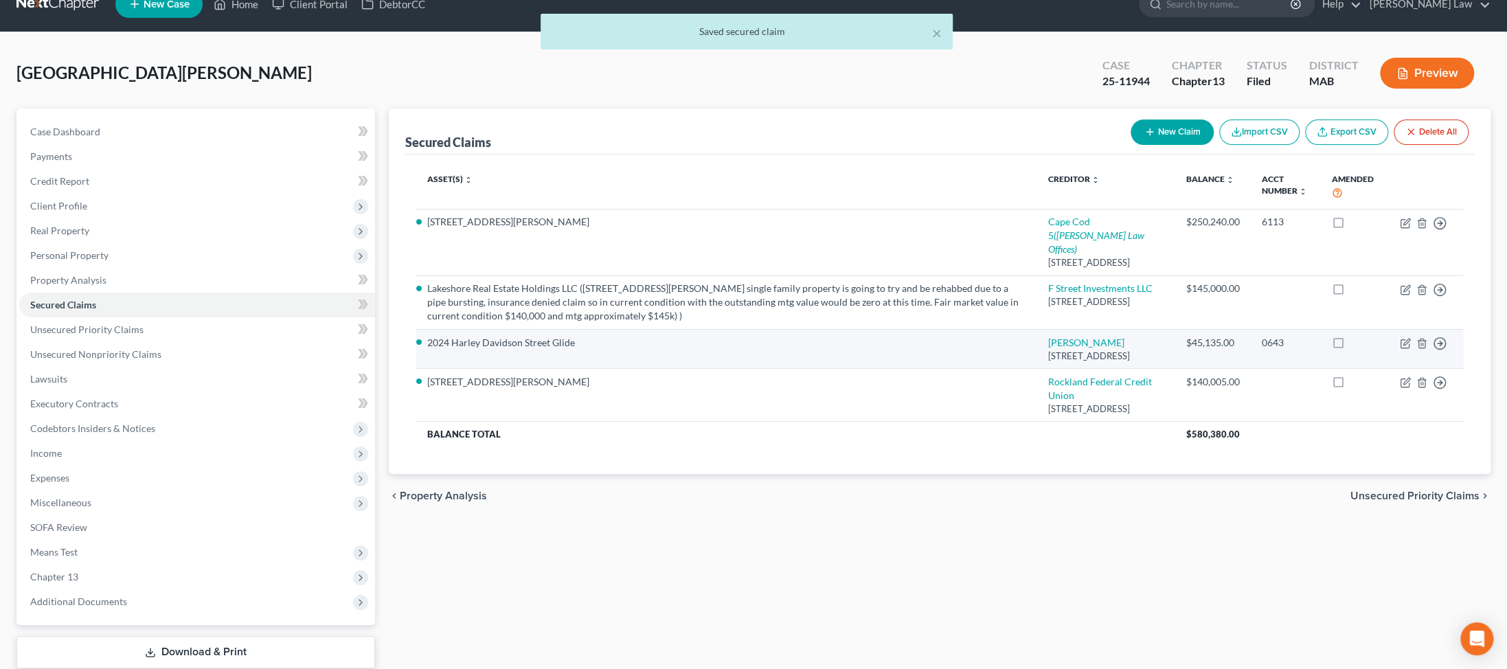
scroll to position [0, 0]
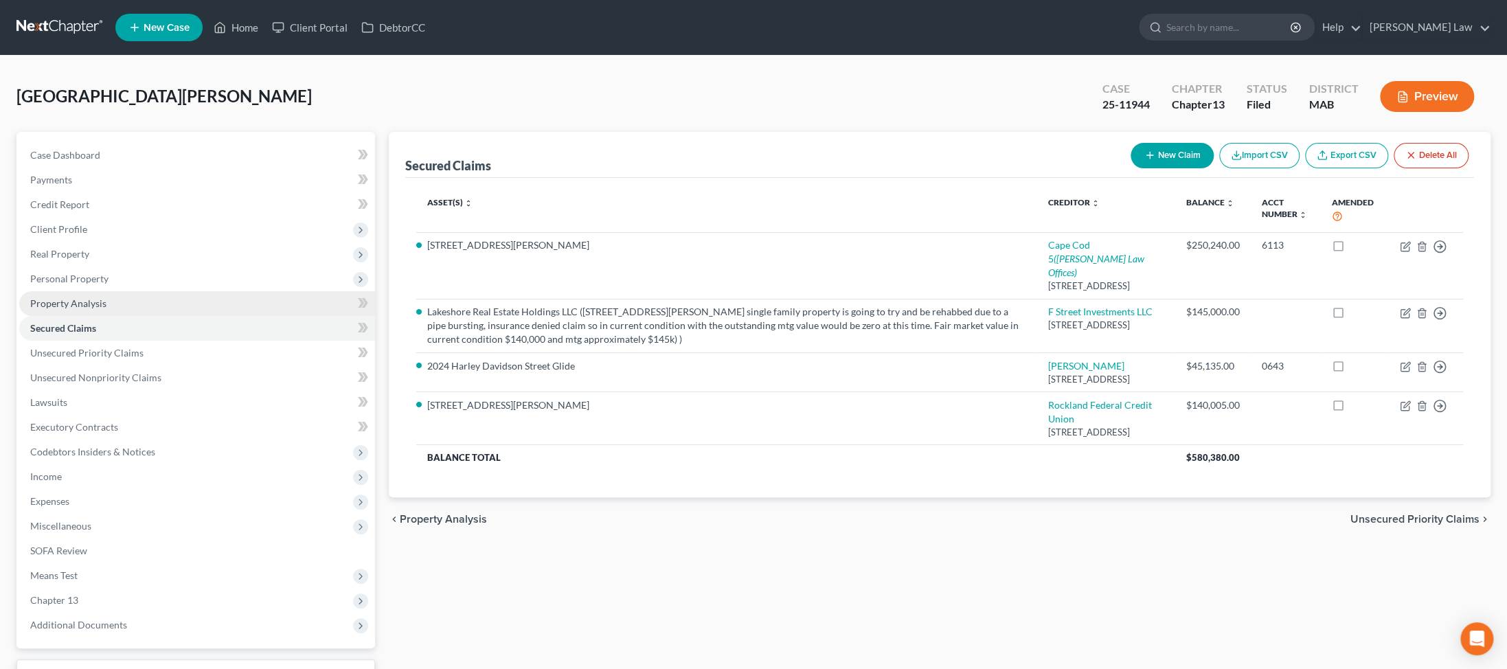
click at [80, 309] on span "Property Analysis" at bounding box center [68, 303] width 76 height 12
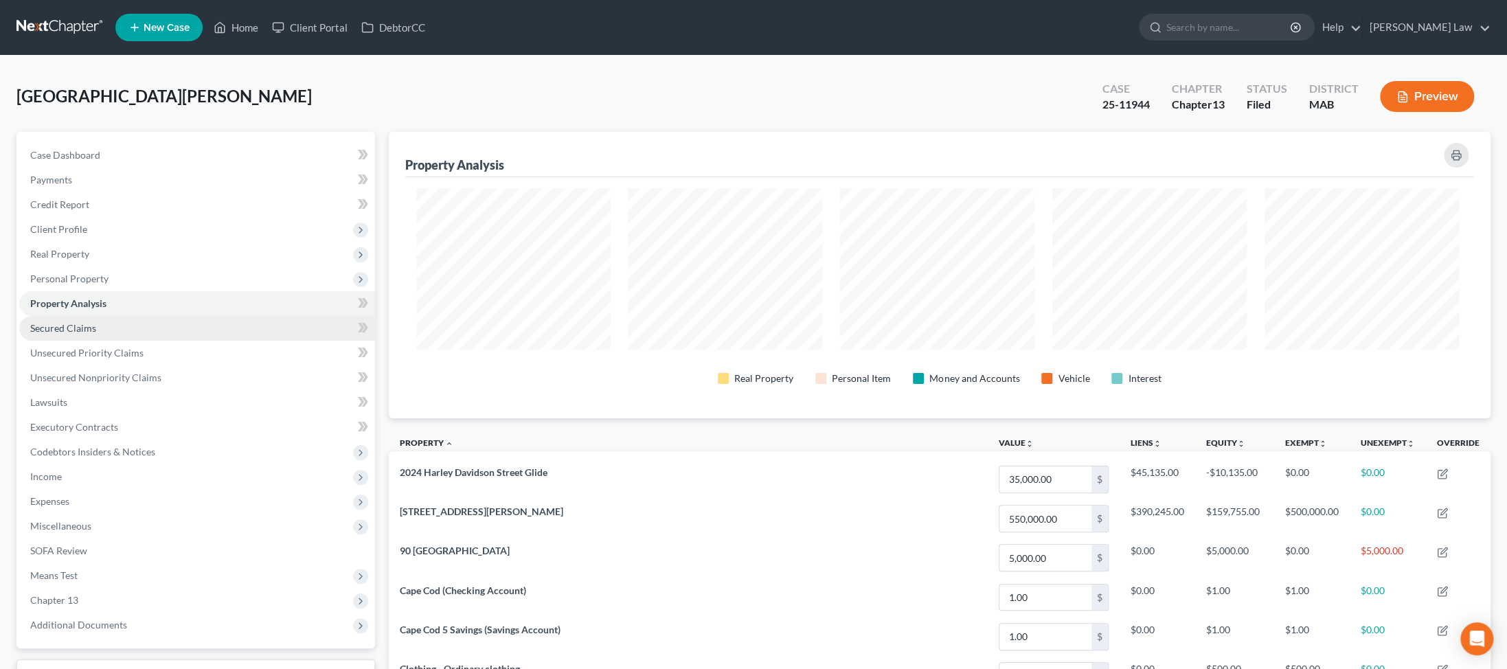
click at [81, 334] on span "Secured Claims" at bounding box center [63, 328] width 66 height 12
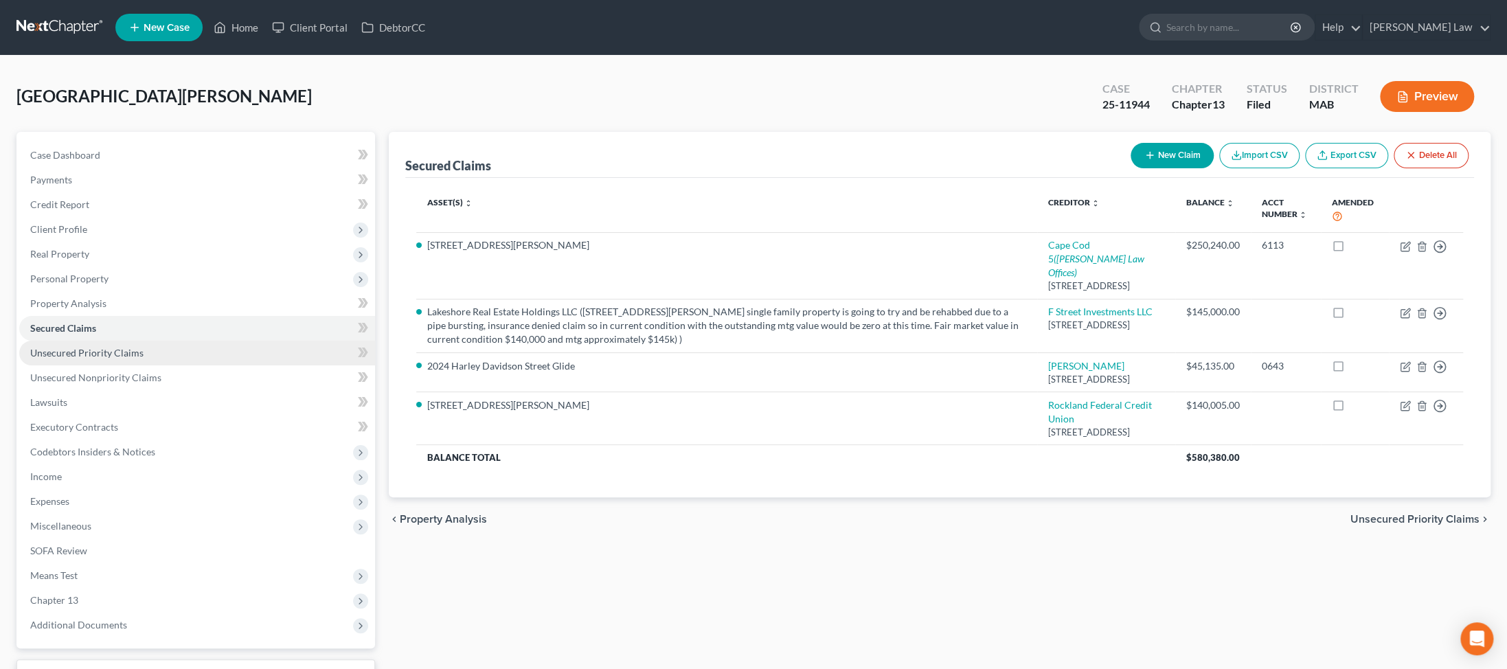
click at [79, 358] on span "Unsecured Priority Claims" at bounding box center [86, 353] width 113 height 12
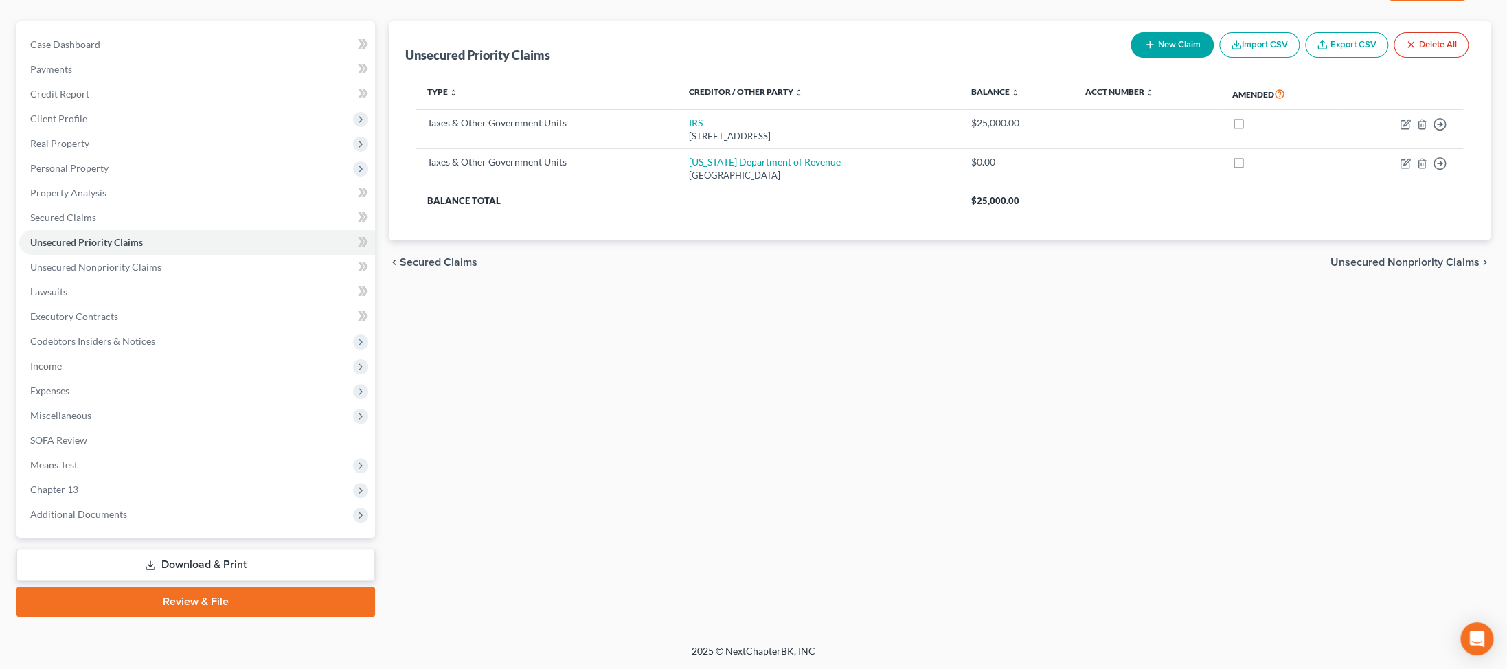
scroll to position [302, 0]
click at [99, 508] on span "Additional Documents" at bounding box center [78, 514] width 97 height 12
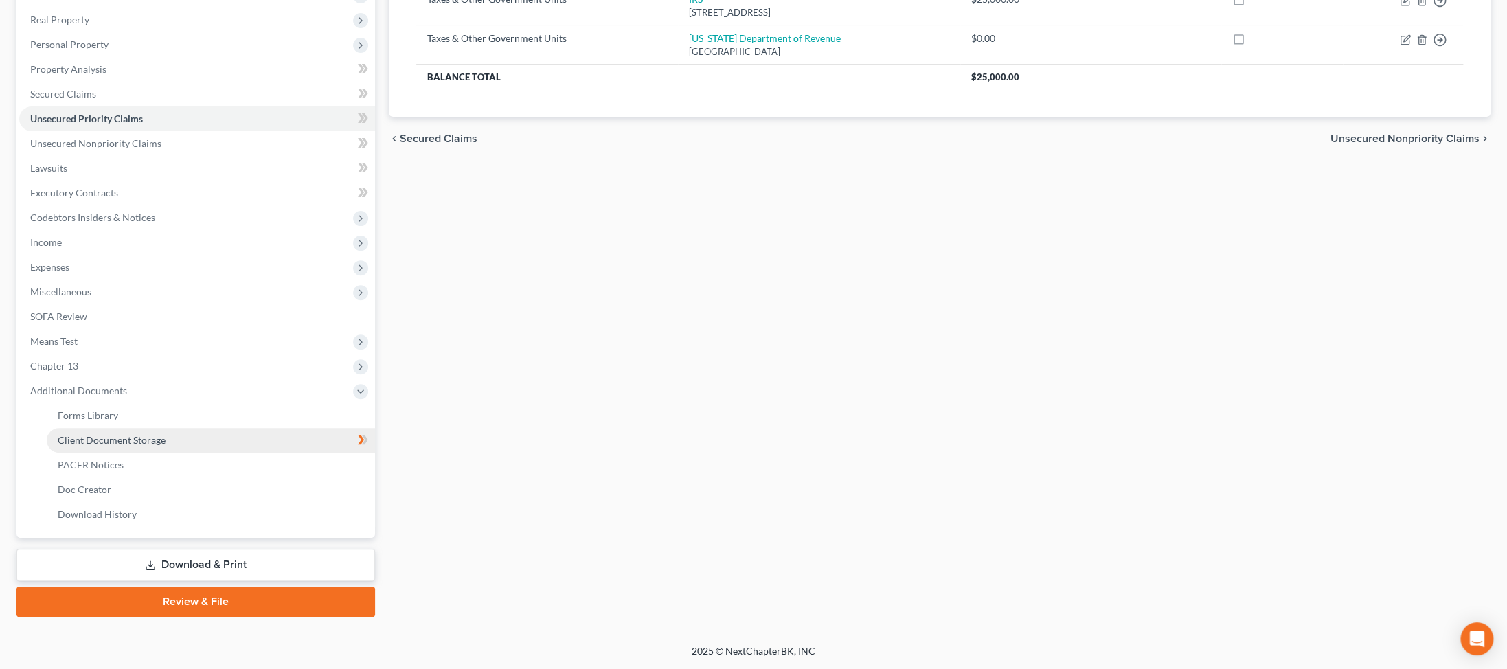
click at [164, 446] on span "Client Document Storage" at bounding box center [112, 440] width 108 height 12
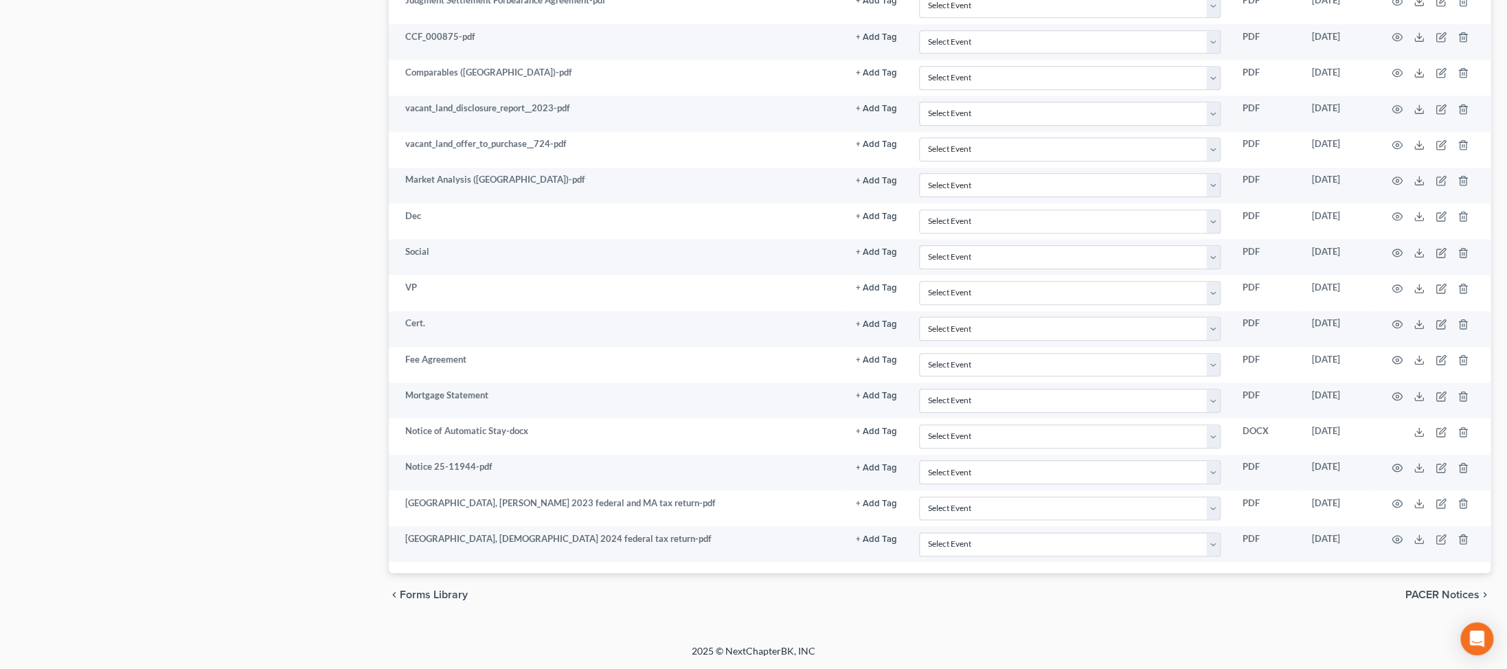
scroll to position [1102, 0]
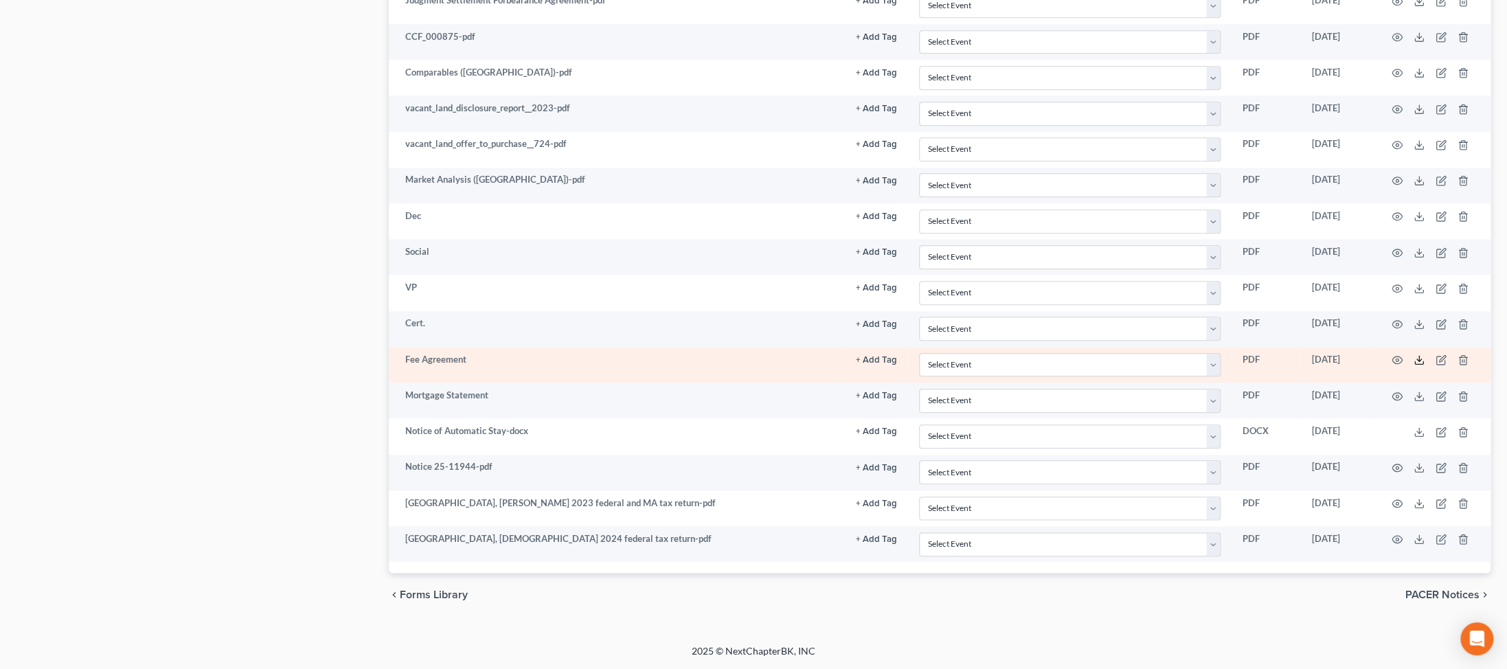
click at [361, 365] on icon at bounding box center [1418, 359] width 11 height 11
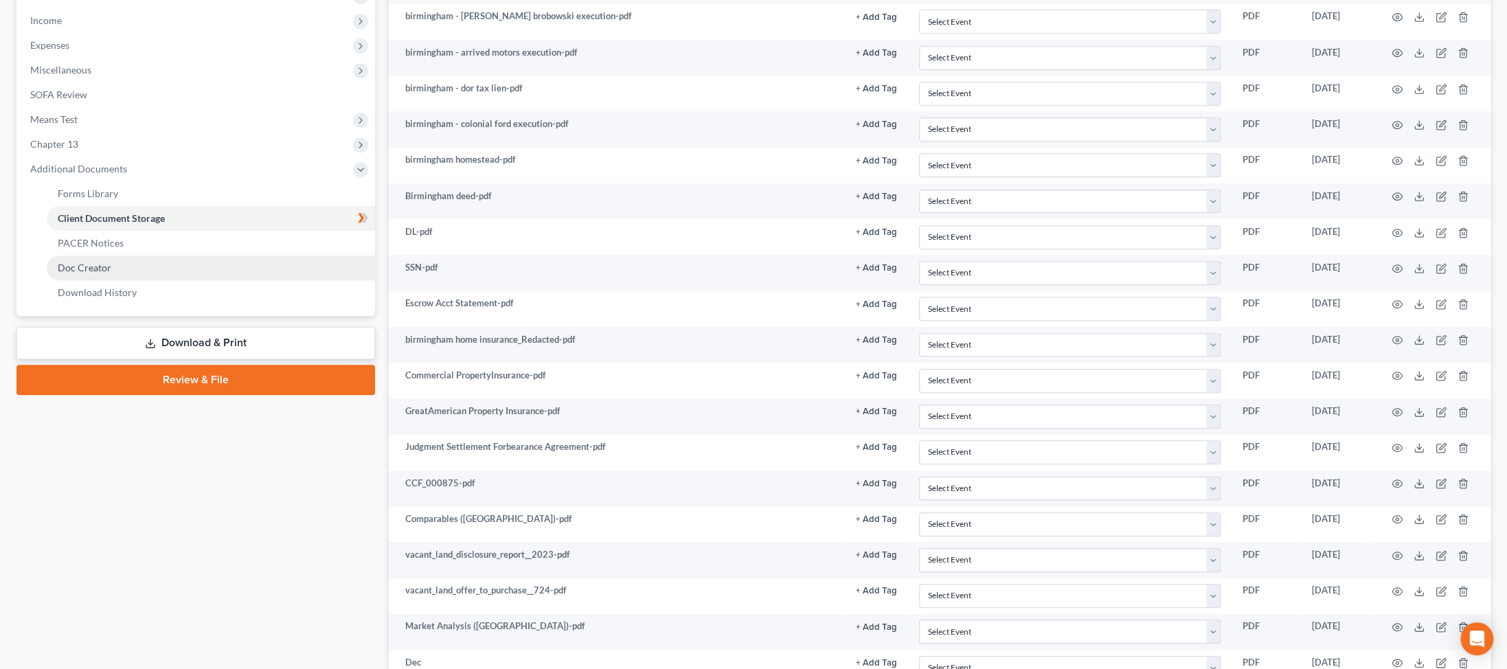
scroll to position [482, 0]
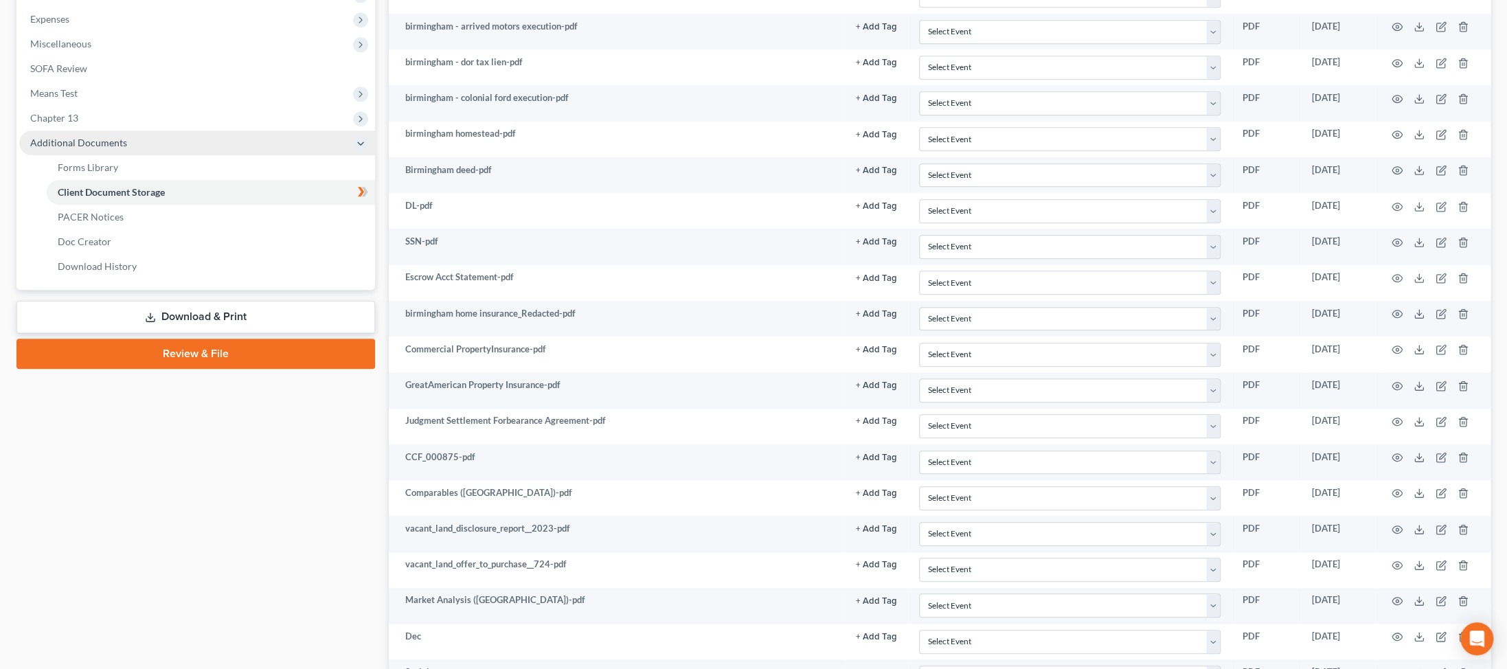
click at [99, 148] on span "Additional Documents" at bounding box center [78, 143] width 97 height 12
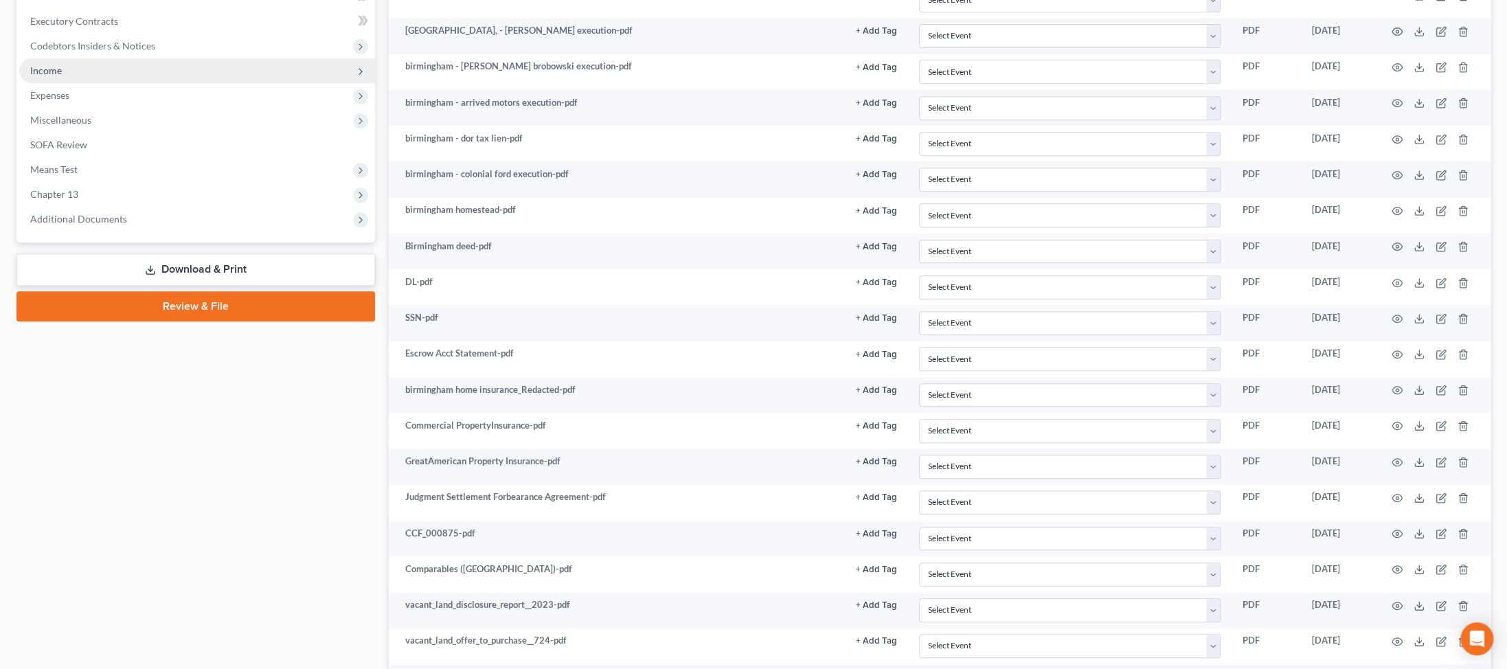
scroll to position [380, 0]
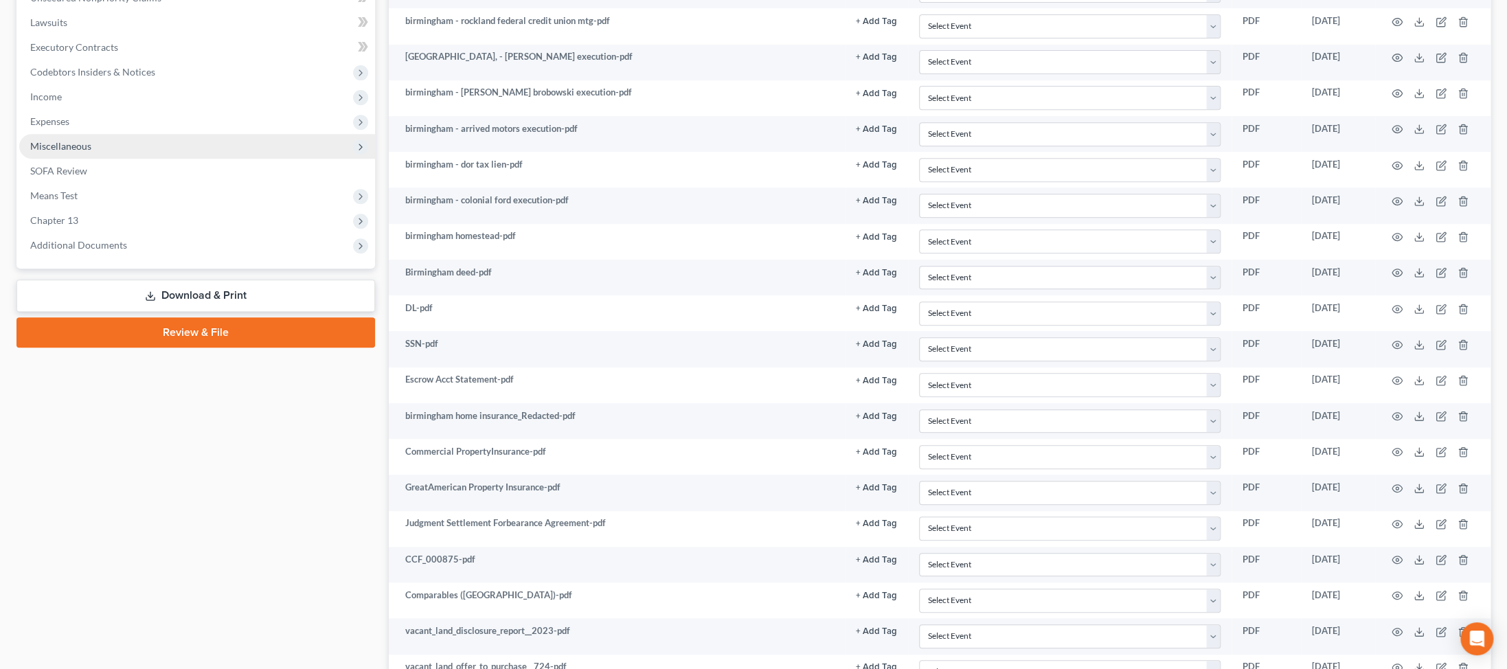
click at [76, 152] on span "Miscellaneous" at bounding box center [60, 146] width 61 height 12
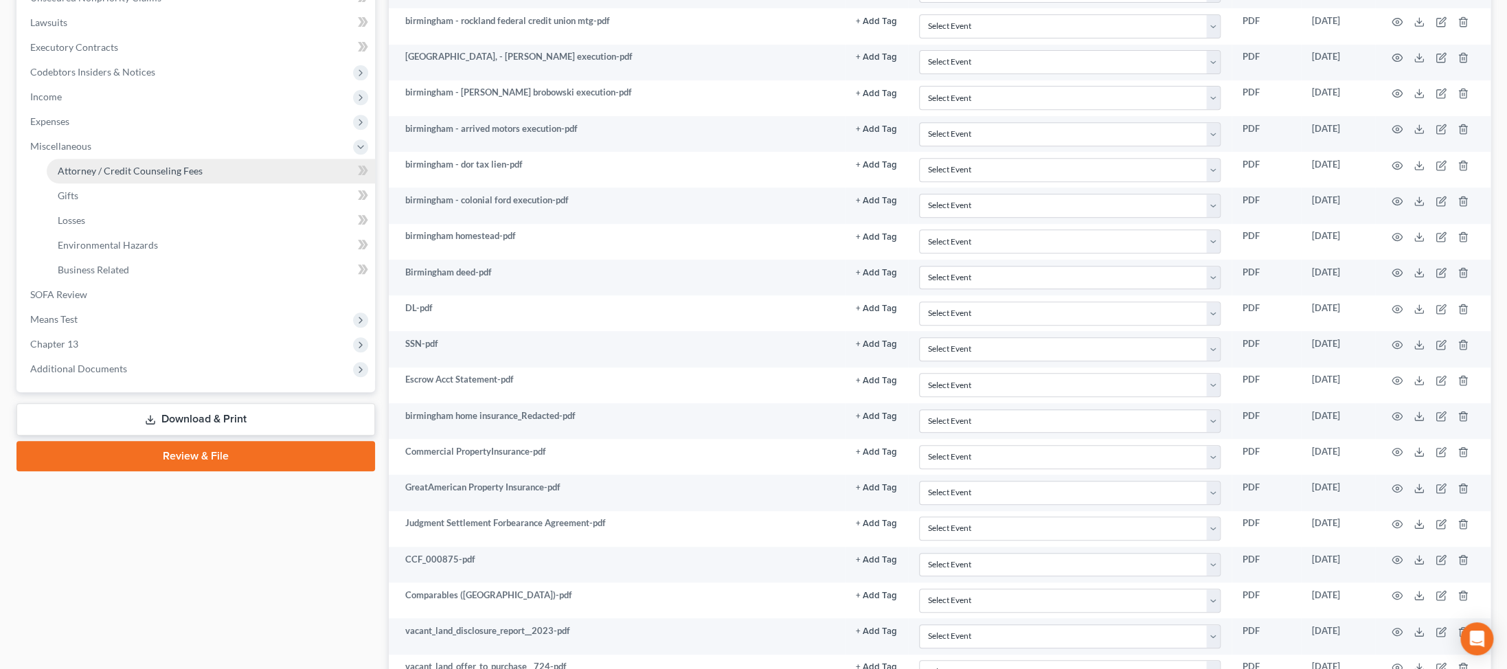
click at [194, 177] on span "Attorney / Credit Counseling Fees" at bounding box center [130, 171] width 145 height 12
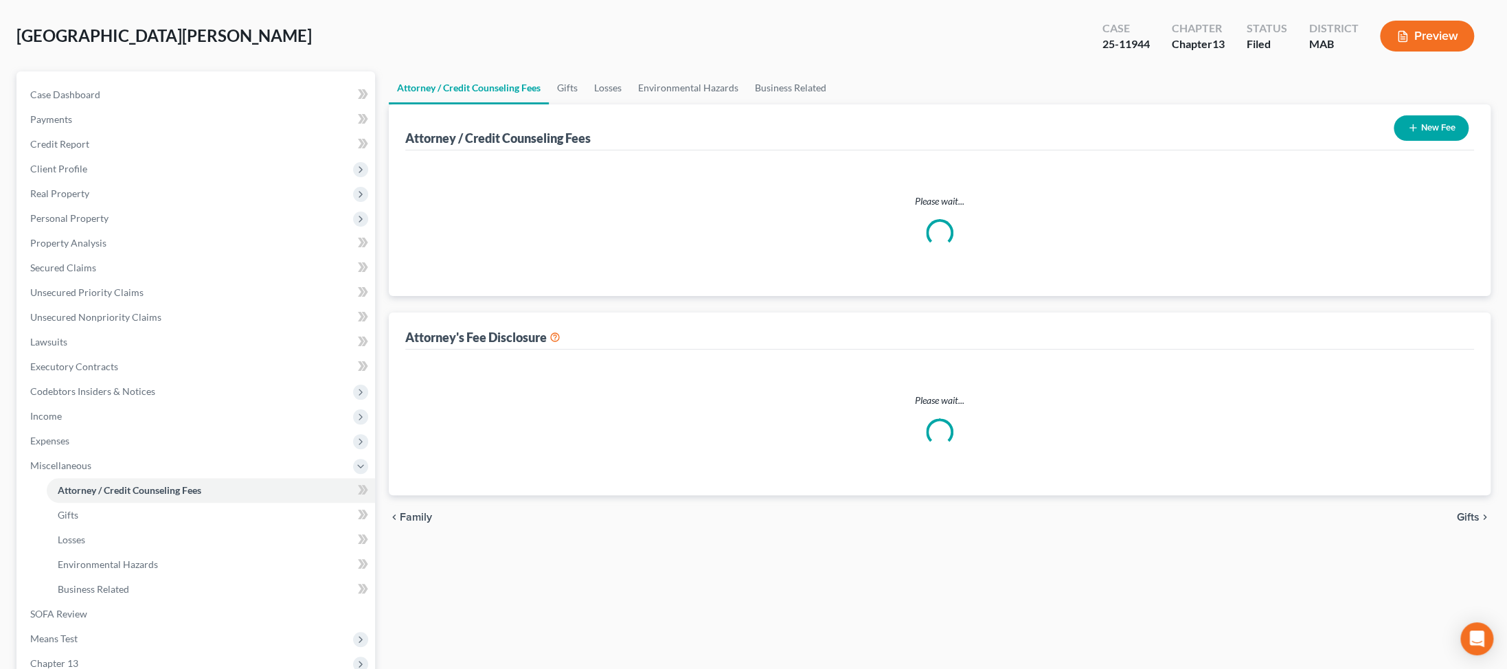
select select "0"
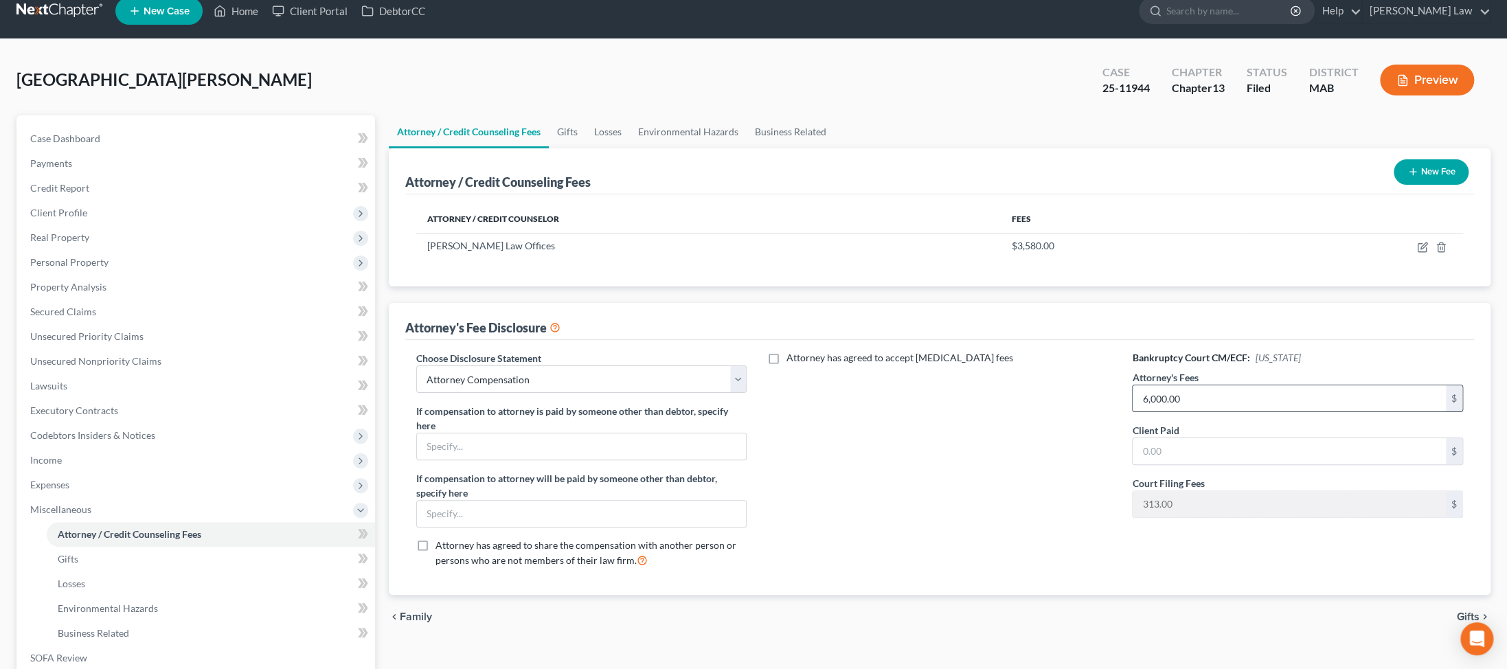
scroll to position [20, 0]
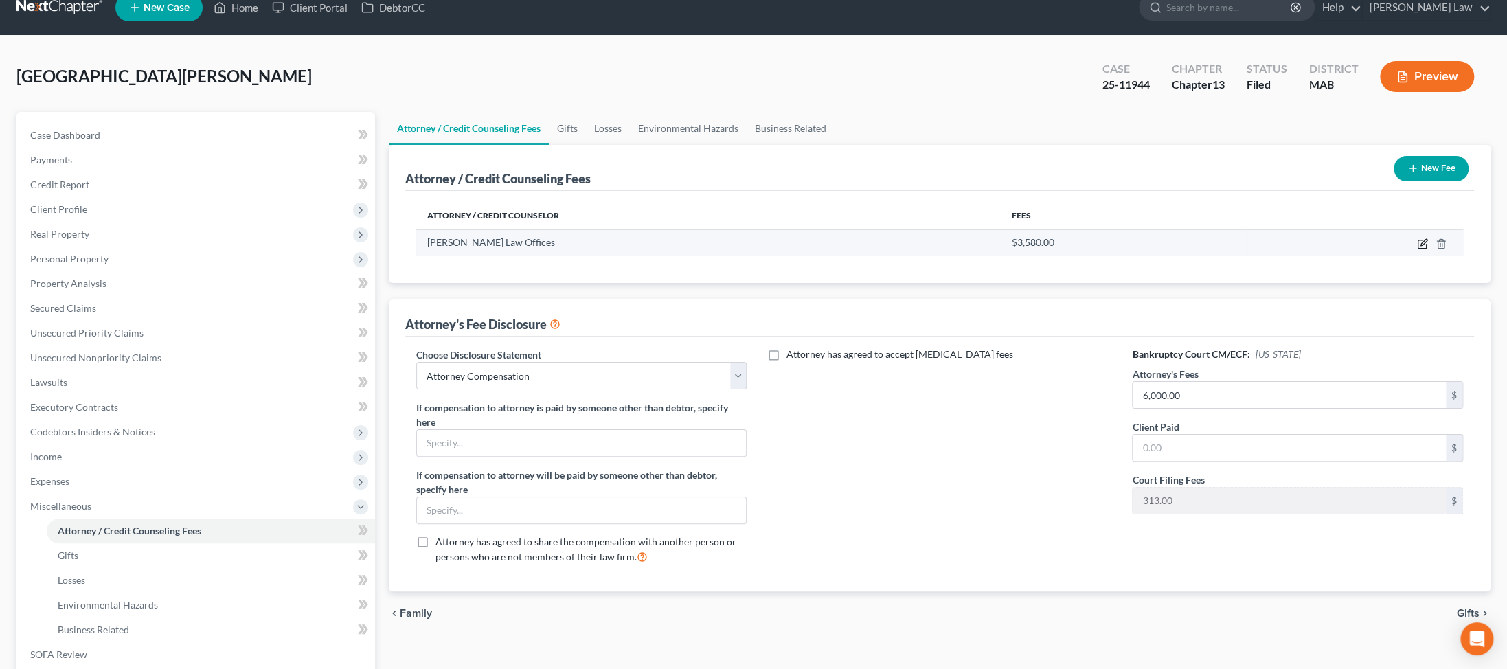
click at [361, 245] on icon "button" at bounding box center [1423, 242] width 6 height 6
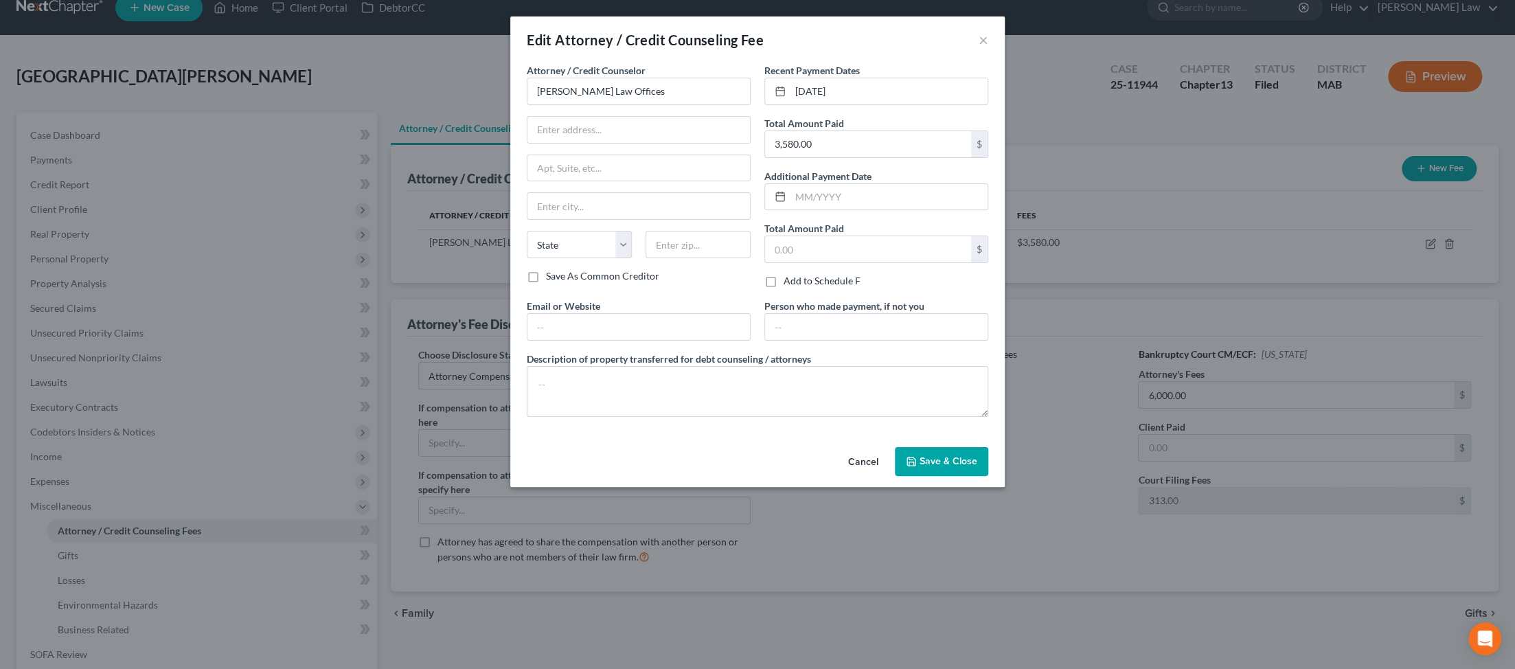
click at [361, 467] on span "Save & Close" at bounding box center [949, 461] width 58 height 12
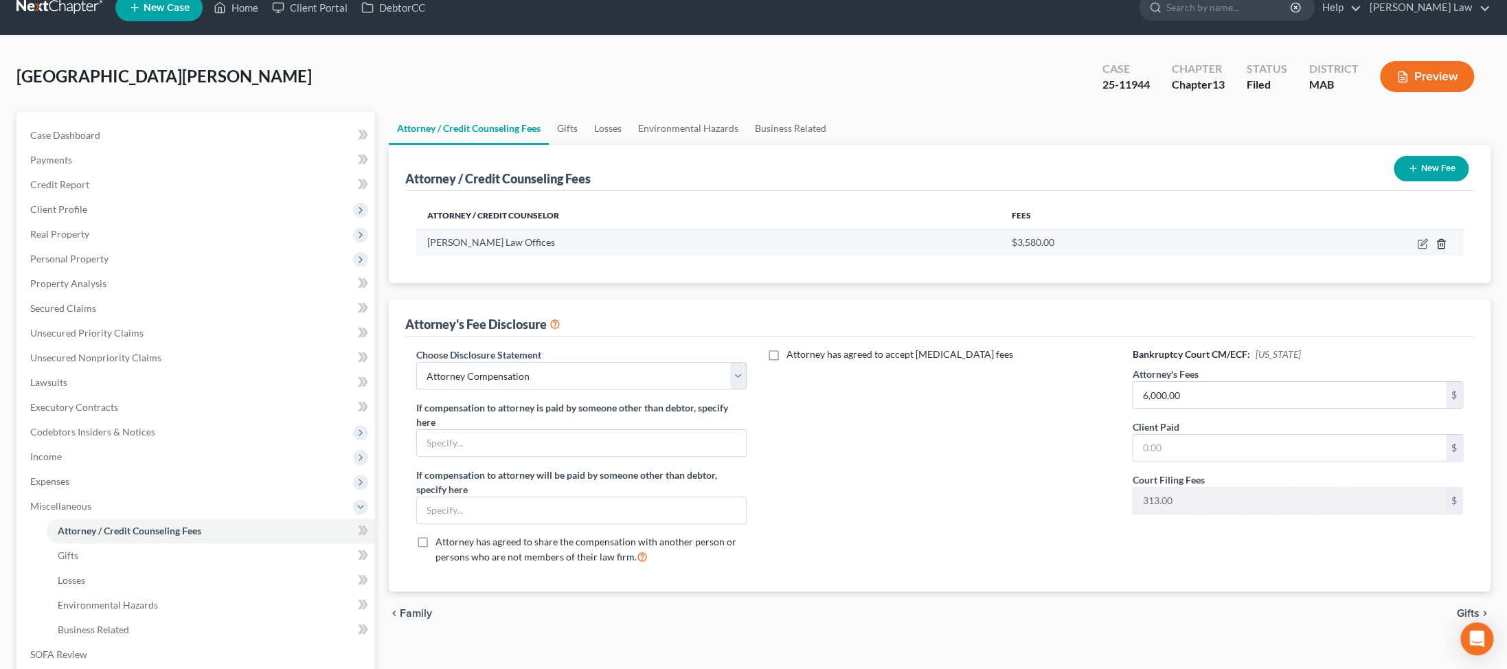
click at [361, 248] on icon "button" at bounding box center [1440, 243] width 6 height 9
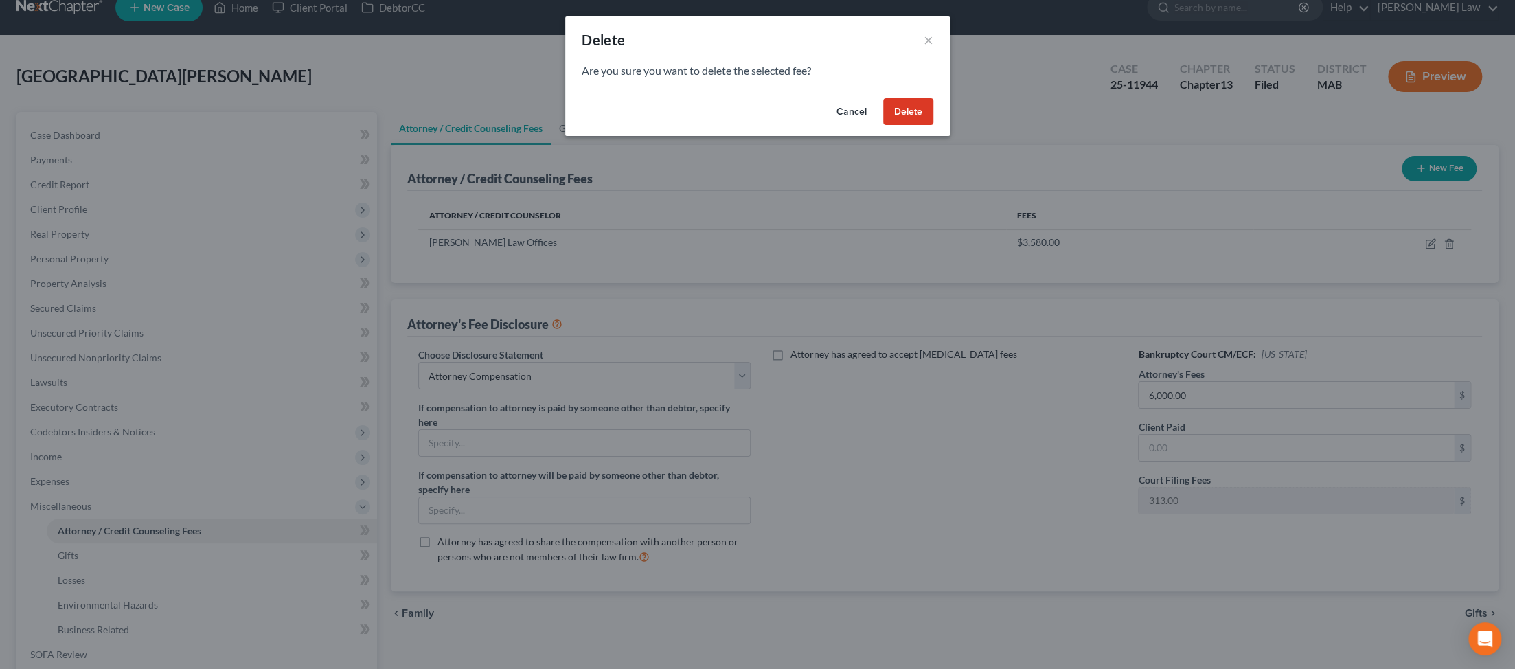
click at [361, 126] on button "Cancel" at bounding box center [852, 111] width 52 height 27
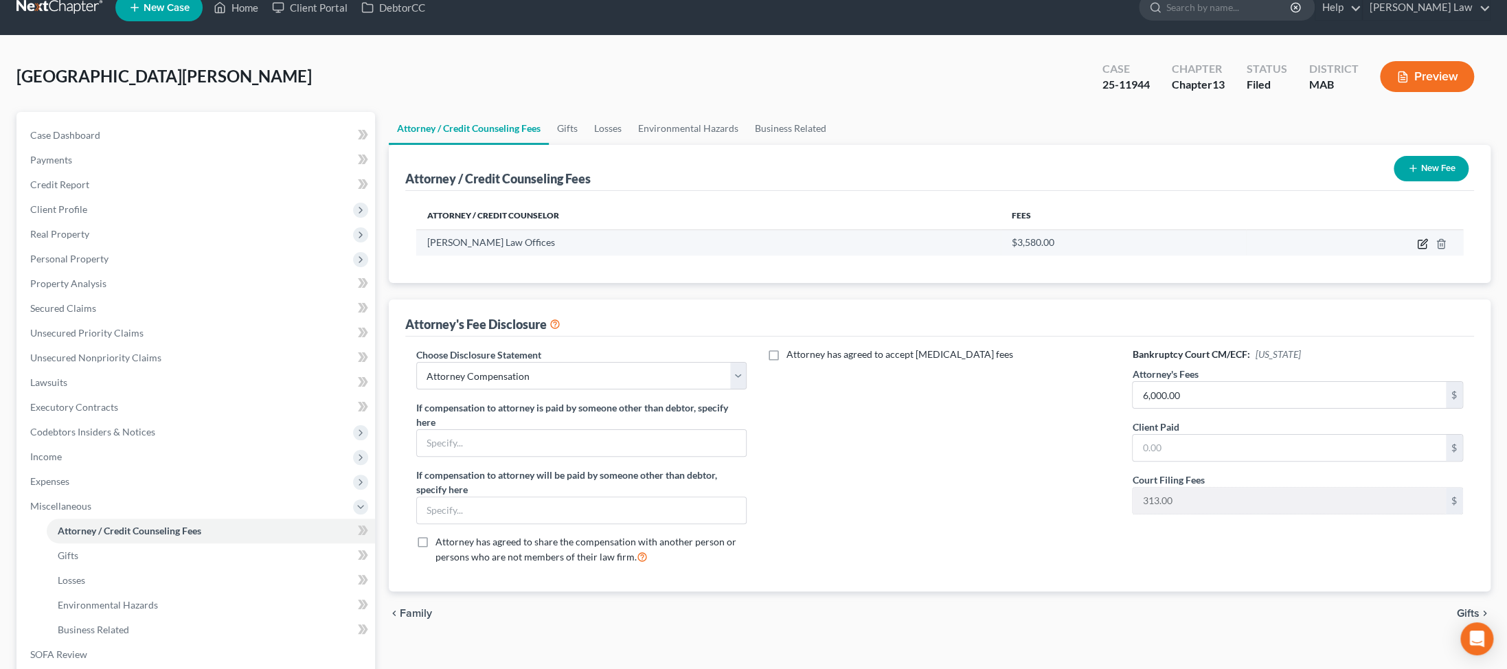
click at [361, 245] on icon "button" at bounding box center [1423, 242] width 6 height 6
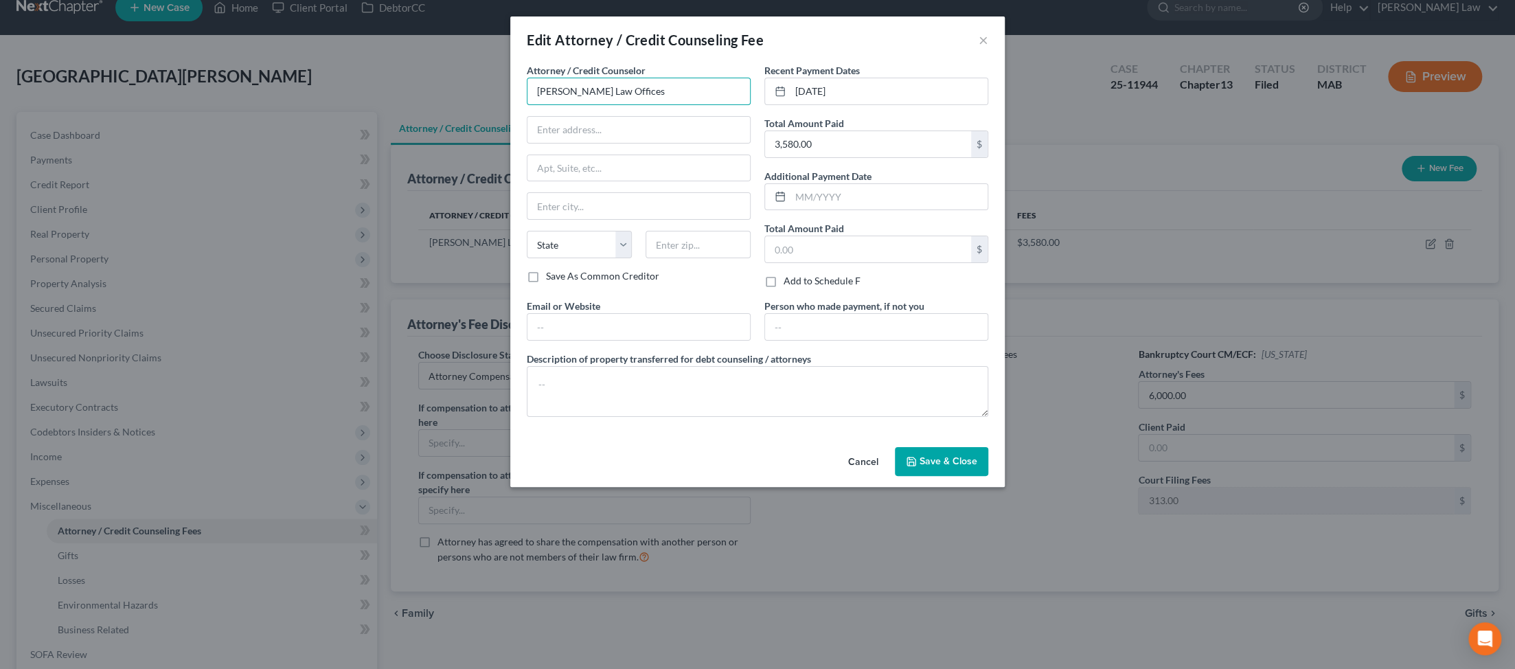
drag, startPoint x: 632, startPoint y: 122, endPoint x: 405, endPoint y: 128, distance: 227.4
click at [361, 124] on div "Attorney / Credit Counselor * Daigle Law Offices State AL AK AR AZ CA CO CT DE …" at bounding box center [757, 252] width 494 height 378
drag, startPoint x: 348, startPoint y: 104, endPoint x: 168, endPoint y: 97, distance: 180.1
click at [240, 101] on div "Edit Attorney / Credit Counseling Fee × Attorney / Credit Counselor * Daigle La…" at bounding box center [757, 334] width 1515 height 669
type input "Benner Law, P.C."
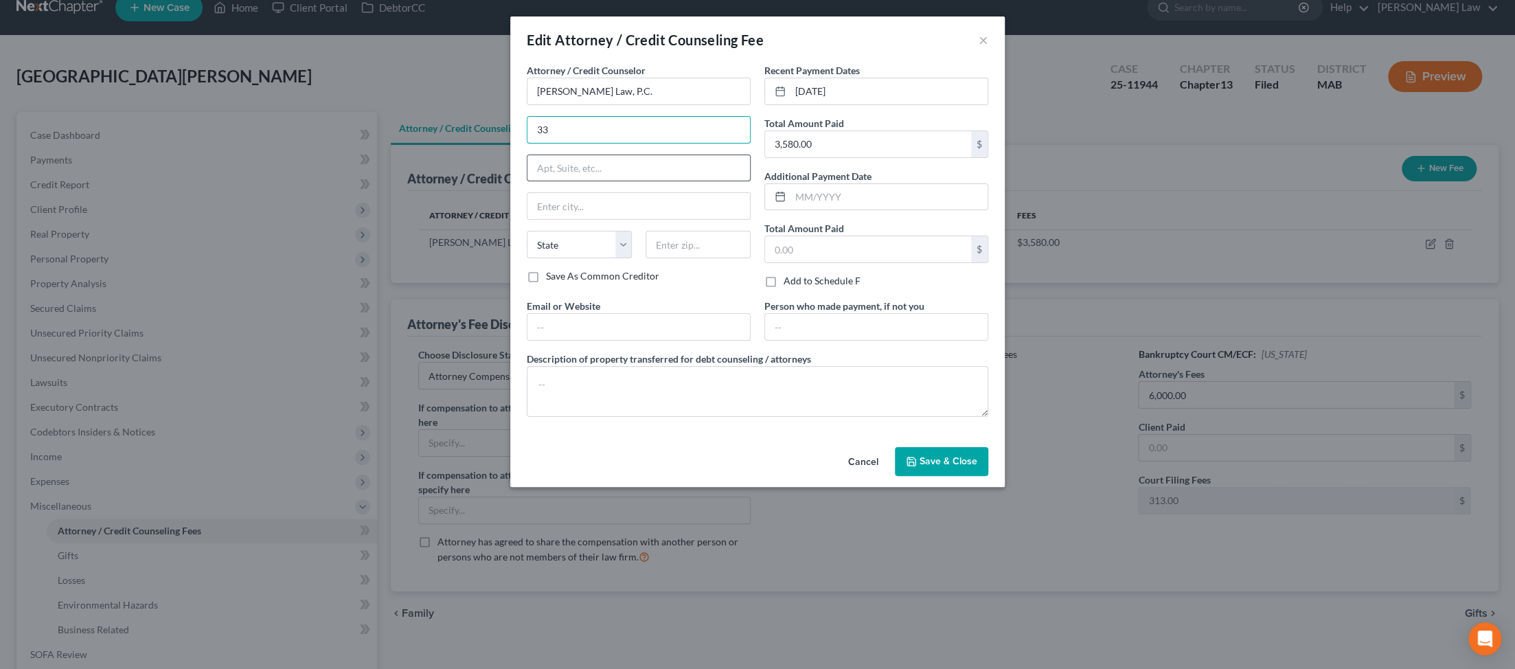
type input "33 Samoset Street"
type input "Plymouth"
select select "22"
type input "02360"
drag, startPoint x: 921, startPoint y: 122, endPoint x: 778, endPoint y: 113, distance: 143.1
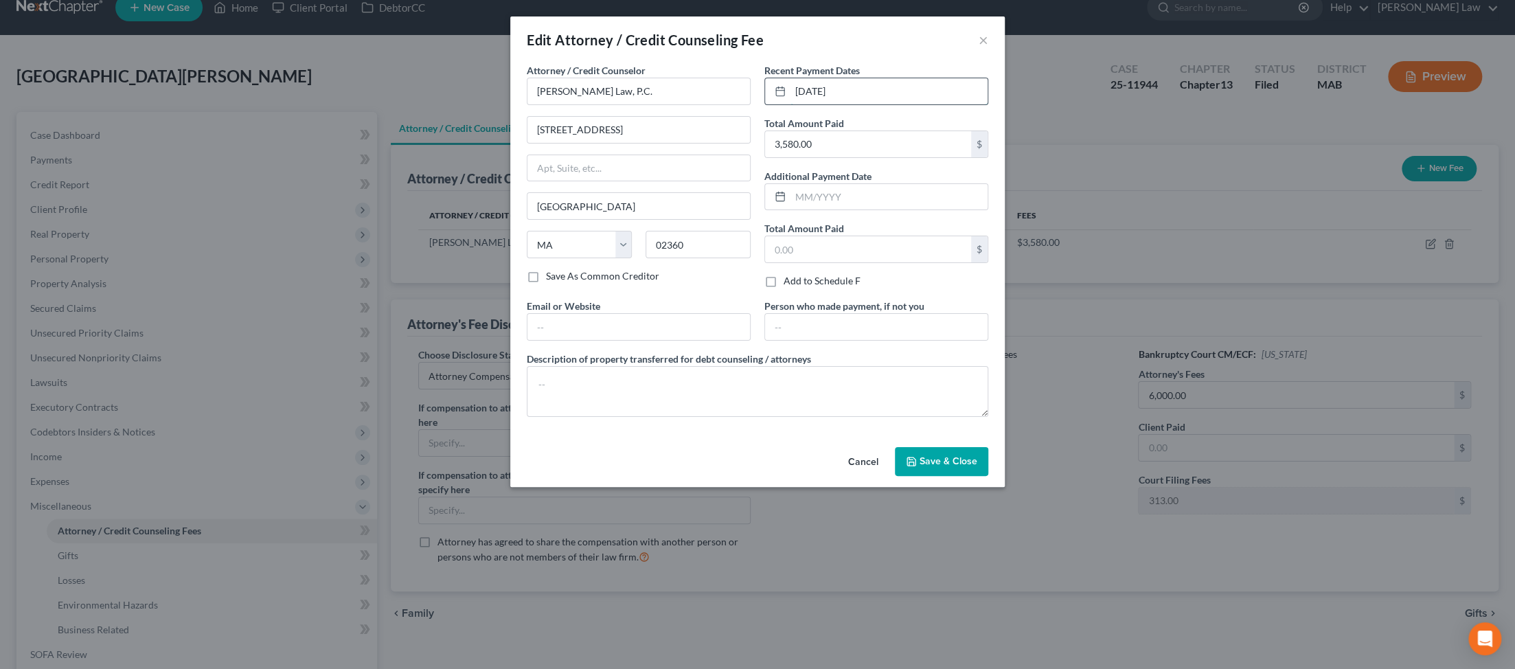
click at [361, 105] on div "07/22/2025" at bounding box center [876, 91] width 224 height 27
click at [361, 157] on input "3,580.00" at bounding box center [868, 144] width 206 height 26
type input "2,500.00"
click at [361, 467] on span "Save & Close" at bounding box center [949, 461] width 58 height 12
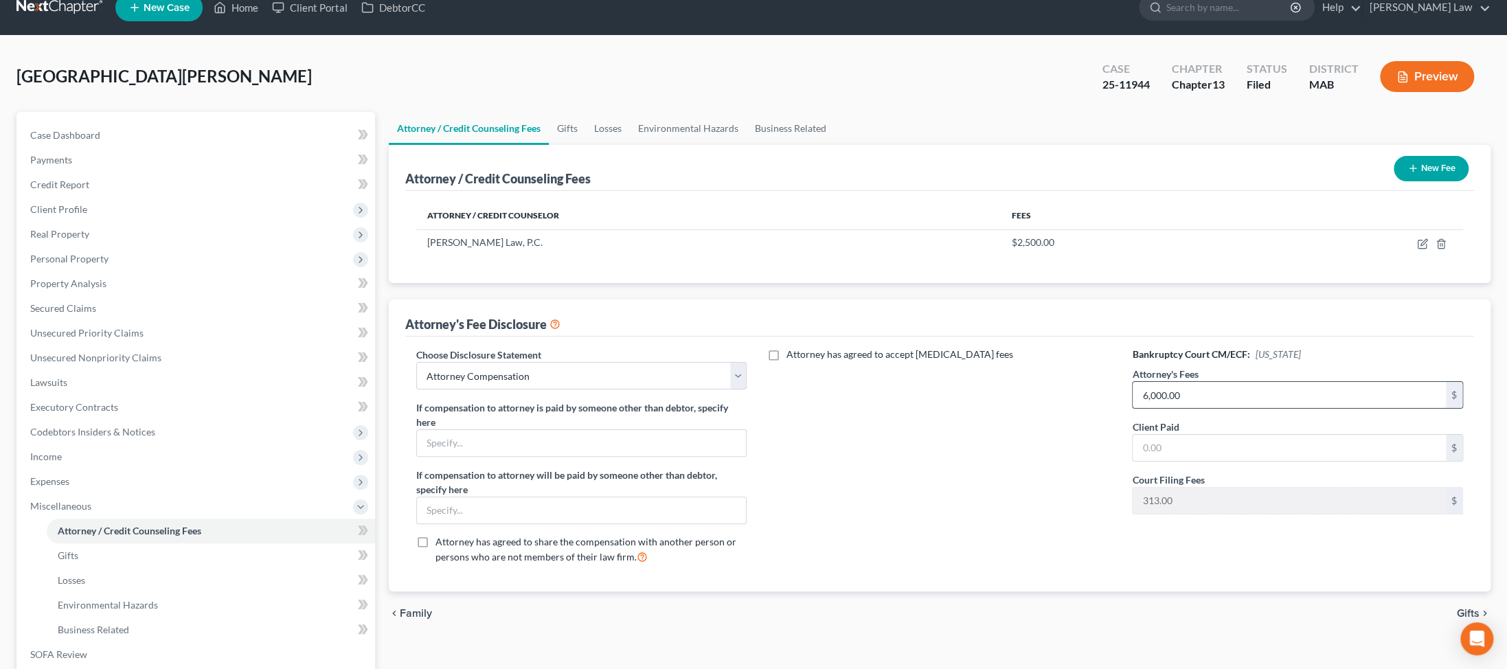
click at [361, 408] on input "6,000.00" at bounding box center [1288, 395] width 313 height 26
type input "8,500"
click at [361, 461] on input "text" at bounding box center [1288, 448] width 313 height 26
type input "6"
type input "2,500"
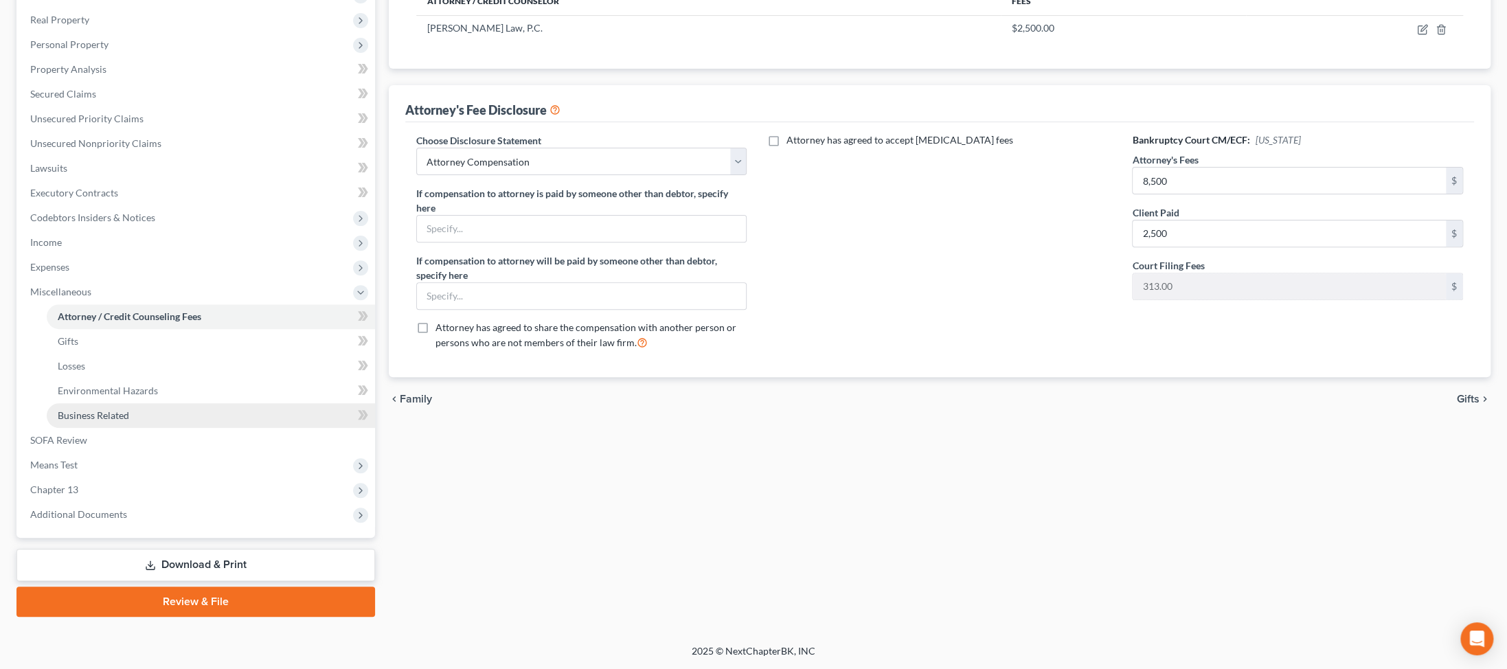
scroll to position [253, 0]
click at [62, 248] on span "Income" at bounding box center [46, 242] width 32 height 12
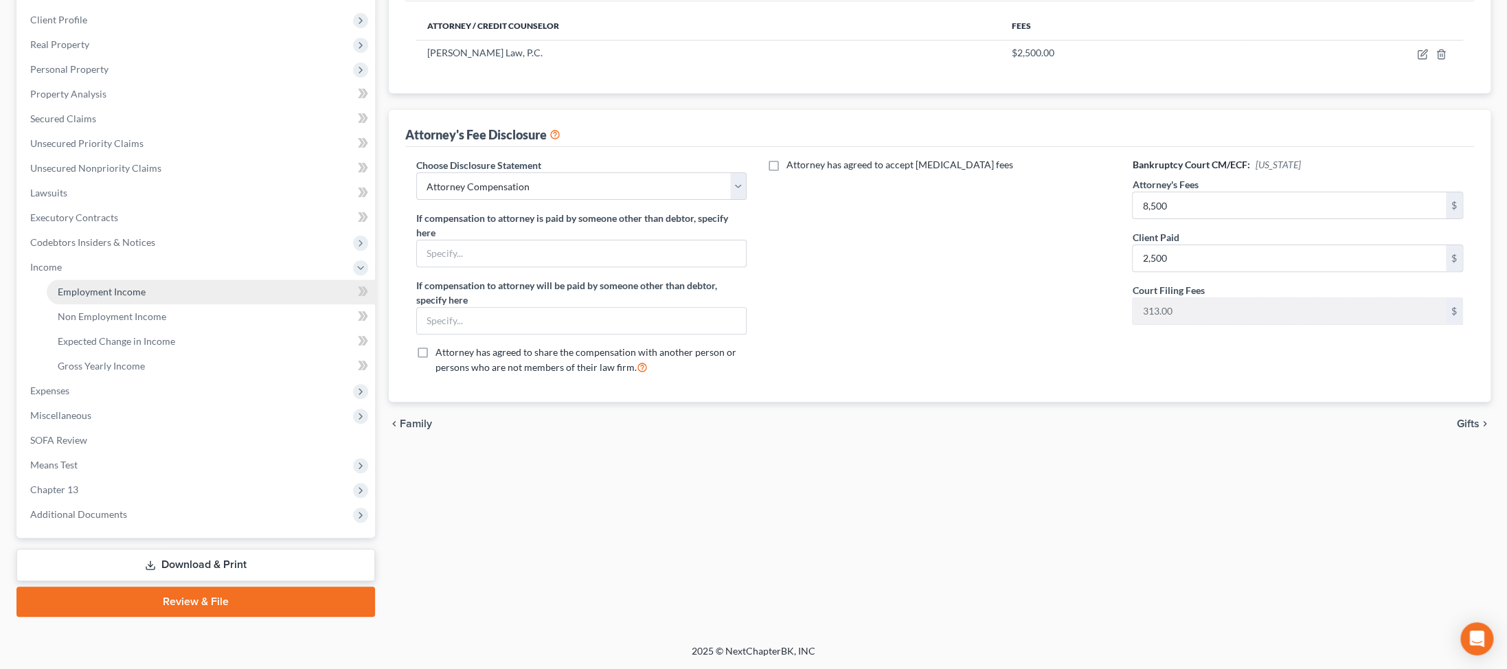
click at [124, 297] on span "Employment Income" at bounding box center [102, 292] width 88 height 12
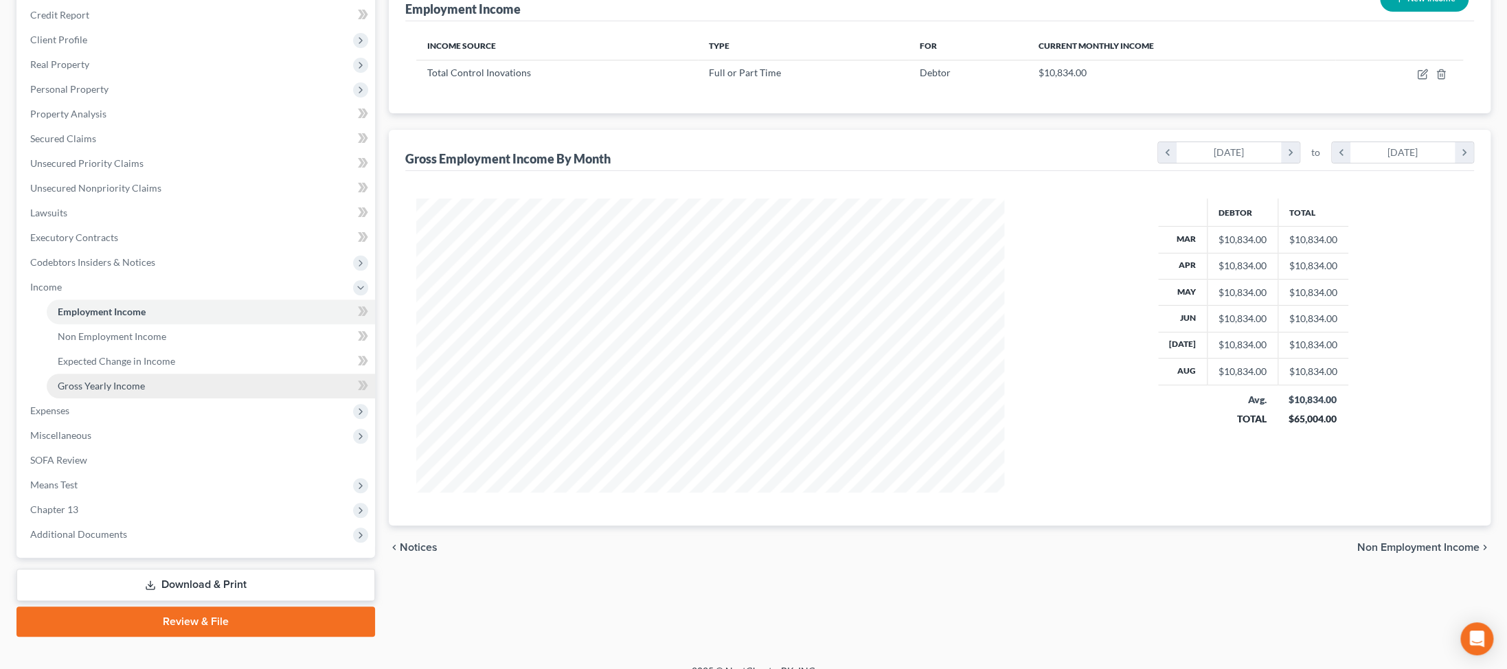
scroll to position [192, 0]
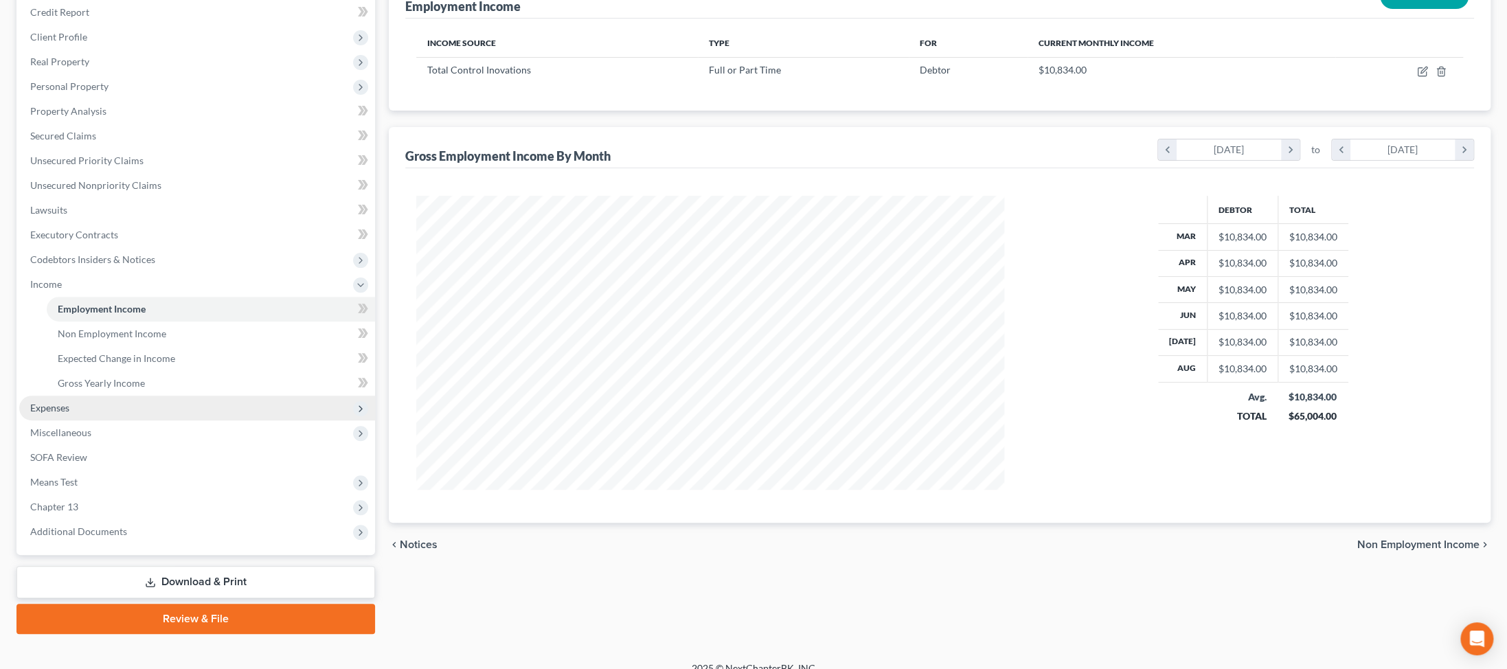
click at [52, 413] on span "Expenses" at bounding box center [49, 408] width 39 height 12
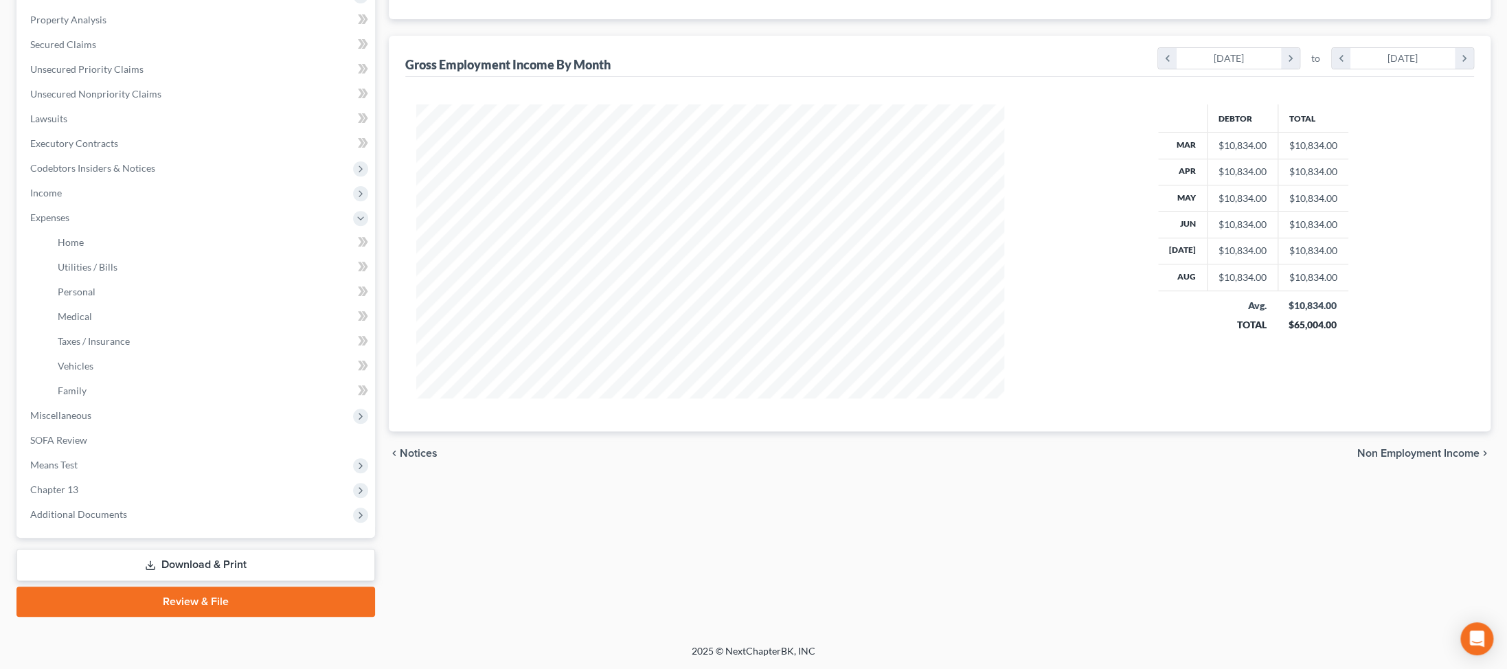
scroll to position [519, 0]
click at [127, 508] on span "Additional Documents" at bounding box center [78, 514] width 97 height 12
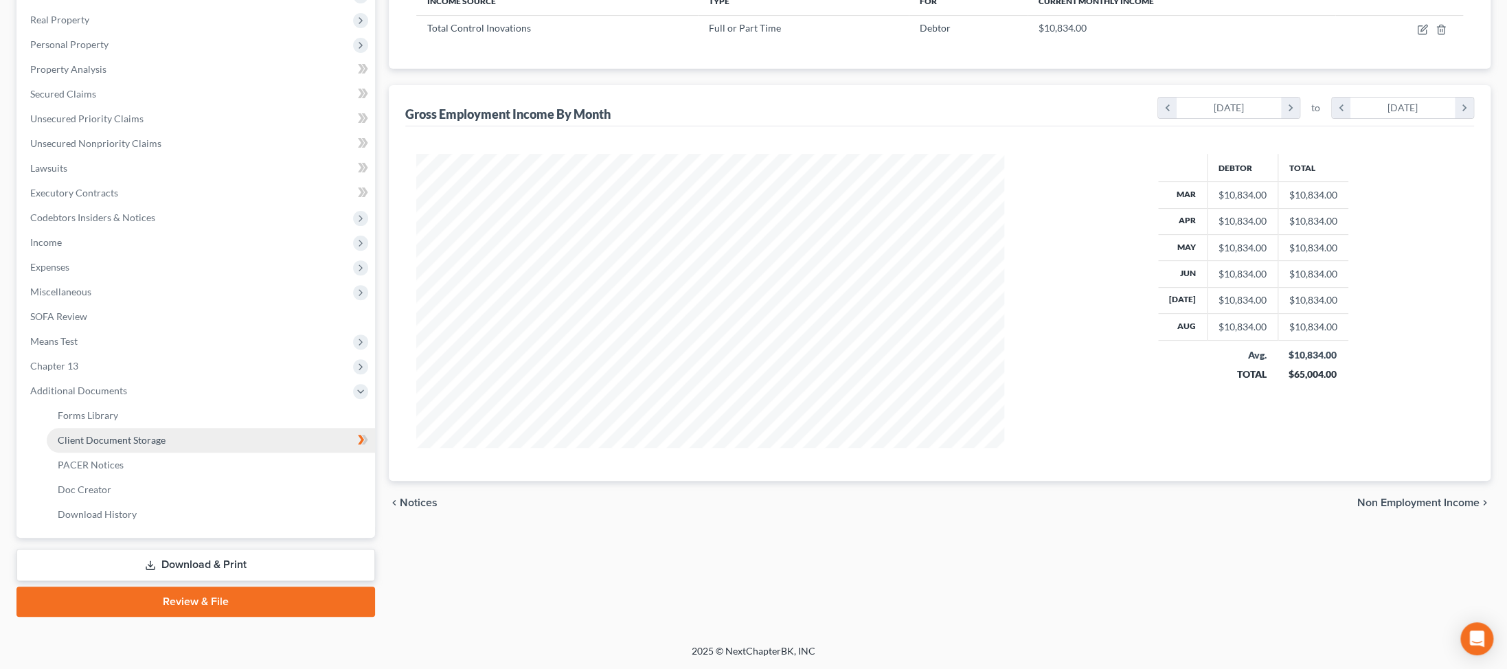
click at [166, 434] on span "Client Document Storage" at bounding box center [112, 440] width 108 height 12
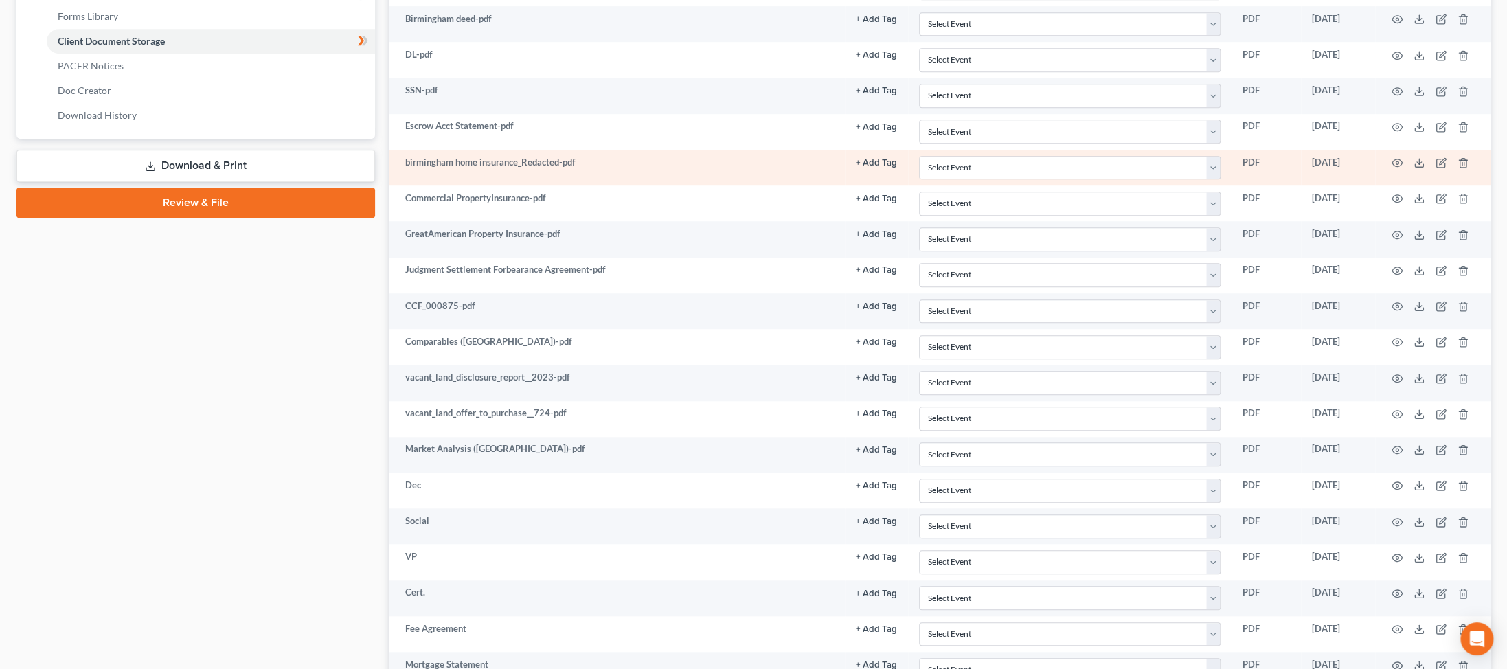
scroll to position [799, 0]
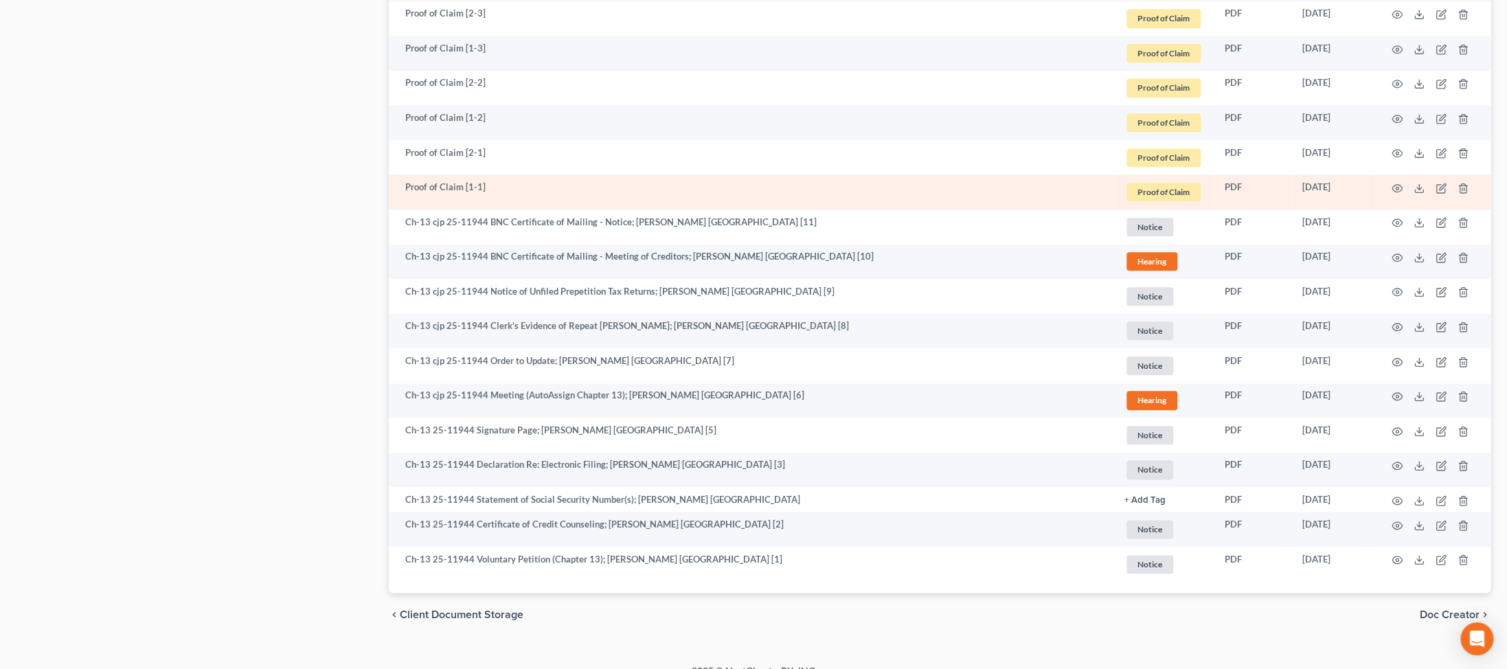
scroll to position [946, 0]
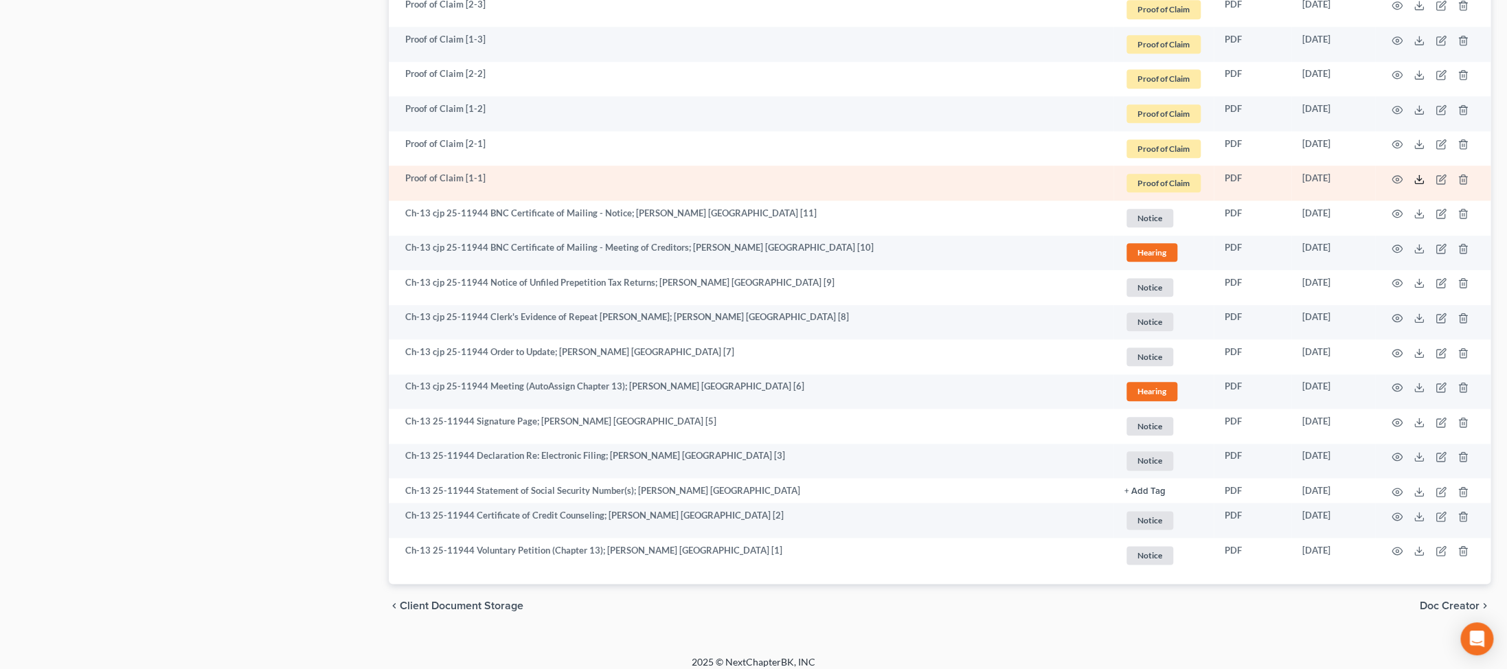
click at [361, 185] on icon at bounding box center [1418, 179] width 11 height 11
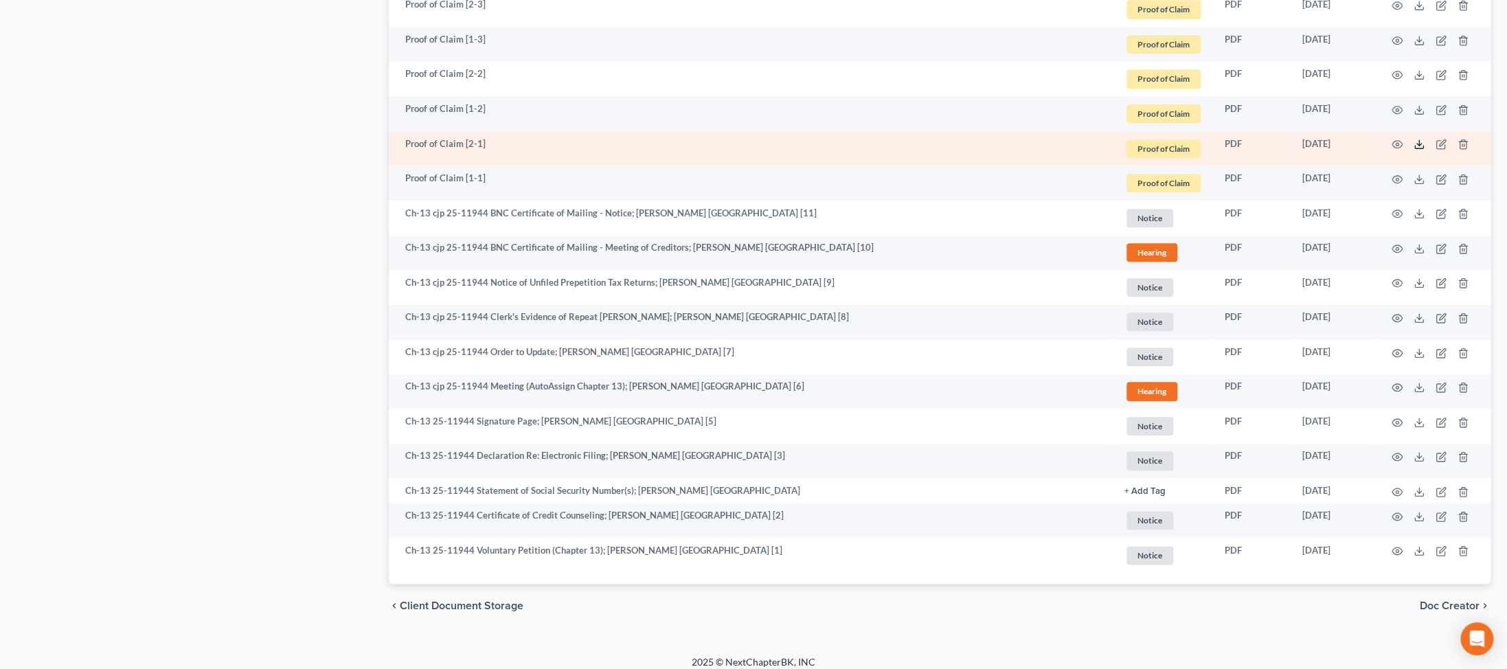
click at [361, 150] on icon at bounding box center [1418, 144] width 11 height 11
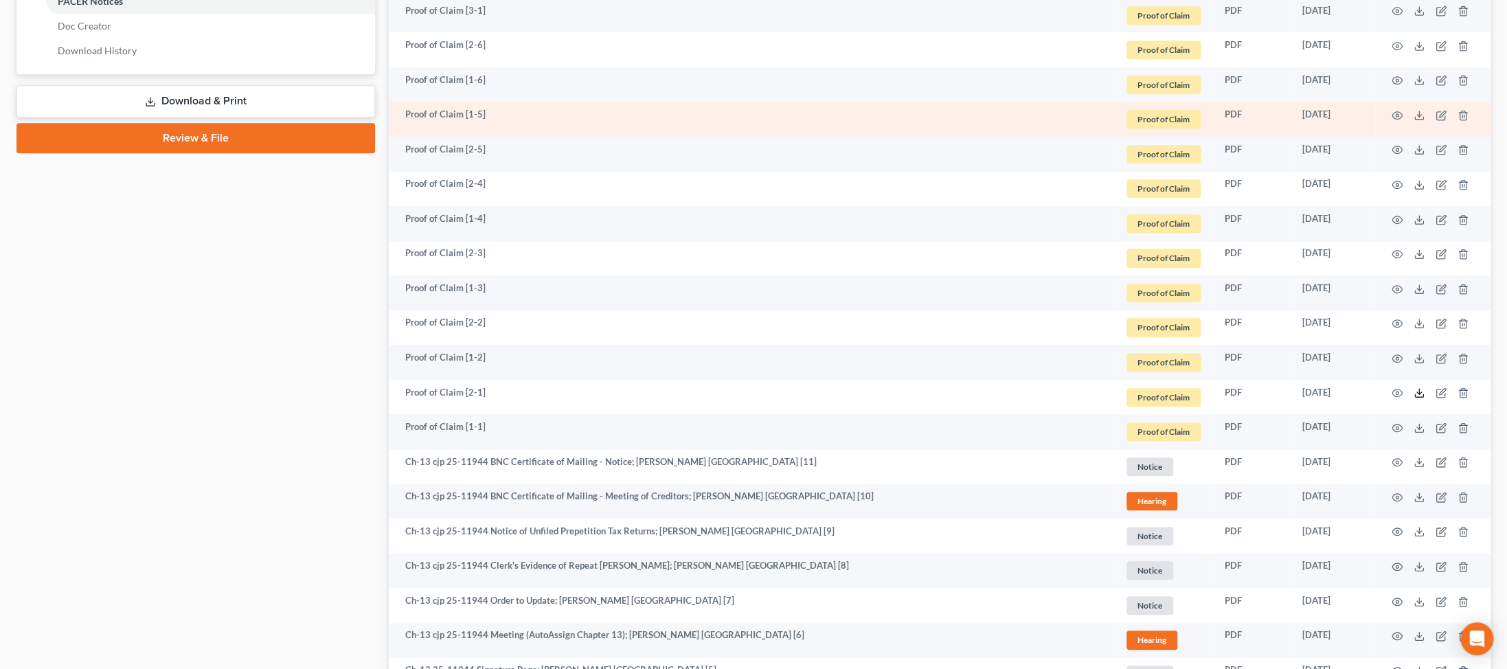
scroll to position [692, 0]
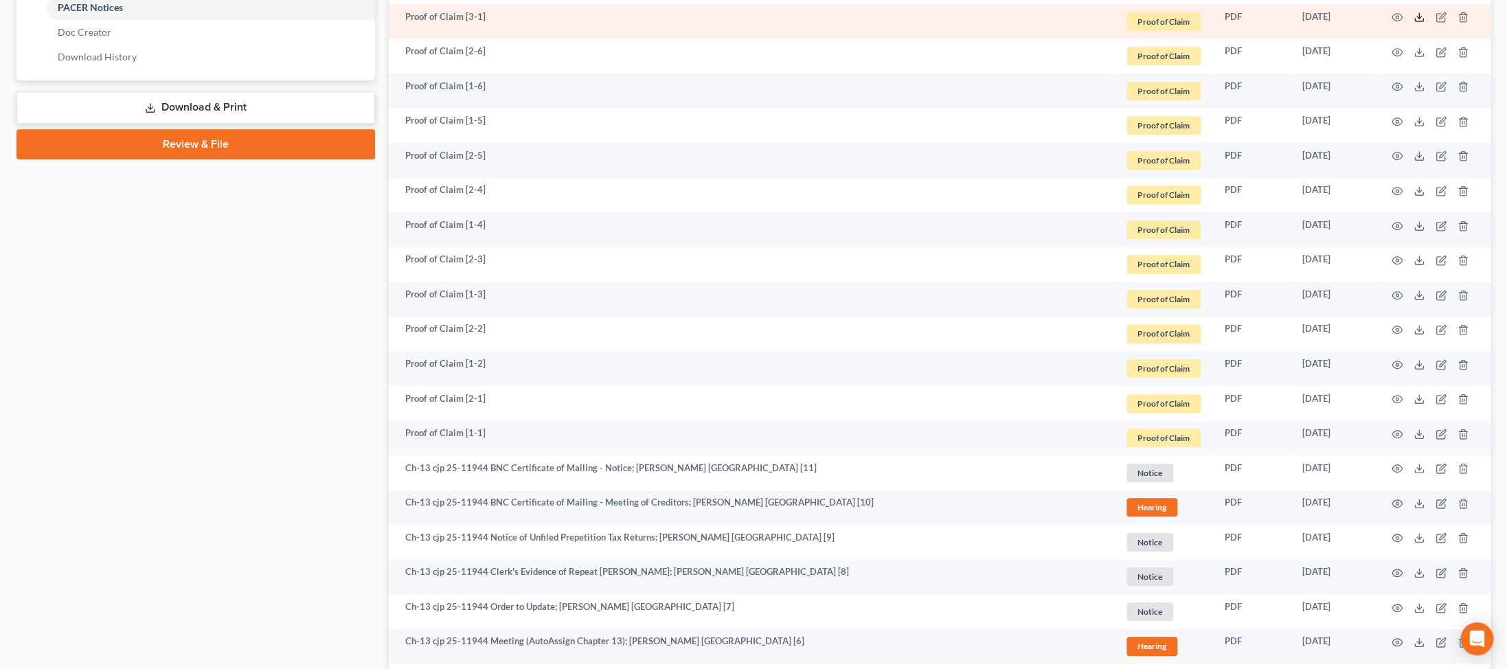
click at [361, 19] on line at bounding box center [1419, 15] width 0 height 5
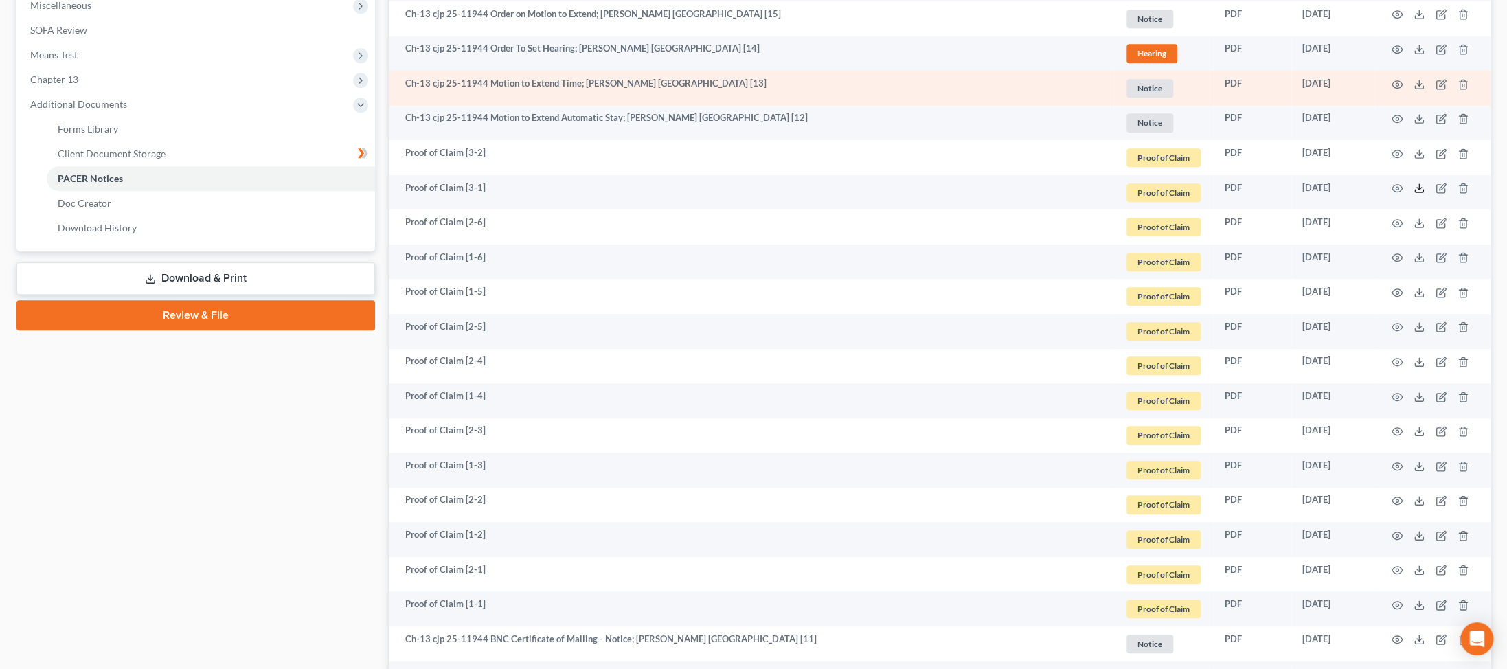
scroll to position [519, 0]
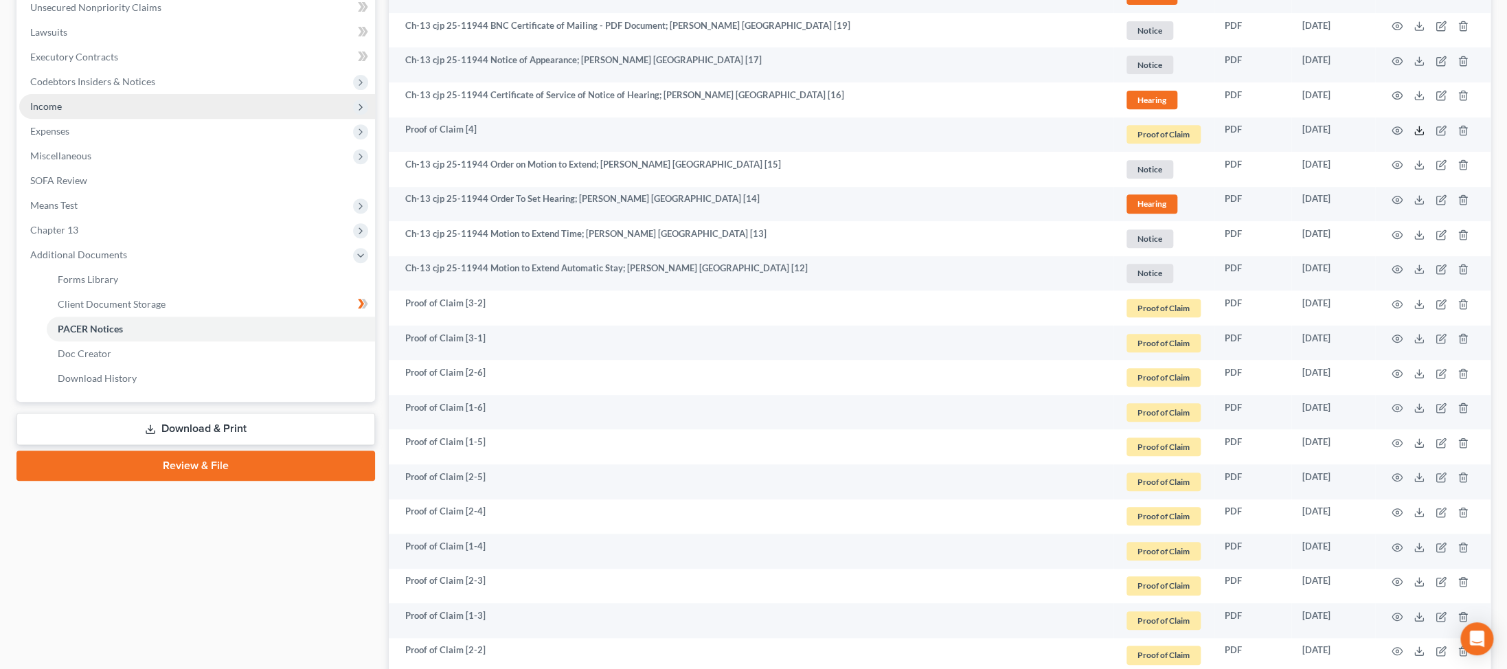
scroll to position [321, 0]
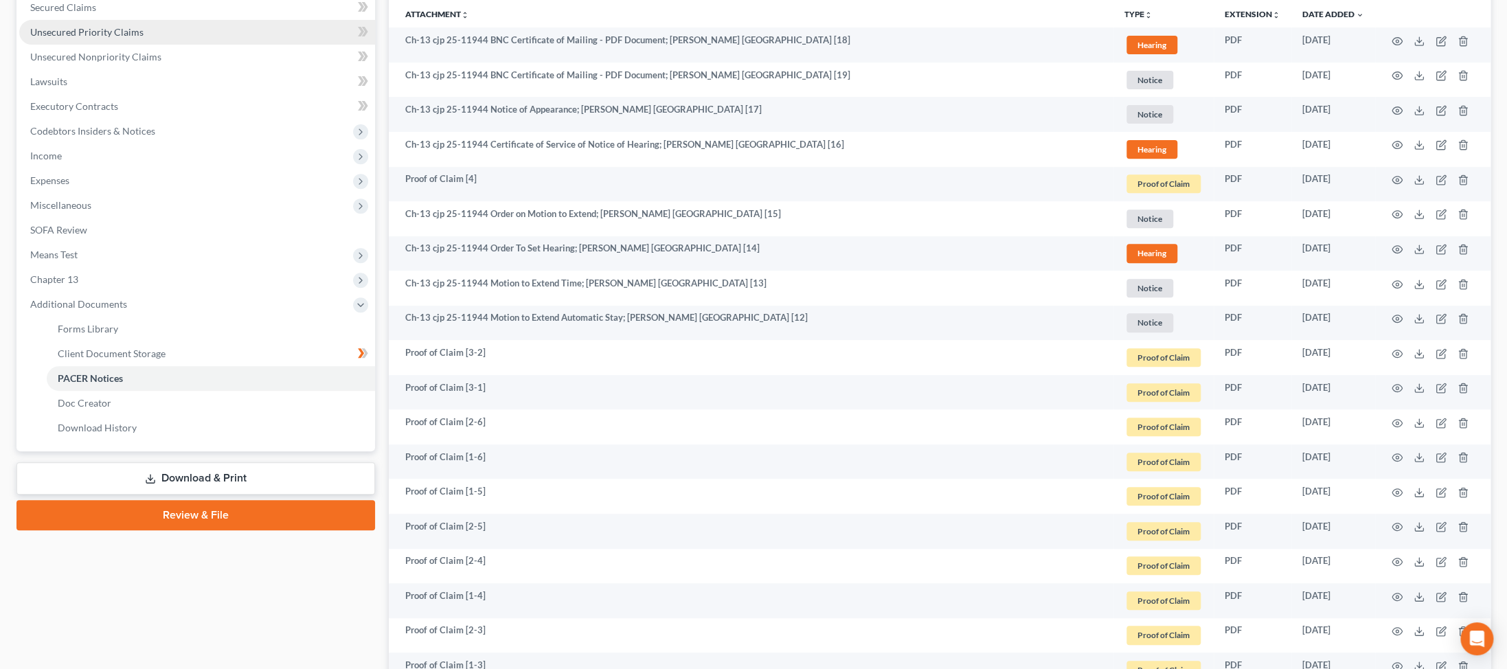
click at [87, 38] on span "Unsecured Priority Claims" at bounding box center [86, 32] width 113 height 12
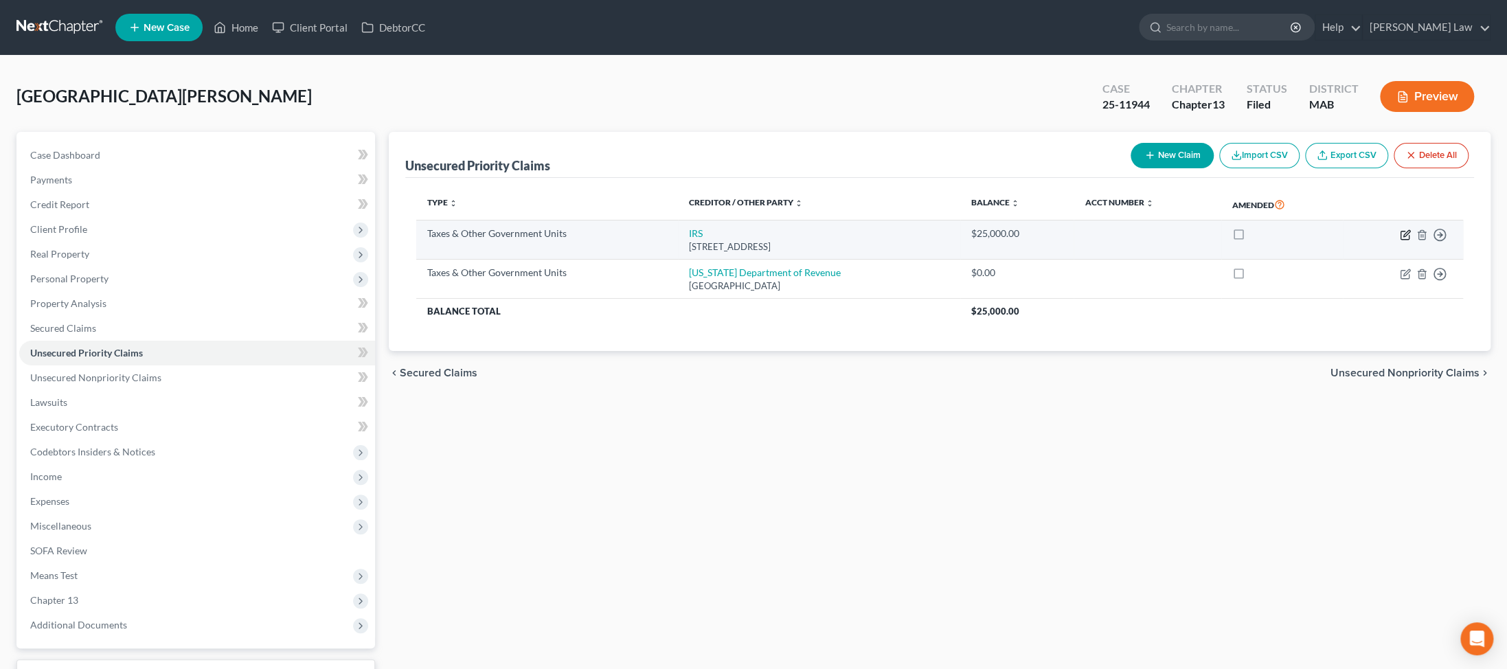
click at [361, 240] on icon "button" at bounding box center [1405, 234] width 11 height 11
select select "0"
select select "39"
select select "0"
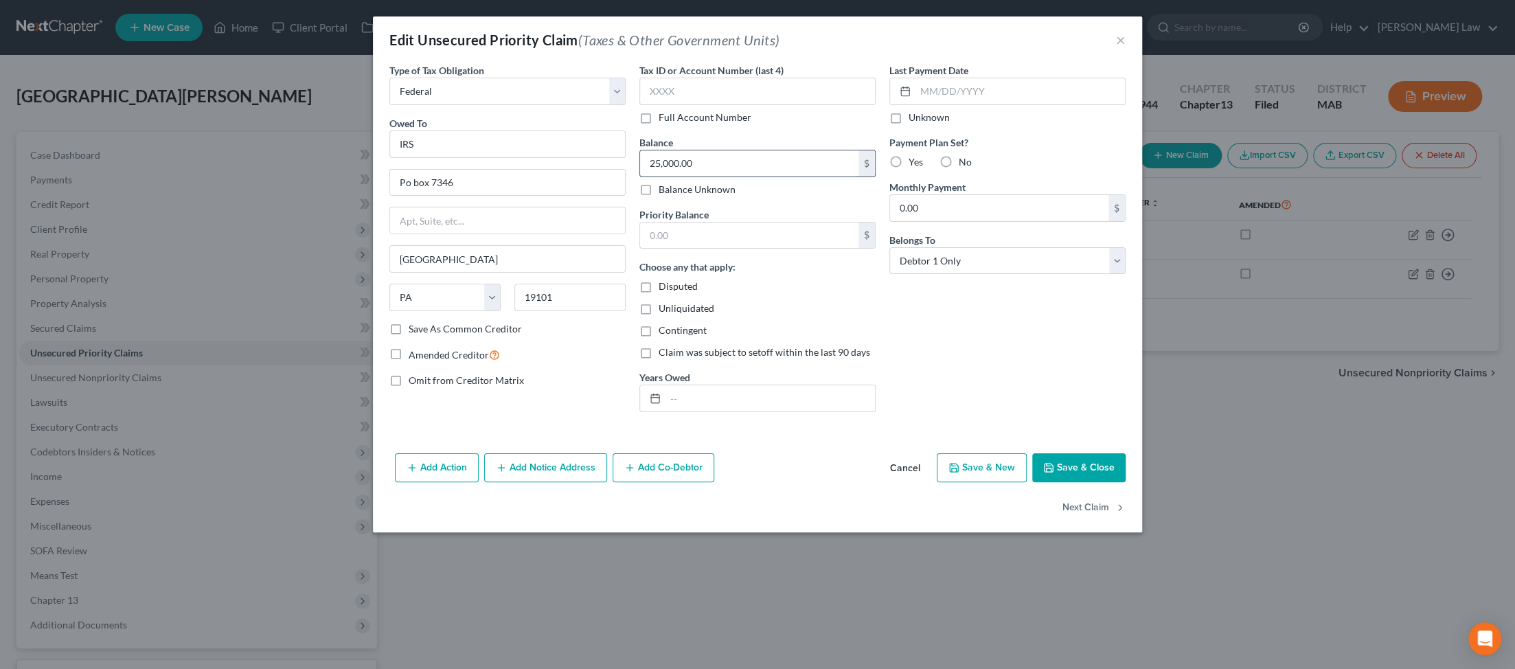
click at [361, 177] on input "25,000.00" at bounding box center [749, 163] width 218 height 26
click at [361, 482] on button "Save & Close" at bounding box center [1078, 467] width 93 height 29
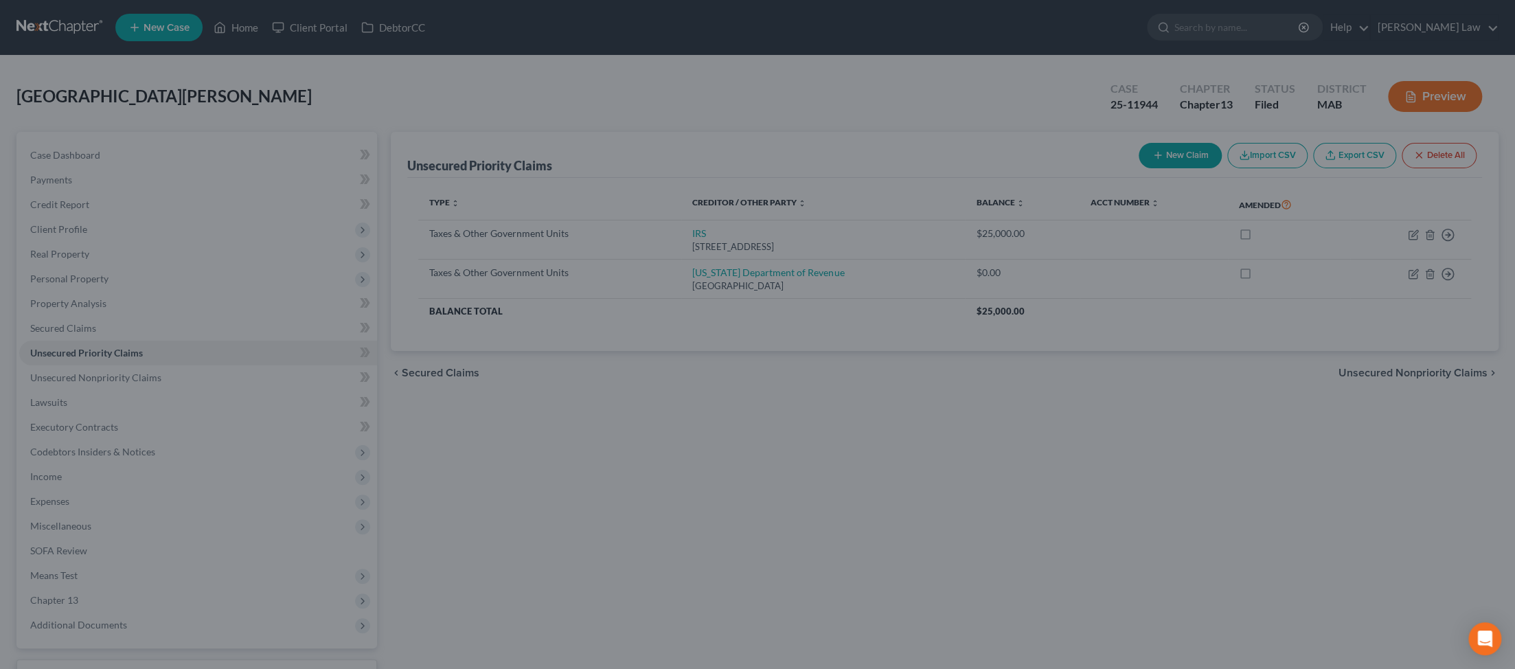
type input "10,180.00"
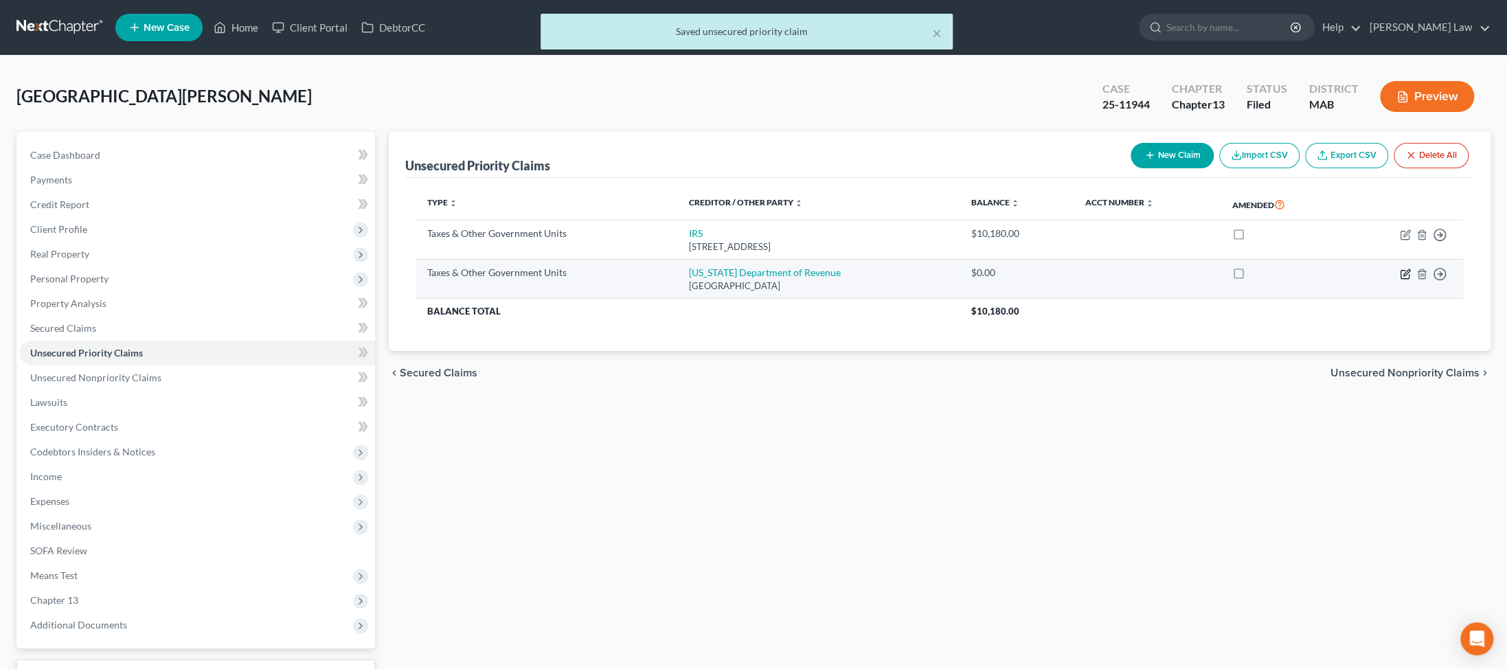
click at [361, 280] on icon "button" at bounding box center [1405, 274] width 11 height 11
select select "2"
select select "22"
select select "0"
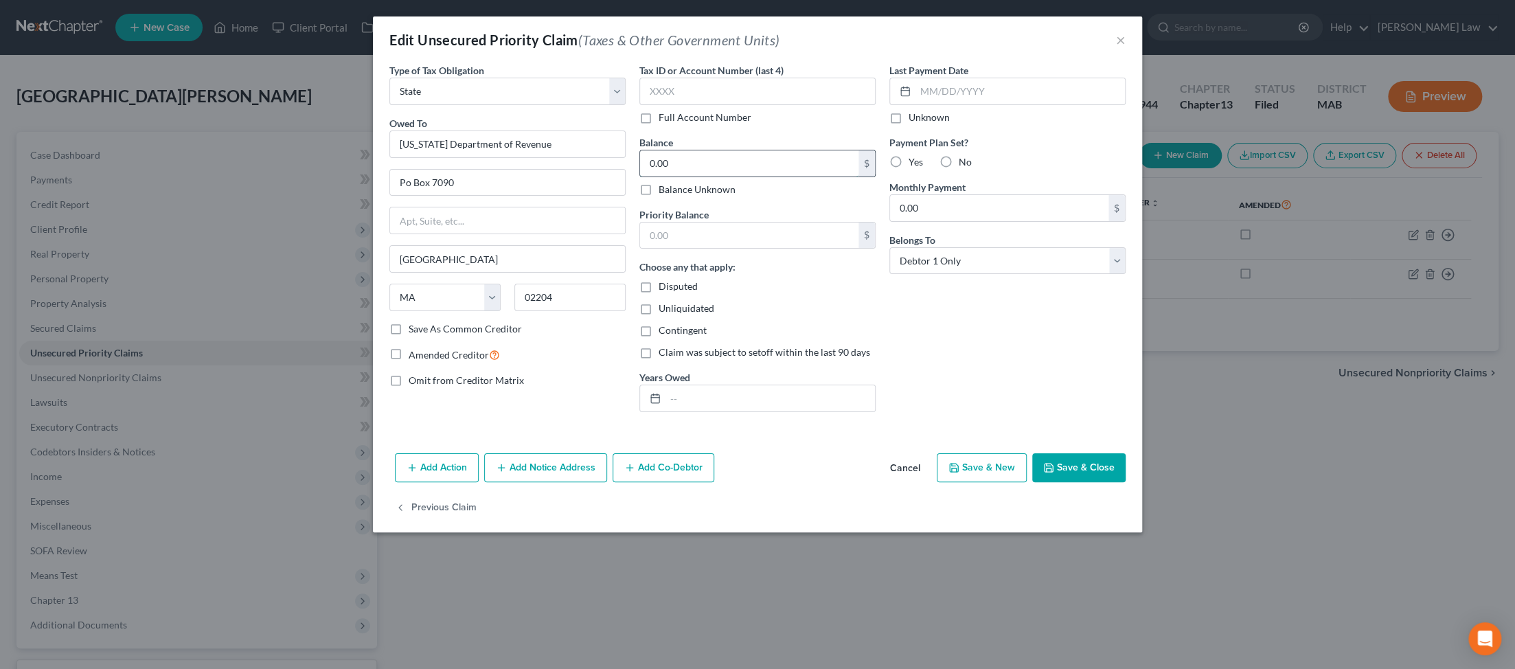
click at [361, 177] on input "0.00" at bounding box center [749, 163] width 218 height 26
type input "1,392.00"
click at [361, 482] on button "Save & Close" at bounding box center [1078, 467] width 93 height 29
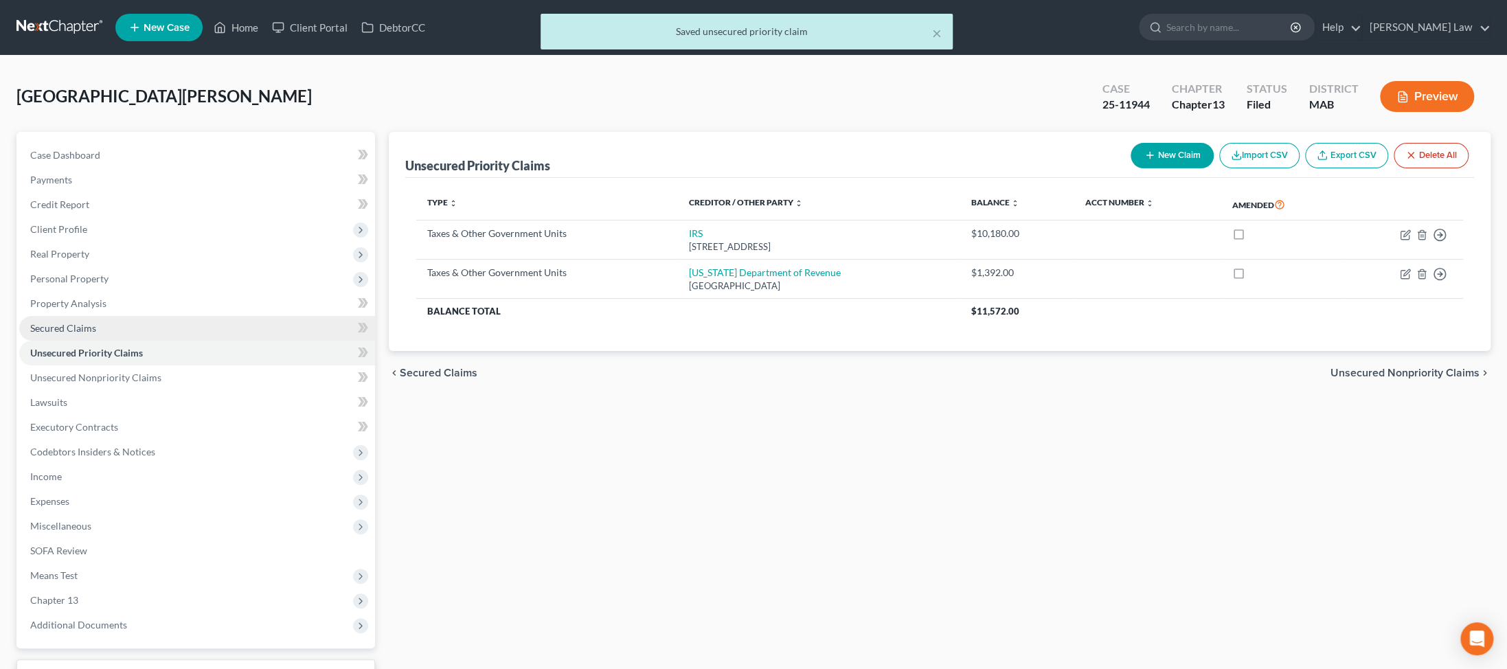
click at [76, 334] on span "Secured Claims" at bounding box center [63, 328] width 66 height 12
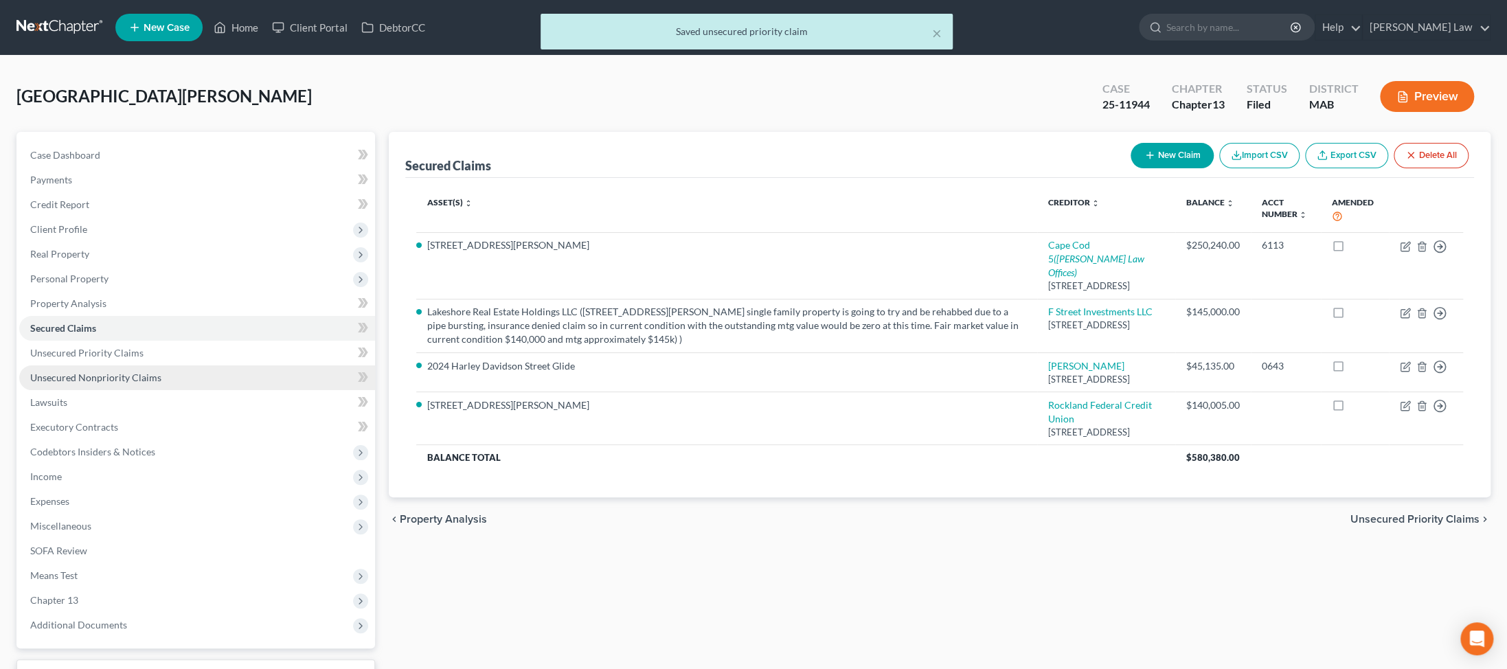
click at [102, 383] on span "Unsecured Nonpriority Claims" at bounding box center [95, 378] width 131 height 12
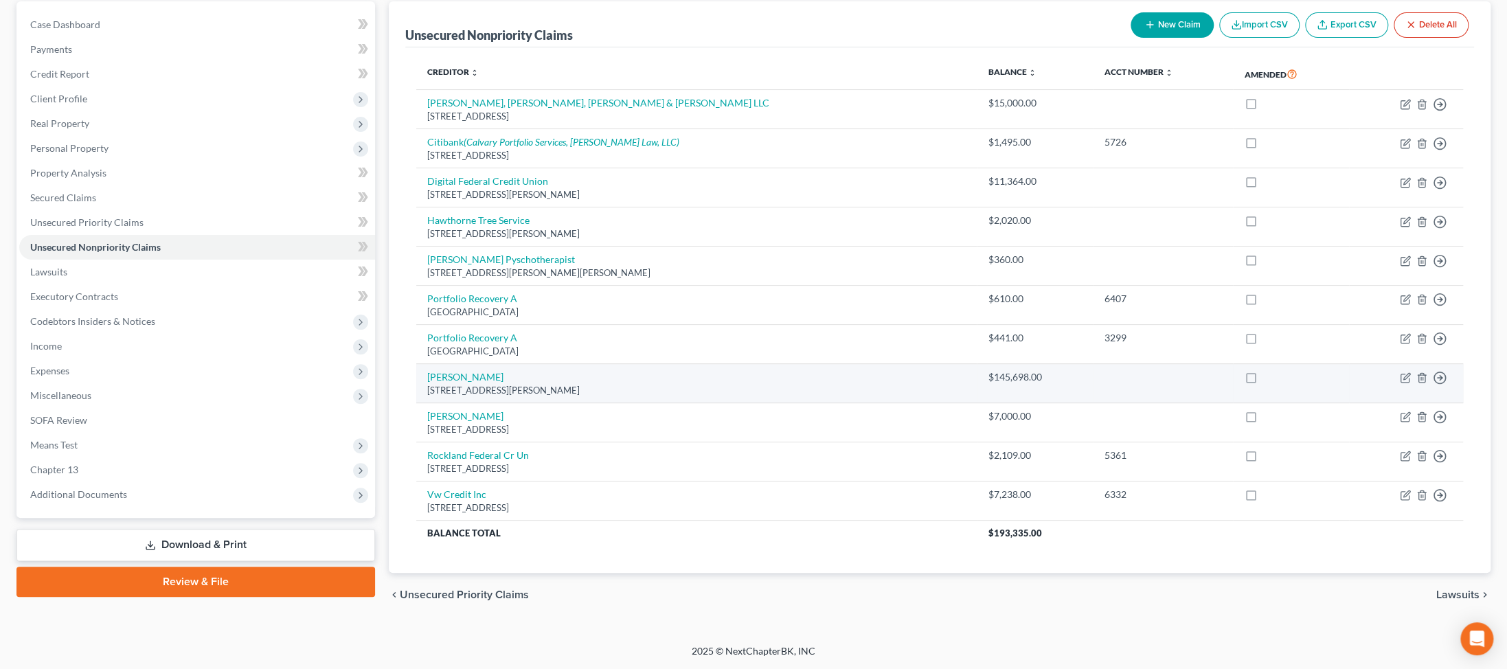
scroll to position [189, 0]
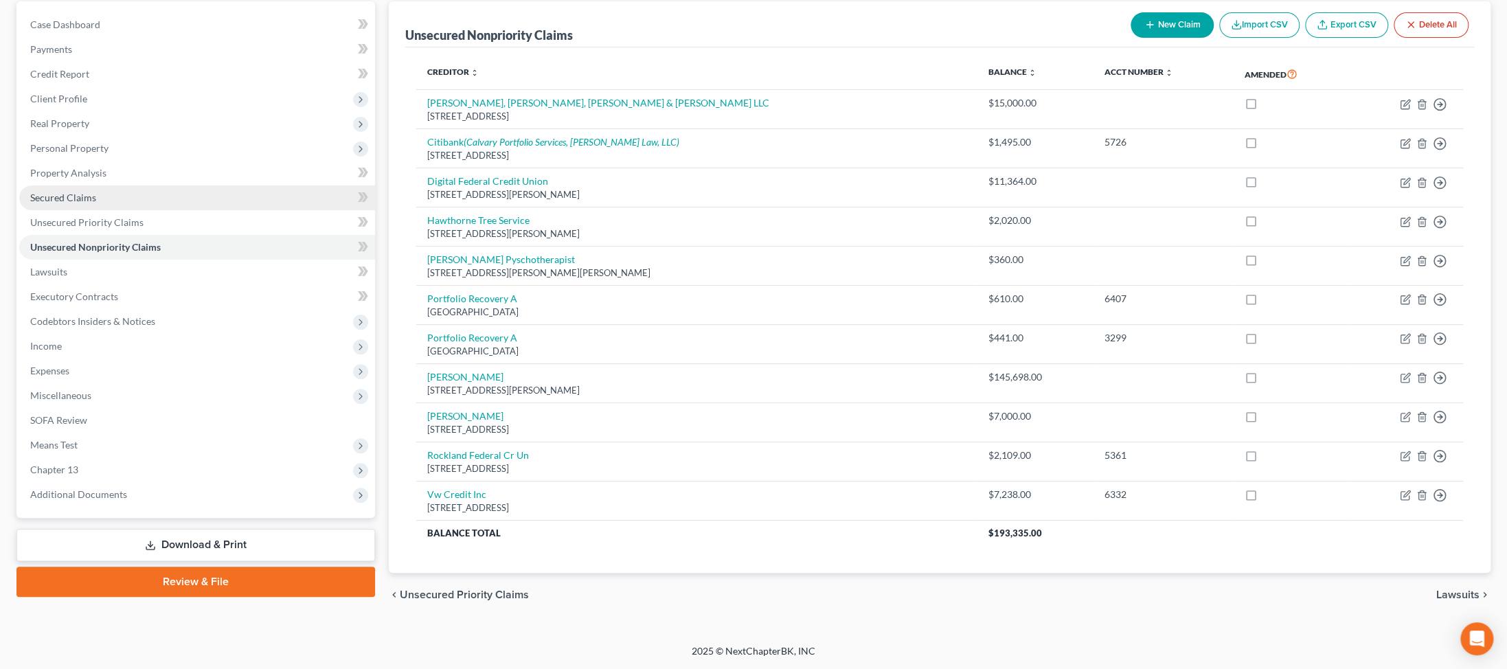
click at [83, 203] on span "Secured Claims" at bounding box center [63, 198] width 66 height 12
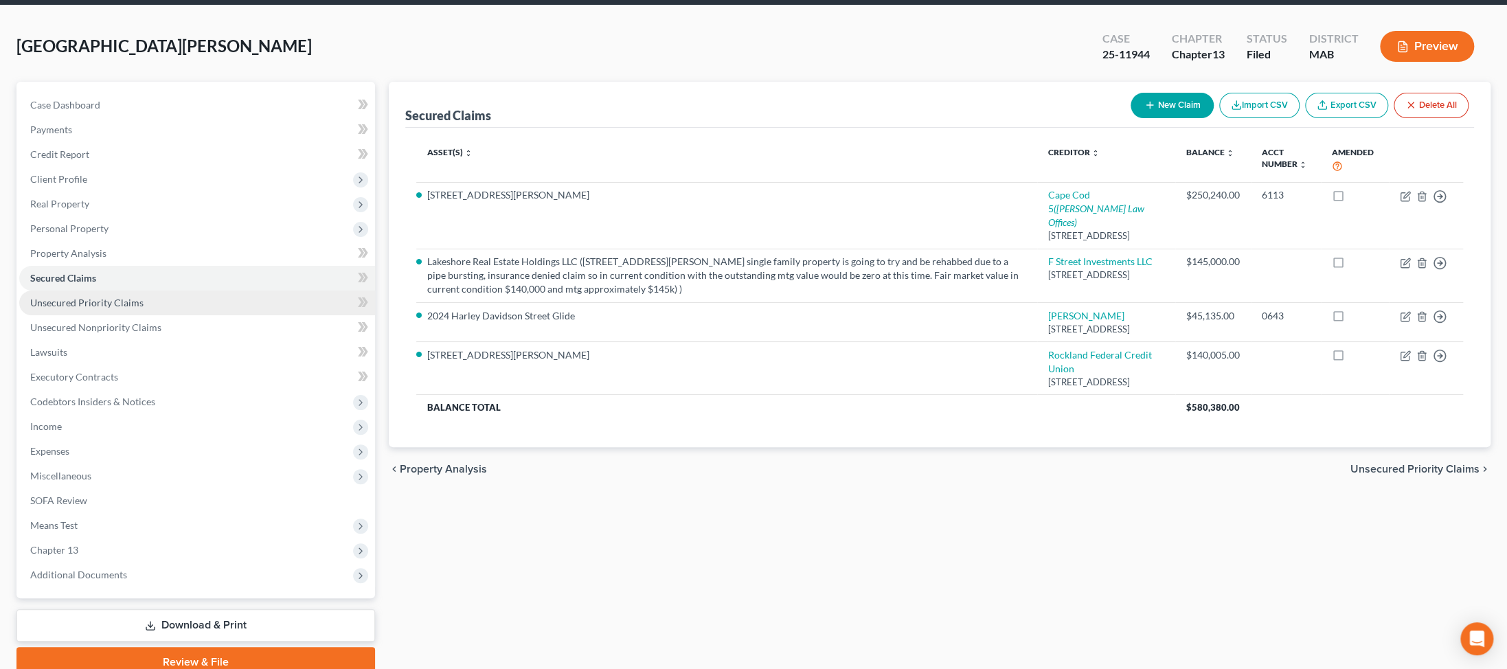
scroll to position [31, 0]
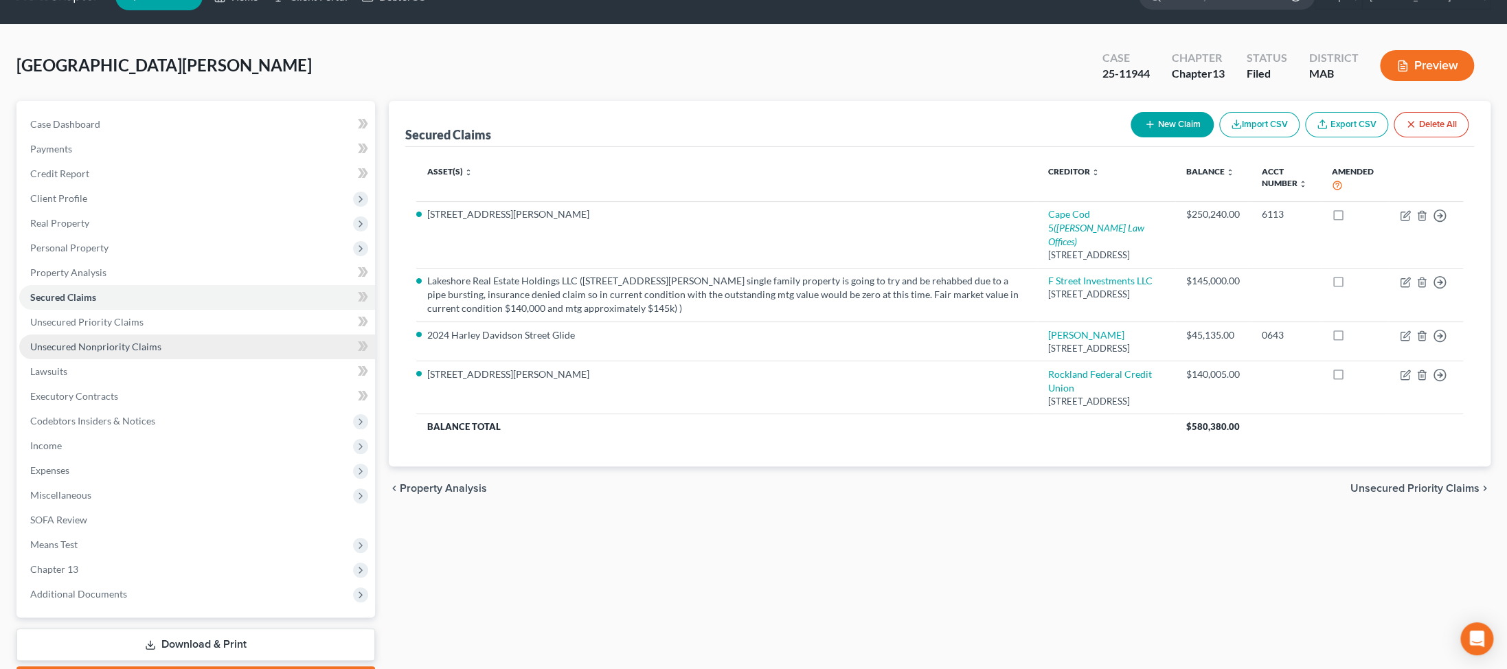
click at [102, 352] on span "Unsecured Nonpriority Claims" at bounding box center [95, 347] width 131 height 12
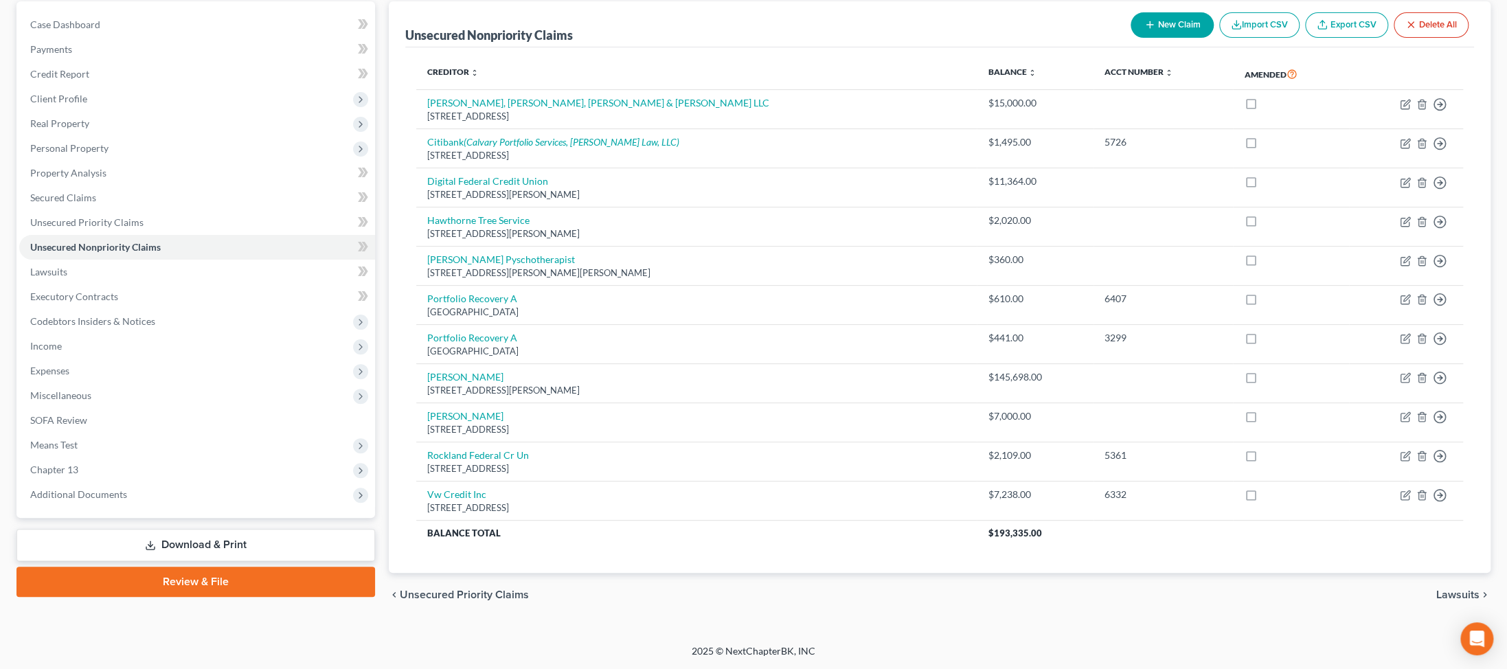
scroll to position [321, 0]
click at [102, 488] on span "Additional Documents" at bounding box center [78, 494] width 97 height 12
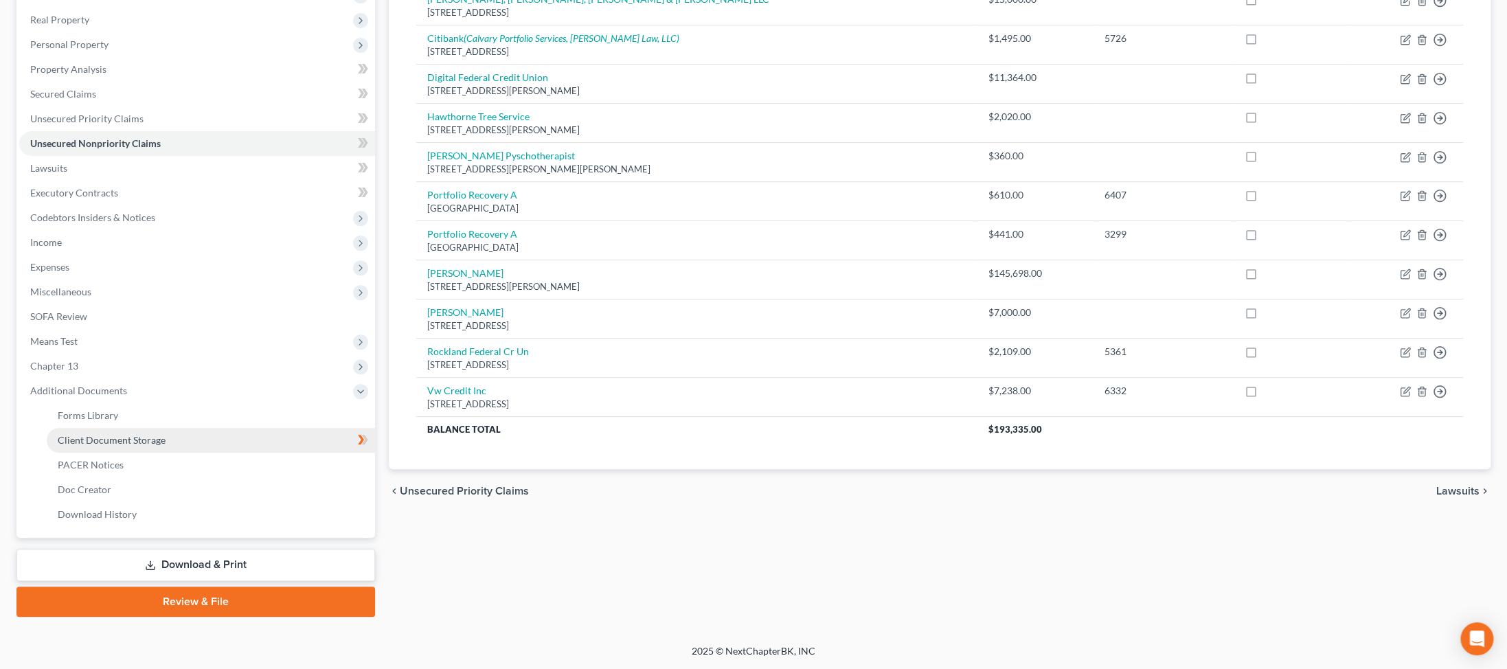
click at [151, 446] on span "Client Document Storage" at bounding box center [112, 440] width 108 height 12
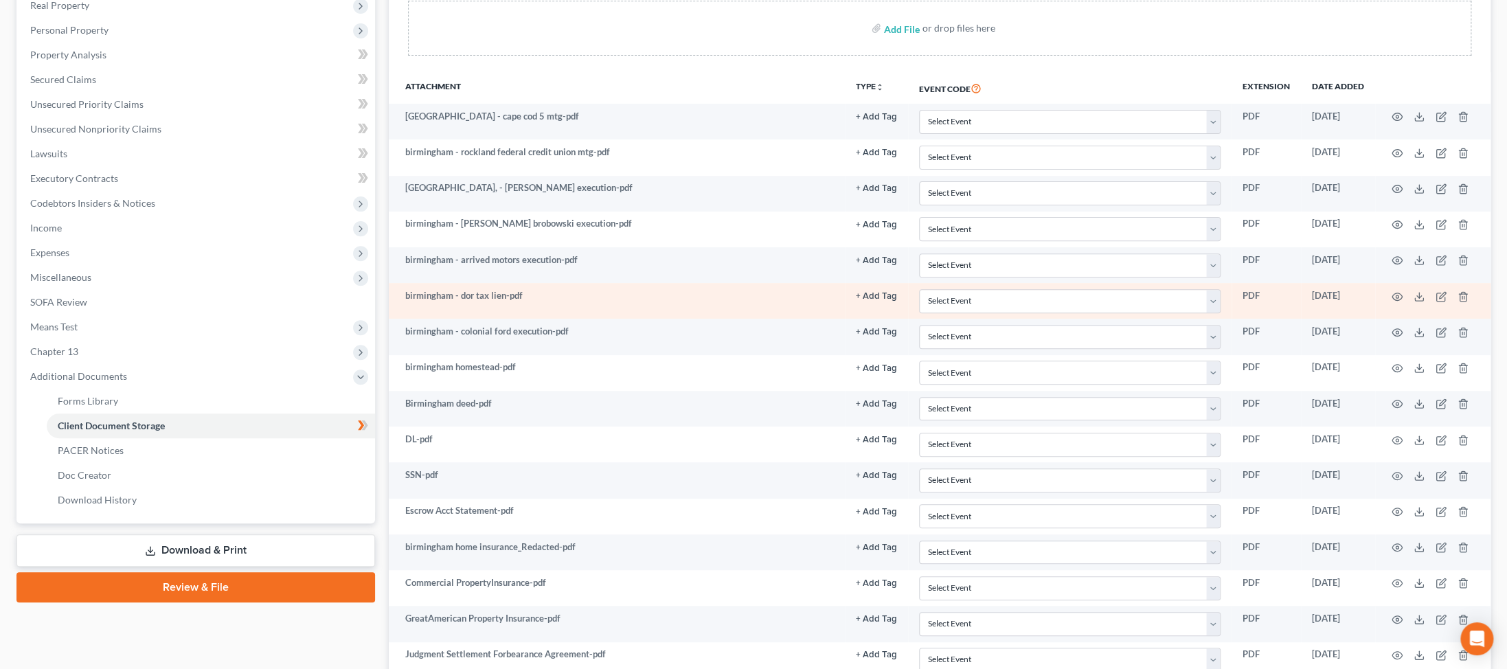
scroll to position [250, 0]
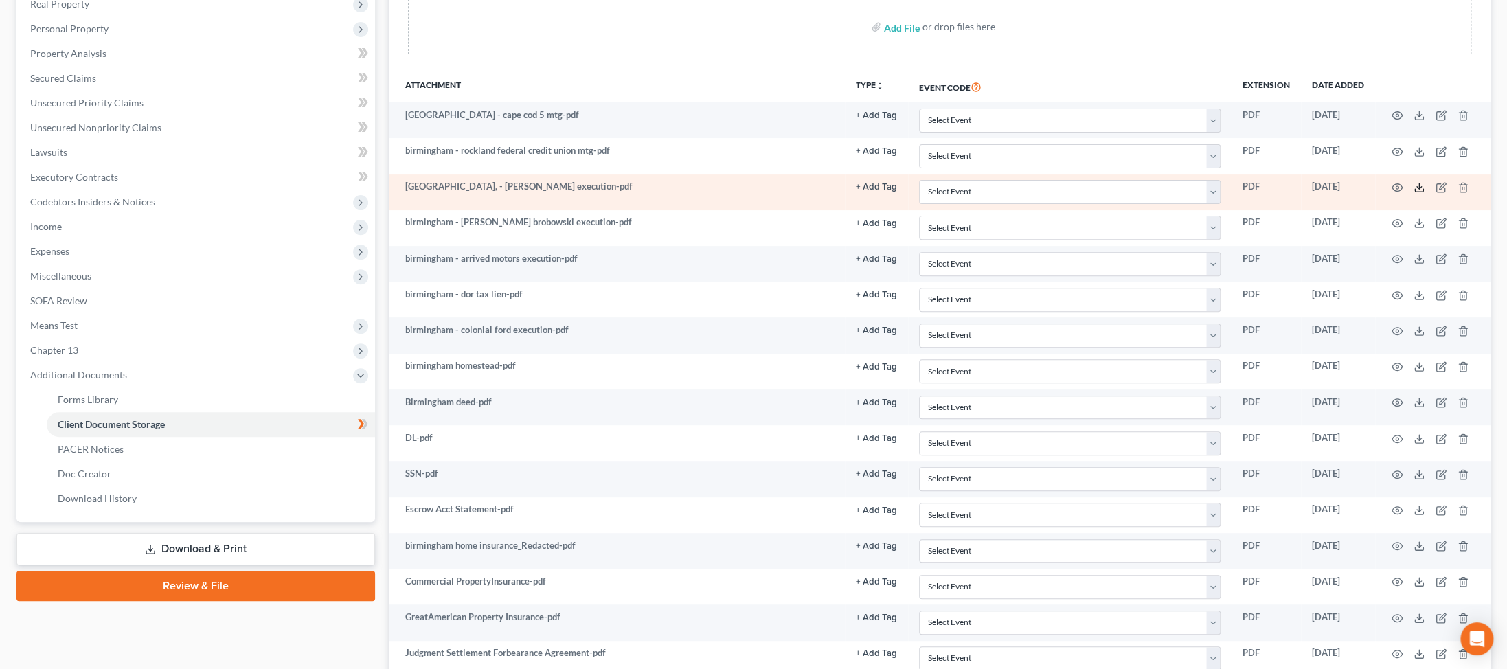
click at [361, 189] on line at bounding box center [1419, 185] width 0 height 5
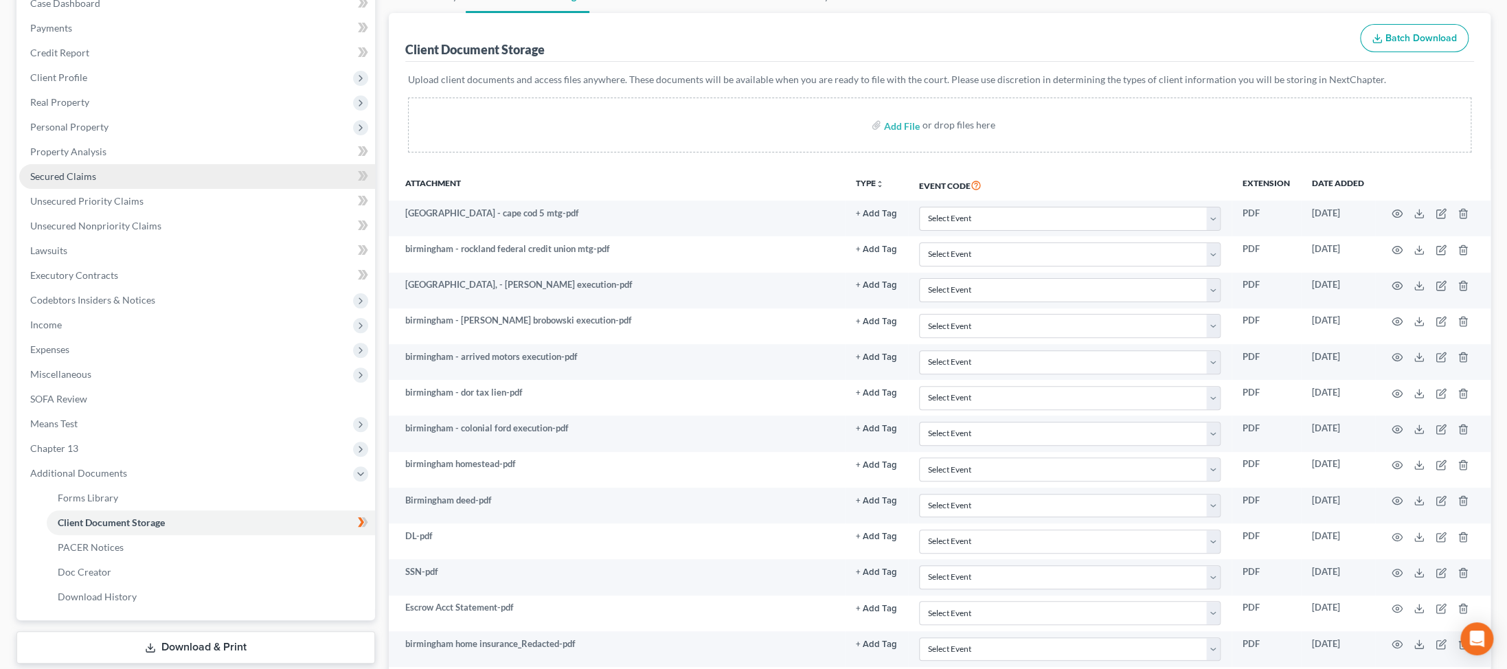
click at [67, 182] on span "Secured Claims" at bounding box center [63, 176] width 66 height 12
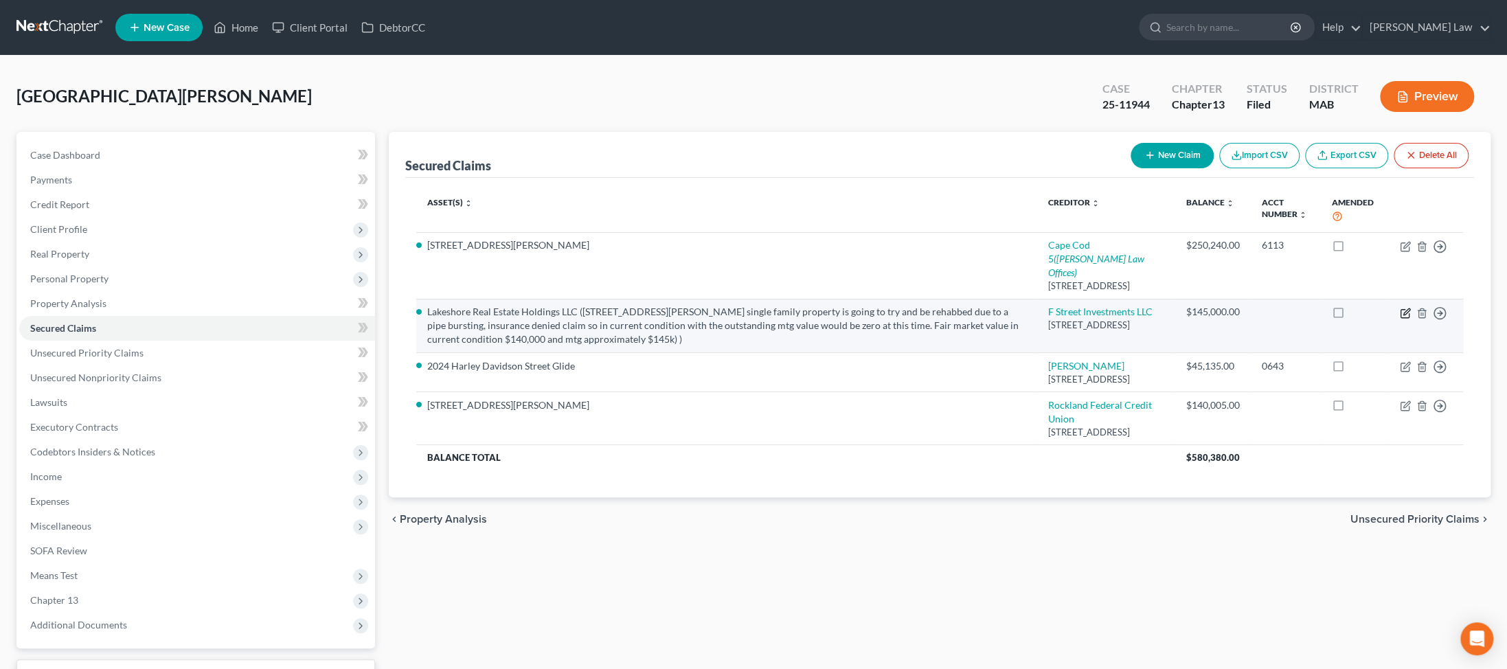
click at [361, 315] on icon "button" at bounding box center [1406, 311] width 6 height 6
select select "52"
select select "2"
select select "0"
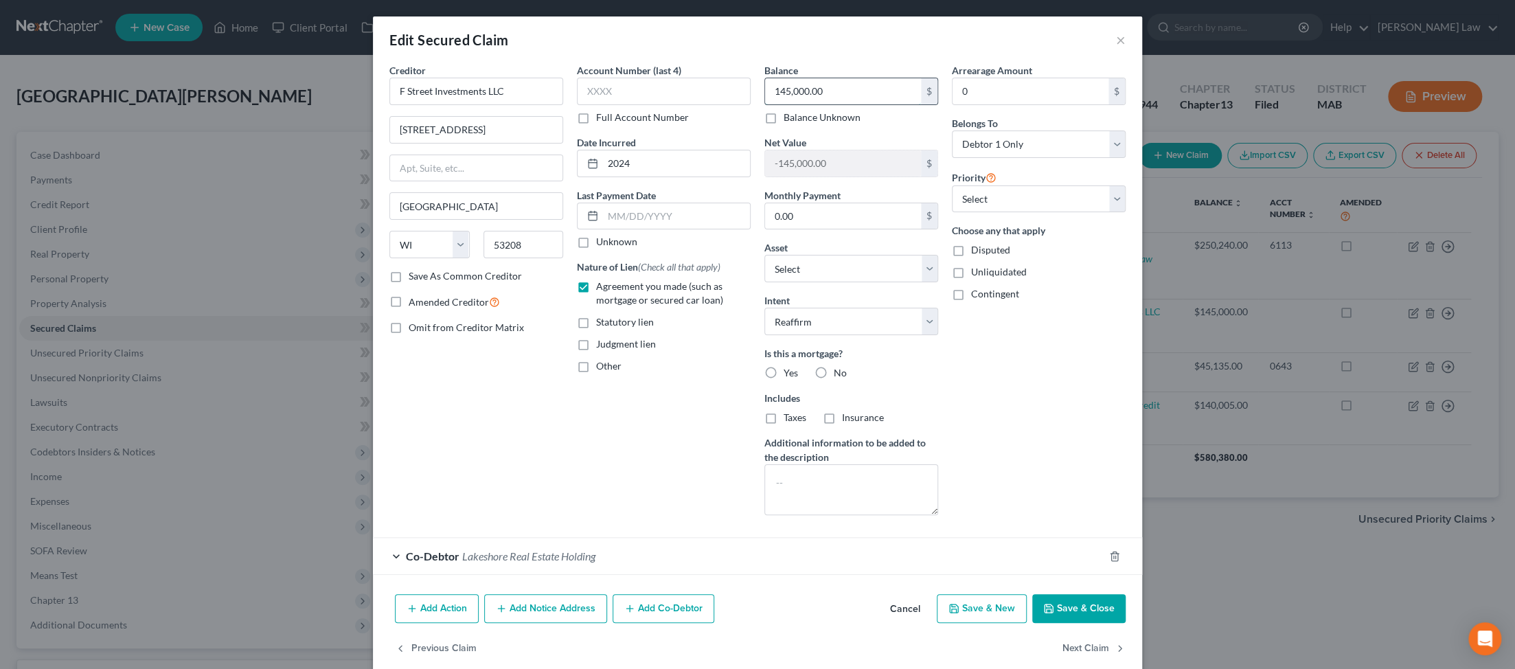
click at [361, 104] on input "145,000.00" at bounding box center [843, 91] width 156 height 26
type input "145,698"
click at [361, 307] on label "Agreement you made (such as mortgage or secured car loan)" at bounding box center [673, 293] width 155 height 27
click at [361, 288] on input "Agreement you made (such as mortgage or secured car loan)" at bounding box center [606, 284] width 9 height 9
checkbox input "false"
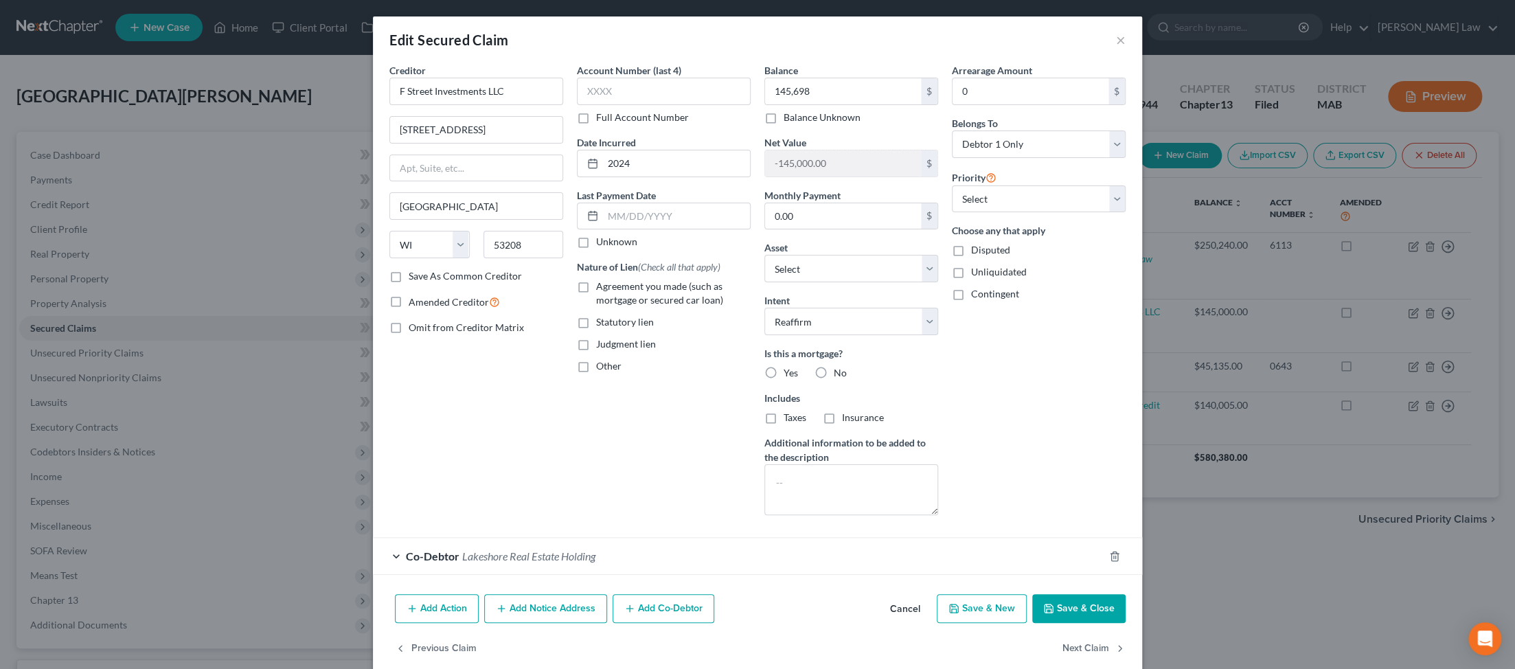
click at [361, 329] on label "Statutory lien" at bounding box center [625, 322] width 58 height 14
click at [361, 324] on input "Statutory lien" at bounding box center [606, 319] width 9 height 9
checkbox input "true"
click at [361, 335] on select "Select Surrender Redeem Reaffirm Avoid Other" at bounding box center [851, 321] width 174 height 27
select select "3"
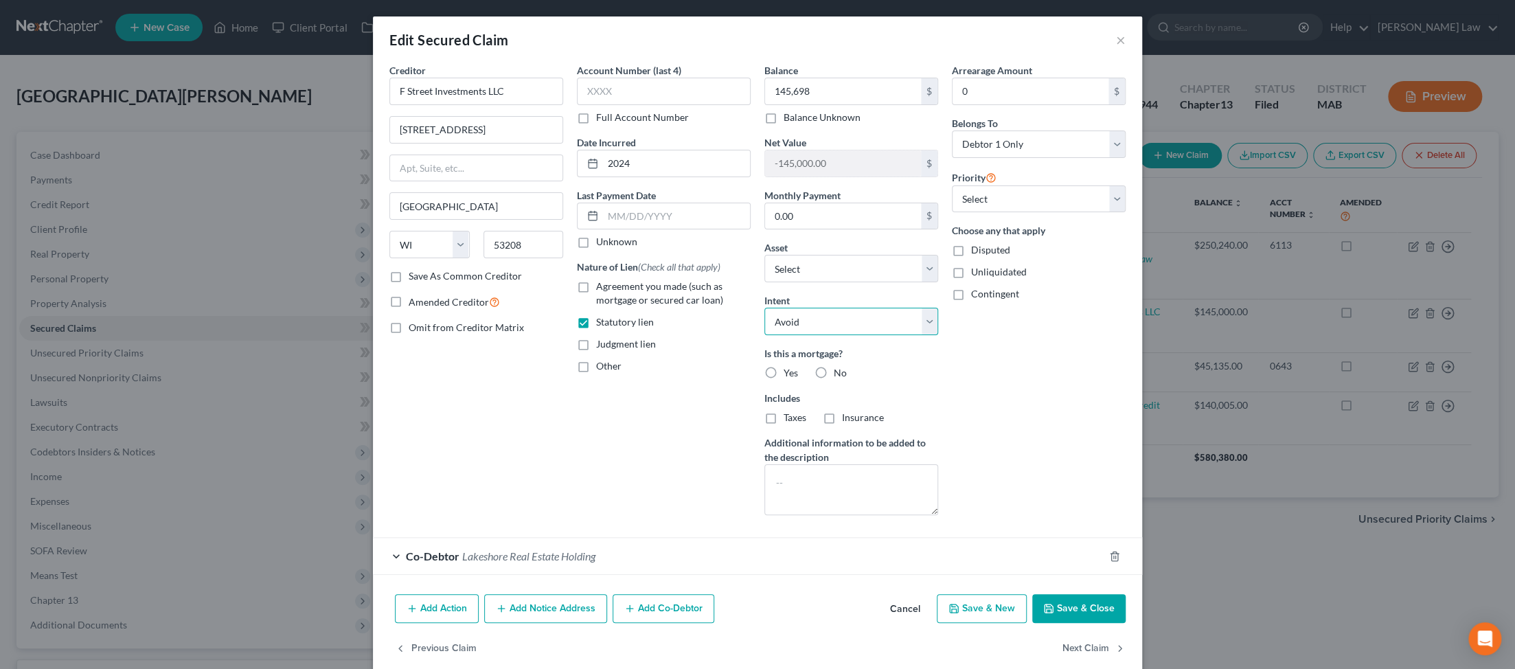
click at [361, 335] on select "Select Surrender Redeem Reaffirm Avoid Other" at bounding box center [851, 321] width 174 height 27
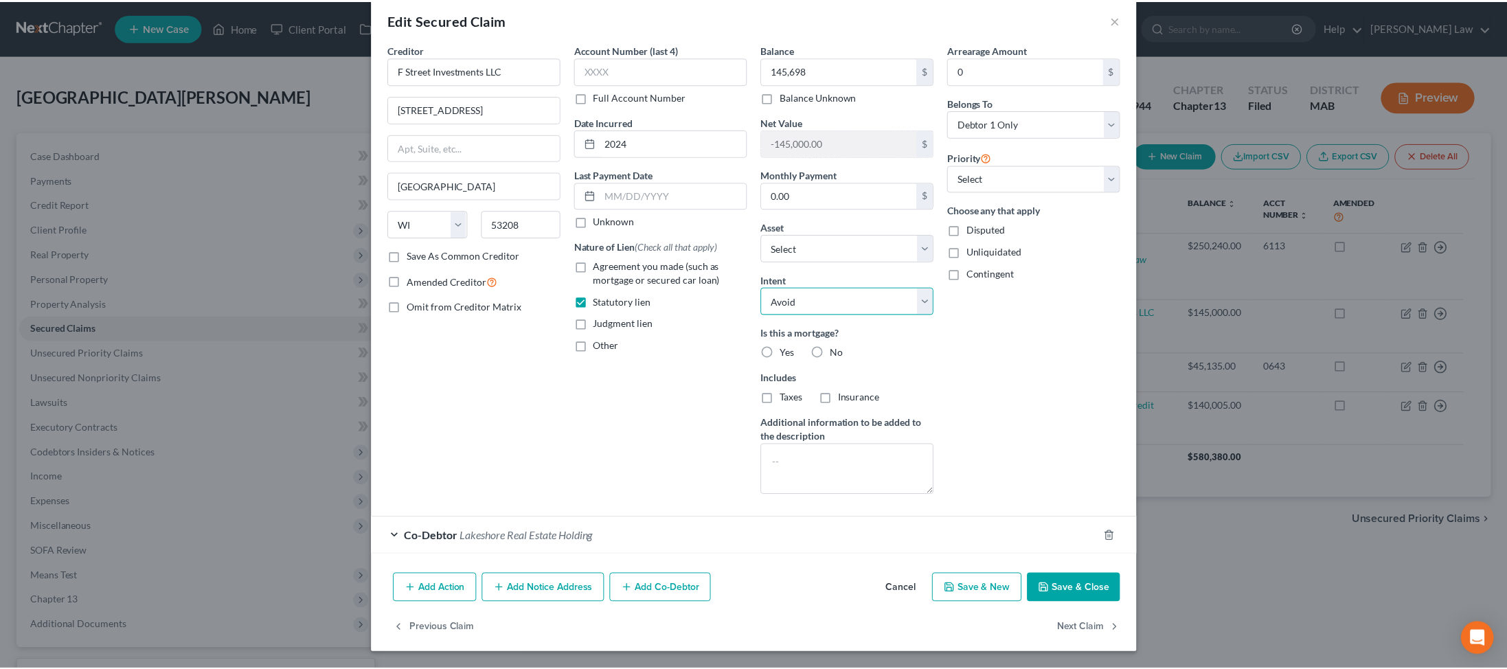
scroll to position [187, 0]
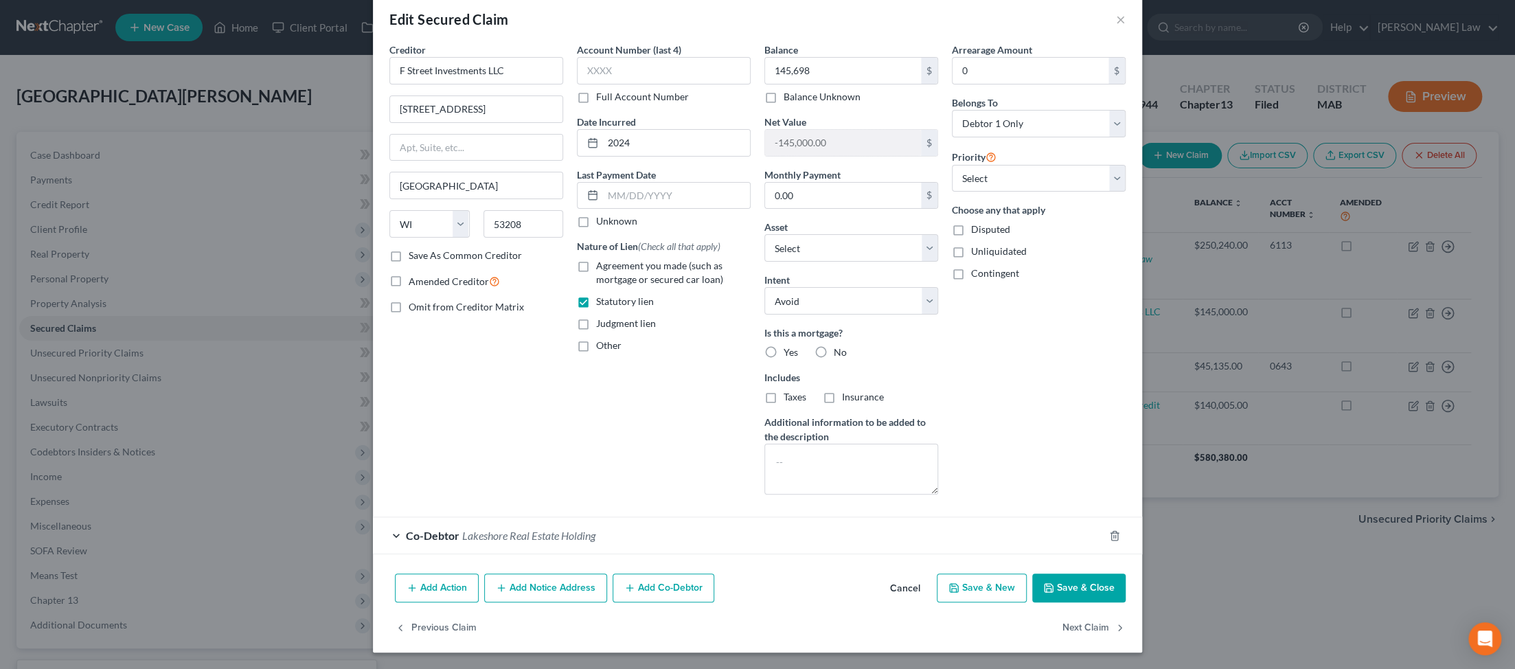
click at [361, 573] on button "Save & Close" at bounding box center [1078, 587] width 93 height 29
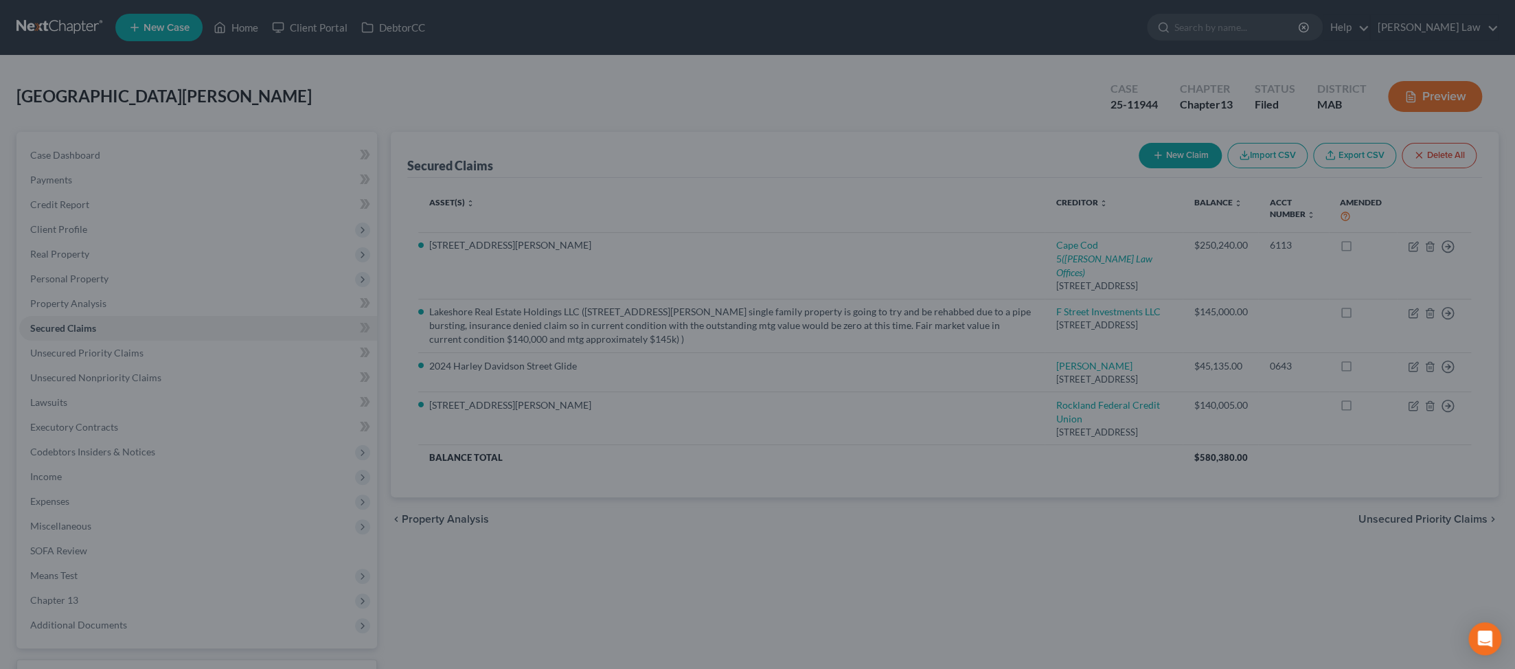
type input "145,698.00"
type input "-145,698.00"
select select "10"
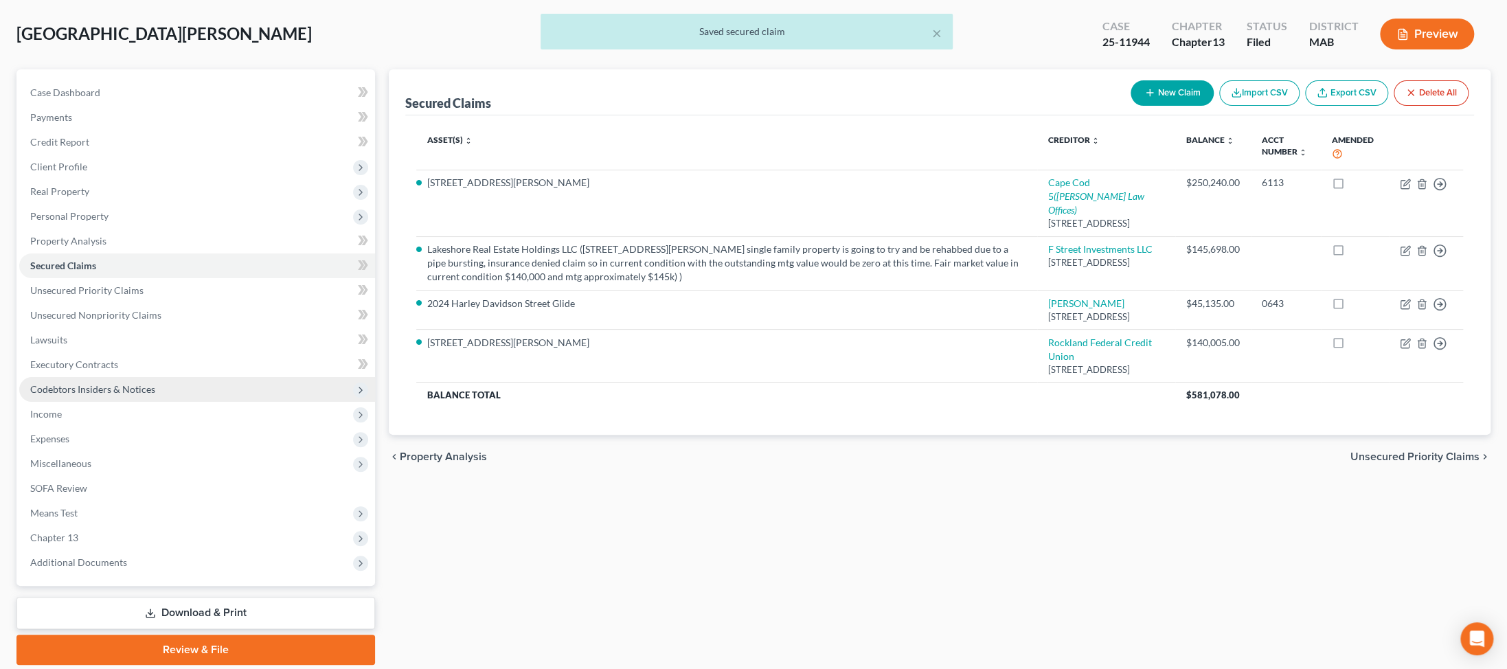
scroll to position [229, 0]
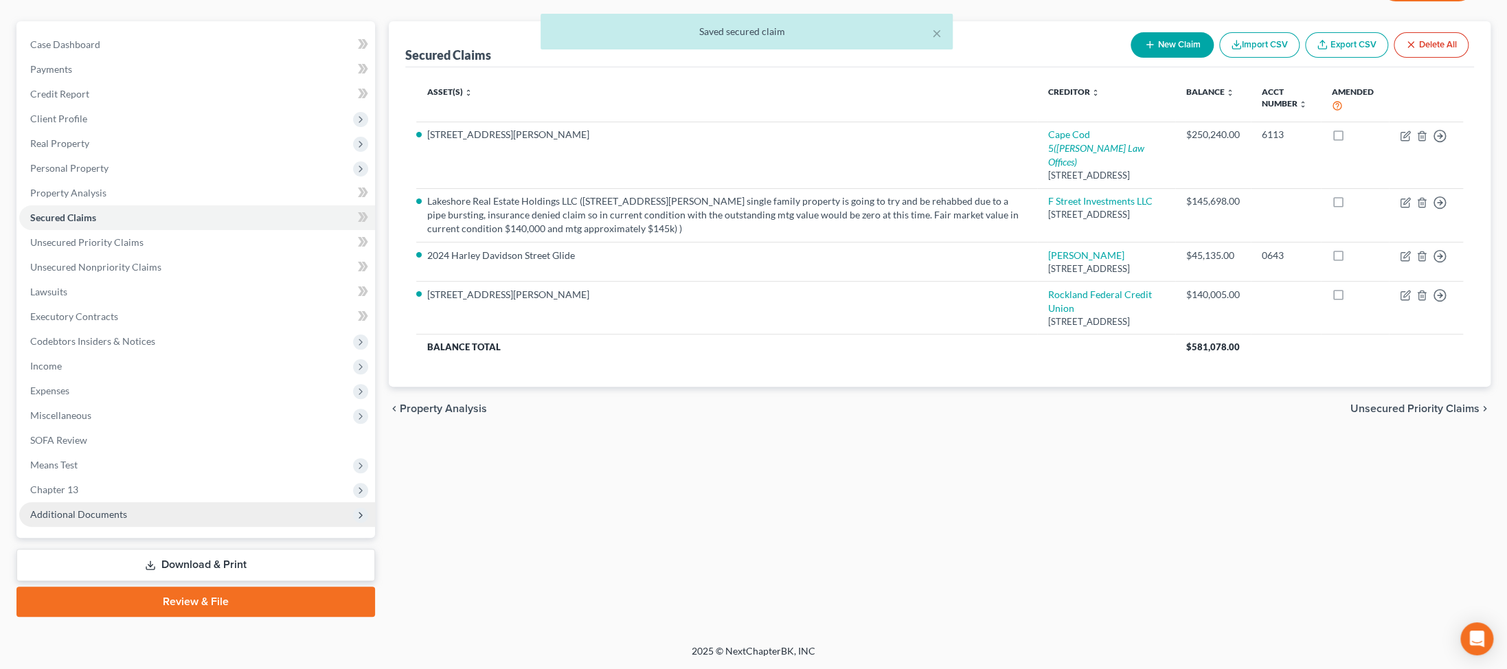
click at [89, 527] on span "Additional Documents" at bounding box center [197, 514] width 356 height 25
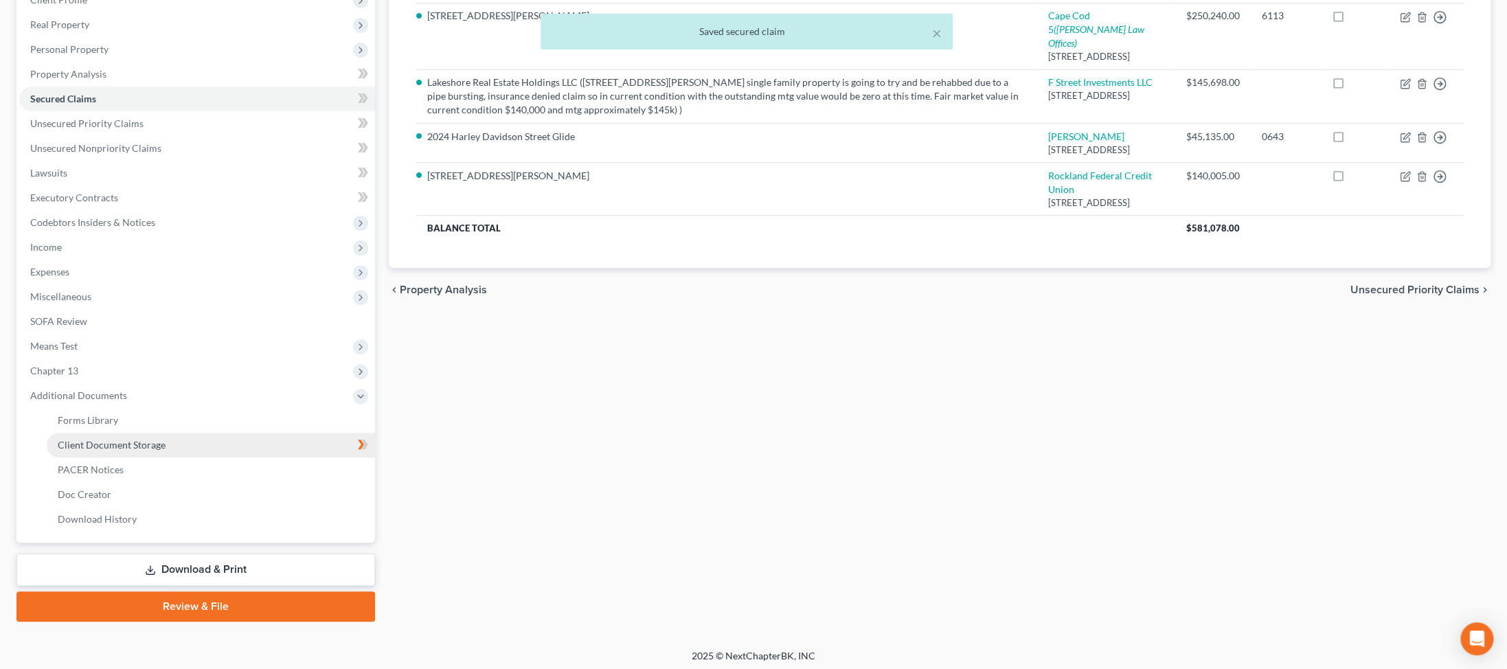
click at [143, 451] on span "Client Document Storage" at bounding box center [112, 445] width 108 height 12
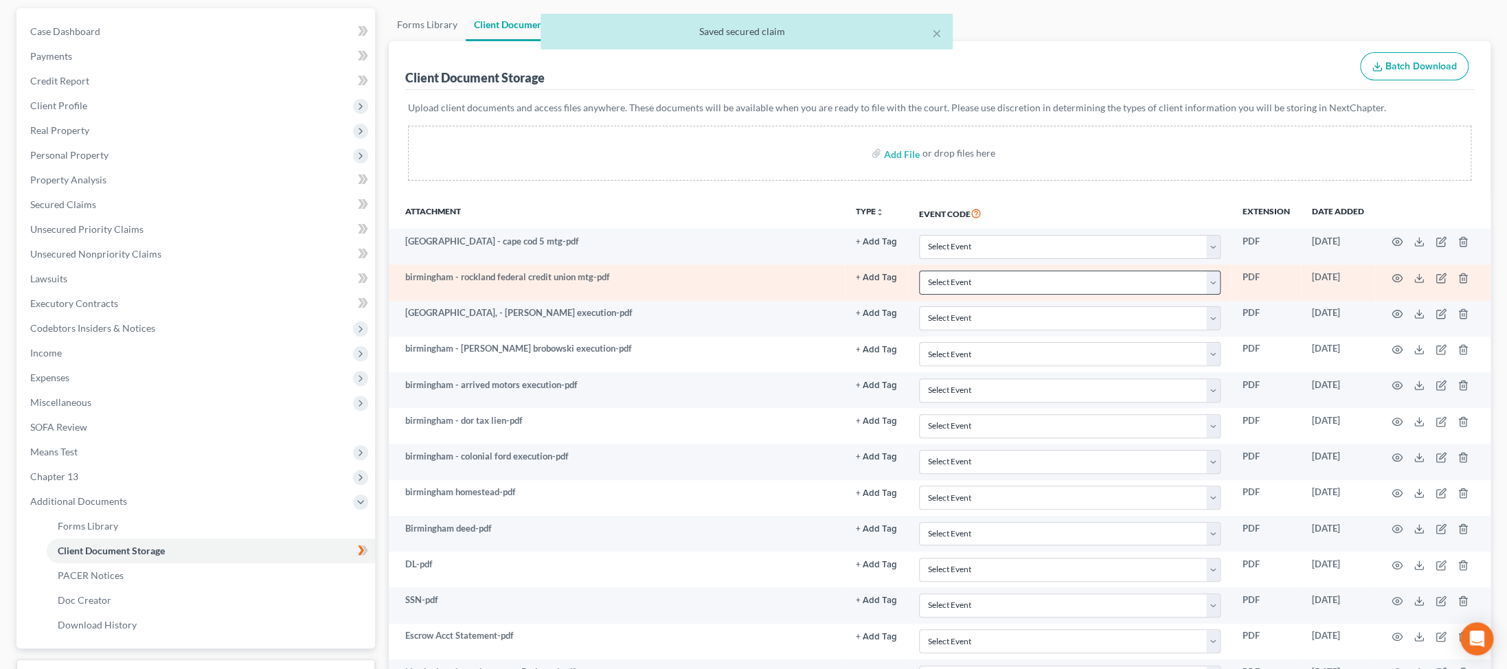
scroll to position [203, 0]
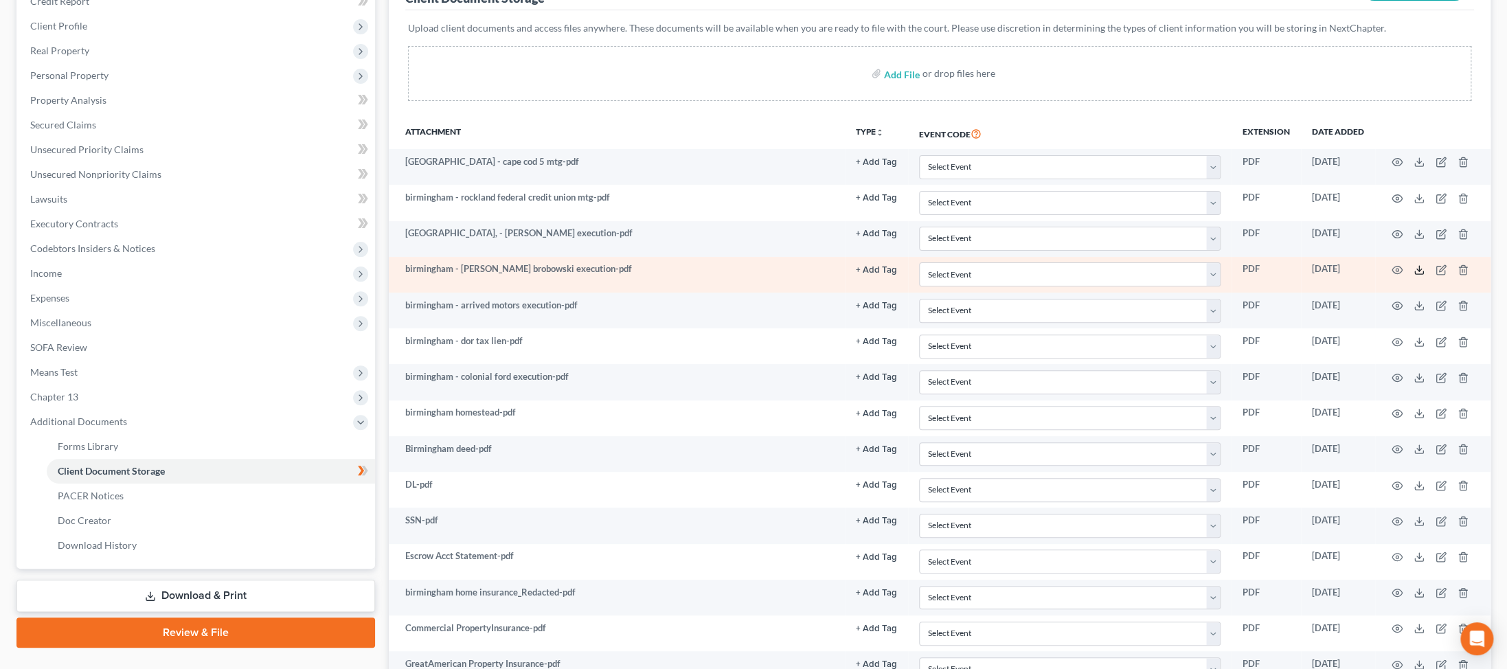
click at [361, 275] on icon at bounding box center [1418, 269] width 11 height 11
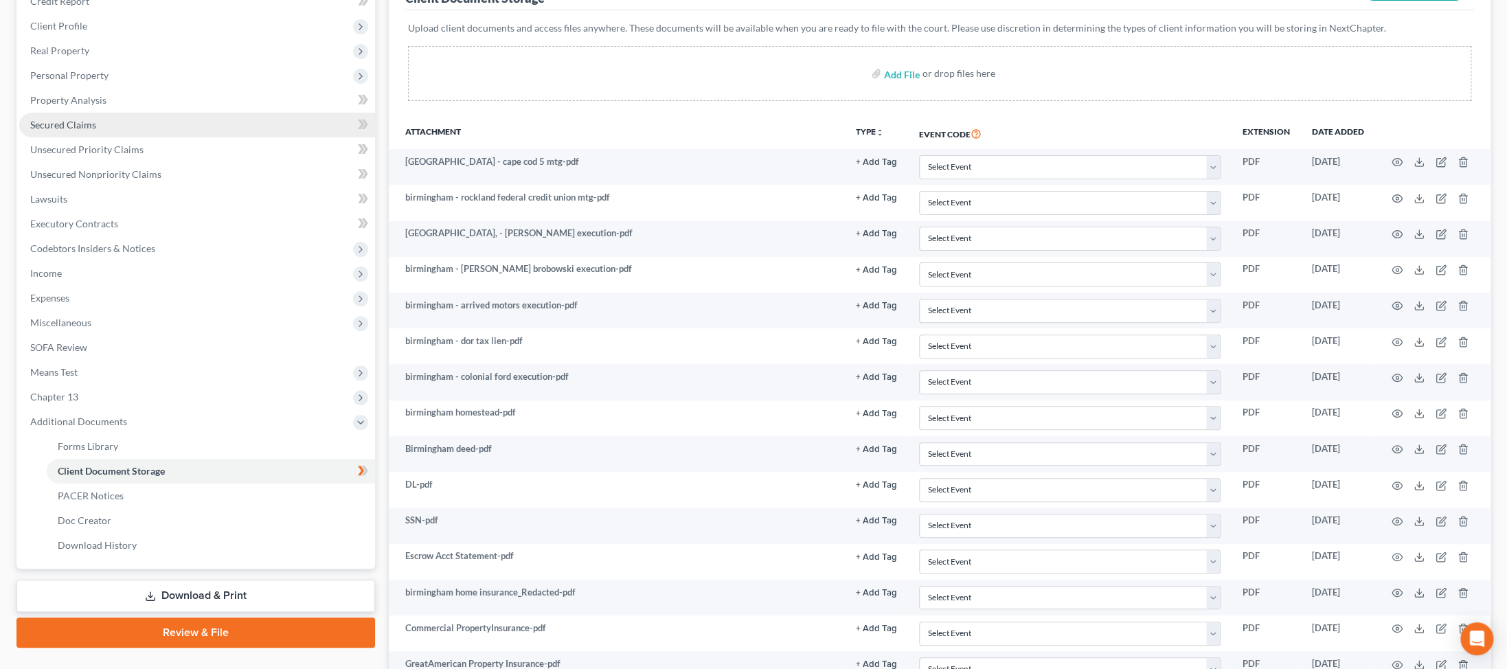
click at [90, 130] on span "Secured Claims" at bounding box center [63, 125] width 66 height 12
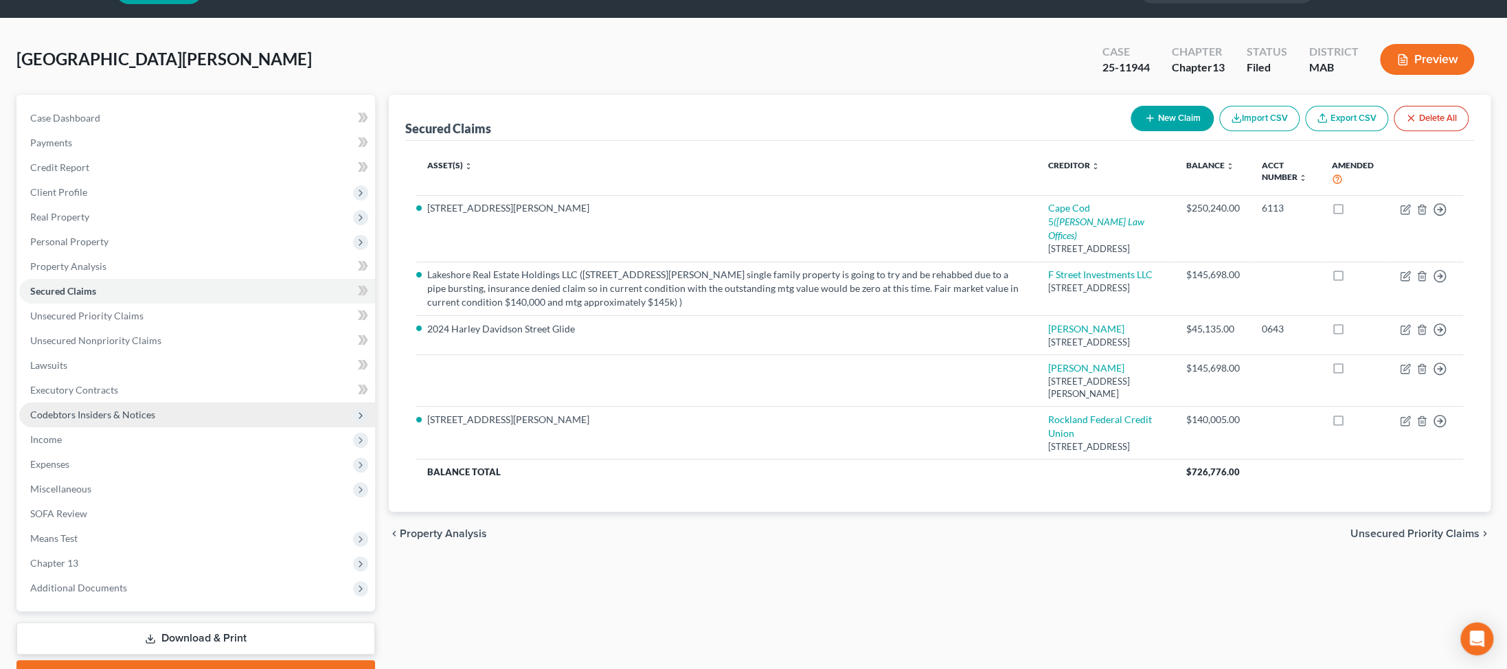
scroll to position [76, 0]
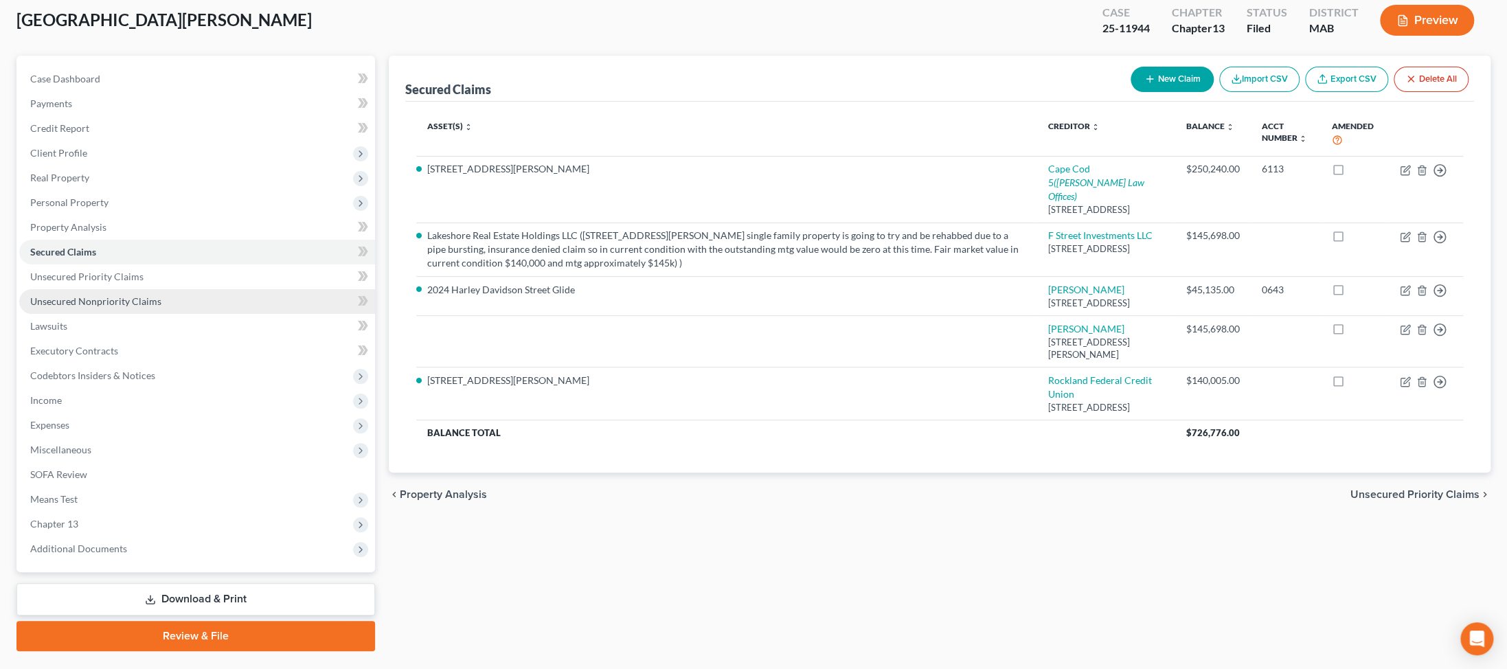
click at [98, 307] on span "Unsecured Nonpriority Claims" at bounding box center [95, 301] width 131 height 12
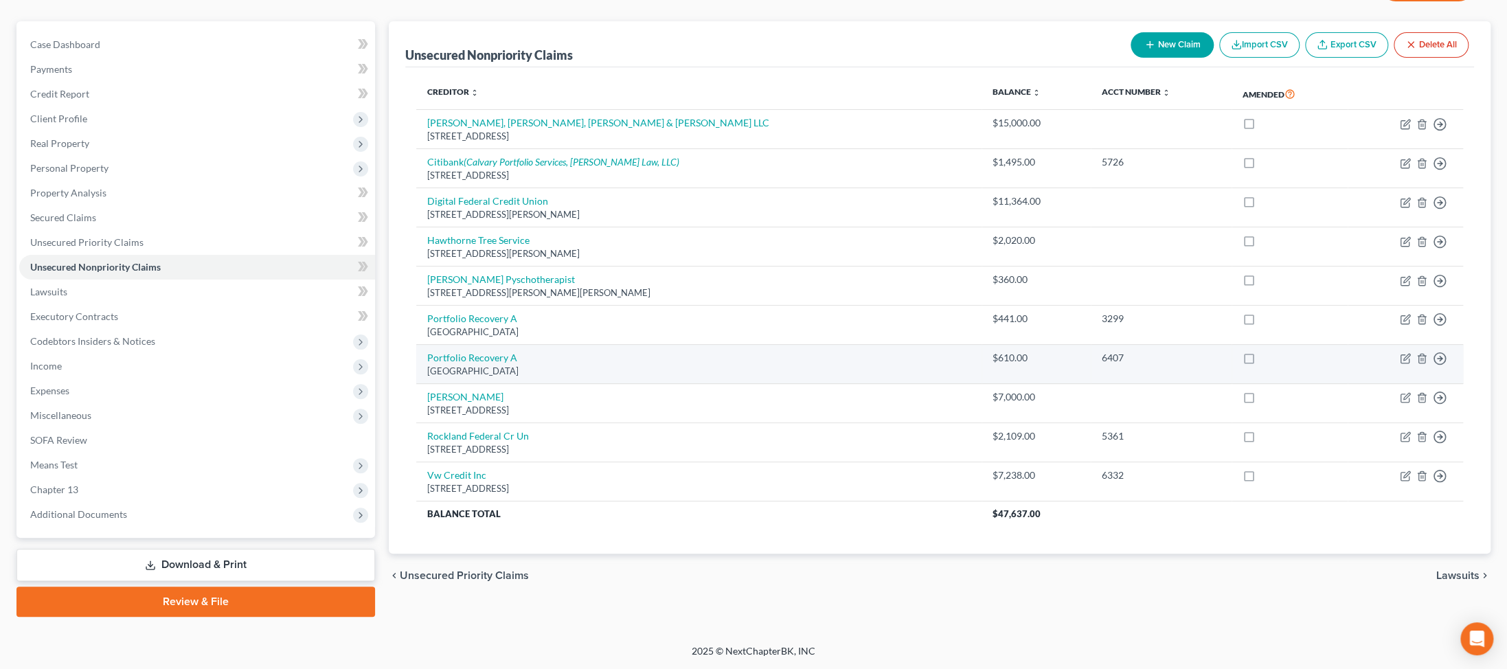
scroll to position [192, 0]
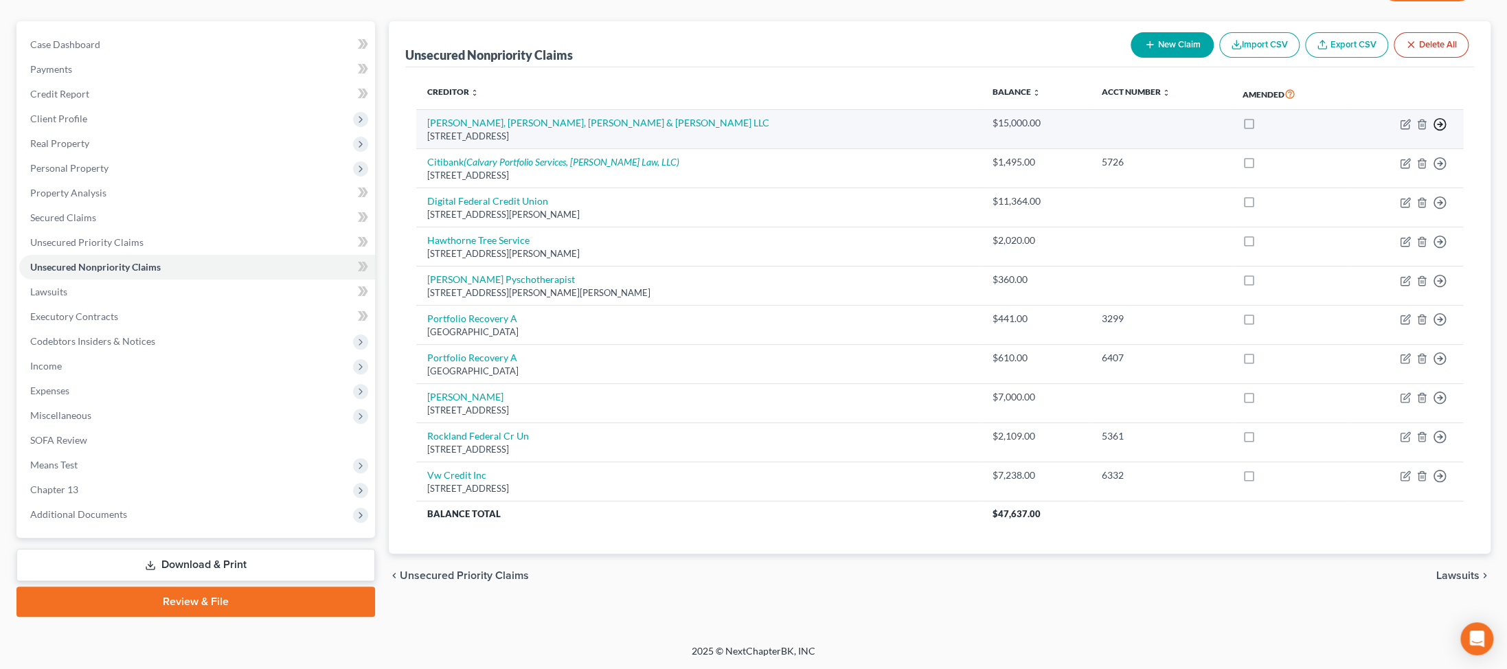
click at [361, 117] on icon "button" at bounding box center [1440, 124] width 14 height 14
click at [361, 125] on link "Move to D" at bounding box center [1348, 136] width 115 height 23
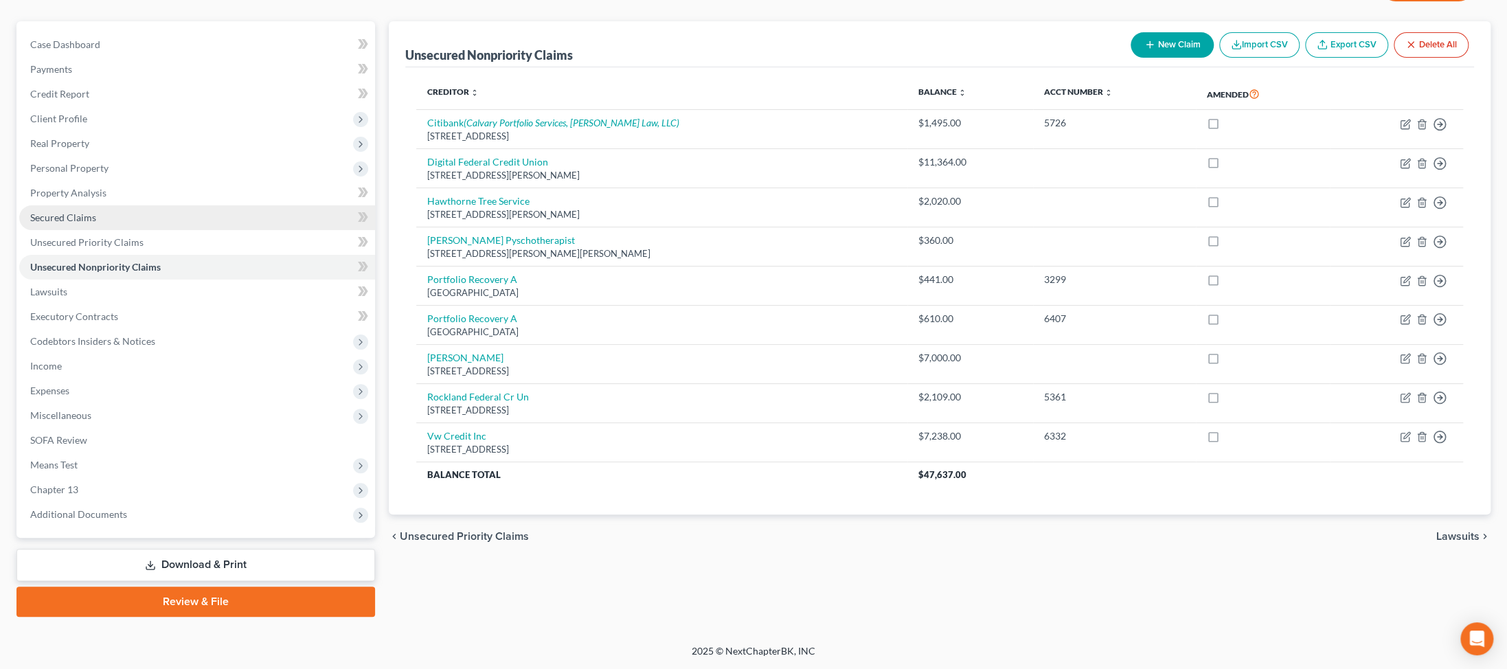
click at [89, 223] on span "Secured Claims" at bounding box center [63, 218] width 66 height 12
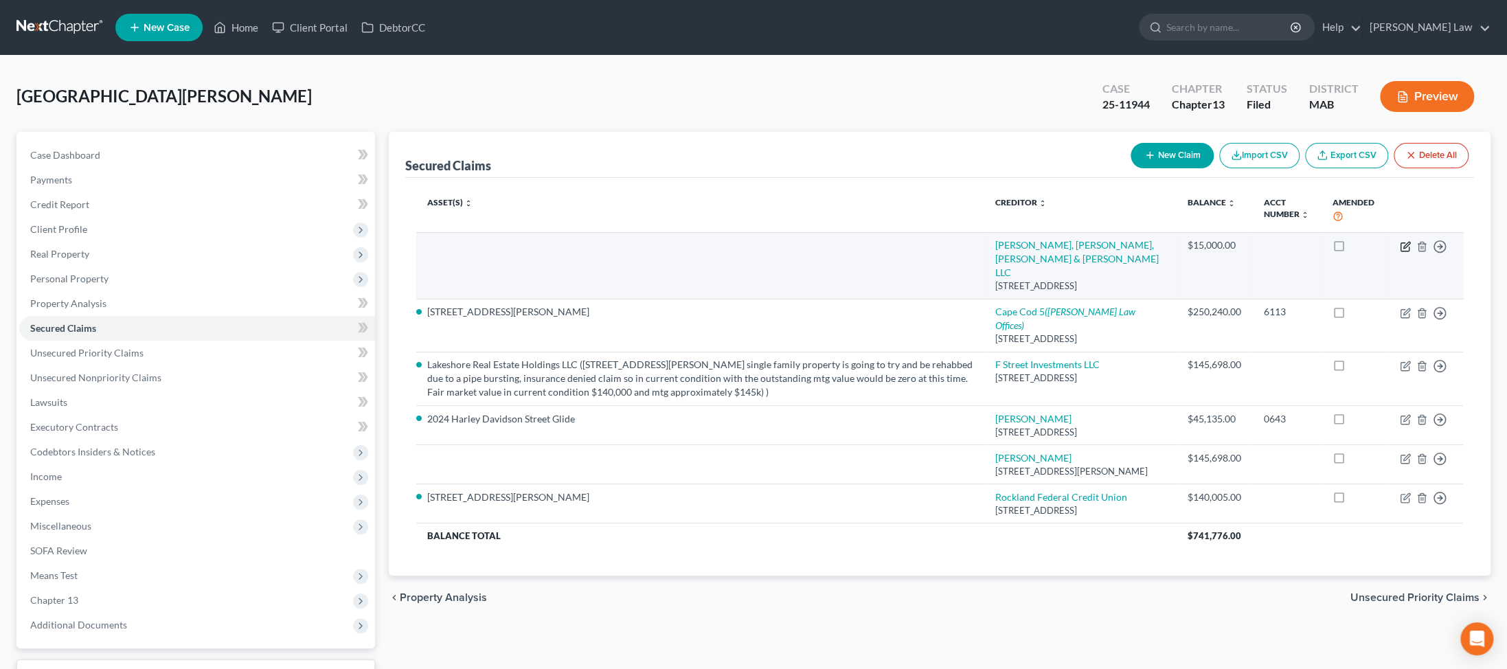
click at [361, 252] on icon "button" at bounding box center [1405, 246] width 11 height 11
select select "22"
select select "0"
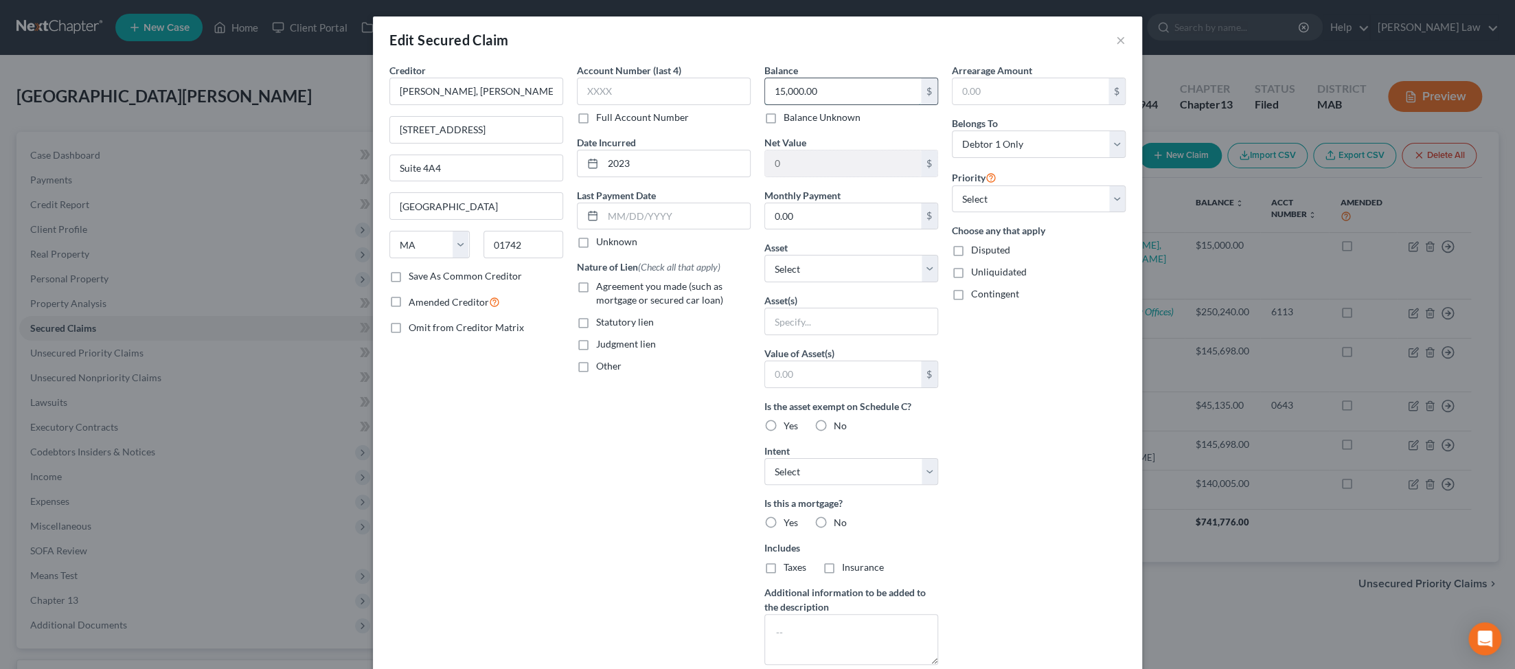
click at [361, 104] on input "15,000.00" at bounding box center [843, 91] width 156 height 26
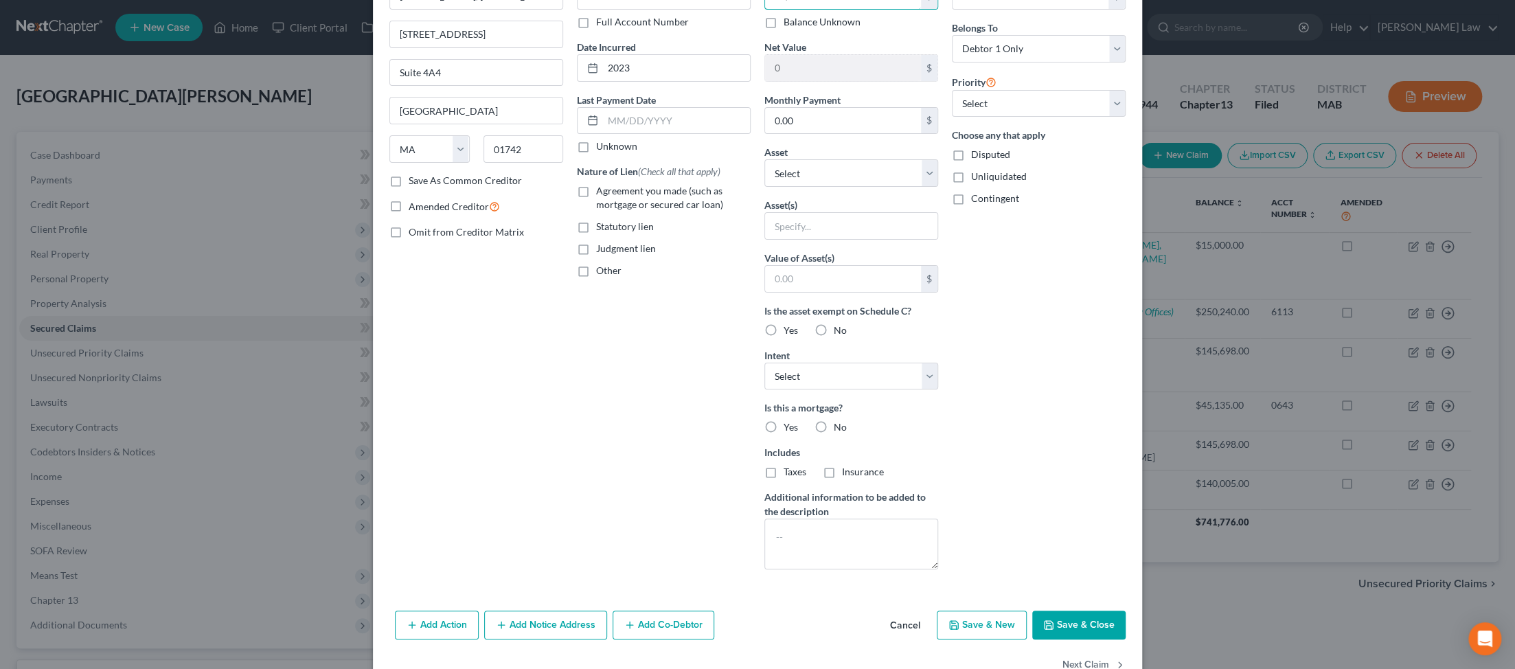
scroll to position [326, 0]
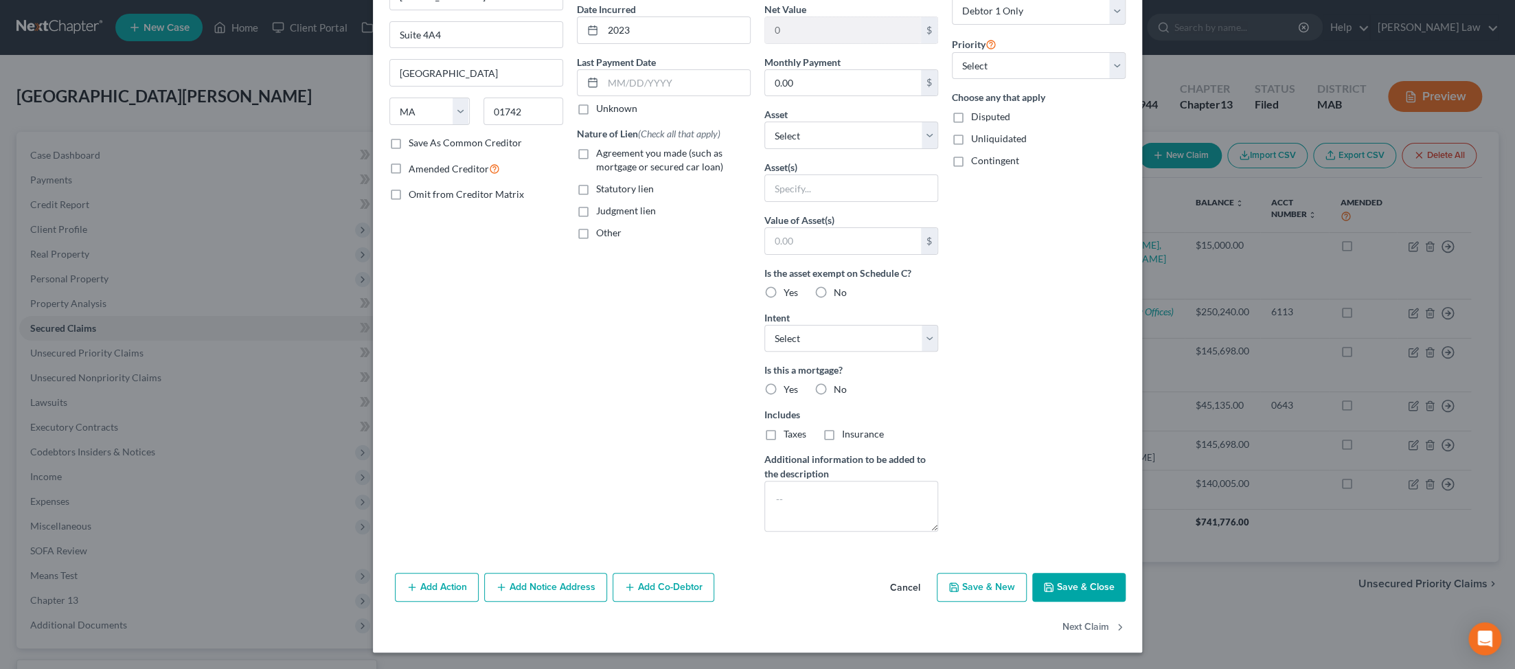
click at [361, 573] on button "Save & Close" at bounding box center [1078, 587] width 93 height 29
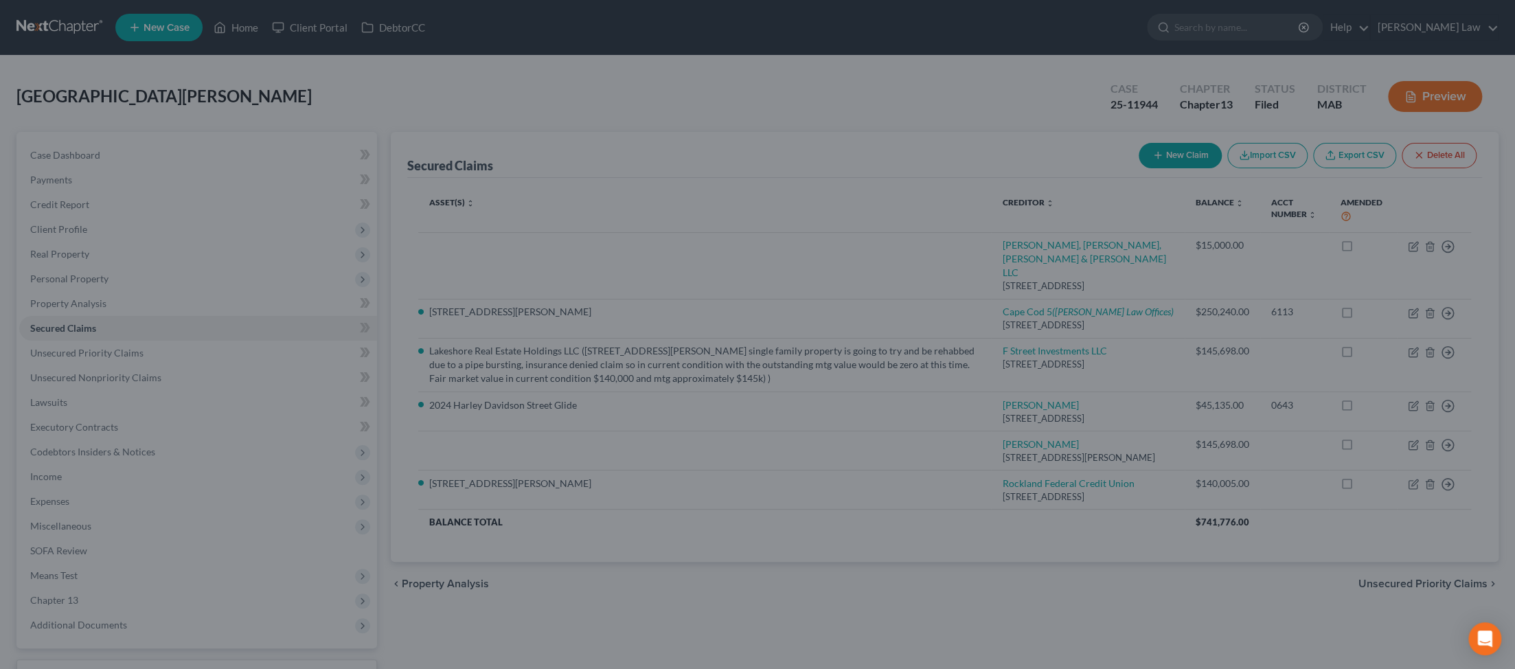
type input "15,860.00"
type input "0"
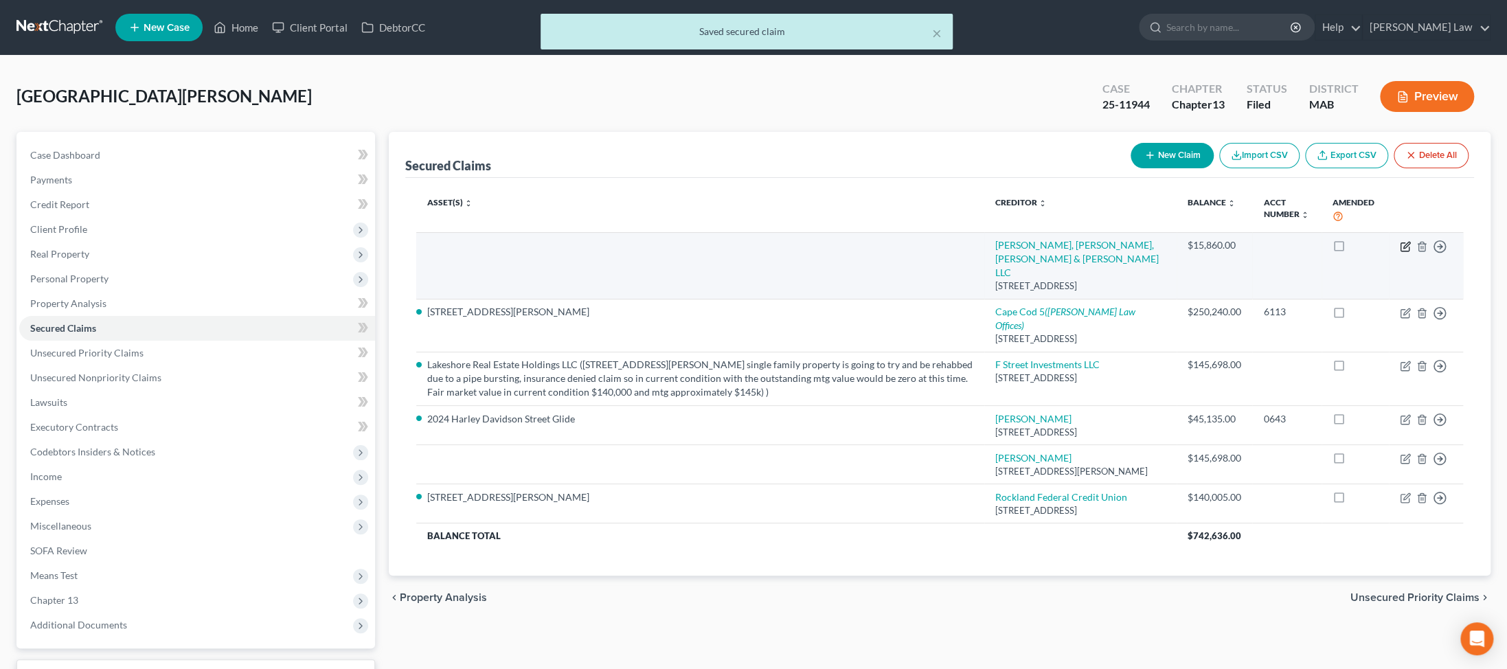
click at [361, 252] on icon "button" at bounding box center [1405, 246] width 11 height 11
select select "22"
select select "0"
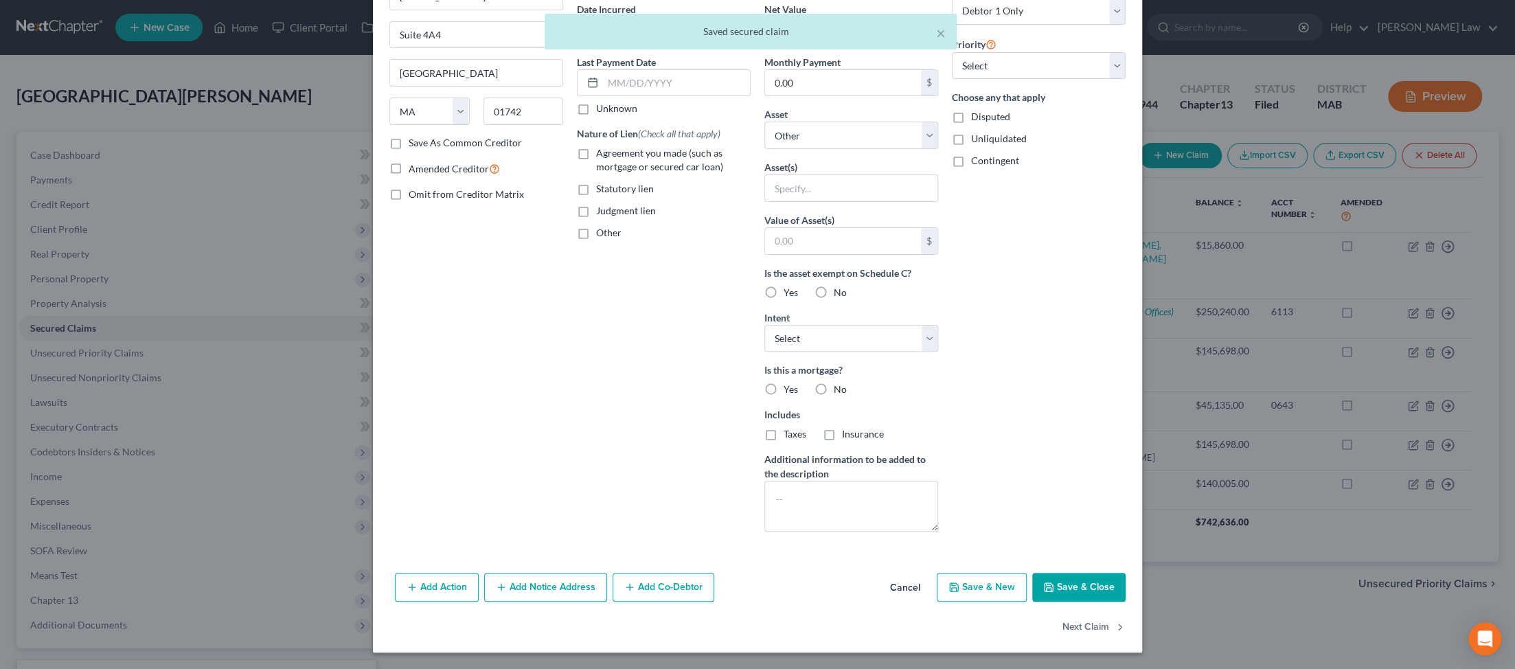
click at [361, 573] on button "Save & Close" at bounding box center [1078, 587] width 93 height 29
select select
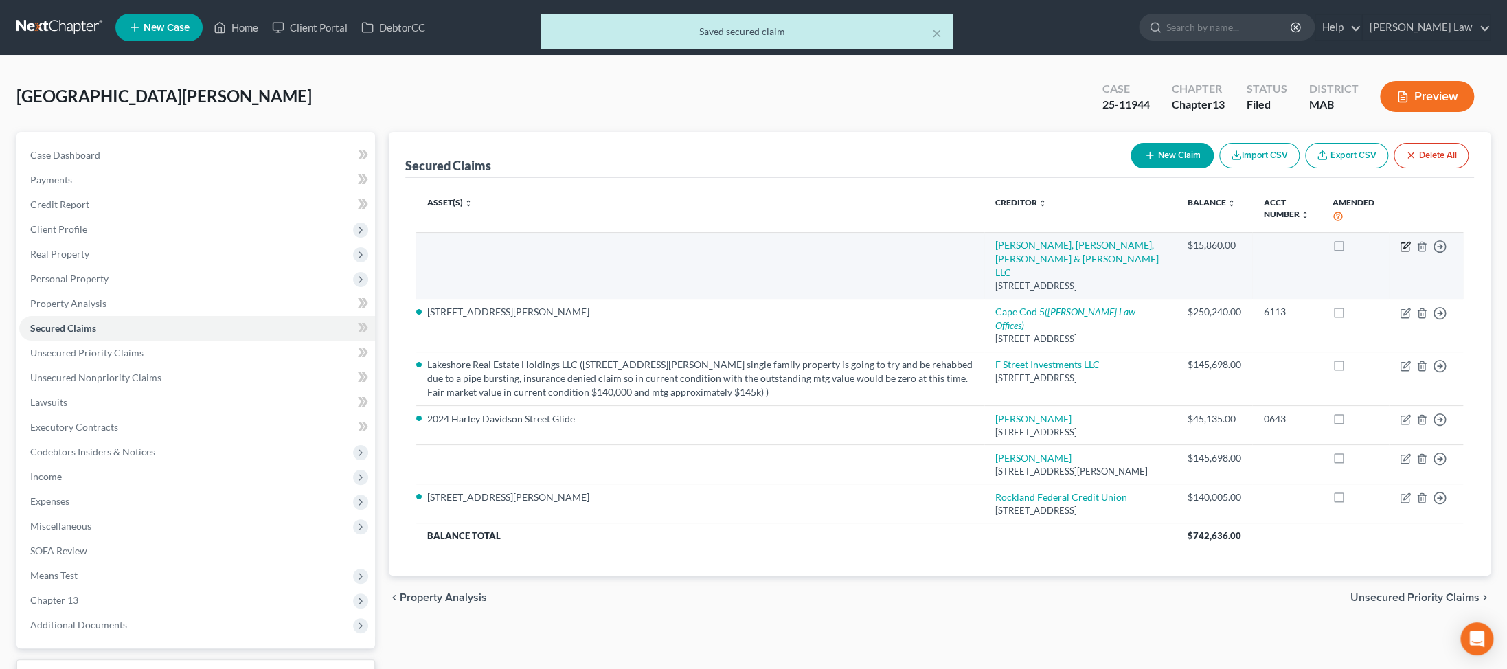
click at [361, 248] on icon "button" at bounding box center [1406, 245] width 6 height 6
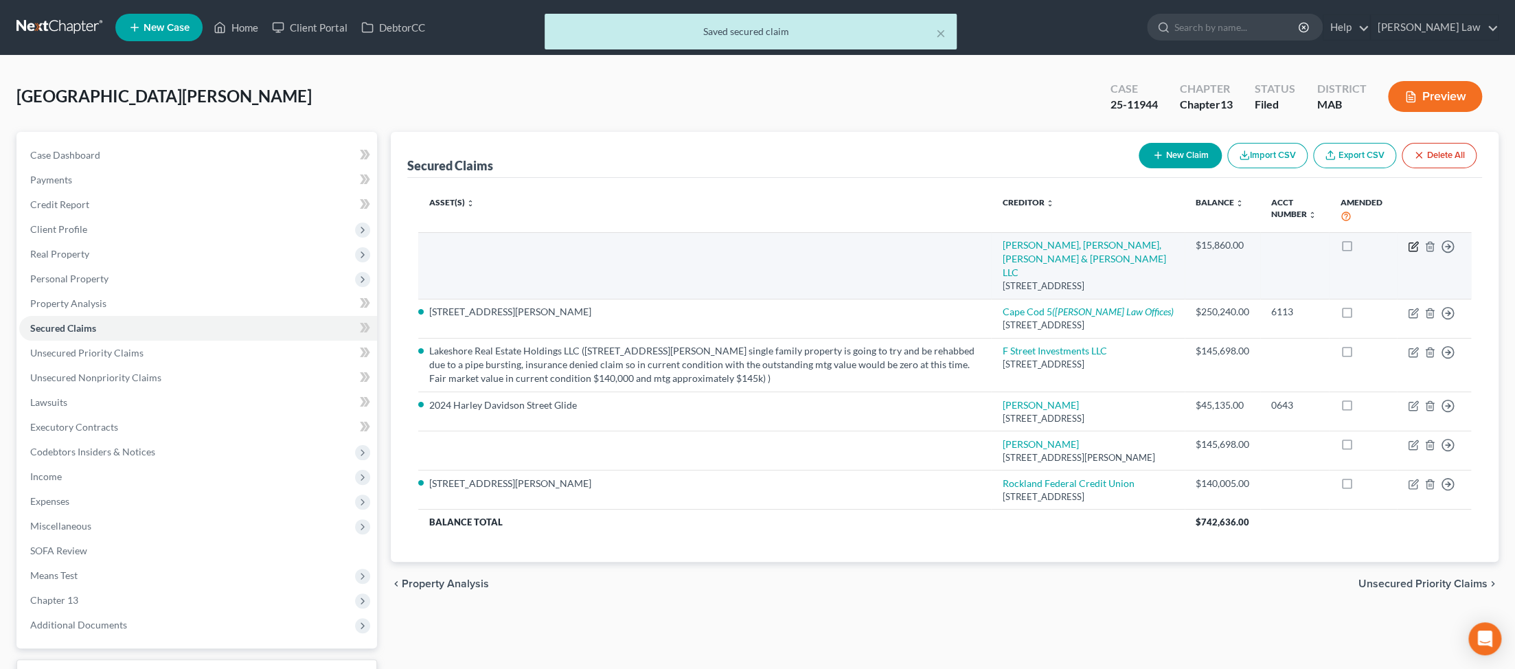
select select "22"
select select "0"
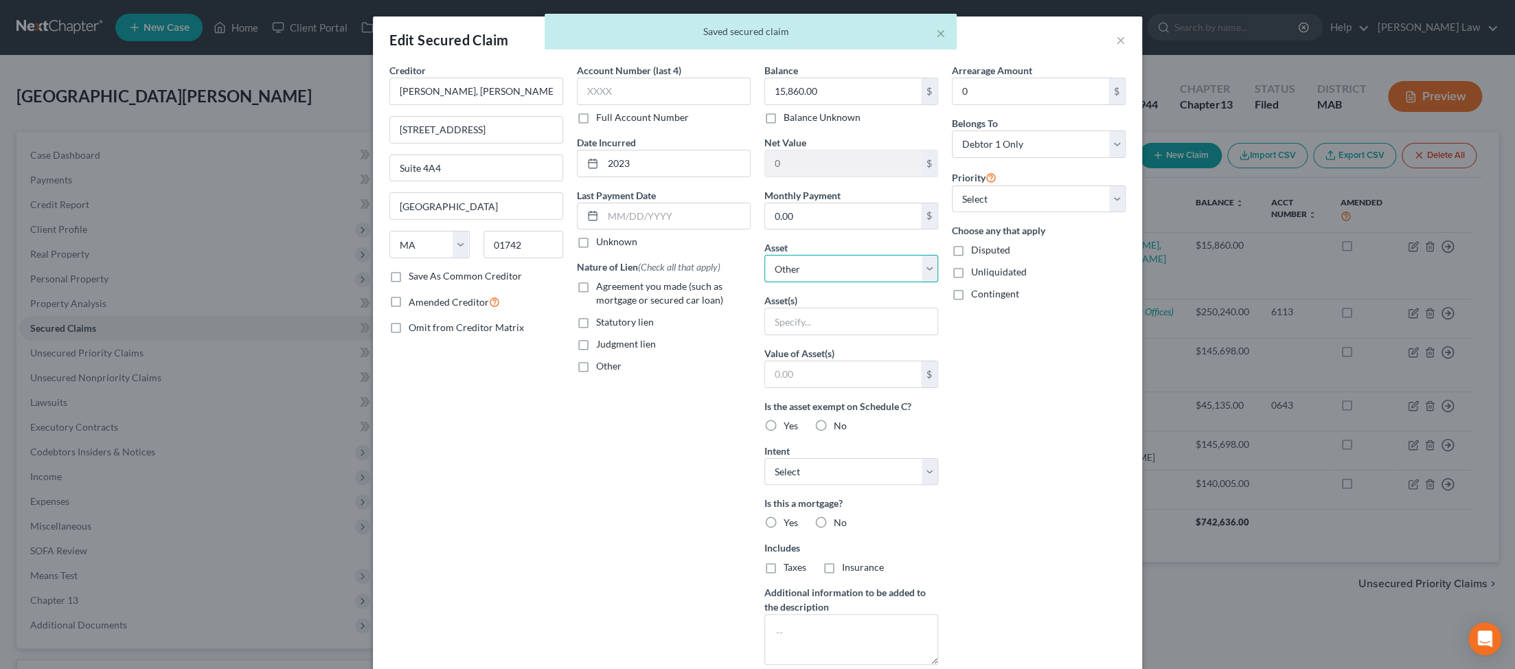
click at [361, 282] on select "Select Other Multiple Assets 4 Freeman Avenue - $550000.0 Jewelry - Misc. Jewel…" at bounding box center [851, 268] width 174 height 27
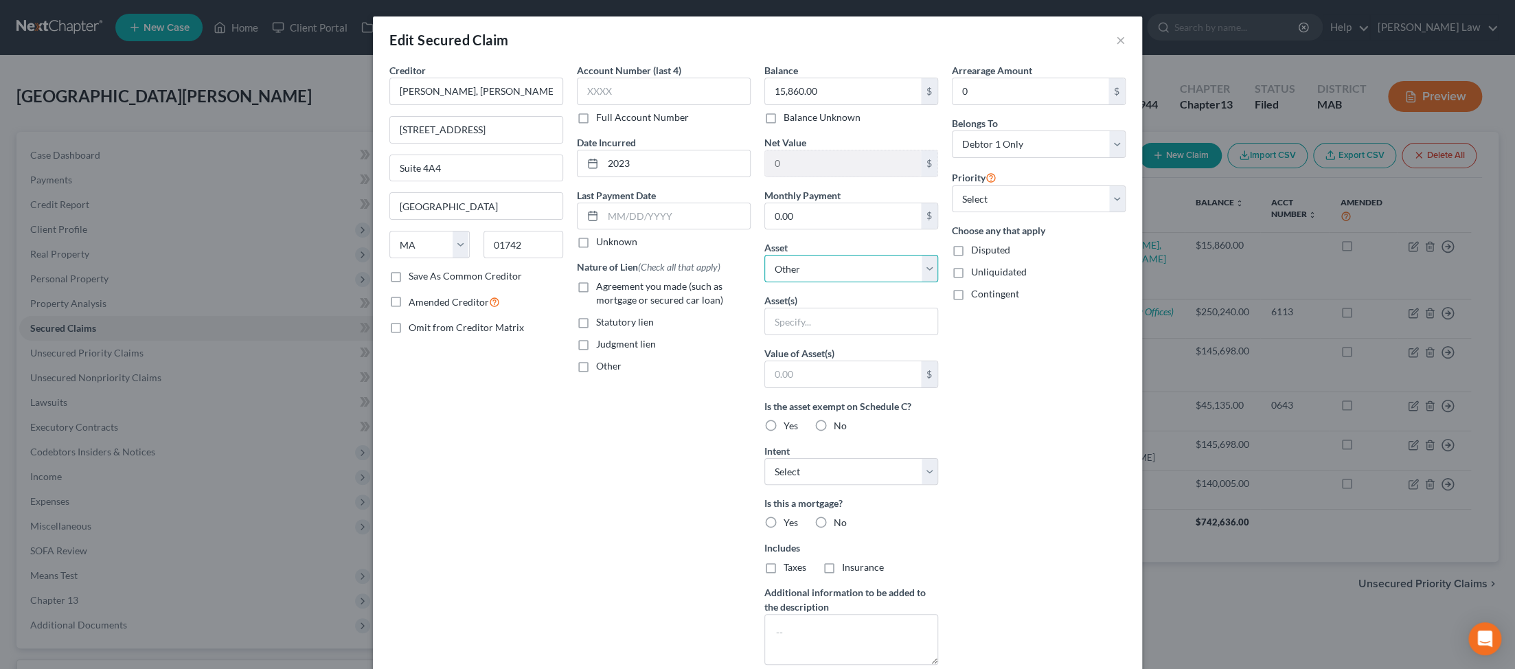
select select "2"
click at [361, 282] on select "Select Other Multiple Assets 4 Freeman Avenue - $550000.0 Jewelry - Misc. Jewel…" at bounding box center [851, 268] width 174 height 27
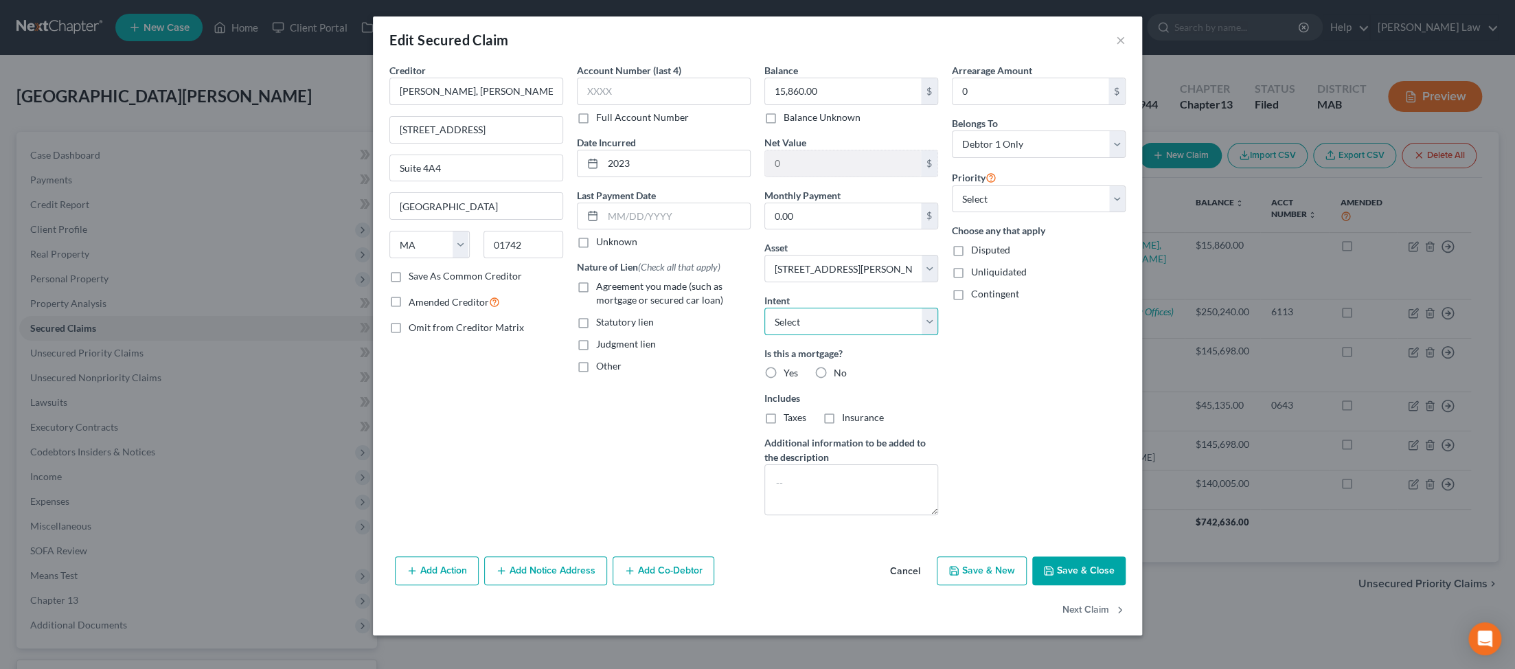
click at [361, 335] on select "Select Surrender Redeem Reaffirm Avoid Other" at bounding box center [851, 321] width 174 height 27
select select "2"
click at [361, 335] on select "Select Surrender Redeem Reaffirm Avoid Other" at bounding box center [851, 321] width 174 height 27
click at [361, 329] on label "Statutory lien" at bounding box center [625, 322] width 58 height 14
click at [361, 324] on input "Statutory lien" at bounding box center [606, 319] width 9 height 9
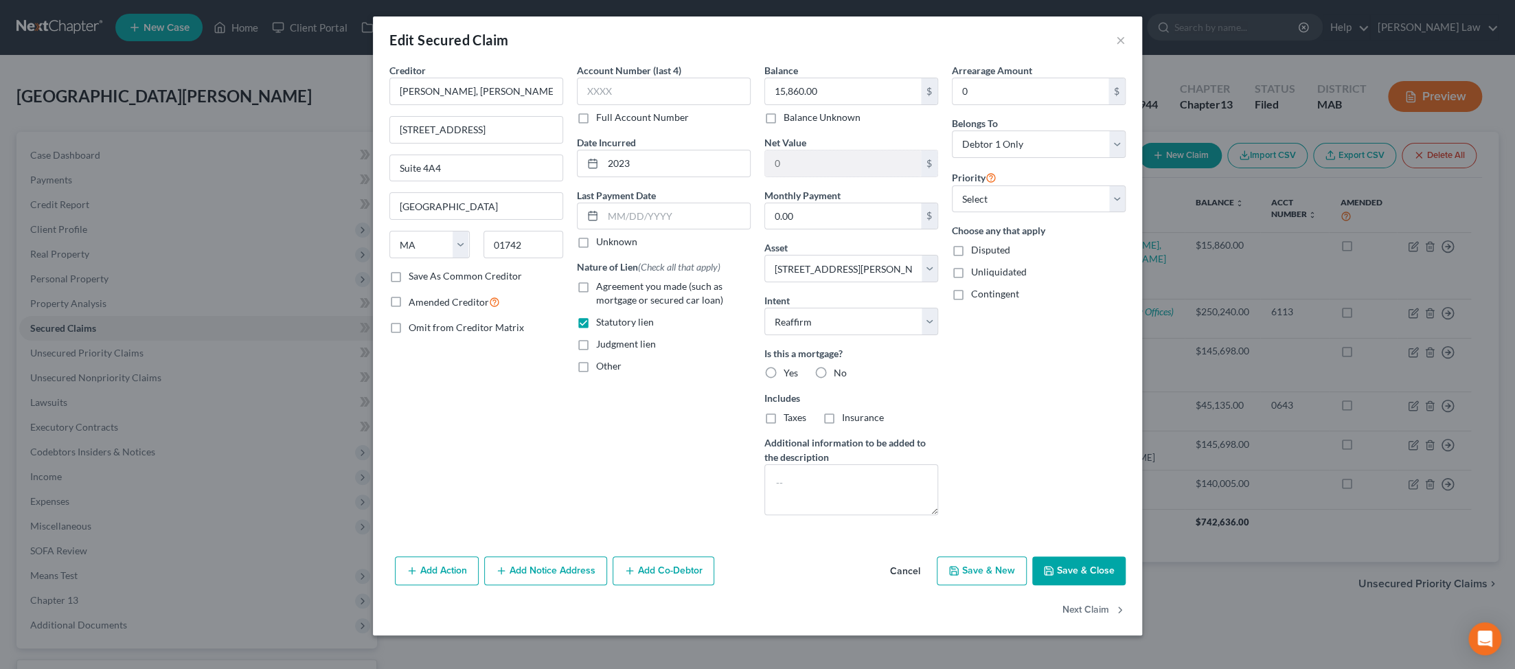
click at [361, 329] on label "Statutory lien" at bounding box center [625, 322] width 58 height 14
click at [361, 324] on input "Statutory lien" at bounding box center [606, 319] width 9 height 9
checkbox input "false"
drag, startPoint x: 535, startPoint y: 436, endPoint x: 751, endPoint y: 460, distance: 217.7
click at [361, 351] on label "Judgment lien" at bounding box center [626, 344] width 60 height 14
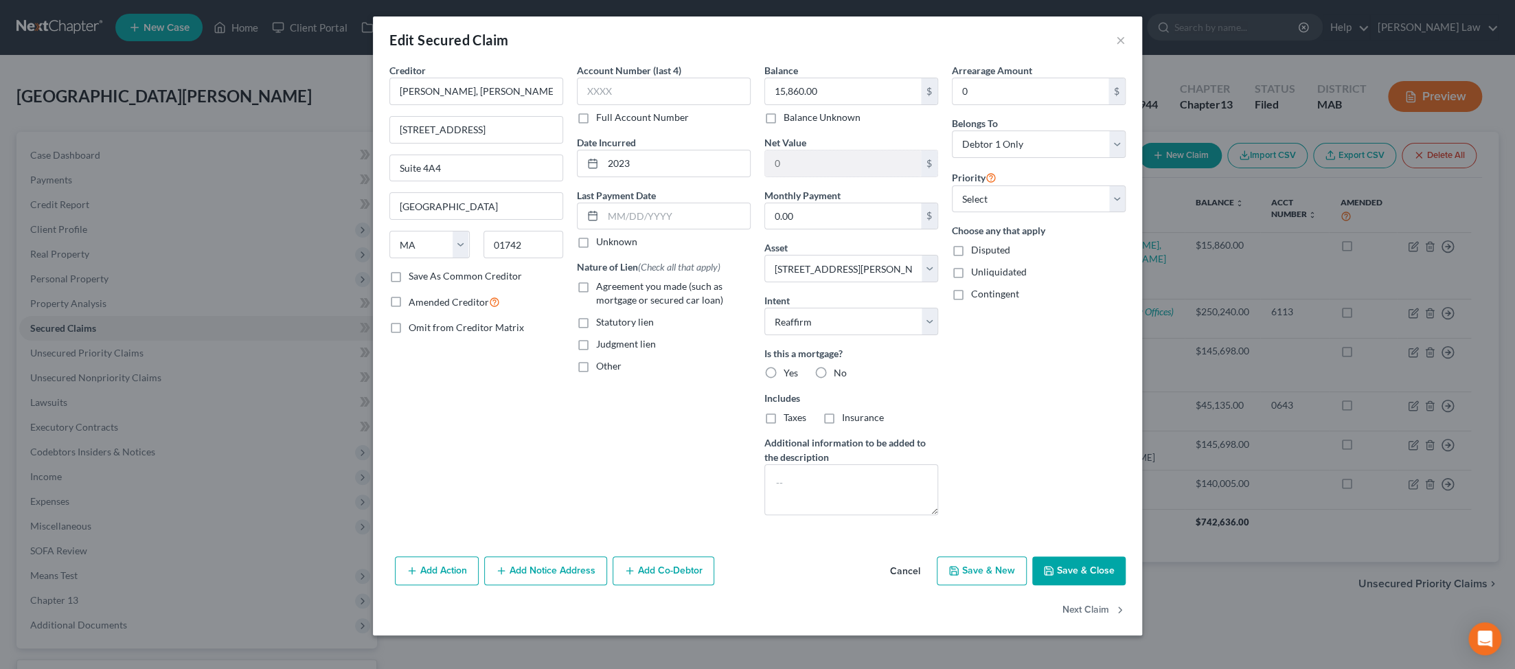
click at [361, 346] on input "Judgment lien" at bounding box center [606, 341] width 9 height 9
checkbox input "true"
click at [361, 556] on button "Save & Close" at bounding box center [1078, 570] width 93 height 29
select select
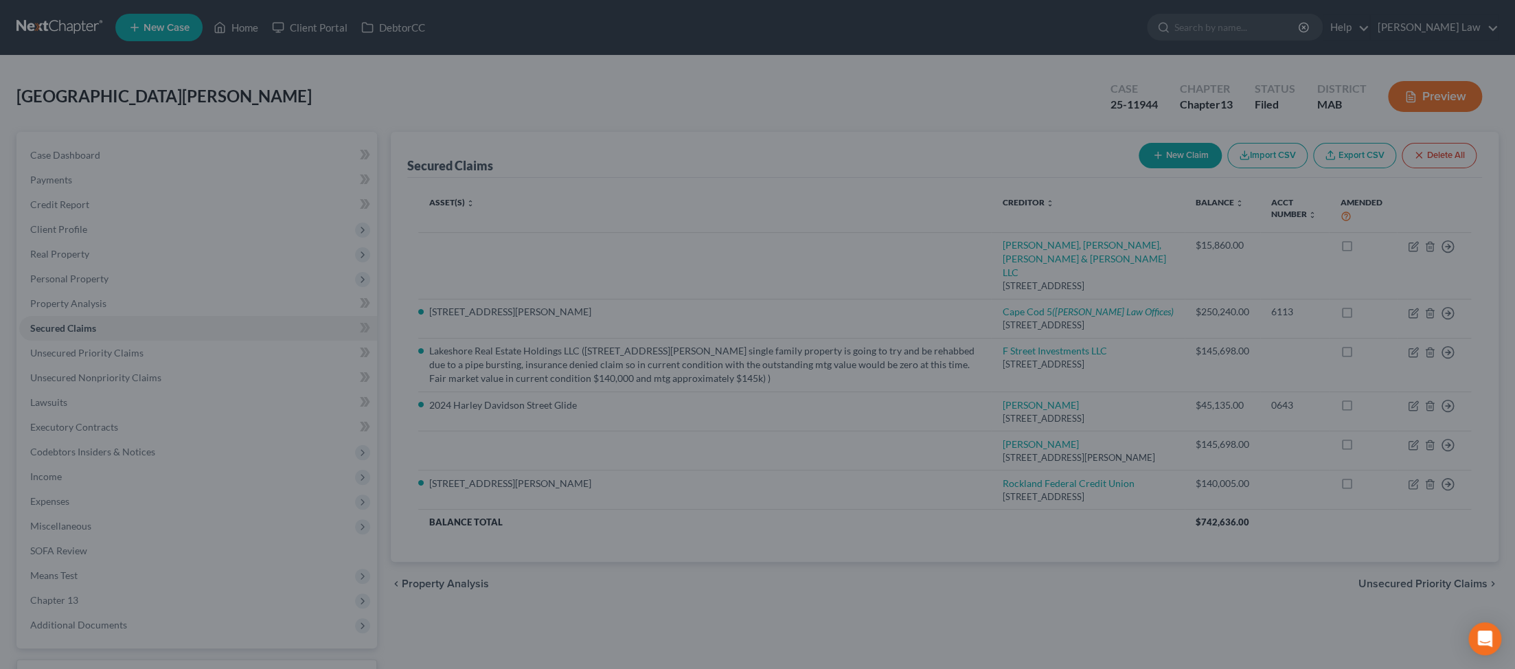
type input "534,140.00"
select select "2"
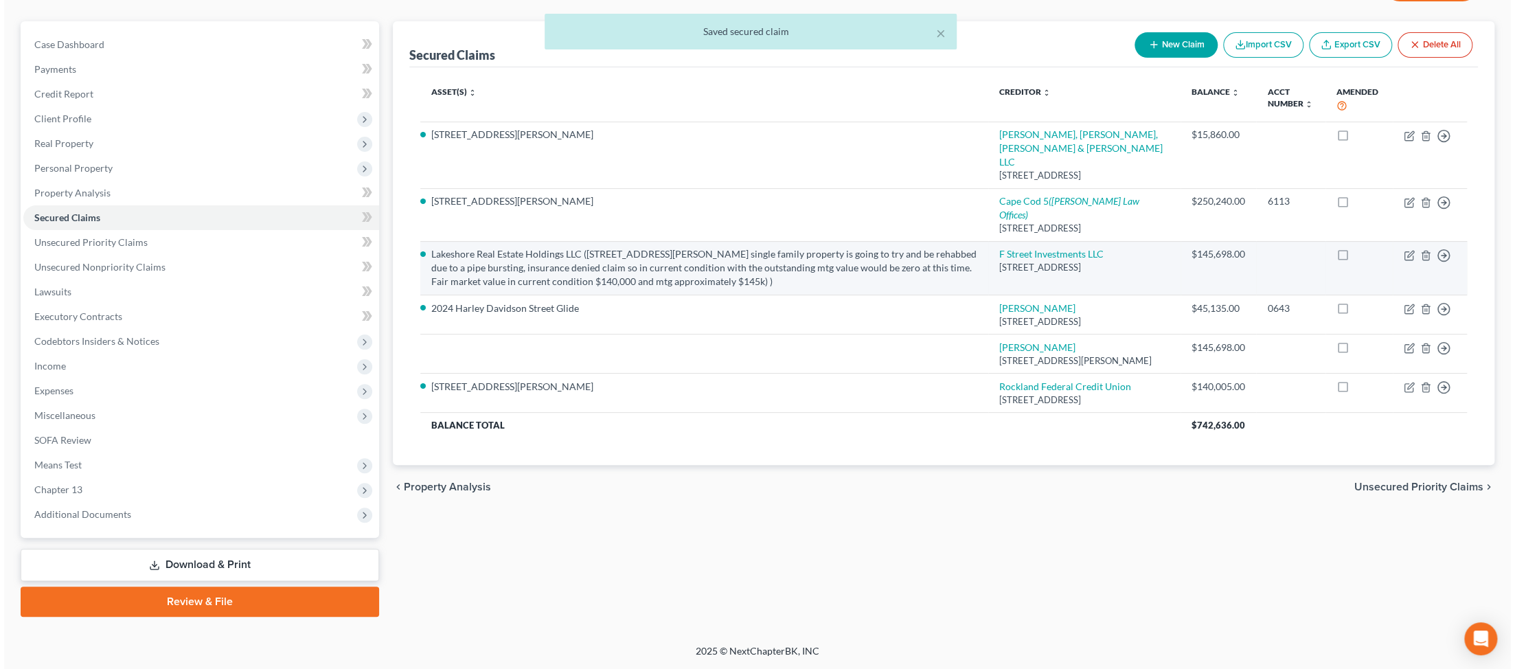
scroll to position [326, 0]
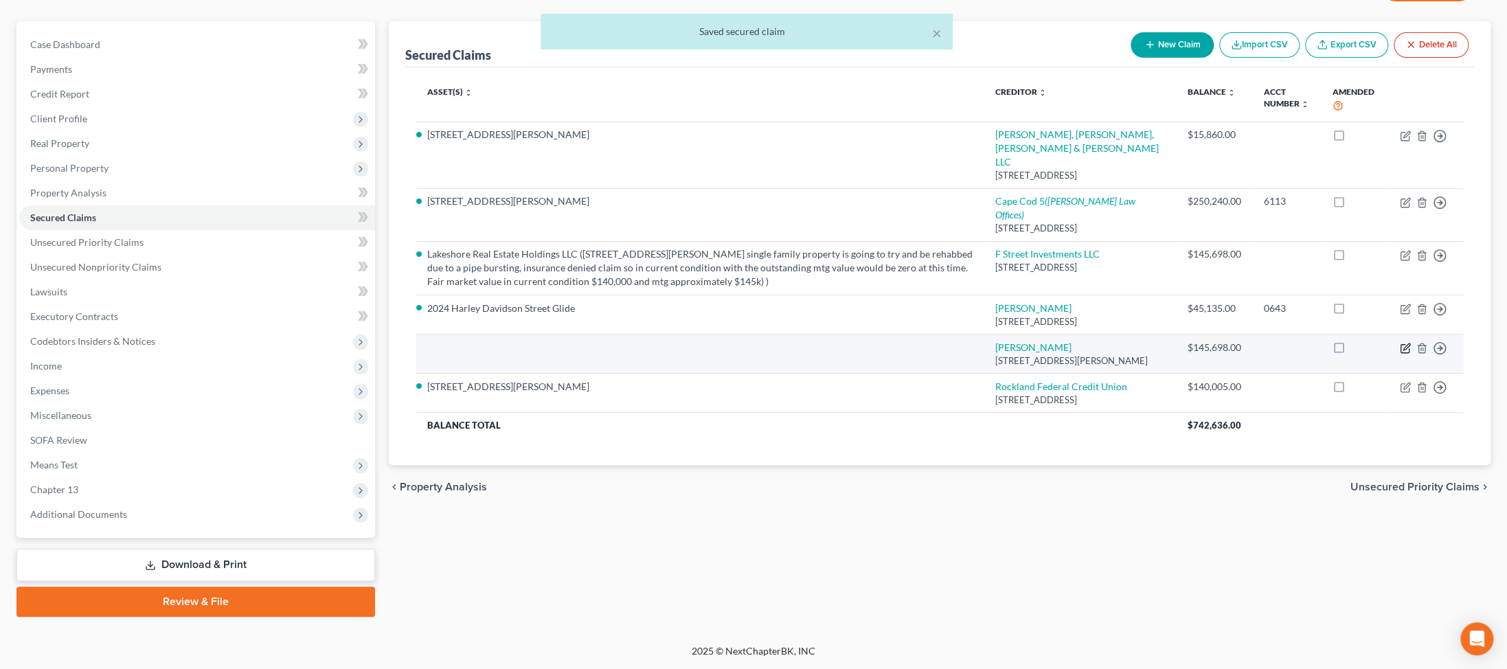
click at [361, 345] on icon "button" at bounding box center [1405, 348] width 11 height 11
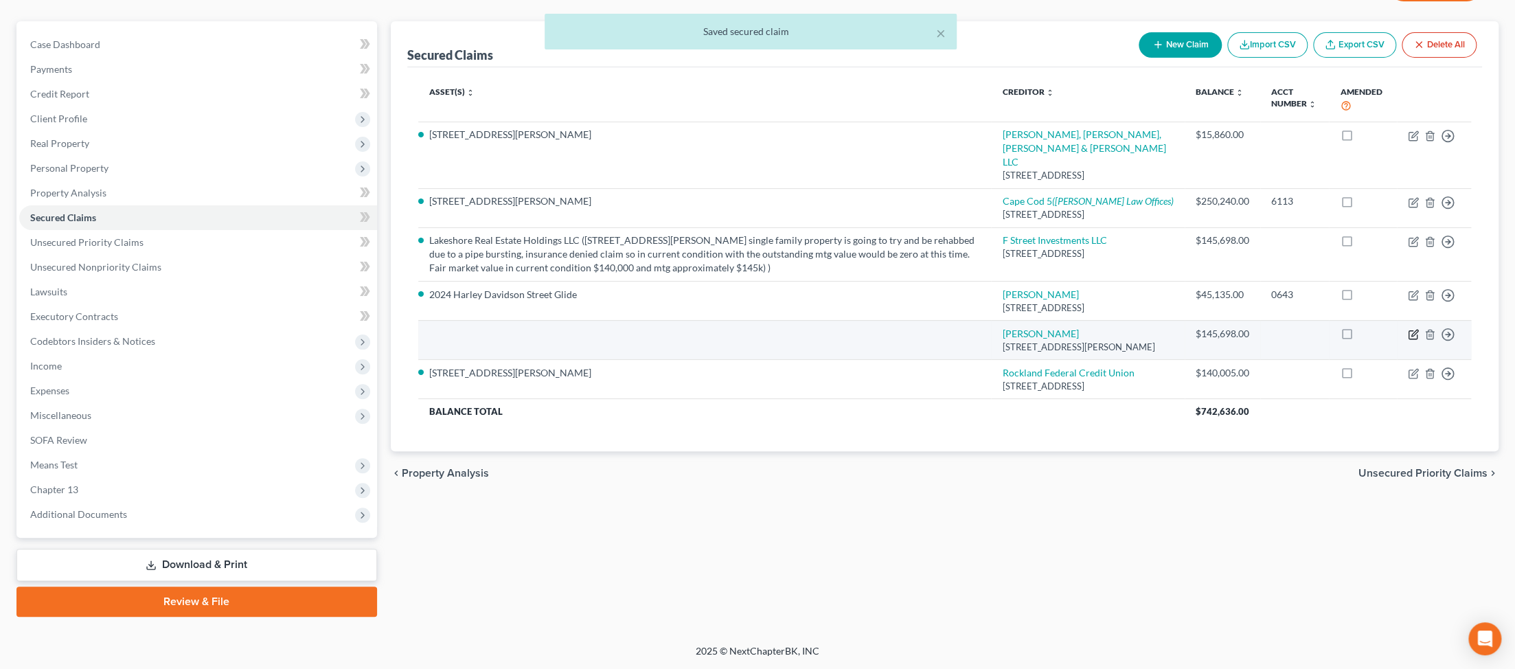
select select "22"
select select "0"
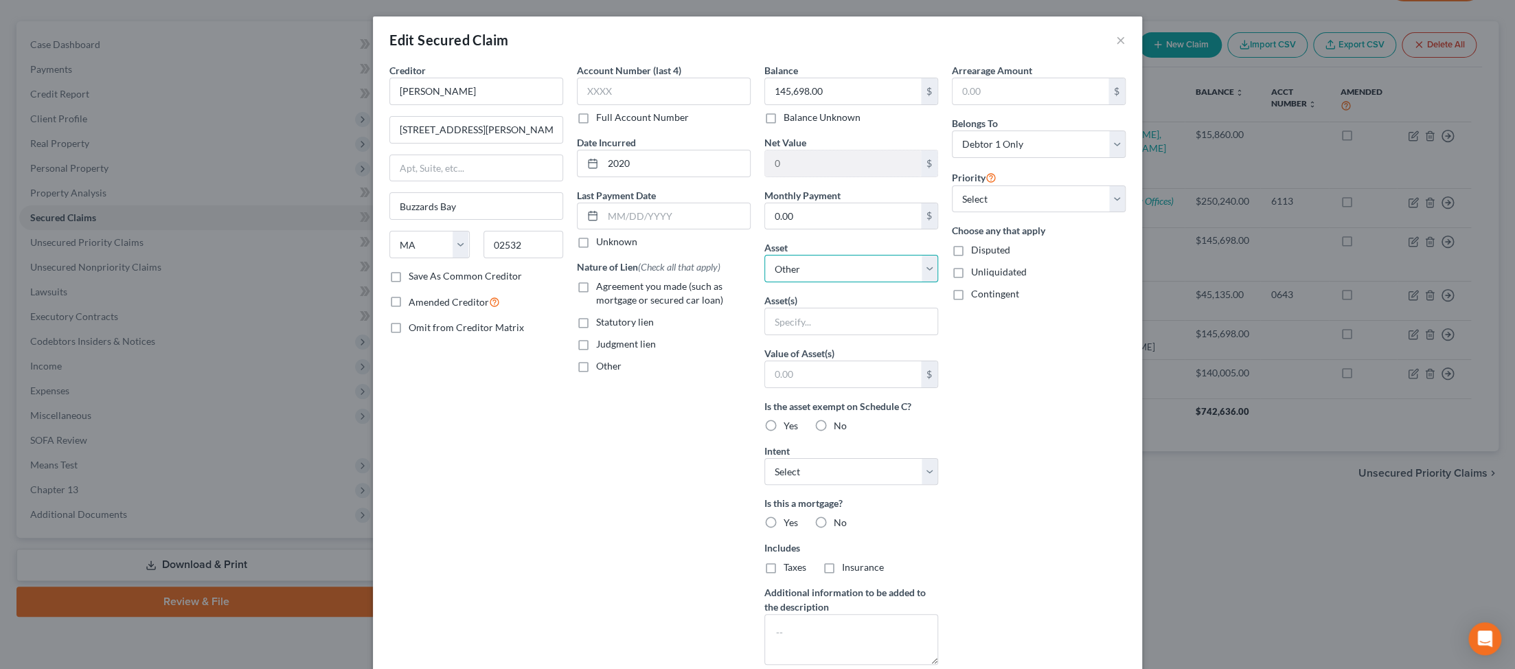
click at [361, 282] on select "Select Other Multiple Assets 4 Freeman Avenue - $550000.0 Jewelry - Misc. Jewel…" at bounding box center [851, 268] width 174 height 27
select select "2"
click at [361, 282] on select "Select Other Multiple Assets 4 Freeman Avenue - $550000.0 Jewelry - Misc. Jewel…" at bounding box center [851, 268] width 174 height 27
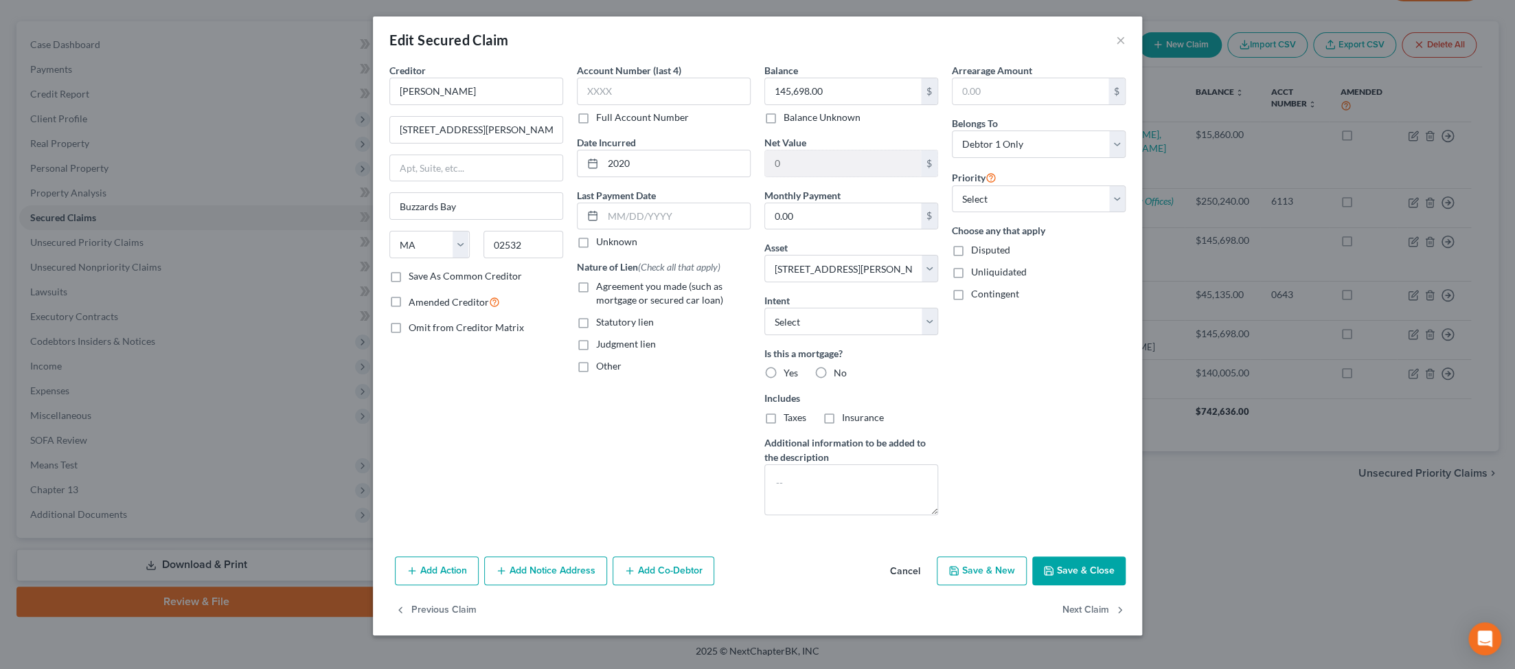
click at [361, 351] on label "Judgment lien" at bounding box center [626, 344] width 60 height 14
click at [361, 346] on input "Judgment lien" at bounding box center [606, 341] width 9 height 9
checkbox input "true"
click at [361, 335] on select "Select Surrender Redeem Reaffirm Avoid Other" at bounding box center [851, 321] width 174 height 27
select select "3"
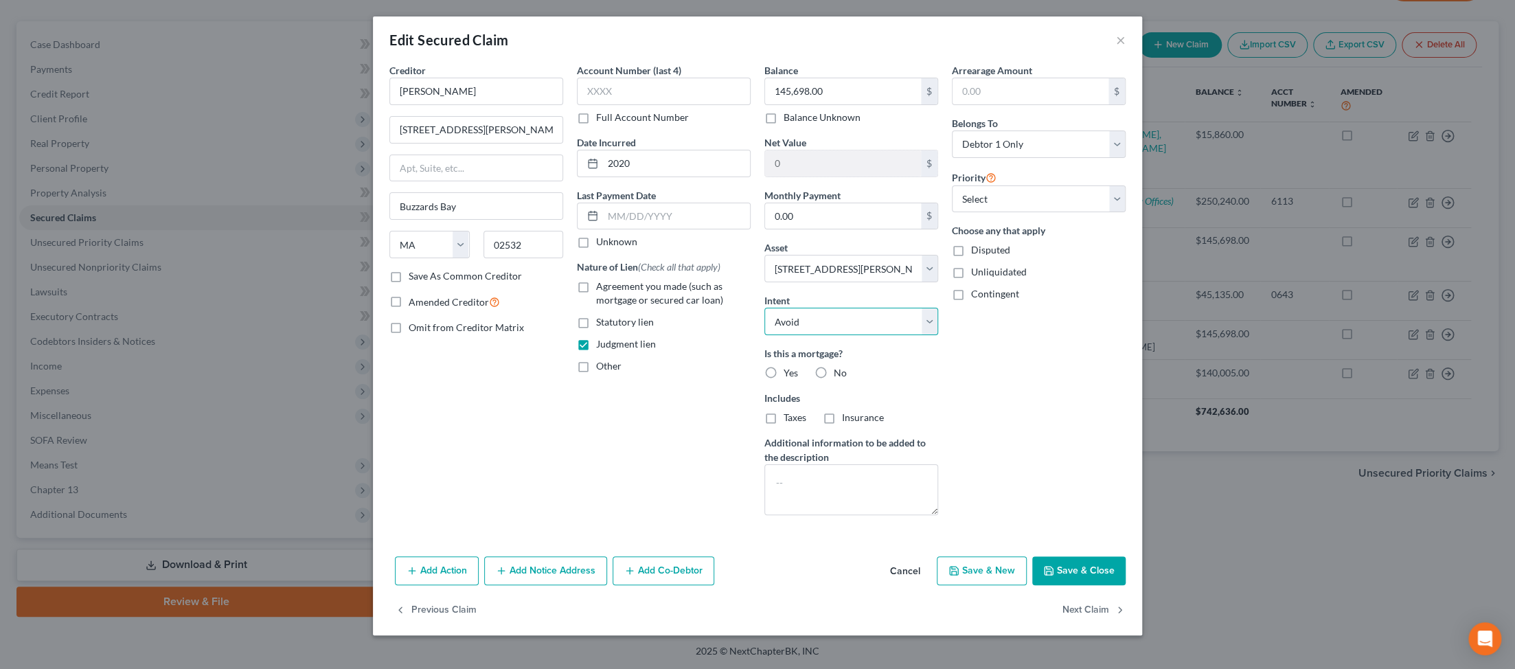
click at [361, 335] on select "Select Surrender Redeem Reaffirm Avoid Other" at bounding box center [851, 321] width 174 height 27
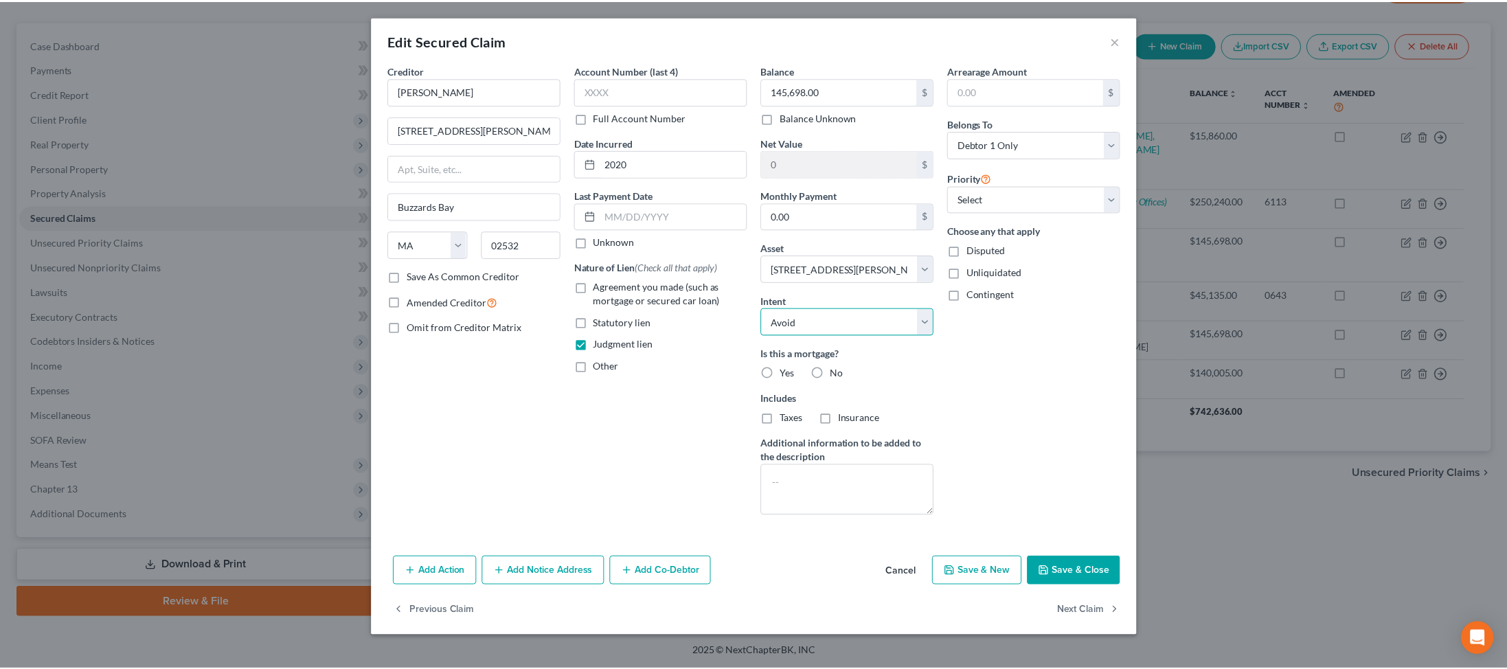
scroll to position [140, 0]
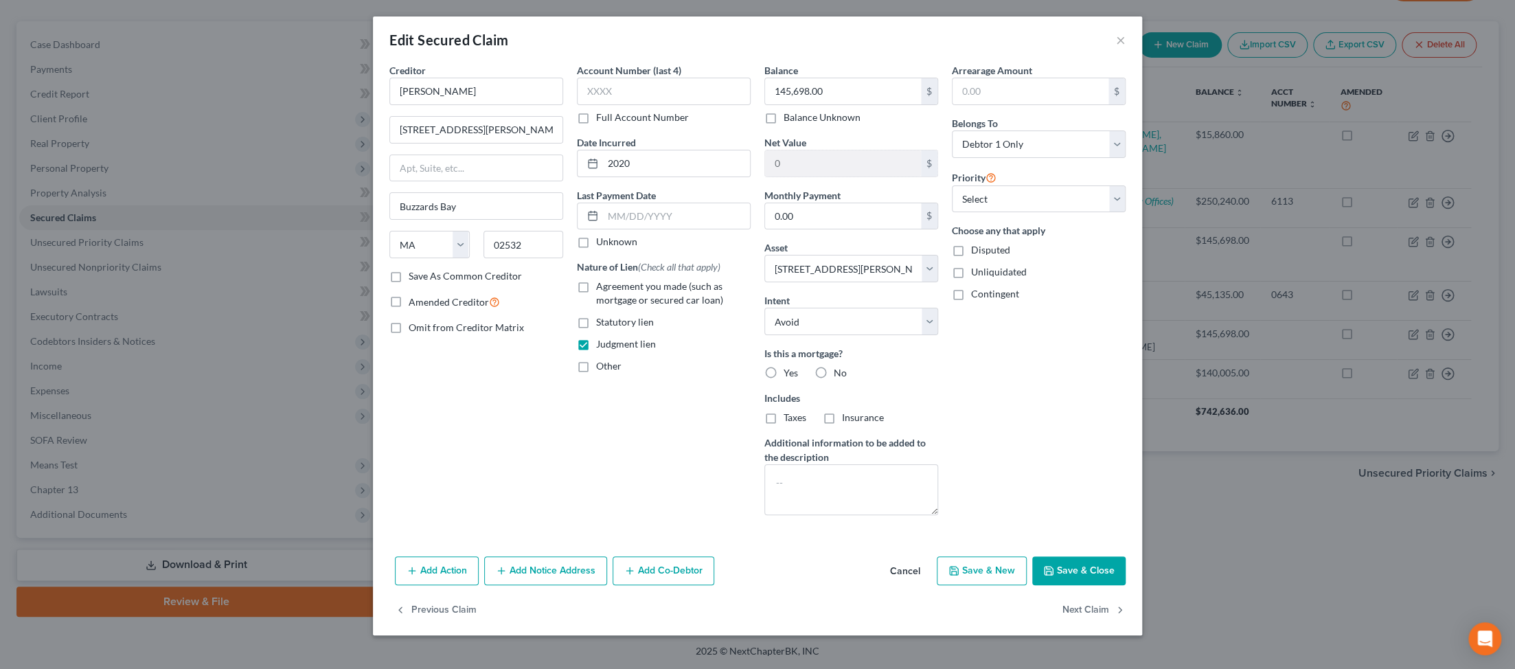
click at [361, 569] on button "Save & Close" at bounding box center [1078, 570] width 93 height 29
select select
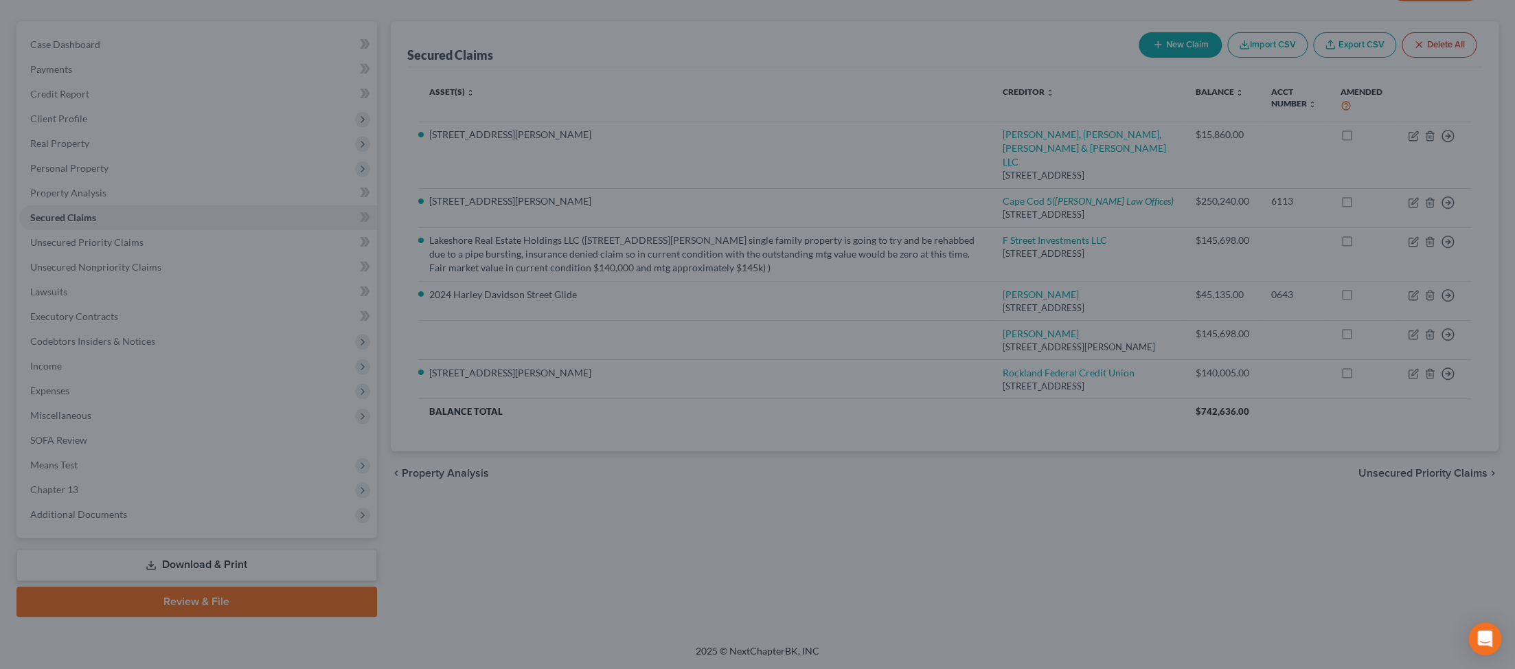
type input "404,302.00"
select select "2"
type input "0"
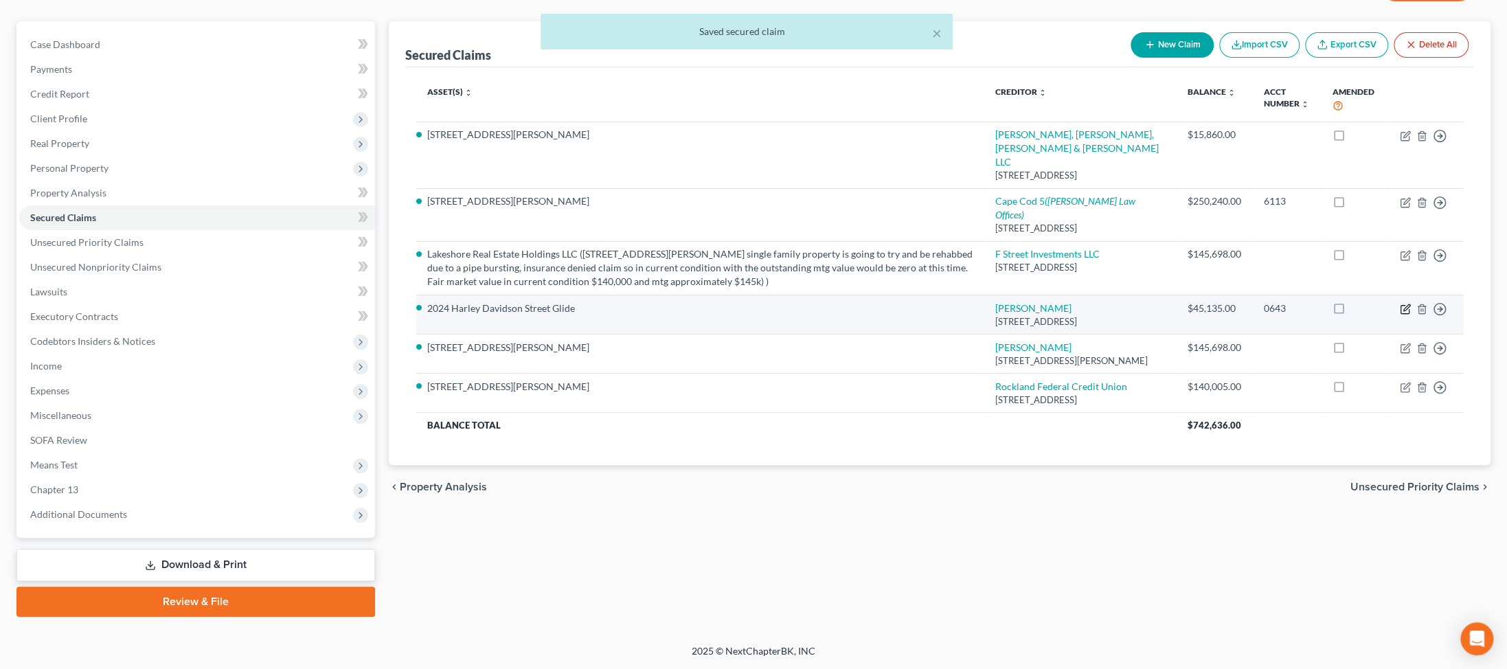
click at [361, 304] on icon "button" at bounding box center [1405, 309] width 11 height 11
select select "31"
select select "2"
select select "0"
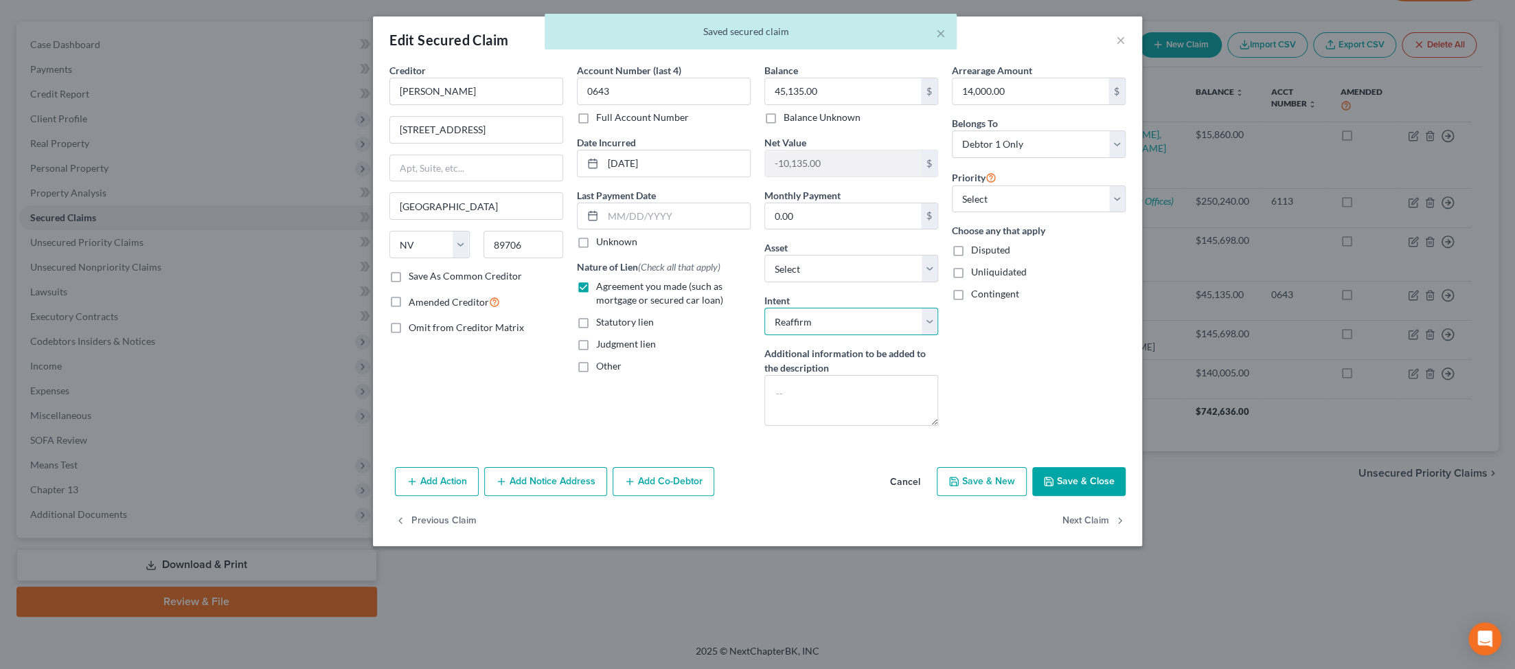
click at [361, 335] on select "Select Surrender Redeem Reaffirm Avoid Other" at bounding box center [851, 321] width 174 height 27
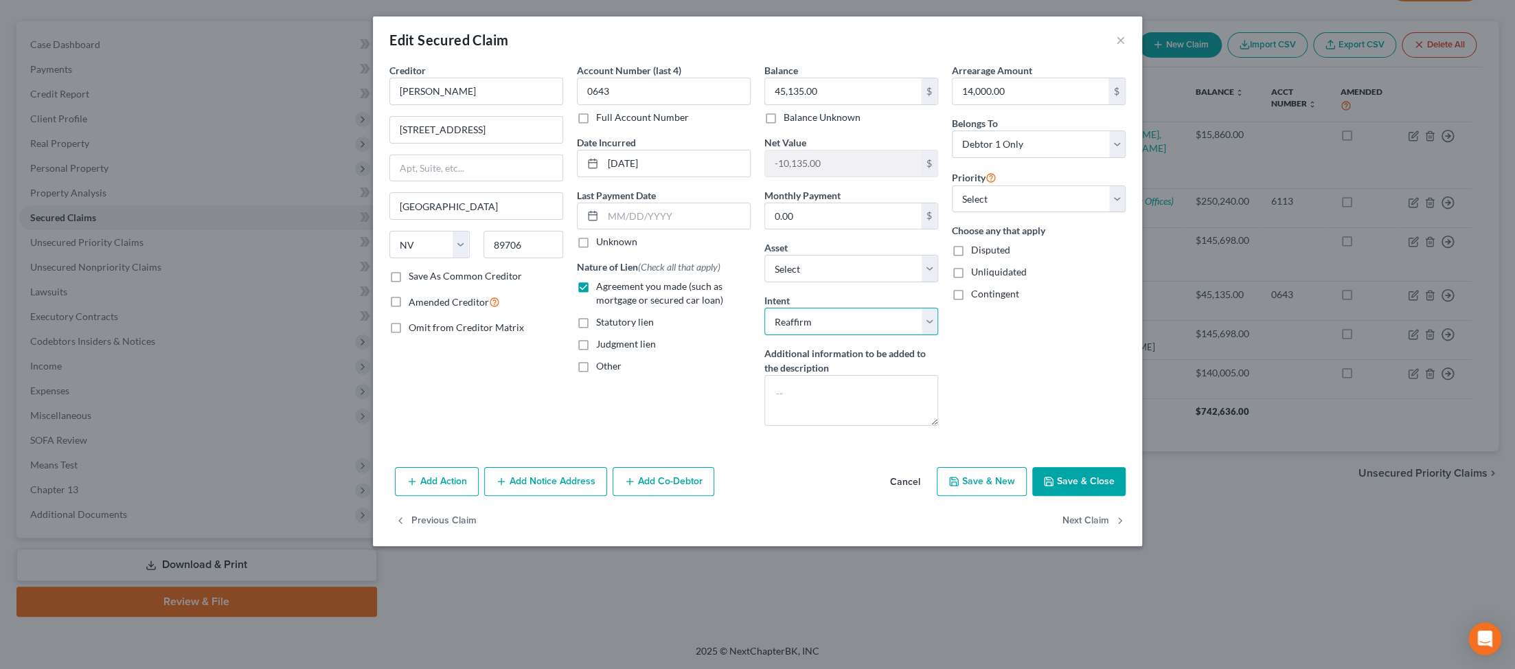
select select "0"
click at [361, 335] on select "Select Surrender Redeem Reaffirm Avoid Other" at bounding box center [851, 321] width 174 height 27
click at [361, 496] on button "Save & Close" at bounding box center [1078, 481] width 93 height 29
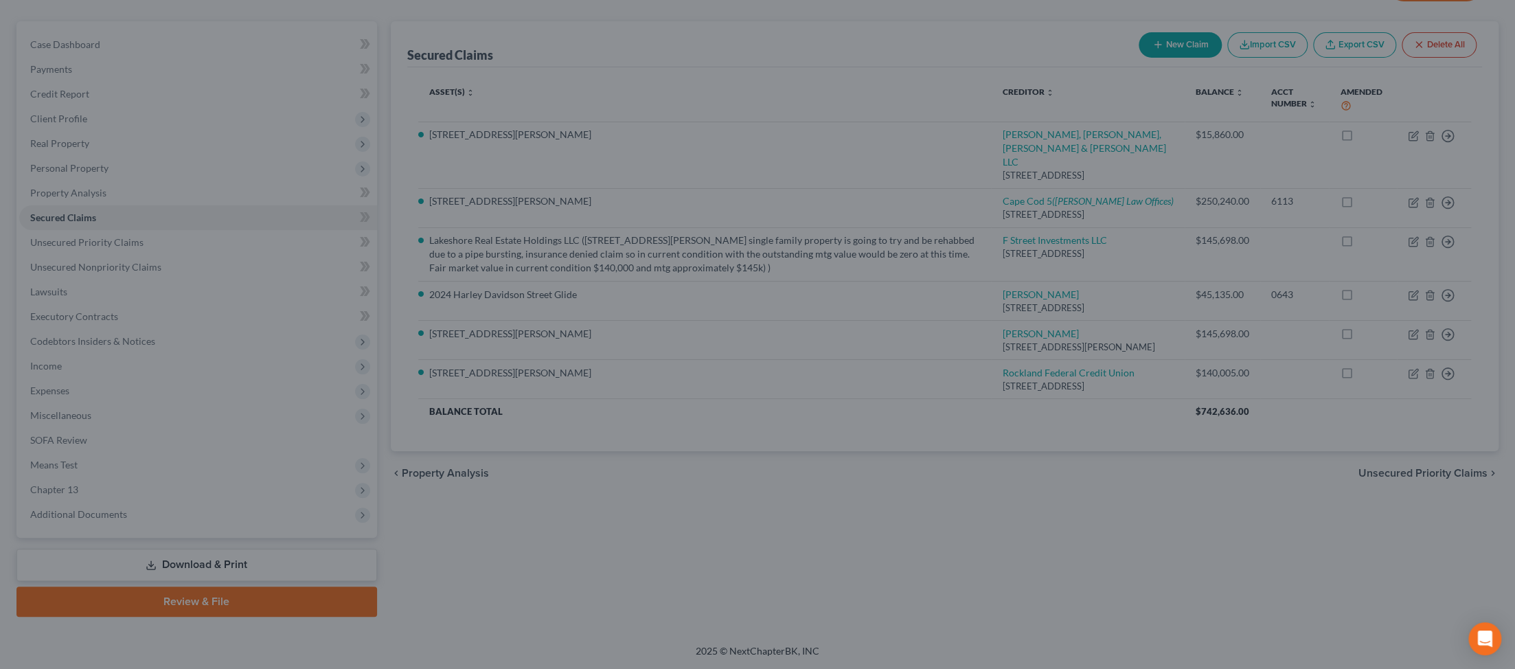
select select "9"
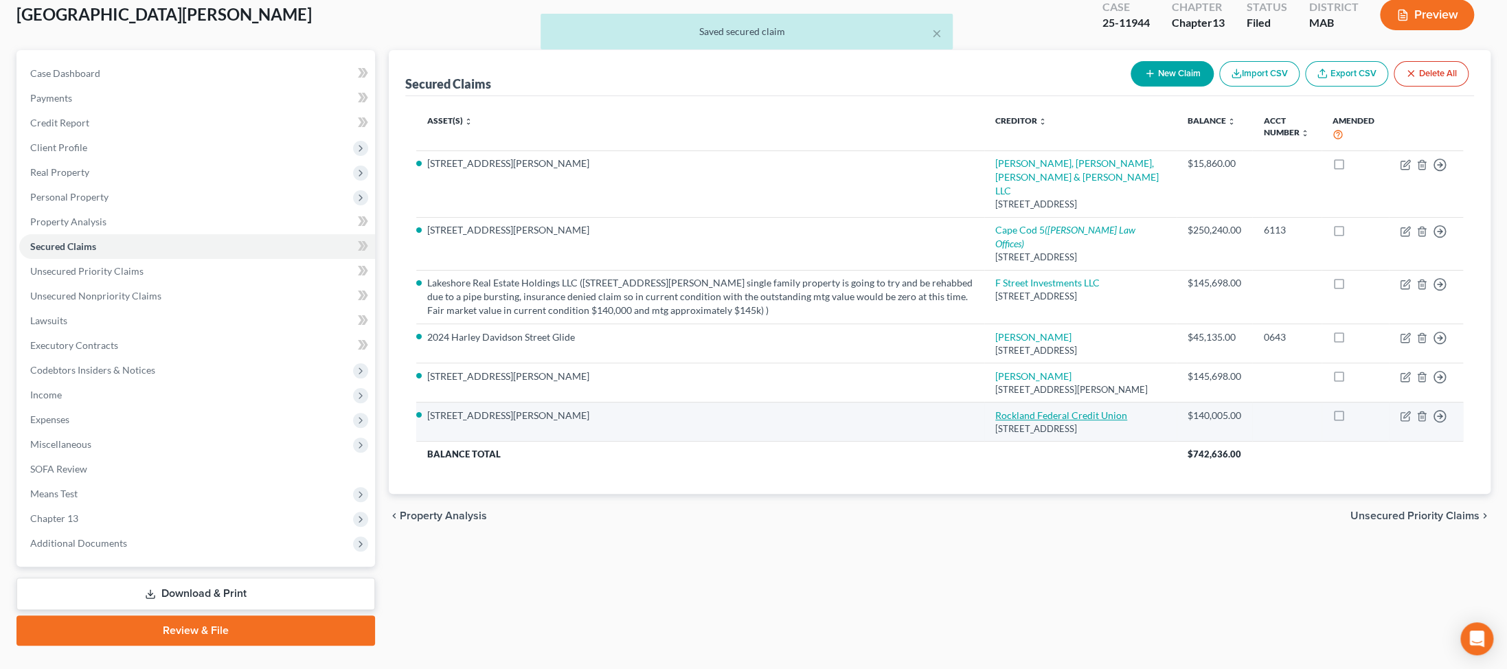
scroll to position [48, 0]
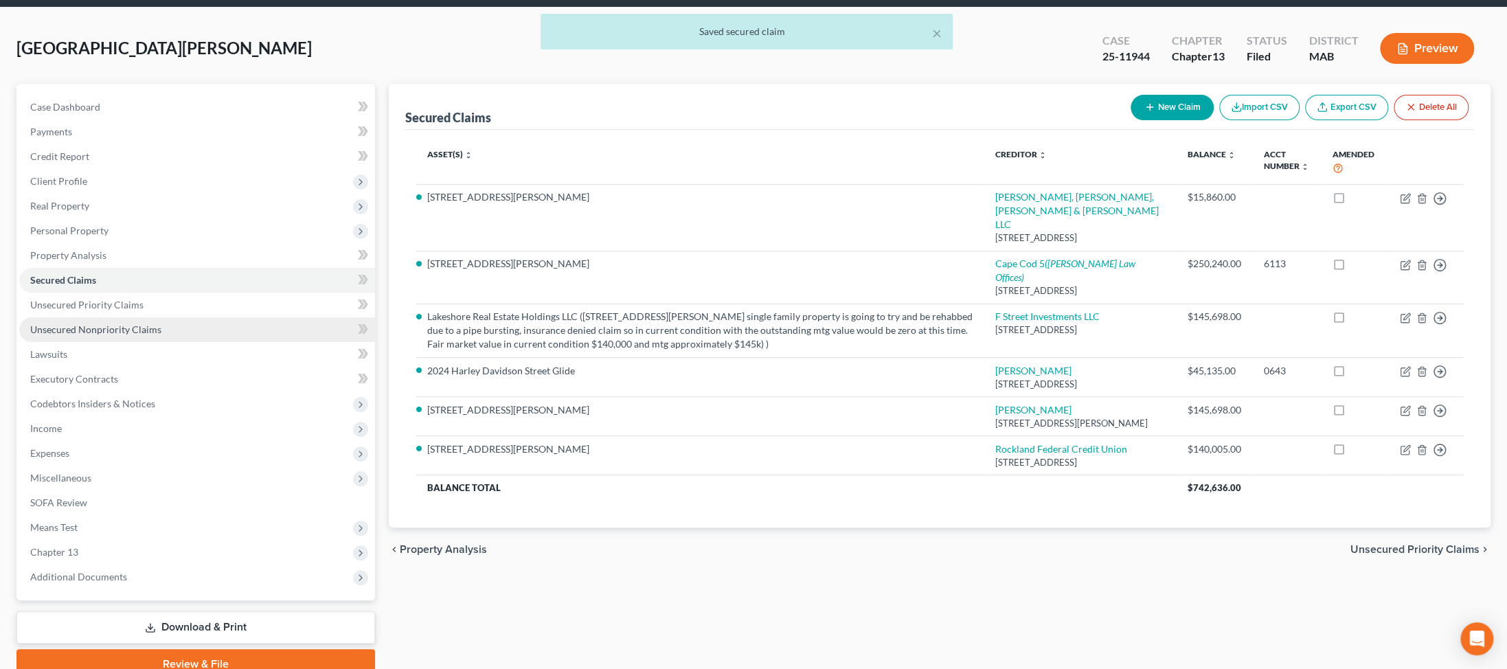
click at [80, 335] on span "Unsecured Nonpriority Claims" at bounding box center [95, 329] width 131 height 12
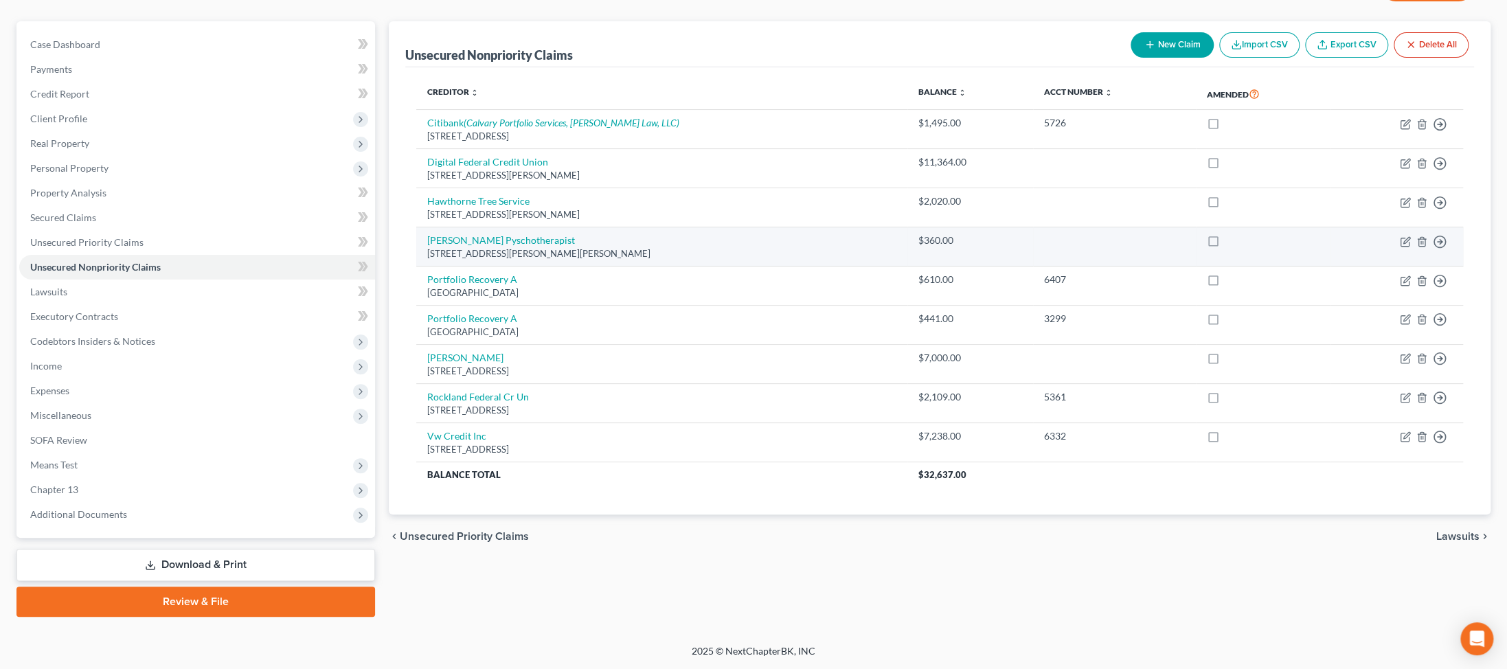
scroll to position [302, 0]
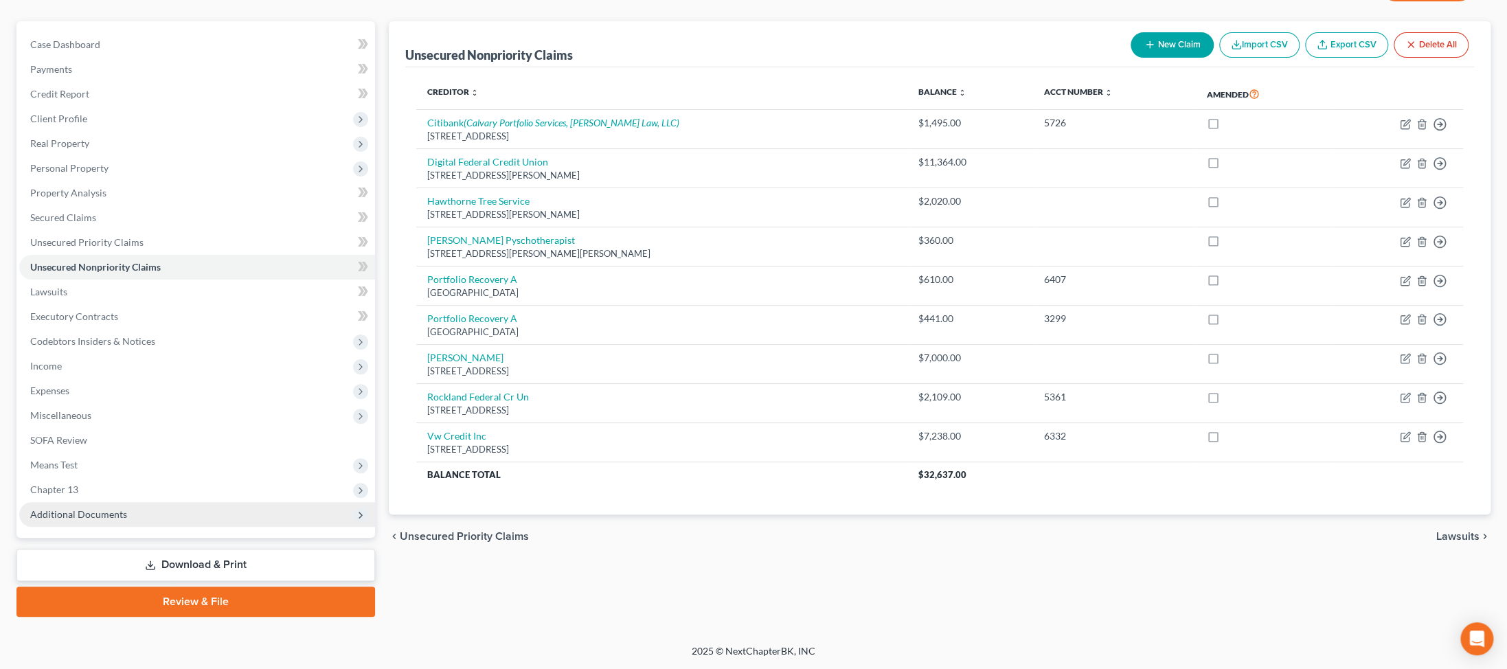
click at [97, 508] on span "Additional Documents" at bounding box center [78, 514] width 97 height 12
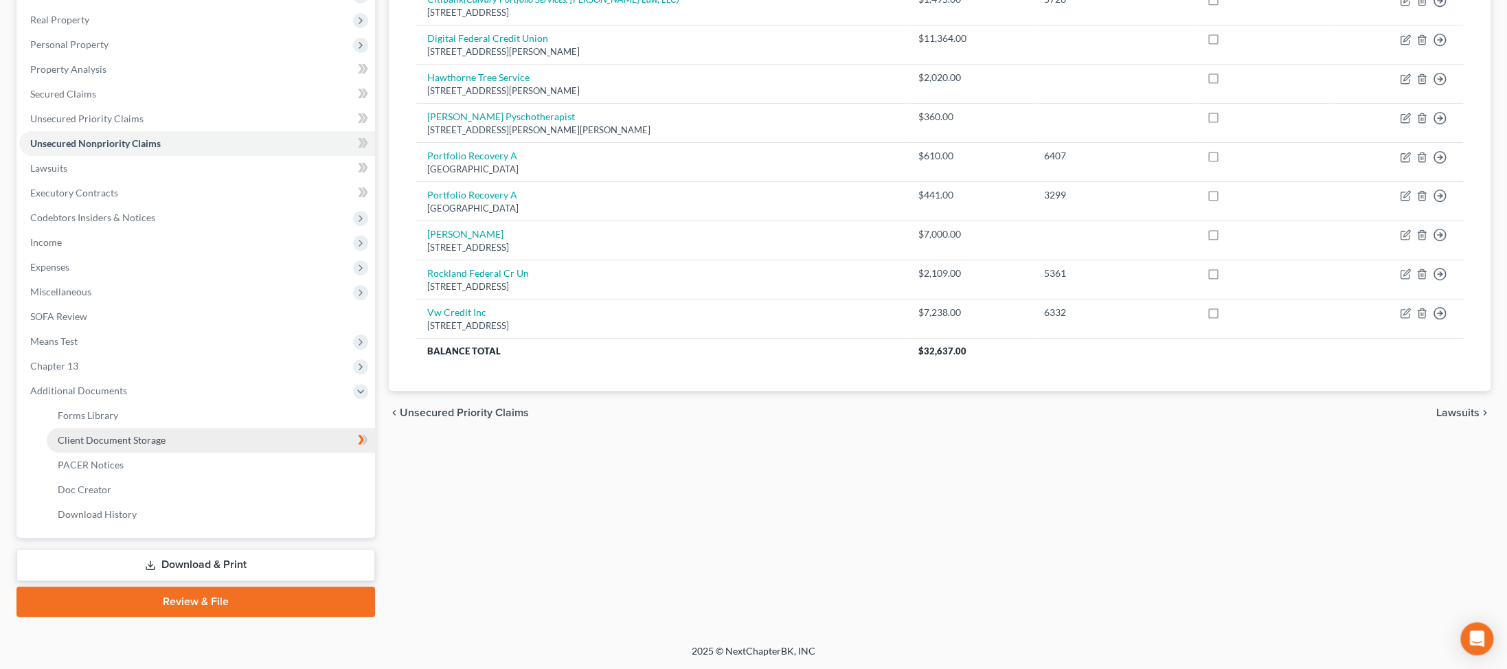
click at [159, 453] on link "Client Document Storage" at bounding box center [211, 440] width 328 height 25
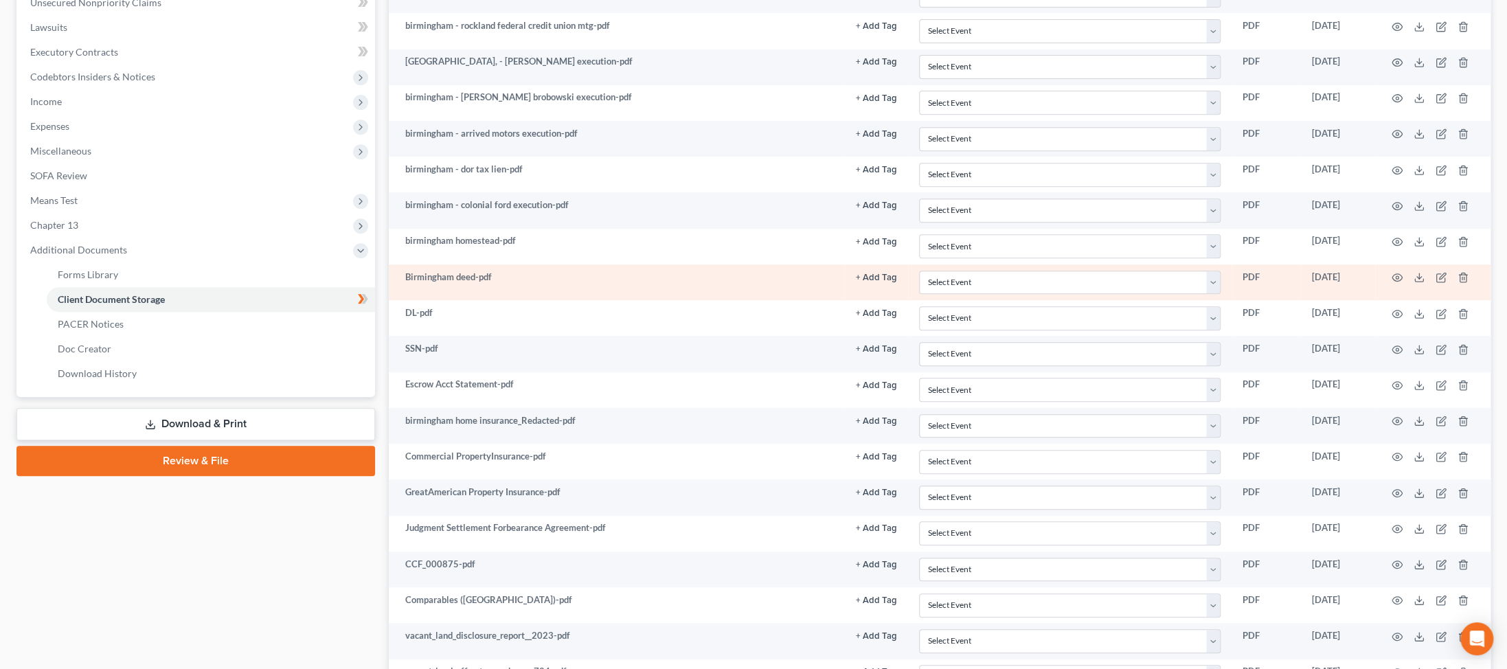
scroll to position [402, 0]
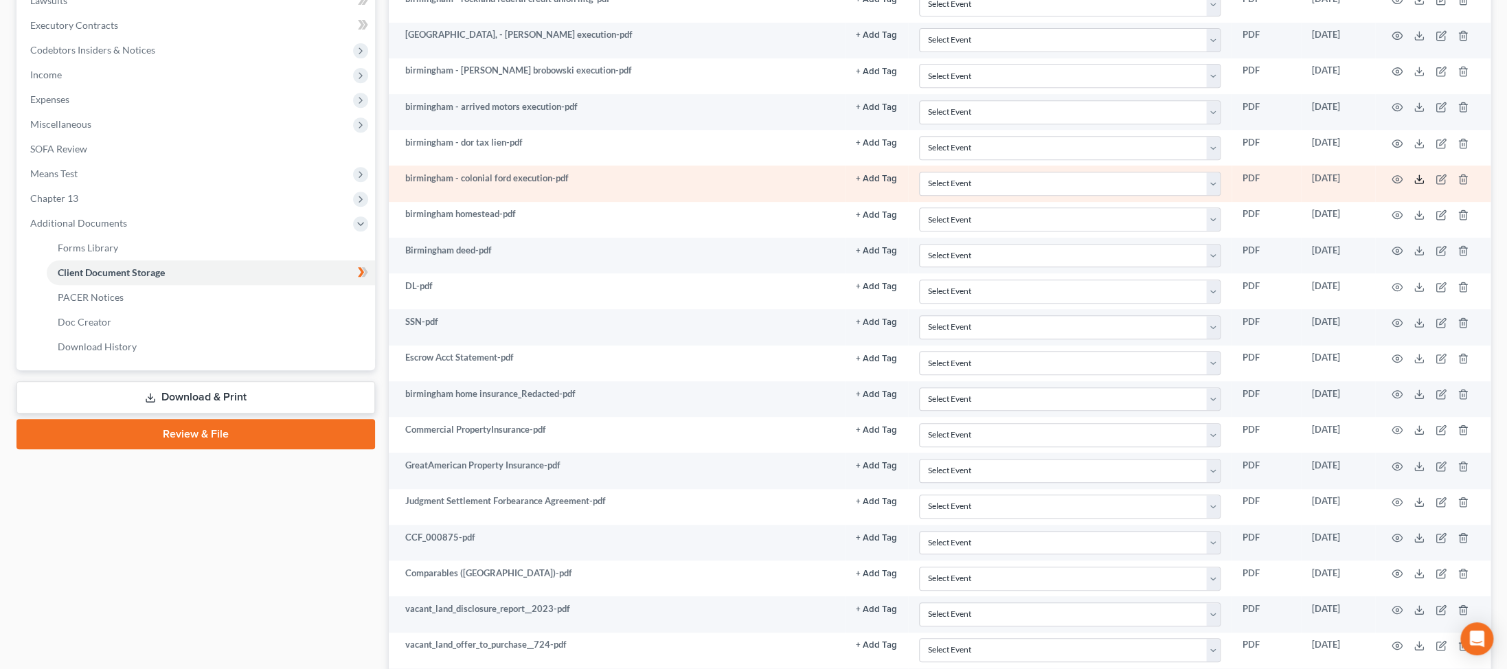
click at [361, 185] on icon at bounding box center [1418, 179] width 11 height 11
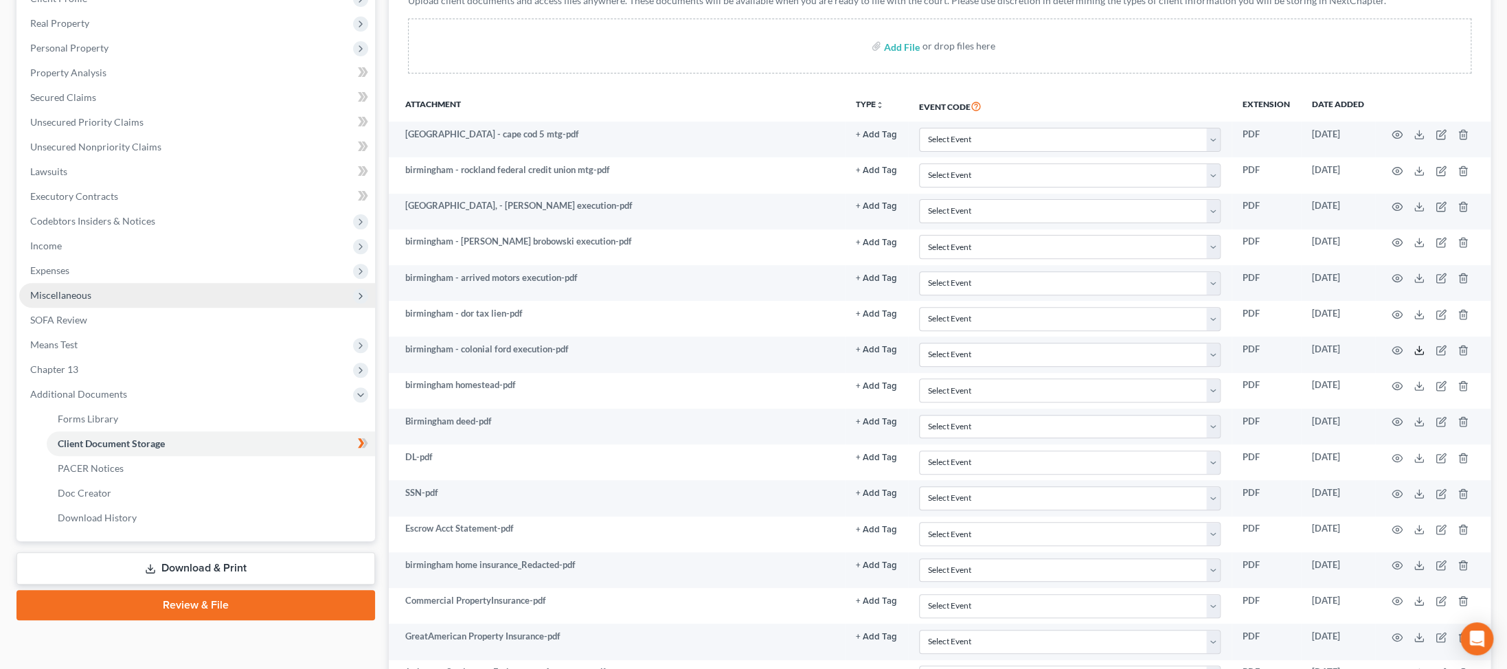
scroll to position [205, 0]
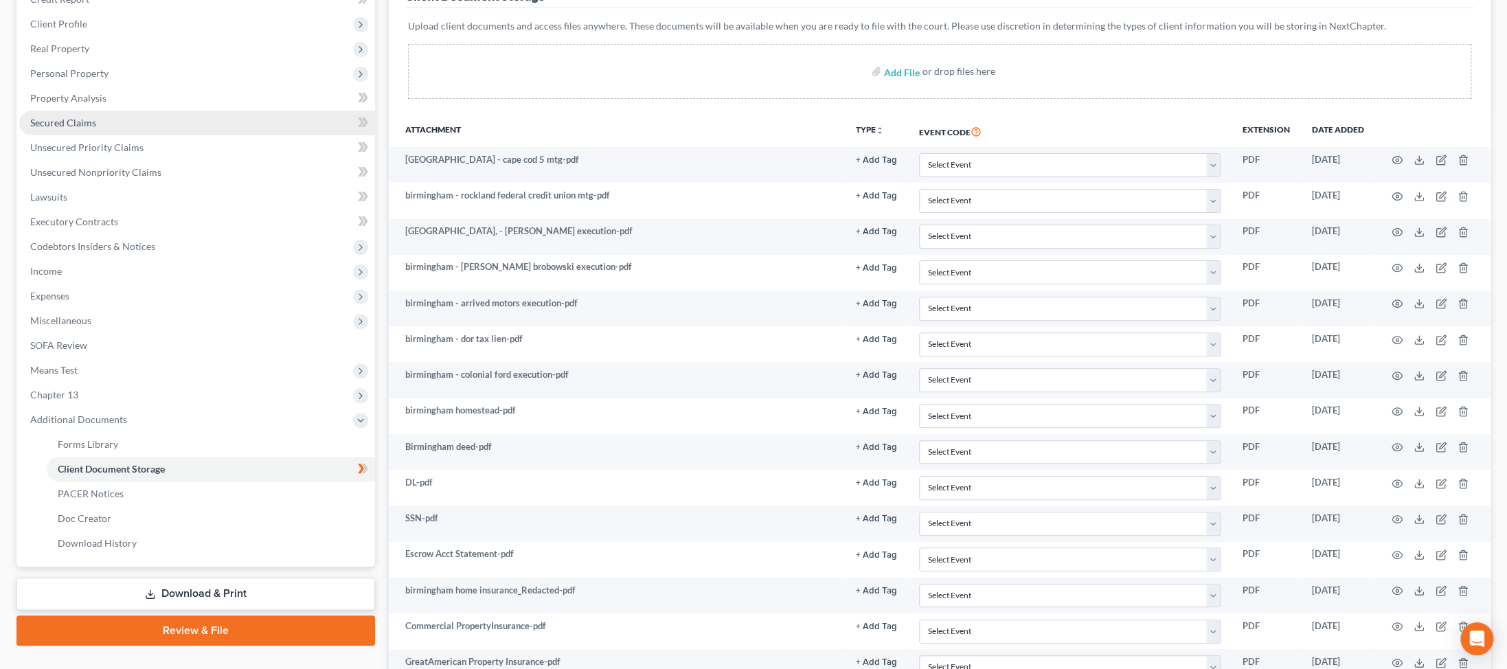
click at [73, 128] on span "Secured Claims" at bounding box center [63, 123] width 66 height 12
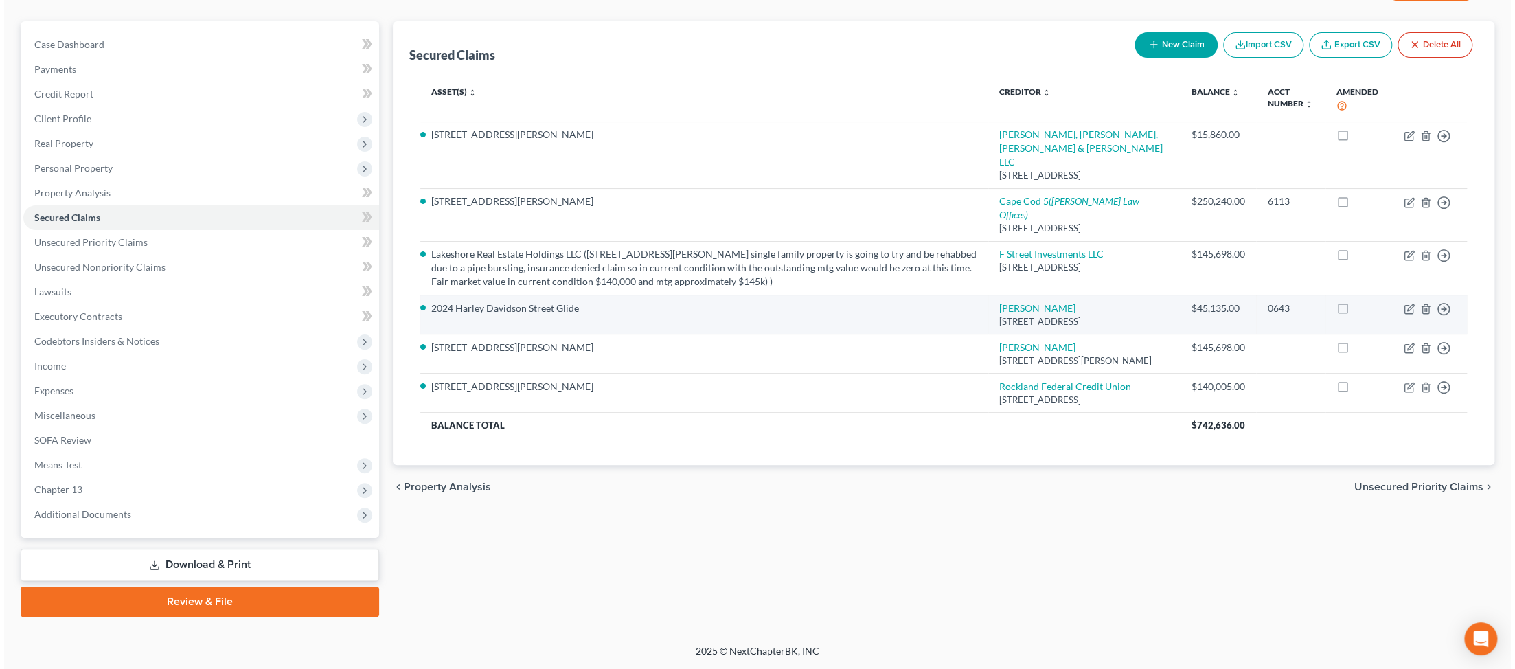
scroll to position [128, 0]
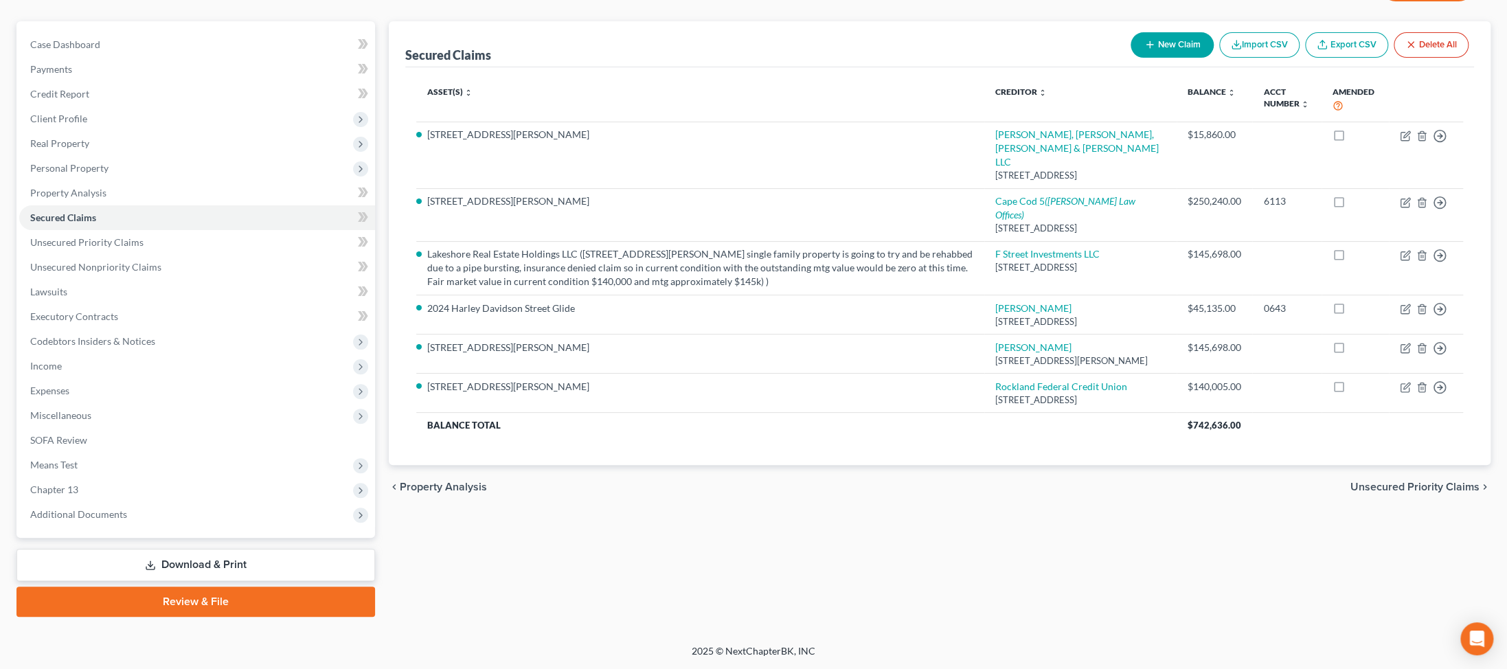
click at [361, 58] on button "New Claim" at bounding box center [1171, 44] width 83 height 25
select select "0"
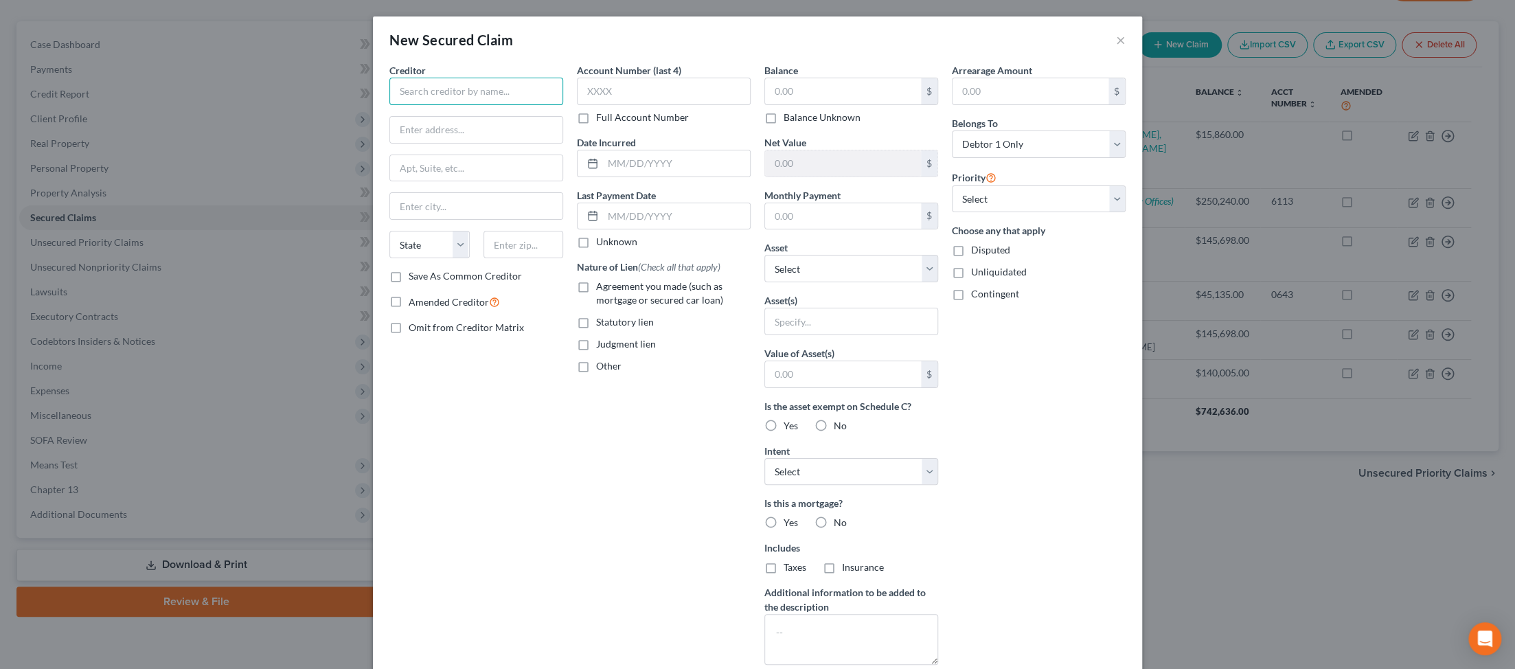
click at [361, 105] on input "text" at bounding box center [476, 91] width 174 height 27
type input "Colonial Ford"
click at [361, 143] on input "text" at bounding box center [476, 130] width 172 height 26
type input "11 Pilgrim Road"
type input "Plymouth"
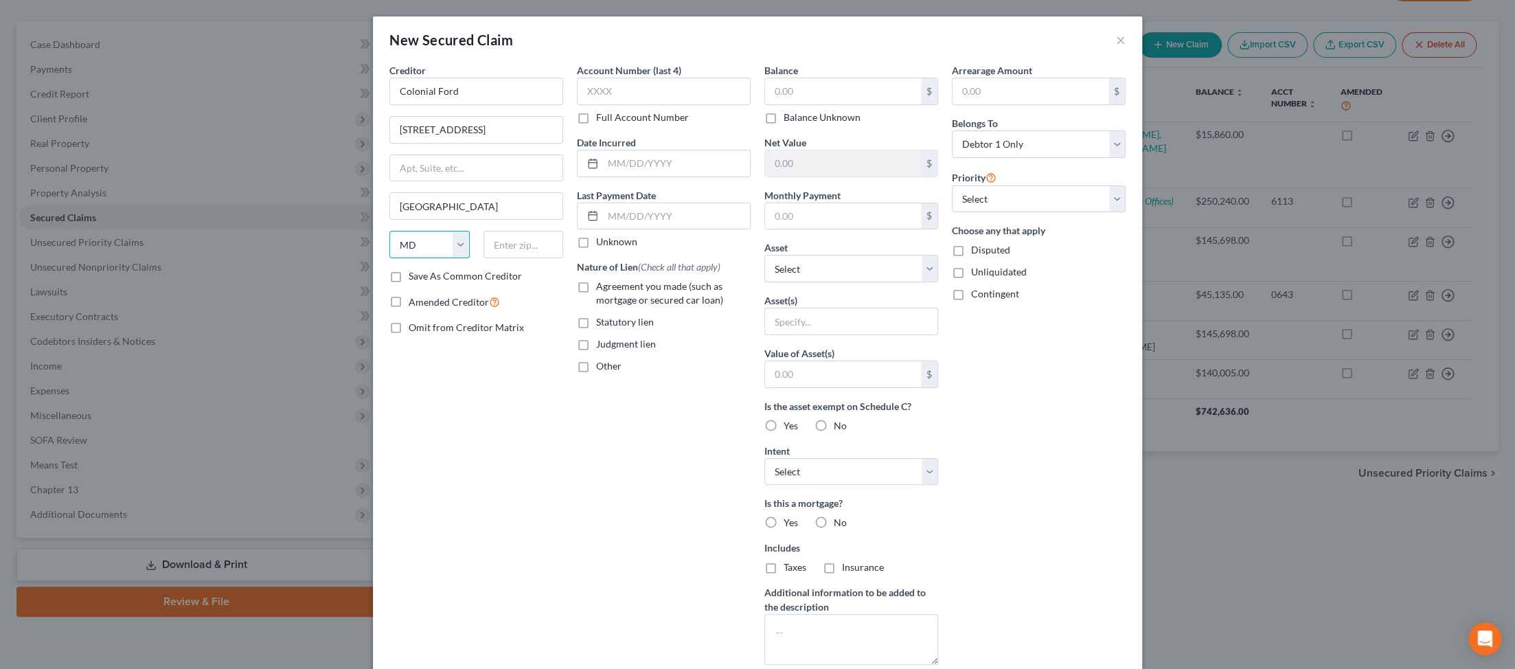
select select "22"
type input "02360"
click at [361, 177] on input "text" at bounding box center [676, 163] width 147 height 26
type input "2024"
click at [361, 104] on input "text" at bounding box center [843, 91] width 156 height 26
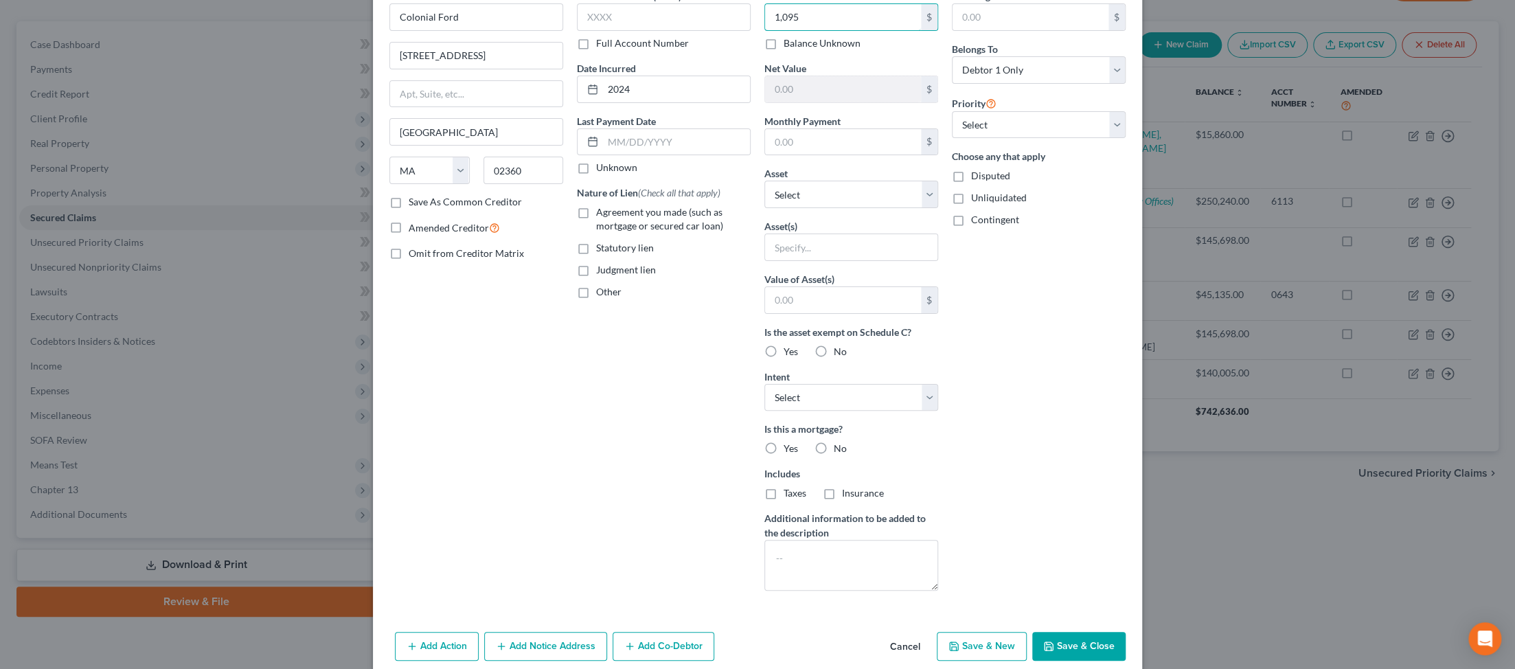
scroll to position [102, 0]
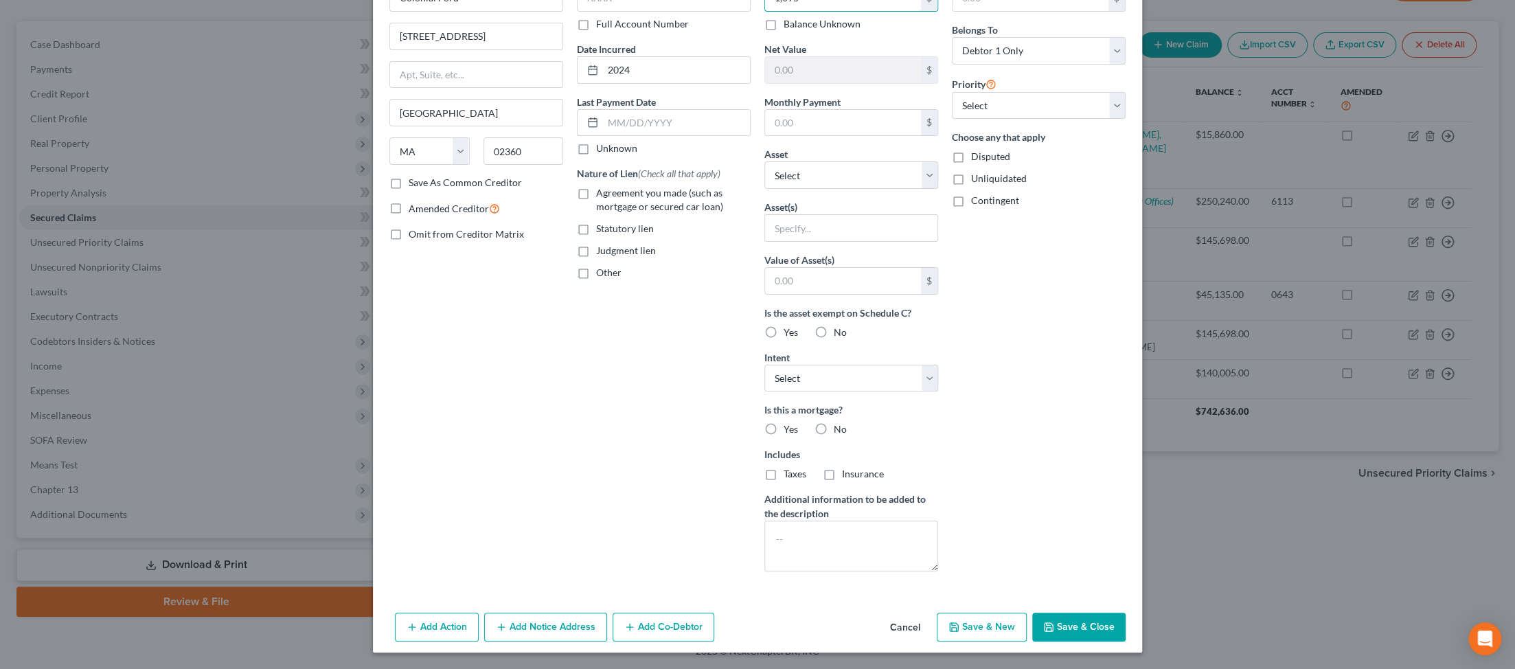
type input "1,095"
click at [361, 258] on label "Judgment lien" at bounding box center [626, 251] width 60 height 14
click at [361, 253] on input "Judgment lien" at bounding box center [606, 248] width 9 height 9
checkbox input "true"
click at [361, 189] on select "Select Other Multiple Assets 4 Freeman Avenue - $550000.0 Jewelry - Misc. Jewel…" at bounding box center [851, 174] width 174 height 27
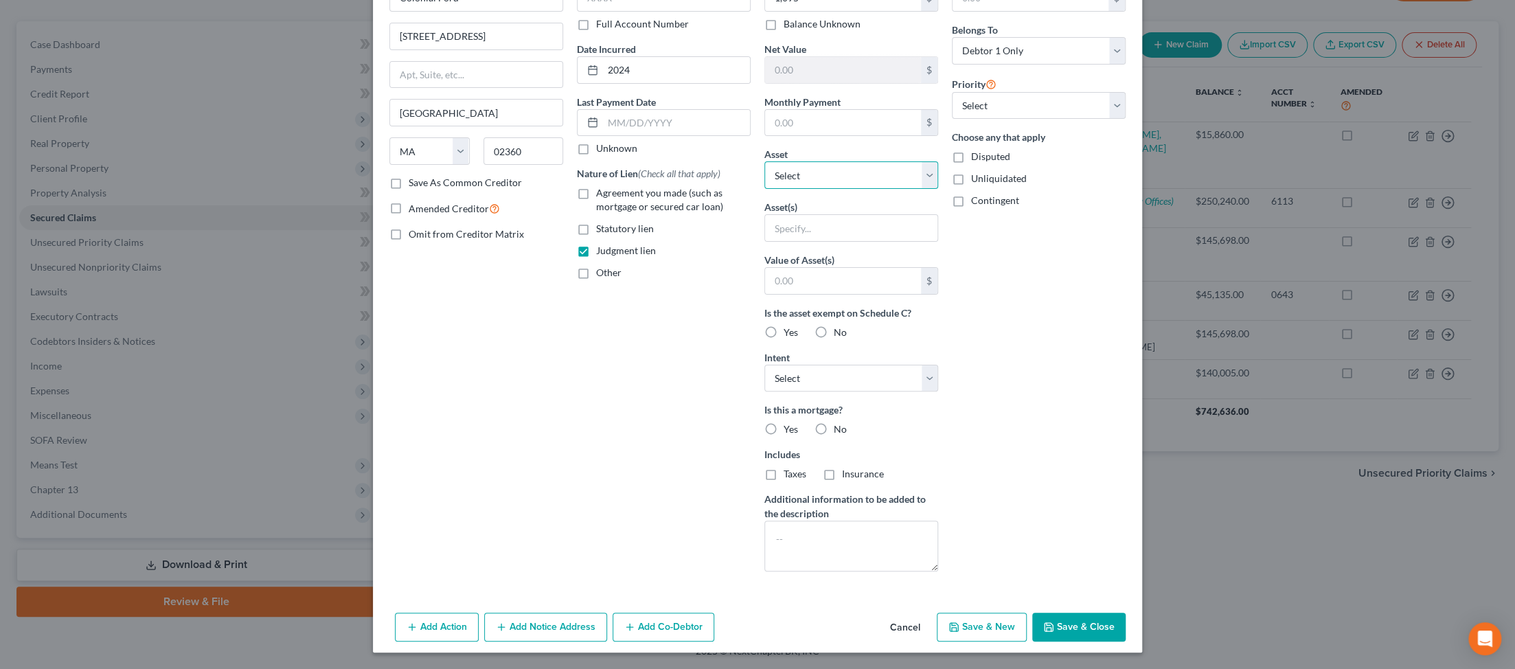
select select "2"
click at [361, 189] on select "Select Other Multiple Assets 4 Freeman Avenue - $550000.0 Jewelry - Misc. Jewel…" at bounding box center [851, 174] width 174 height 27
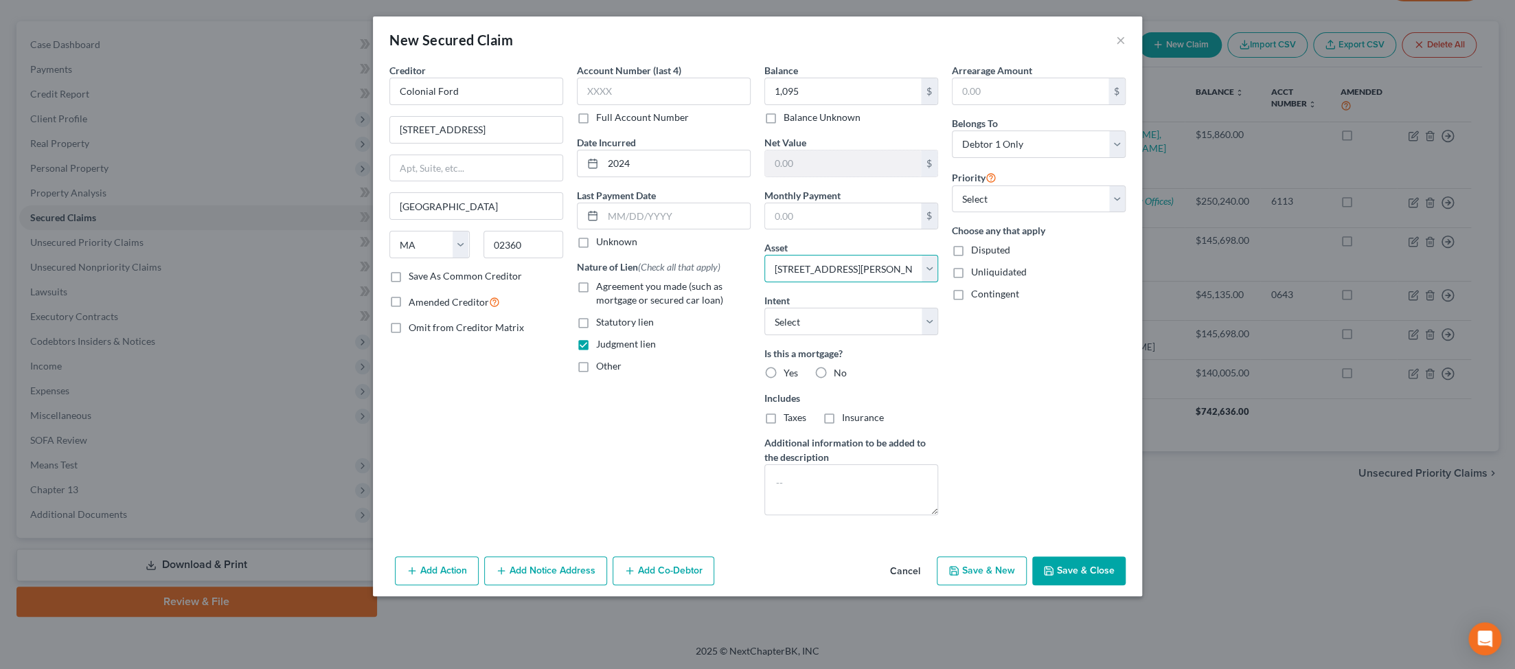
scroll to position [91, 0]
click at [361, 308] on select "Select Surrender Redeem Reaffirm Avoid Other" at bounding box center [851, 321] width 174 height 27
select select "3"
click at [361, 308] on select "Select Surrender Redeem Reaffirm Avoid Other" at bounding box center [851, 321] width 174 height 27
click at [361, 585] on button "Add Notice Address" at bounding box center [545, 570] width 123 height 29
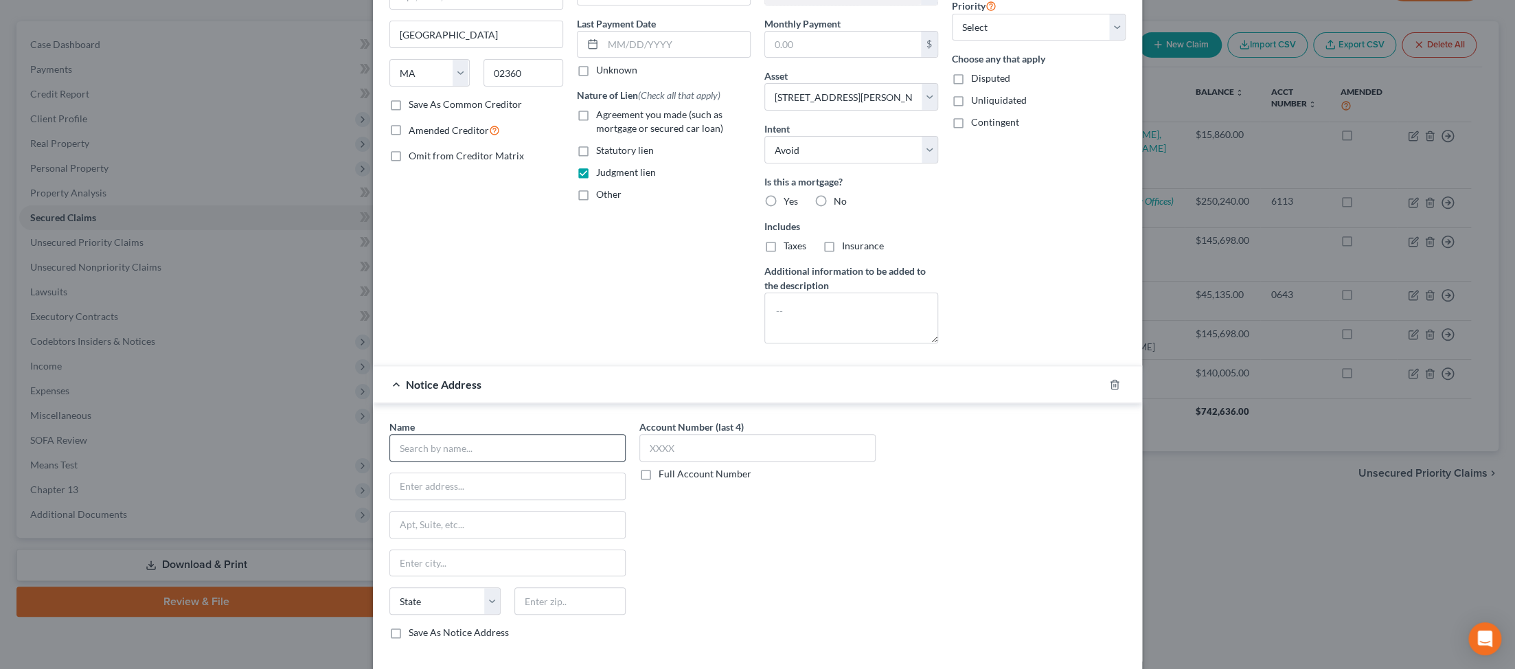
scroll to position [195, 0]
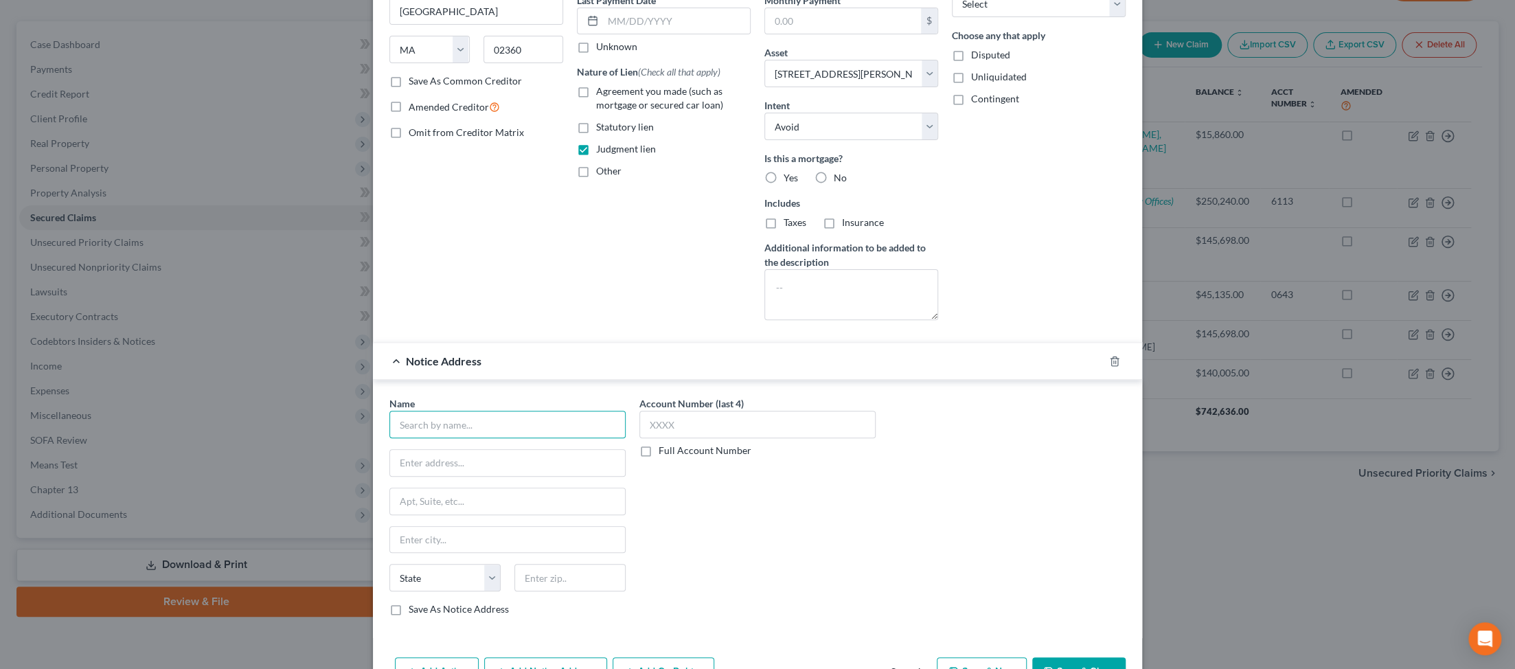
drag, startPoint x: 365, startPoint y: 579, endPoint x: 644, endPoint y: 667, distance: 292.4
click at [361, 438] on input "text" at bounding box center [507, 424] width 236 height 27
type input "Law Office of Michael Zola"
type input "607 North Avenue"
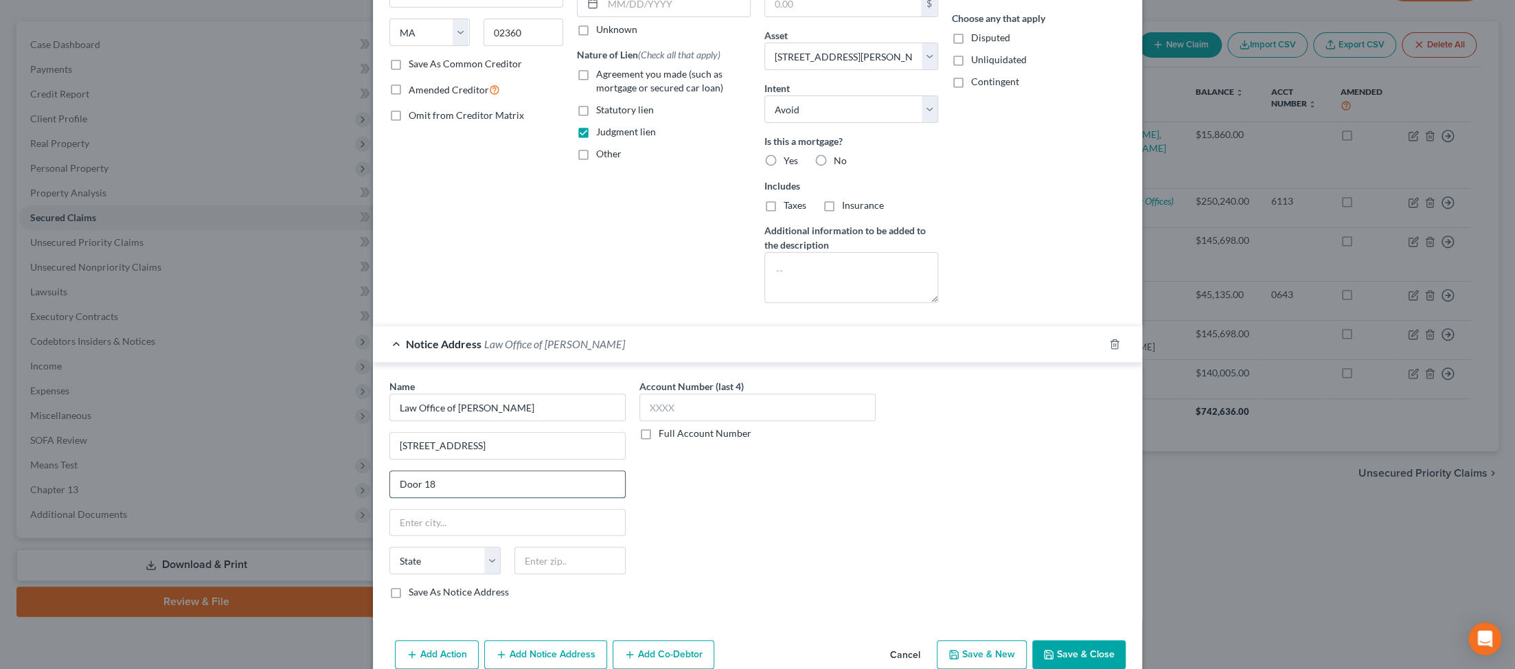
type input "Door 18"
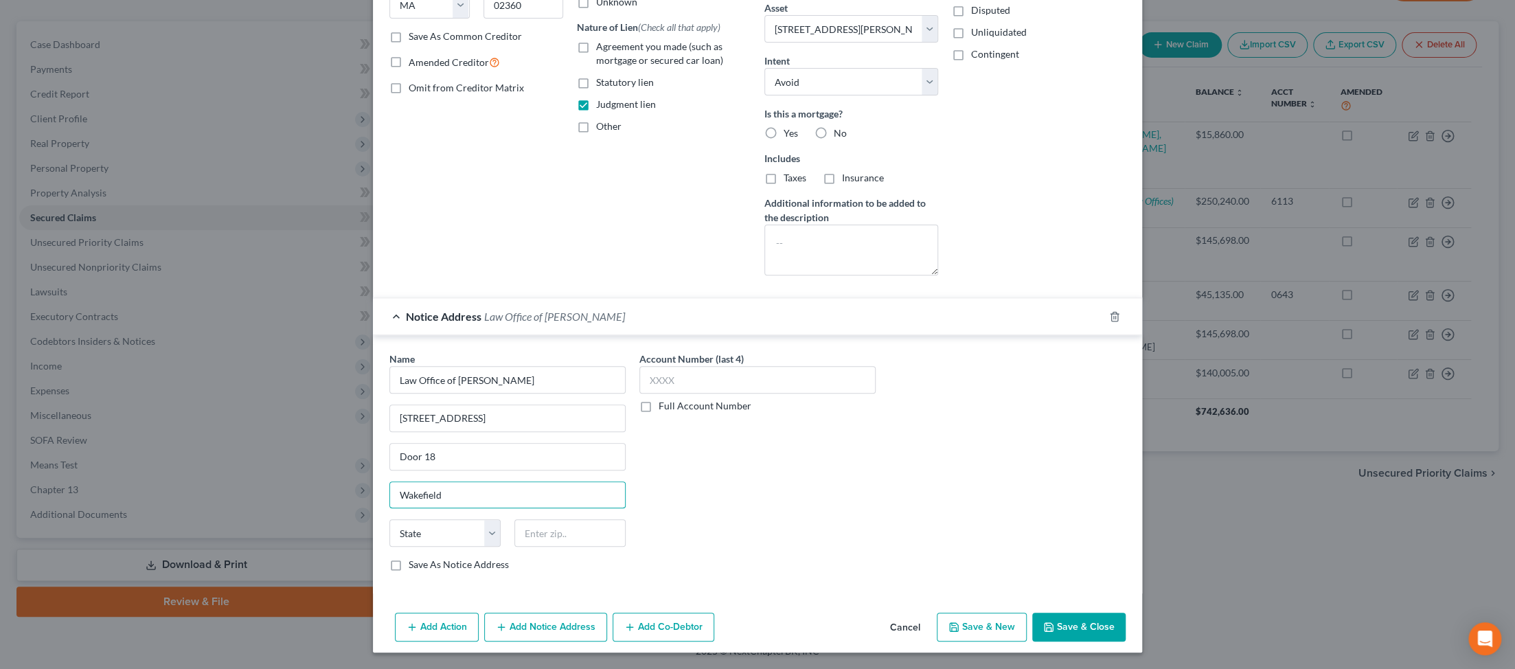
type input "Wakefield"
select select "22"
click at [361, 519] on input "text" at bounding box center [569, 532] width 111 height 27
type input "01880"
click at [361, 614] on button "Save & Close" at bounding box center [1078, 627] width 93 height 29
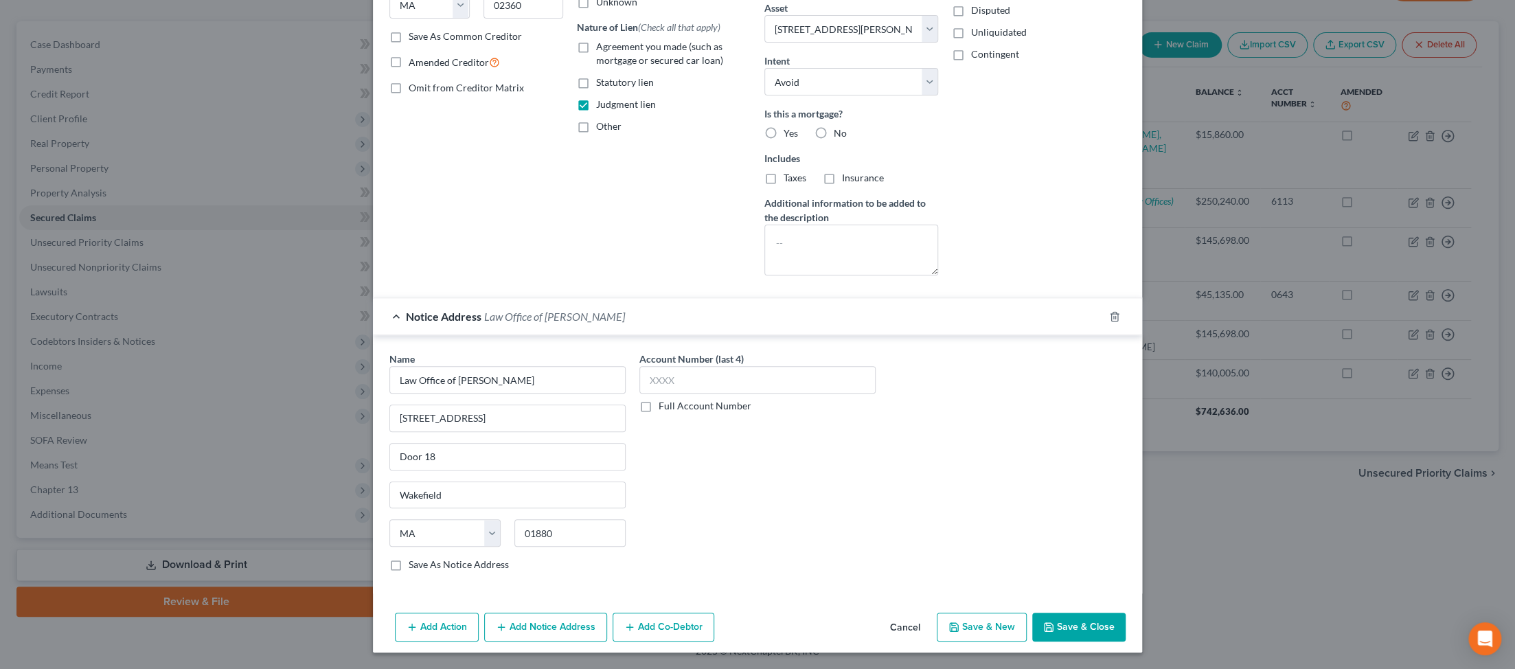
select select
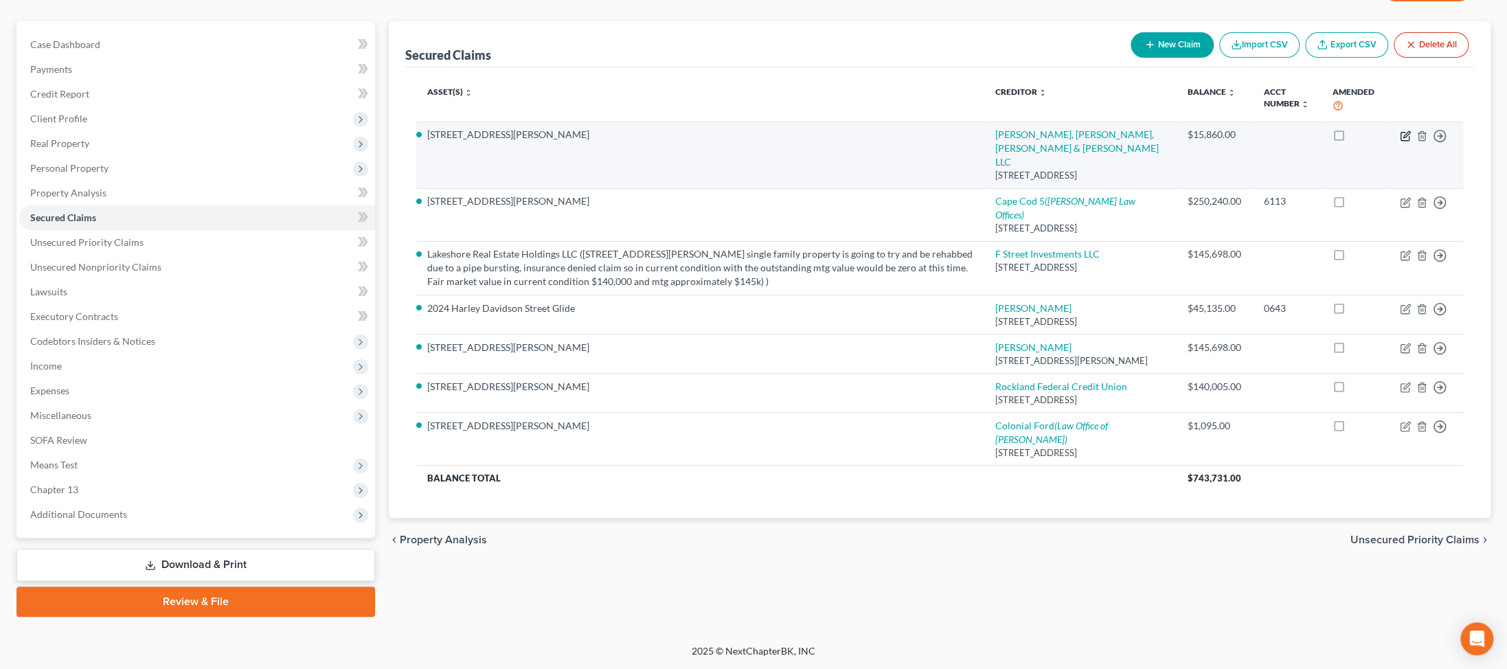
click at [361, 141] on icon "button" at bounding box center [1405, 135] width 11 height 11
select select "22"
select select "2"
select select "0"
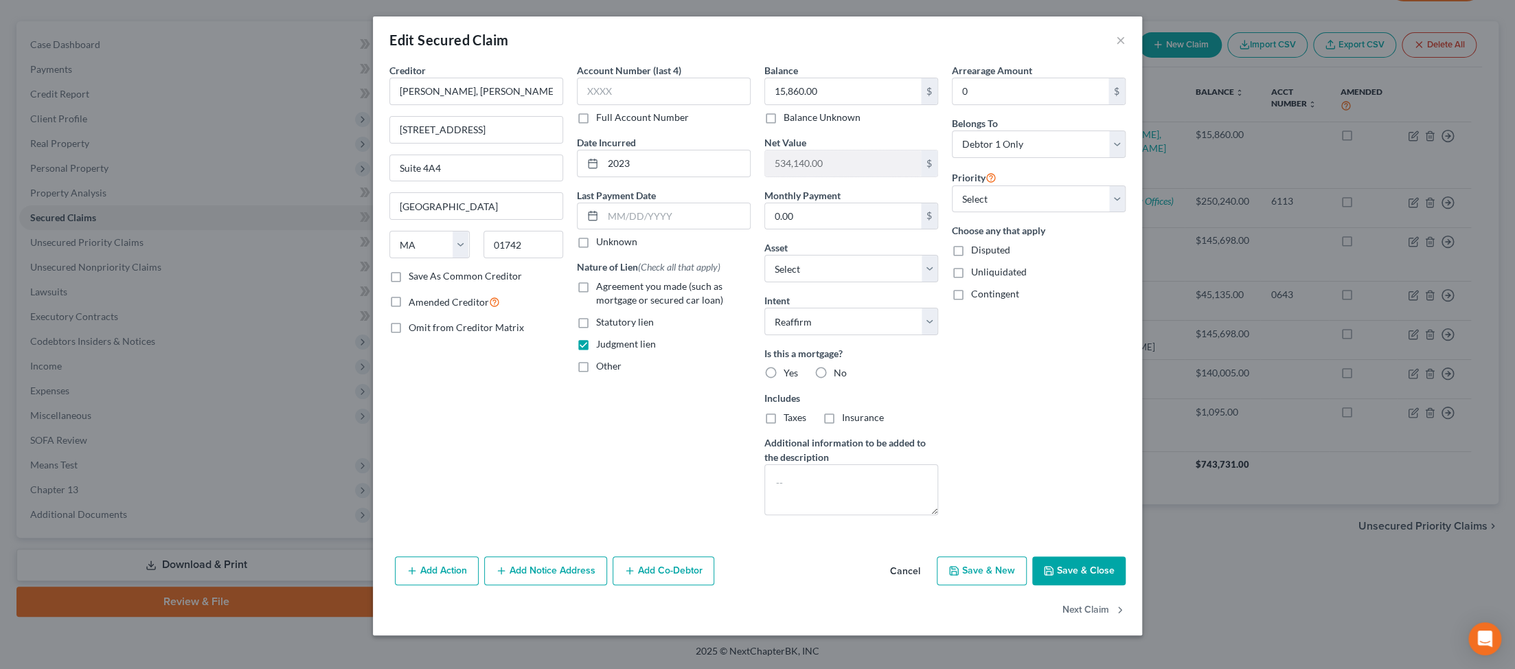
scroll to position [140, 0]
click at [361, 575] on button "Add Notice Address" at bounding box center [545, 570] width 123 height 29
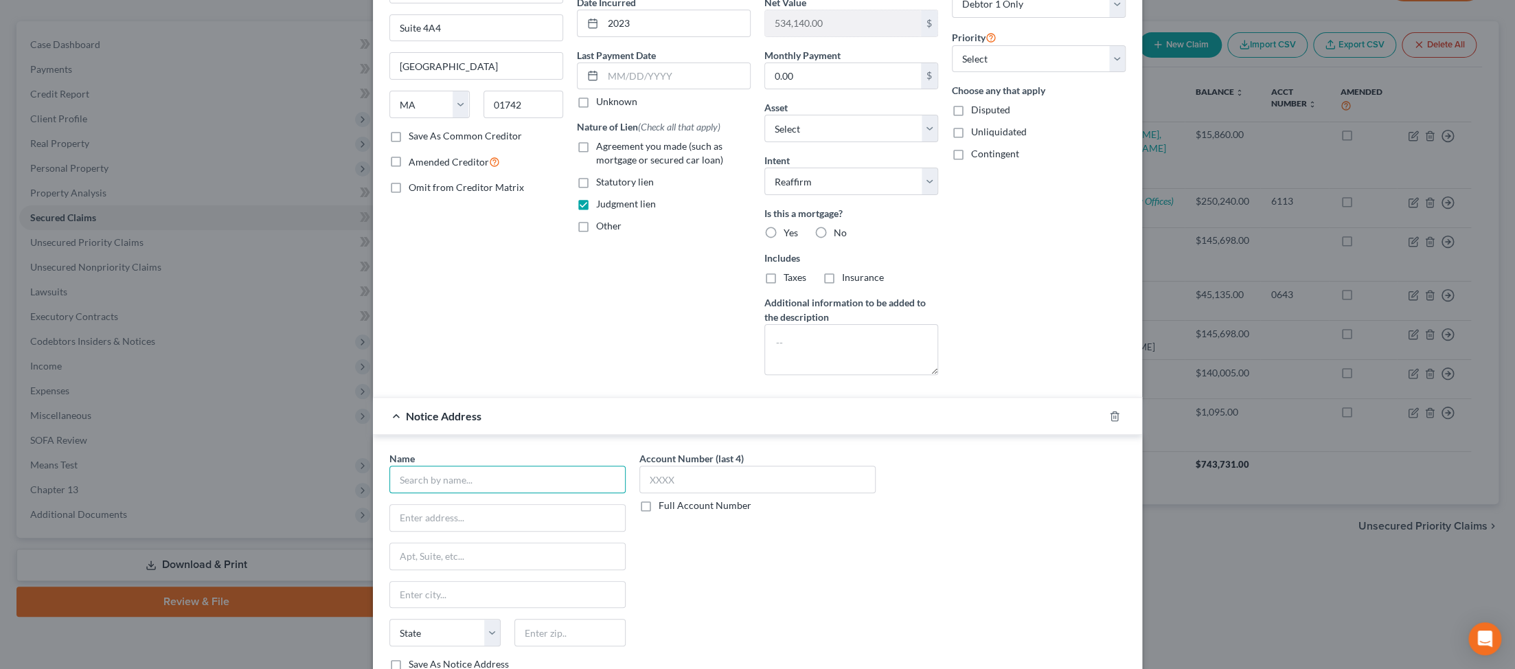
drag, startPoint x: 363, startPoint y: 635, endPoint x: 363, endPoint y: 625, distance: 10.3
click at [361, 493] on input "text" at bounding box center [507, 479] width 236 height 27
type input "Law Office of Robert E. Fierman"
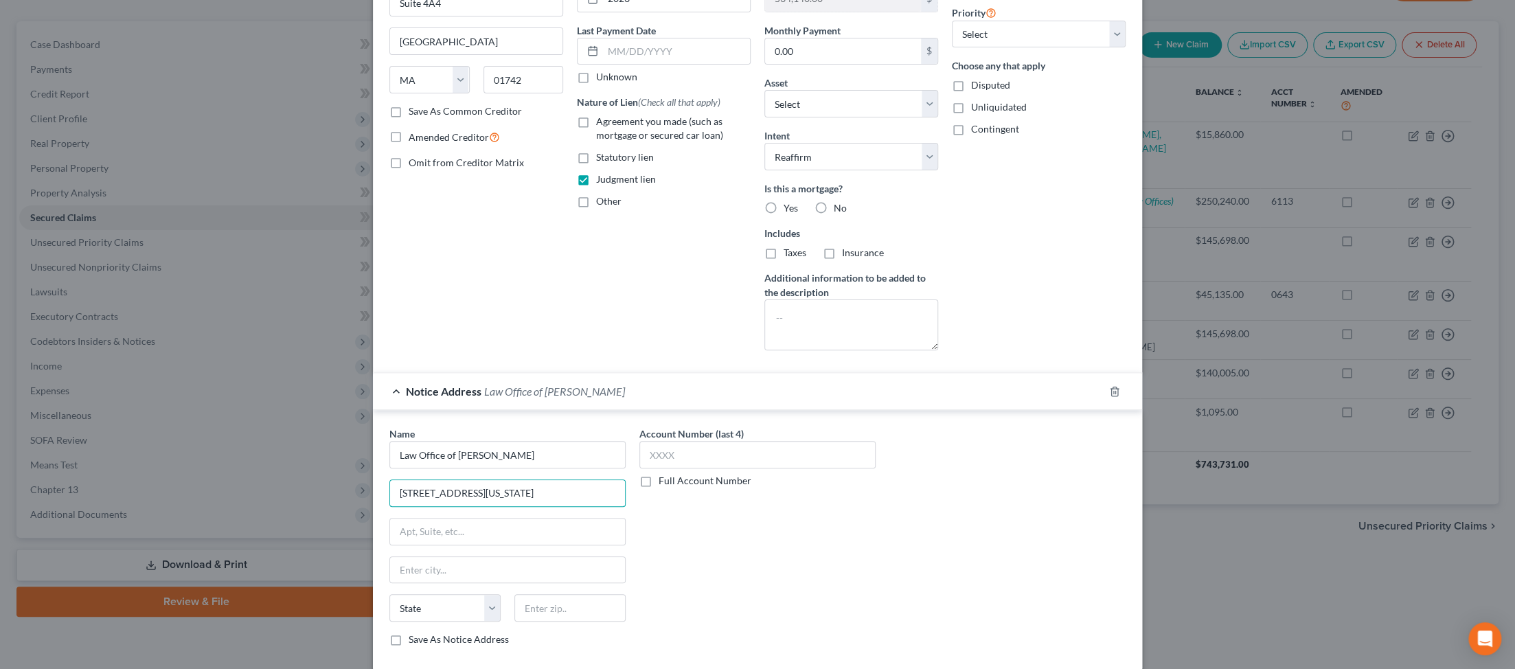
type input "678 Massachusetts Avenue"
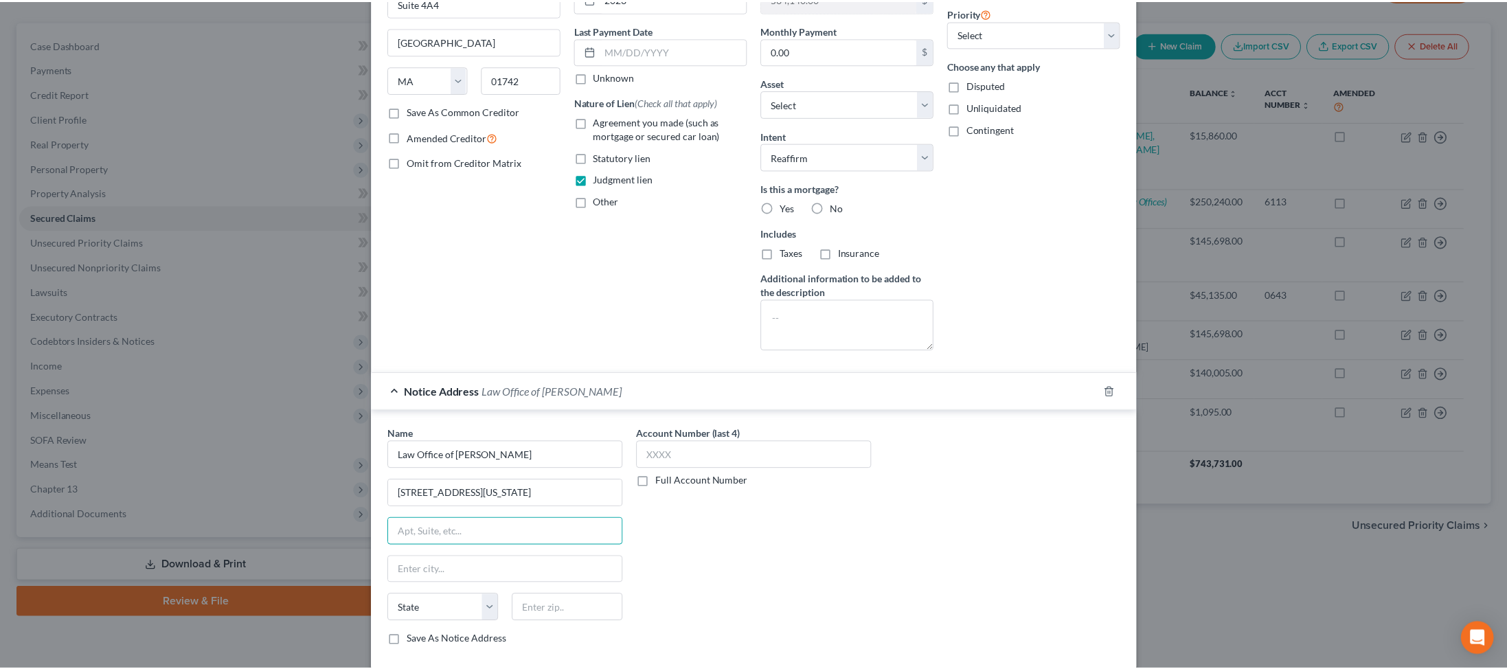
scroll to position [506, 0]
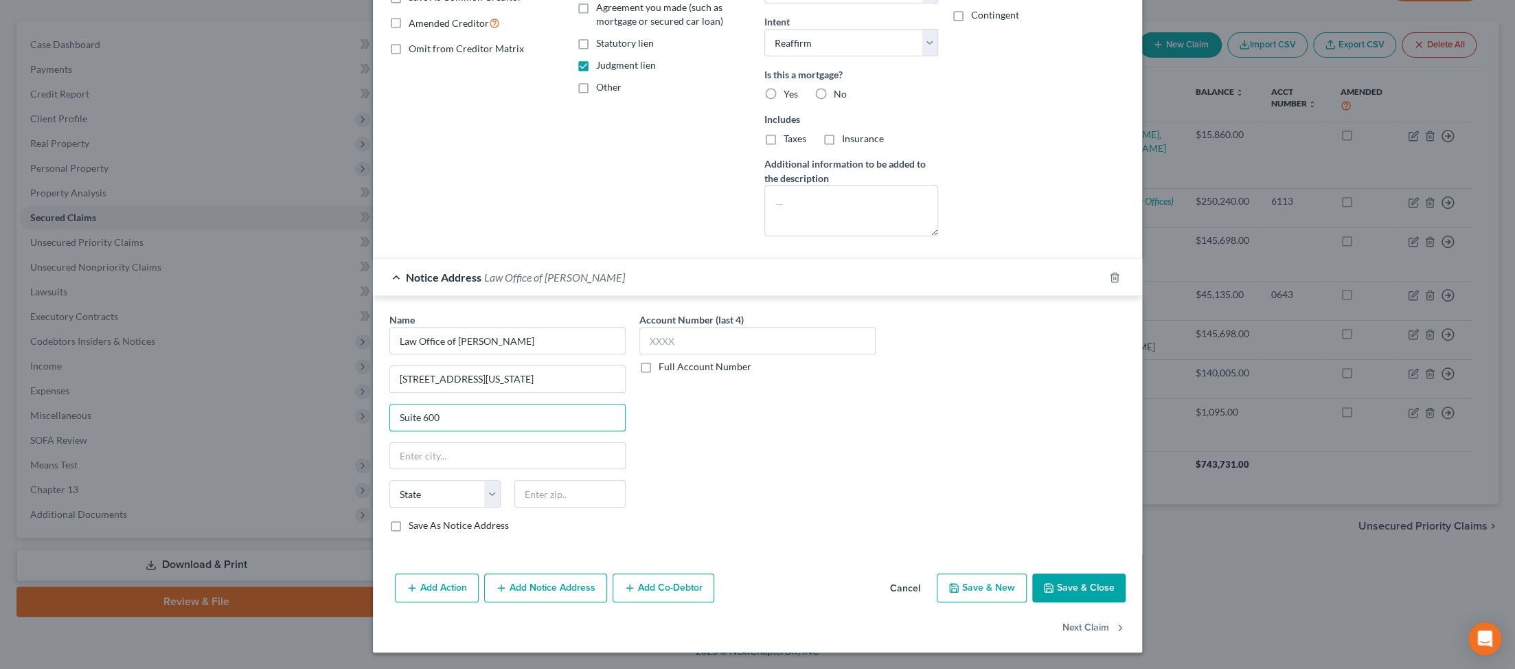
type input "Suite 600"
type input "Cambridge"
select select "22"
type input "02139"
click at [361, 573] on button "Save & Close" at bounding box center [1078, 587] width 93 height 29
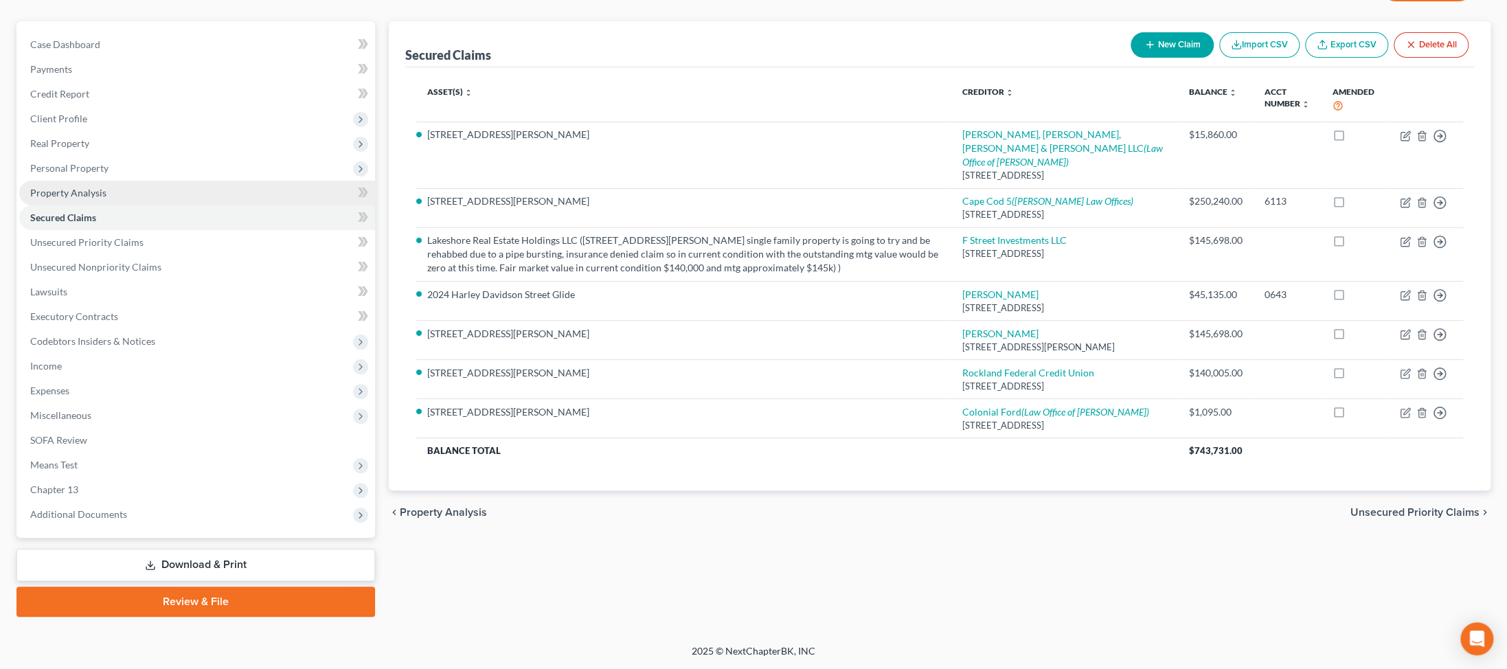
click at [93, 198] on span "Property Analysis" at bounding box center [68, 193] width 76 height 12
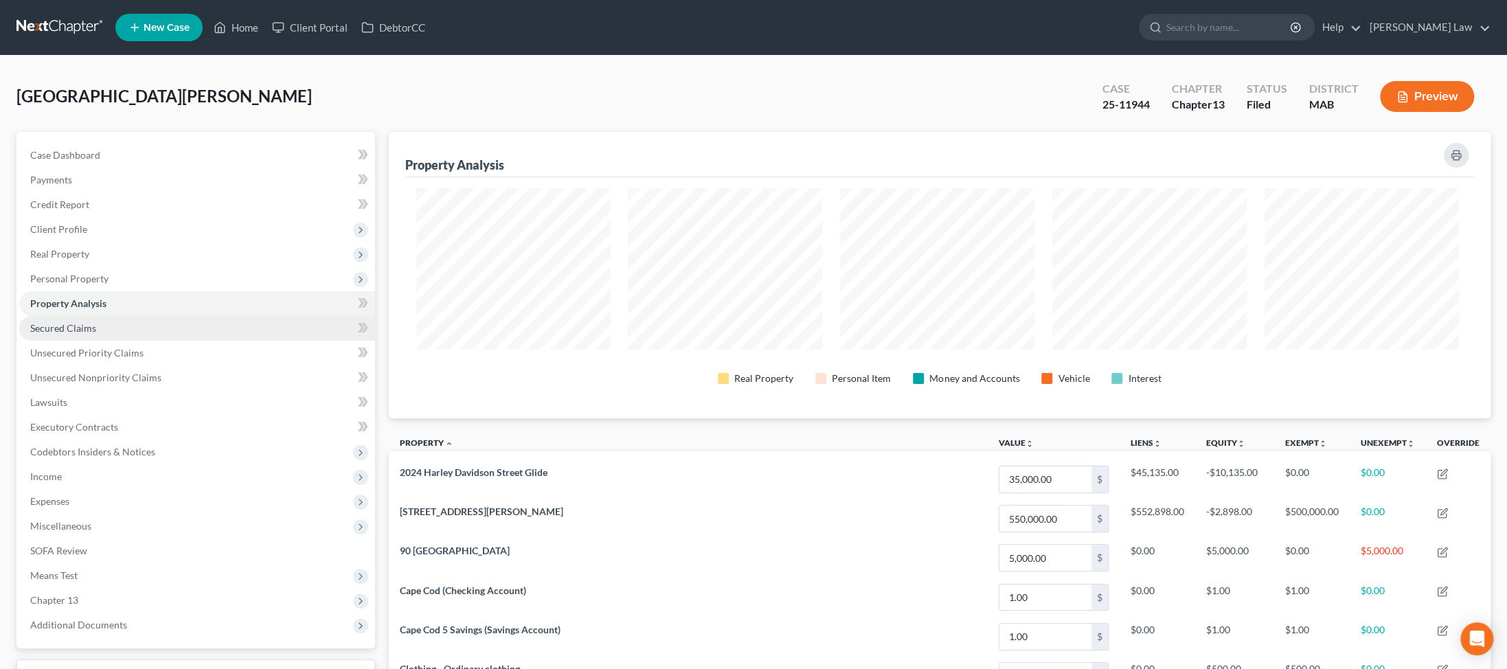
click at [87, 334] on span "Secured Claims" at bounding box center [63, 328] width 66 height 12
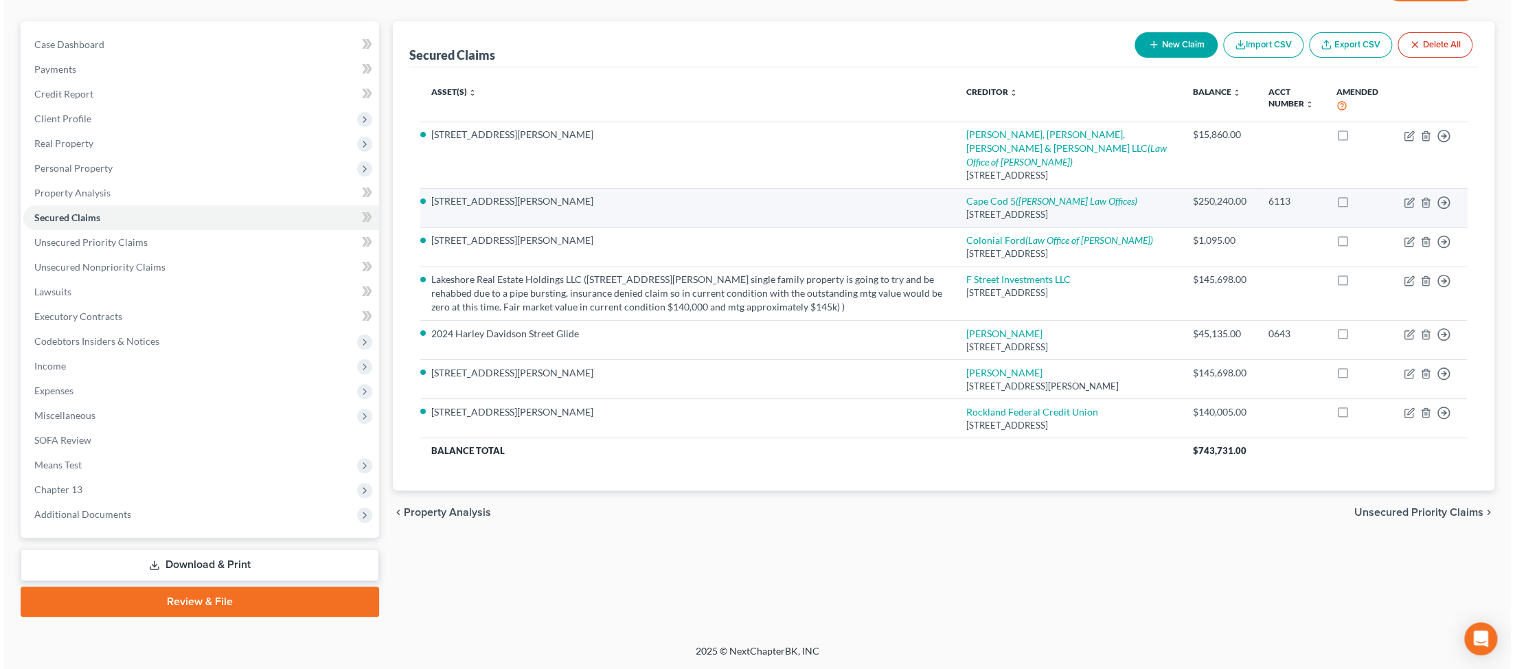
scroll to position [225, 0]
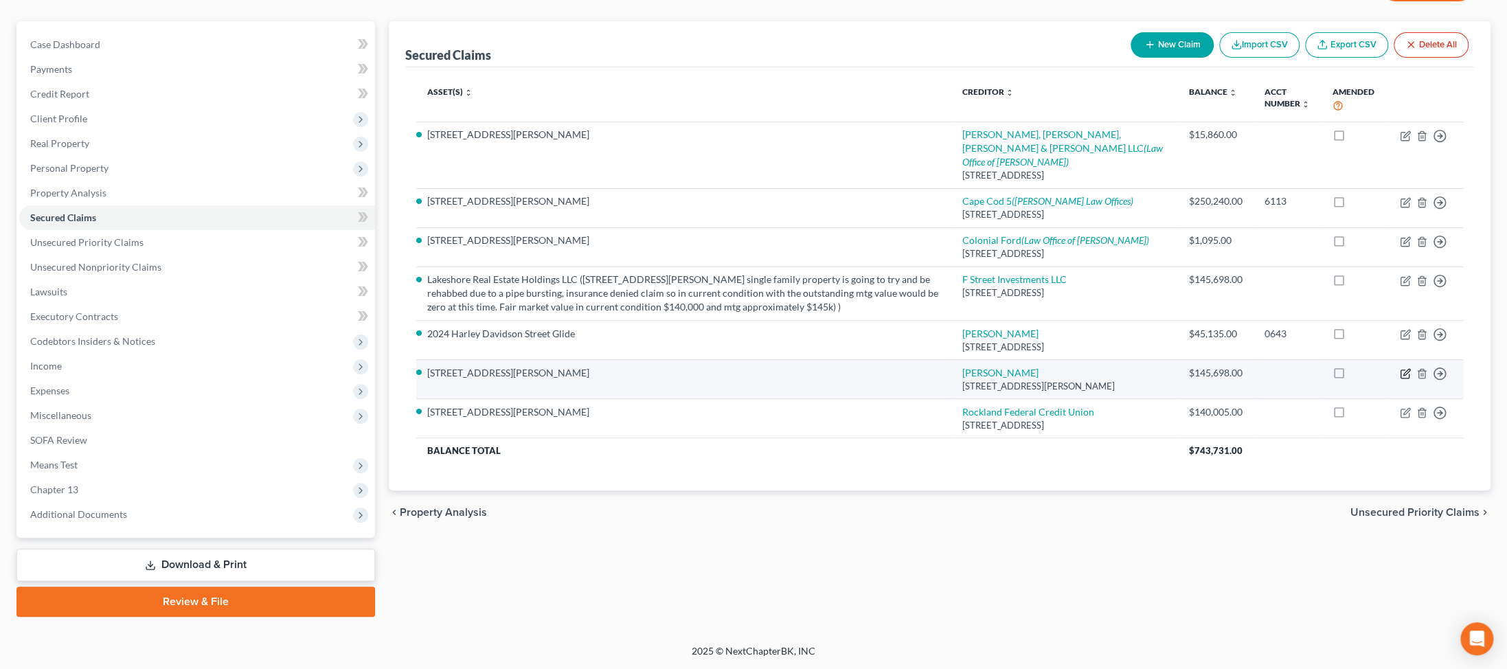
click at [361, 375] on icon "button" at bounding box center [1406, 372] width 6 height 6
select select "22"
select select "3"
select select "0"
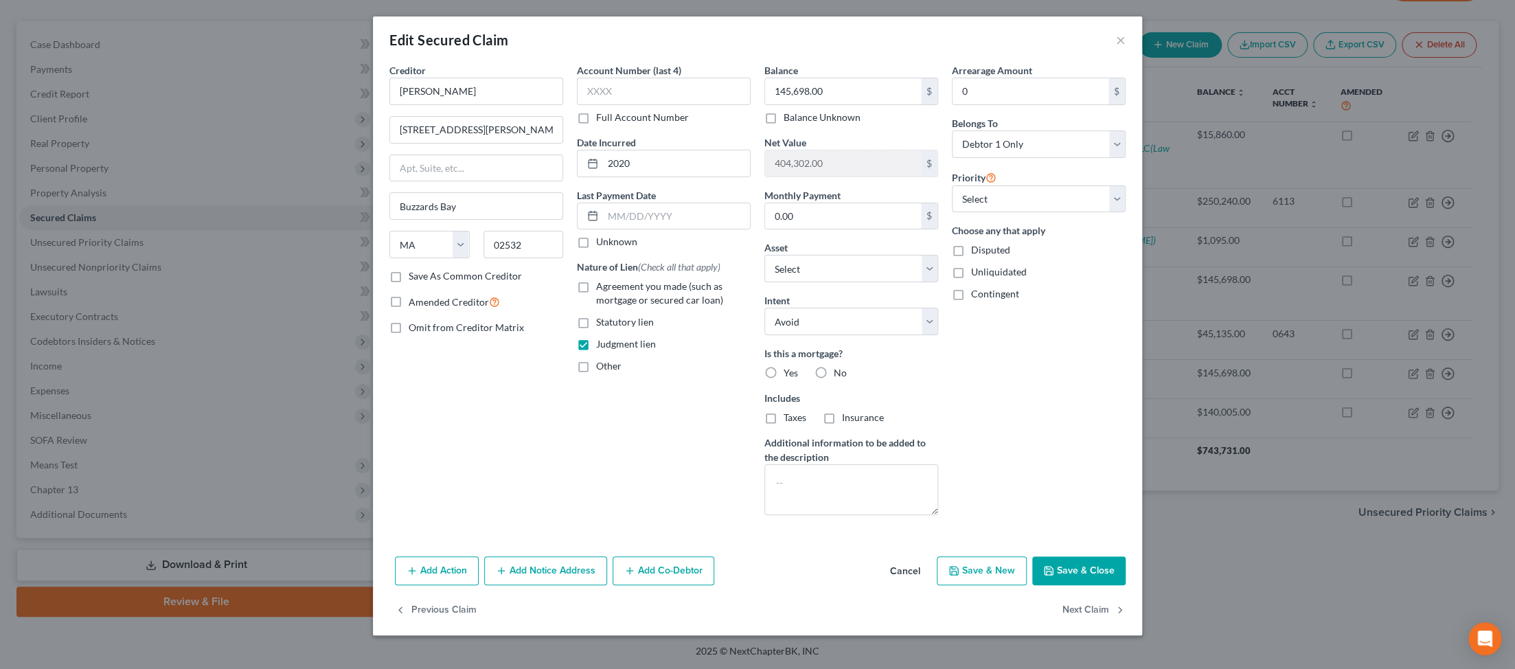
scroll to position [113, 0]
click at [361, 585] on button "Add Notice Address" at bounding box center [545, 570] width 123 height 29
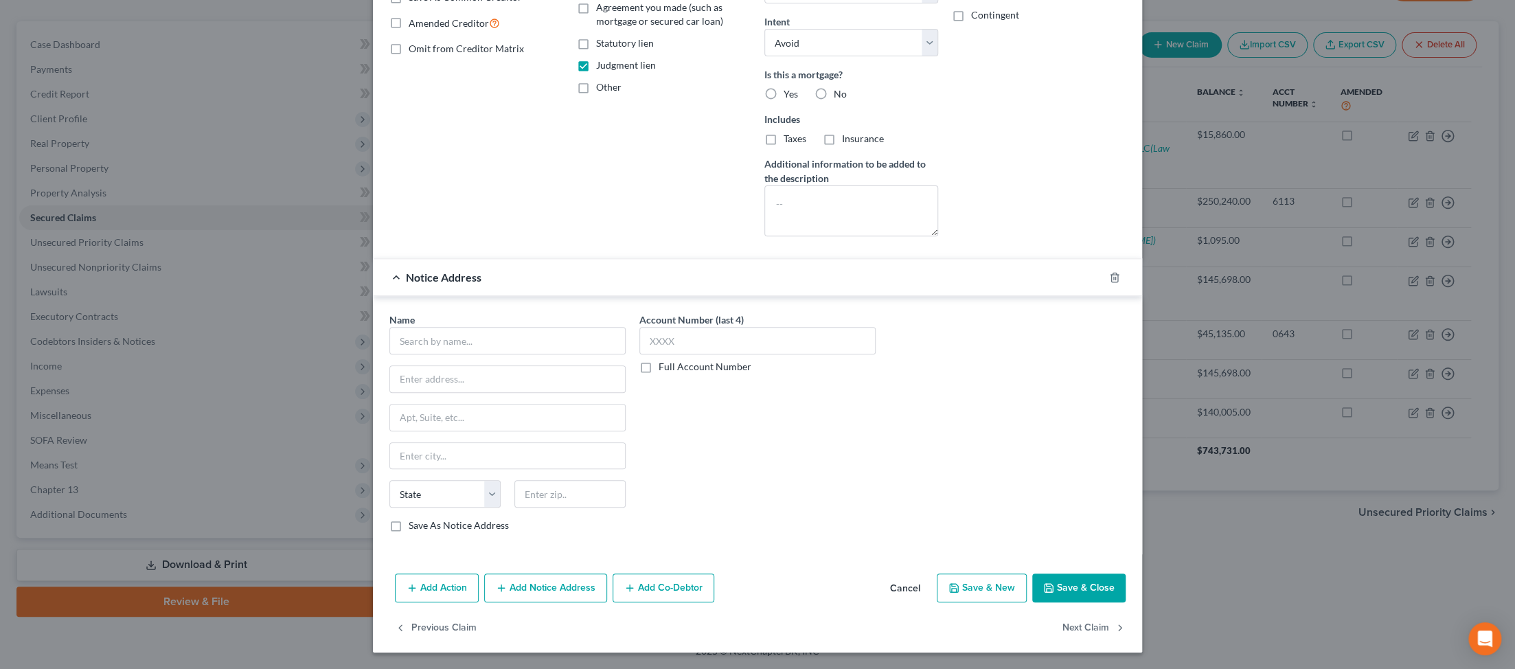
scroll to position [330, 0]
click at [361, 354] on input "text" at bounding box center [507, 340] width 236 height 27
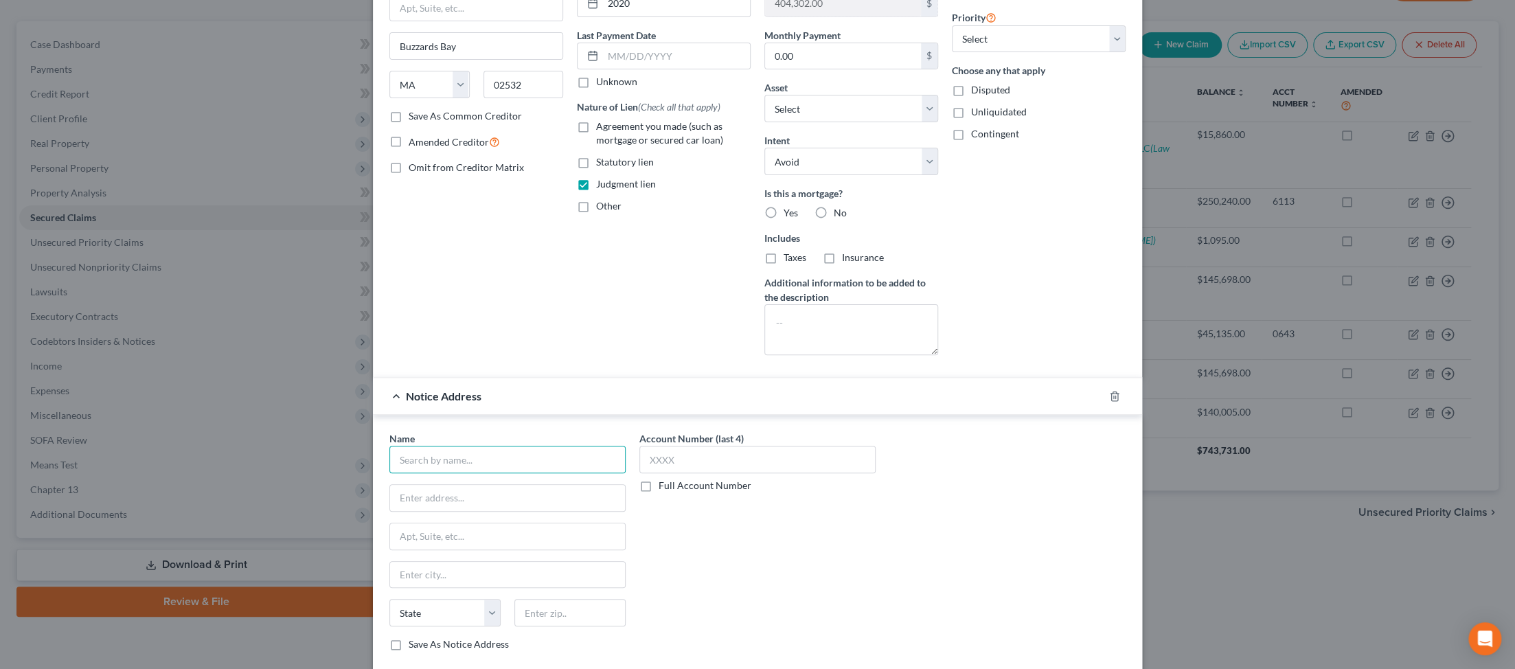
scroll to position [209, 0]
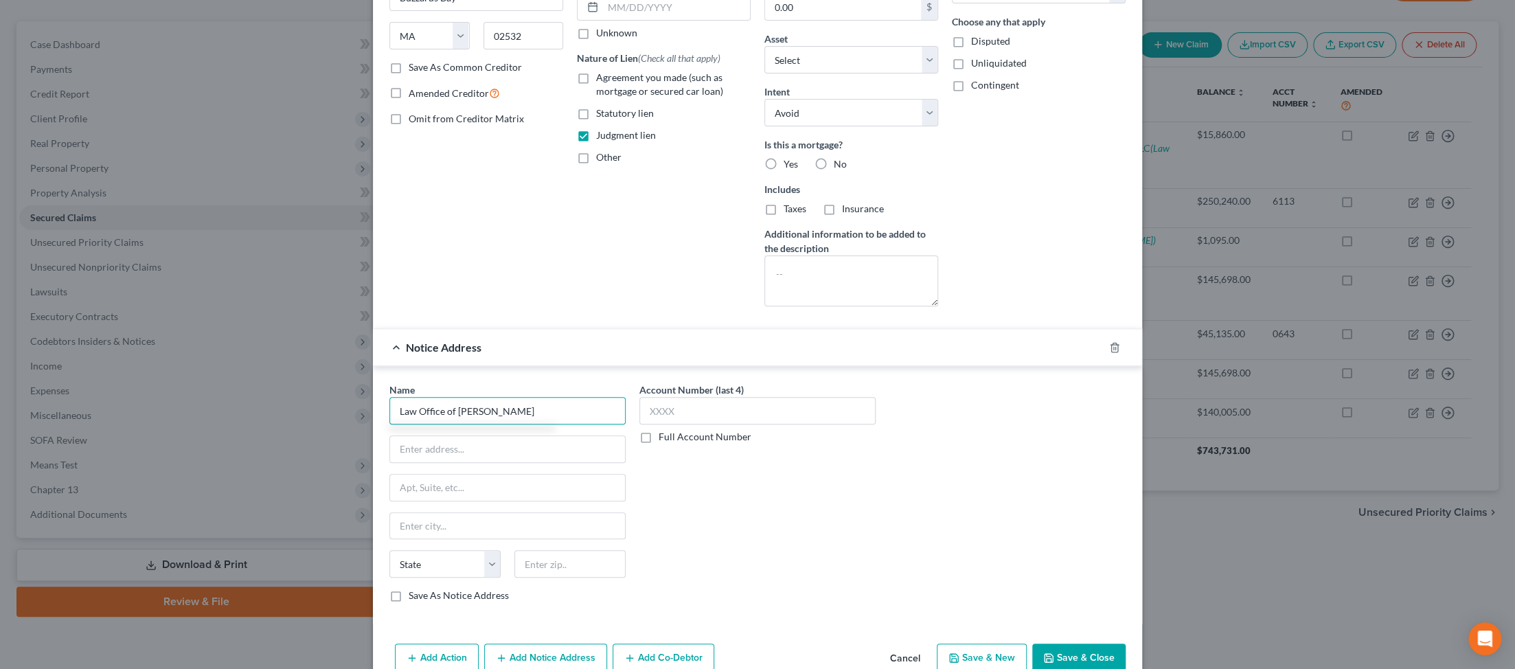
type input "Law Office of Lindsey Straus"
type input "110 Court Way"
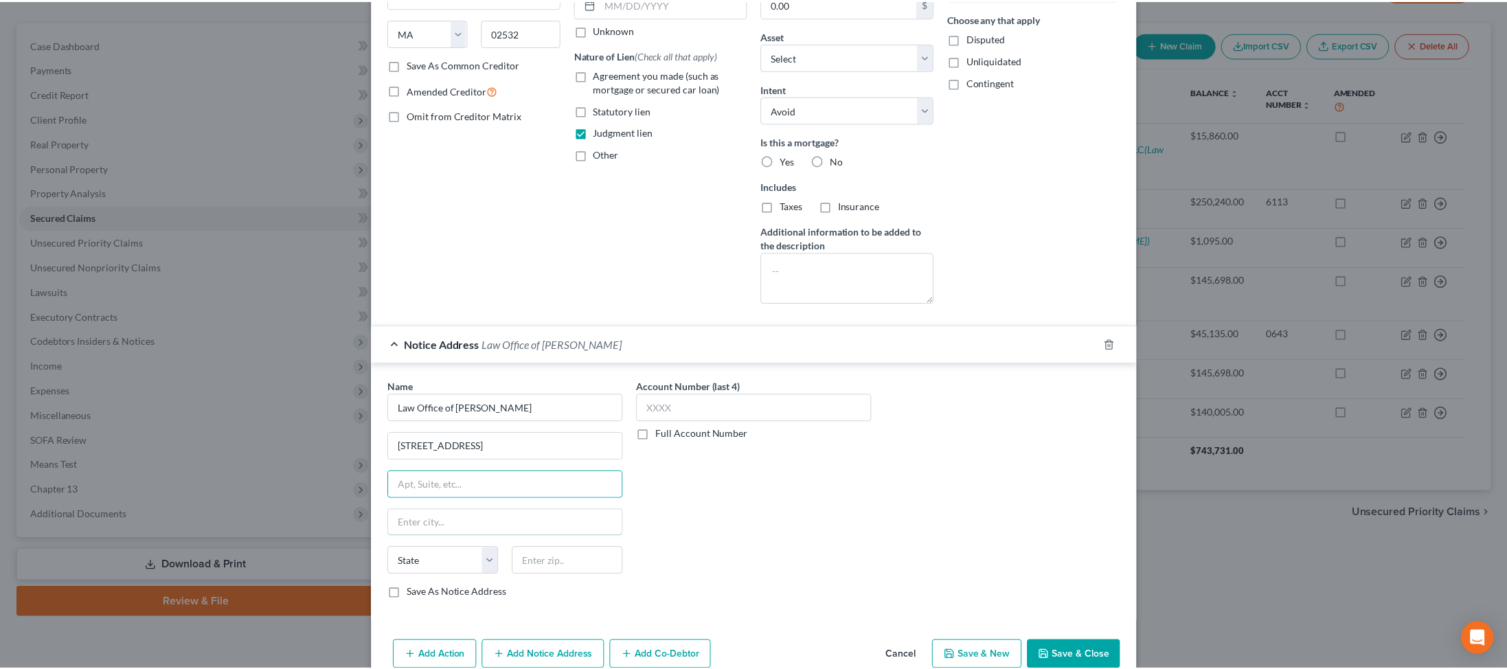
scroll to position [506, 0]
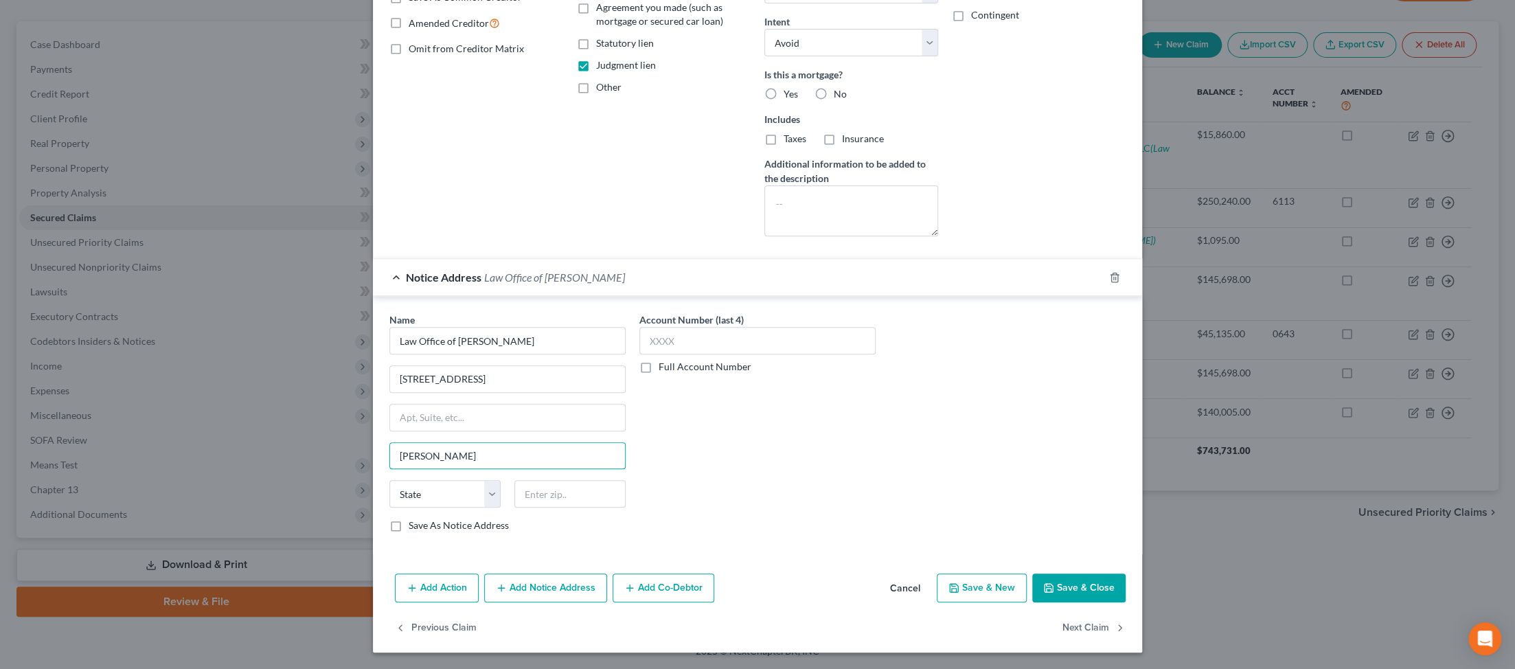
type input "Brewster"
select select "22"
type input "02631"
click at [361, 573] on button "Save & Close" at bounding box center [1078, 587] width 93 height 29
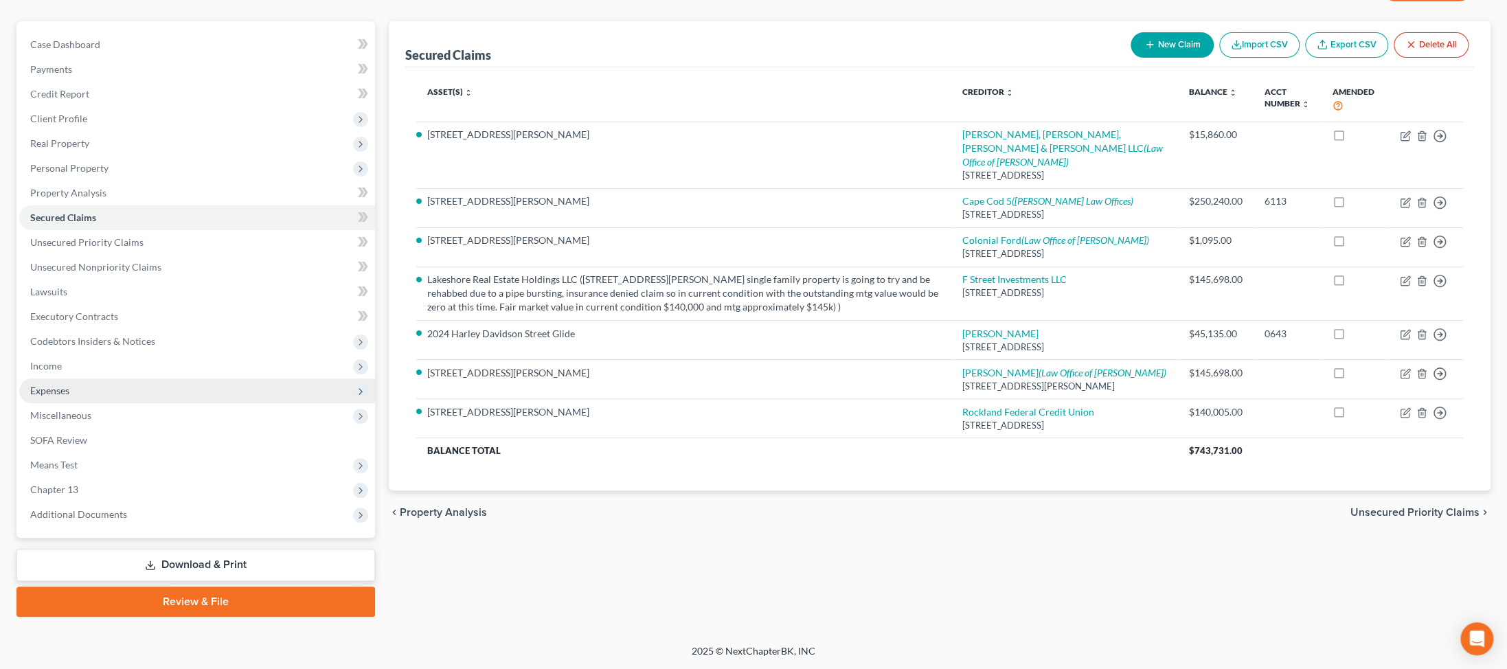
scroll to position [321, 0]
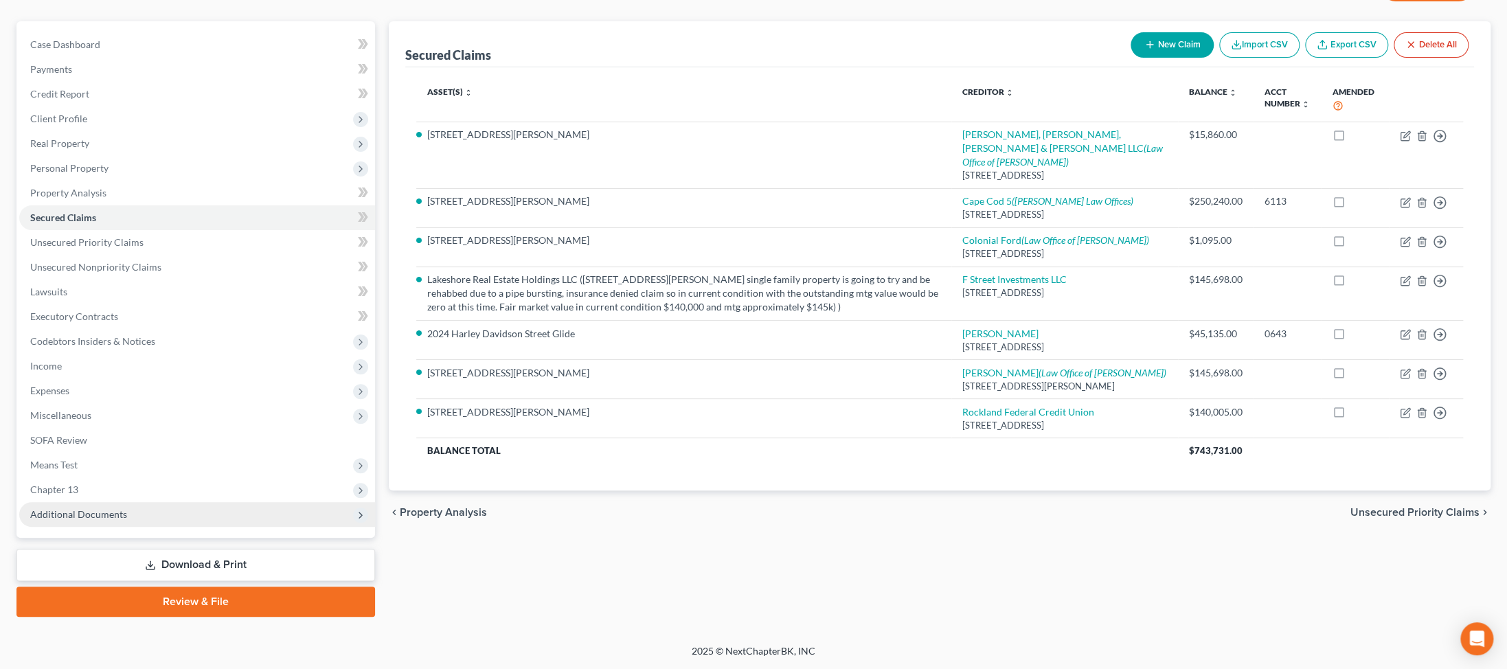
click at [95, 502] on span "Additional Documents" at bounding box center [197, 514] width 356 height 25
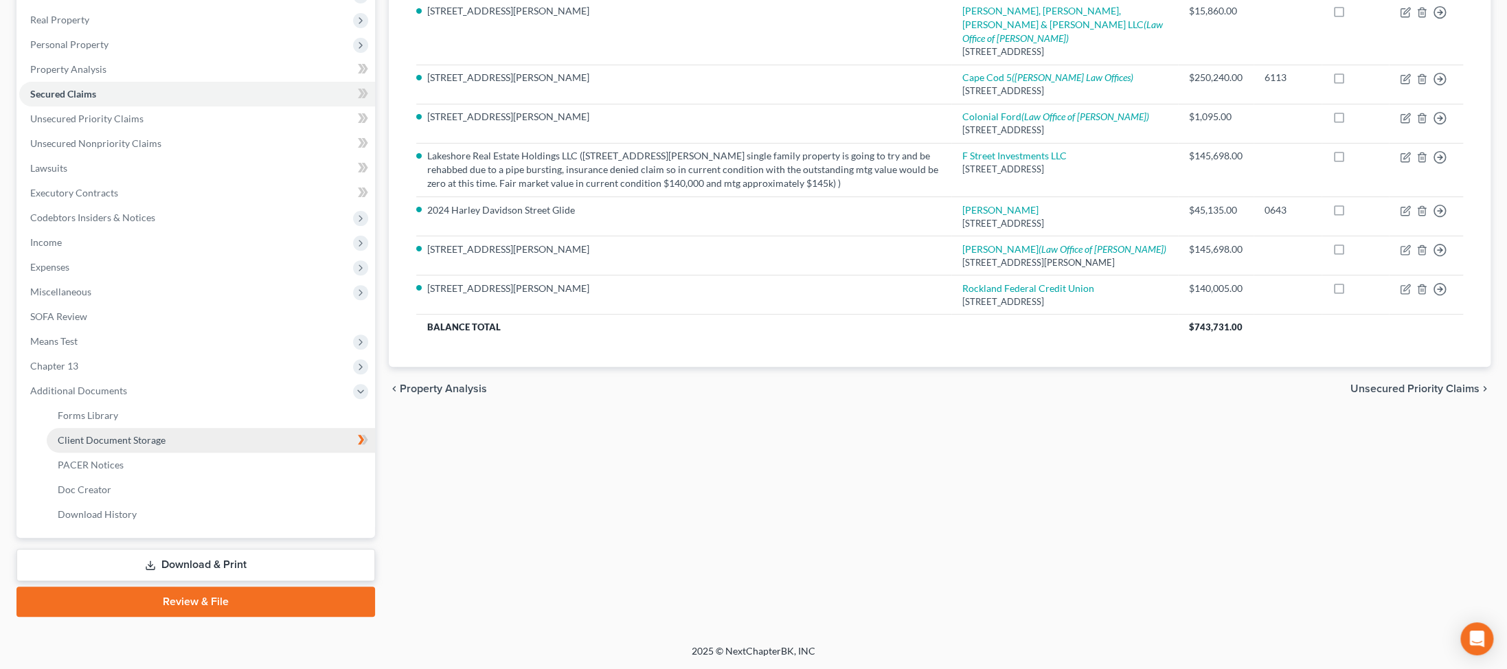
click at [153, 446] on span "Client Document Storage" at bounding box center [112, 440] width 108 height 12
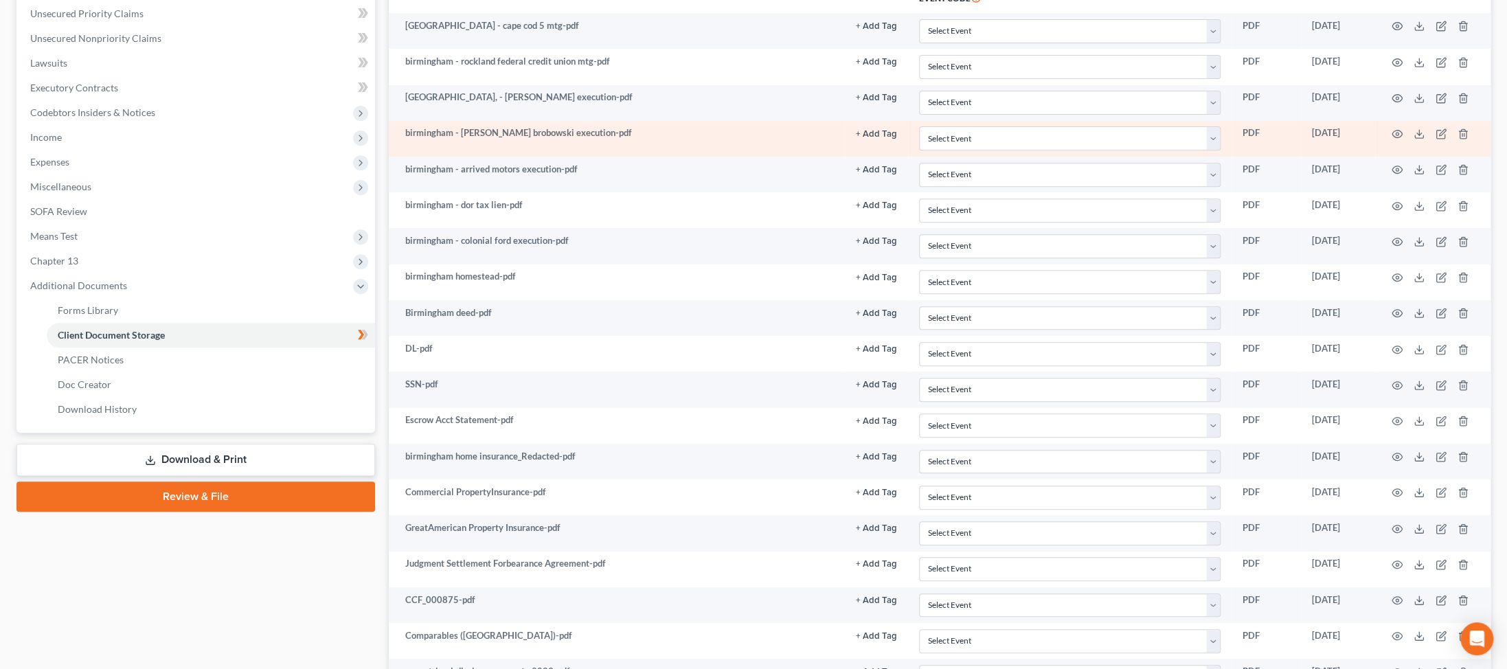
scroll to position [347, 0]
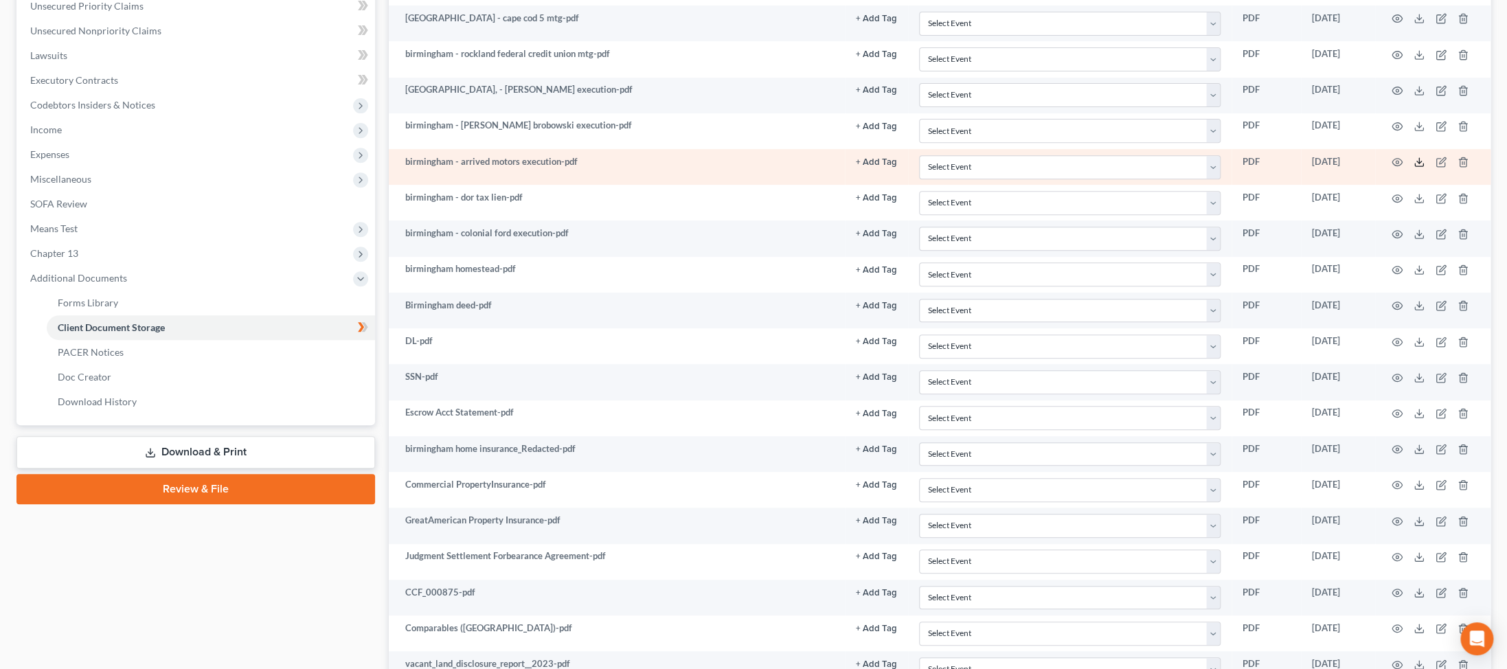
click at [361, 163] on line at bounding box center [1419, 160] width 0 height 5
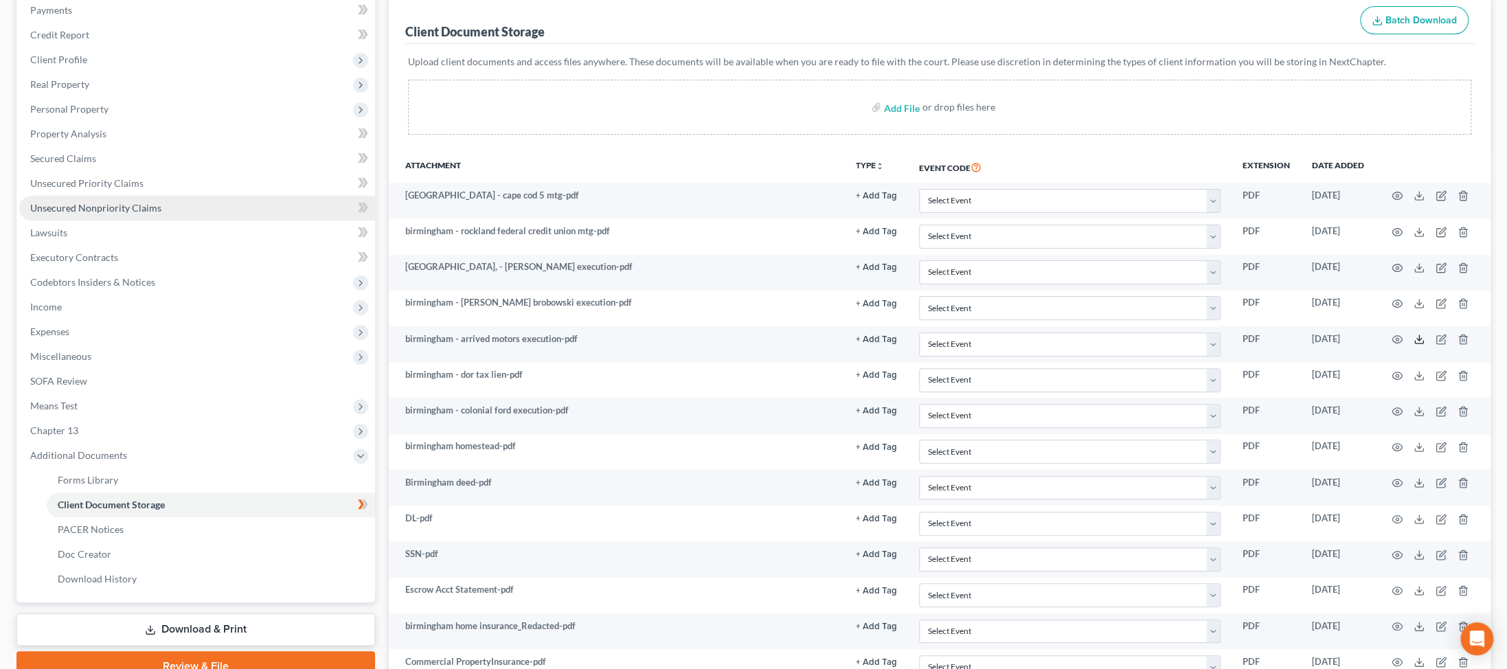
scroll to position [181, 0]
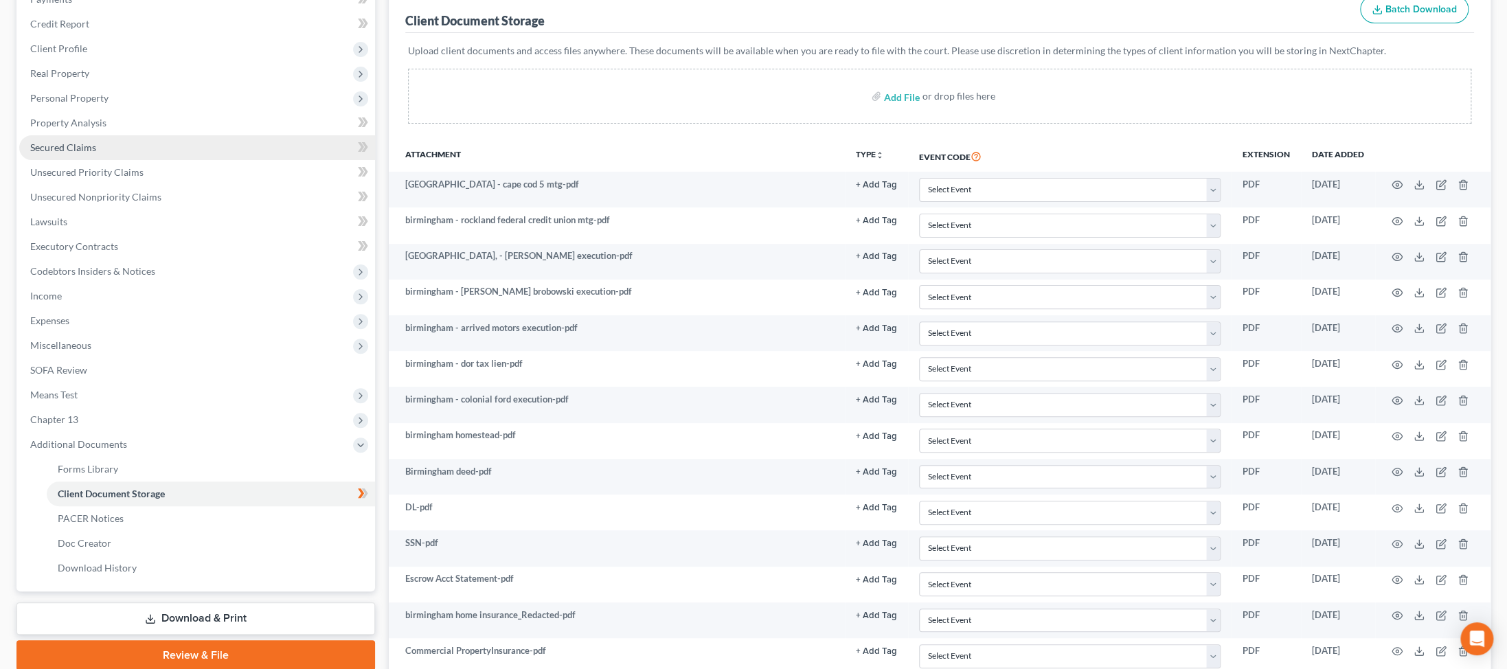
click at [70, 153] on span "Secured Claims" at bounding box center [63, 147] width 66 height 12
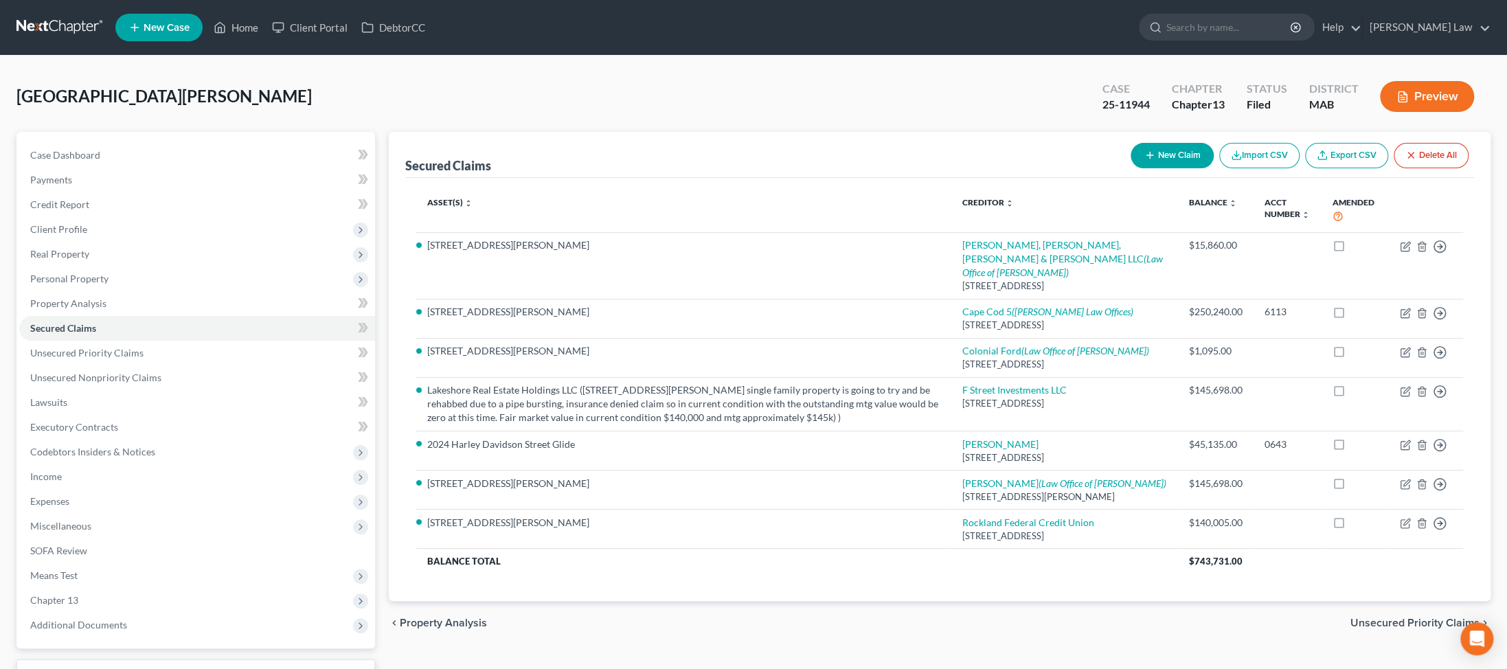
click at [361, 168] on button "New Claim" at bounding box center [1171, 155] width 83 height 25
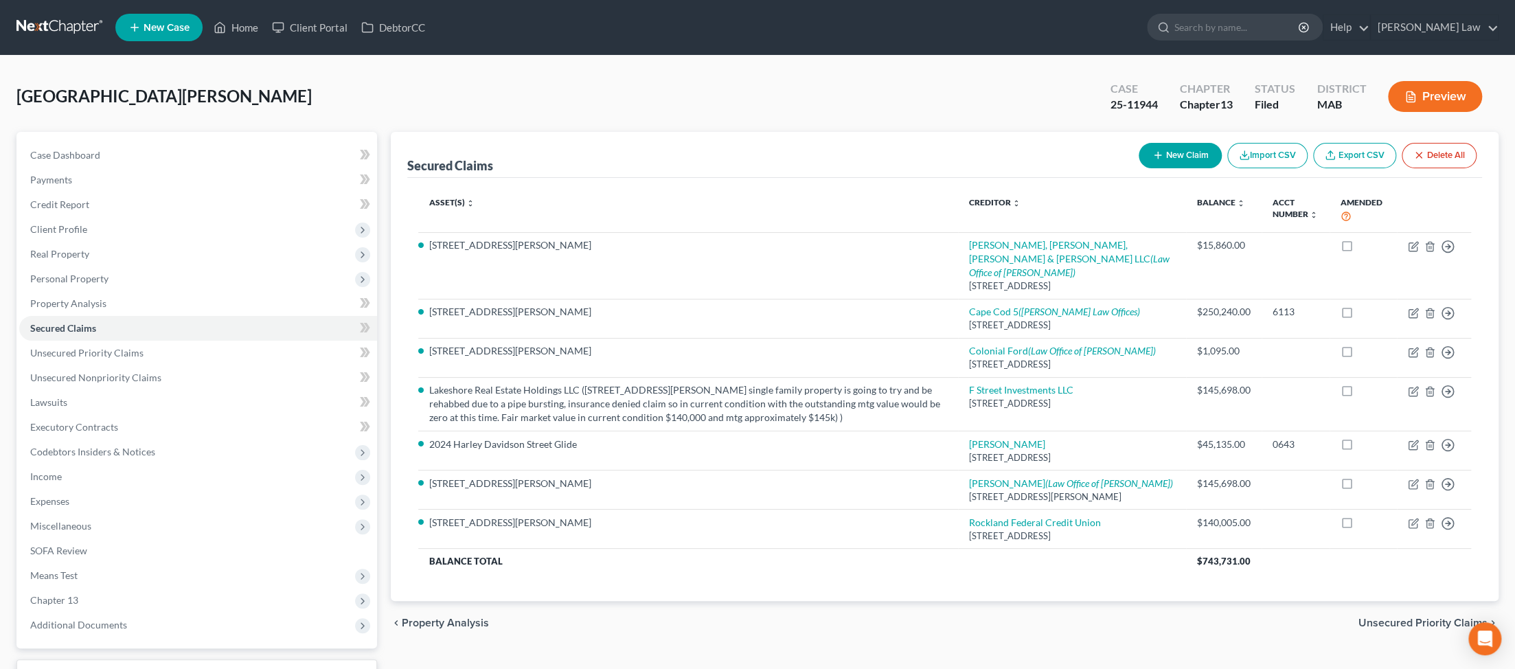
select select "0"
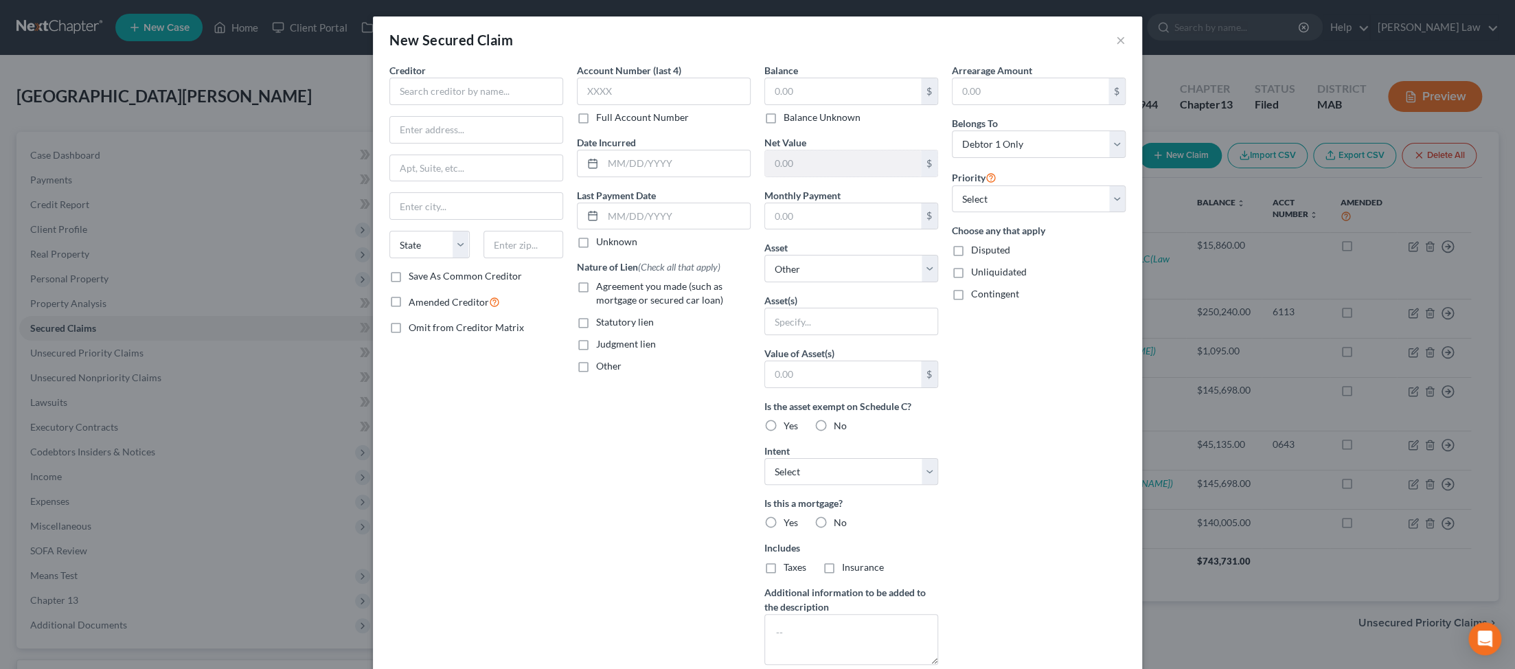
click at [361, 130] on div "Creditor * State AL AK AR AZ CA CO CT DE DC FL GA GU HI ID IL IN IA KS KY LA ME…" at bounding box center [476, 166] width 174 height 206
click at [361, 105] on input "text" at bounding box center [476, 91] width 174 height 27
type input "S"
type input "Arrived Motors LLC"
type input "1050 State Road 502"
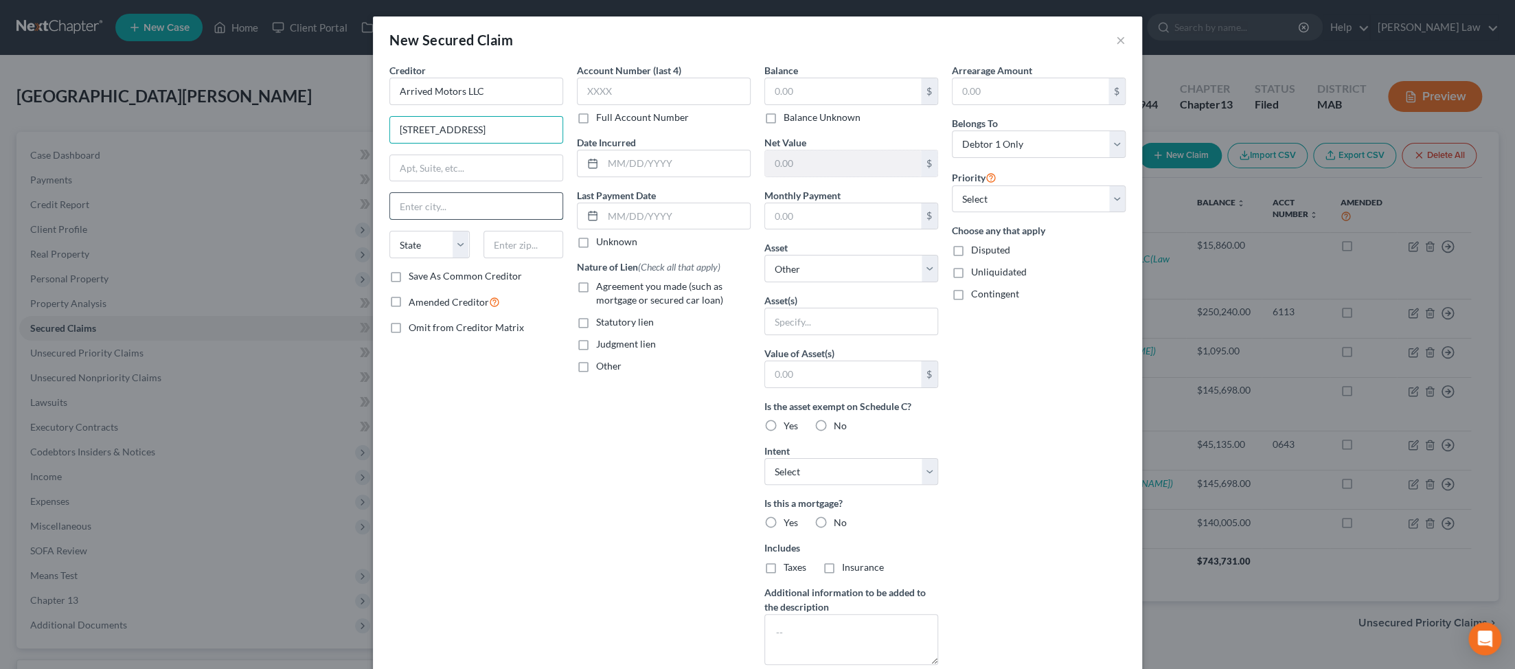
click at [361, 219] on input "text" at bounding box center [476, 206] width 172 height 26
type input "s"
type input "Spring Brook"
select select "39"
type input "18444"
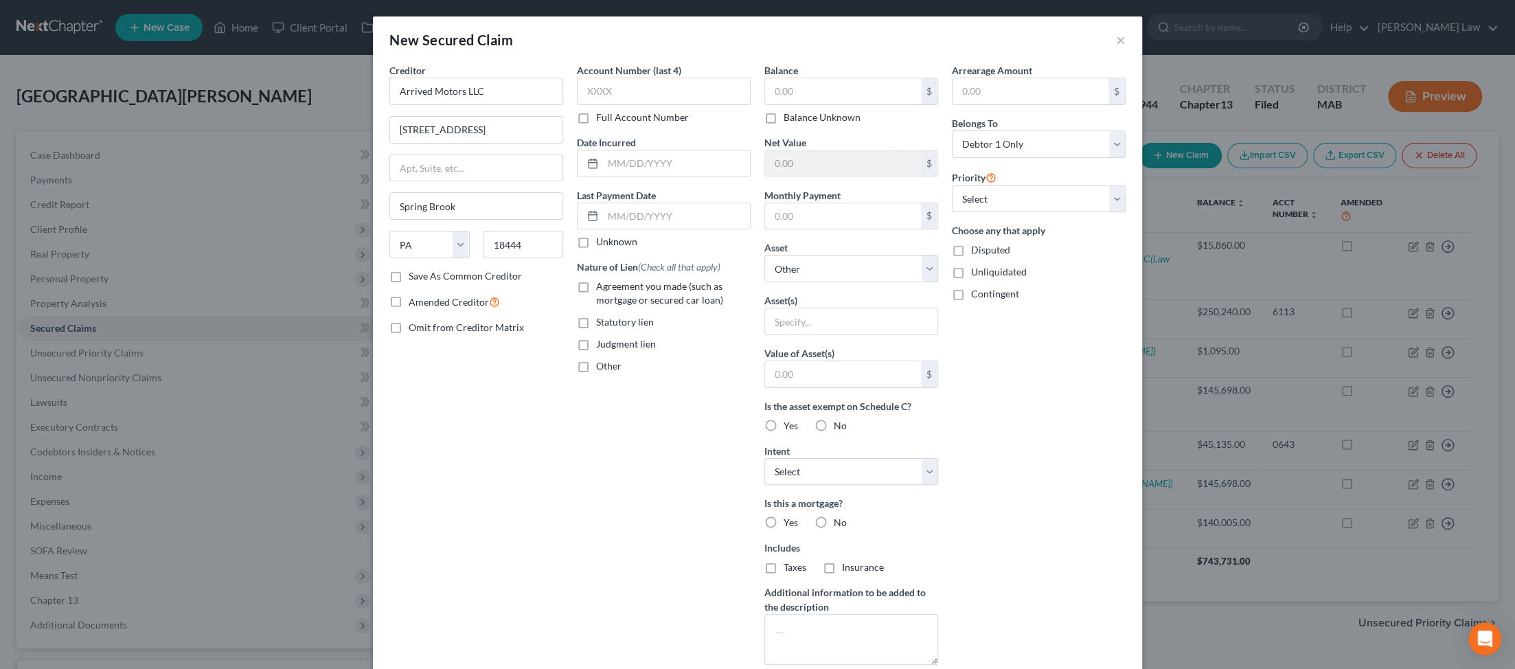
type input "Moscow"
click at [361, 351] on label "Judgment lien" at bounding box center [626, 344] width 60 height 14
click at [361, 346] on input "Judgment lien" at bounding box center [606, 341] width 9 height 9
checkbox input "true"
click at [361, 104] on input "text" at bounding box center [843, 91] width 156 height 26
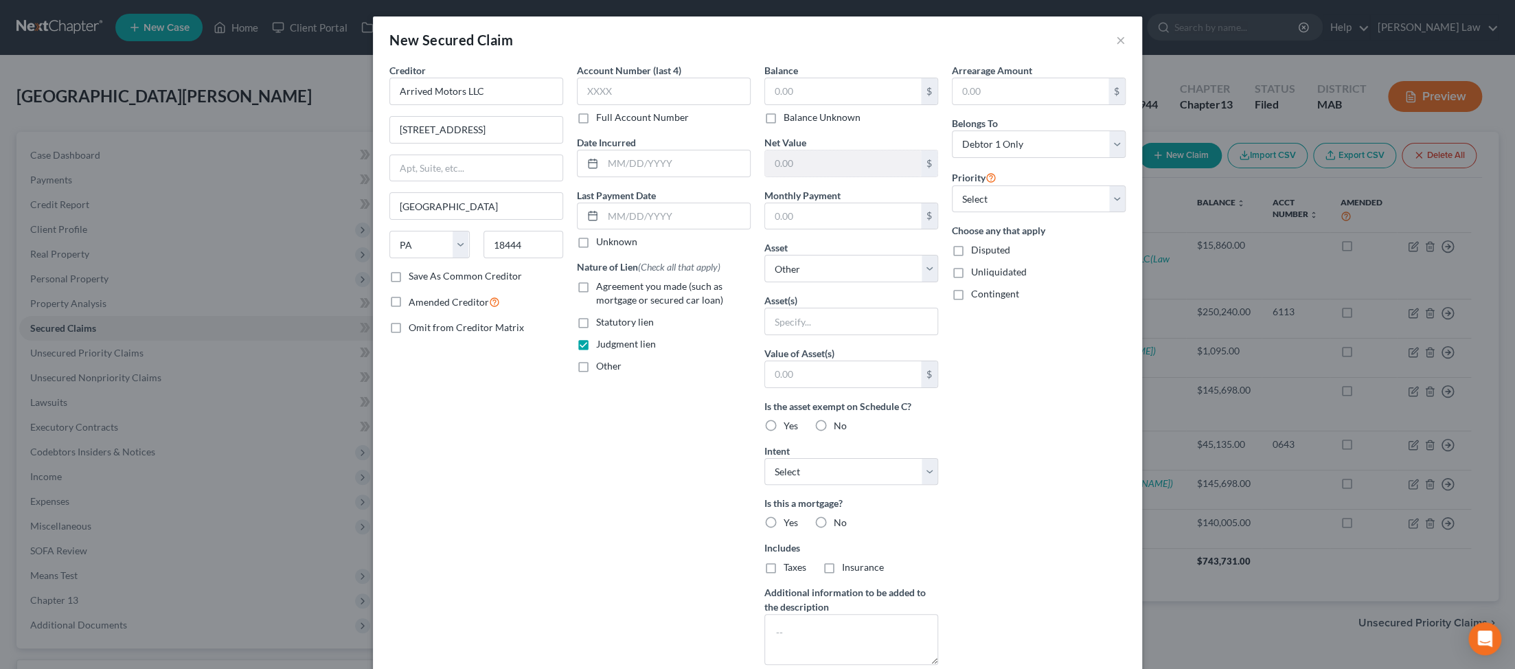
click at [361, 257] on label "Disputed" at bounding box center [990, 250] width 39 height 14
click at [361, 252] on input "Disputed" at bounding box center [981, 247] width 9 height 9
checkbox input "true"
click at [361, 104] on input "text" at bounding box center [843, 91] width 156 height 26
type input "35,725"
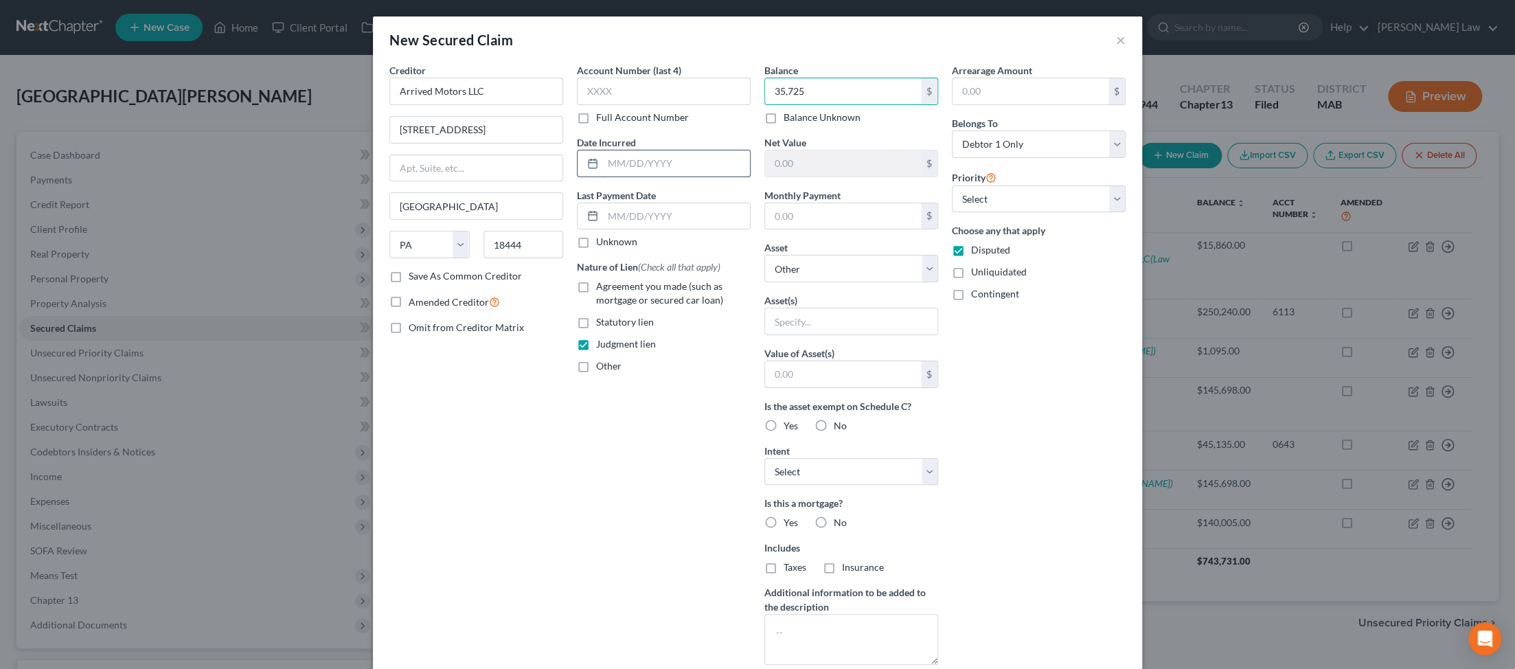
click at [361, 177] on input "text" at bounding box center [676, 163] width 147 height 26
type input "2023"
click at [361, 282] on select "Select Other Multiple Assets 4 Freeman Avenue - $550000.0 Jewelry - Misc. Jewel…" at bounding box center [851, 268] width 174 height 27
select select "2"
click at [361, 282] on select "Select Other Multiple Assets 4 Freeman Avenue - $550000.0 Jewelry - Misc. Jewel…" at bounding box center [851, 268] width 174 height 27
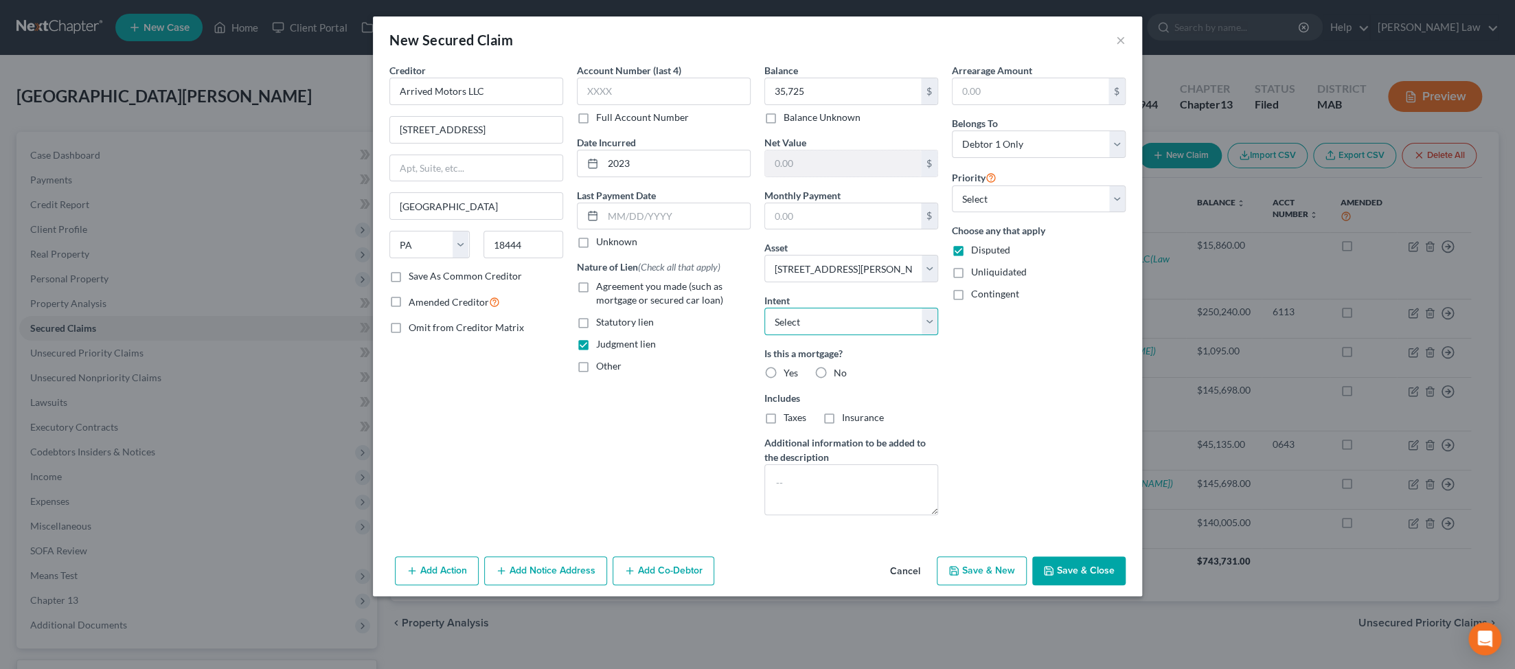
click at [361, 335] on select "Select Surrender Redeem Reaffirm Avoid Other" at bounding box center [851, 321] width 174 height 27
select select "3"
click at [361, 335] on select "Select Surrender Redeem Reaffirm Avoid Other" at bounding box center [851, 321] width 174 height 27
click at [361, 585] on button "Add Notice Address" at bounding box center [545, 570] width 123 height 29
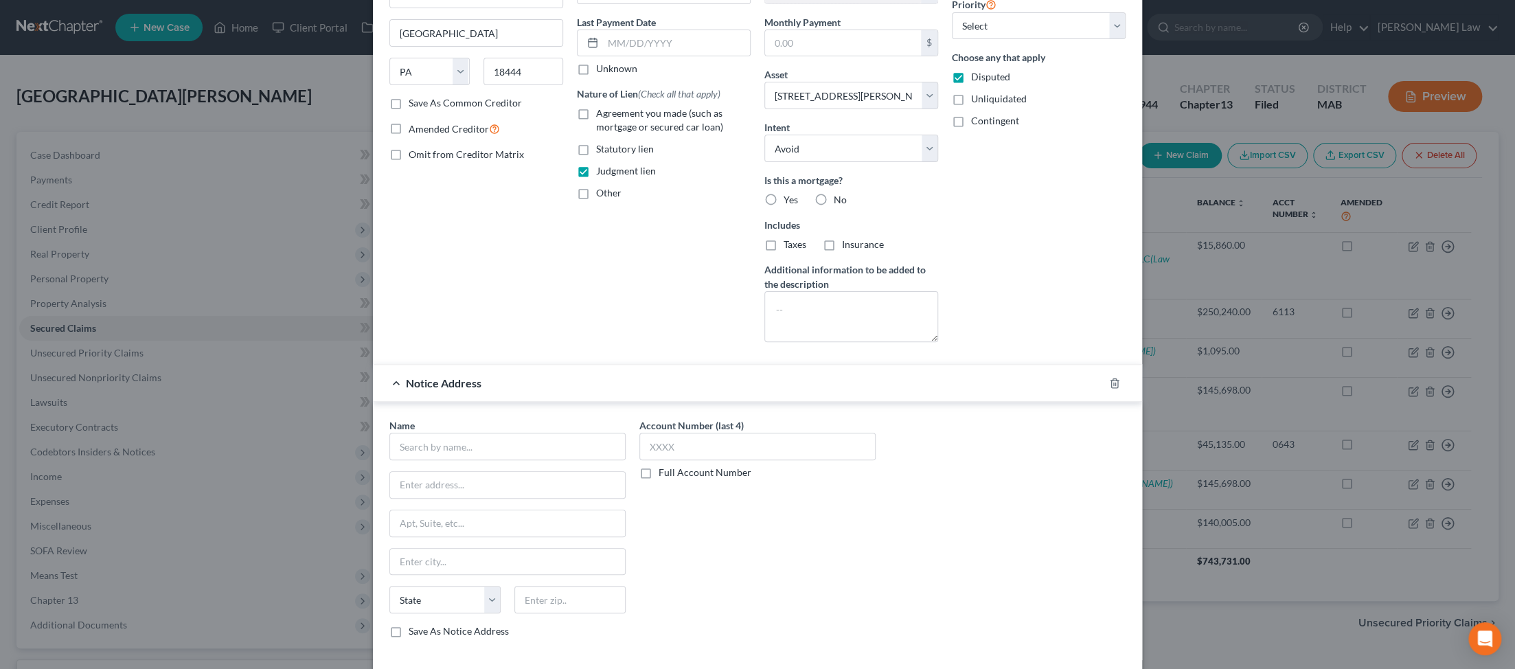
scroll to position [196, 0]
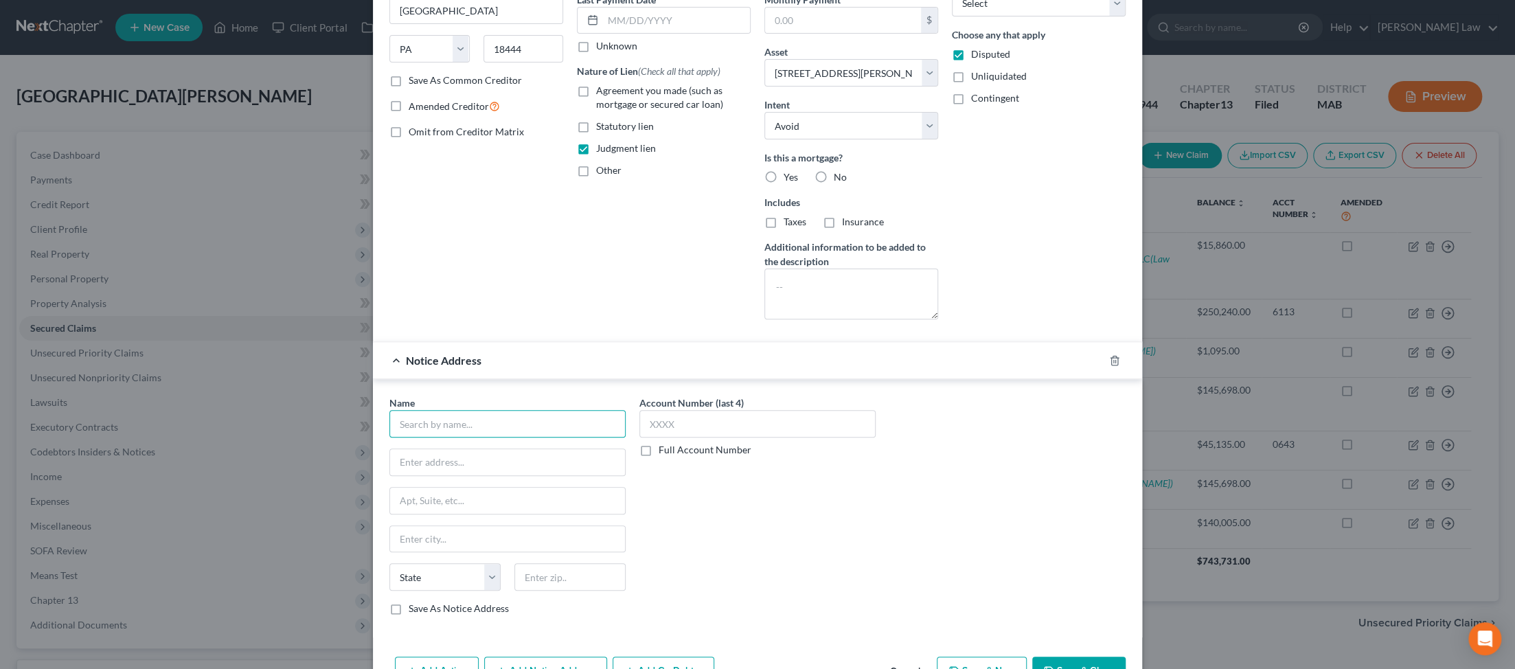
drag, startPoint x: 385, startPoint y: 582, endPoint x: 593, endPoint y: 614, distance: 210.6
click at [361, 437] on input "text" at bounding box center [507, 423] width 236 height 27
type input "Lawless & Lawless P.C."
drag, startPoint x: 467, startPoint y: 630, endPoint x: 447, endPoint y: 611, distance: 28.2
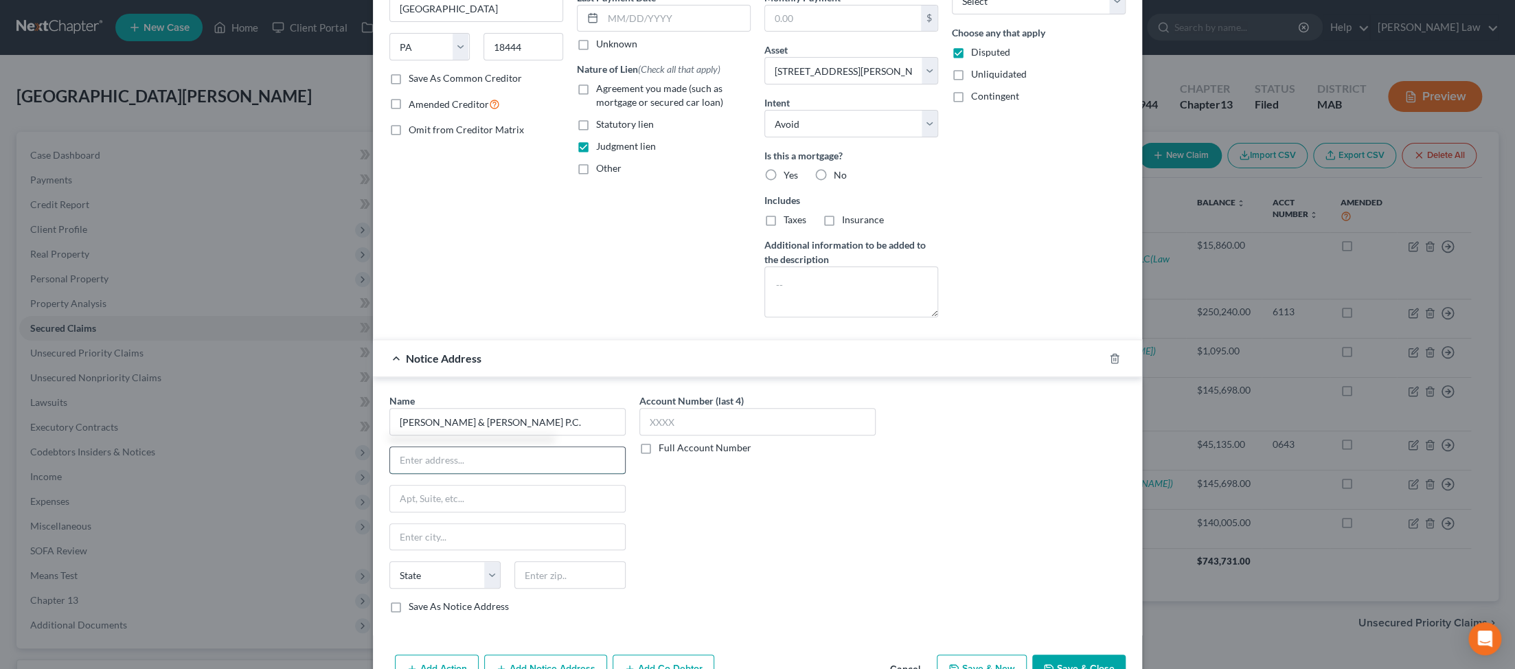
click at [361, 473] on input "text" at bounding box center [507, 460] width 235 height 26
type input "3010 Main Street"
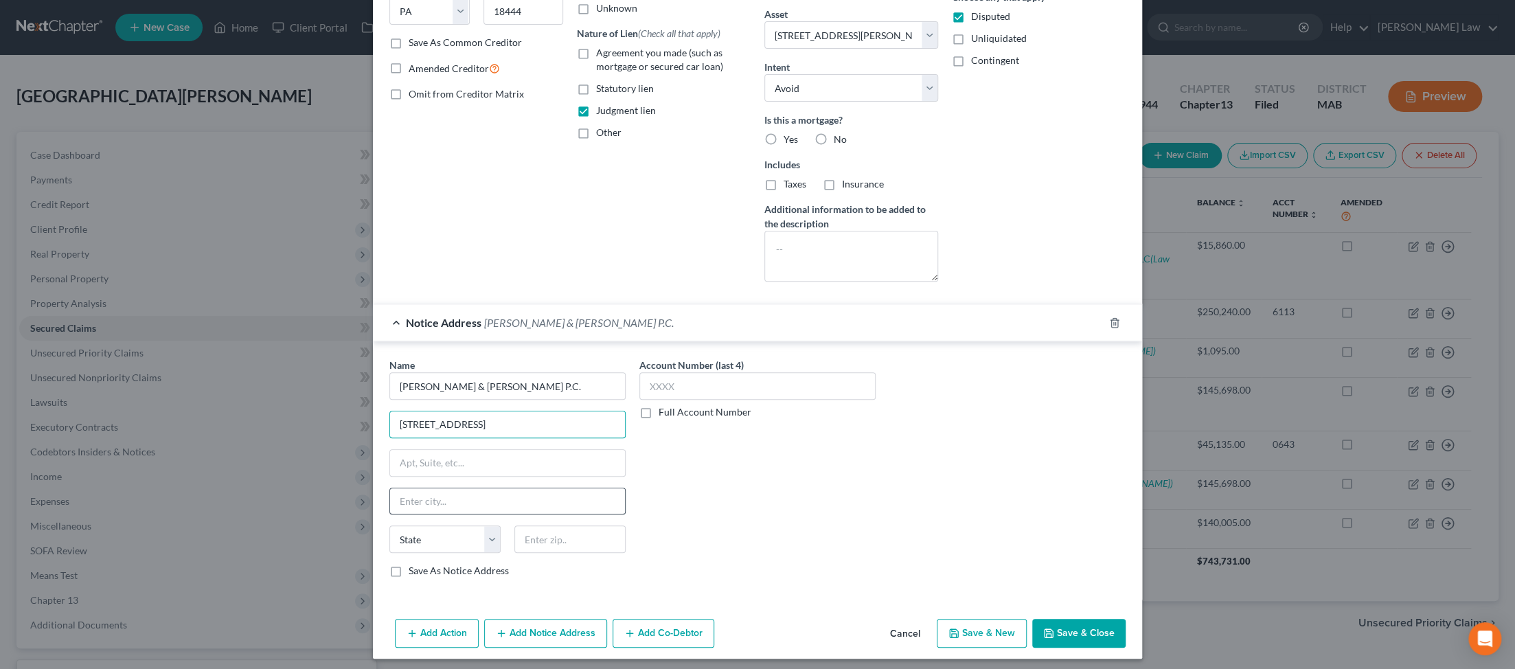
scroll to position [275, 0]
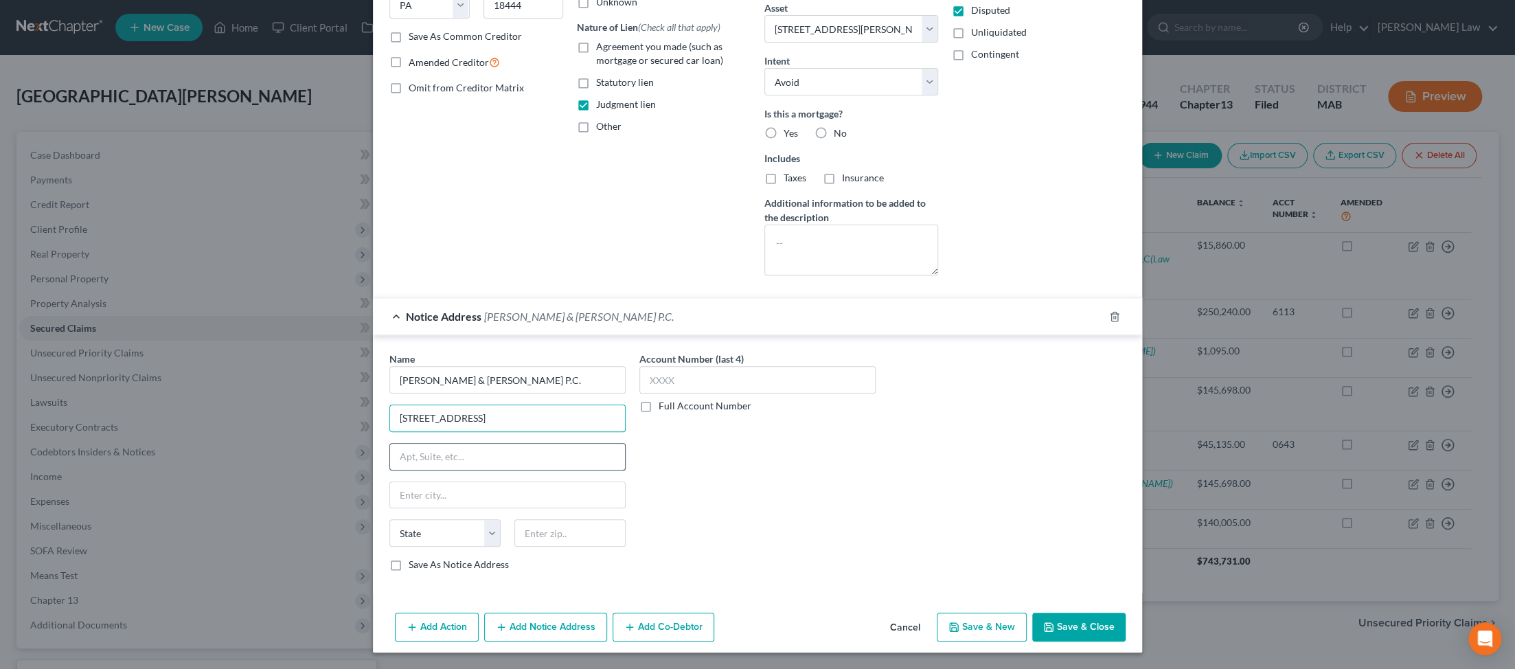
click at [361, 470] on input "text" at bounding box center [507, 457] width 235 height 26
type input "Po Box 1165"
type input "Barnstable"
select select "22"
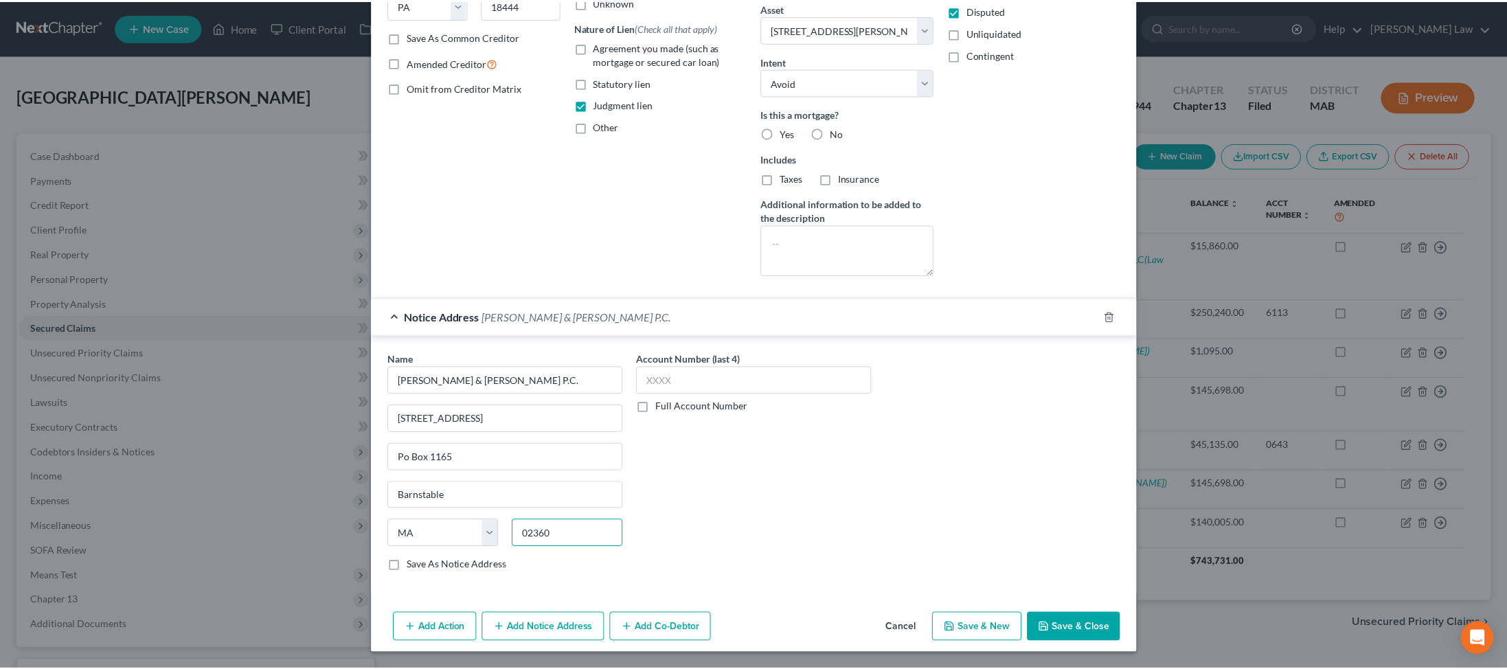
scroll to position [459, 0]
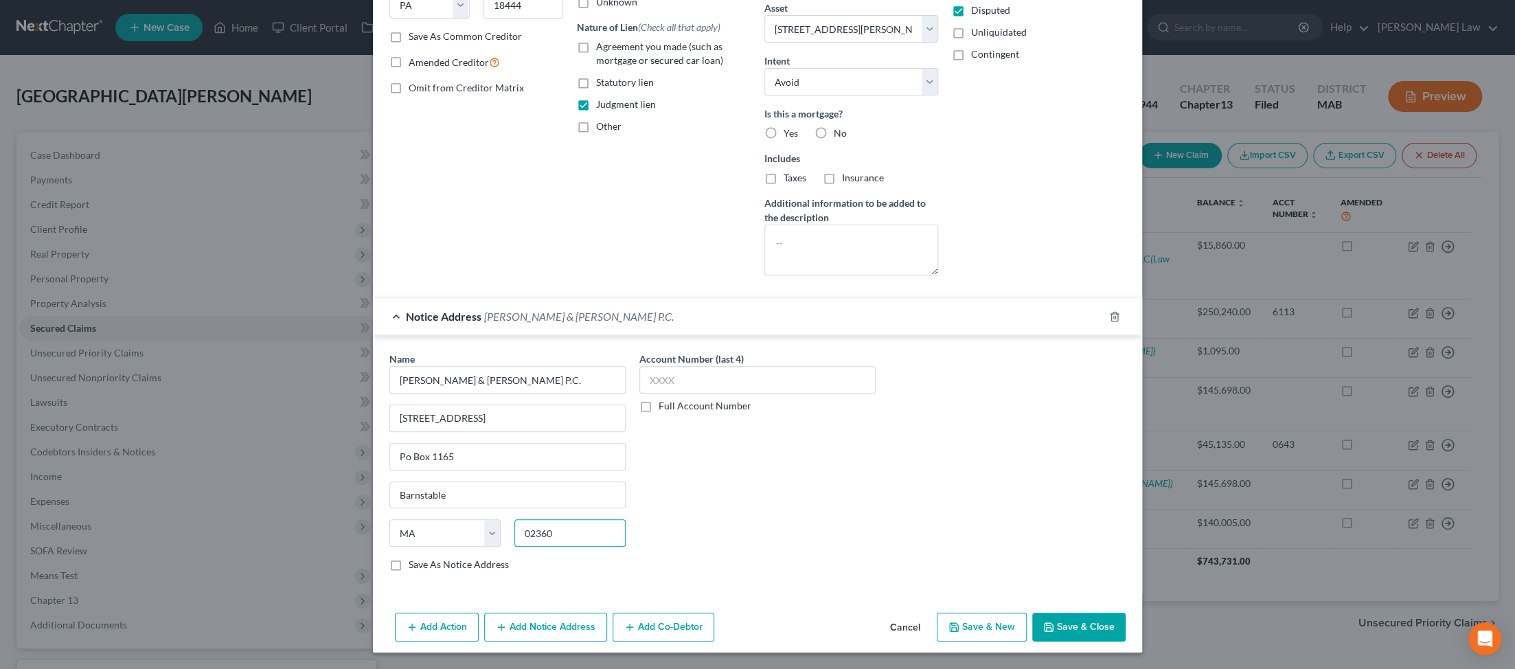
type input "02360"
type input "Plymouth"
click at [361, 613] on button "Save & Close" at bounding box center [1078, 627] width 93 height 29
select select
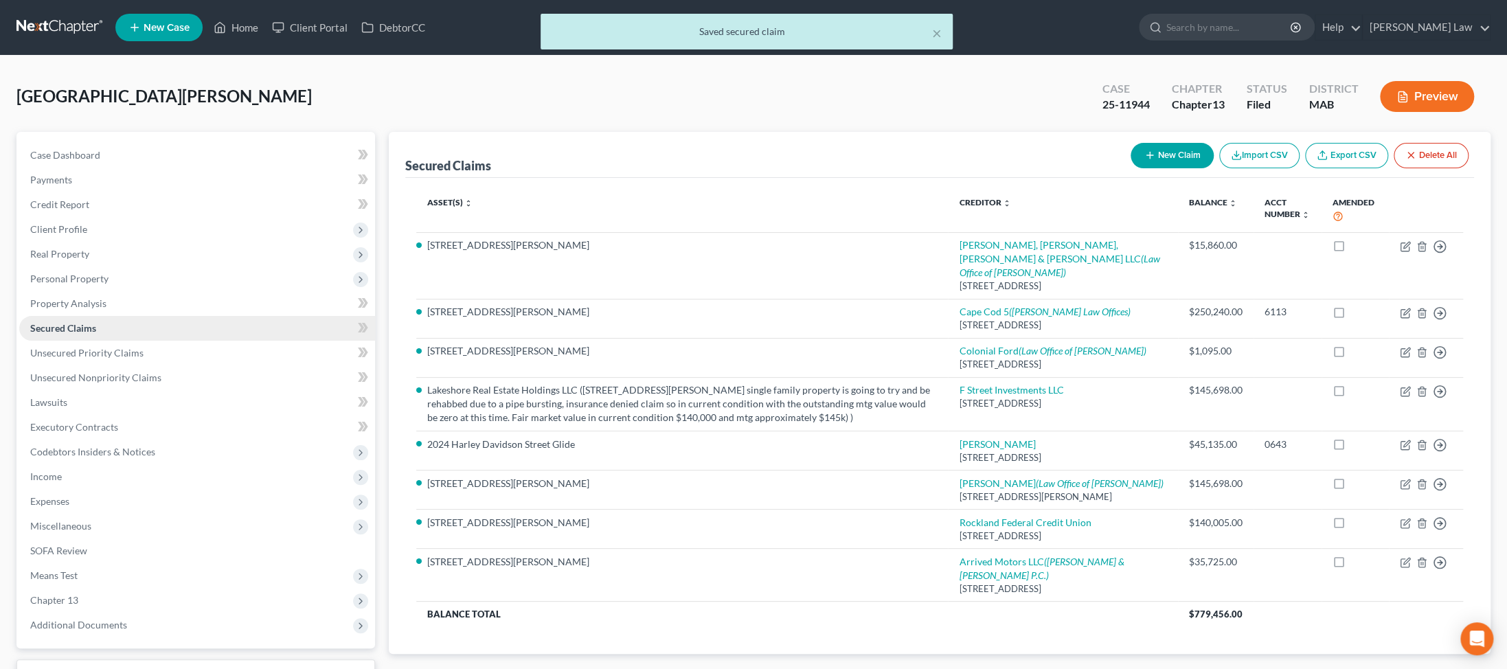
scroll to position [376, 0]
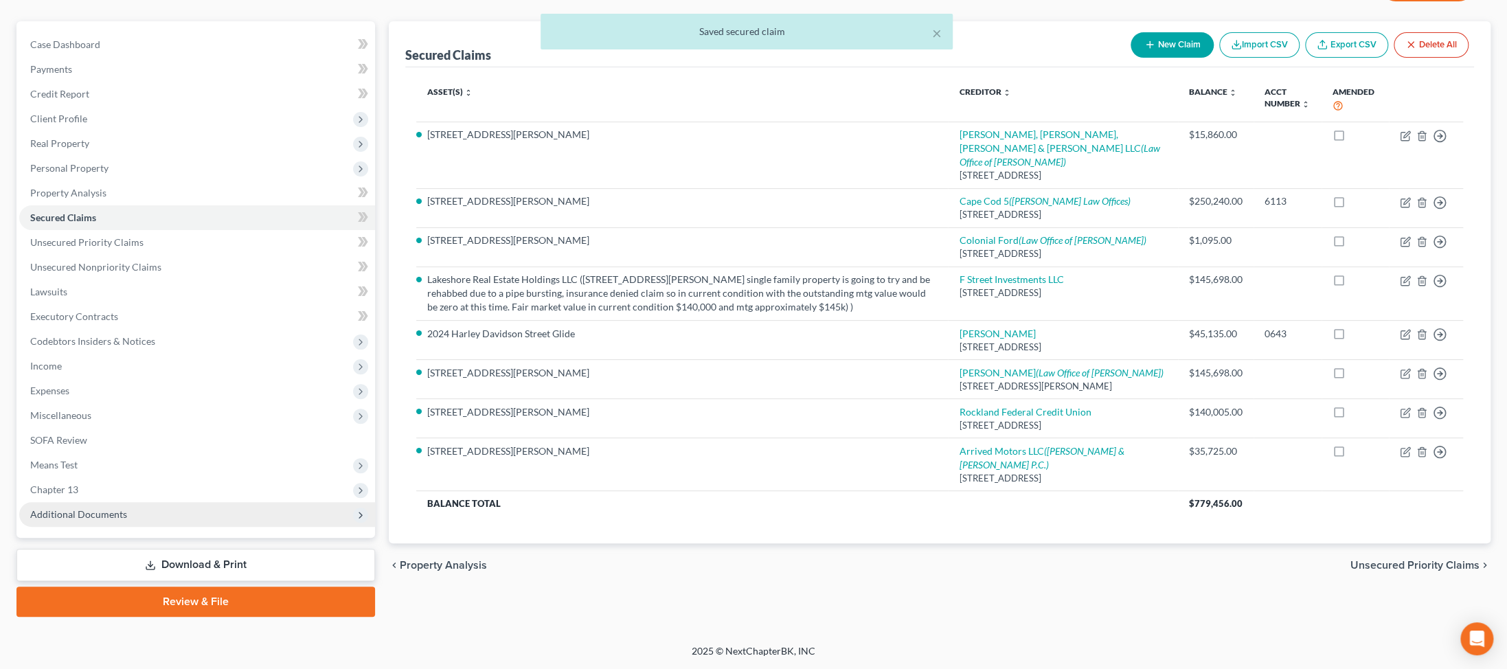
click at [127, 508] on span "Additional Documents" at bounding box center [78, 514] width 97 height 12
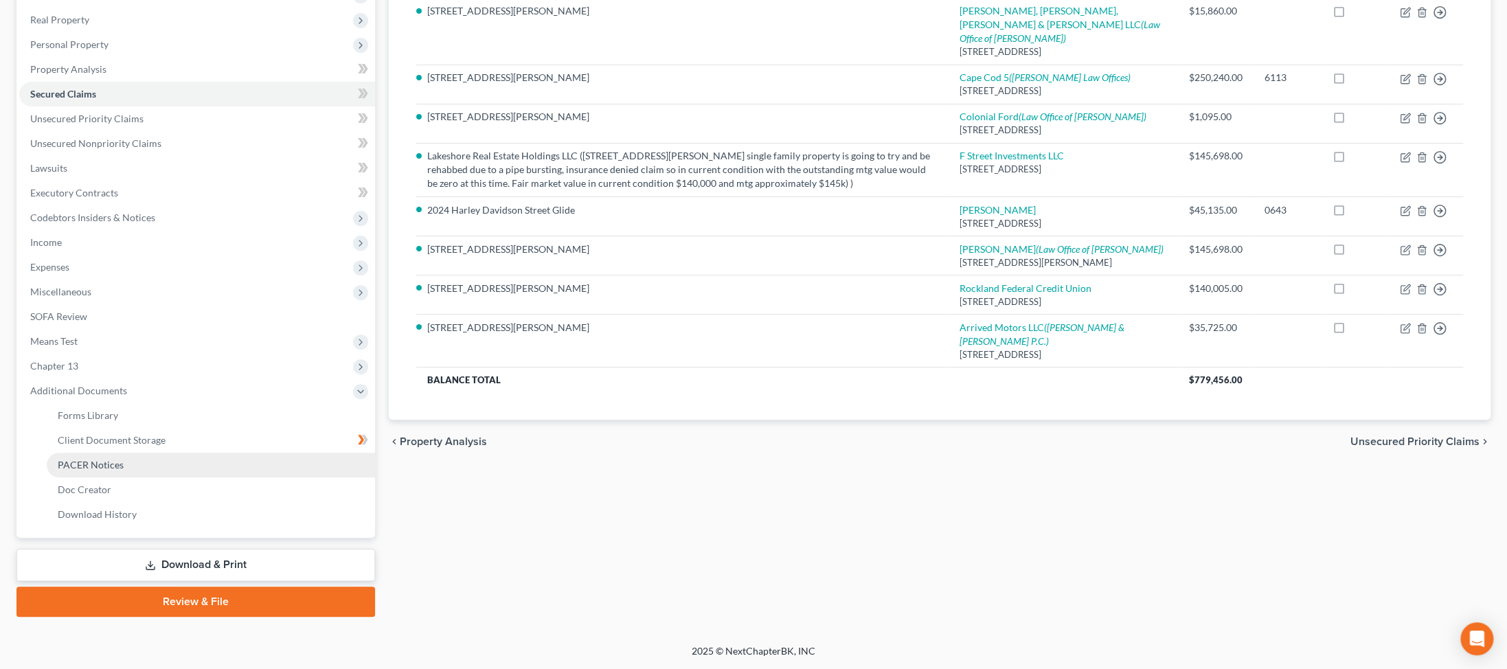
click at [166, 477] on link "PACER Notices" at bounding box center [211, 465] width 328 height 25
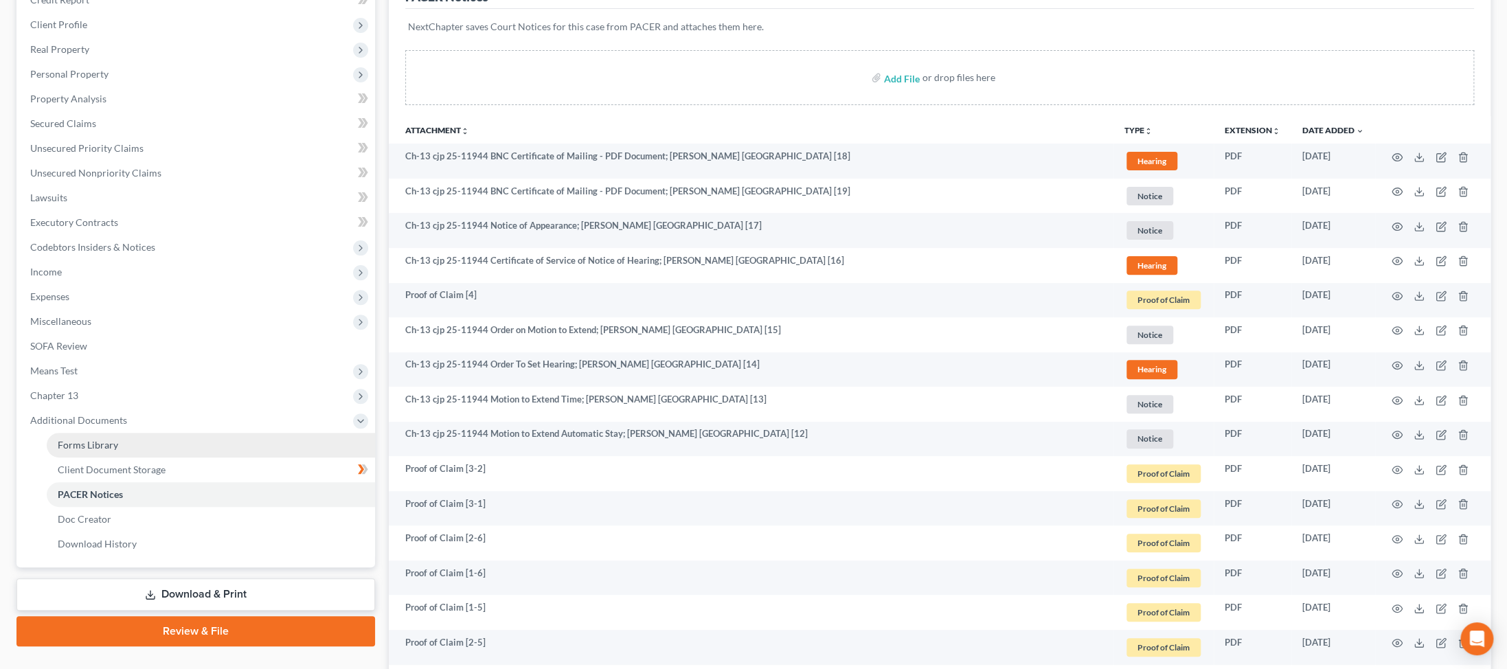
scroll to position [294, 0]
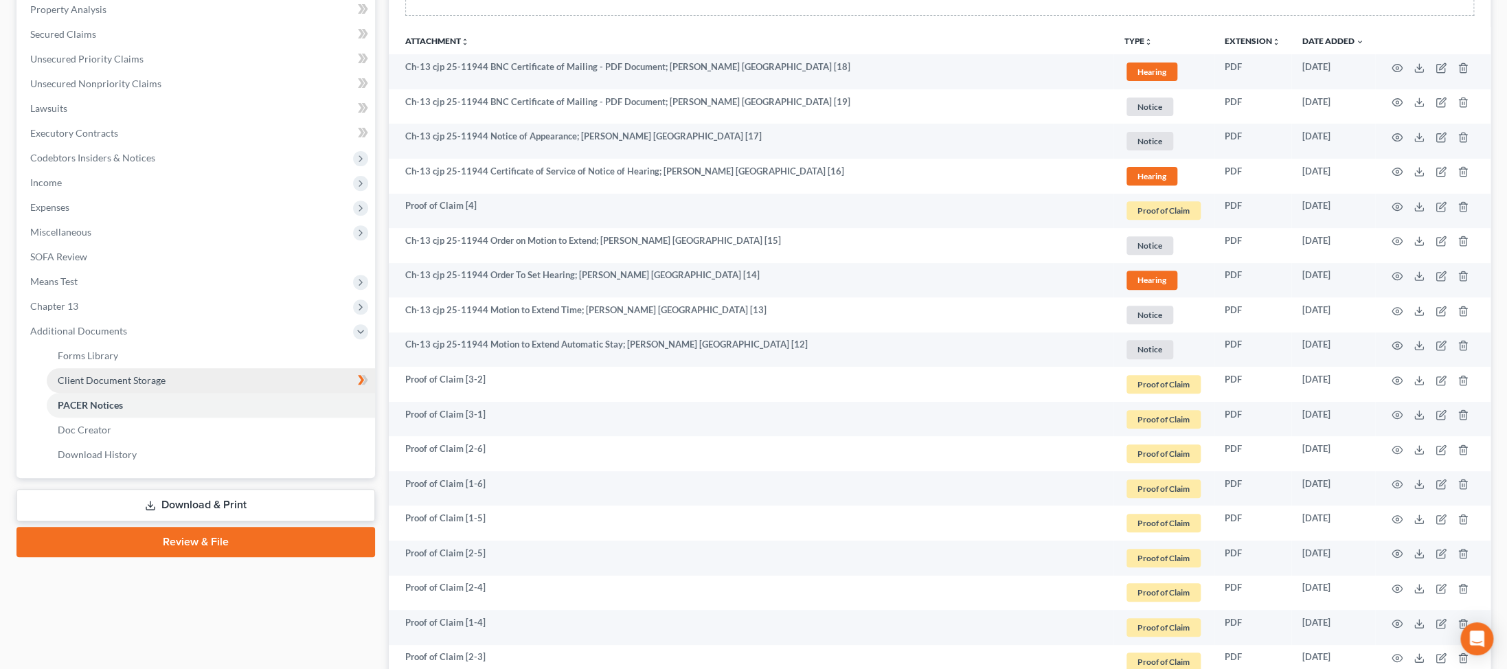
click at [159, 386] on span "Client Document Storage" at bounding box center [112, 380] width 108 height 12
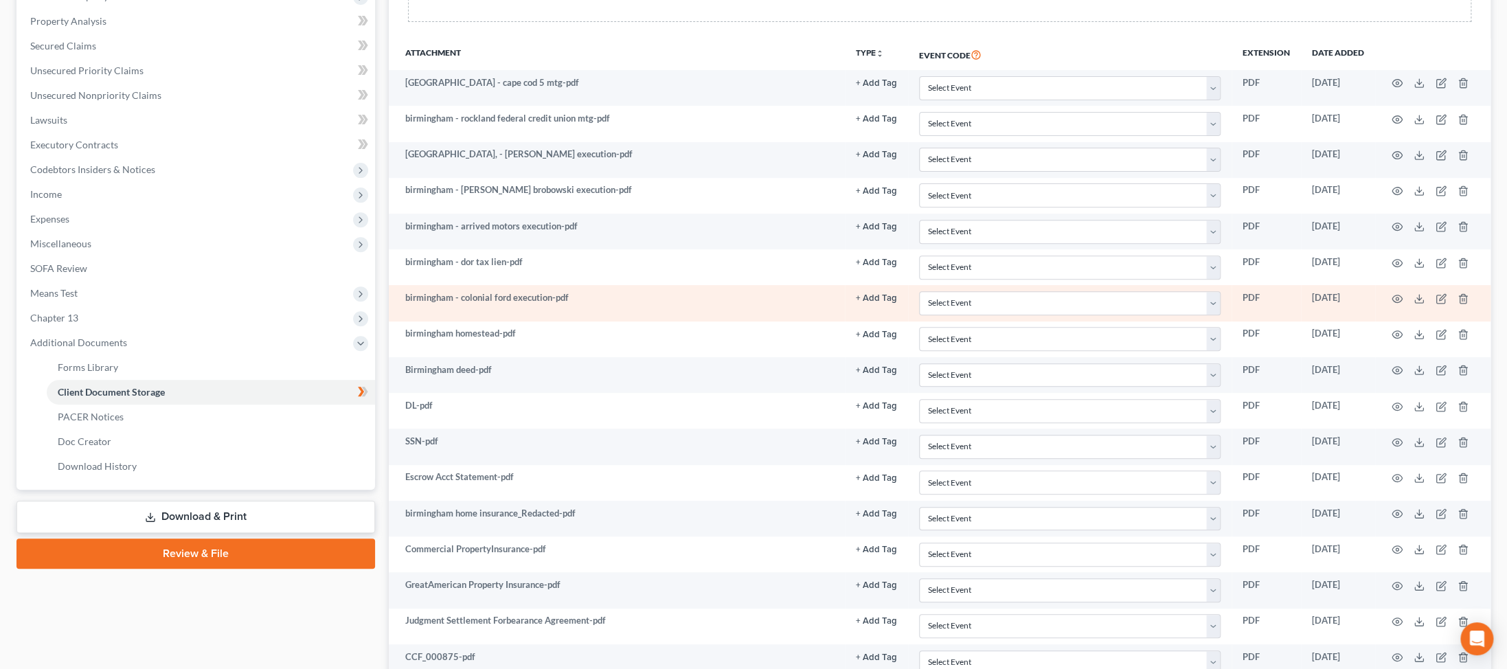
scroll to position [292, 0]
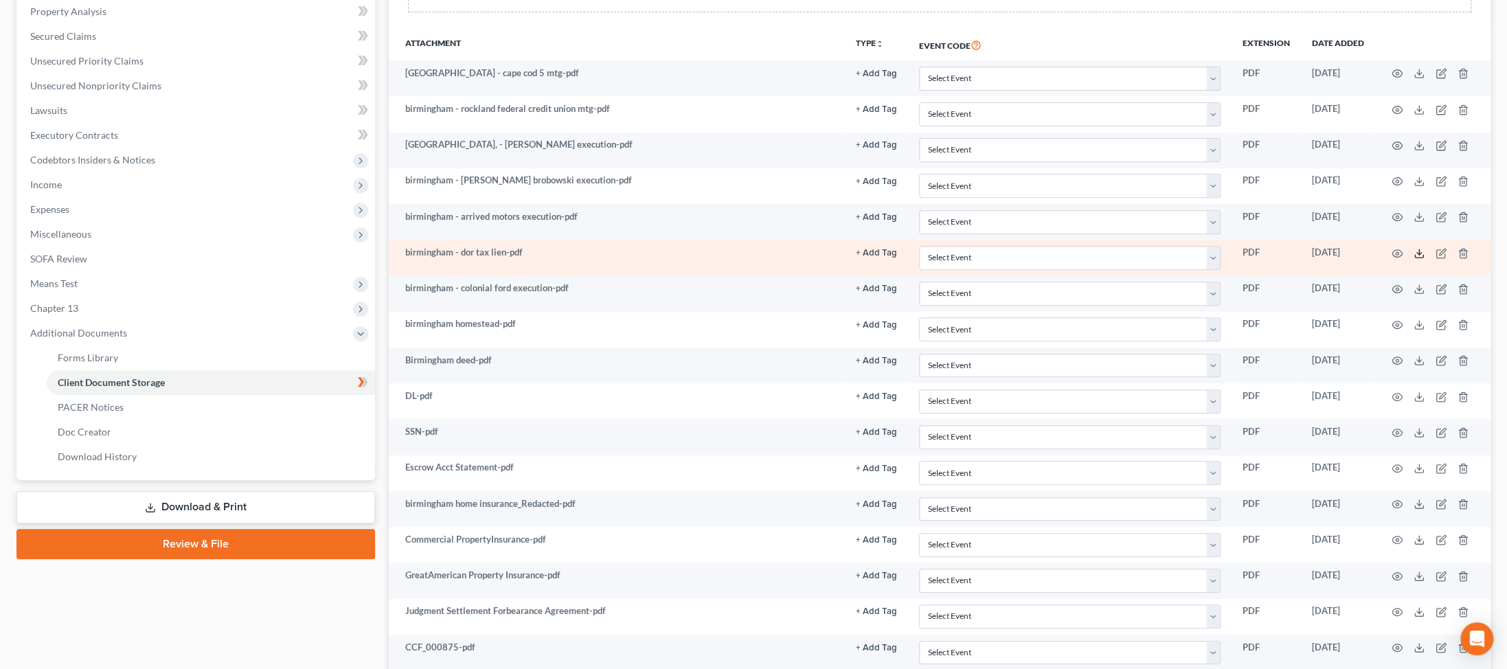
click at [361, 259] on icon at bounding box center [1418, 253] width 11 height 11
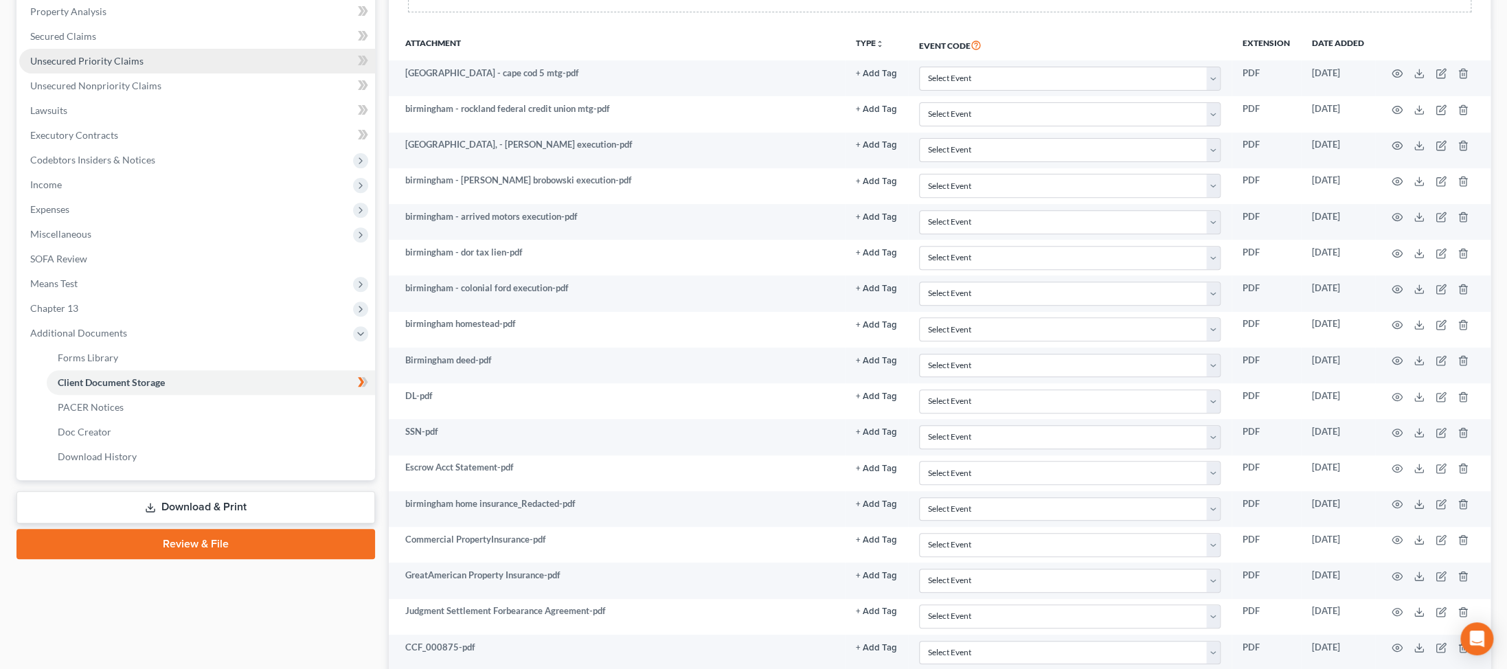
click at [108, 67] on span "Unsecured Priority Claims" at bounding box center [86, 61] width 113 height 12
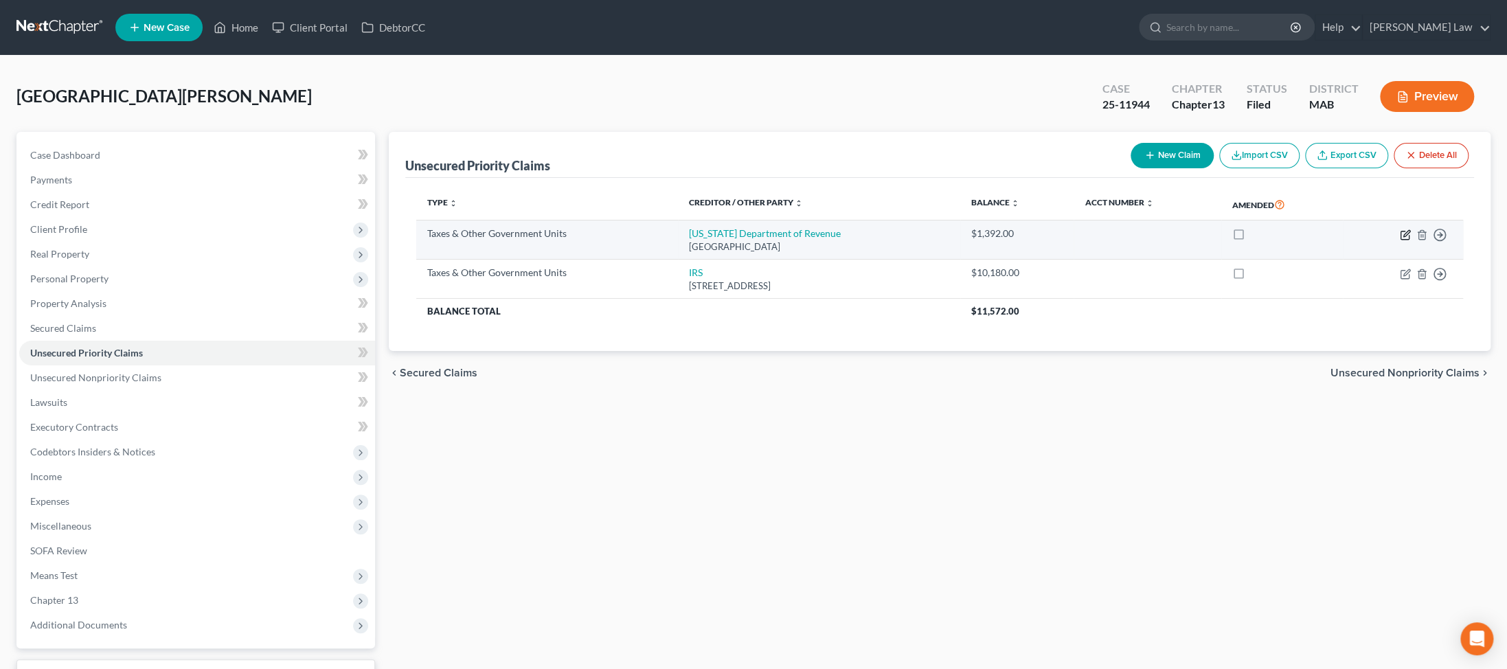
click at [361, 240] on icon "button" at bounding box center [1405, 234] width 11 height 11
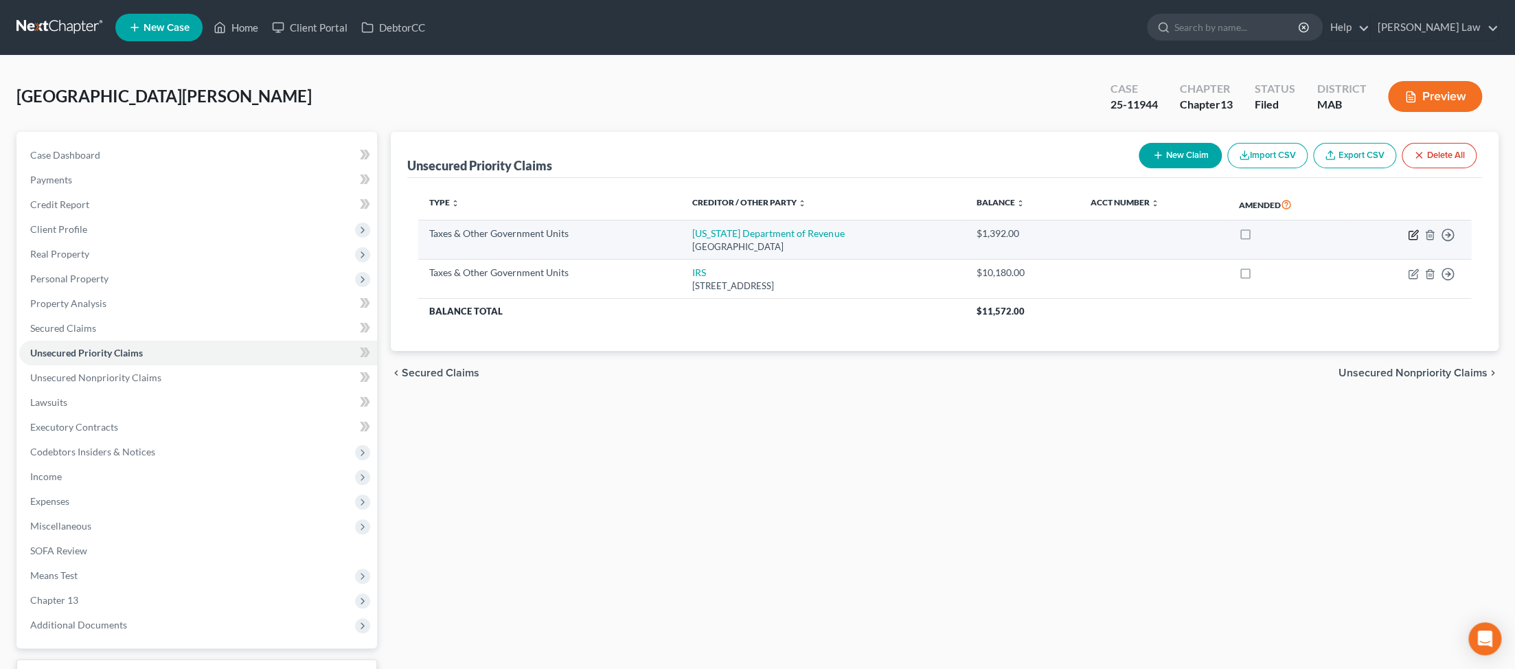
select select "2"
select select "22"
select select "0"
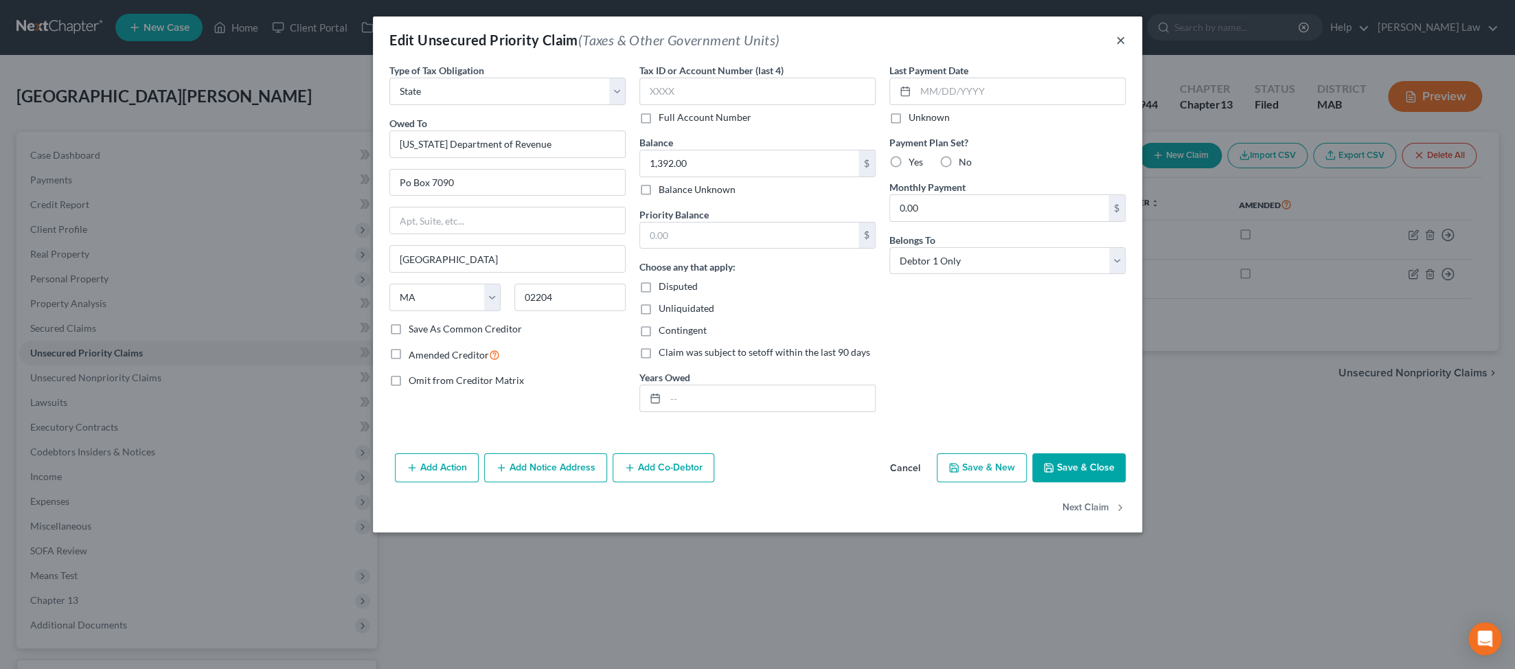
click at [361, 45] on button "×" at bounding box center [1121, 40] width 10 height 16
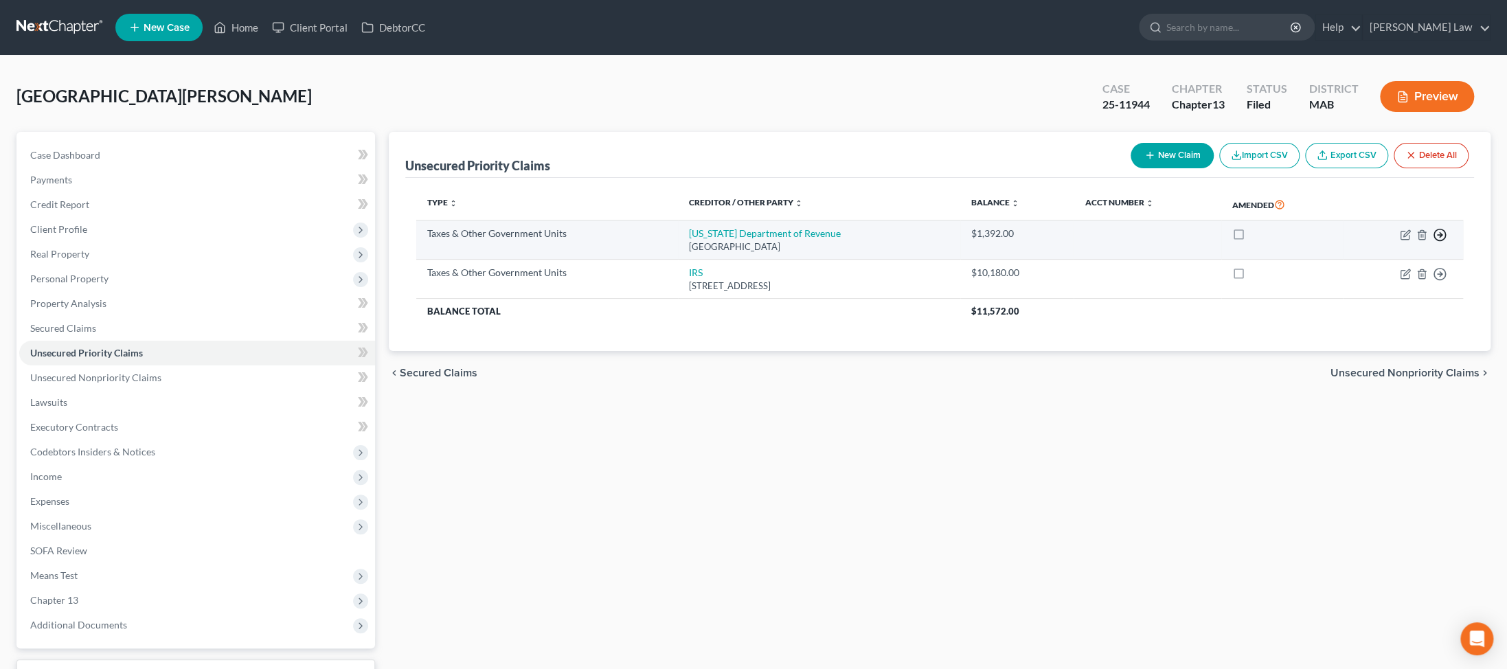
click at [361, 237] on polyline "button" at bounding box center [1440, 234] width 2 height 5
click at [361, 259] on link "Move to D" at bounding box center [1348, 247] width 115 height 23
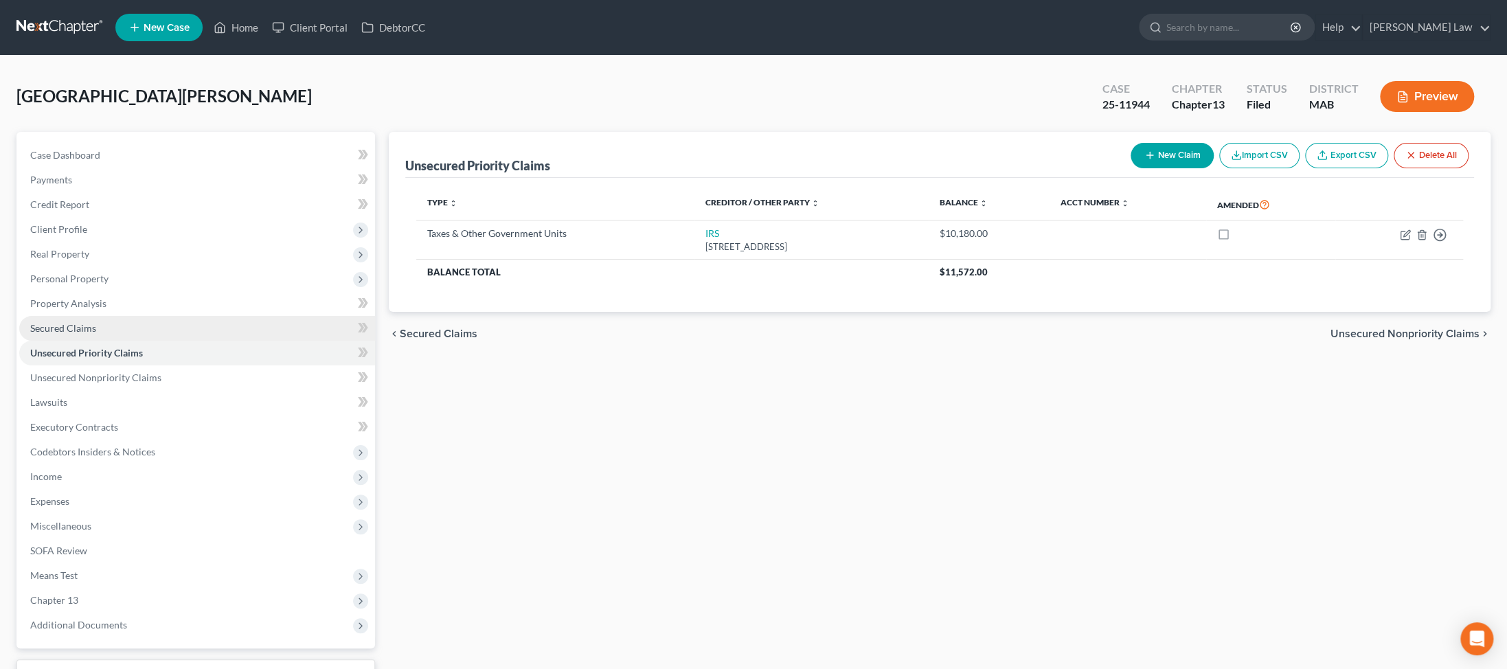
click at [91, 334] on span "Secured Claims" at bounding box center [63, 328] width 66 height 12
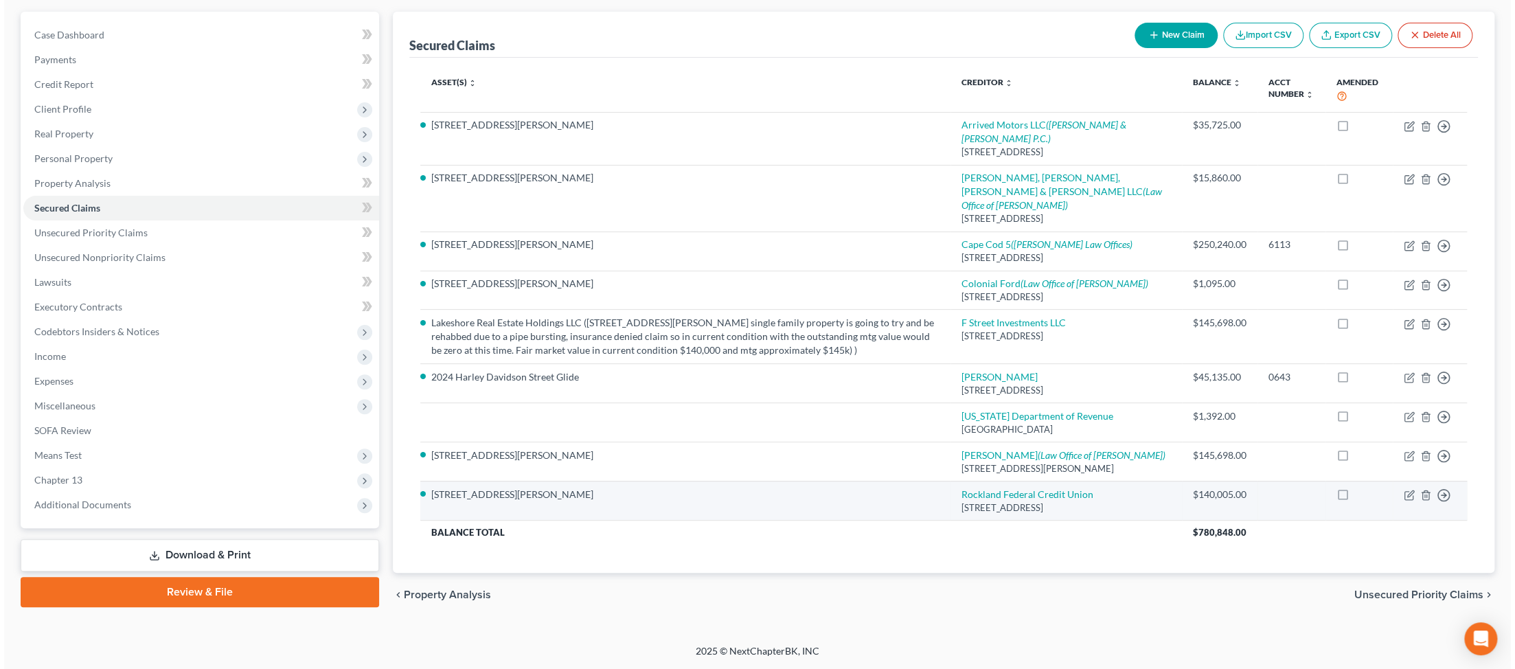
scroll to position [462, 0]
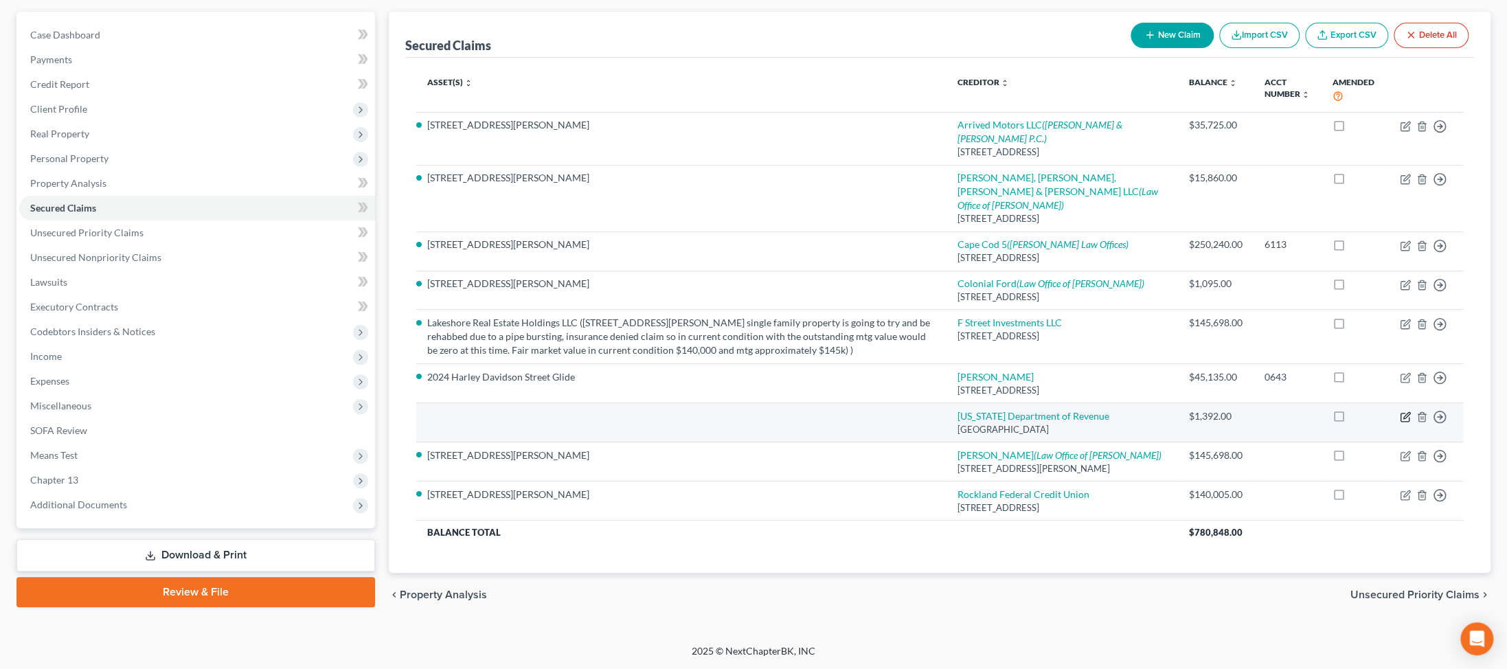
click at [361, 412] on icon "button" at bounding box center [1406, 415] width 6 height 6
select select "22"
select select "0"
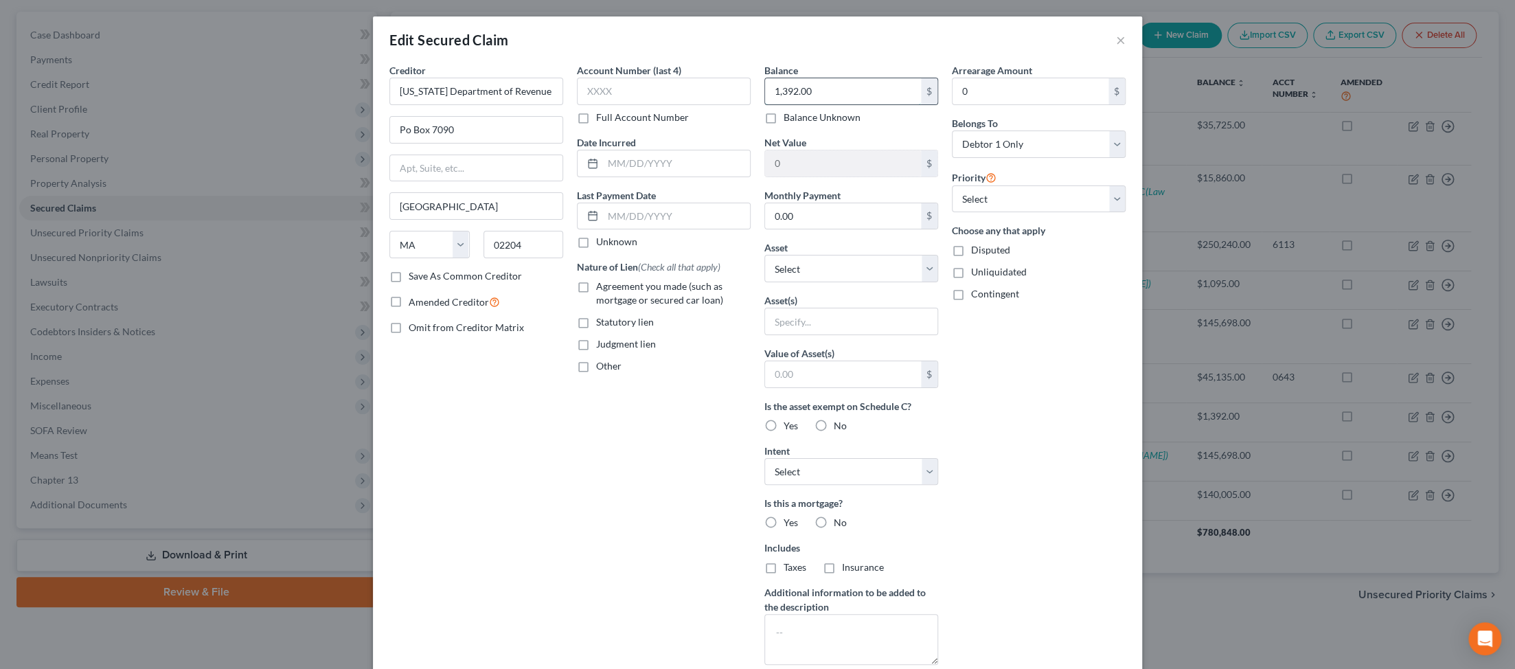
click at [361, 104] on input "1,392.00" at bounding box center [843, 91] width 156 height 26
type input "23,584"
click at [361, 329] on label "Statutory lien" at bounding box center [625, 322] width 58 height 14
click at [361, 324] on input "Statutory lien" at bounding box center [606, 319] width 9 height 9
checkbox input "true"
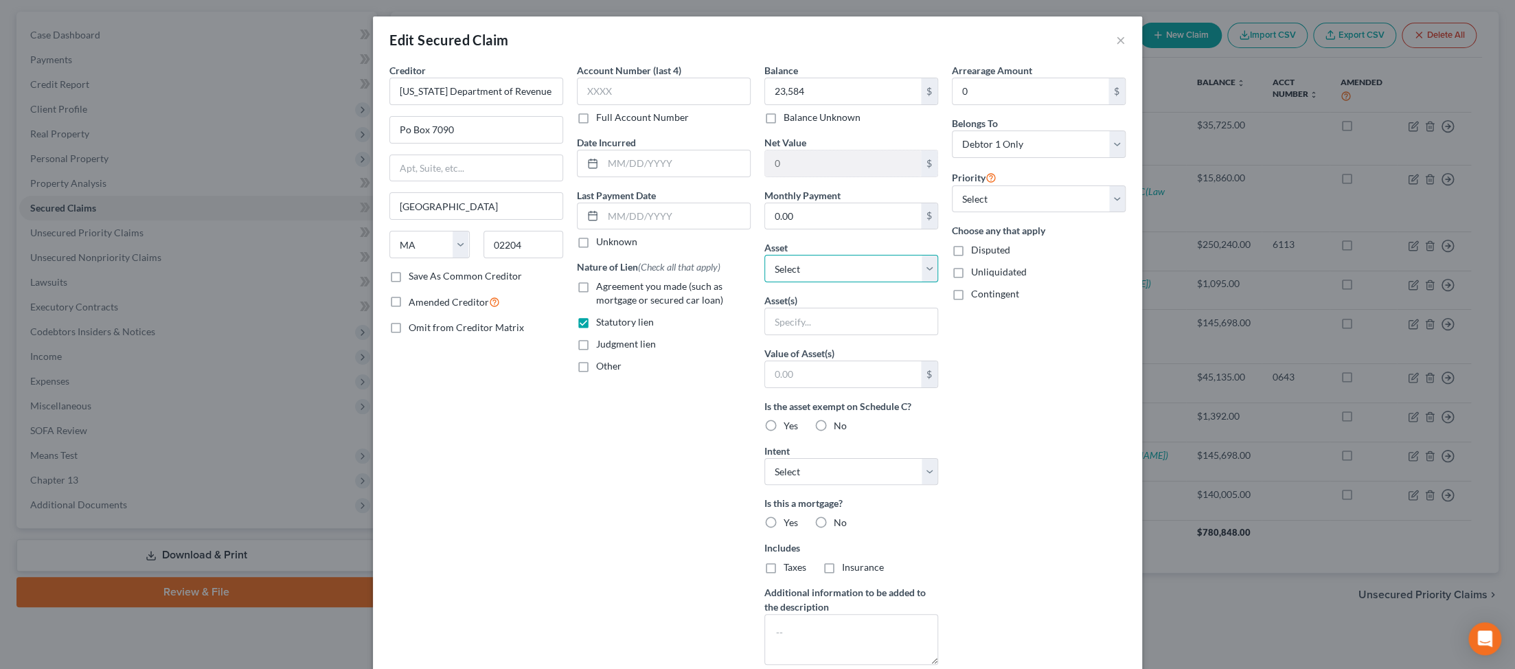
click at [361, 282] on select "Select Other Multiple Assets 4 Freeman Avenue - $550000.0 Jewelry - Misc. Jewel…" at bounding box center [851, 268] width 174 height 27
select select "2"
click at [361, 282] on select "Select Other Multiple Assets 4 Freeman Avenue - $550000.0 Jewelry - Misc. Jewel…" at bounding box center [851, 268] width 174 height 27
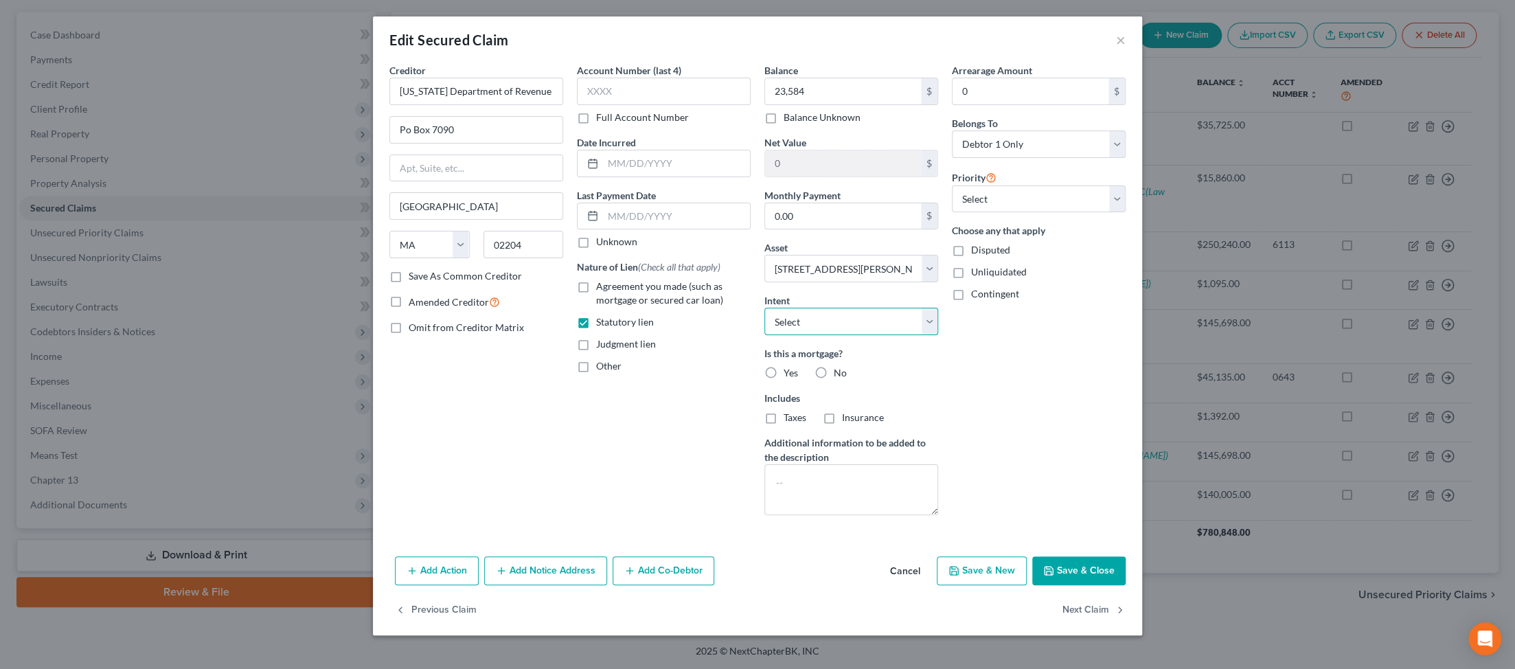
click at [361, 335] on select "Select Surrender Redeem Reaffirm Avoid Other" at bounding box center [851, 321] width 174 height 27
select select "2"
click at [361, 335] on select "Select Surrender Redeem Reaffirm Avoid Other" at bounding box center [851, 321] width 174 height 27
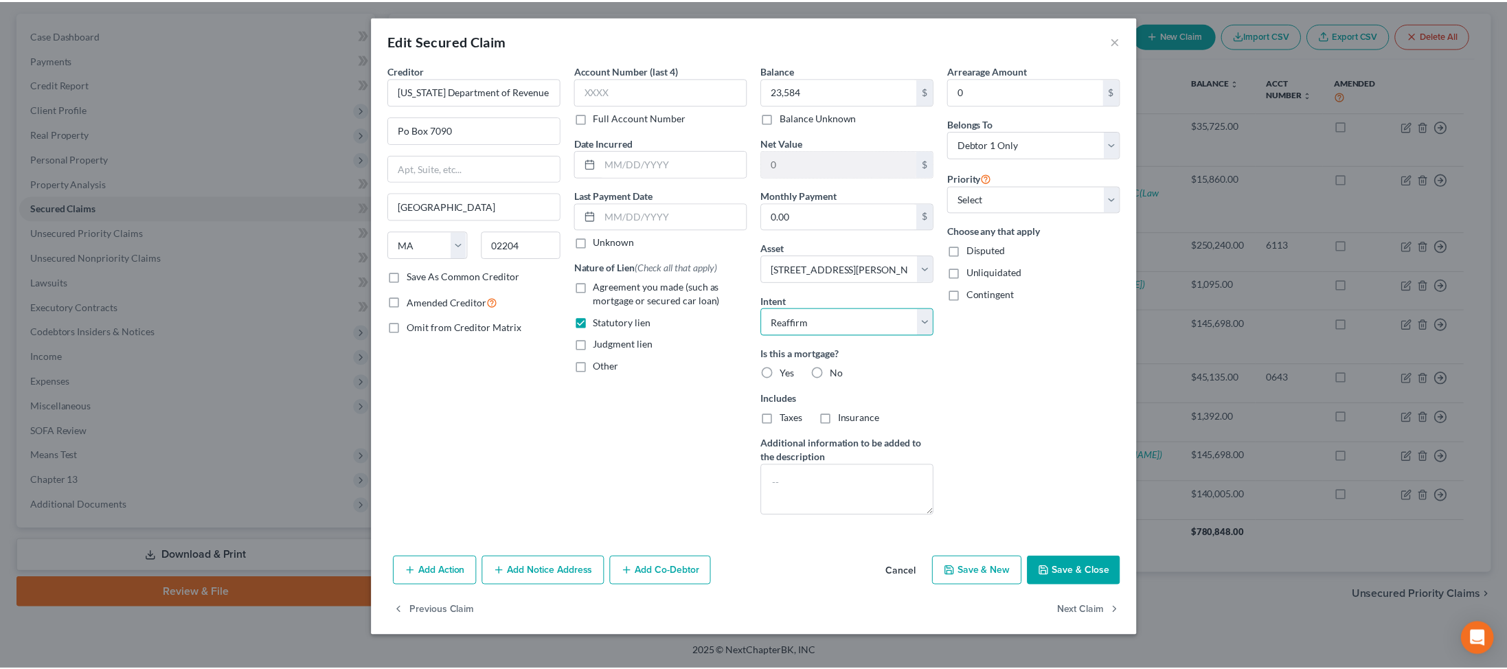
scroll to position [140, 0]
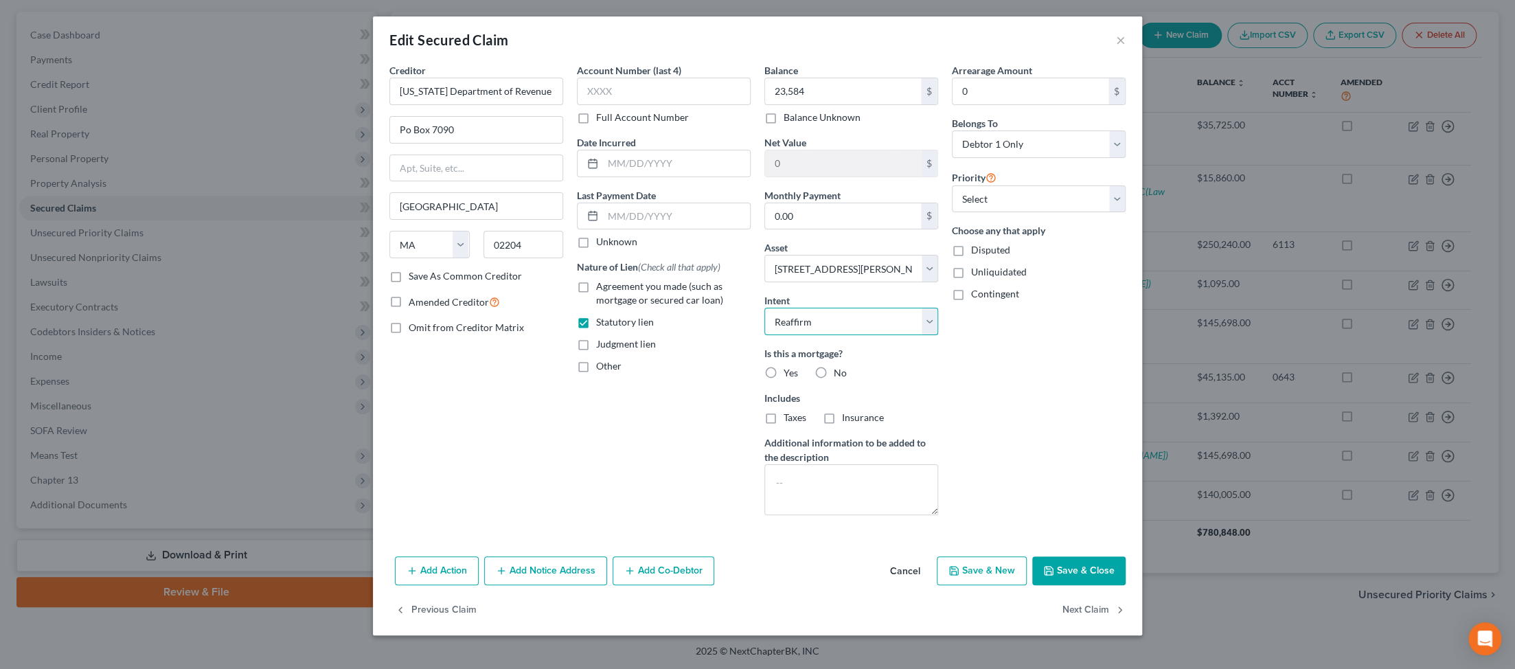
click at [361, 308] on select "Select Surrender Redeem Reaffirm Avoid Other" at bounding box center [851, 321] width 174 height 27
select select
click at [361, 308] on select "Select Surrender Redeem Reaffirm Avoid Other" at bounding box center [851, 321] width 174 height 27
click at [361, 568] on button "Save & Close" at bounding box center [1078, 570] width 93 height 29
select select
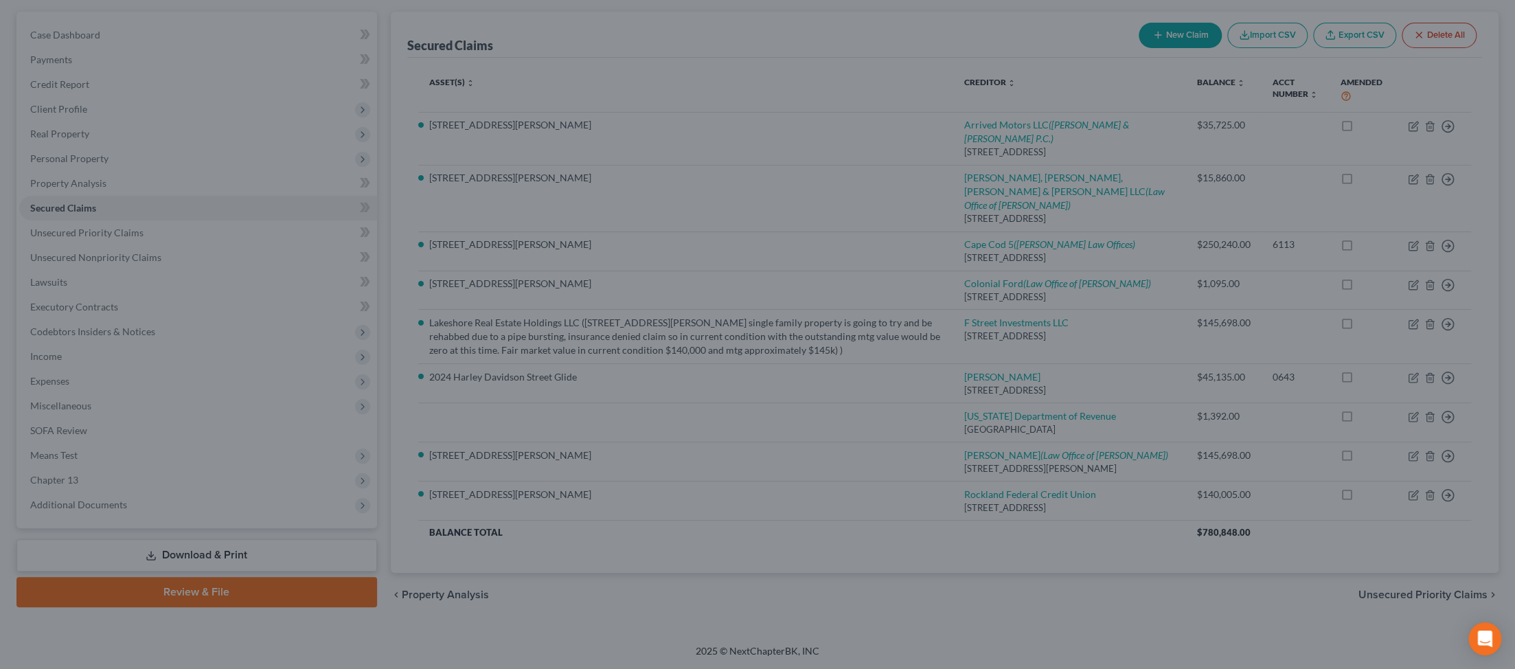
type input "23,584.00"
type input "526,416.00"
select select "2"
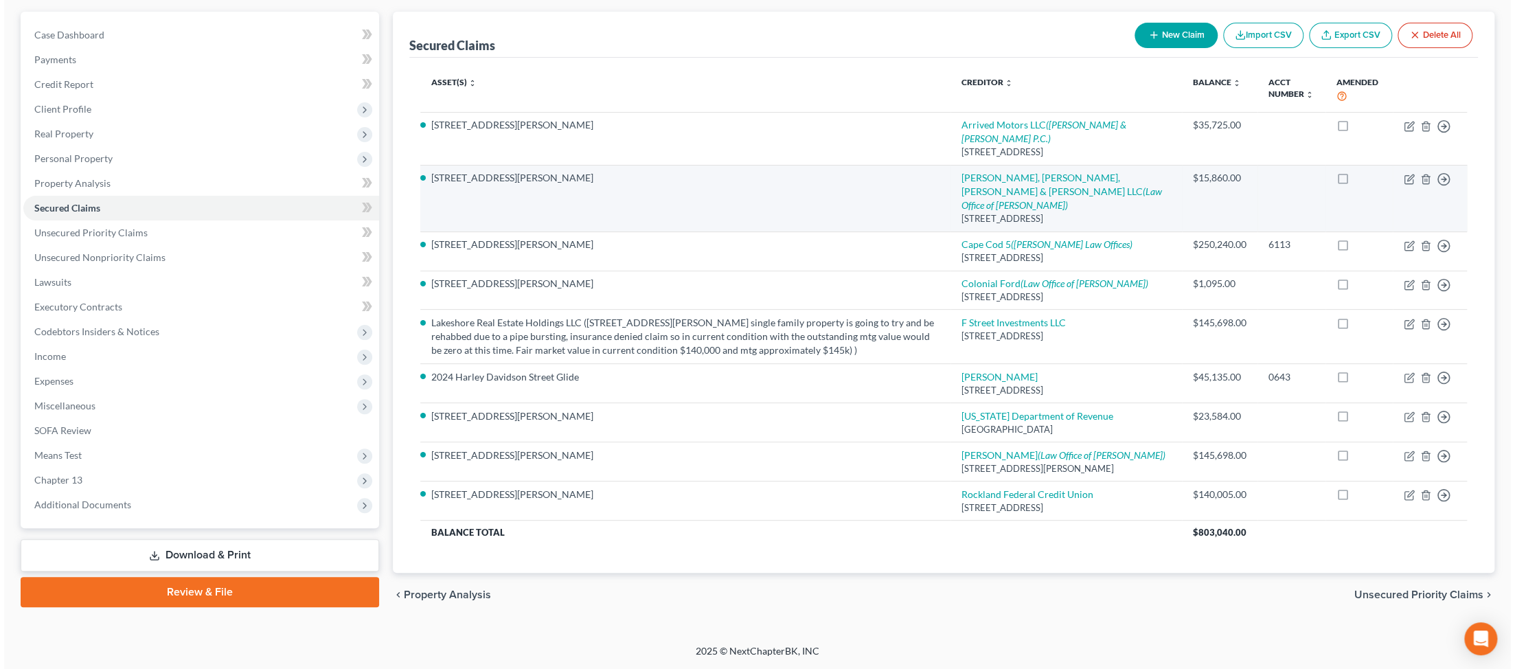
scroll to position [194, 0]
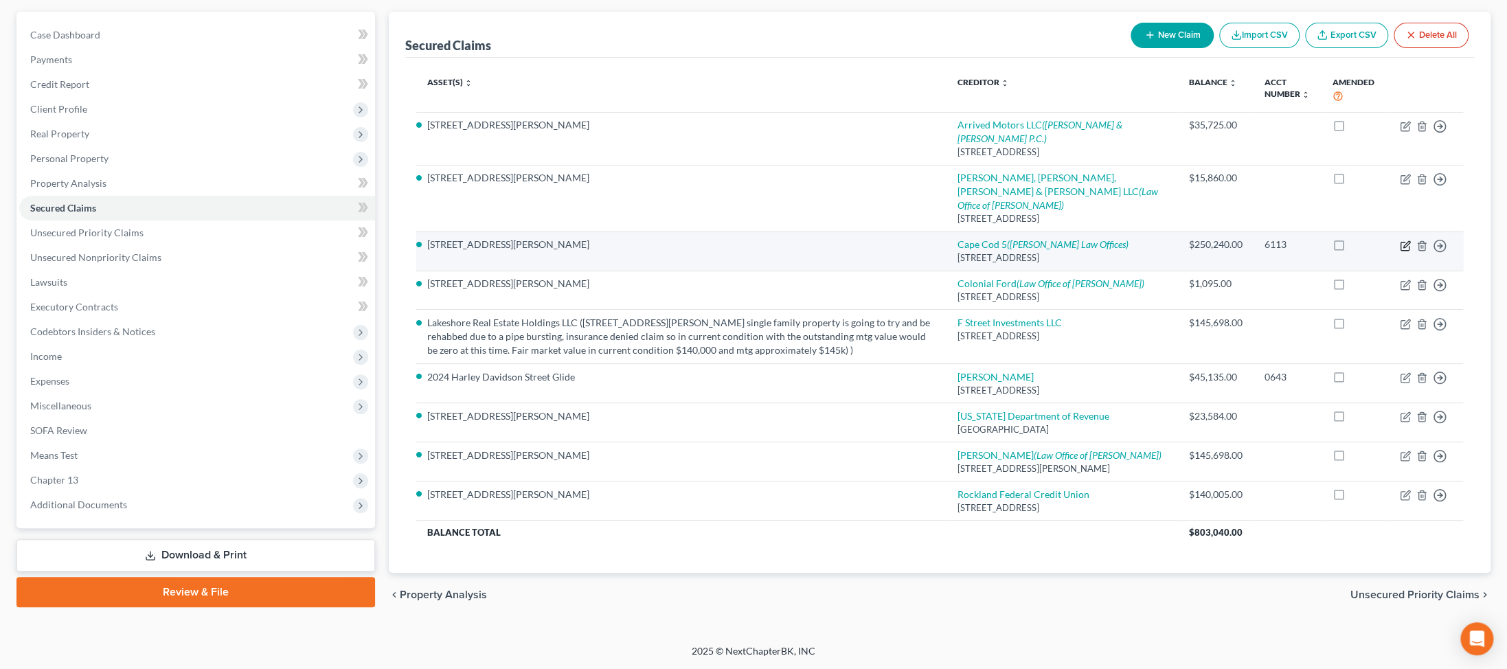
click at [361, 247] on icon "button" at bounding box center [1406, 244] width 6 height 6
select select "22"
select select "2"
select select "0"
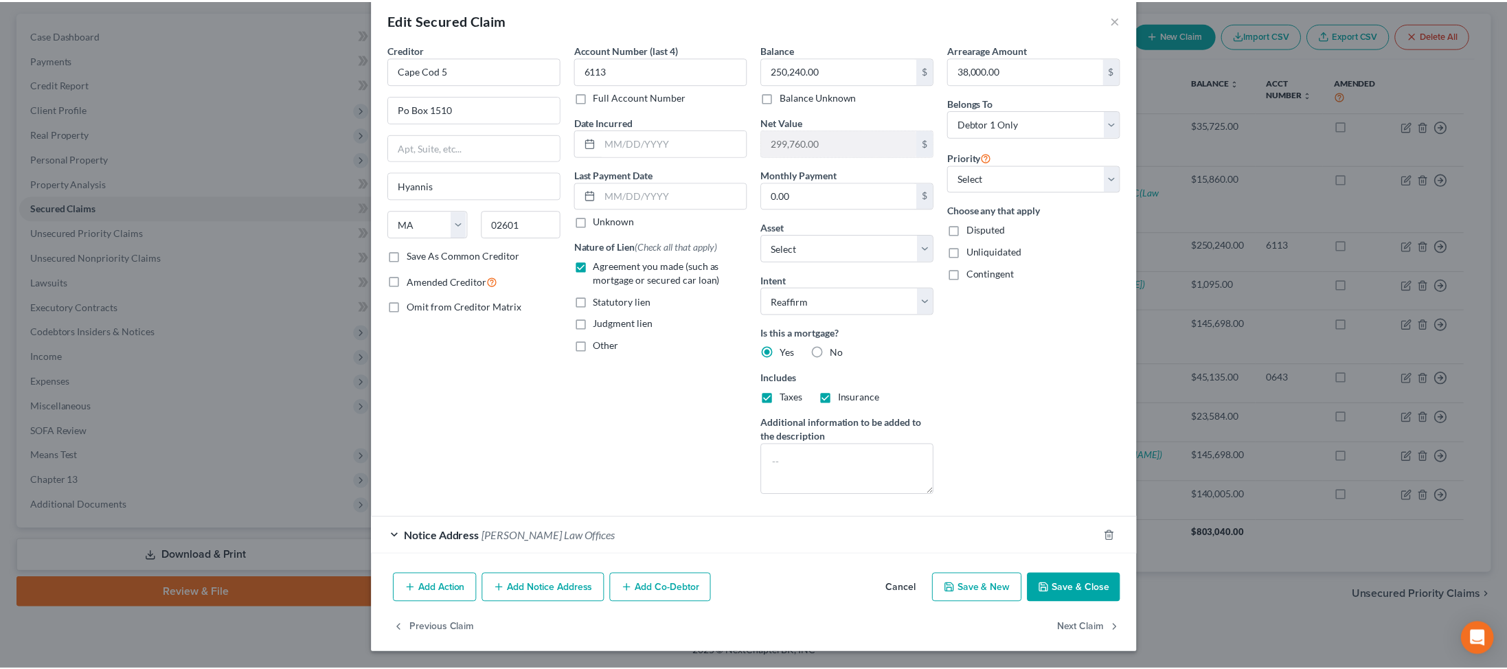
scroll to position [187, 0]
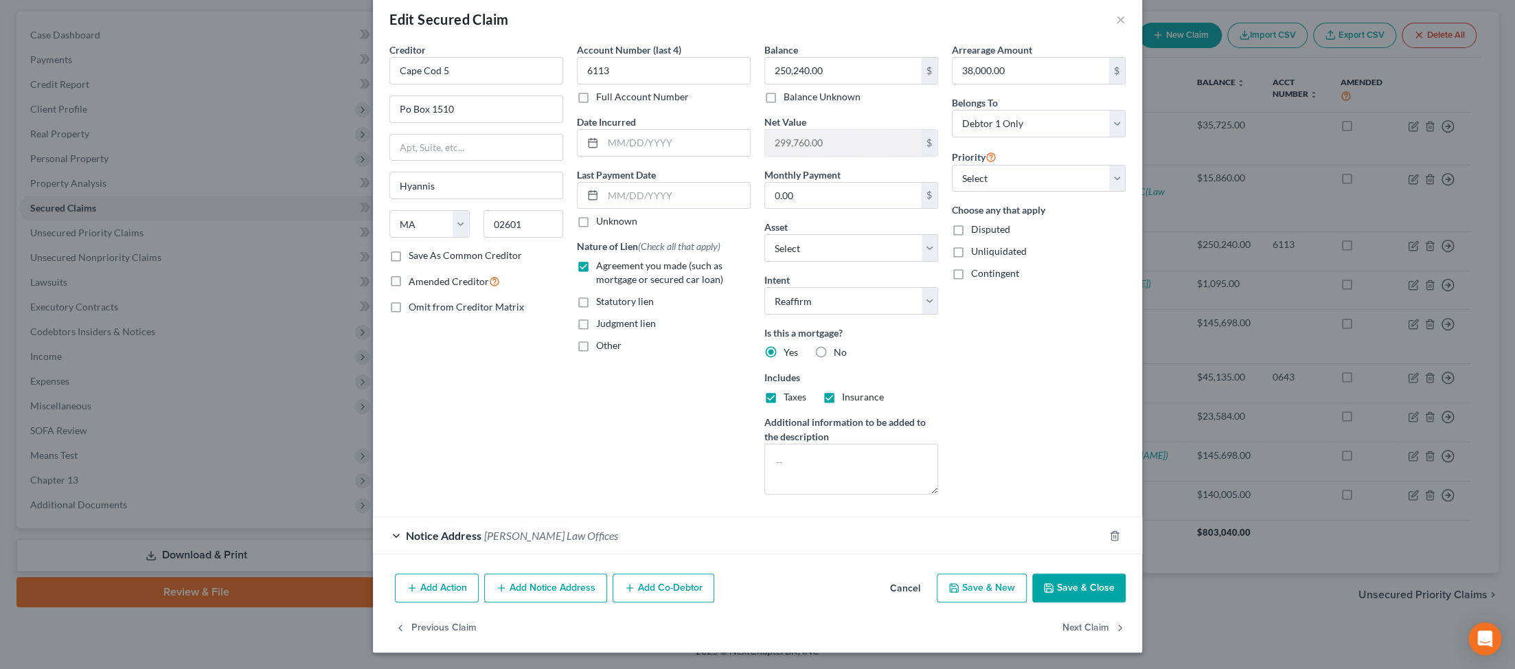
click at [361, 580] on button "Save & Close" at bounding box center [1078, 587] width 93 height 29
select select "2"
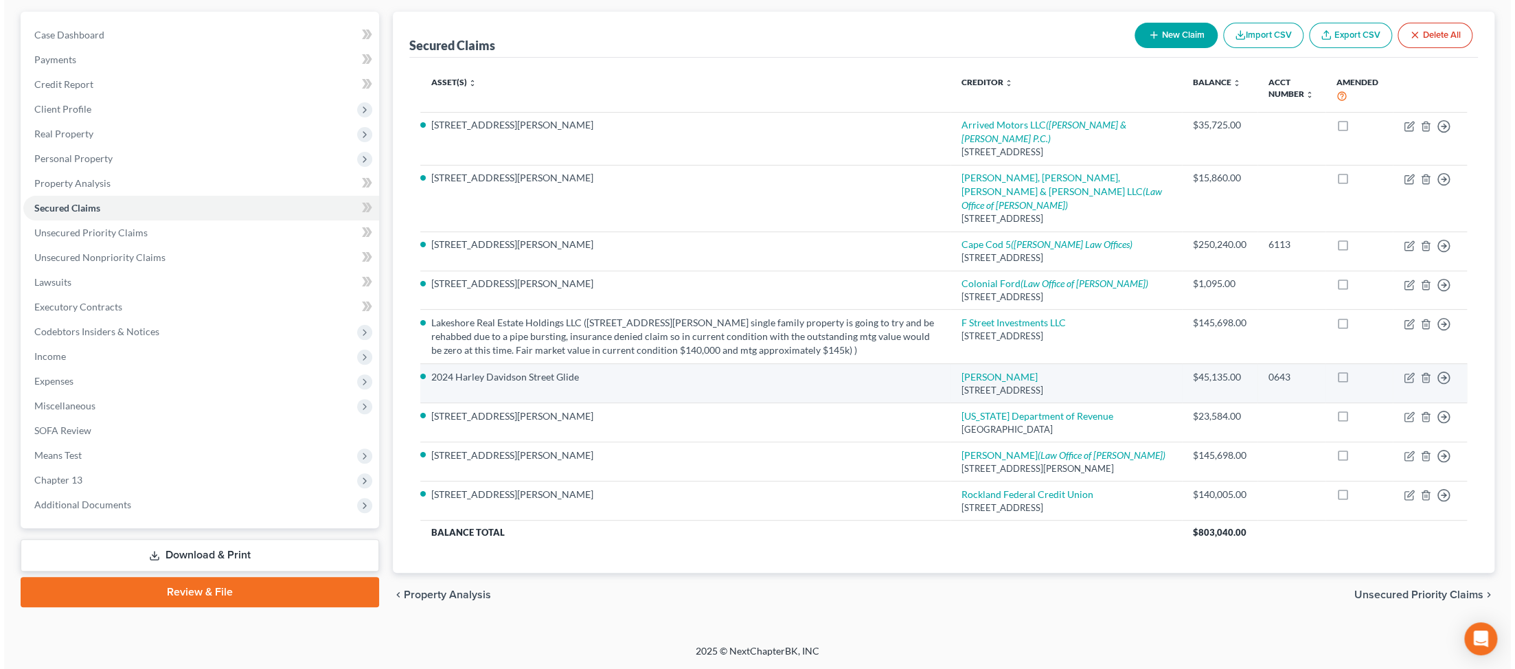
scroll to position [441, 0]
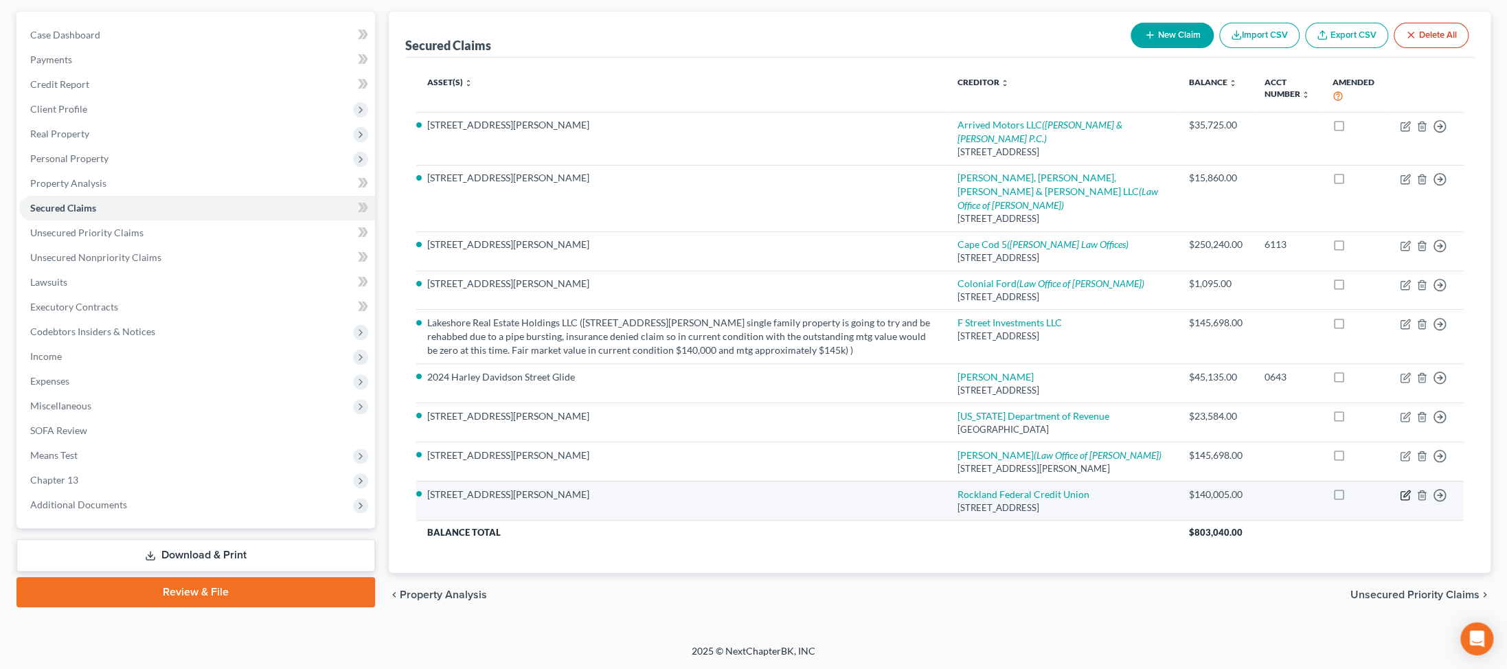
click at [361, 501] on icon "button" at bounding box center [1405, 495] width 11 height 11
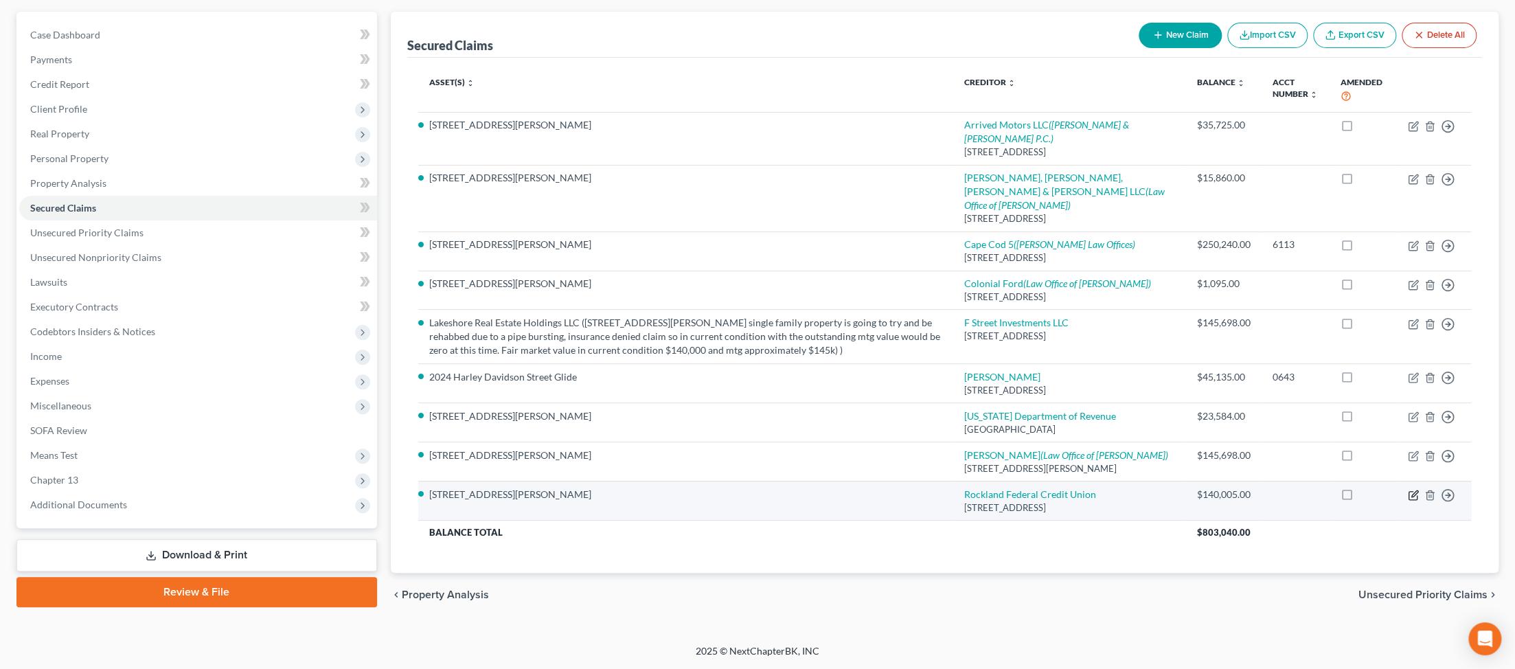
select select "22"
select select "2"
select select "0"
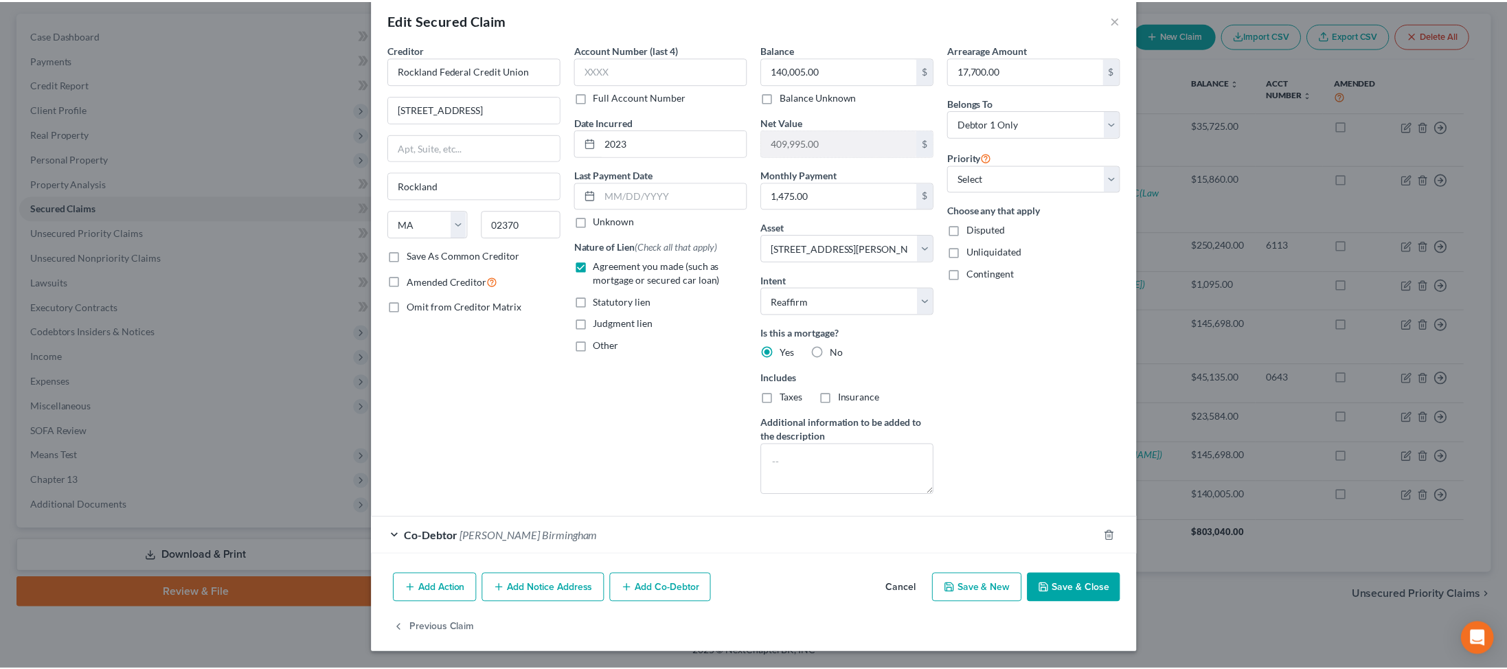
scroll to position [187, 0]
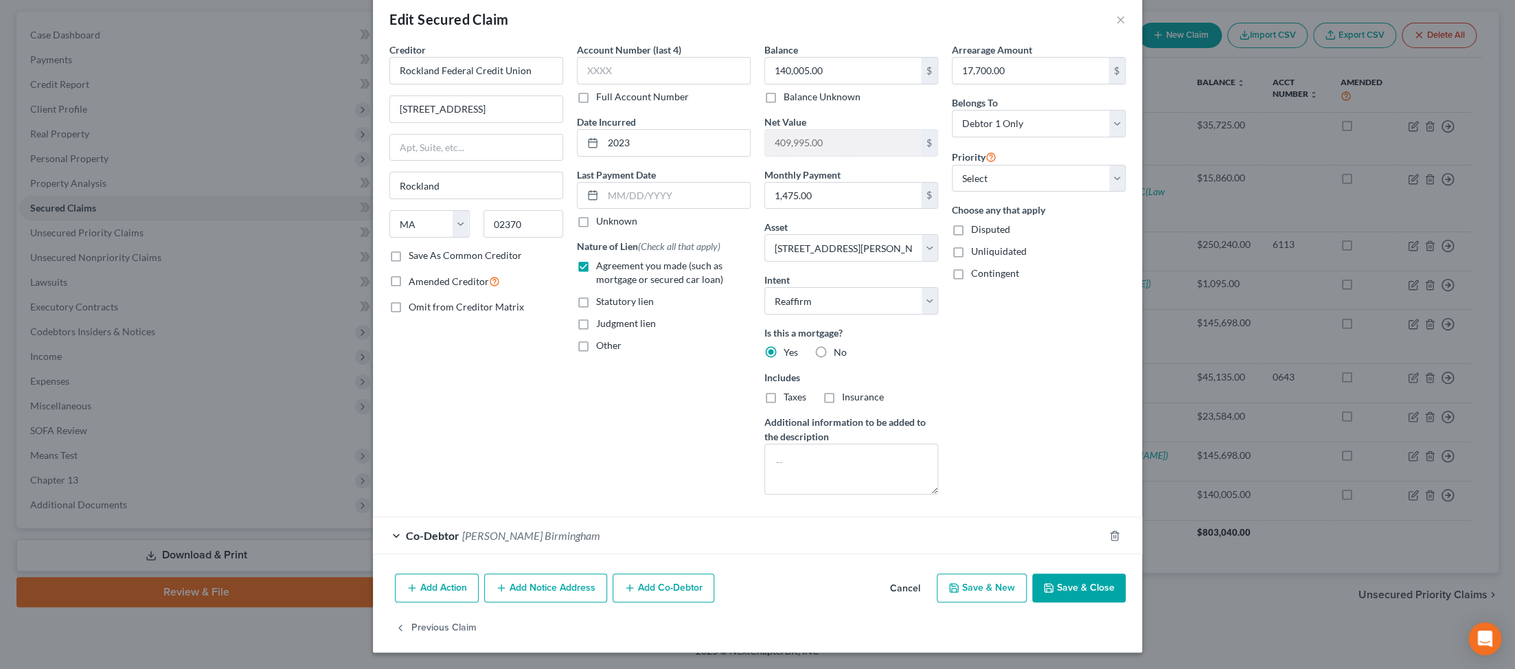
click at [361, 573] on button "Save & Close" at bounding box center [1078, 587] width 93 height 29
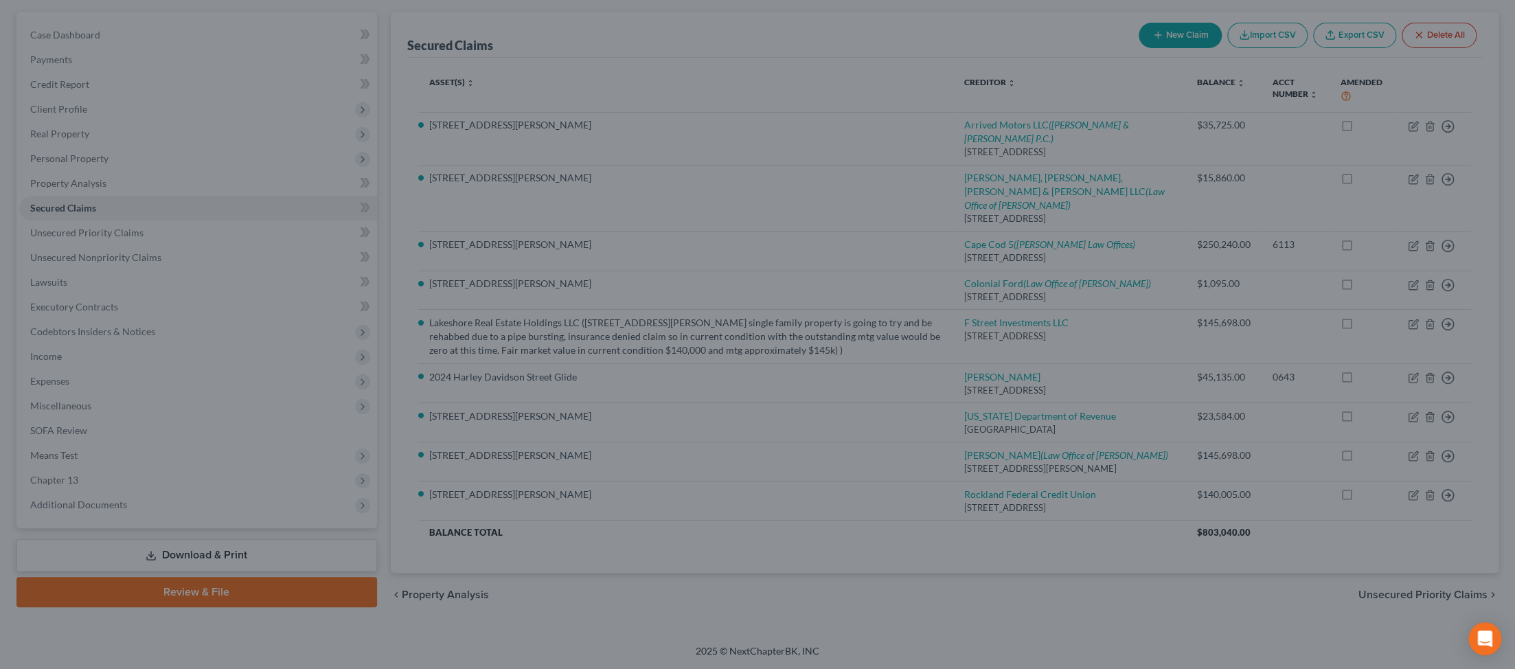
select select "2"
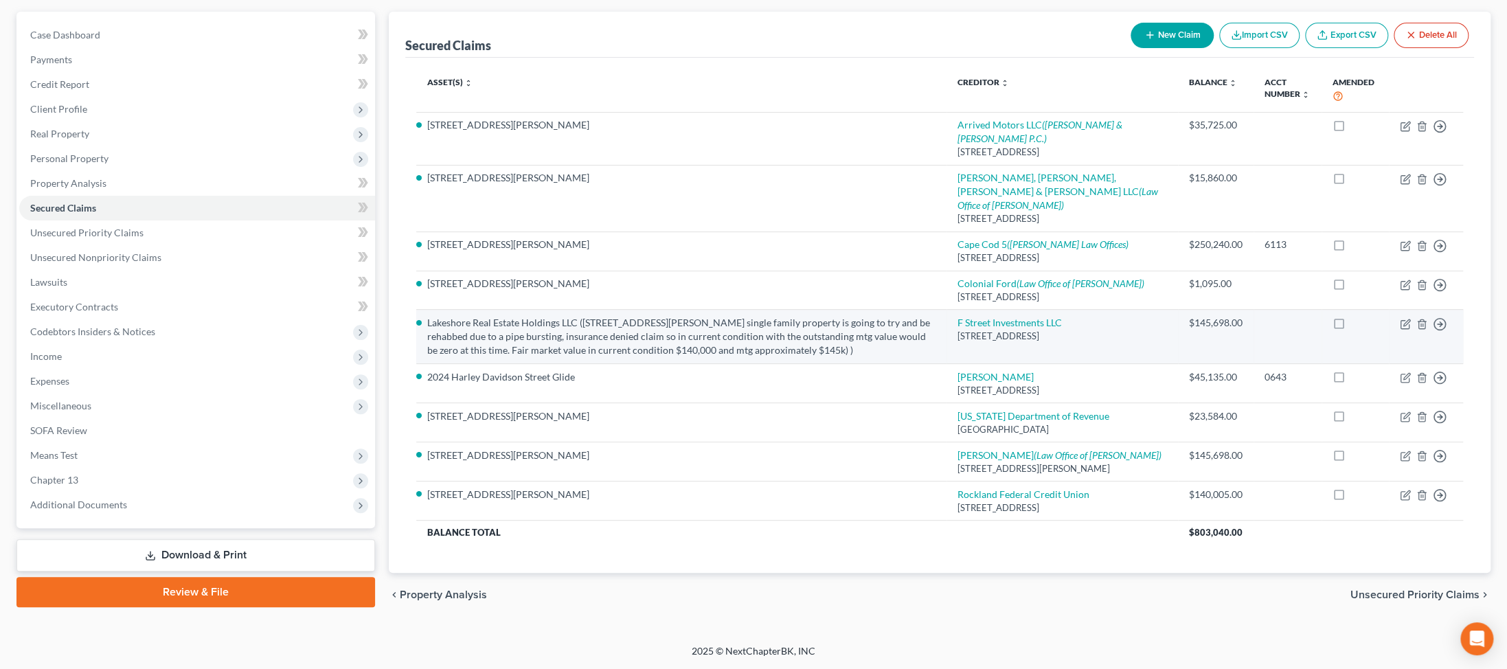
scroll to position [409, 0]
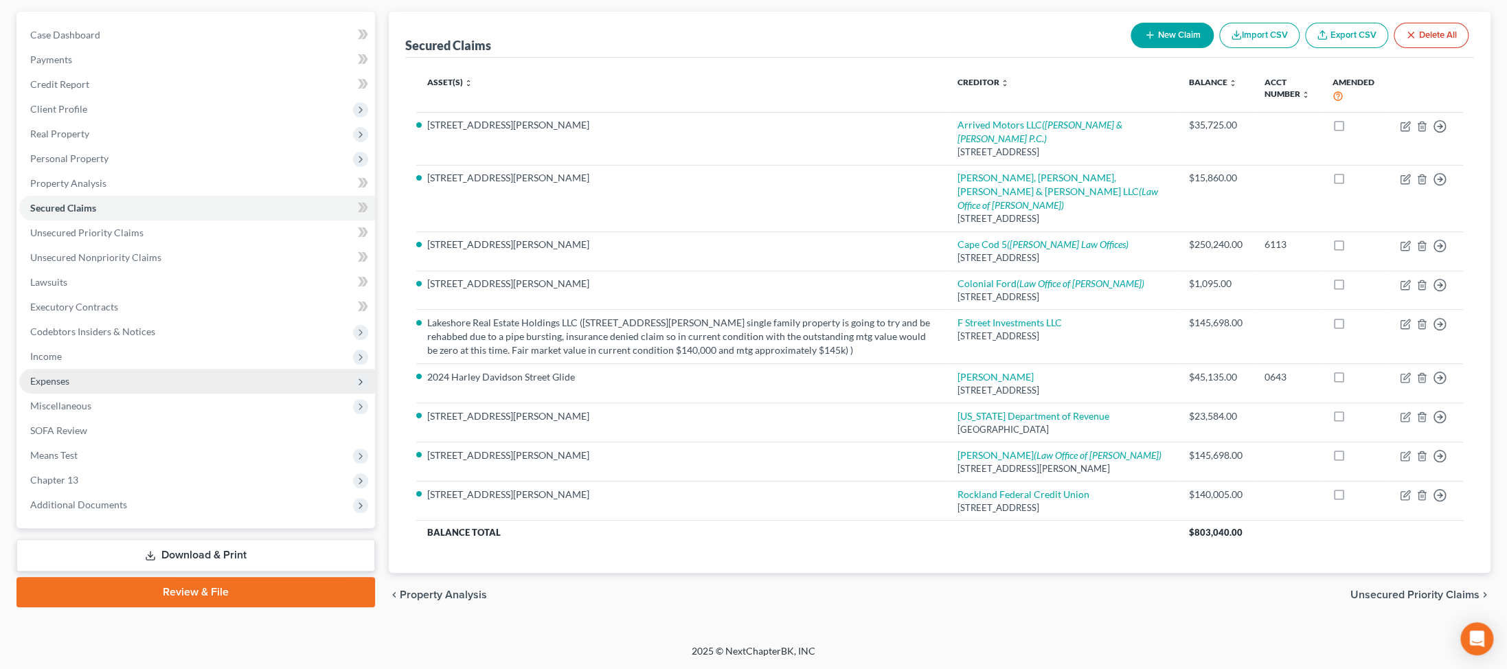
click at [69, 375] on span "Expenses" at bounding box center [49, 381] width 39 height 12
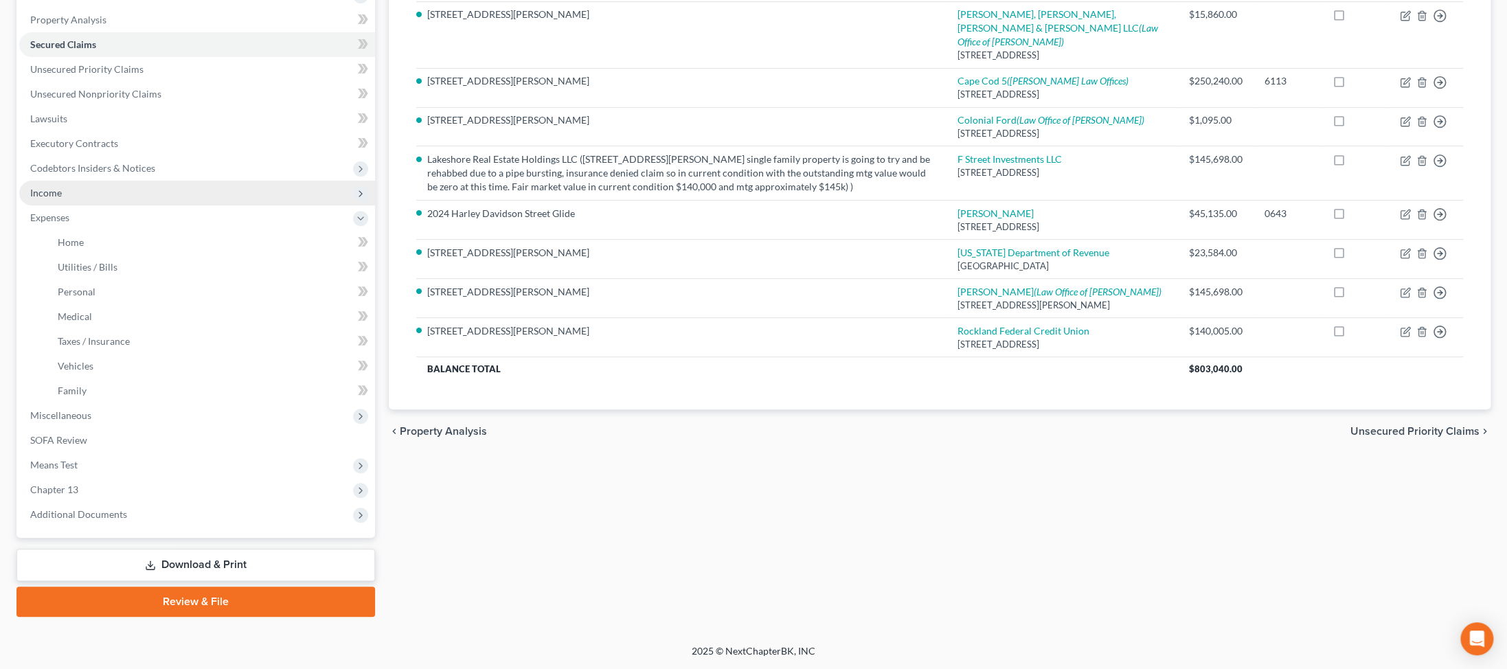
click at [62, 187] on span "Income" at bounding box center [46, 193] width 32 height 12
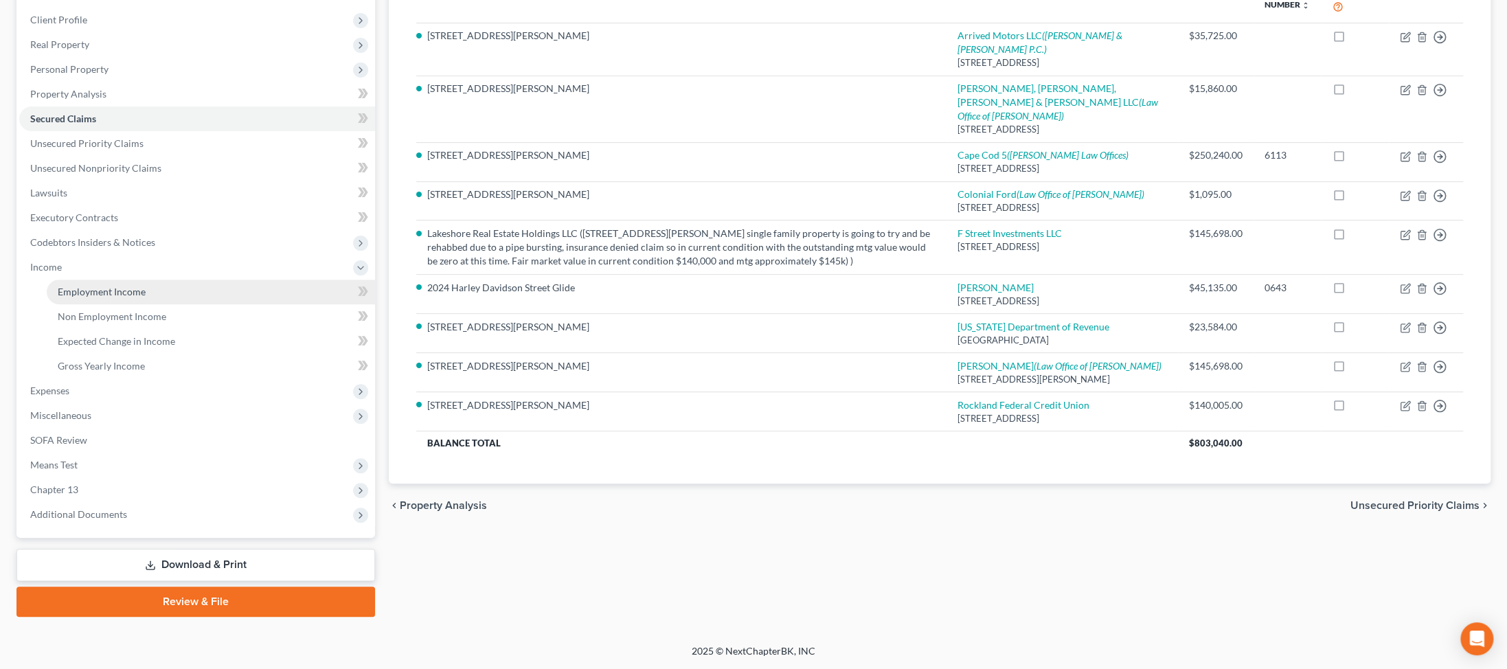
click at [95, 286] on span "Employment Income" at bounding box center [102, 292] width 88 height 12
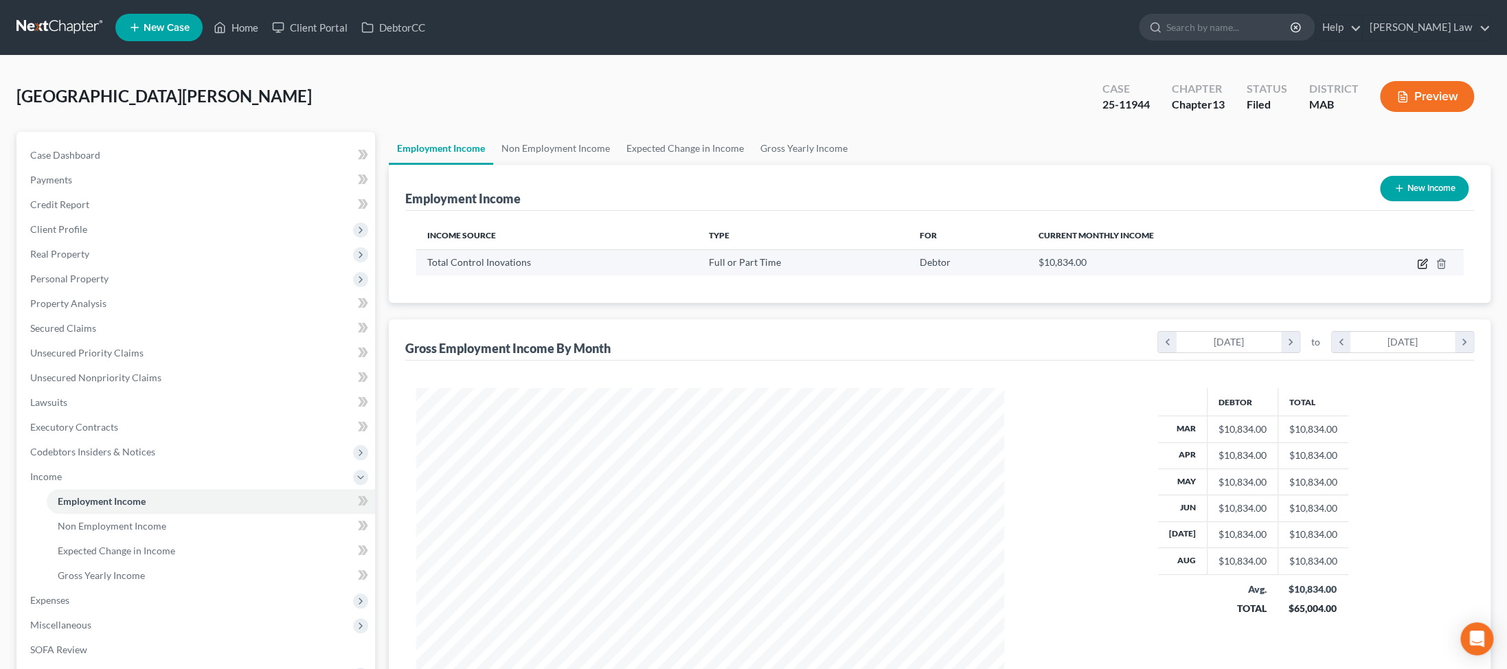
click at [361, 269] on icon "button" at bounding box center [1422, 263] width 11 height 11
select select "0"
select select "22"
select select "0"
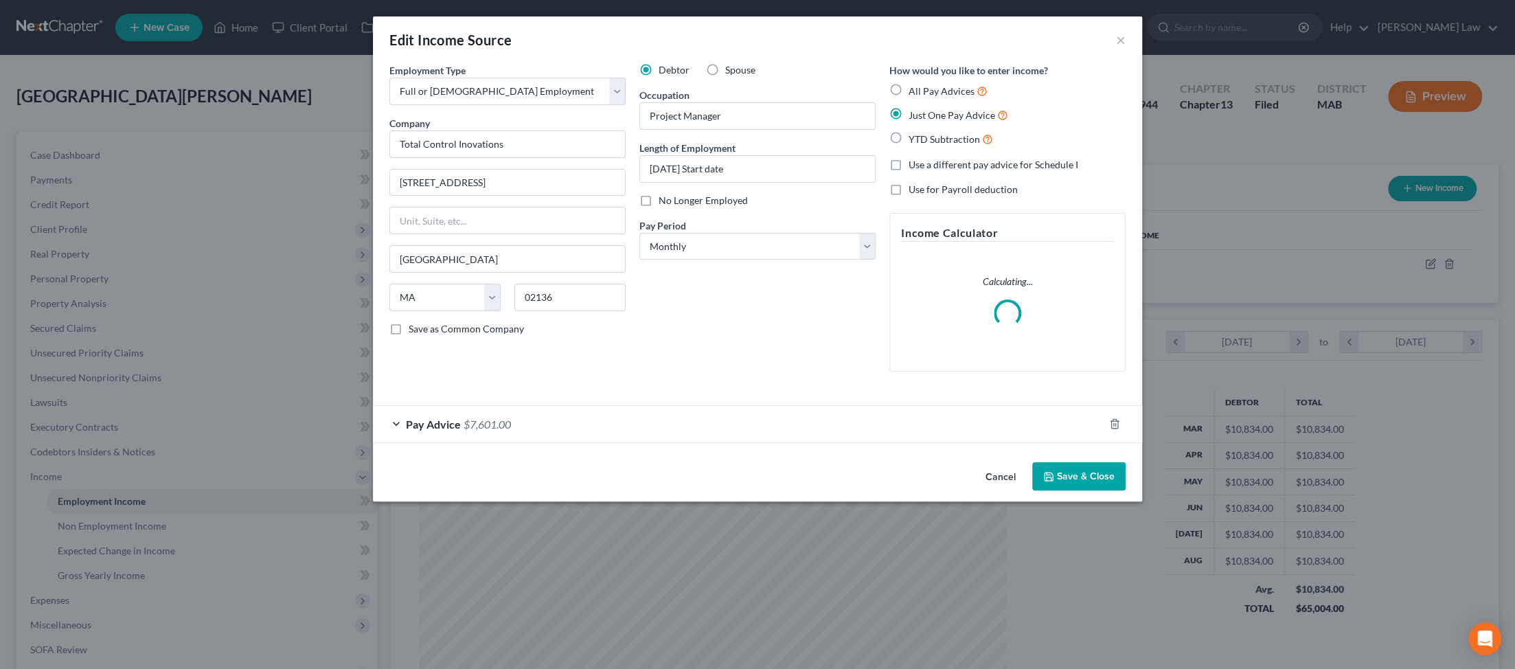
scroll to position [305, 618]
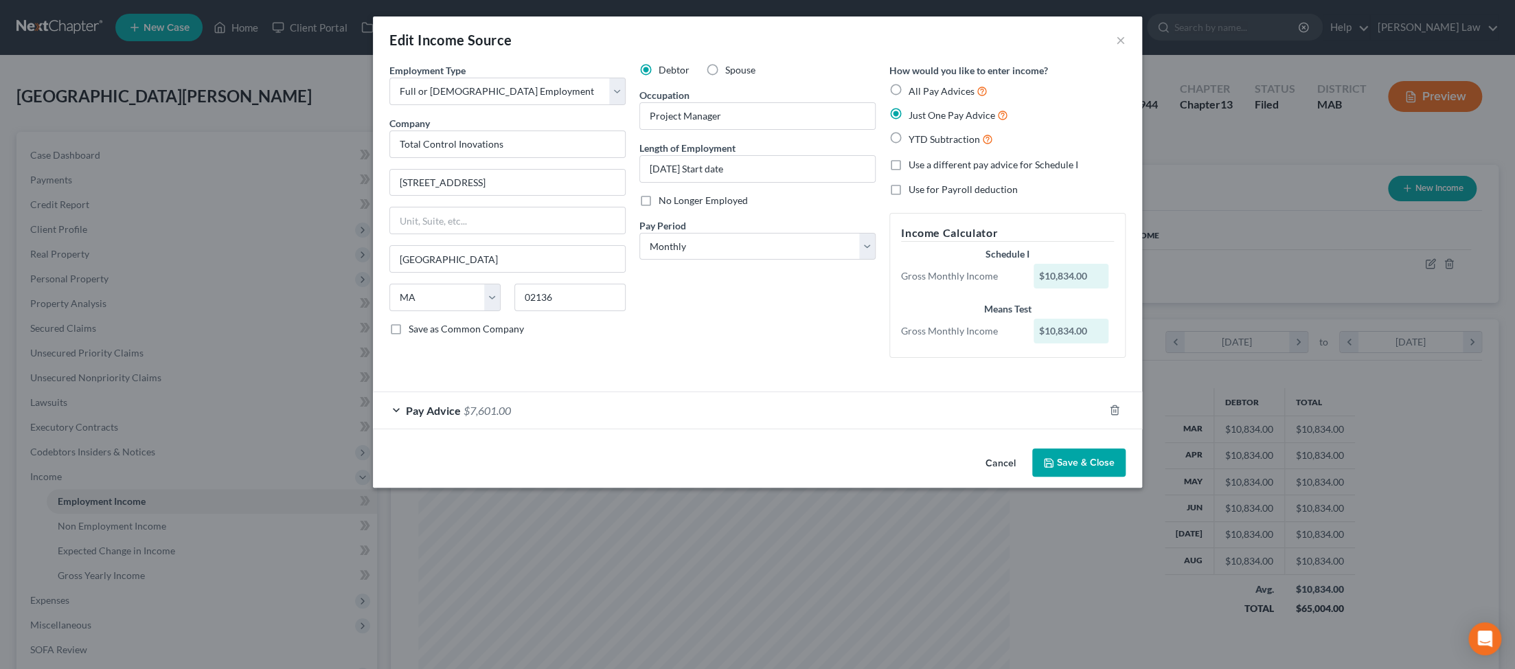
click at [361, 429] on div "Pay Advice $7,601.00" at bounding box center [738, 410] width 731 height 36
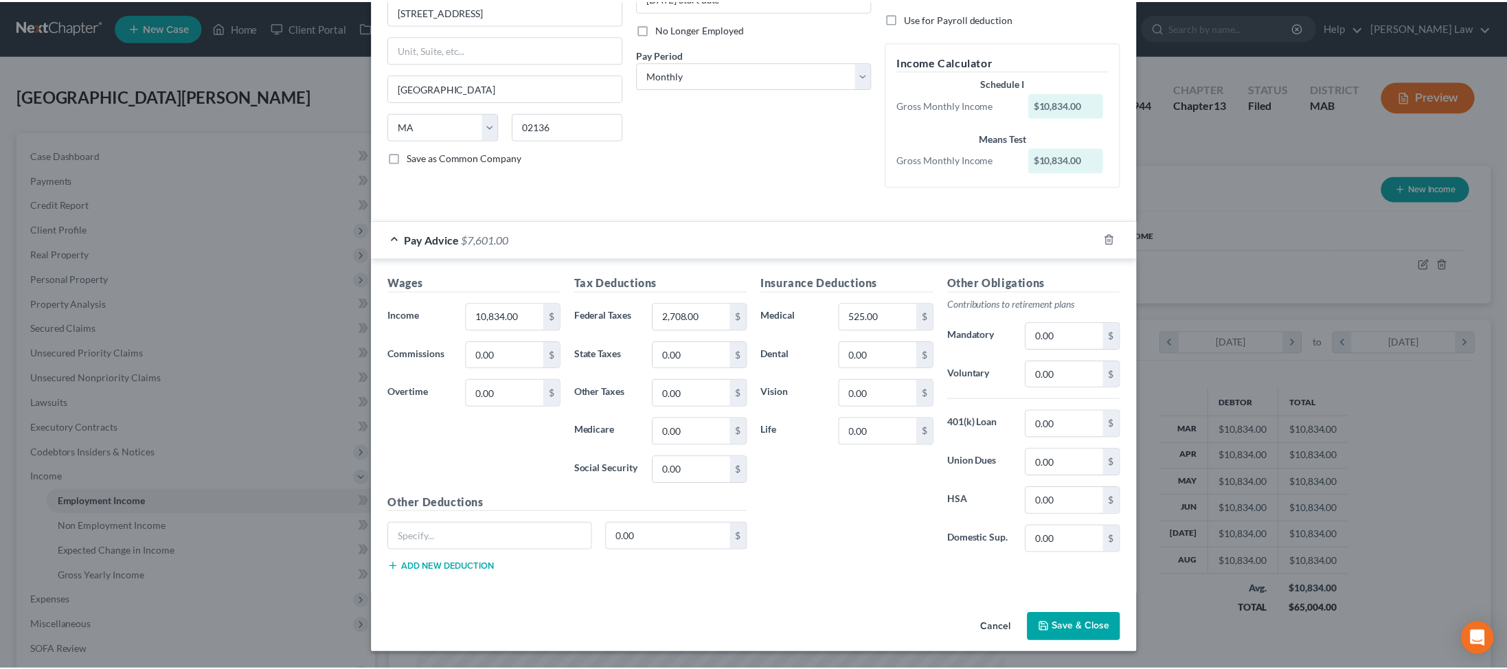
scroll to position [372, 0]
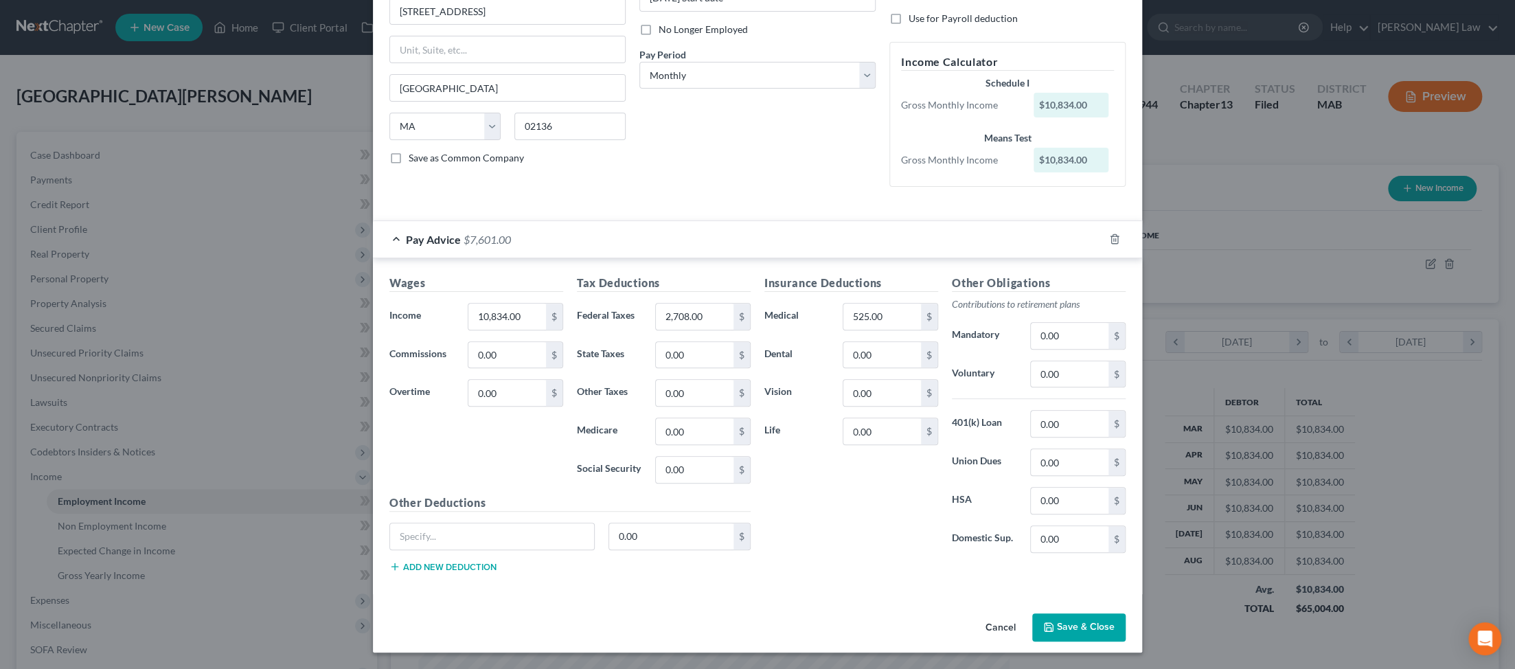
click at [361, 613] on button "Save & Close" at bounding box center [1078, 627] width 93 height 29
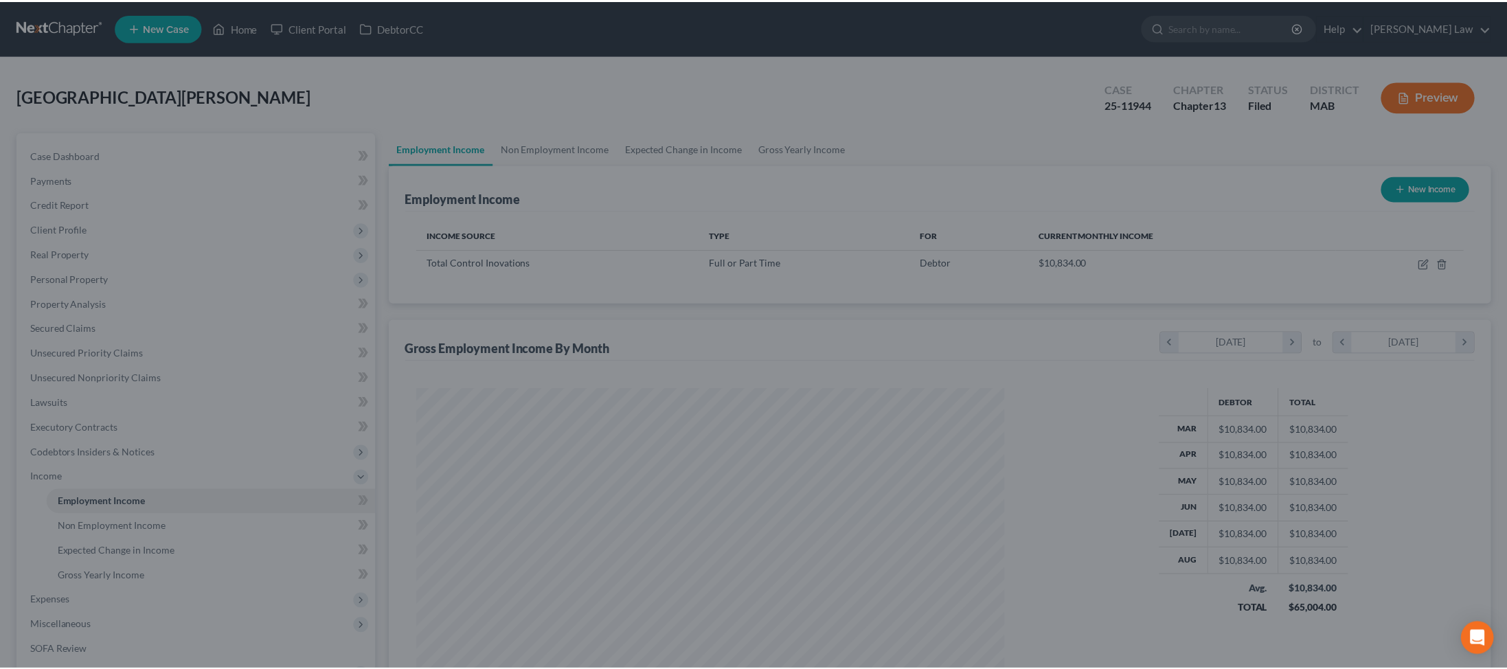
scroll to position [686471, 686161]
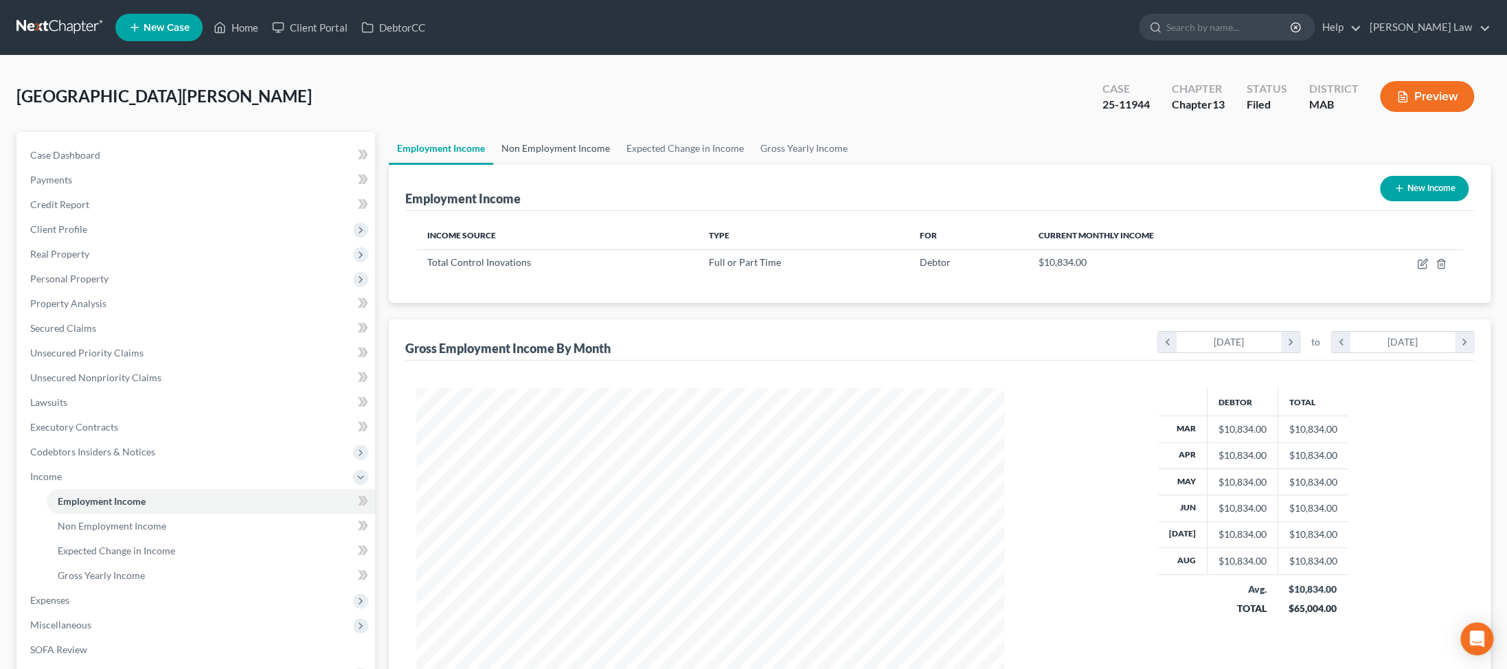
click at [361, 165] on link "Non Employment Income" at bounding box center [555, 148] width 125 height 33
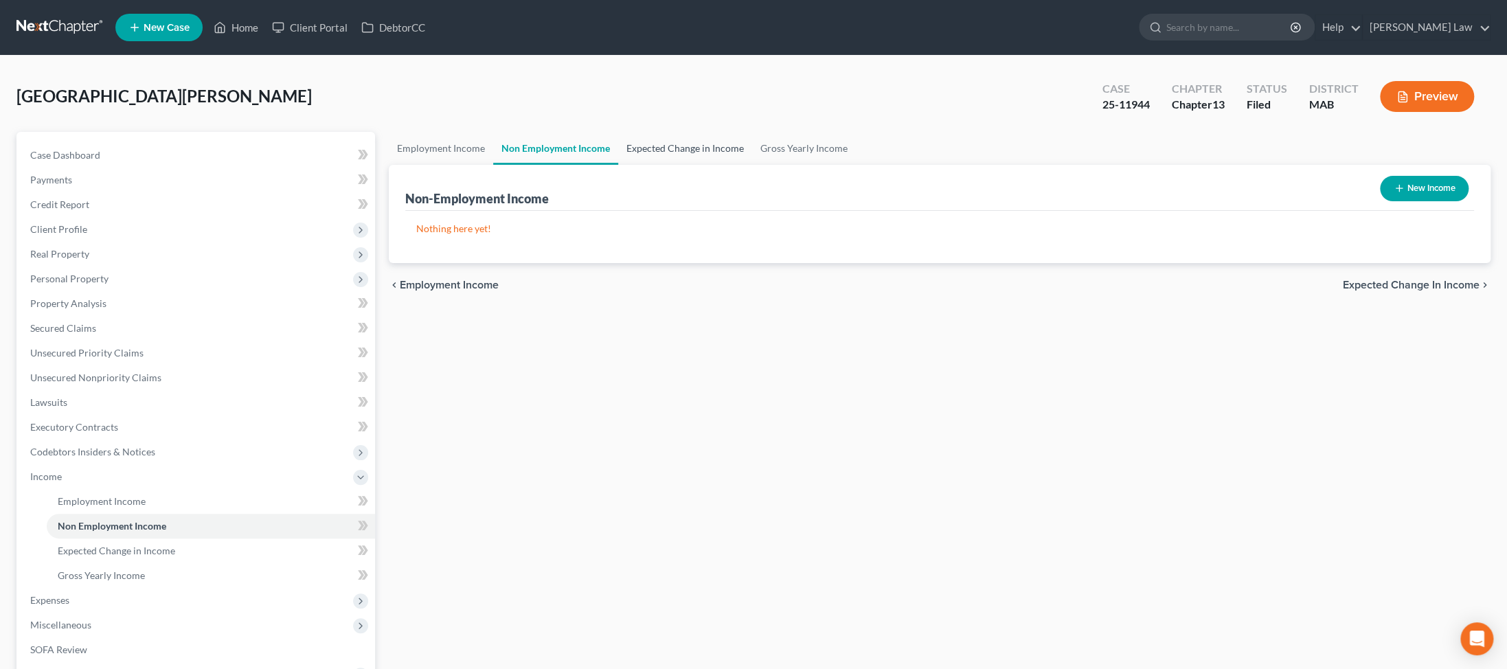
click at [361, 165] on link "Expected Change in Income" at bounding box center [685, 148] width 134 height 33
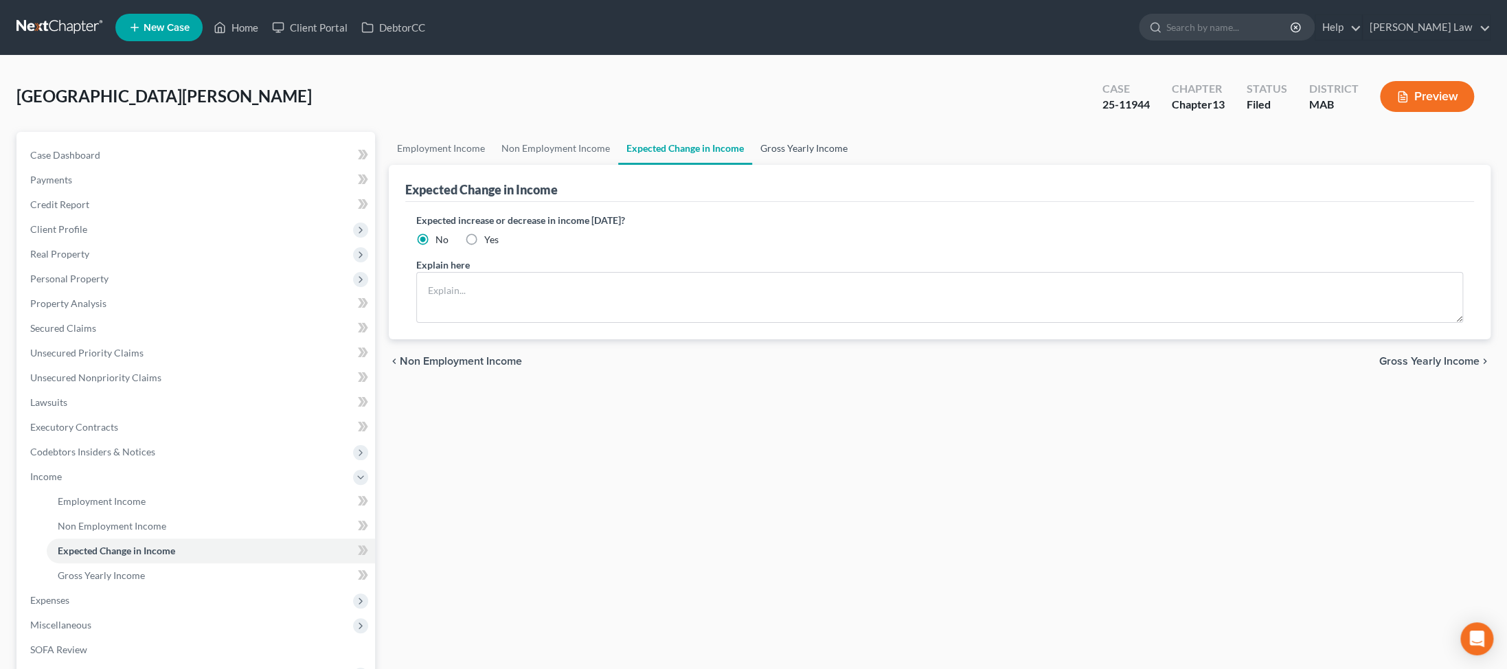
click at [361, 165] on link "Gross Yearly Income" at bounding box center [804, 148] width 104 height 33
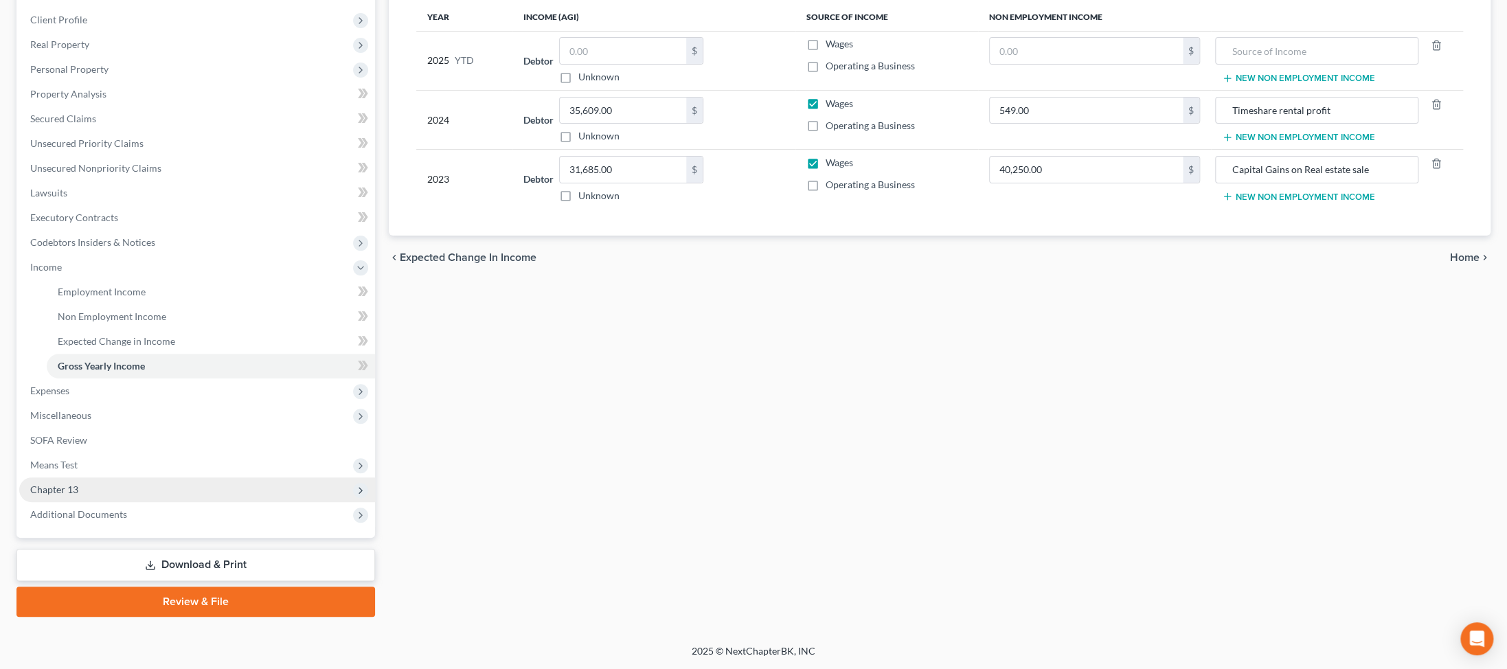
scroll to position [341, 0]
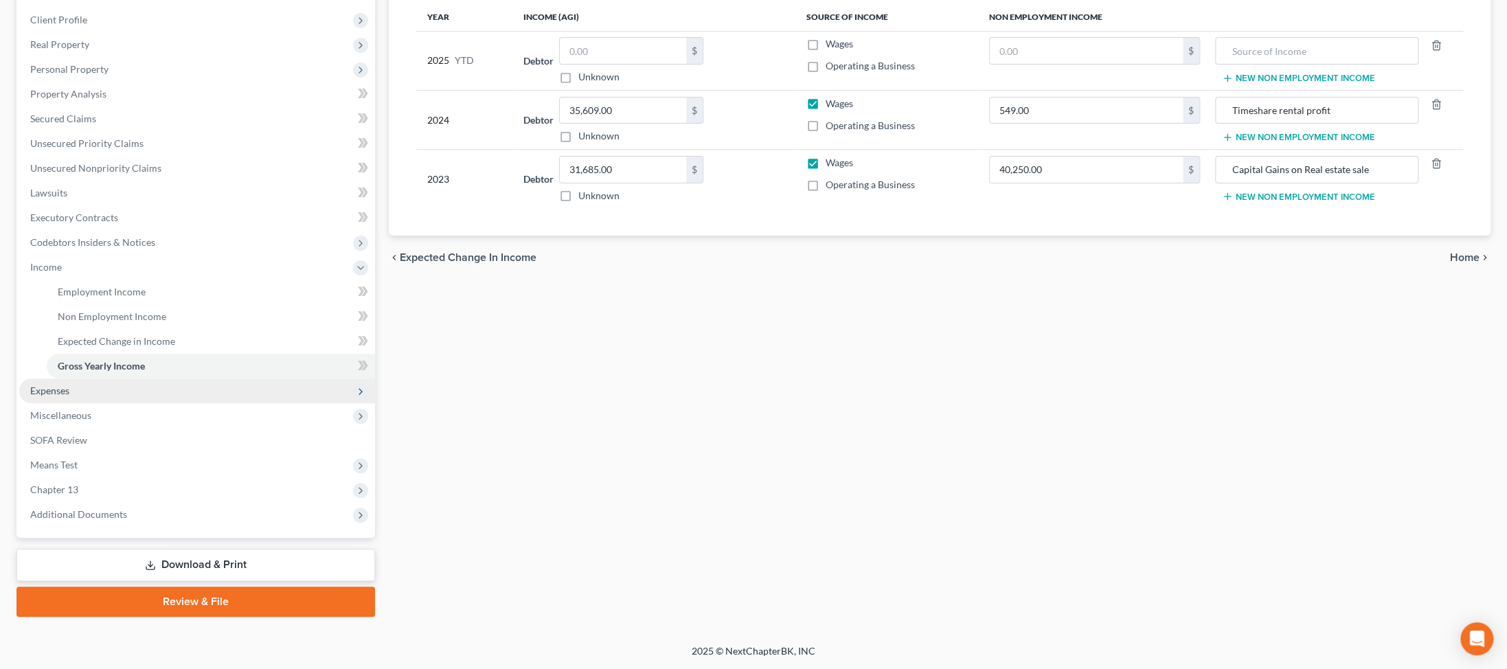
click at [67, 396] on span "Expenses" at bounding box center [49, 391] width 39 height 12
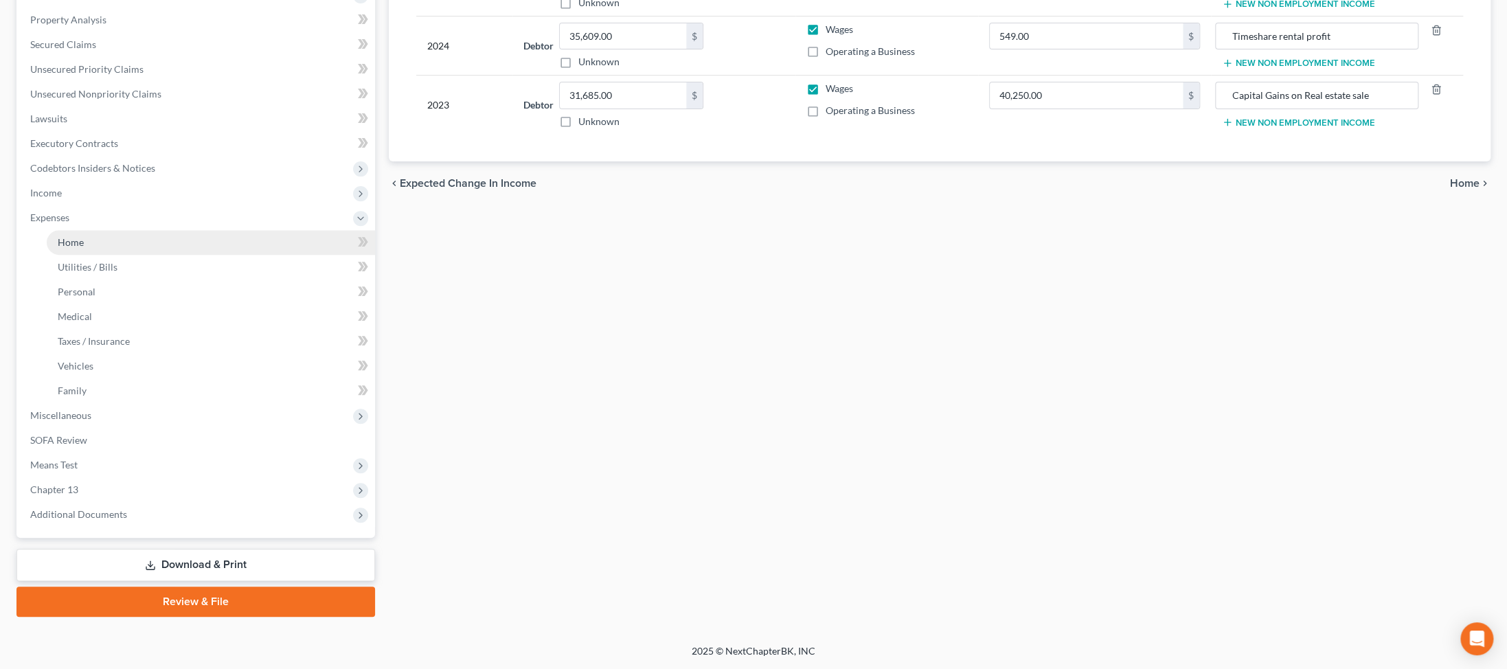
click at [113, 255] on link "Home" at bounding box center [211, 242] width 328 height 25
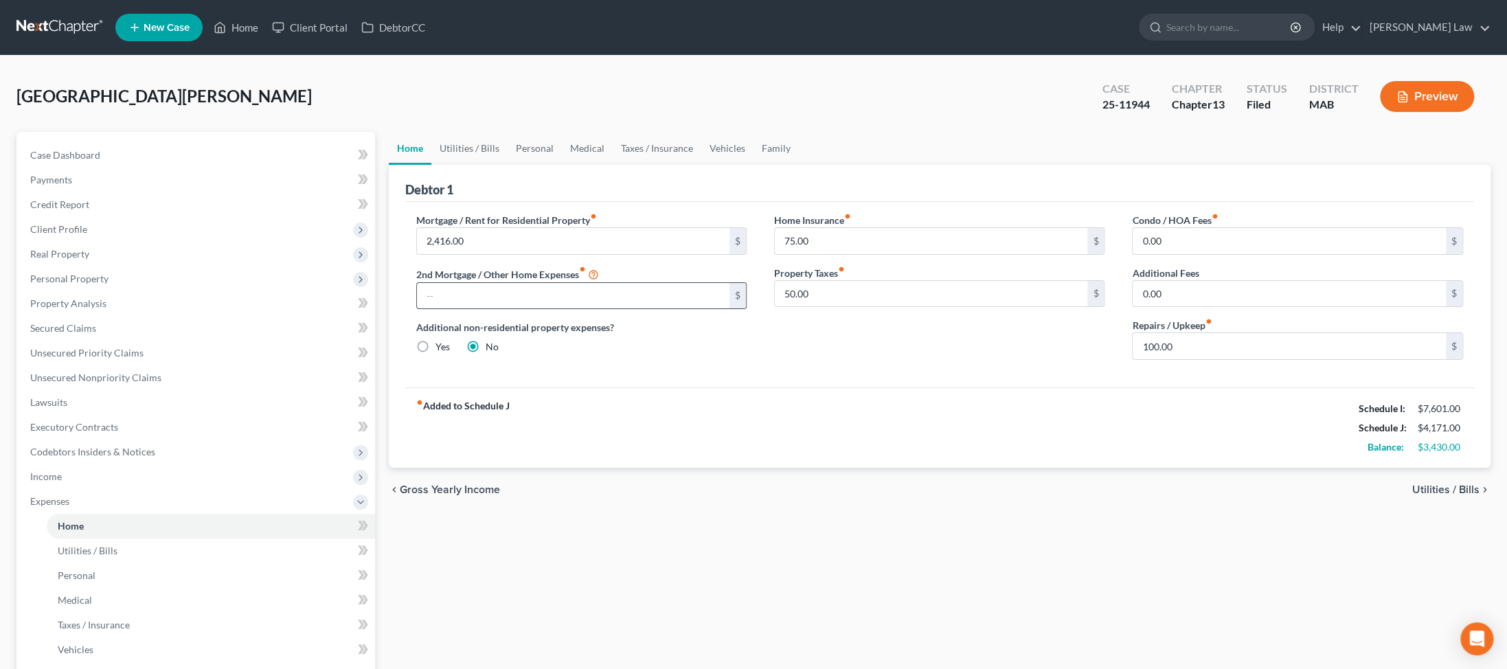
click at [361, 309] on input "text" at bounding box center [573, 296] width 313 height 26
type input "1,495.00"
click at [361, 254] on input "75.00" at bounding box center [931, 241] width 313 height 26
click at [361, 307] on input "50.00" at bounding box center [931, 294] width 313 height 26
click at [361, 165] on link "Utilities / Bills" at bounding box center [469, 148] width 76 height 33
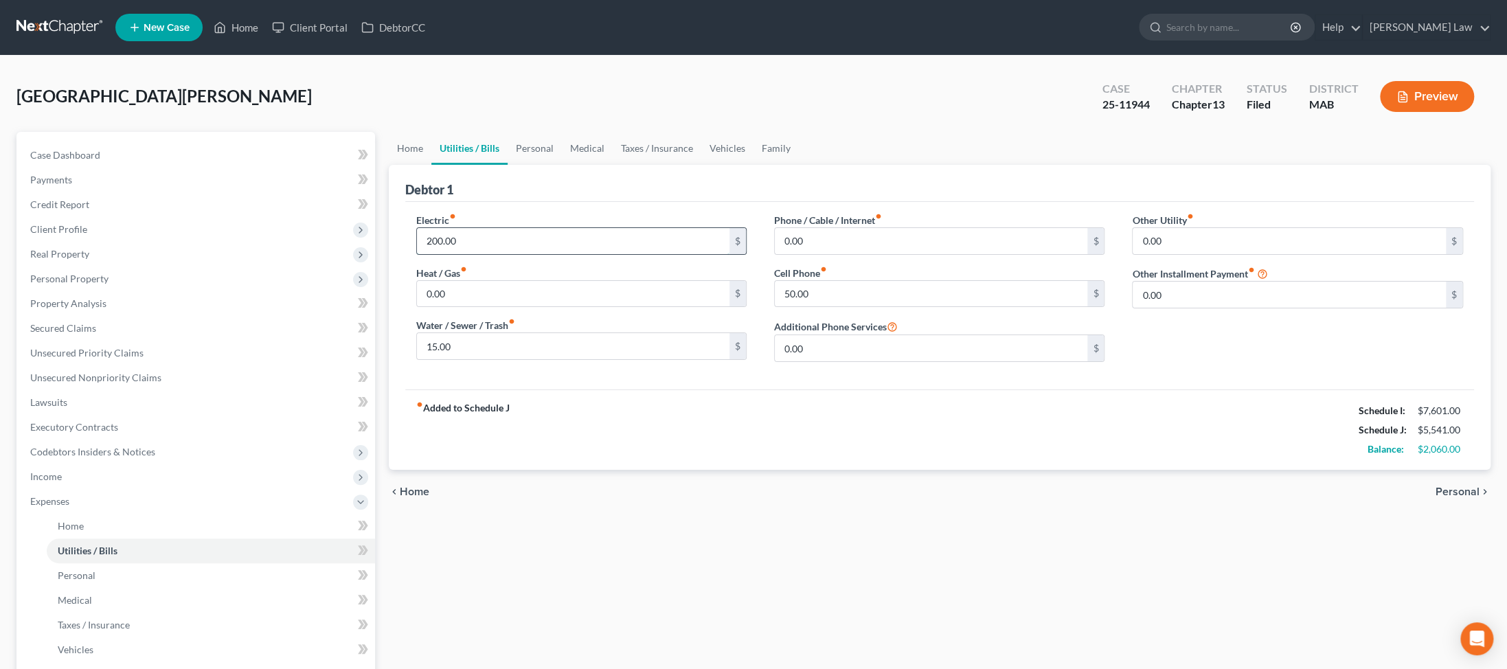
click at [361, 254] on input "200.00" at bounding box center [573, 241] width 313 height 26
click at [361, 359] on input "15.00" at bounding box center [573, 346] width 313 height 26
click at [361, 307] on input "50.00" at bounding box center [931, 294] width 313 height 26
click at [361, 165] on link "Personal" at bounding box center [535, 148] width 54 height 33
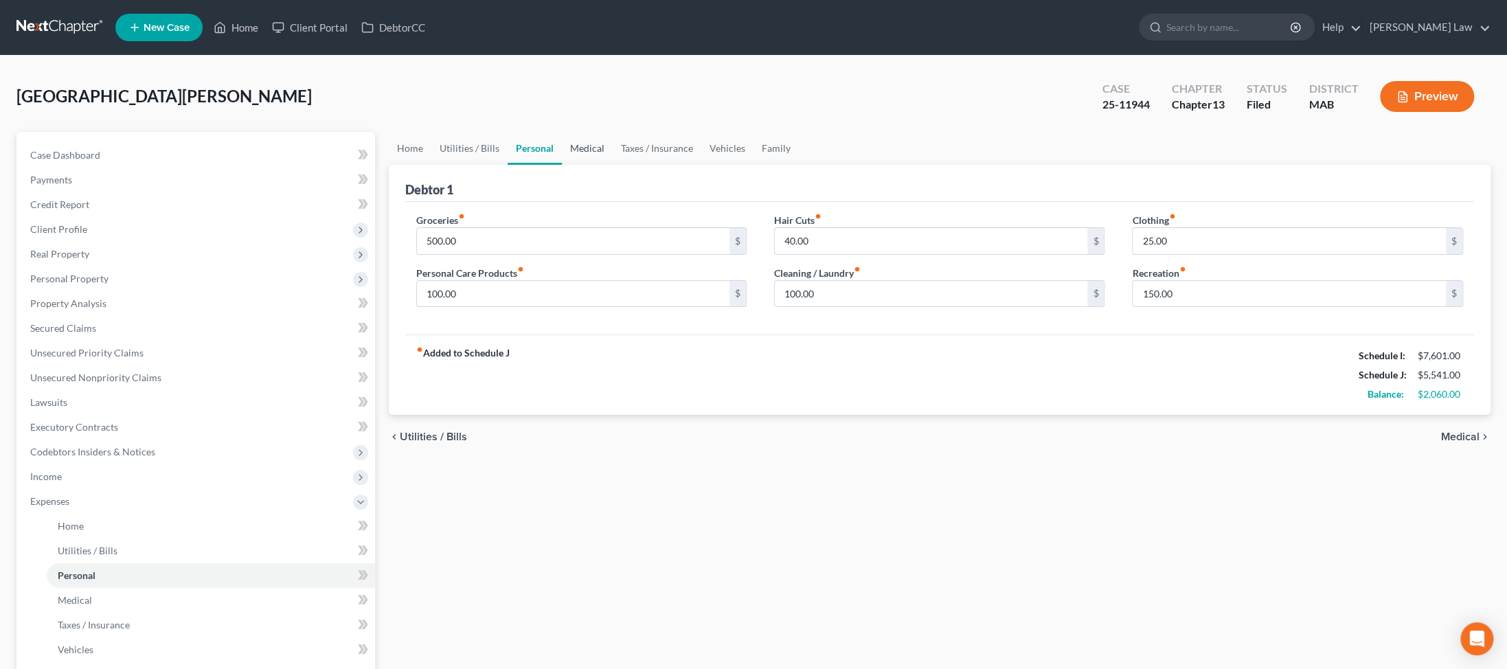
click at [361, 165] on link "Medical" at bounding box center [587, 148] width 51 height 33
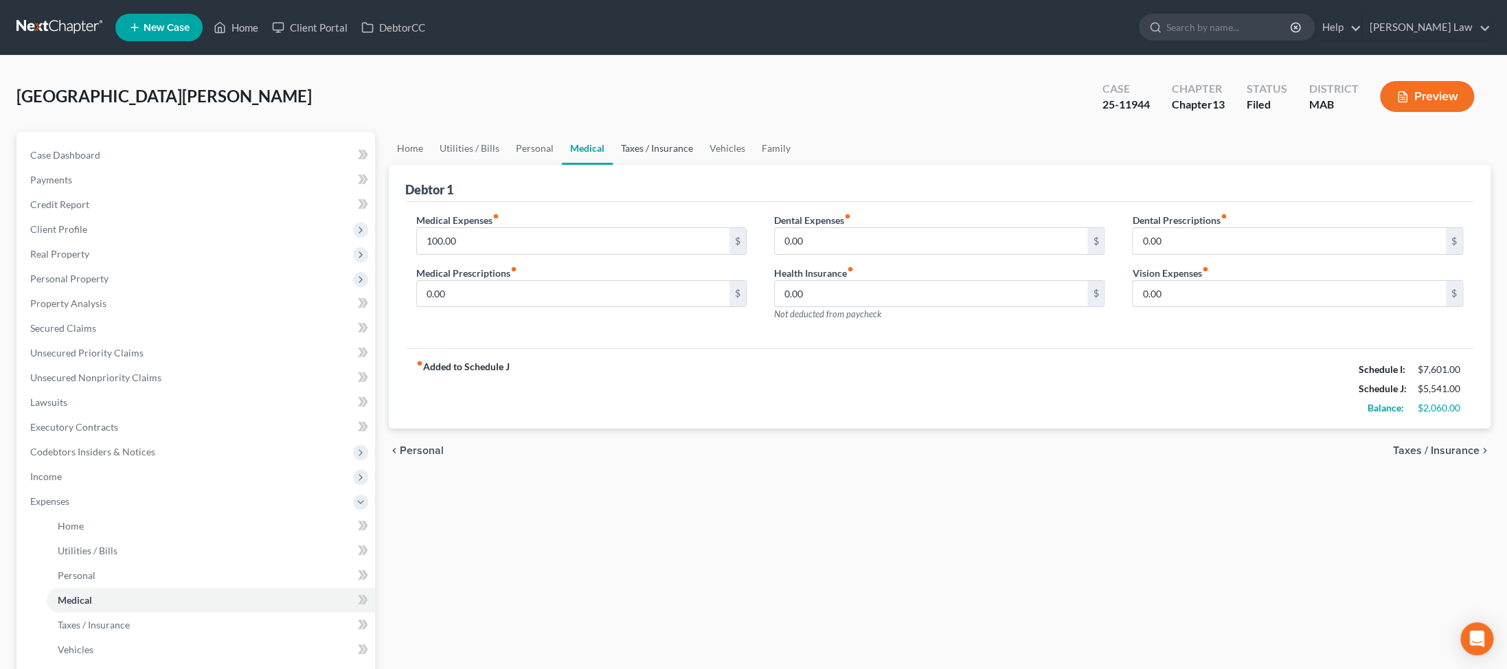
click at [361, 165] on link "Taxes / Insurance" at bounding box center [657, 148] width 89 height 33
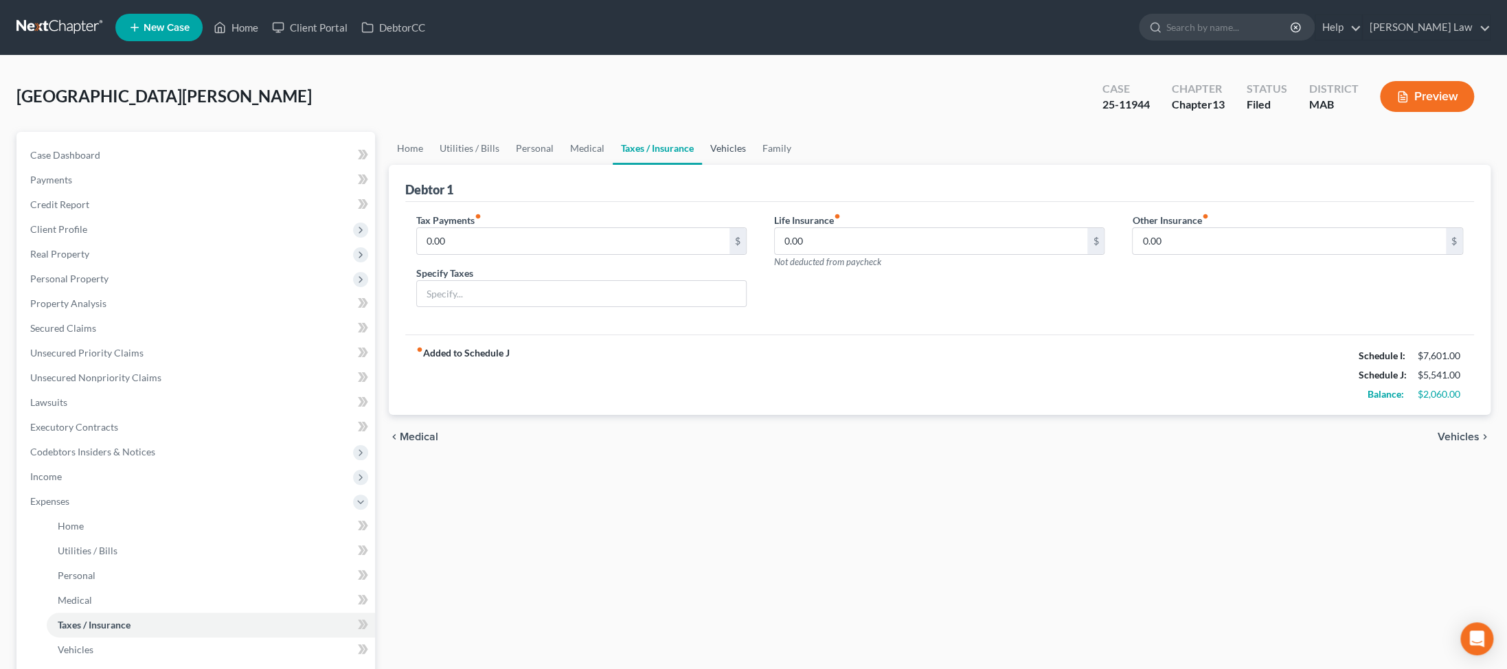
click at [361, 165] on link "Vehicles" at bounding box center [728, 148] width 52 height 33
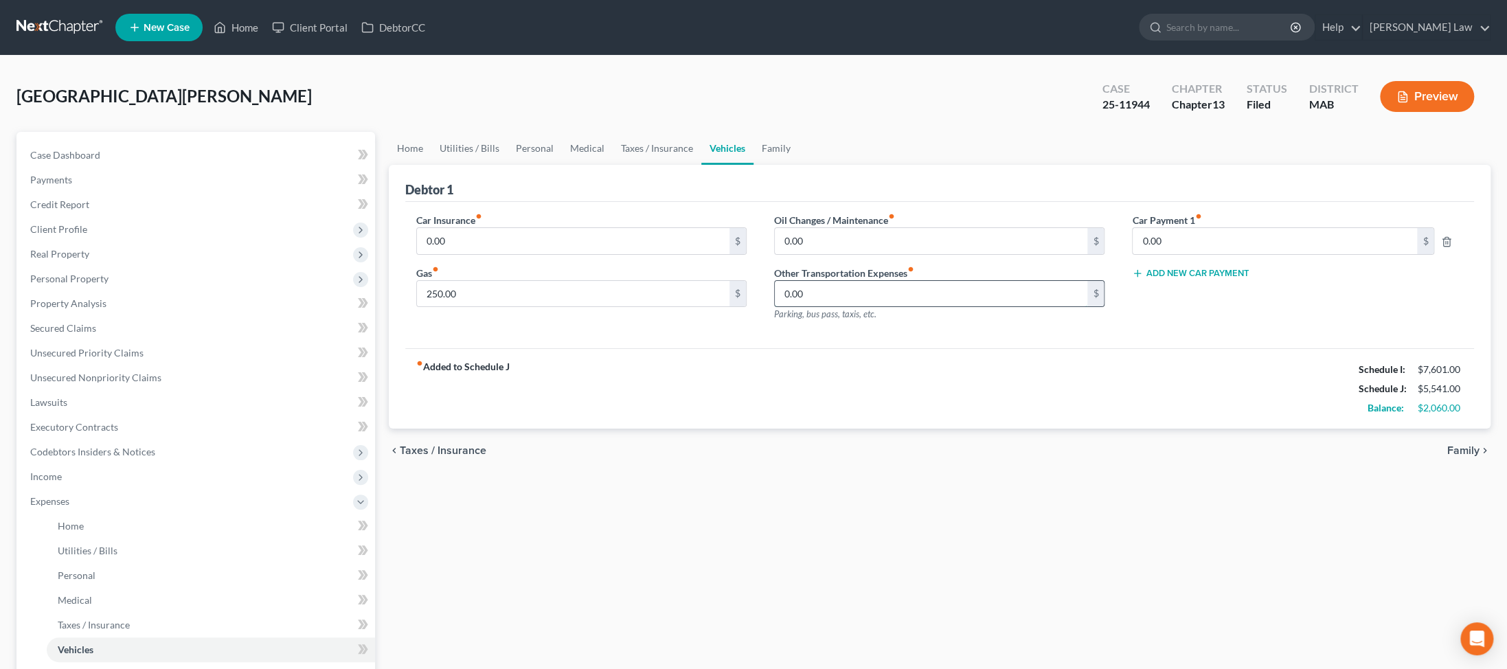
click at [361, 307] on input "0.00" at bounding box center [931, 294] width 313 height 26
type input "350.00"
click at [361, 307] on input "250.00" at bounding box center [573, 294] width 313 height 26
click at [361, 307] on input "350.00" at bounding box center [931, 294] width 313 height 26
type input "400.00"
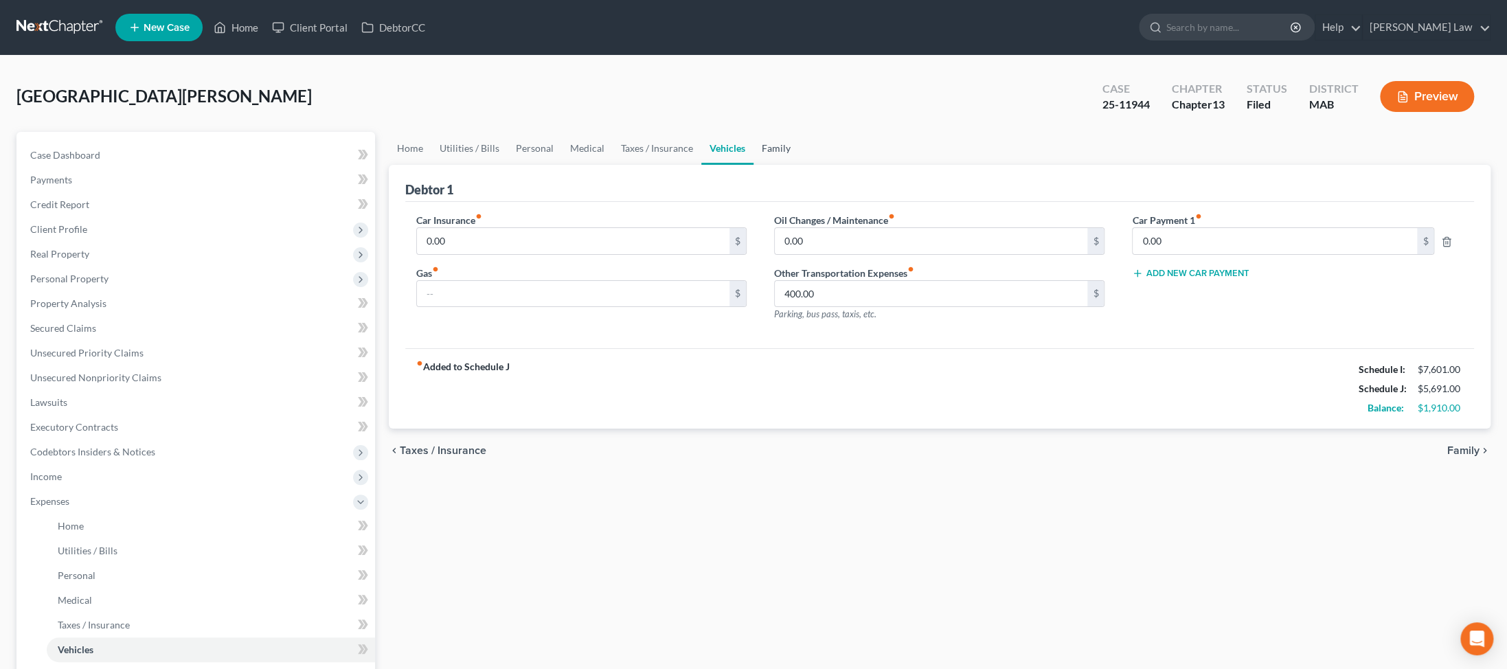
click at [361, 165] on link "Family" at bounding box center [775, 148] width 45 height 33
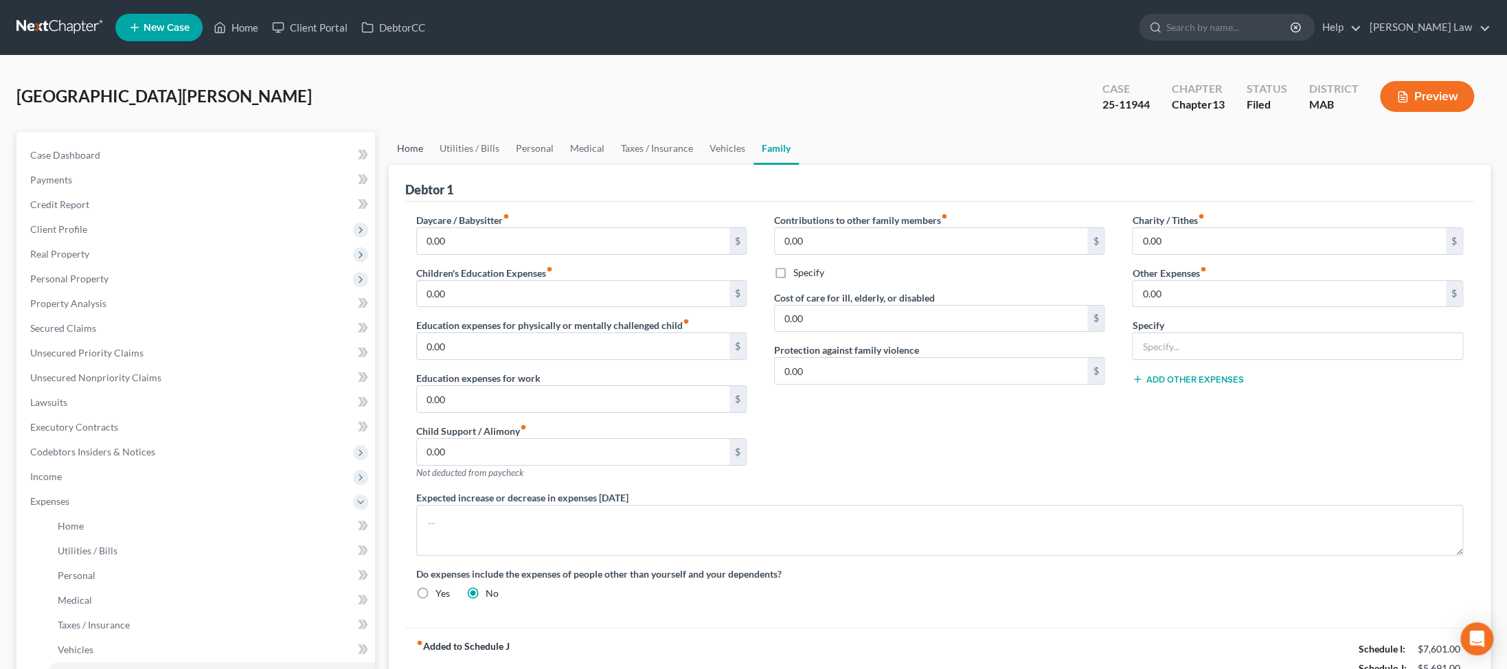
click at [361, 165] on link "Home" at bounding box center [410, 148] width 43 height 33
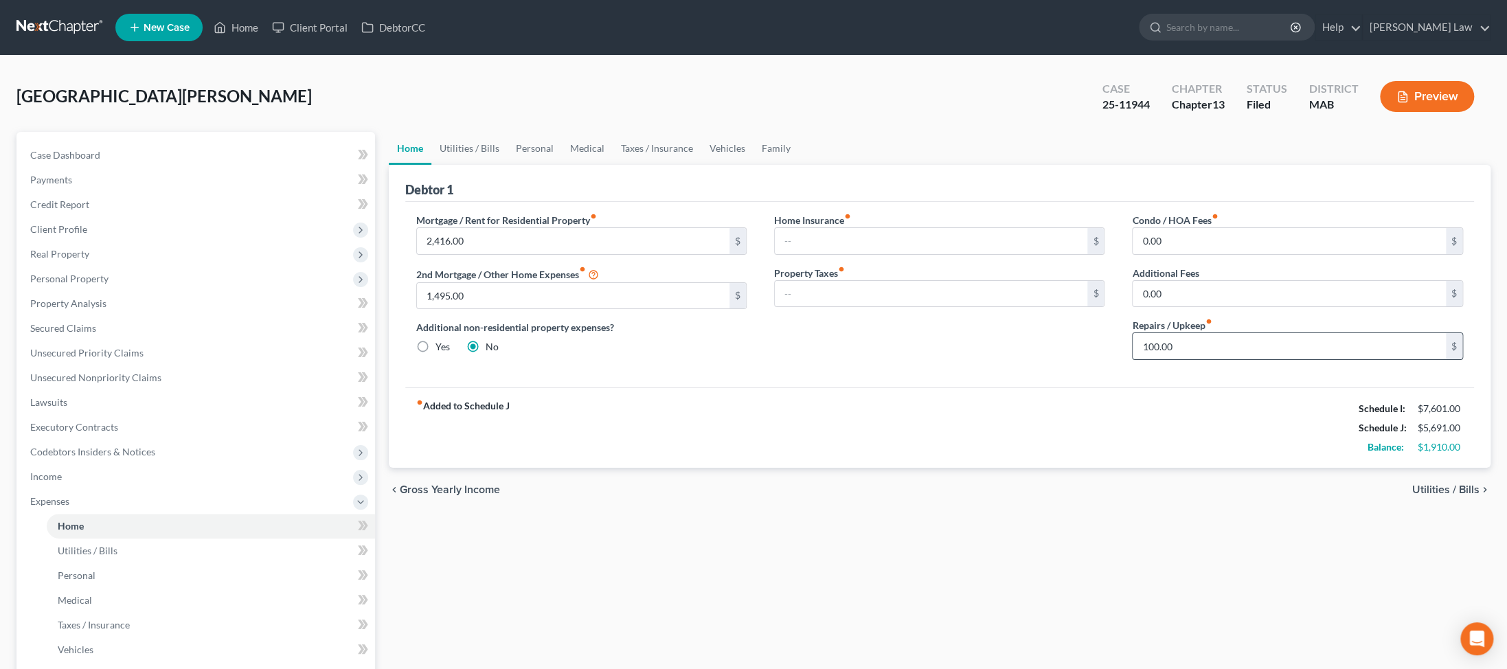
click at [361, 359] on input "100.00" at bounding box center [1288, 346] width 313 height 26
type input "200.00"
click at [361, 165] on link "Utilities / Bills" at bounding box center [469, 148] width 76 height 33
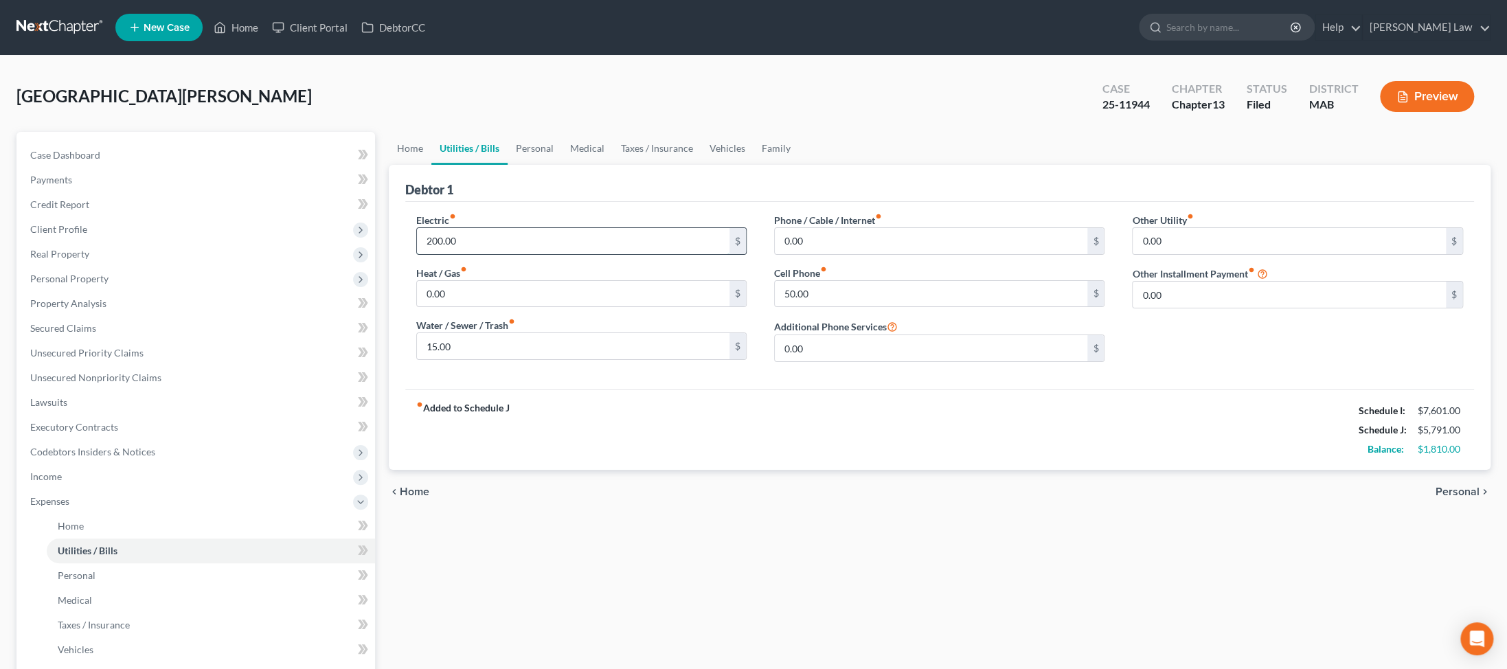
click at [361, 254] on input "200.00" at bounding box center [573, 241] width 313 height 26
type input "210.00"
click at [361, 165] on link "Personal" at bounding box center [535, 148] width 54 height 33
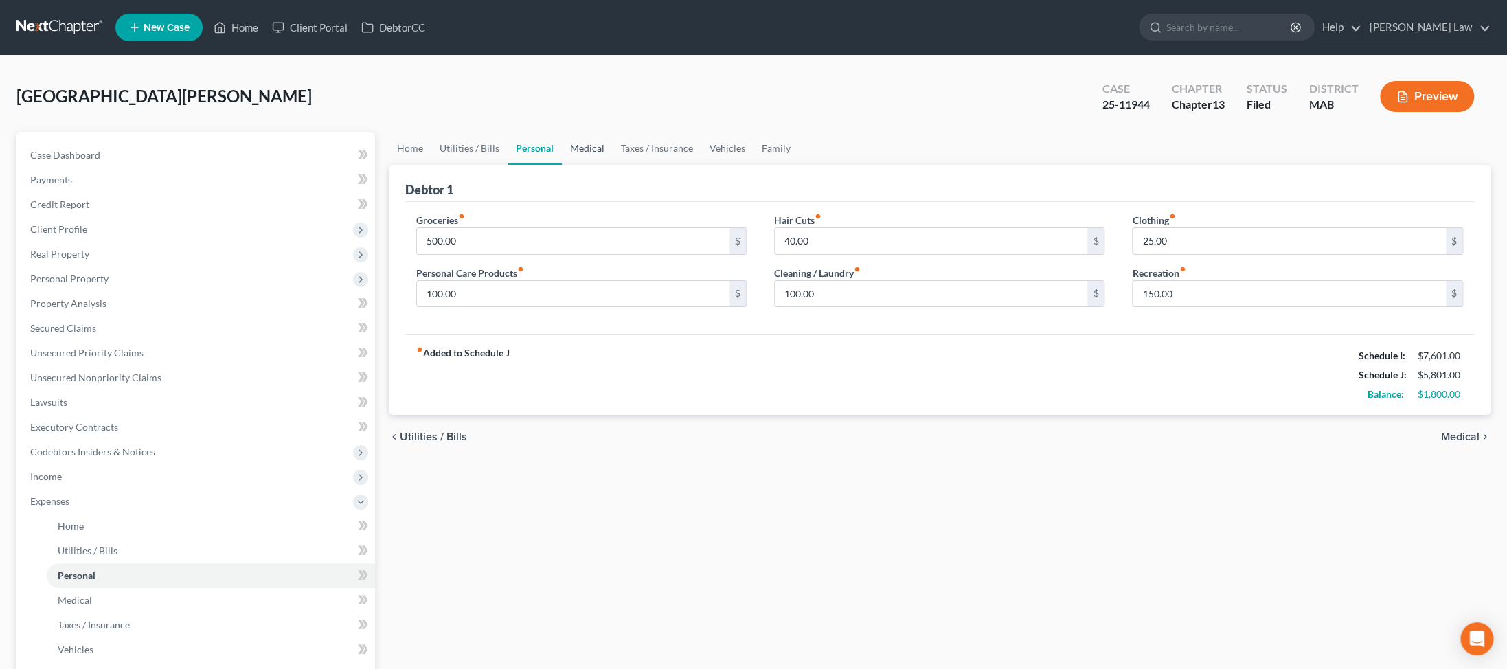
click at [361, 165] on link "Medical" at bounding box center [587, 148] width 51 height 33
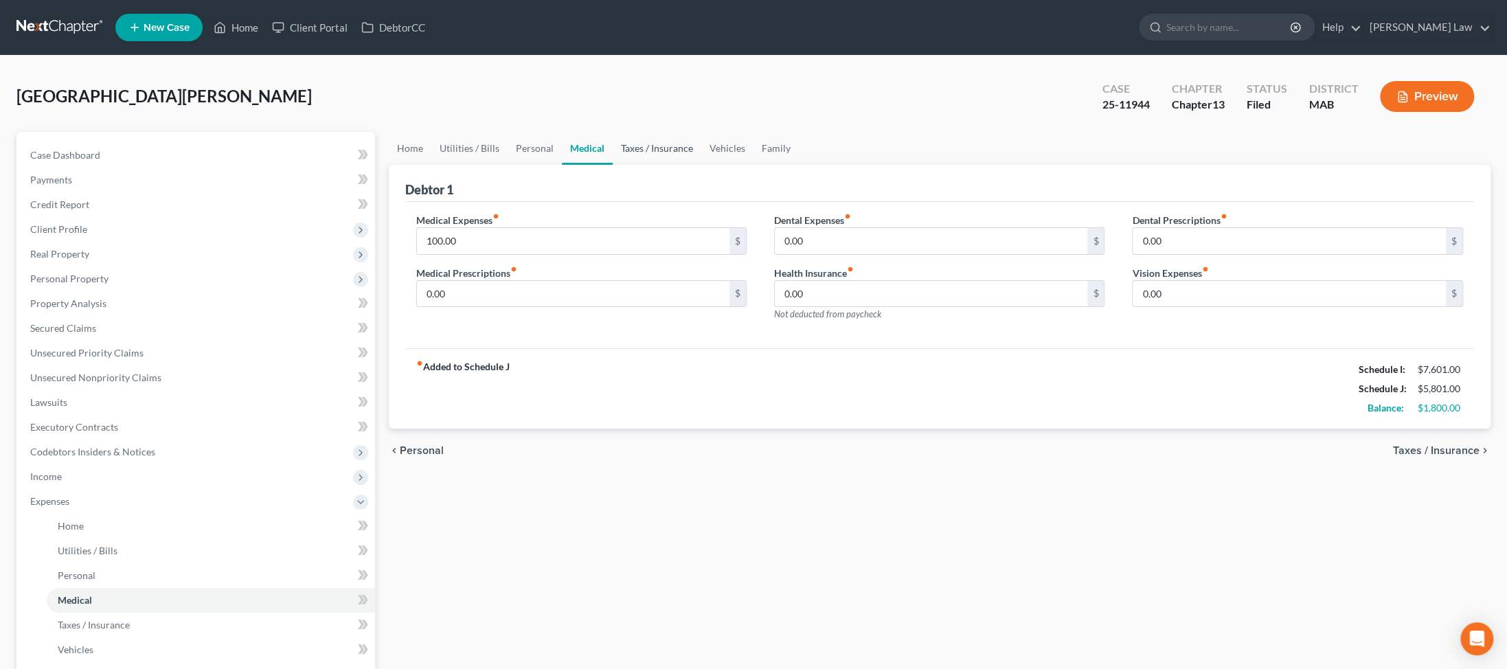
drag, startPoint x: 729, startPoint y: 183, endPoint x: 757, endPoint y: 183, distance: 28.2
click at [361, 165] on link "Taxes / Insurance" at bounding box center [657, 148] width 89 height 33
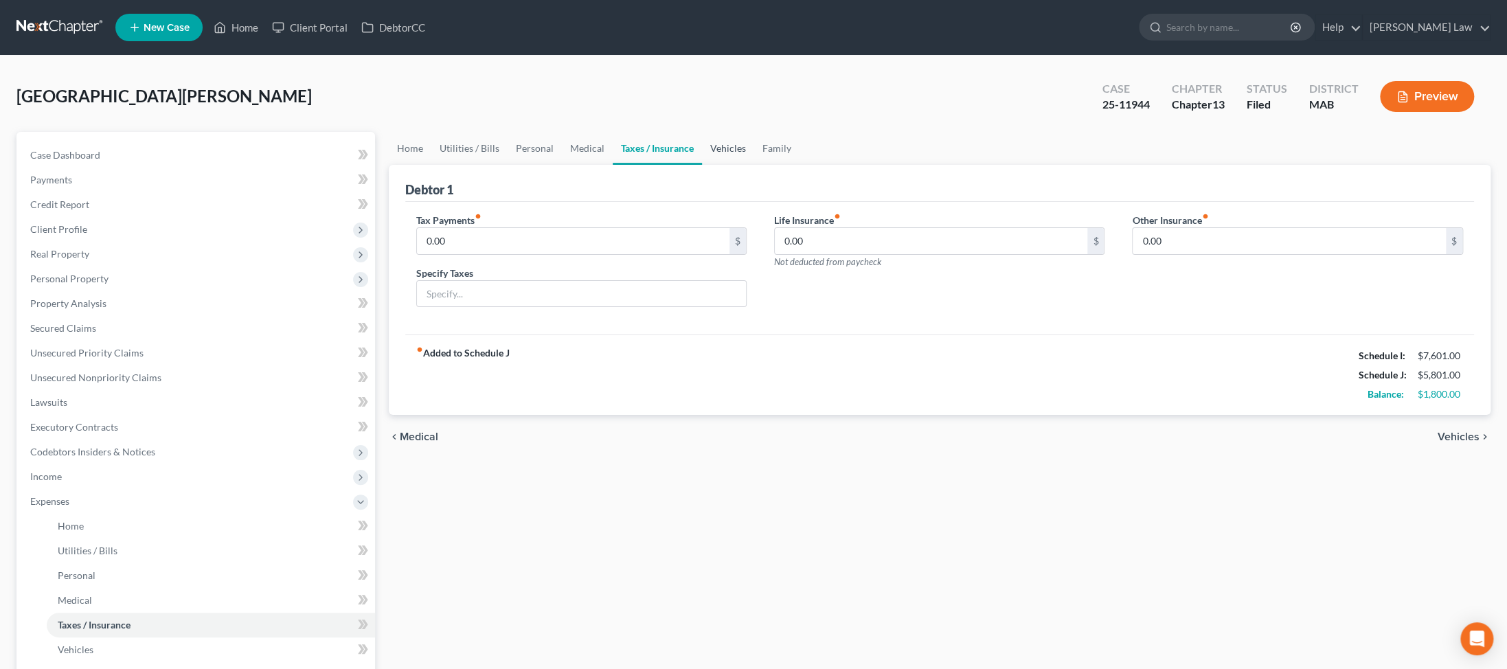
click at [361, 165] on link "Vehicles" at bounding box center [728, 148] width 52 height 33
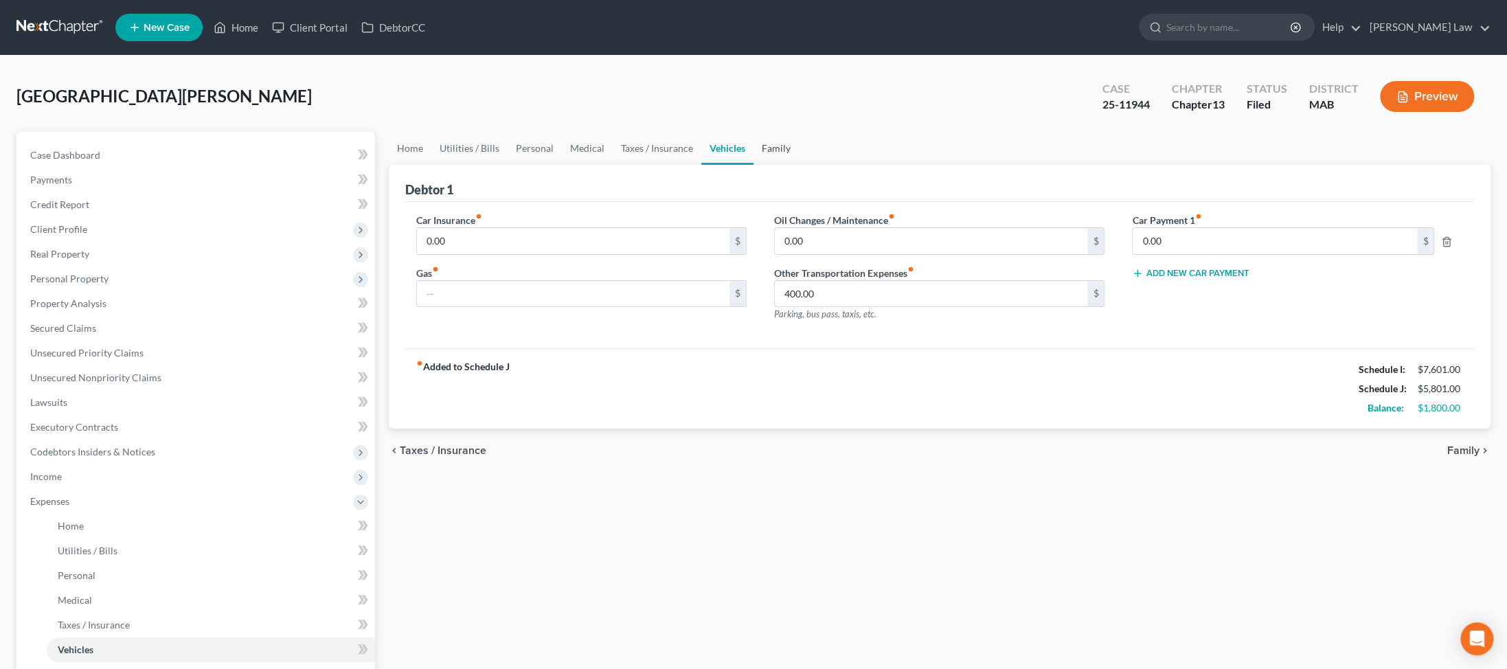
drag, startPoint x: 847, startPoint y: 182, endPoint x: 835, endPoint y: 181, distance: 11.8
click at [361, 165] on link "Family" at bounding box center [775, 148] width 45 height 33
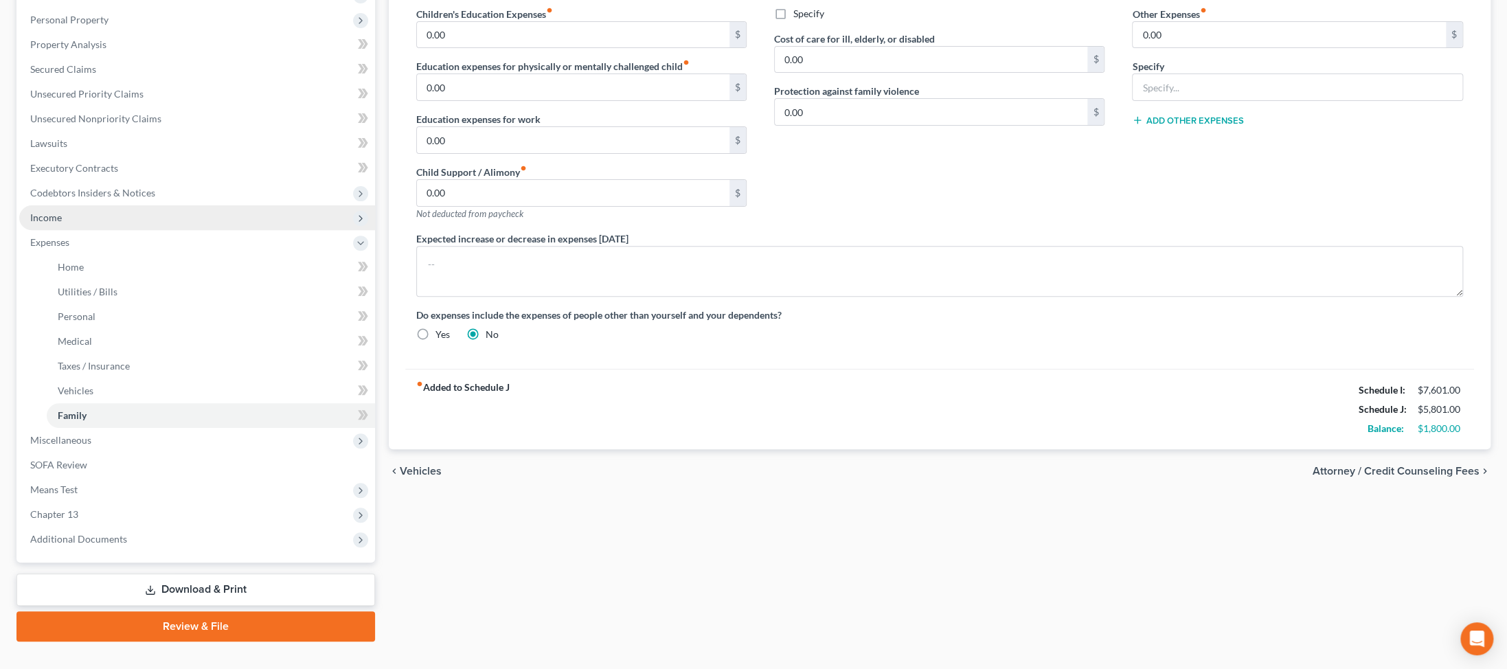
scroll to position [437, 0]
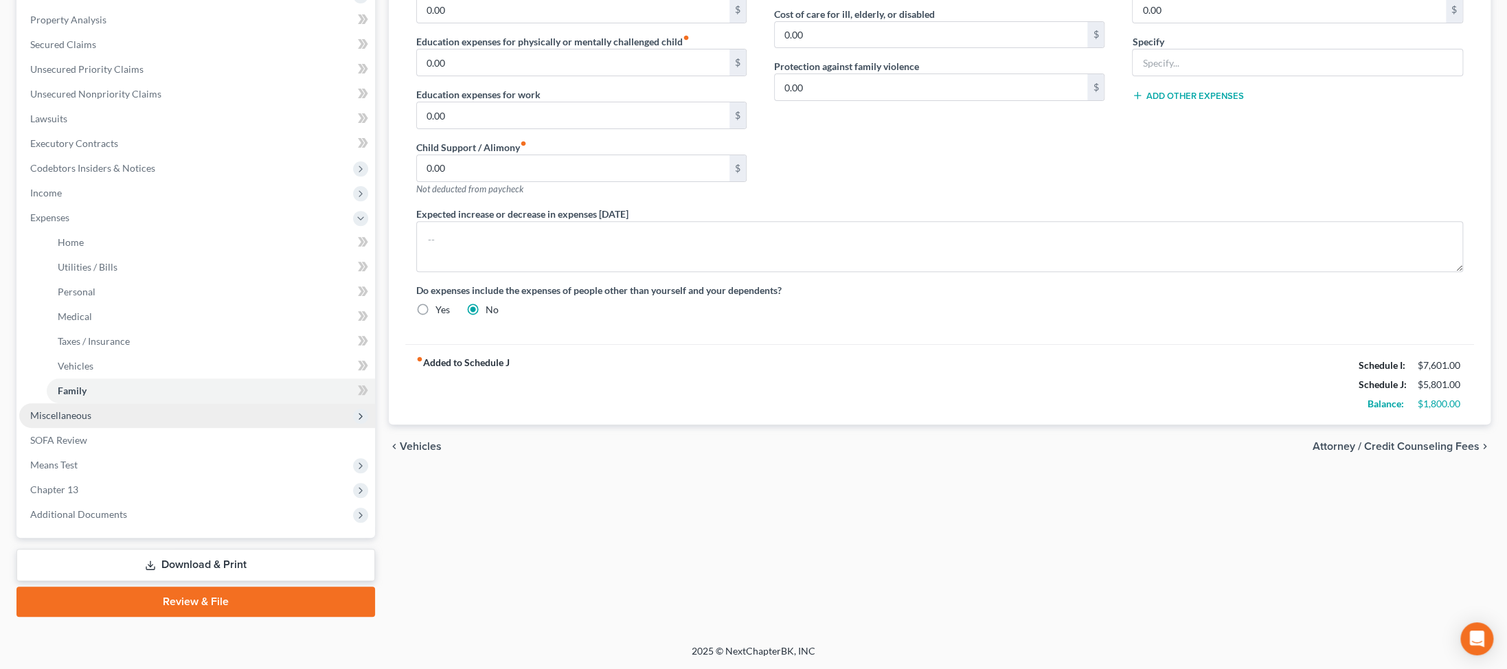
click at [84, 421] on span "Miscellaneous" at bounding box center [60, 415] width 61 height 12
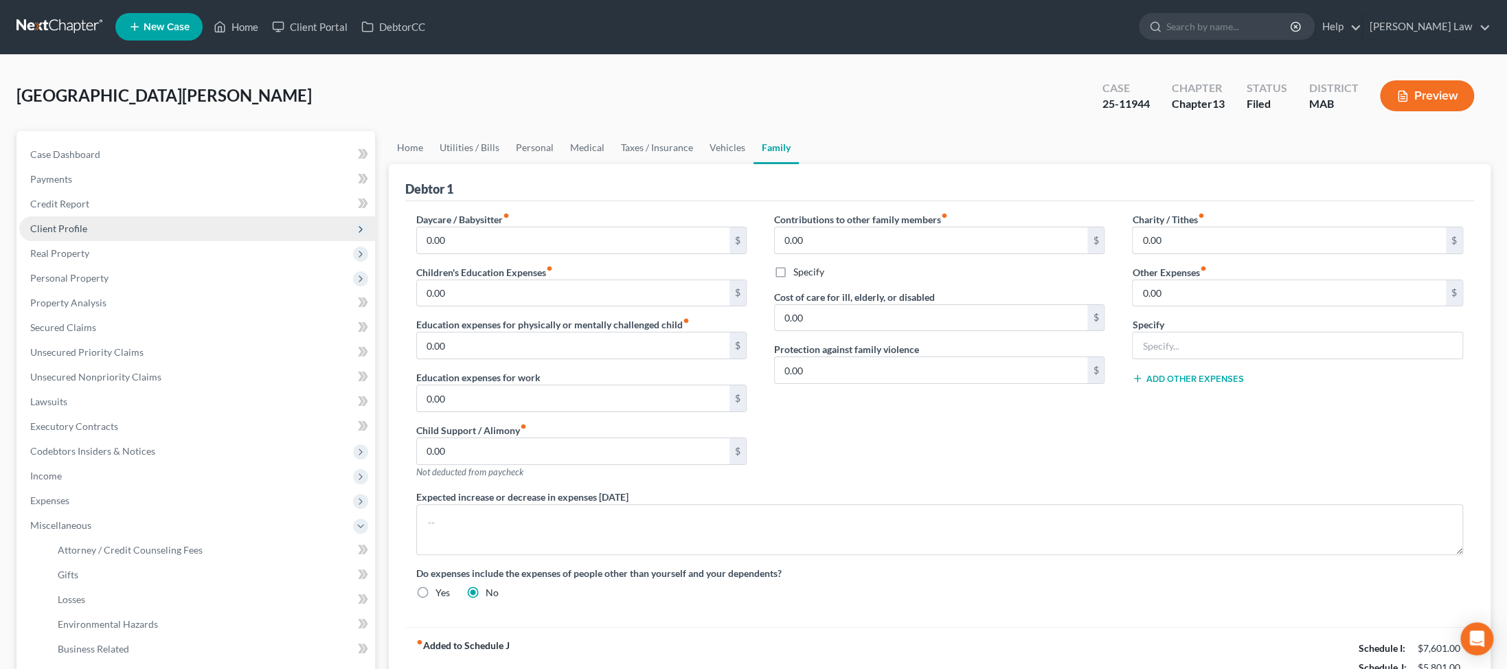
scroll to position [0, 0]
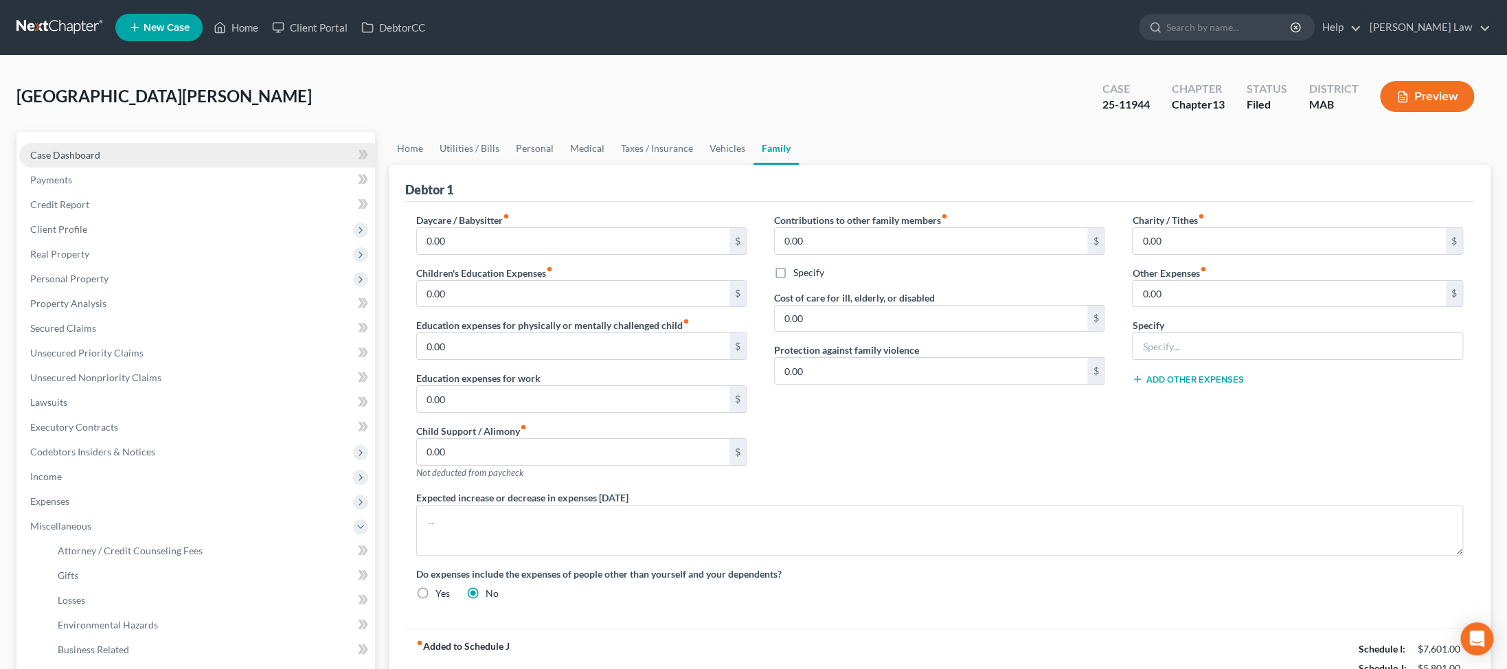
click at [98, 161] on span "Case Dashboard" at bounding box center [65, 155] width 70 height 12
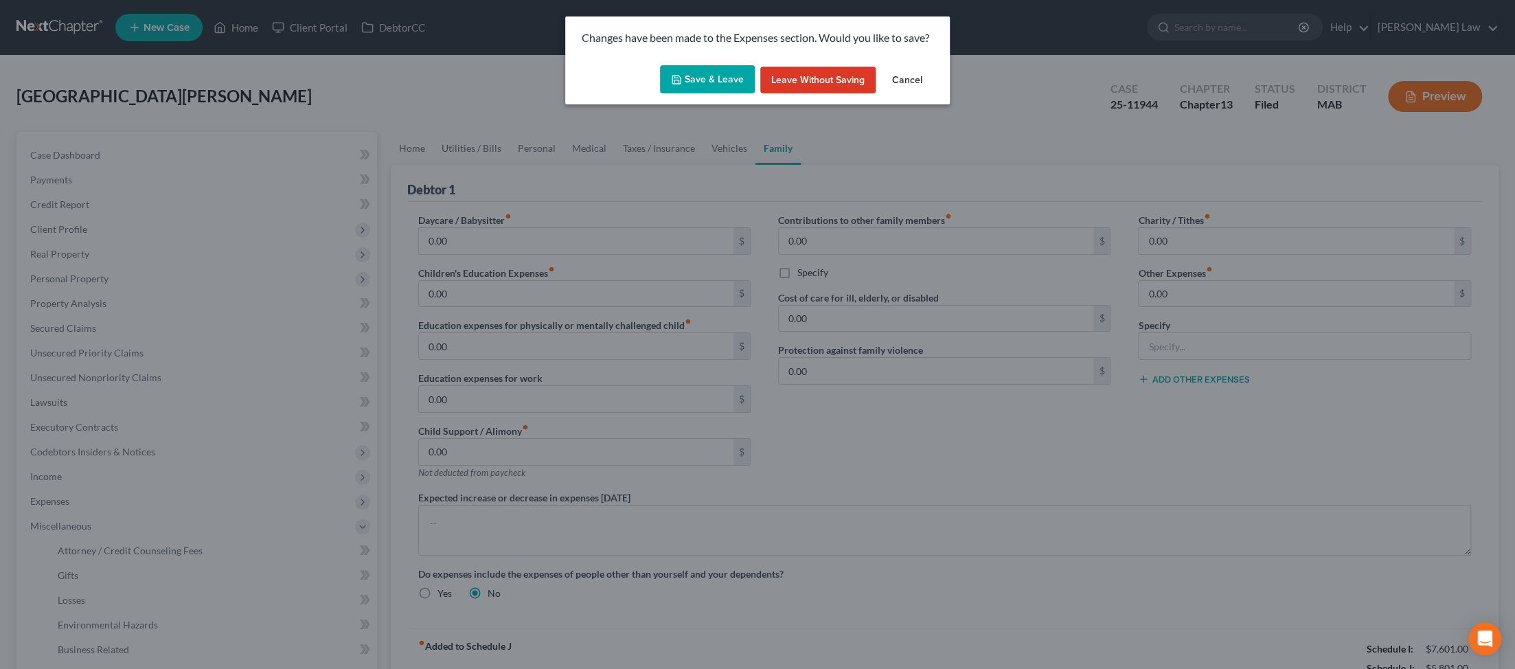
click at [361, 94] on button "Save & Leave" at bounding box center [707, 79] width 95 height 29
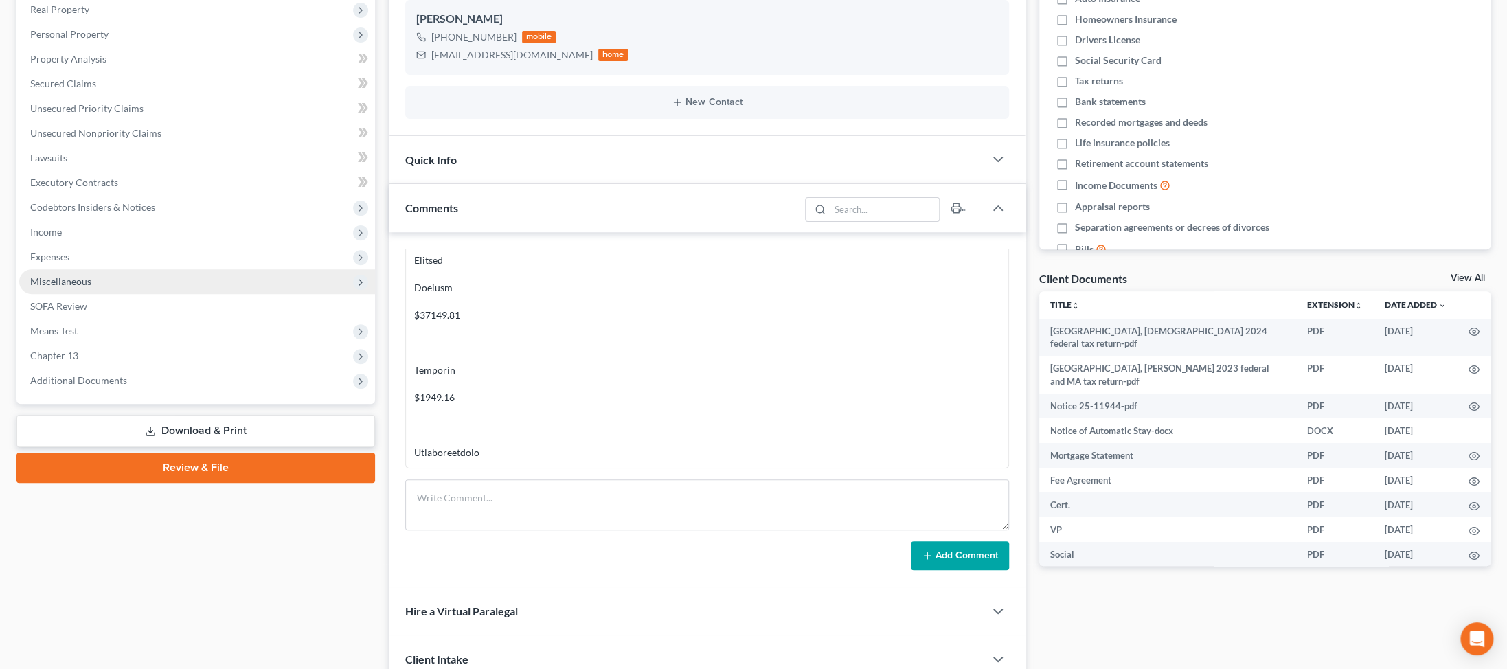
scroll to position [327, 0]
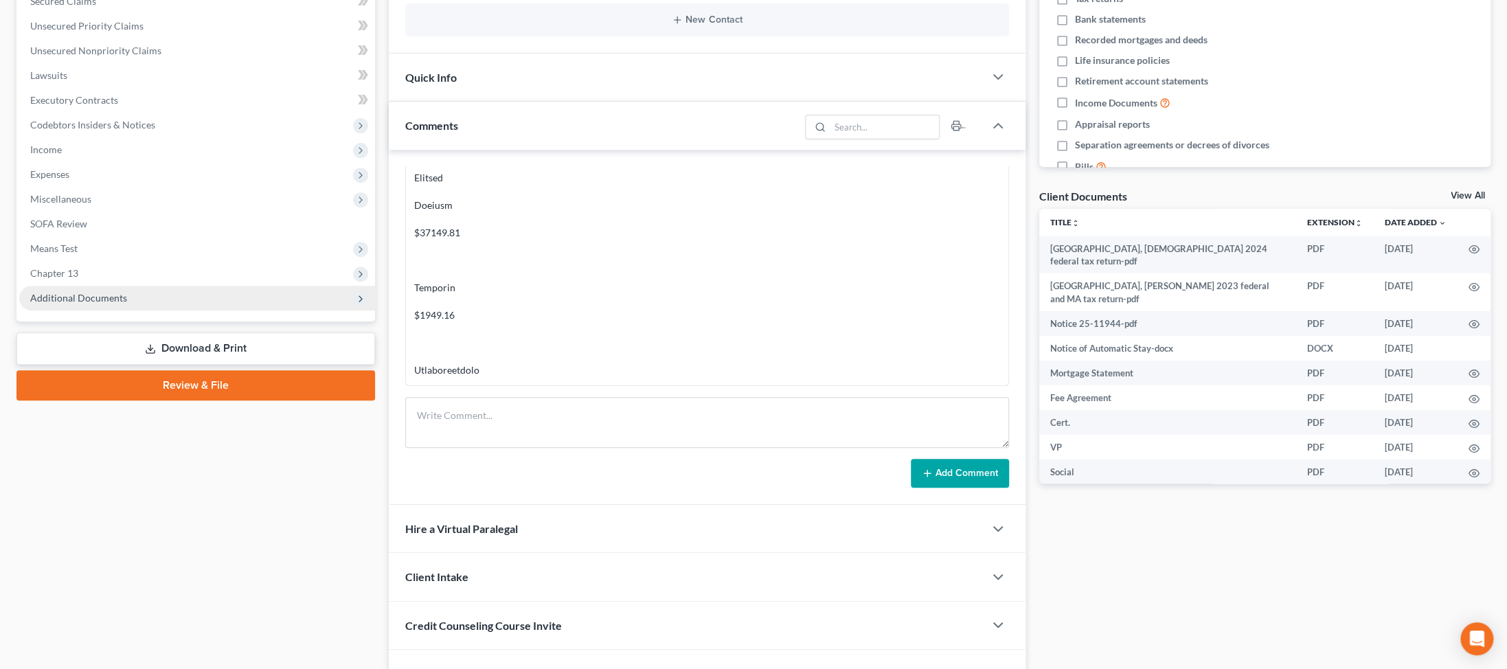
click at [163, 310] on span "Additional Documents" at bounding box center [197, 298] width 356 height 25
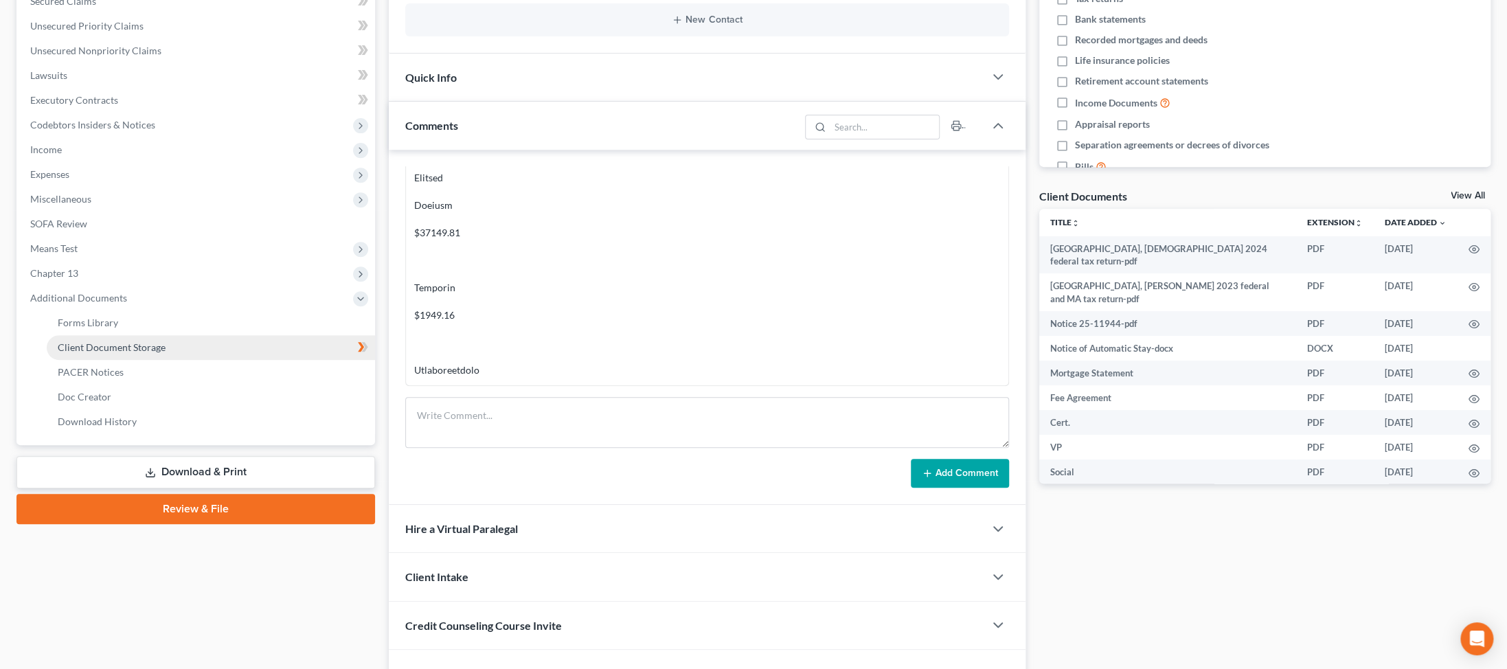
click at [166, 353] on span "Client Document Storage" at bounding box center [112, 347] width 108 height 12
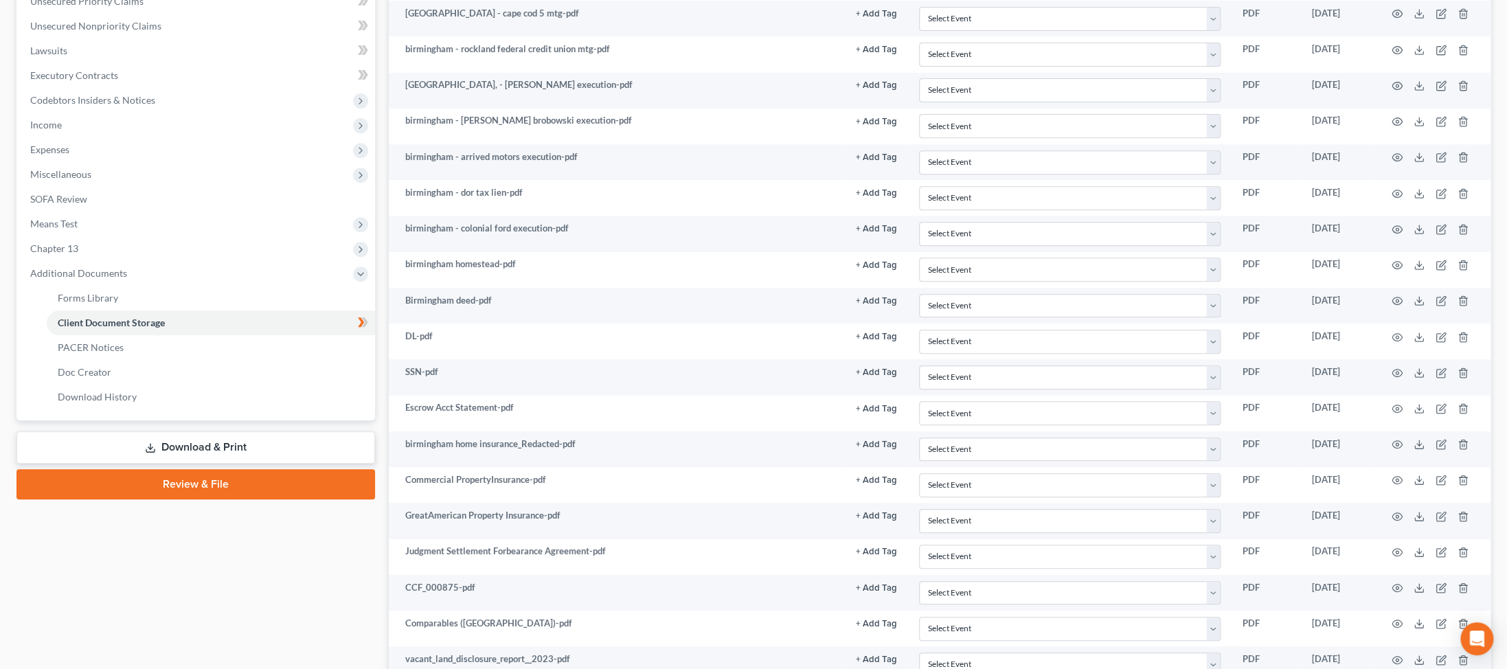
scroll to position [394, 0]
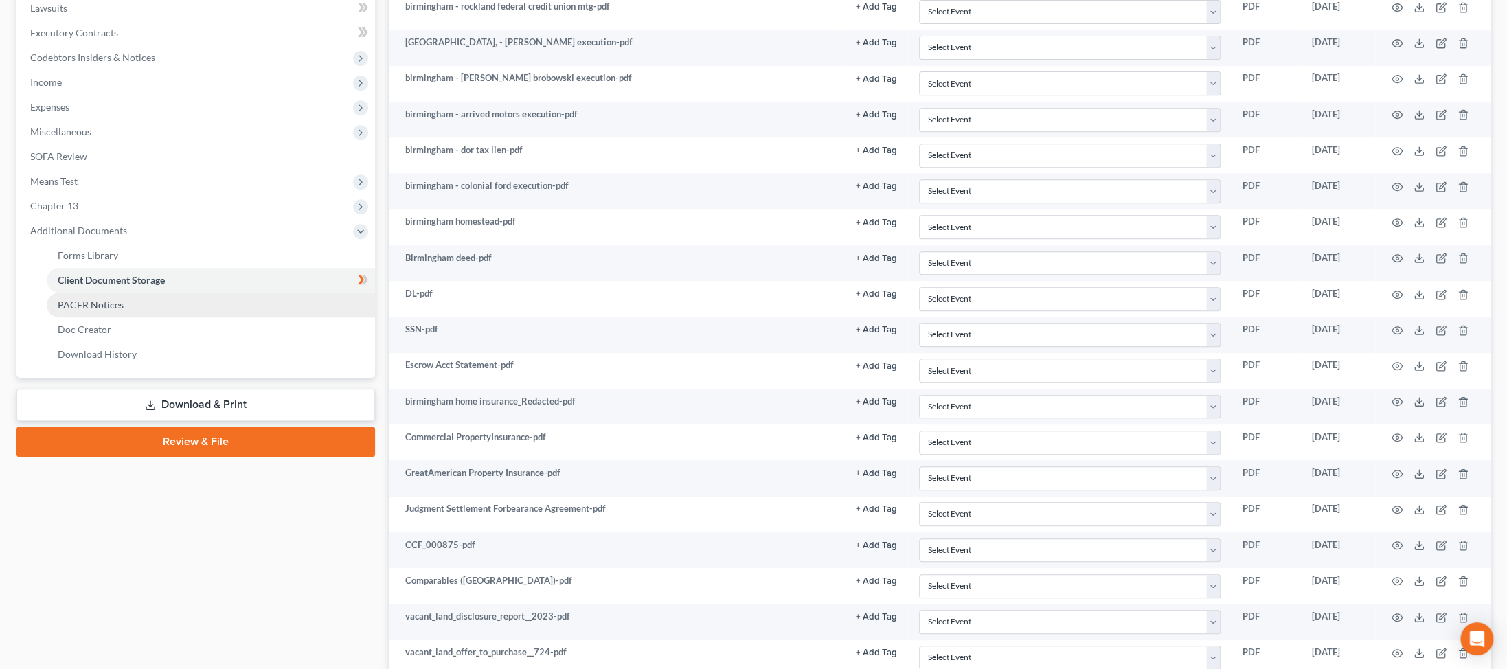
click at [112, 310] on span "PACER Notices" at bounding box center [91, 305] width 66 height 12
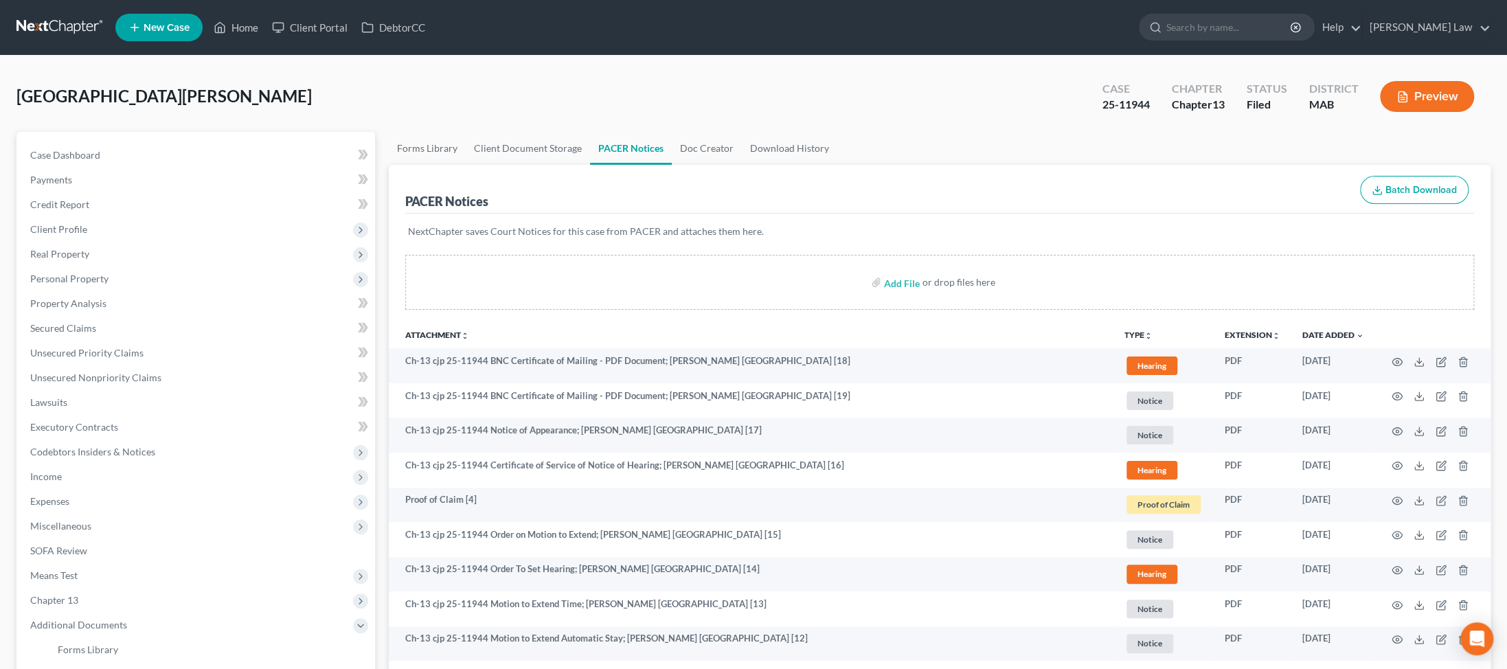
click at [361, 103] on icon "button" at bounding box center [1402, 97] width 12 height 12
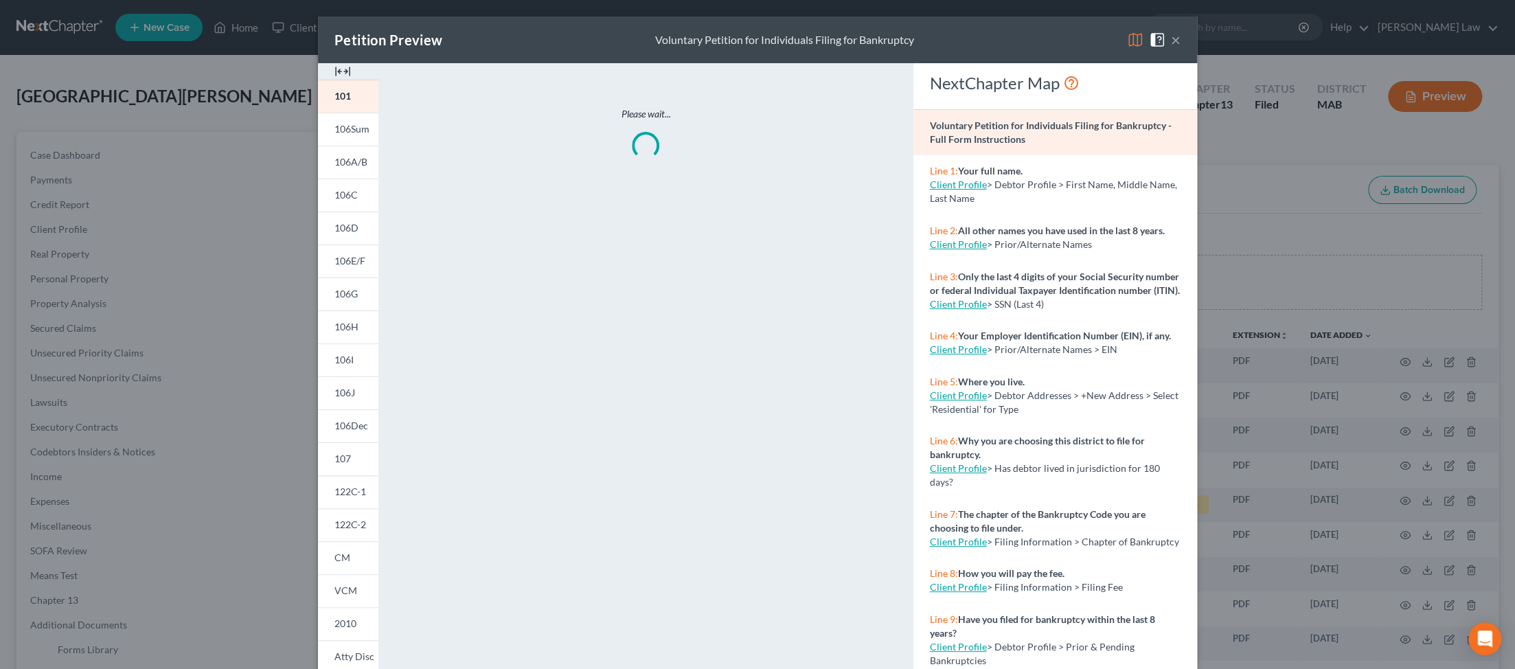
click at [334, 80] on img at bounding box center [342, 71] width 16 height 16
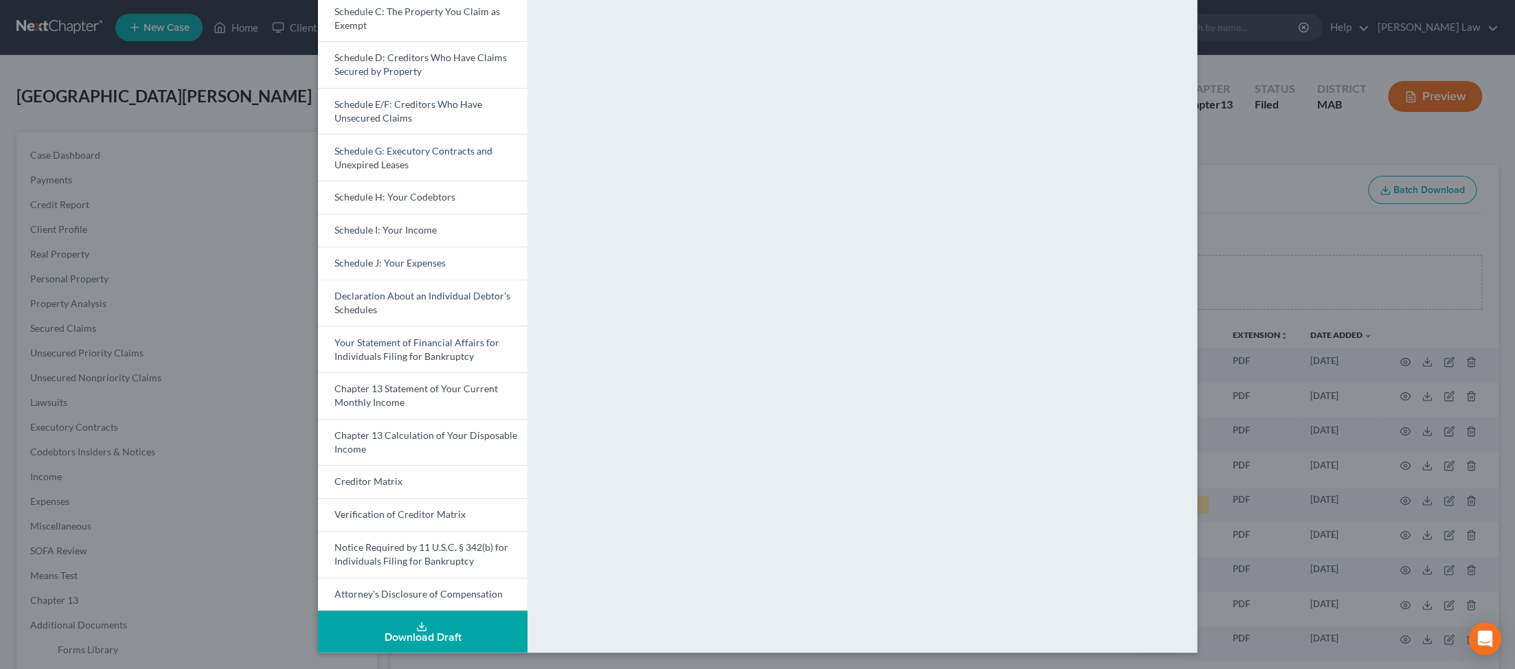
scroll to position [407, 0]
click at [345, 632] on div "Download Draft" at bounding box center [422, 637] width 187 height 11
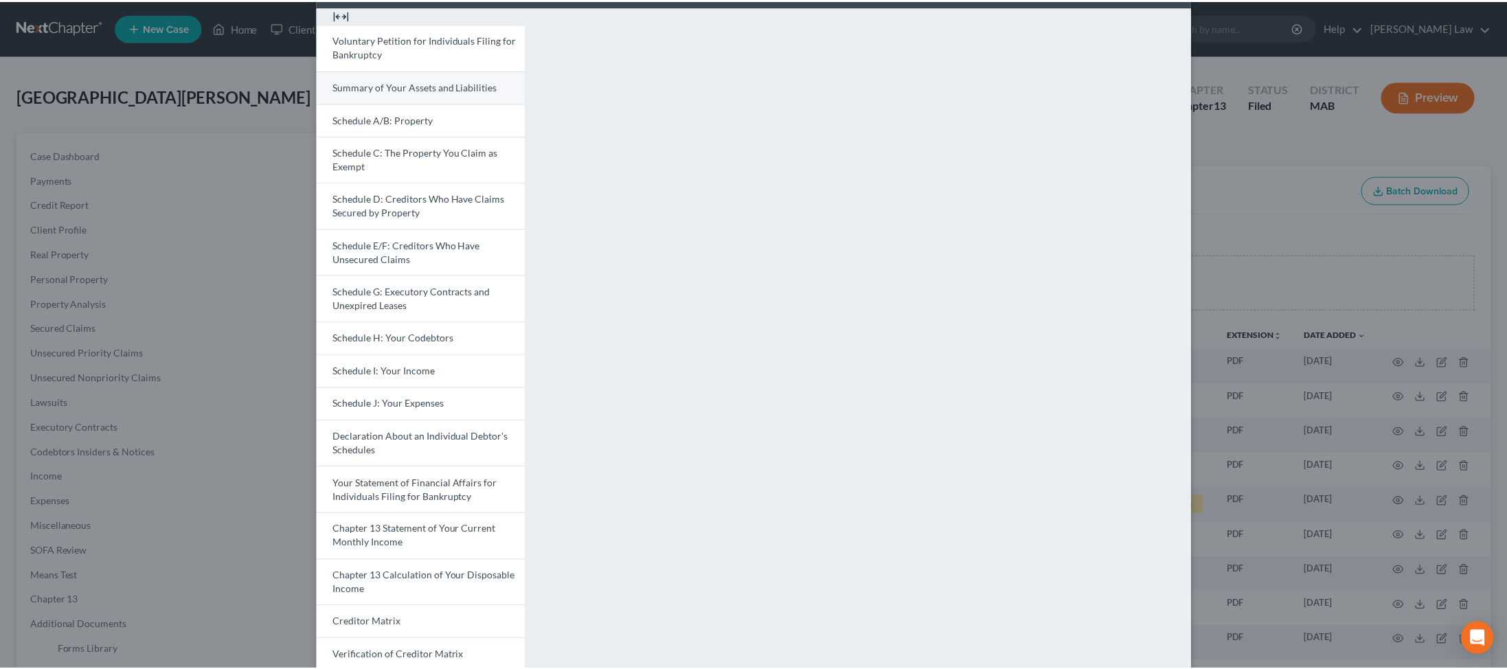
scroll to position [0, 0]
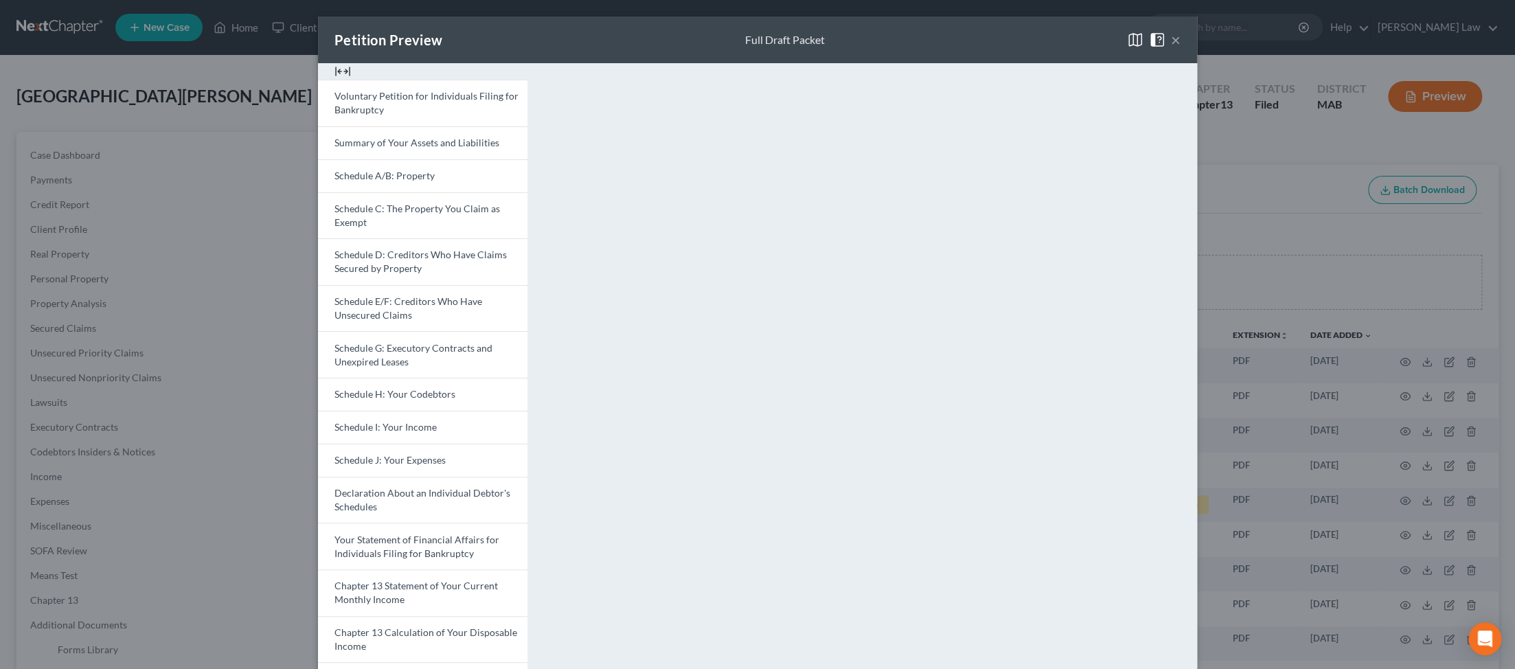
click at [361, 47] on button "×" at bounding box center [1176, 40] width 10 height 16
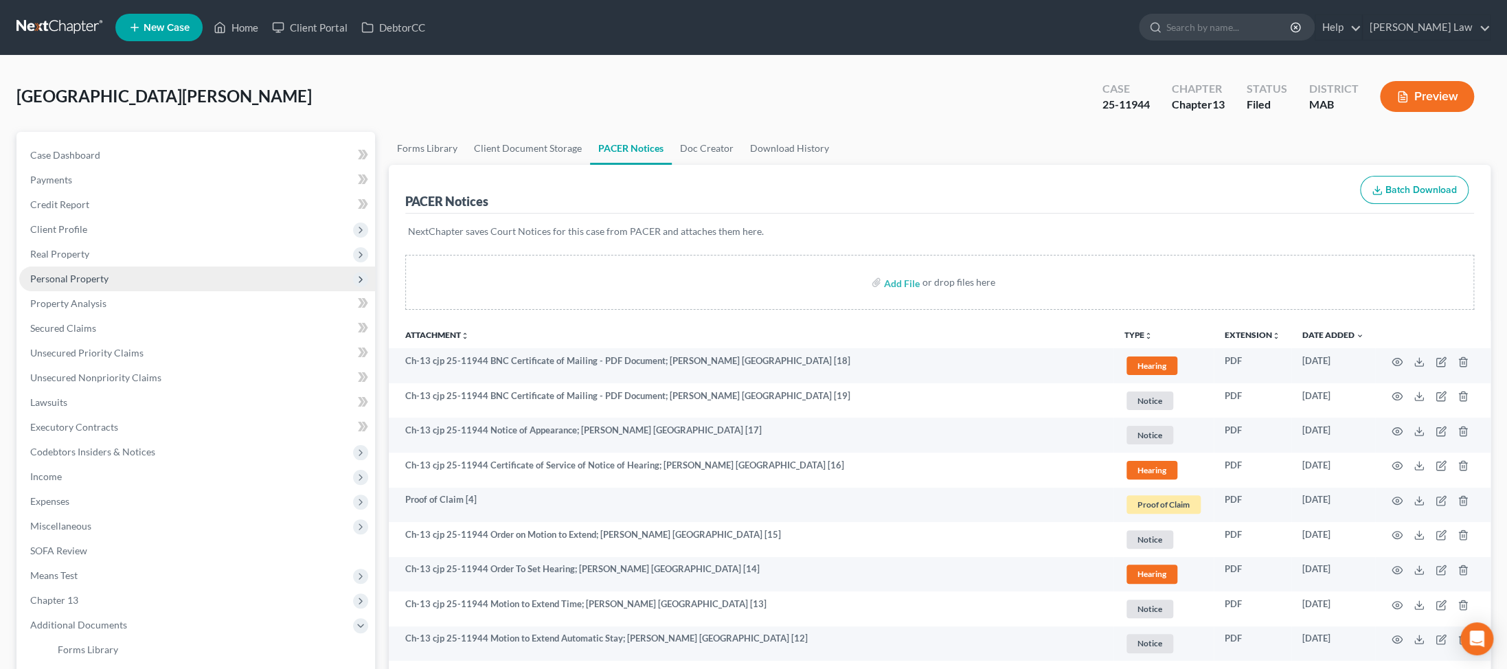
click at [82, 284] on span "Personal Property" at bounding box center [69, 279] width 78 height 12
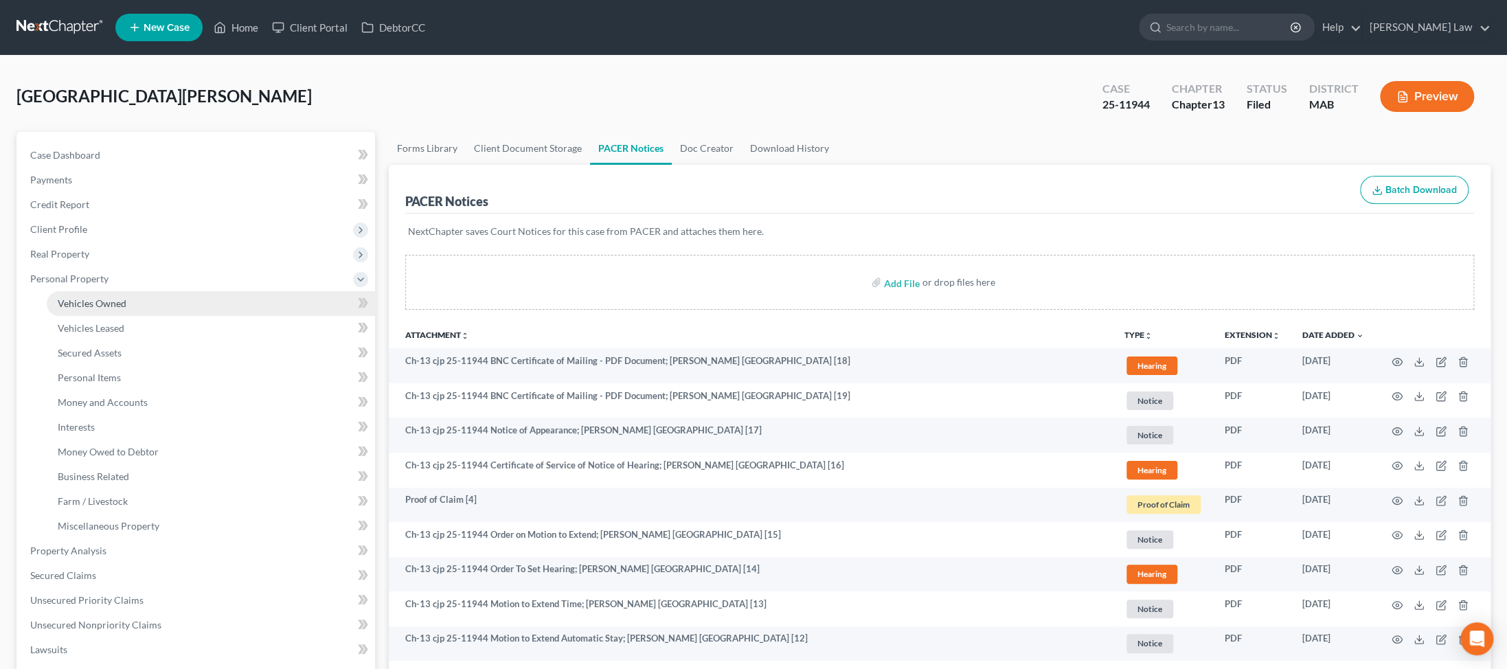
click at [95, 309] on span "Vehicles Owned" at bounding box center [92, 303] width 69 height 12
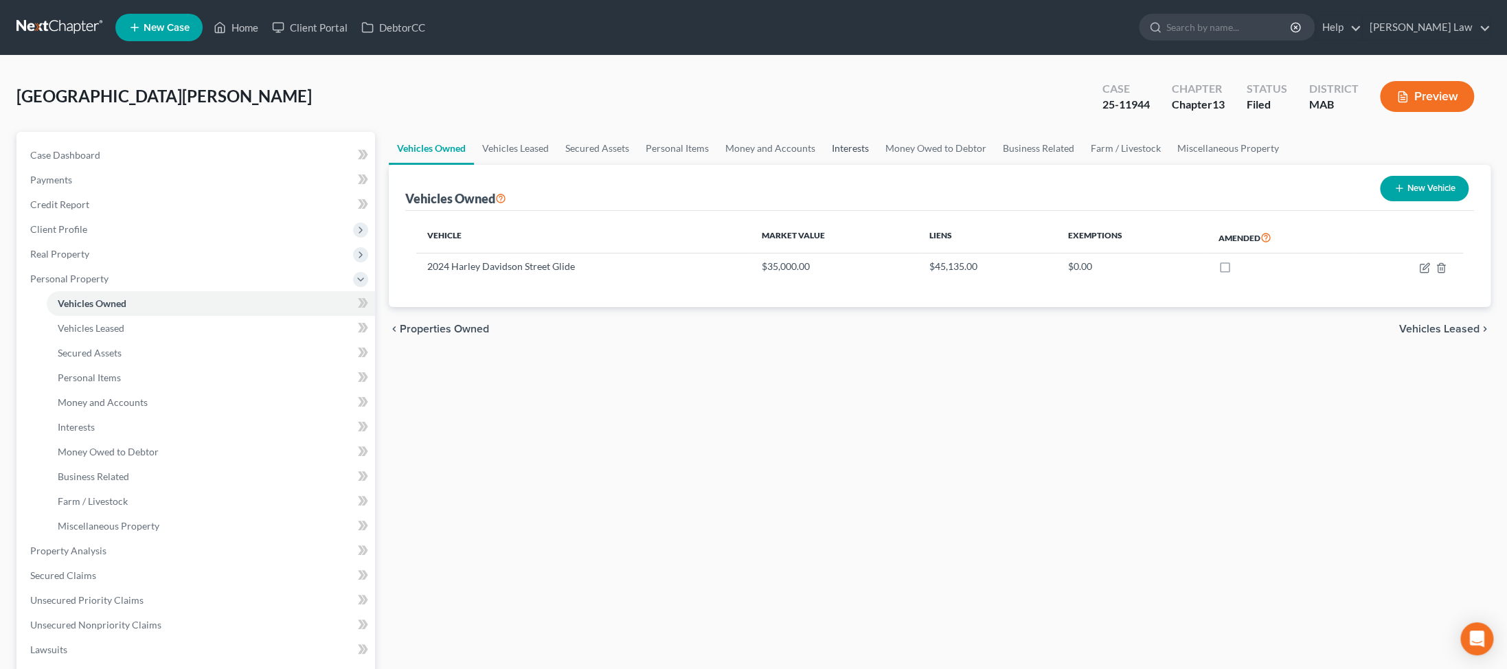
click at [361, 165] on link "Interests" at bounding box center [850, 148] width 54 height 33
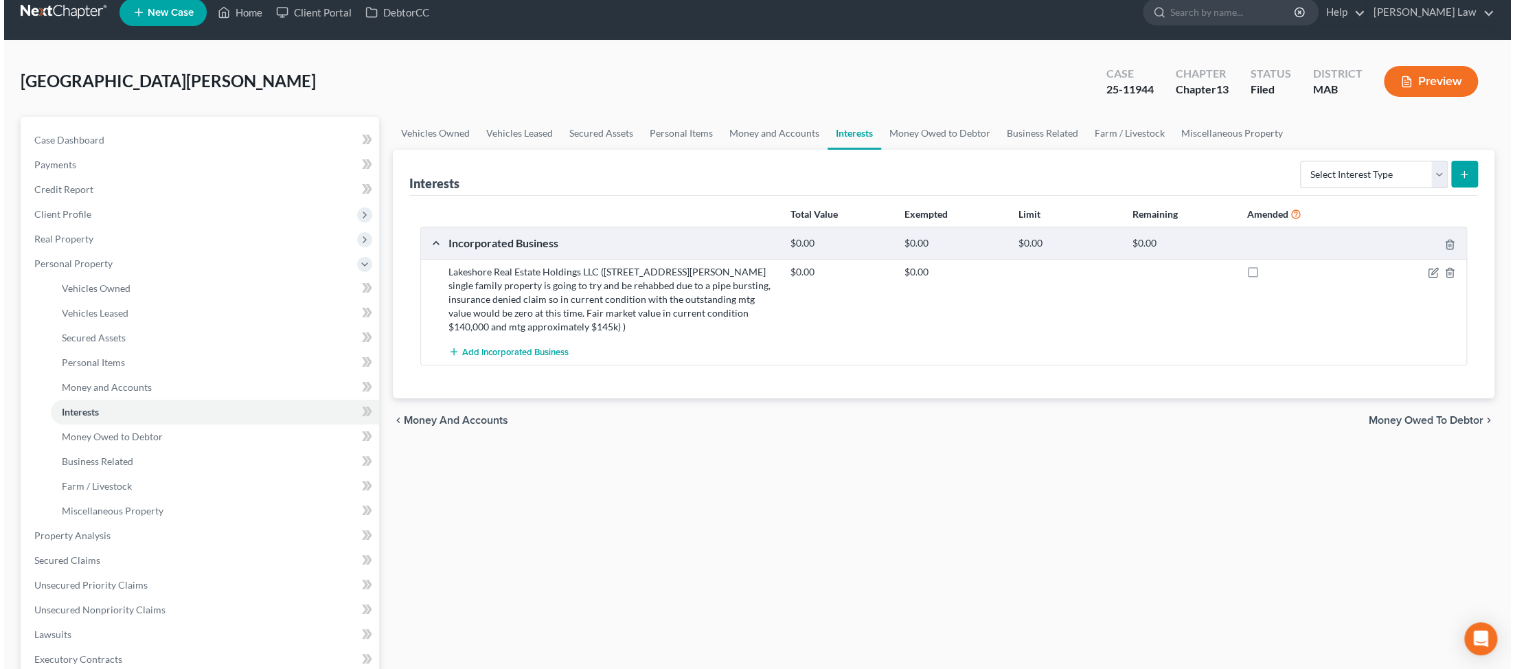
scroll to position [19, 0]
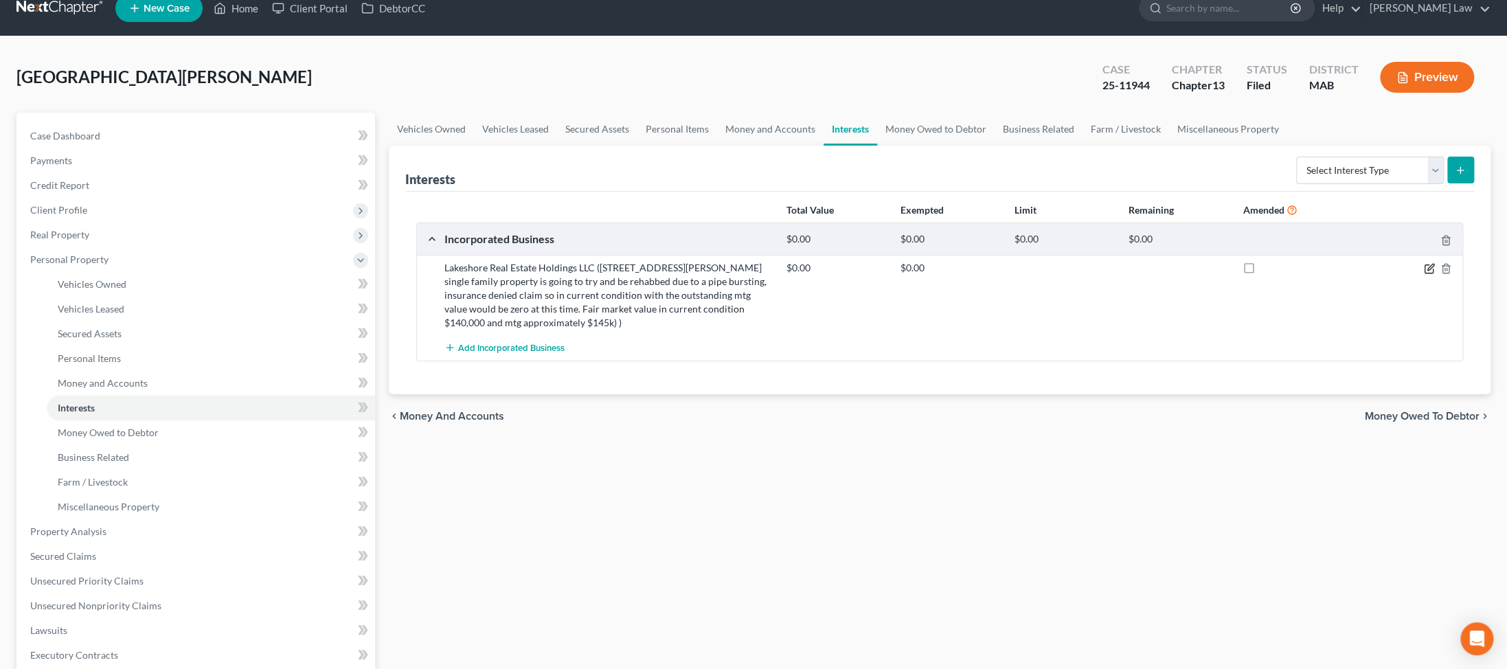
click at [361, 270] on icon "button" at bounding box center [1430, 267] width 6 height 6
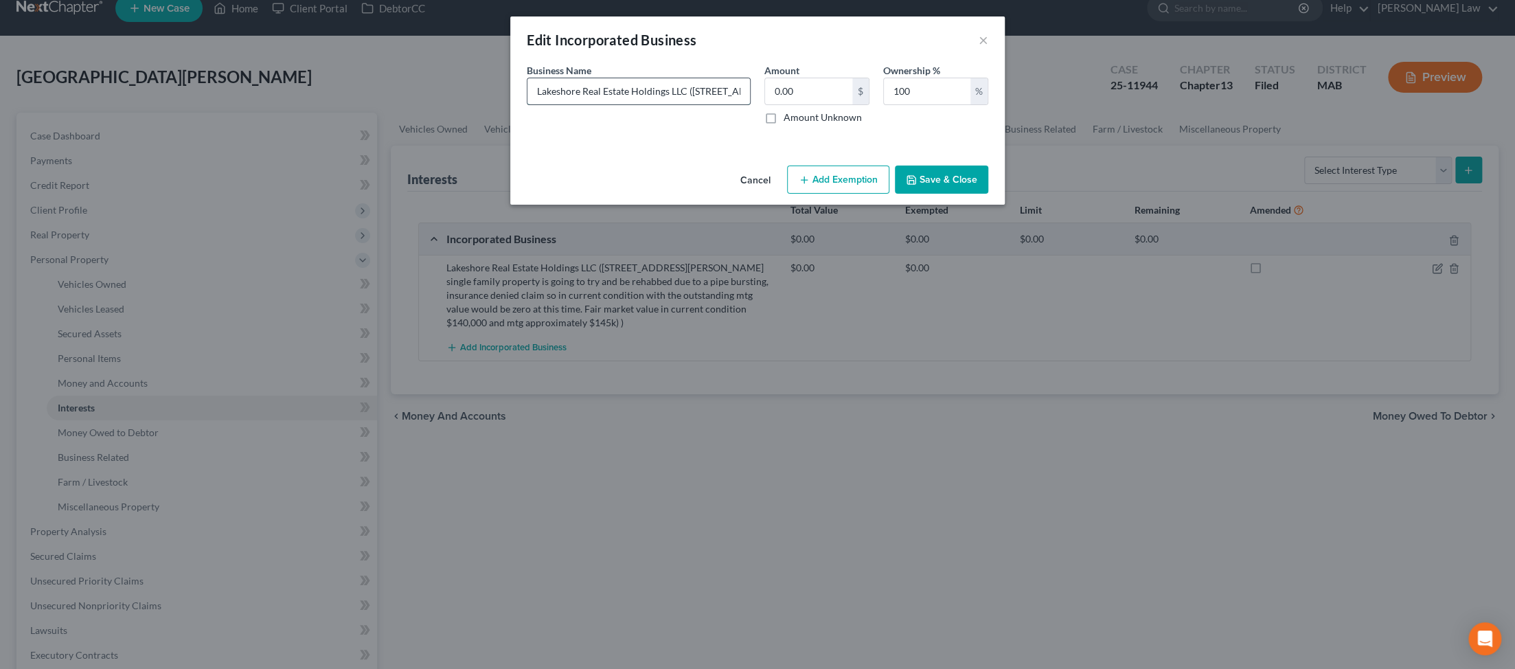
click at [361, 104] on input "Lakeshore Real Estate Holdings LLC (26434 253rd Street Holcombe, Wi 54745 singl…" at bounding box center [638, 91] width 223 height 26
type input "Lakeshore Real Estate Holdings LLC (26434 253rd Street Holcombe, Wi 54745 singl…"
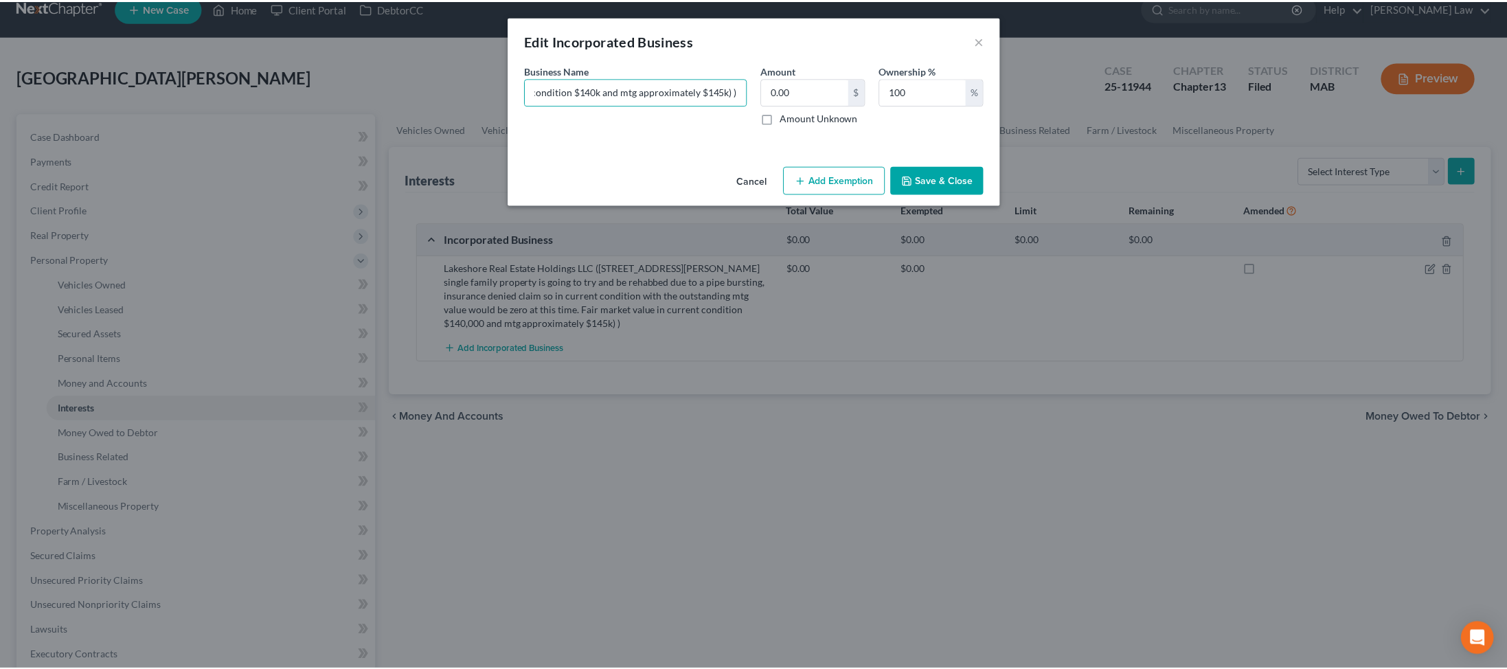
scroll to position [0, 0]
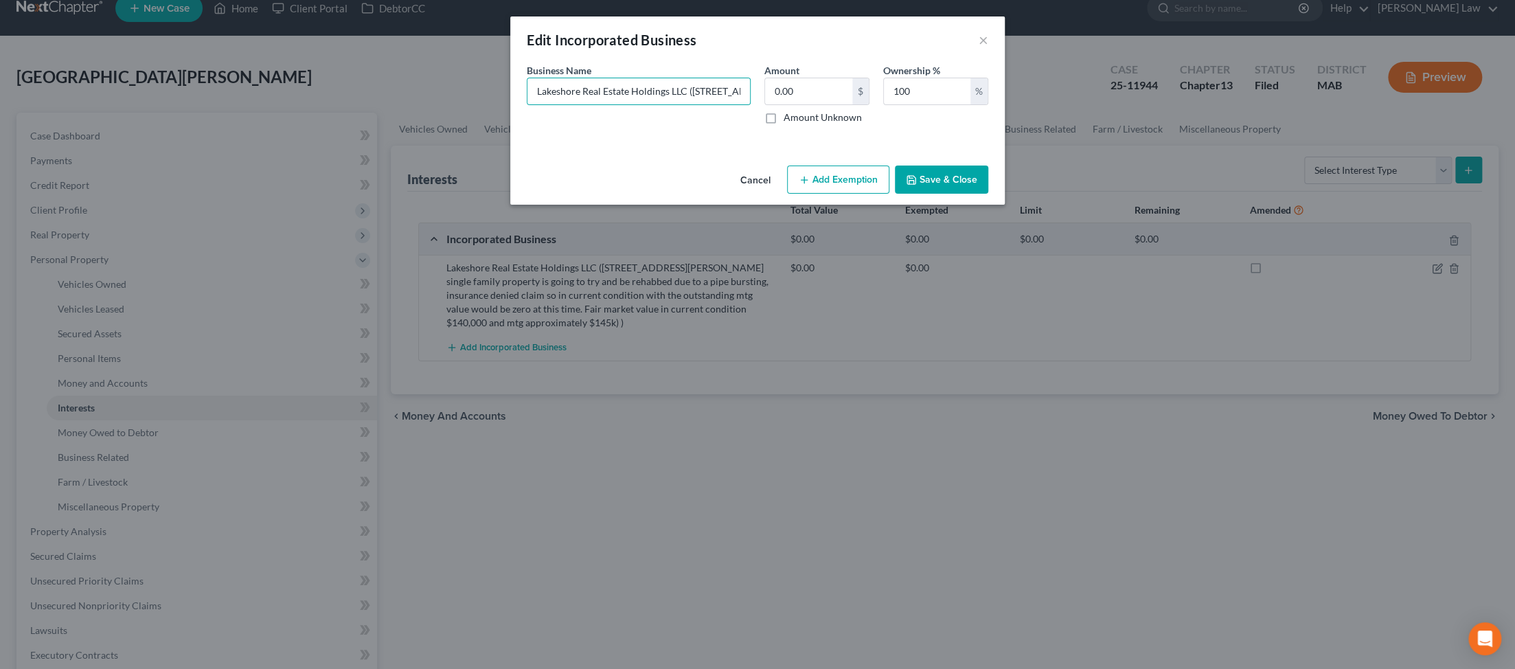
click at [361, 194] on button "Save & Close" at bounding box center [941, 180] width 93 height 29
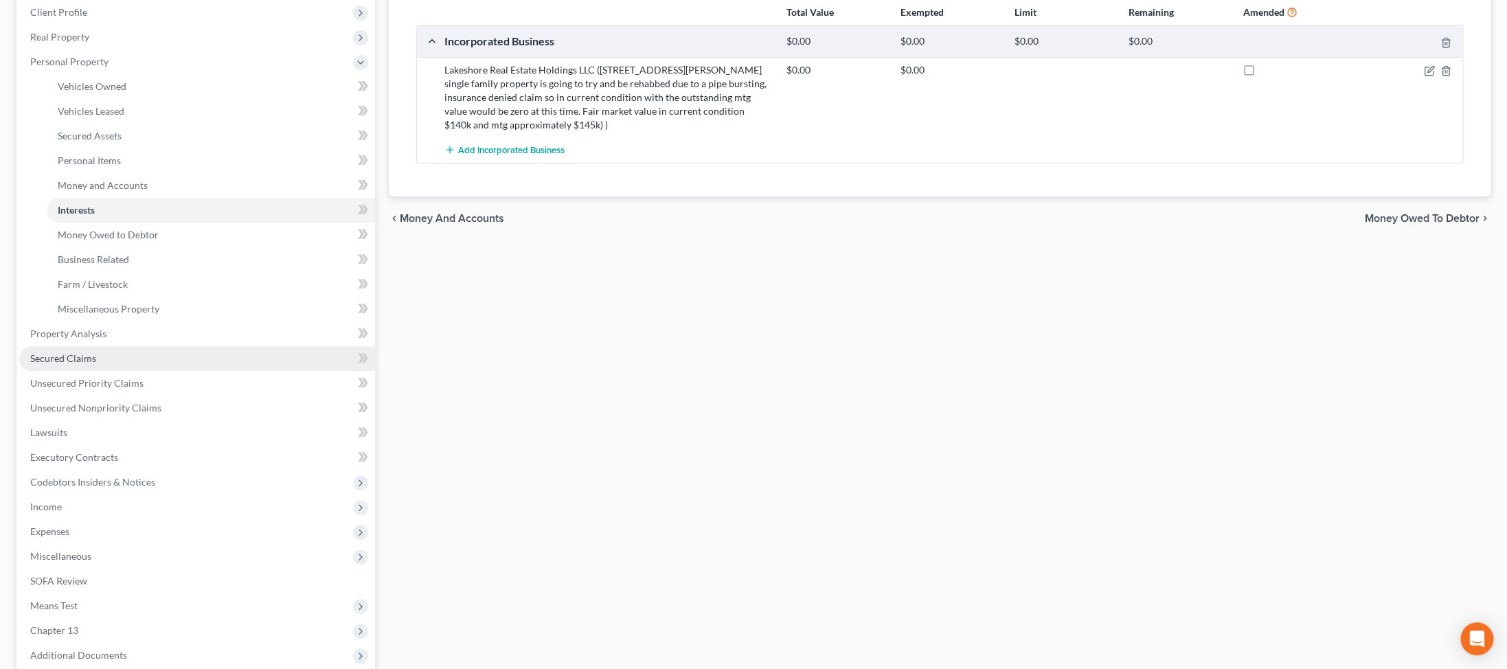
click at [85, 364] on span "Secured Claims" at bounding box center [63, 358] width 66 height 12
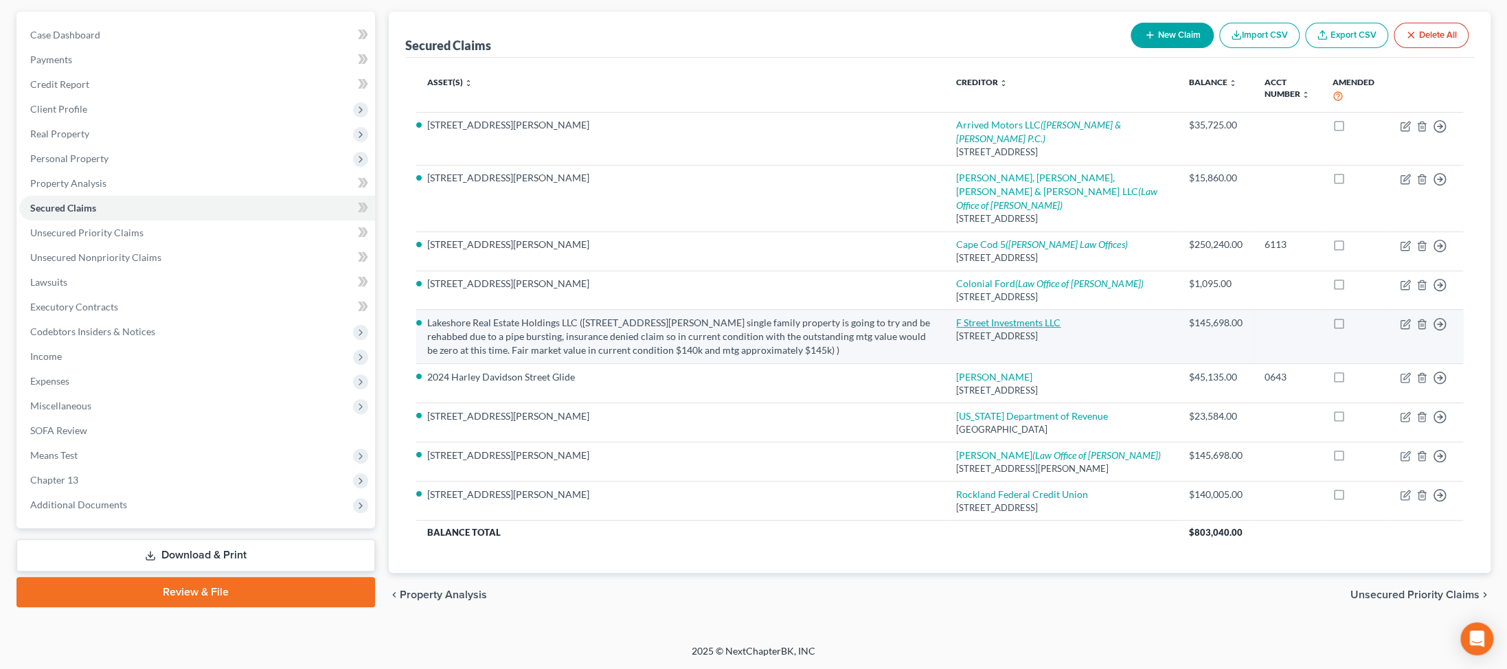
scroll to position [273, 0]
click at [361, 331] on icon "button" at bounding box center [1440, 324] width 14 height 14
click at [361, 372] on link "Move to F" at bounding box center [1348, 359] width 115 height 23
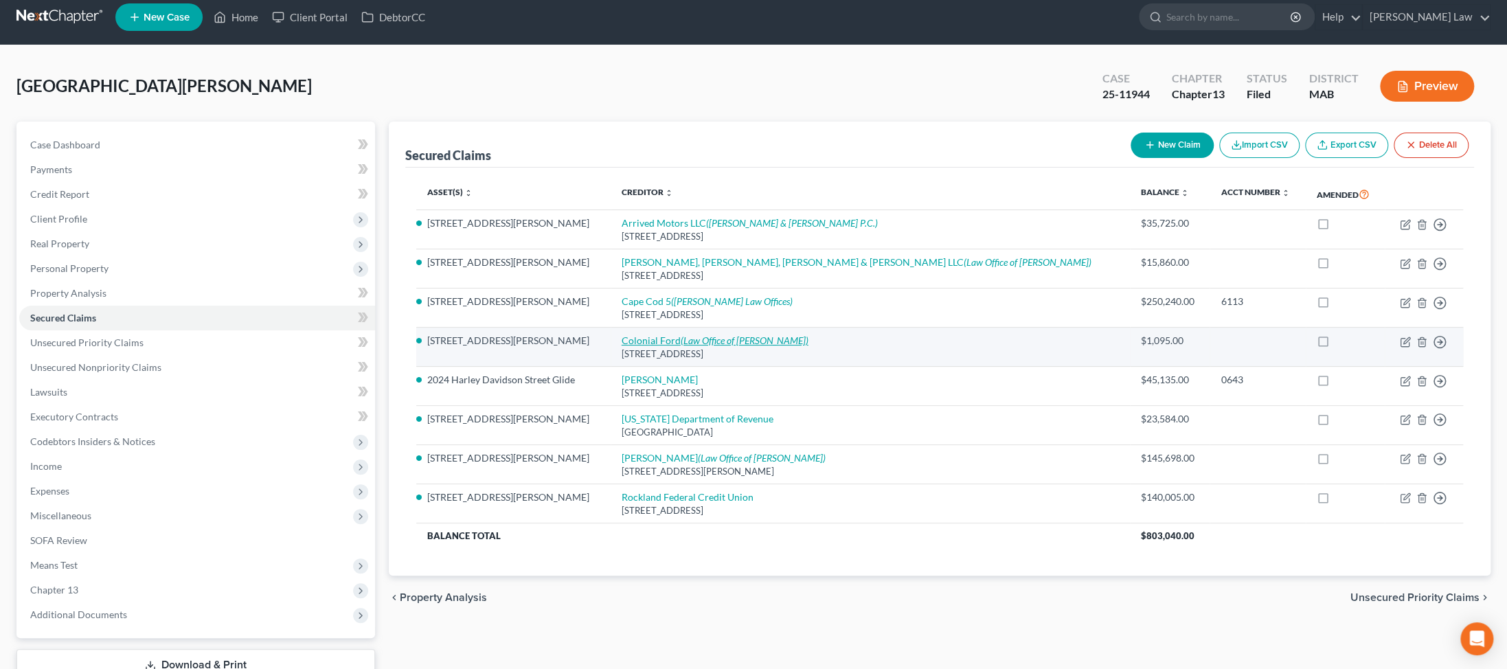
scroll to position [7, 0]
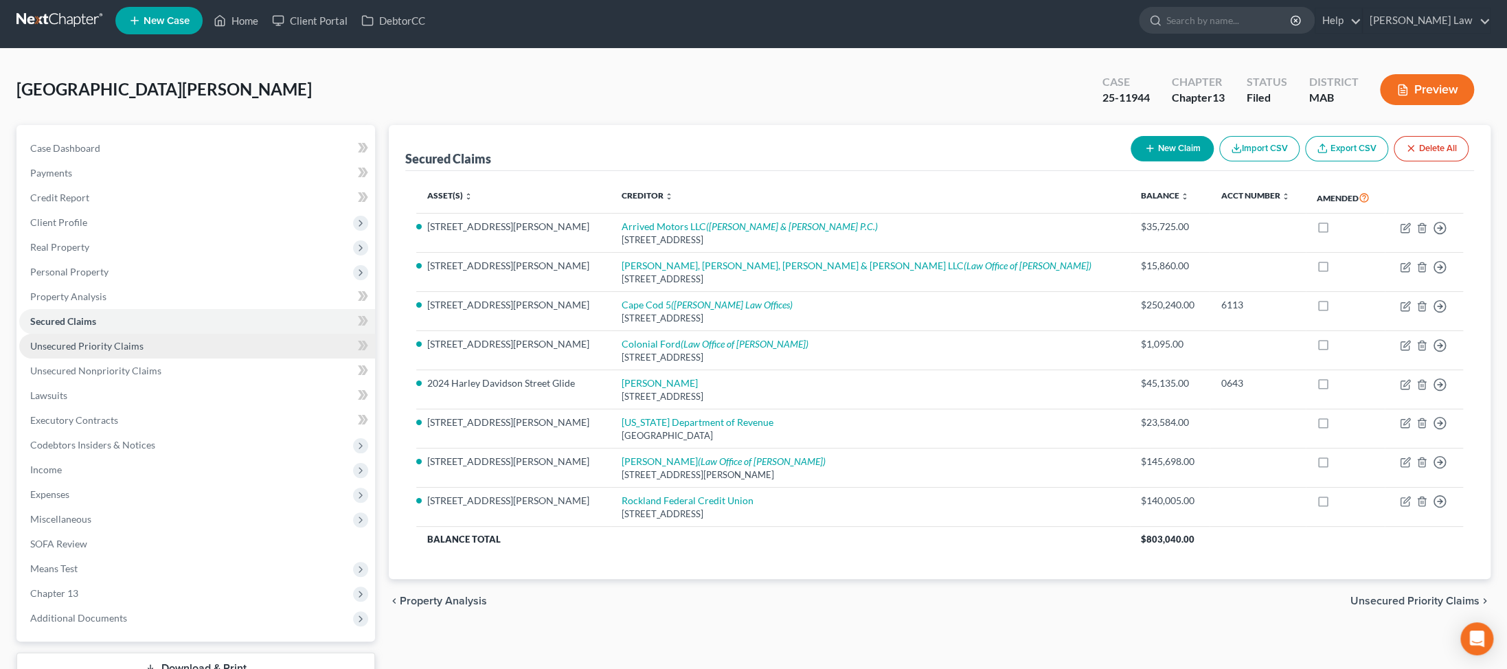
click at [144, 352] on span "Unsecured Priority Claims" at bounding box center [86, 346] width 113 height 12
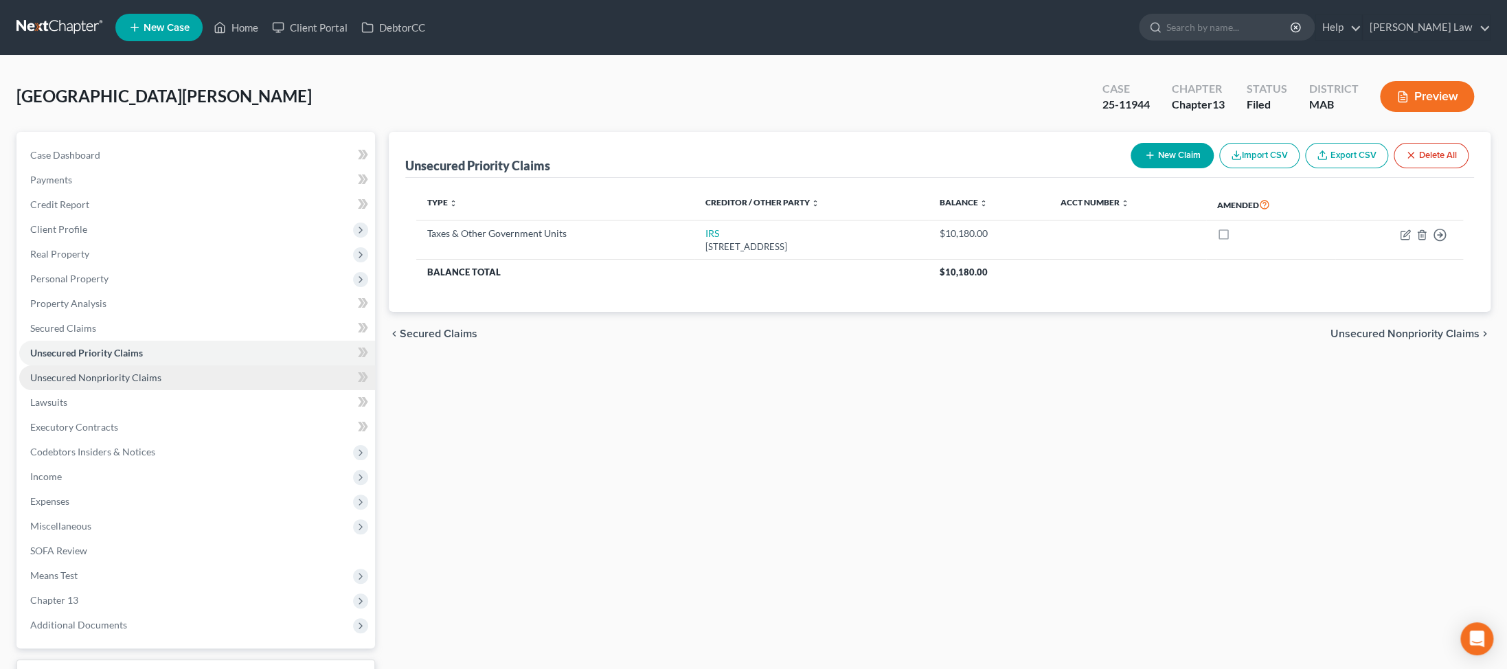
click at [152, 383] on span "Unsecured Nonpriority Claims" at bounding box center [95, 378] width 131 height 12
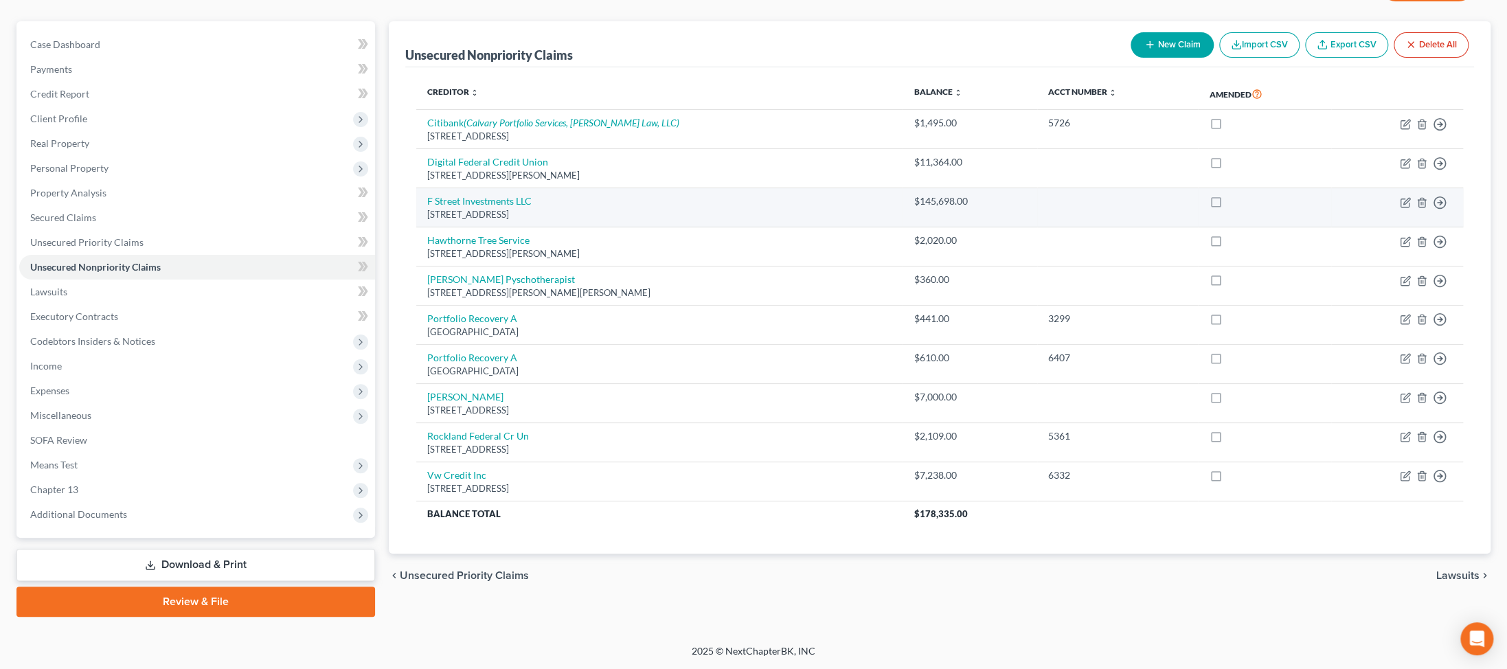
scroll to position [214, 0]
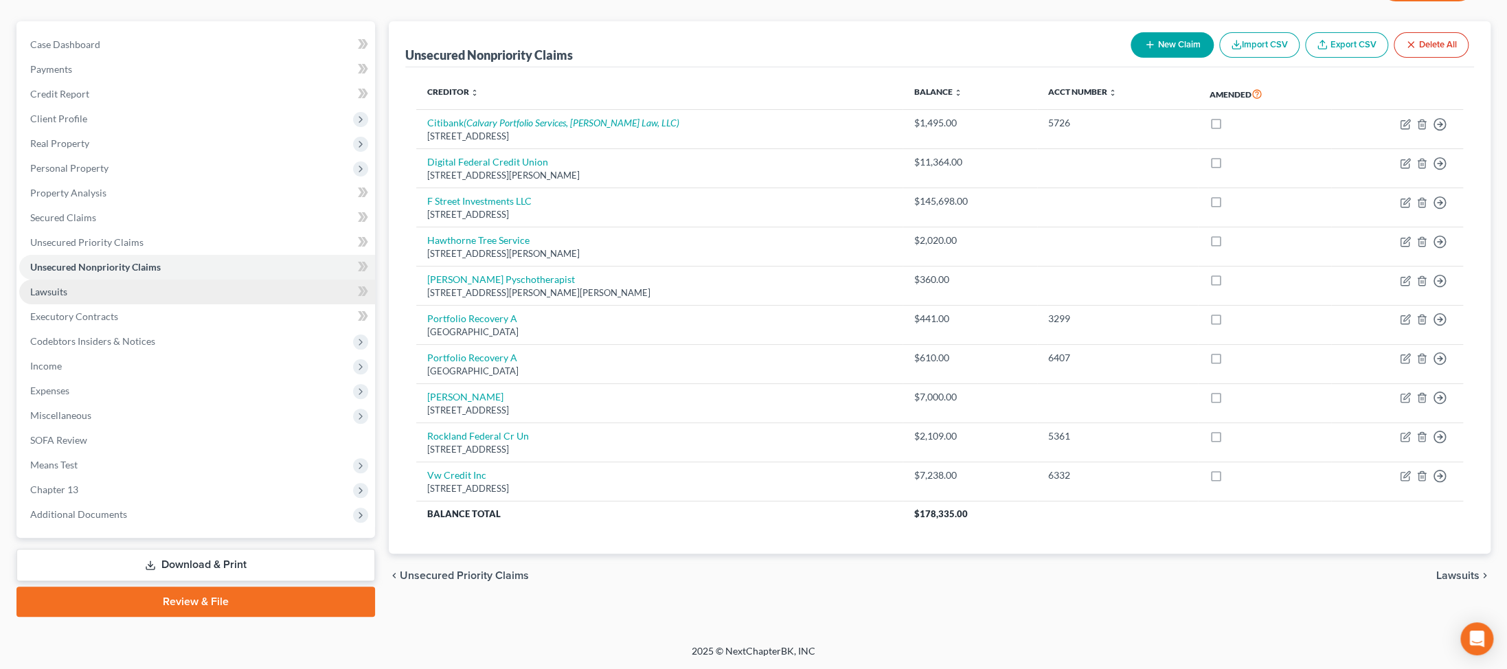
click at [60, 288] on span "Lawsuits" at bounding box center [48, 292] width 37 height 12
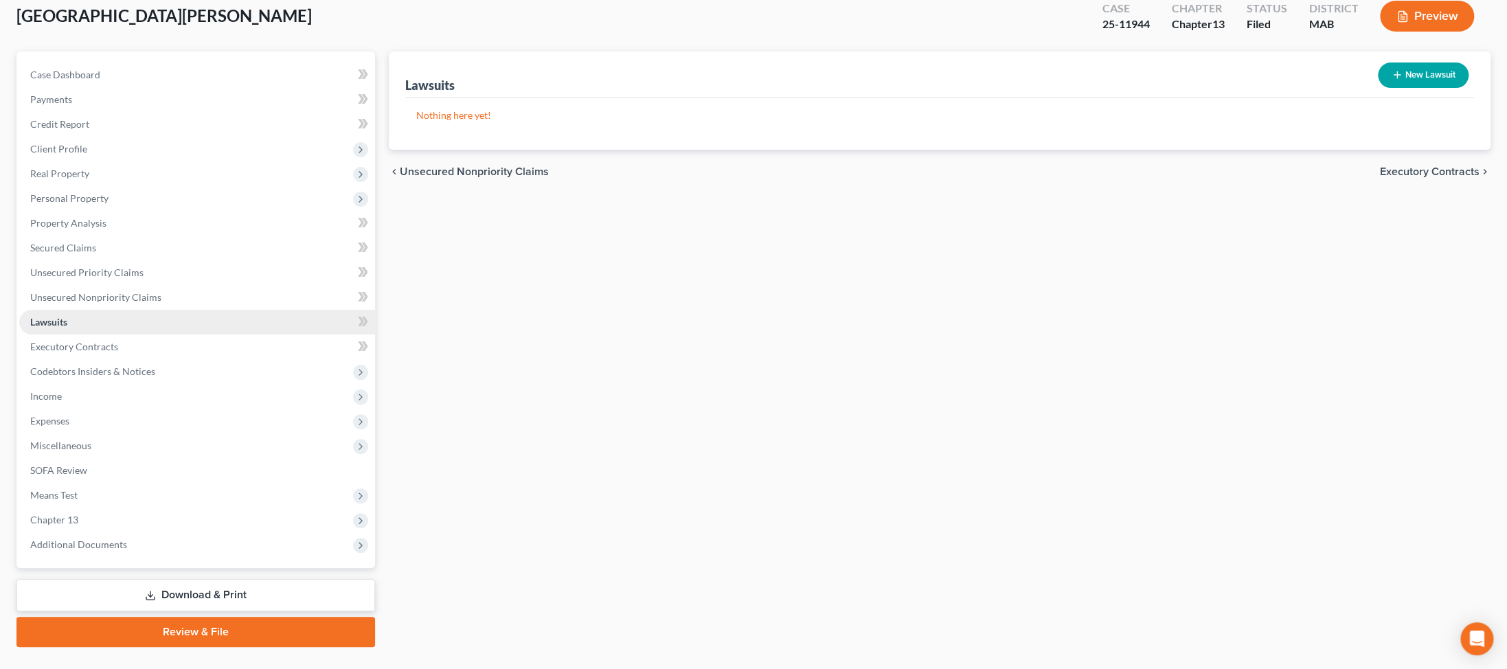
scroll to position [83, 0]
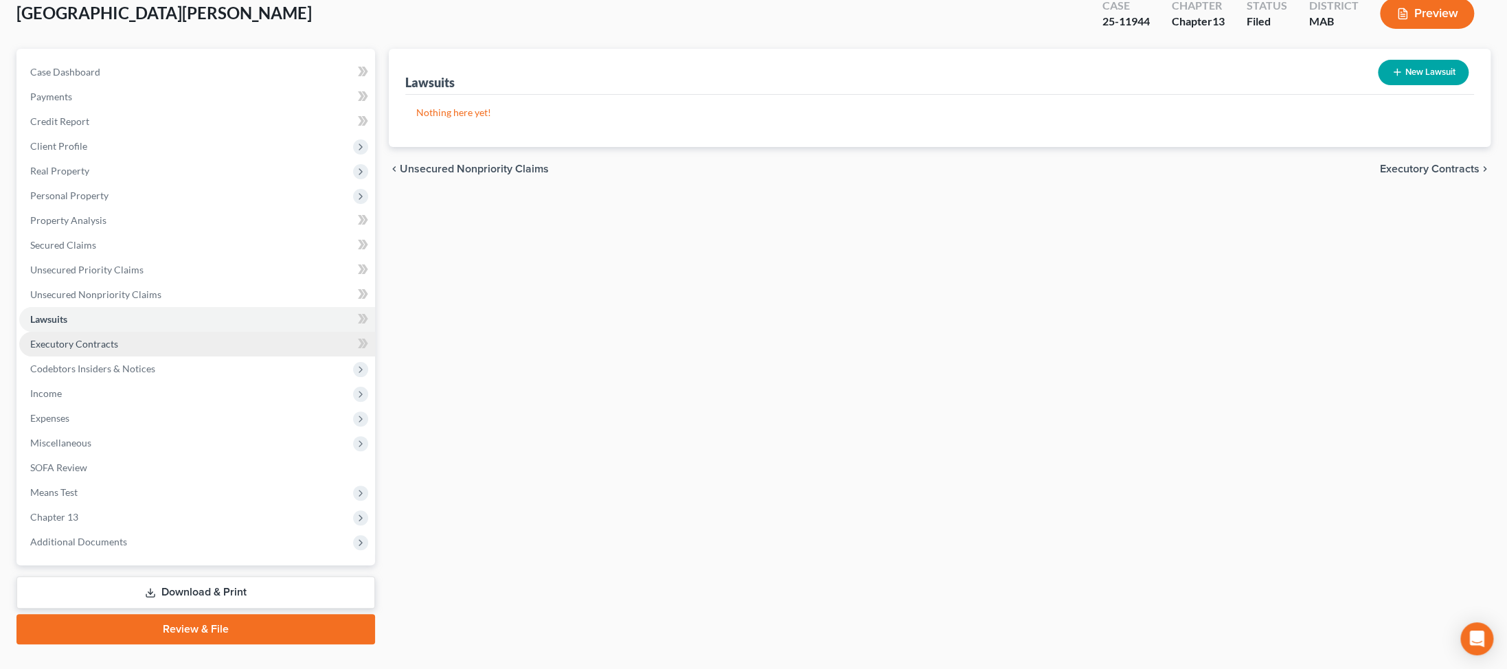
click at [102, 350] on span "Executory Contracts" at bounding box center [74, 344] width 88 height 12
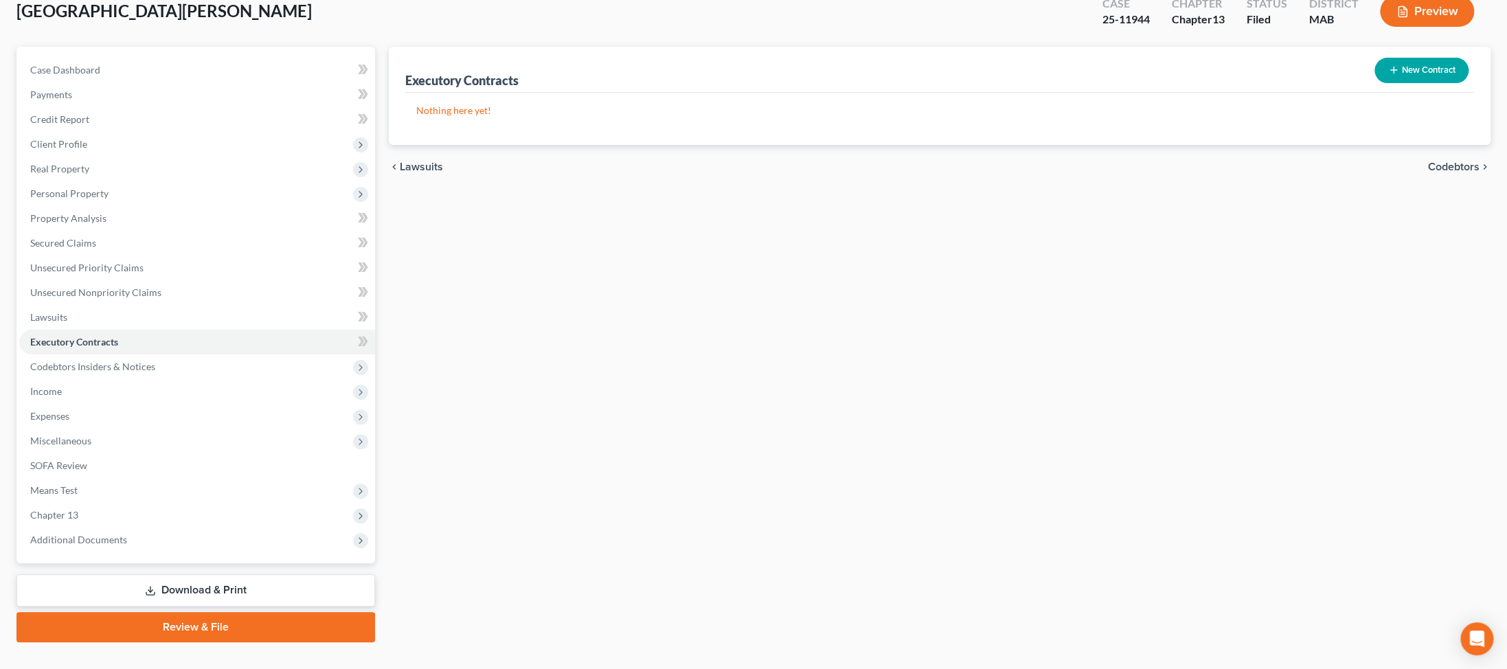
scroll to position [87, 0]
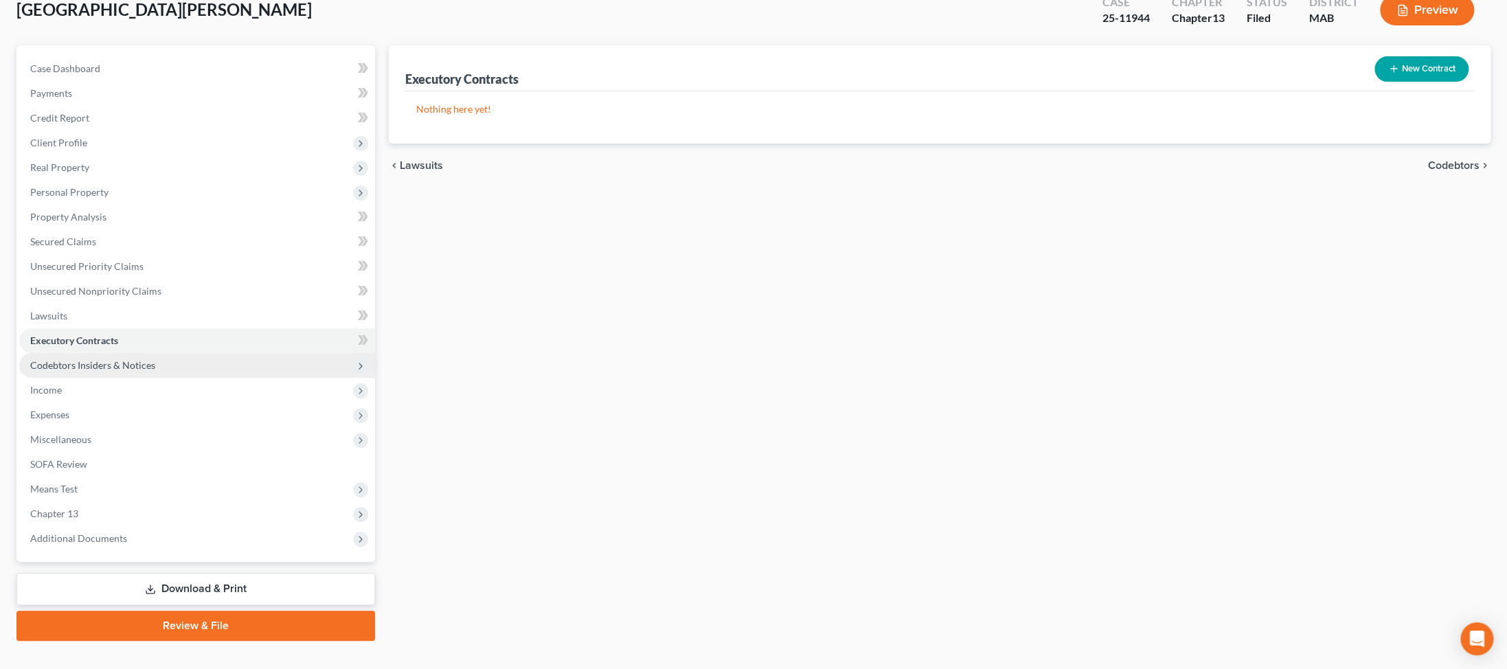
click at [134, 371] on span "Codebtors Insiders & Notices" at bounding box center [92, 365] width 125 height 12
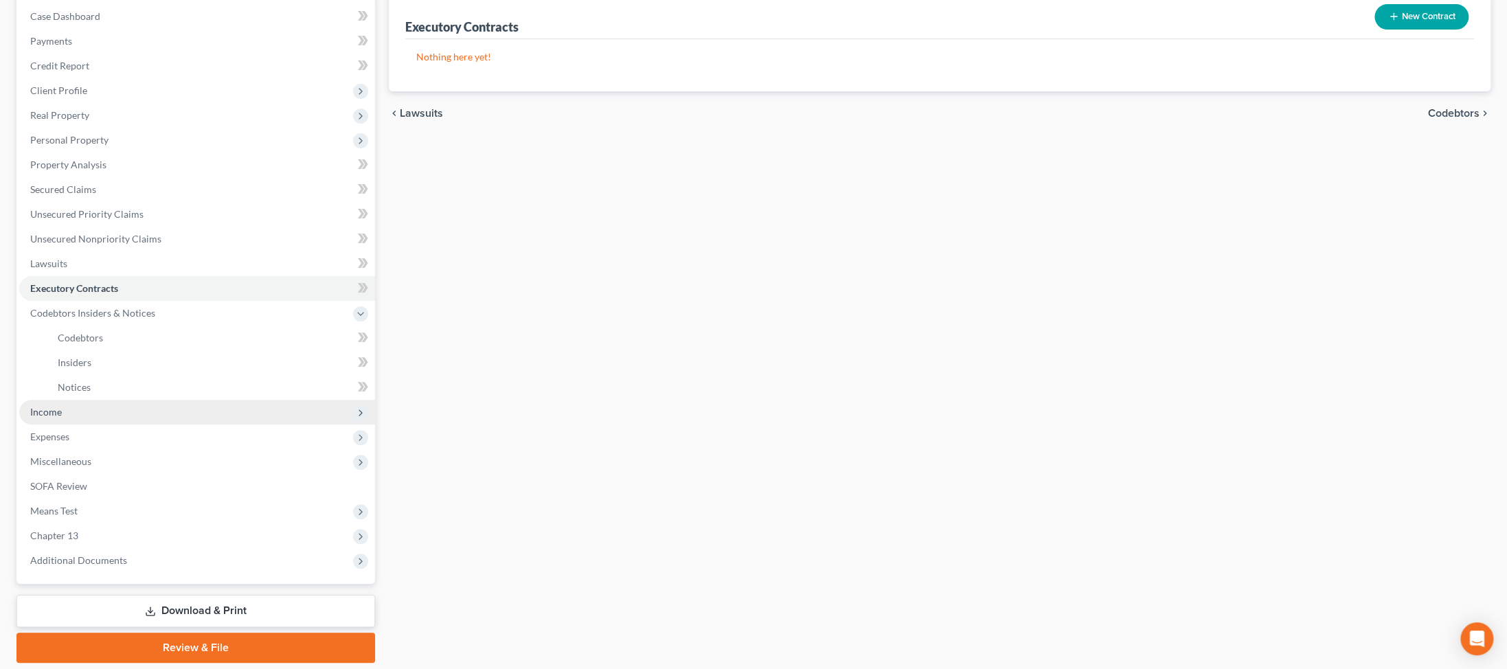
scroll to position [173, 0]
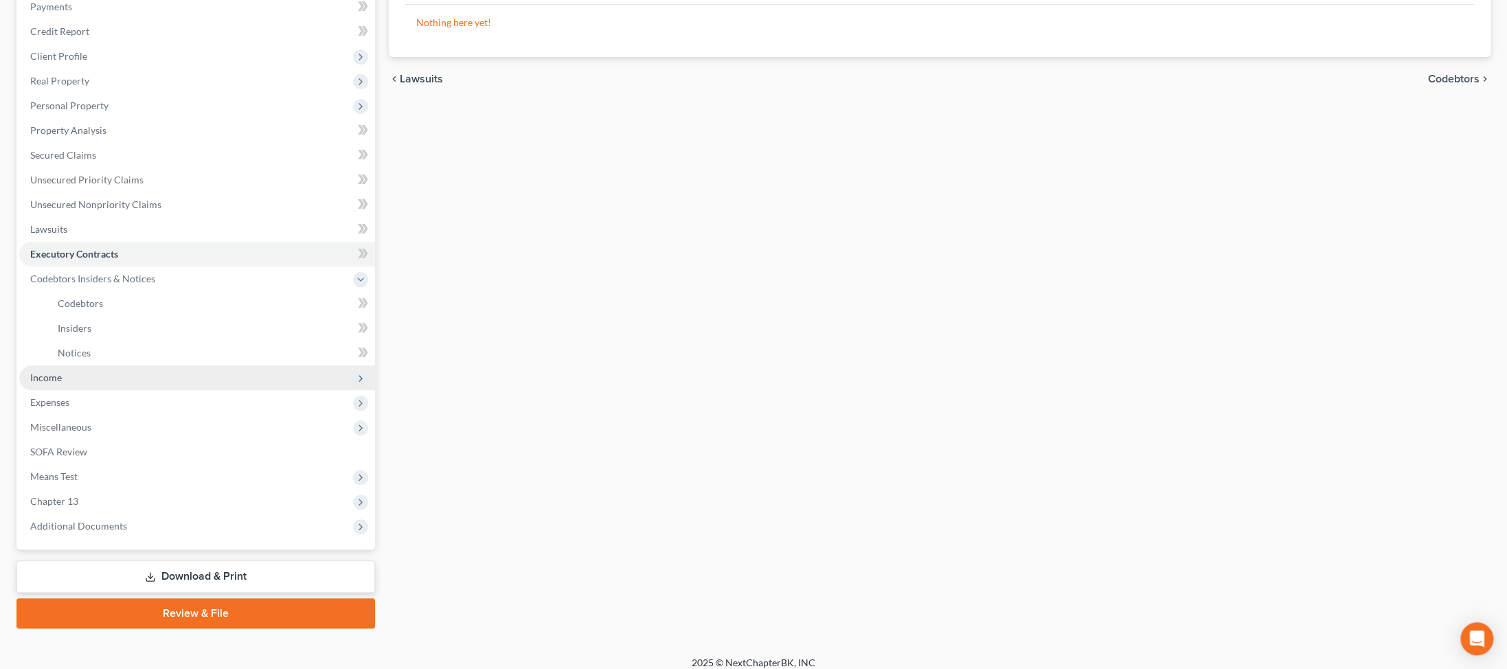
click at [60, 383] on span "Income" at bounding box center [46, 378] width 32 height 12
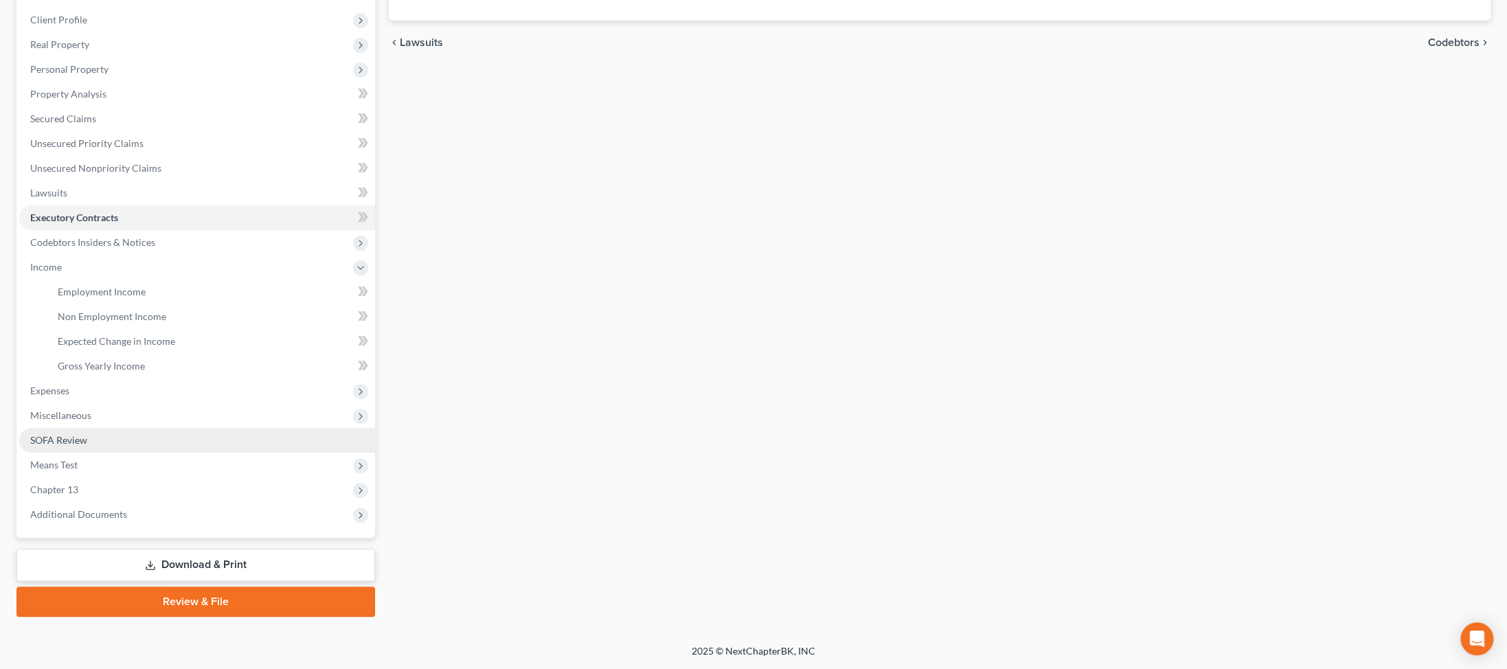
scroll to position [253, 0]
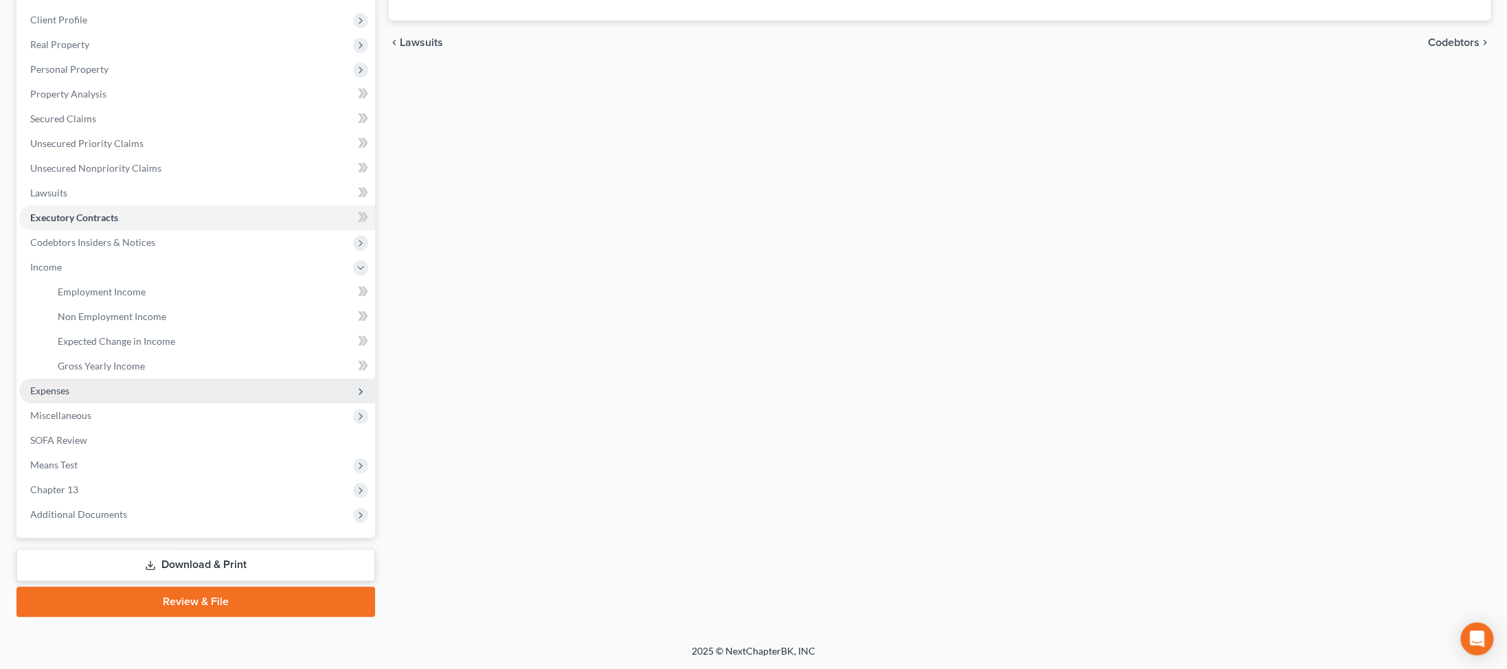
click at [89, 403] on span "Expenses" at bounding box center [197, 390] width 356 height 25
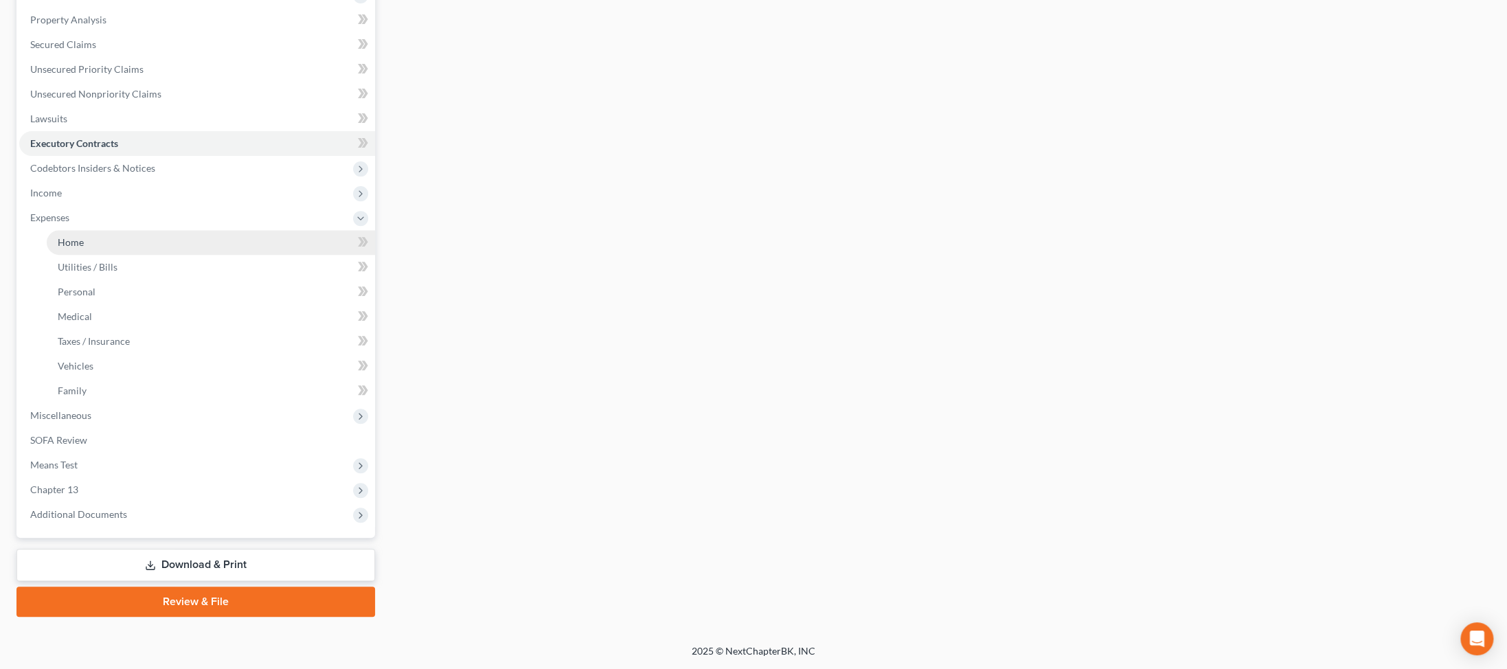
scroll to position [358, 0]
click at [78, 446] on span "SOFA Review" at bounding box center [58, 440] width 57 height 12
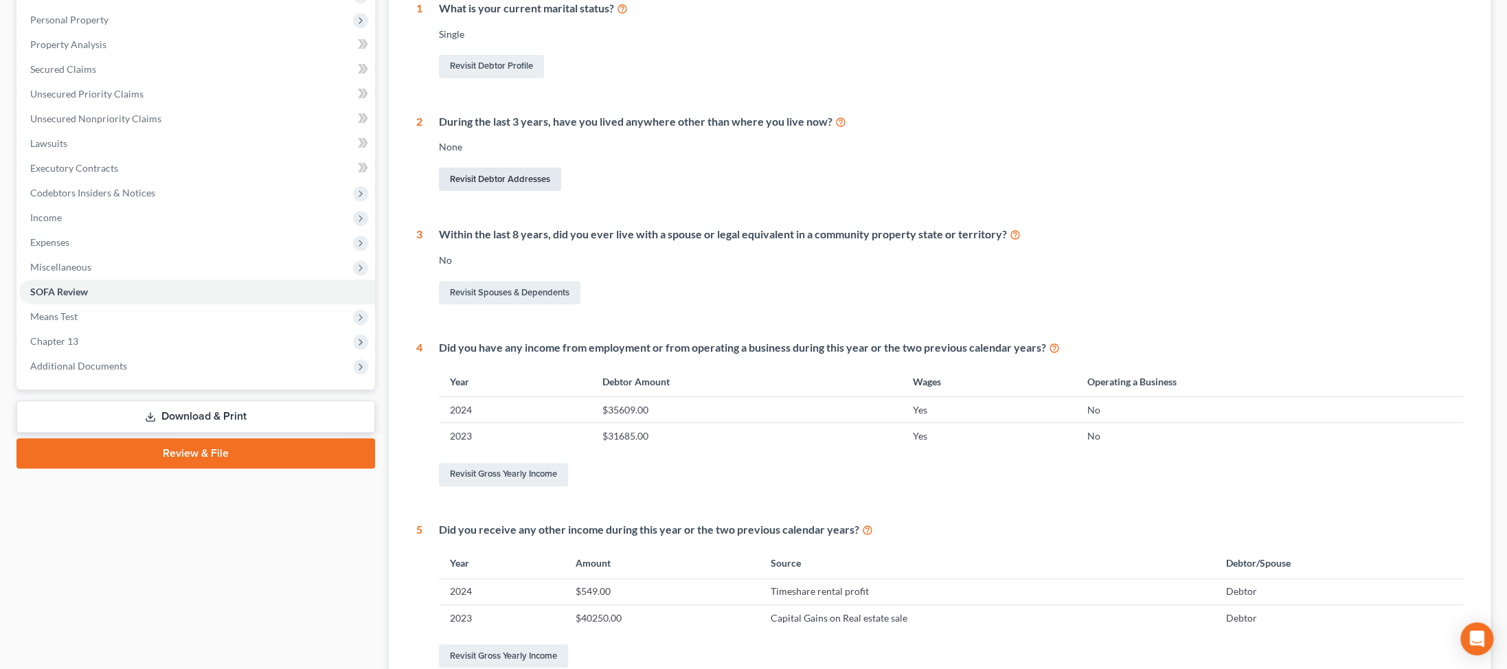
scroll to position [39, 0]
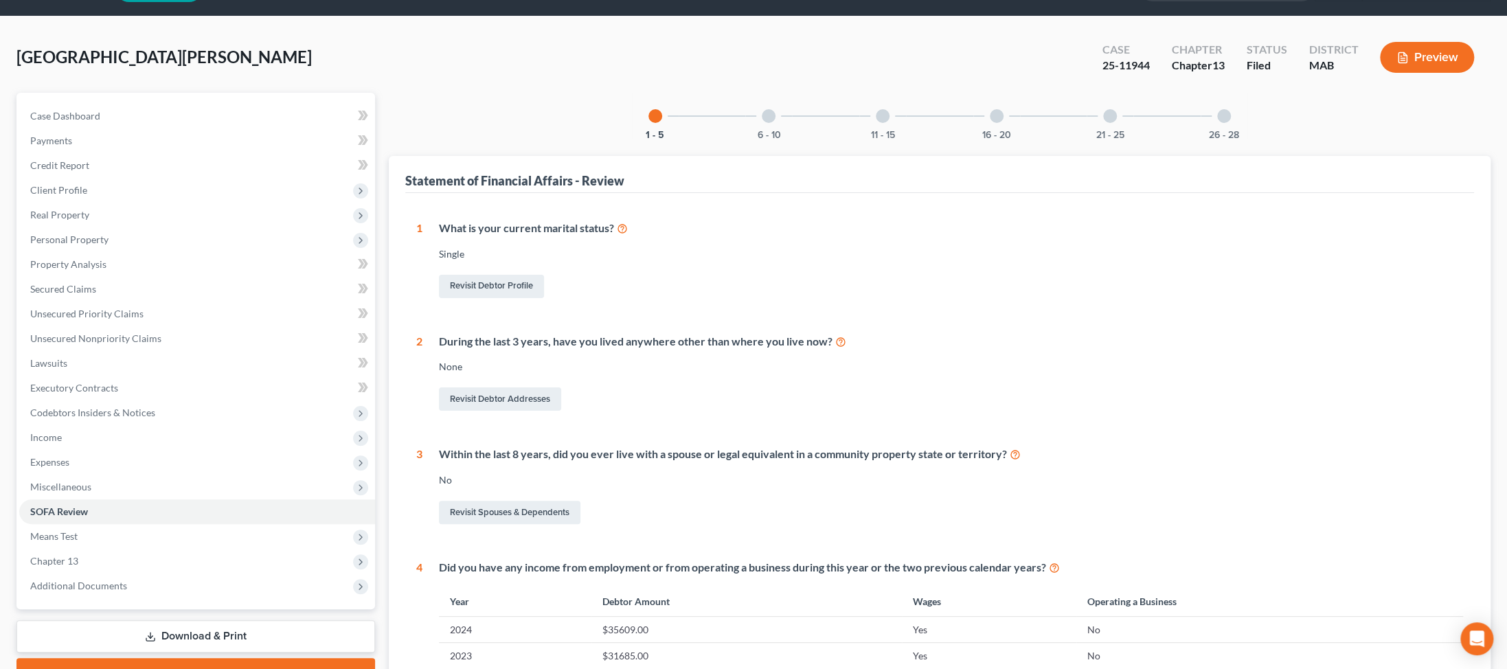
click at [361, 123] on div at bounding box center [769, 116] width 14 height 14
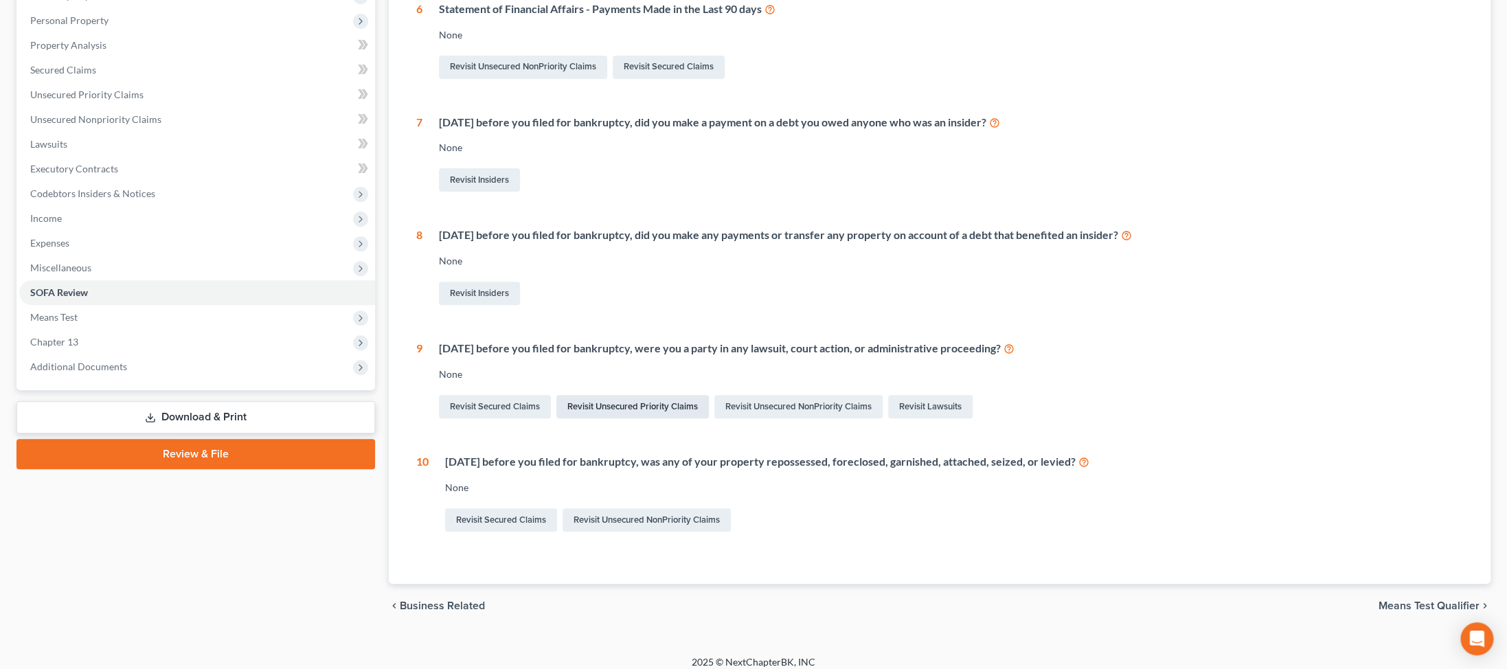
scroll to position [0, 0]
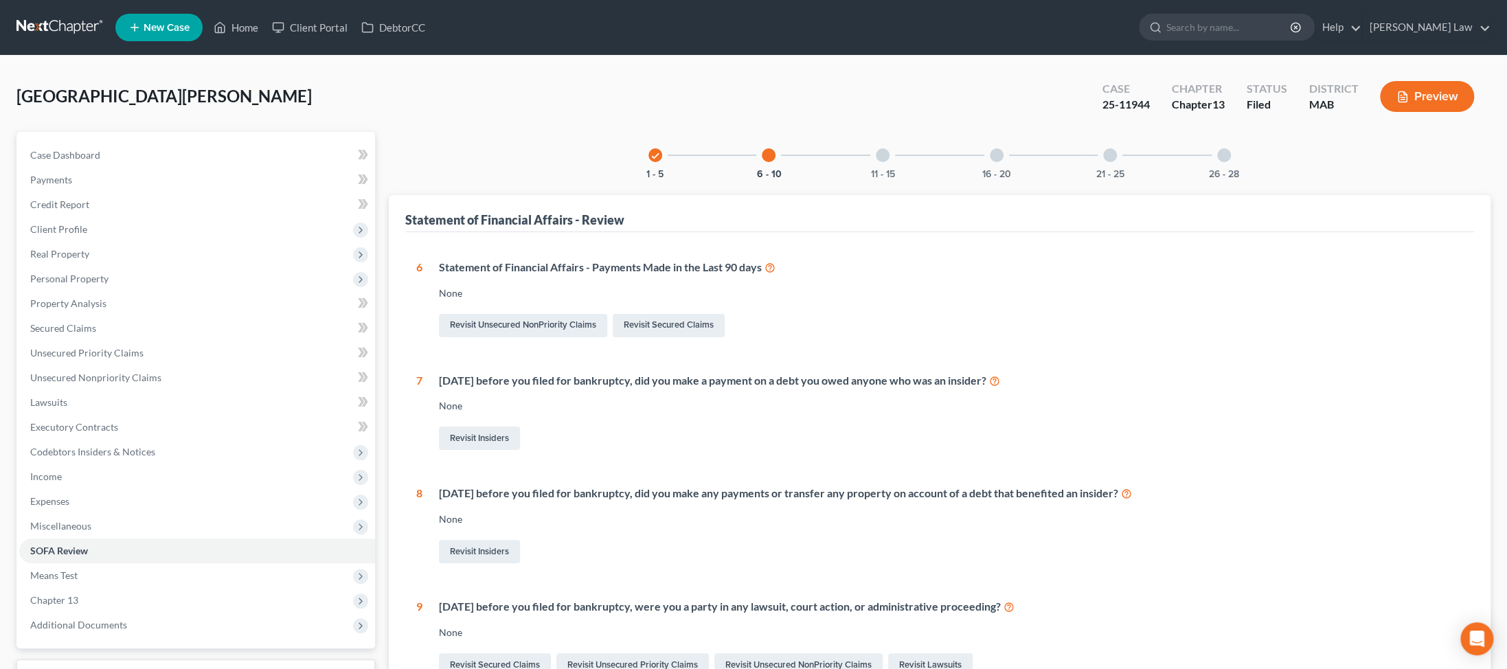
click at [361, 162] on div at bounding box center [883, 155] width 14 height 14
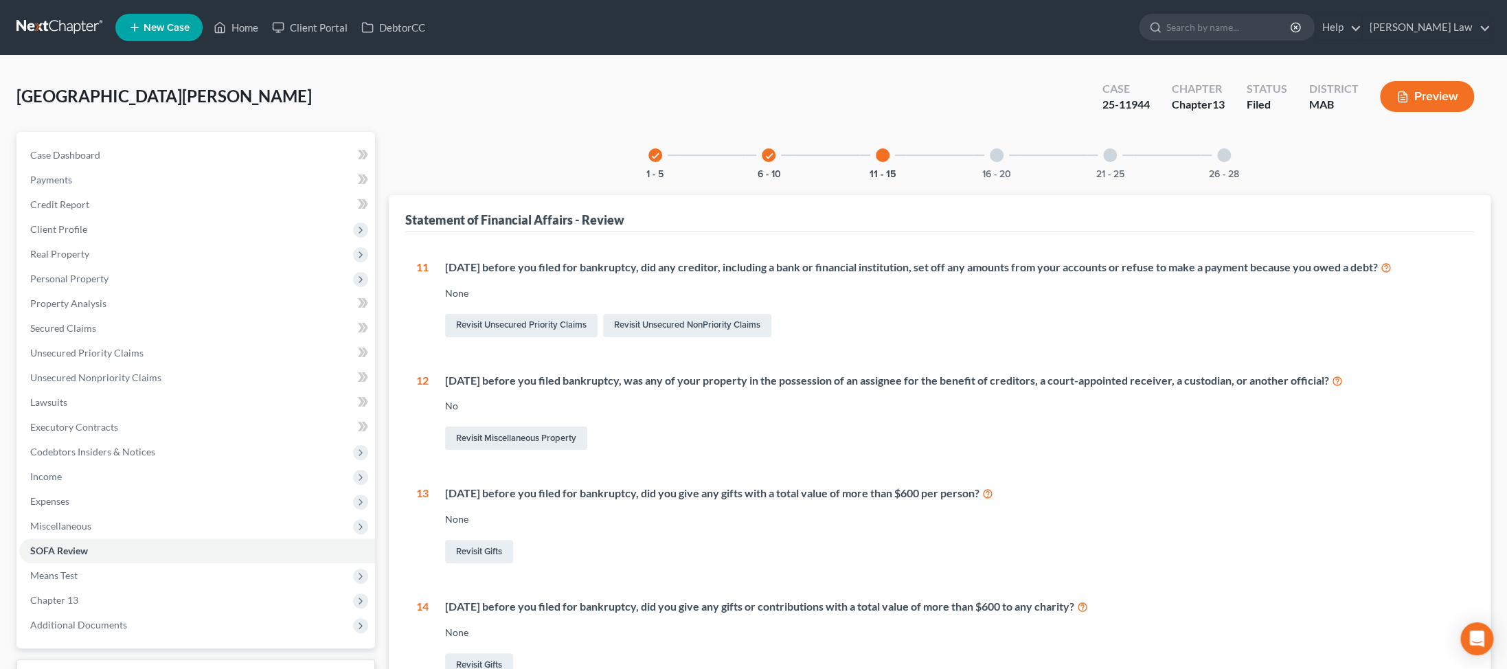
click at [361, 162] on div at bounding box center [997, 155] width 14 height 14
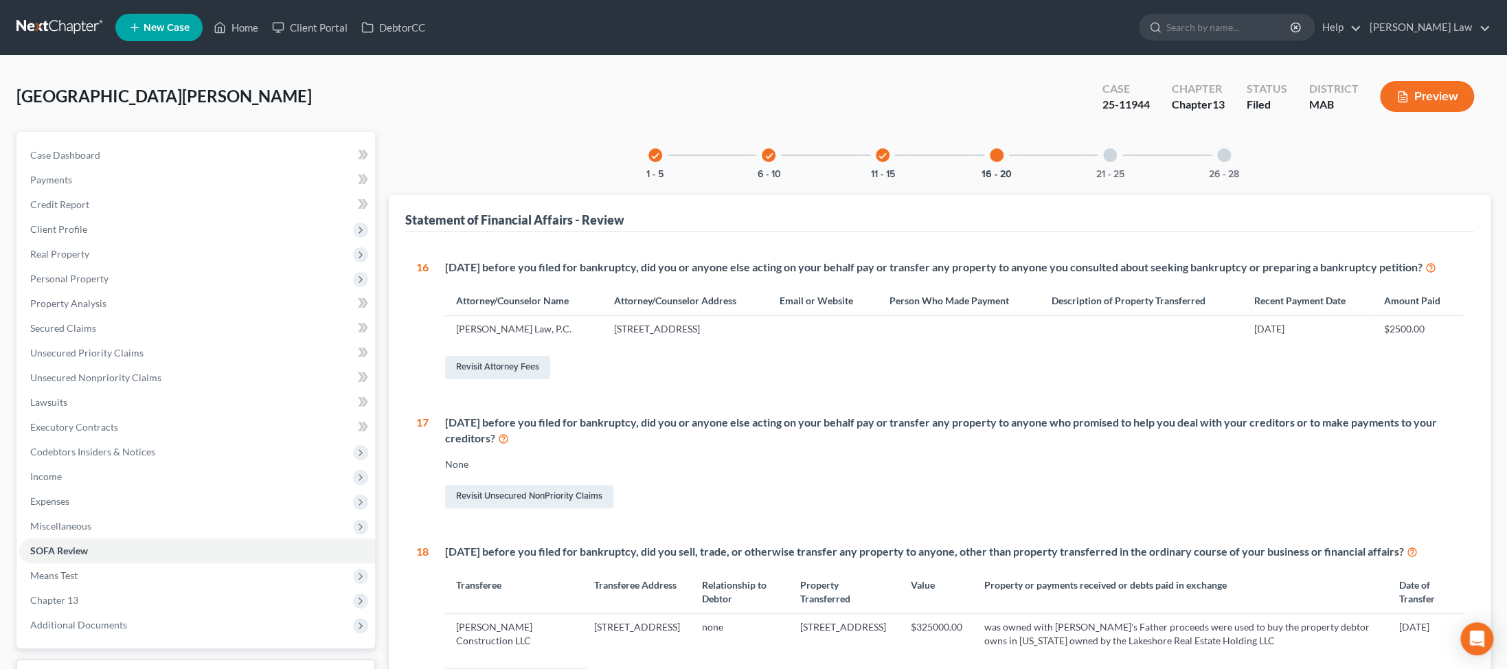
scroll to position [92, 0]
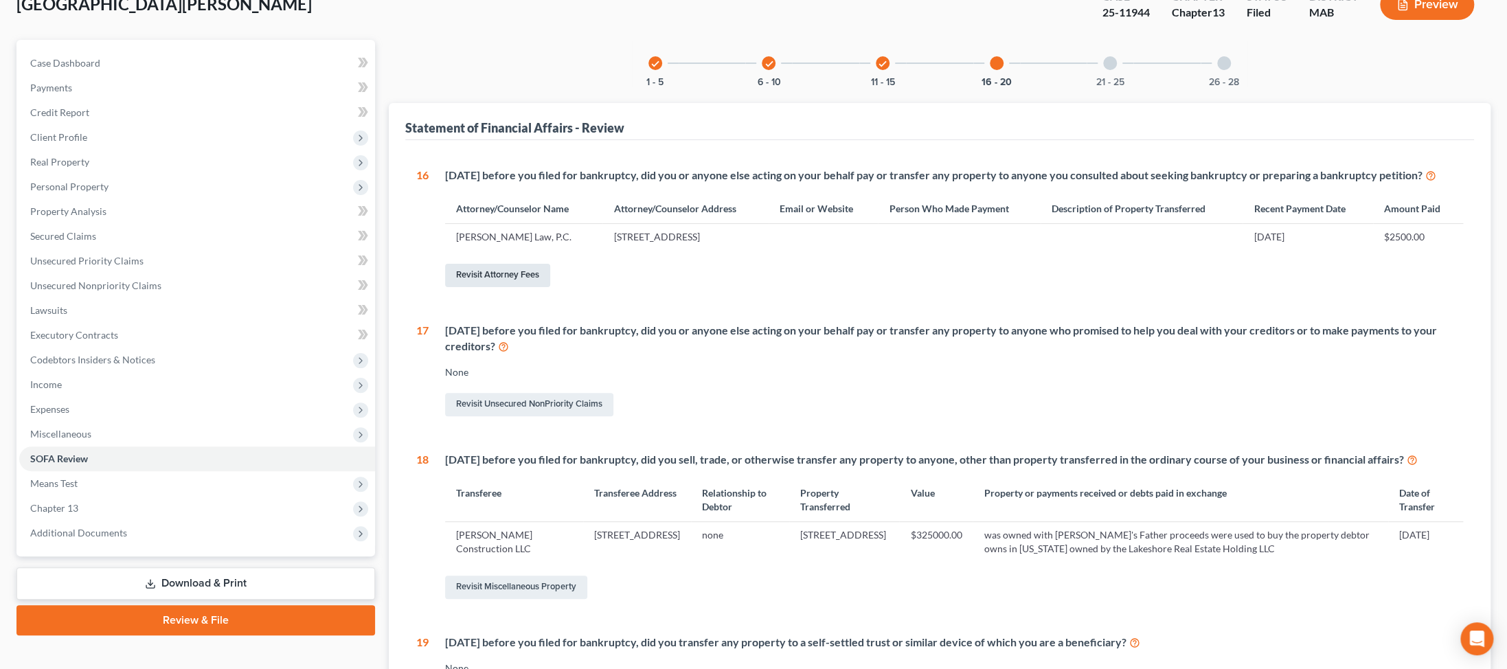
click at [361, 287] on link "Revisit Attorney Fees" at bounding box center [497, 275] width 105 height 23
select select "0"
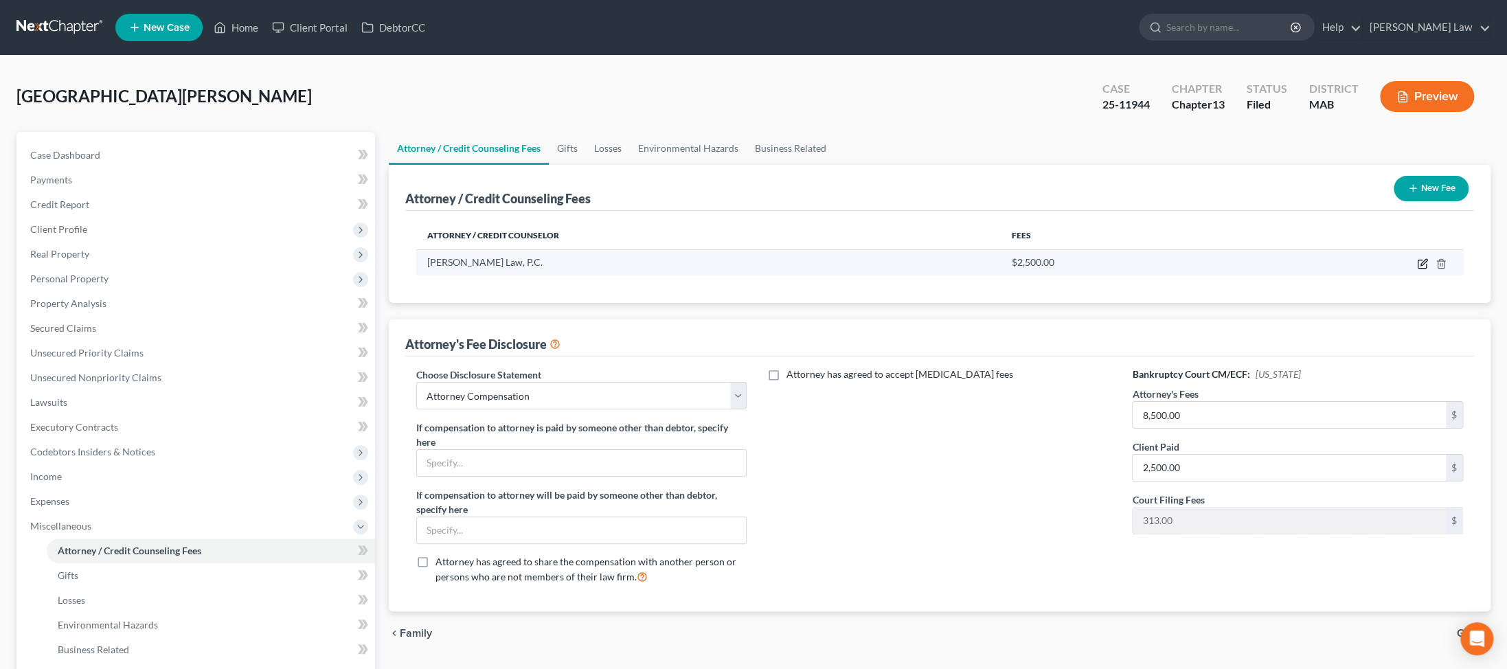
click at [361, 269] on icon "button" at bounding box center [1422, 263] width 11 height 11
select select "22"
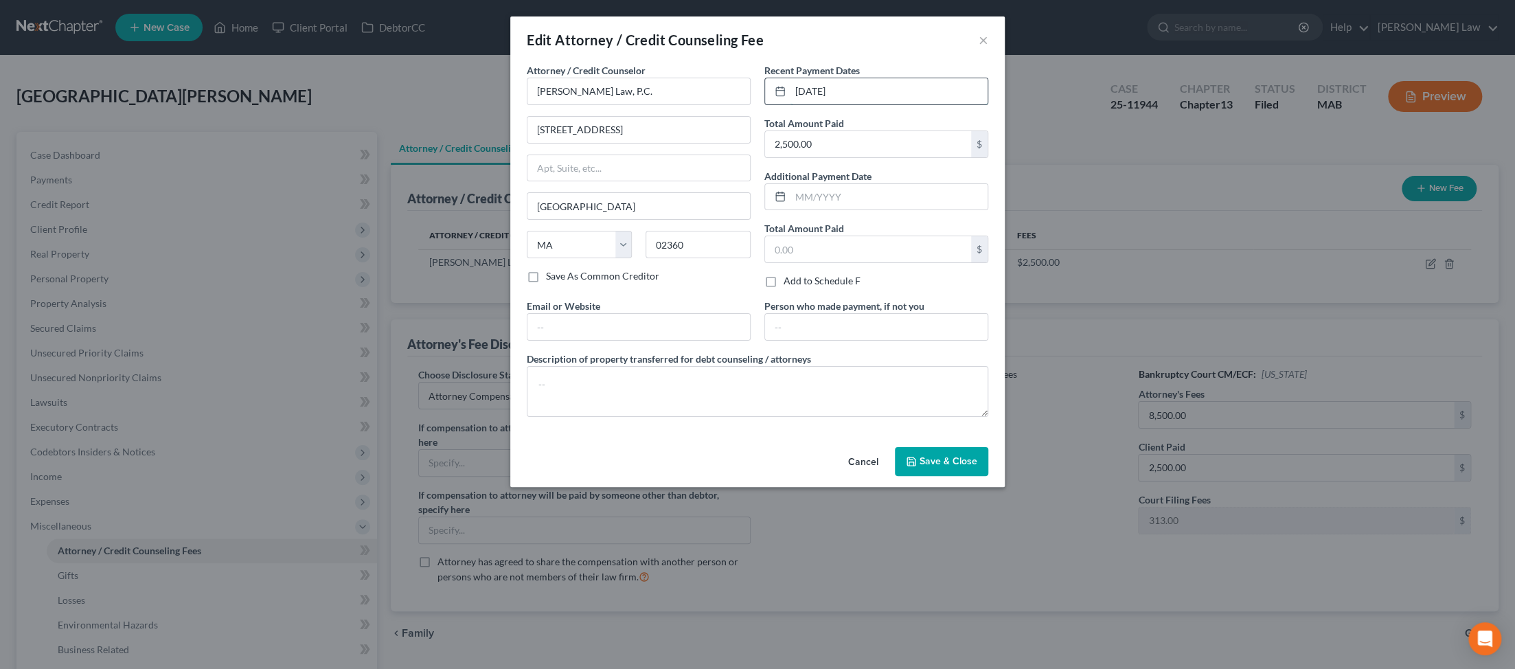
click at [361, 104] on input "07/22/2025" at bounding box center [888, 91] width 197 height 26
type input "0"
click at [361, 467] on span "Save & Close" at bounding box center [949, 461] width 58 height 12
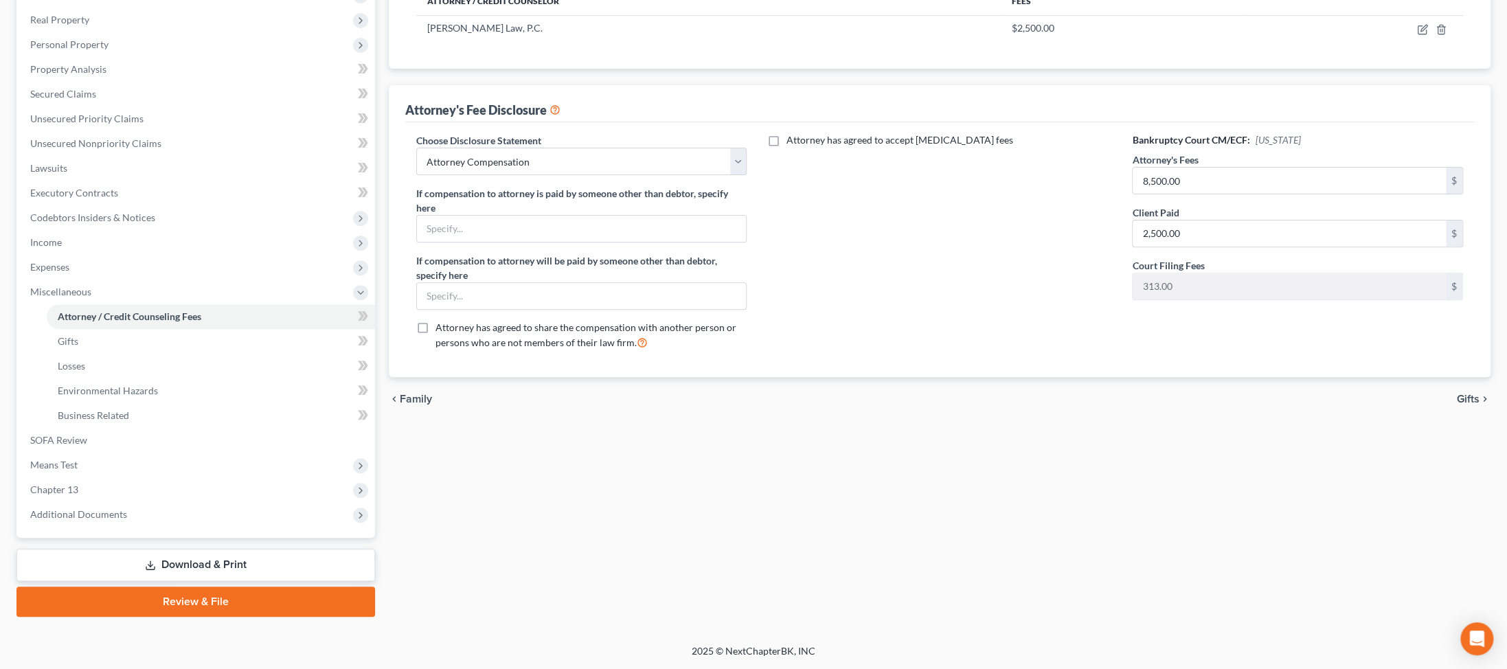
scroll to position [435, 0]
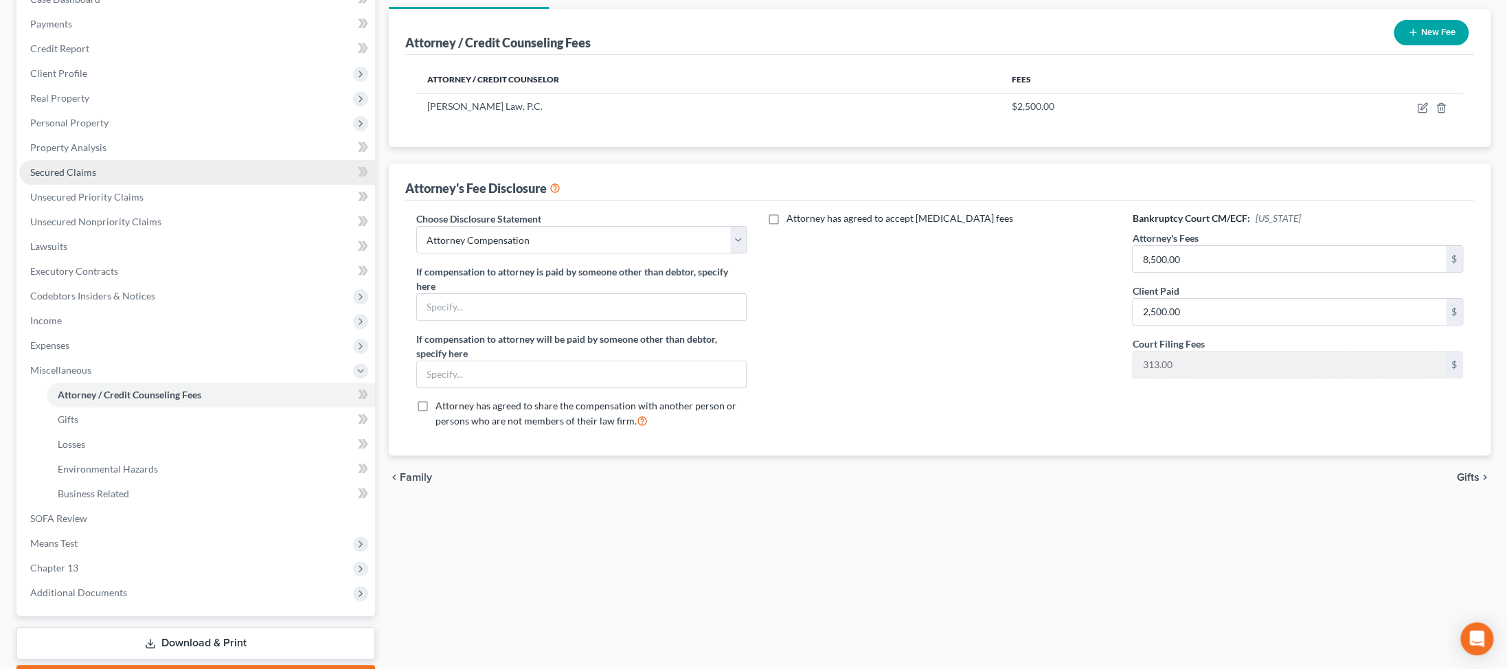
click at [91, 178] on span "Secured Claims" at bounding box center [63, 172] width 66 height 12
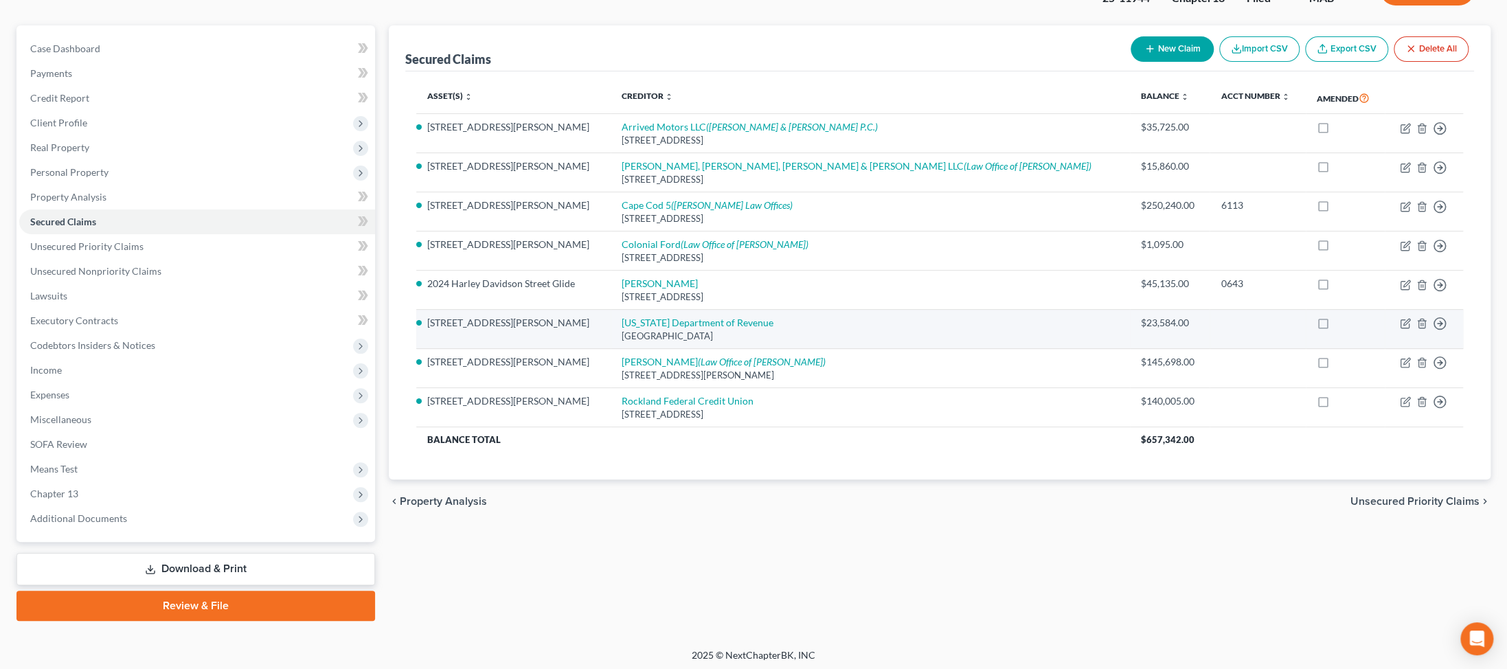
scroll to position [181, 0]
